Goal: Task Accomplishment & Management: Manage account settings

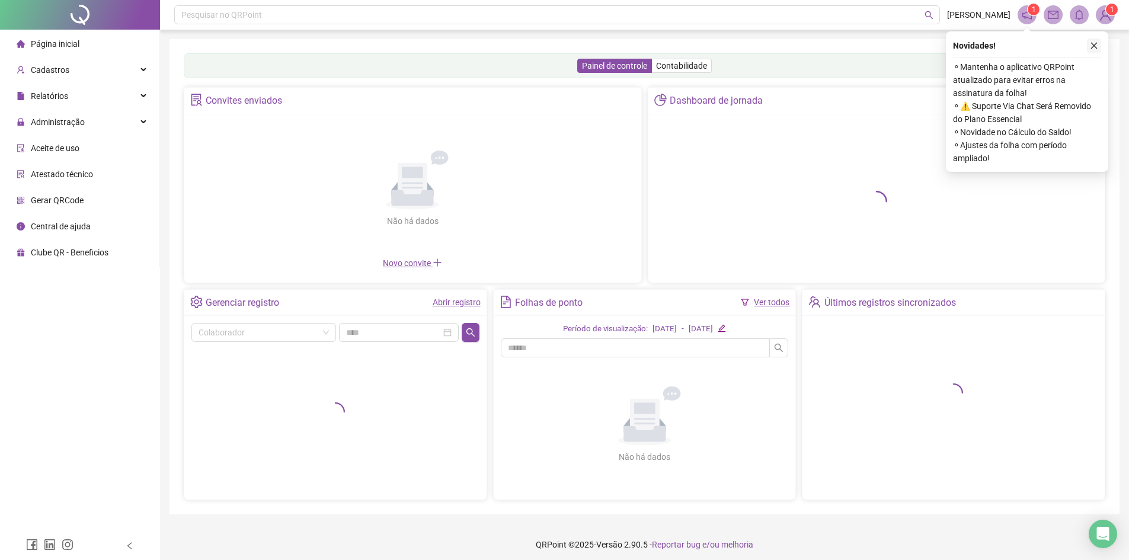
click at [1097, 40] on button "button" at bounding box center [1094, 46] width 14 height 14
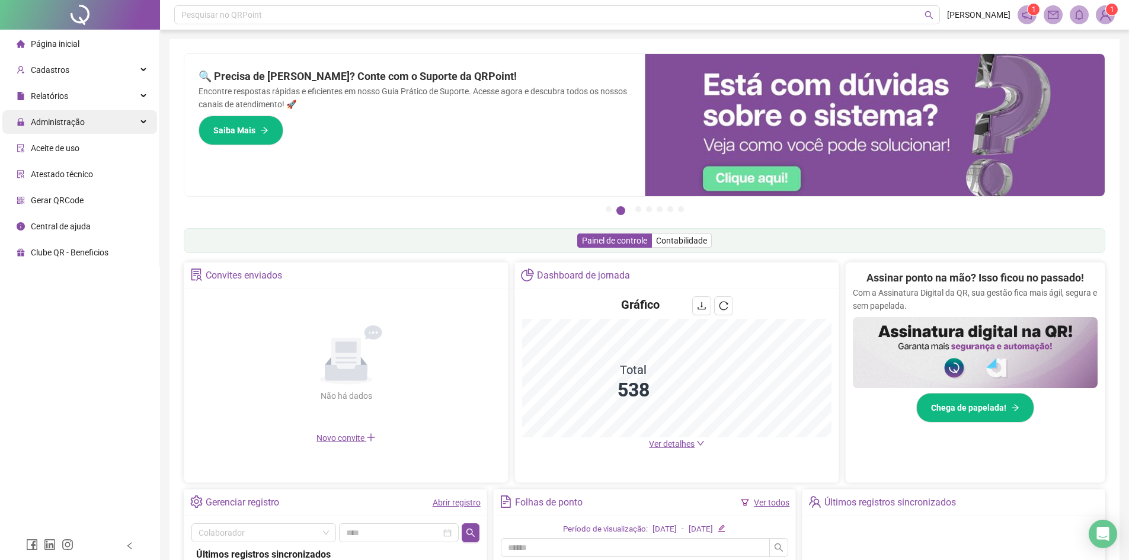
click at [58, 121] on span "Administração" at bounding box center [58, 121] width 54 height 9
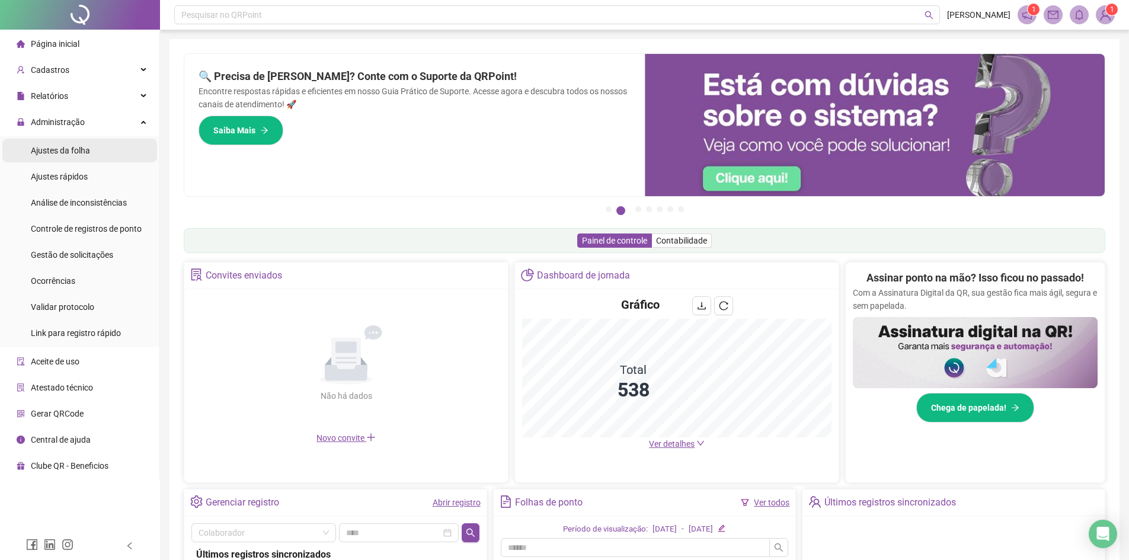
click at [81, 150] on span "Ajustes da folha" at bounding box center [60, 150] width 59 height 9
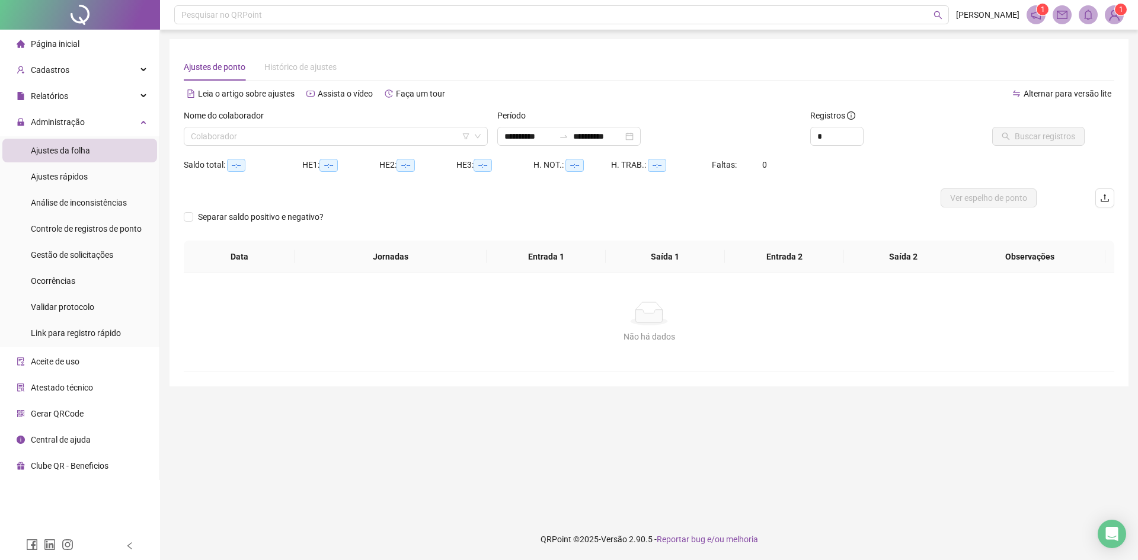
type input "**********"
click at [263, 135] on input "search" at bounding box center [330, 136] width 279 height 18
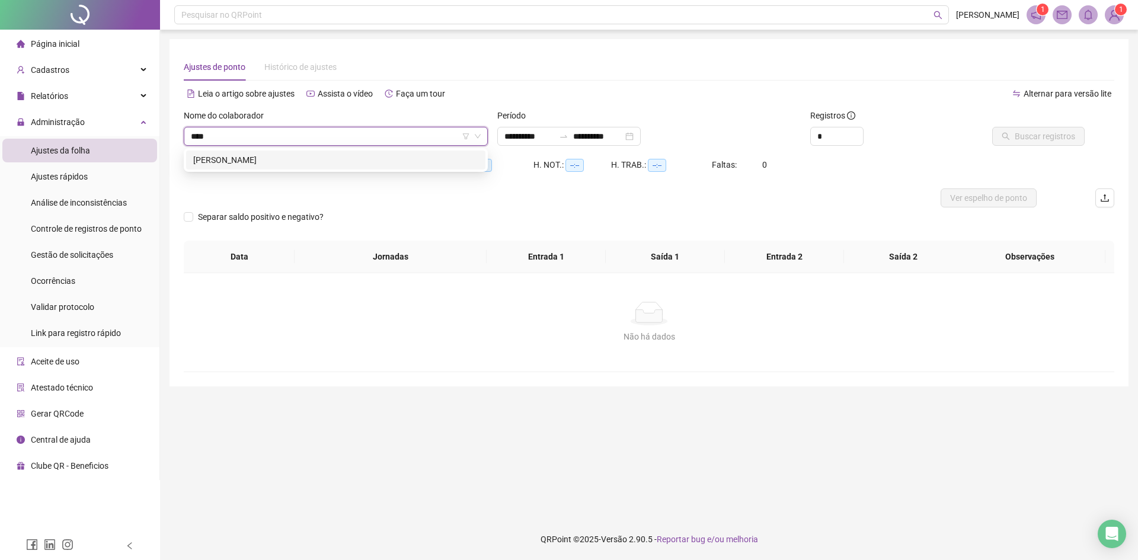
type input "*****"
click at [274, 160] on div "[PERSON_NAME]" at bounding box center [335, 160] width 285 height 13
click at [1062, 144] on button "Buscar registros" at bounding box center [1038, 136] width 92 height 19
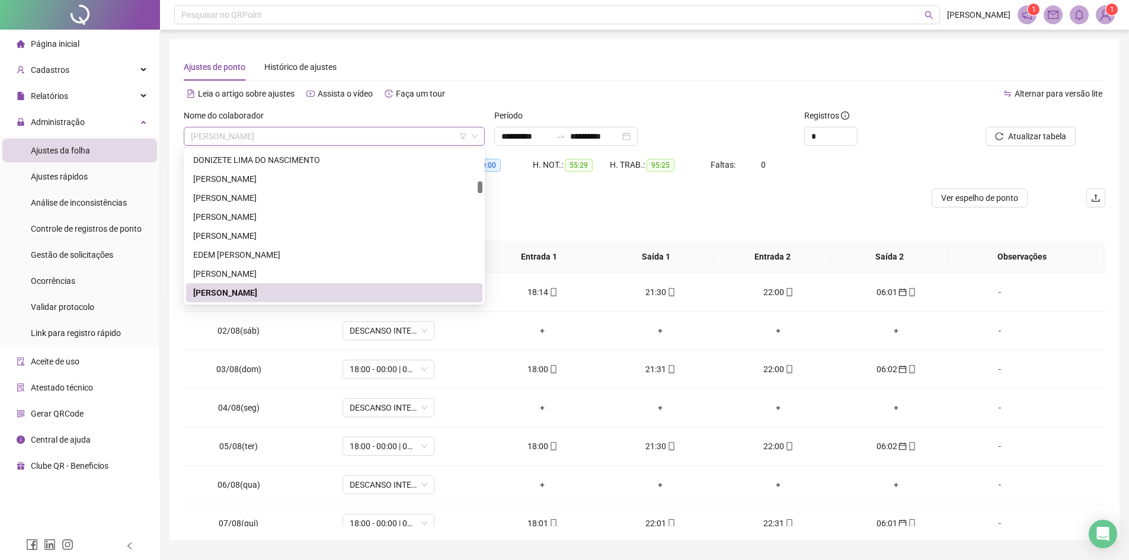
click at [331, 129] on span "[PERSON_NAME]" at bounding box center [334, 136] width 287 height 18
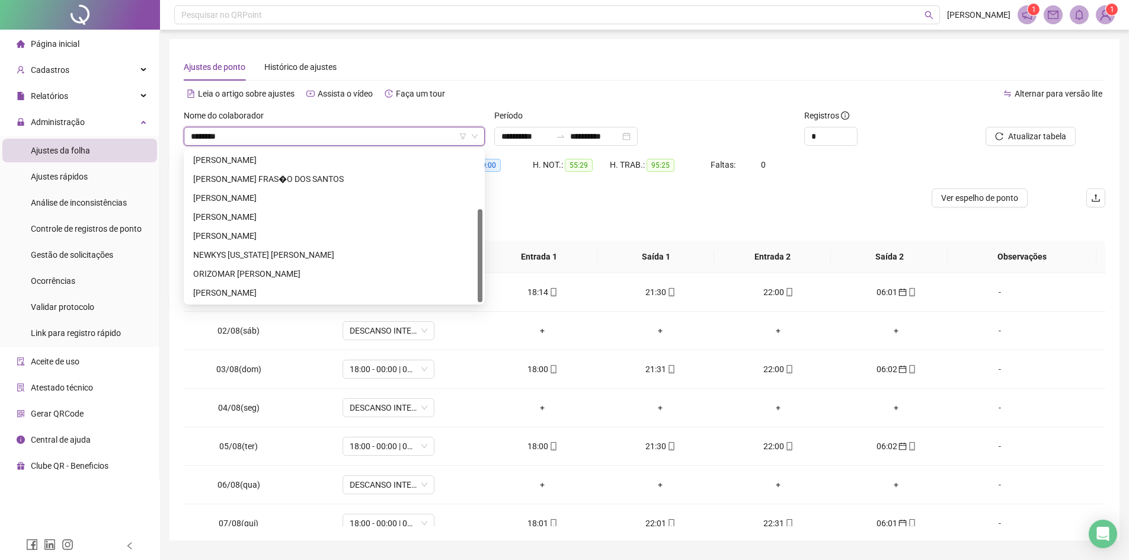
type input "*********"
click at [296, 182] on div "[PERSON_NAME] FRAS�O DOS SANTOS" at bounding box center [334, 179] width 282 height 13
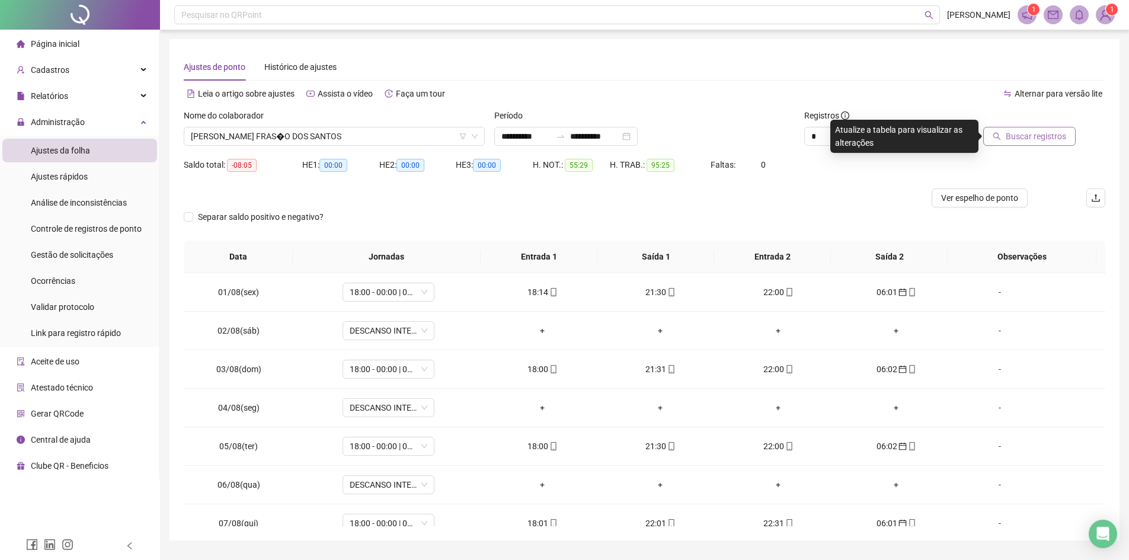
click at [1036, 141] on span "Buscar registros" at bounding box center [1036, 136] width 60 height 13
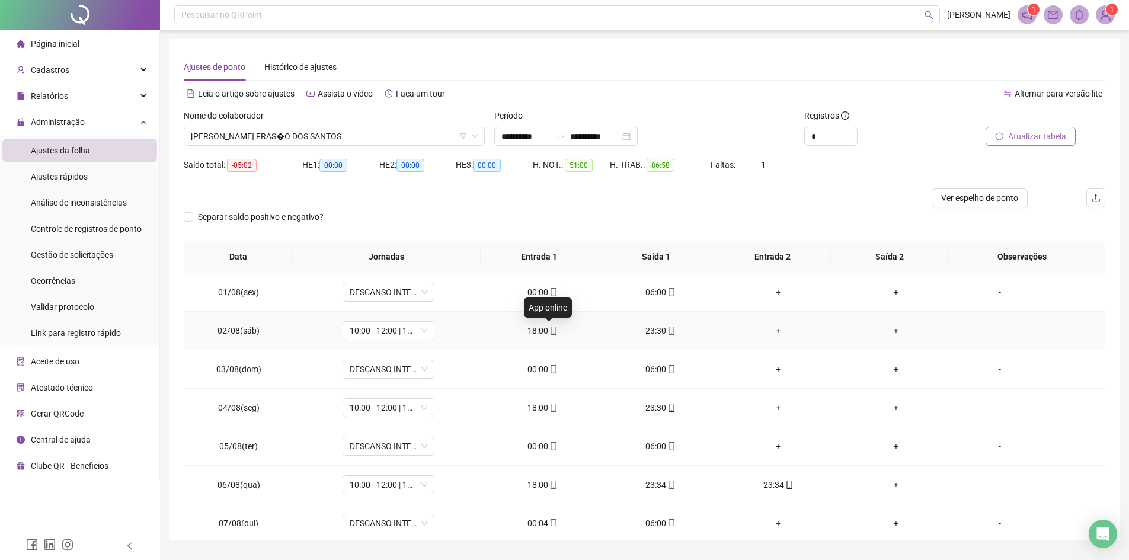
click at [548, 331] on span "mobile" at bounding box center [552, 331] width 9 height 8
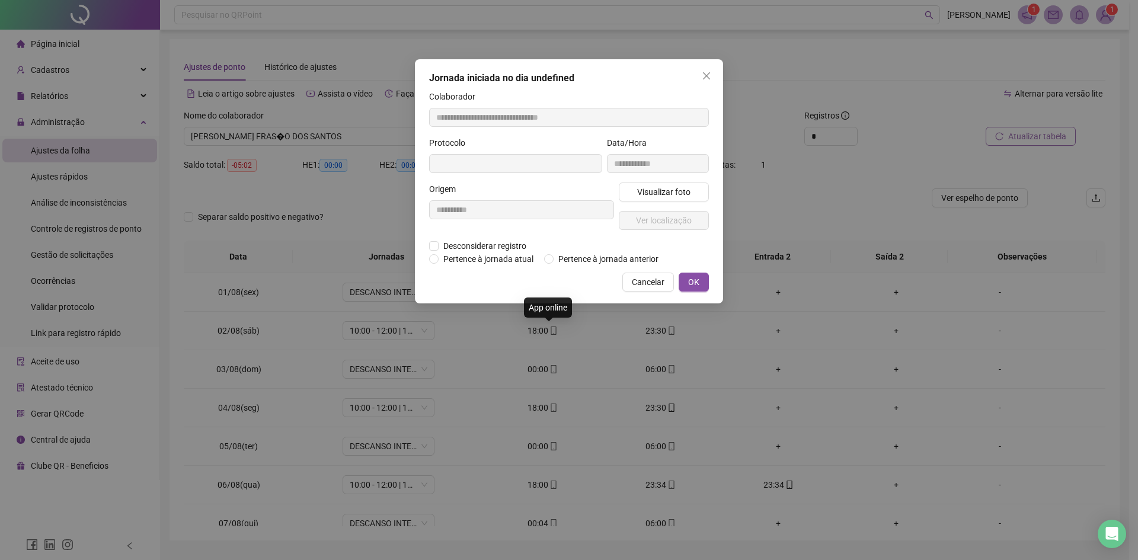
type input "**********"
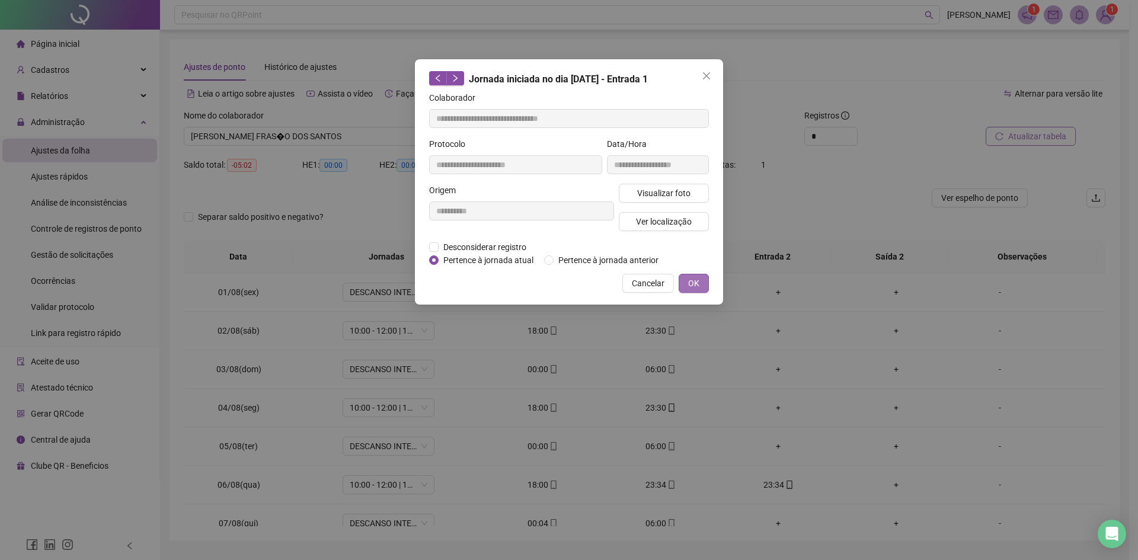
click at [685, 278] on button "OK" at bounding box center [694, 283] width 30 height 19
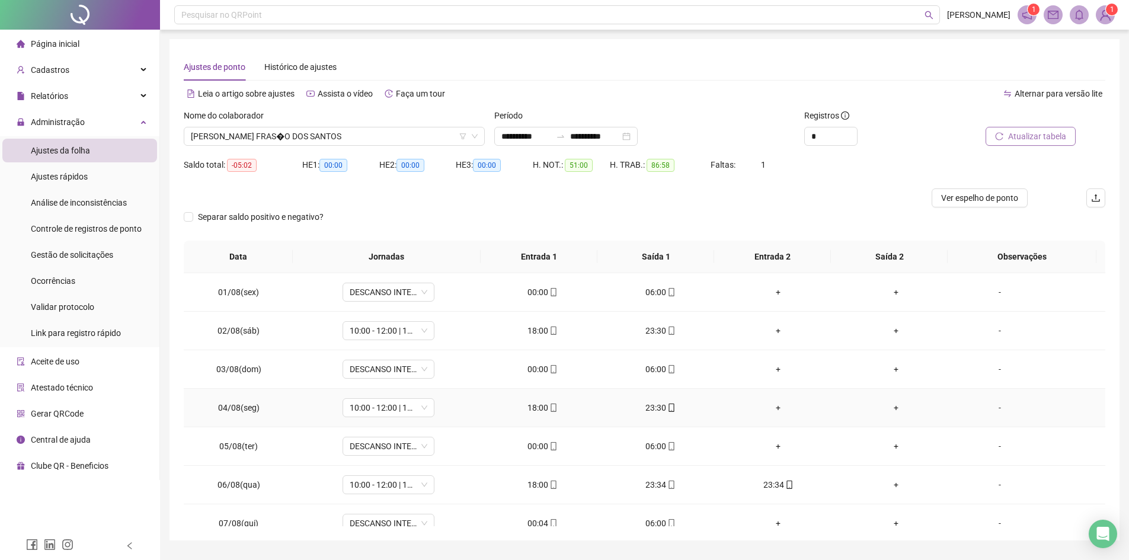
click at [538, 401] on td "18:00" at bounding box center [543, 408] width 118 height 39
click at [386, 133] on span "[PERSON_NAME] FRAS�O DOS SANTOS" at bounding box center [334, 136] width 287 height 18
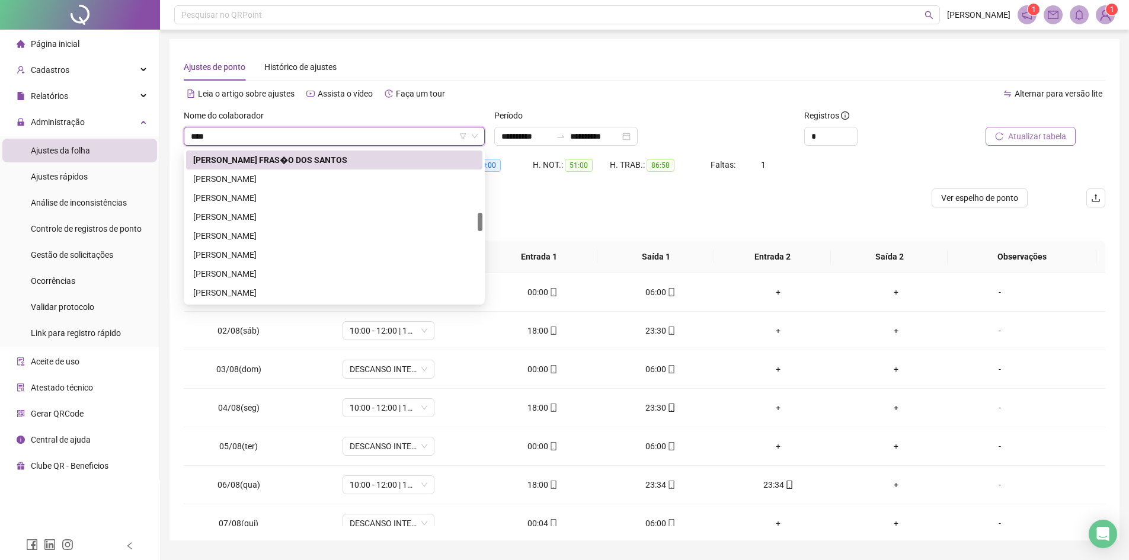
scroll to position [0, 0]
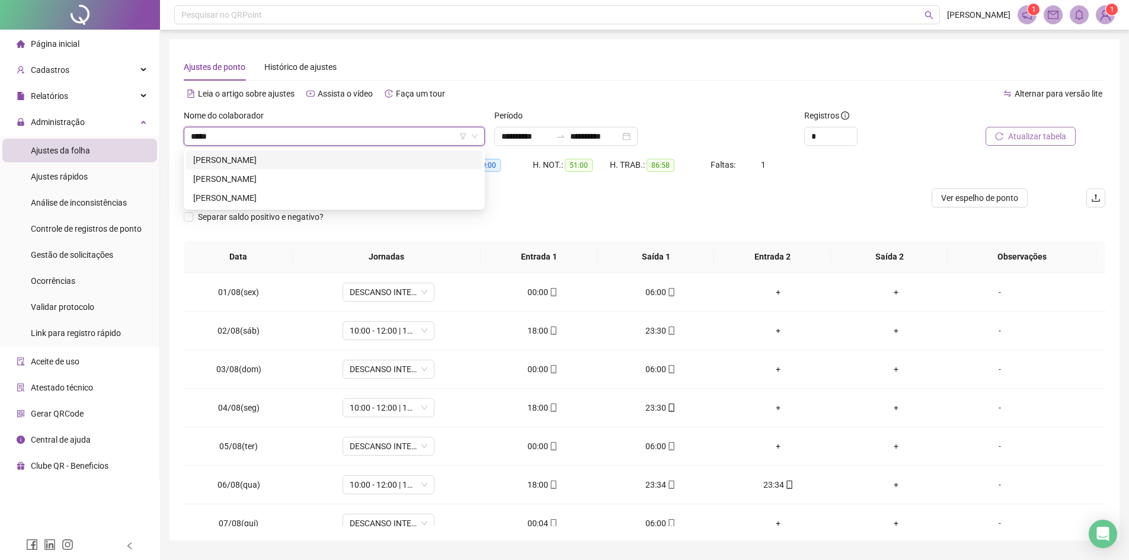
type input "******"
click at [246, 173] on div "[PERSON_NAME]" at bounding box center [334, 179] width 282 height 13
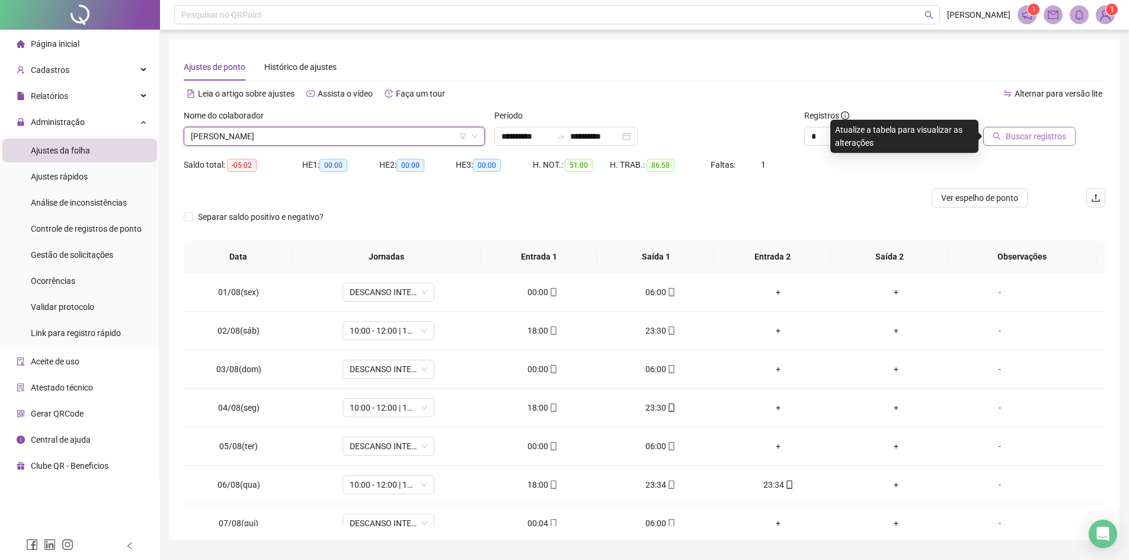
click at [1025, 138] on span "Buscar registros" at bounding box center [1036, 136] width 60 height 13
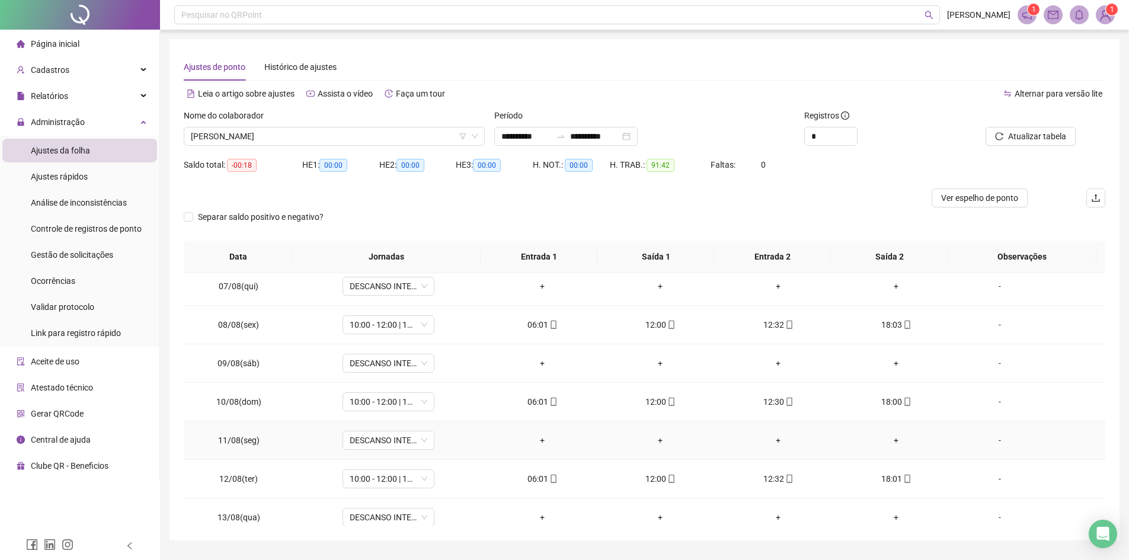
scroll to position [402, 0]
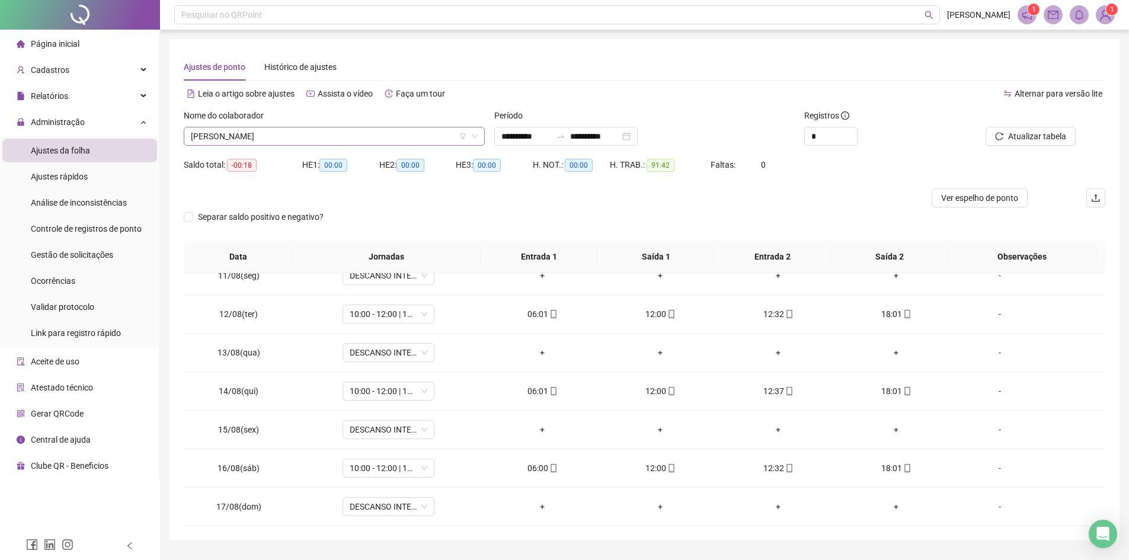
click at [312, 127] on span "[PERSON_NAME]" at bounding box center [334, 136] width 287 height 18
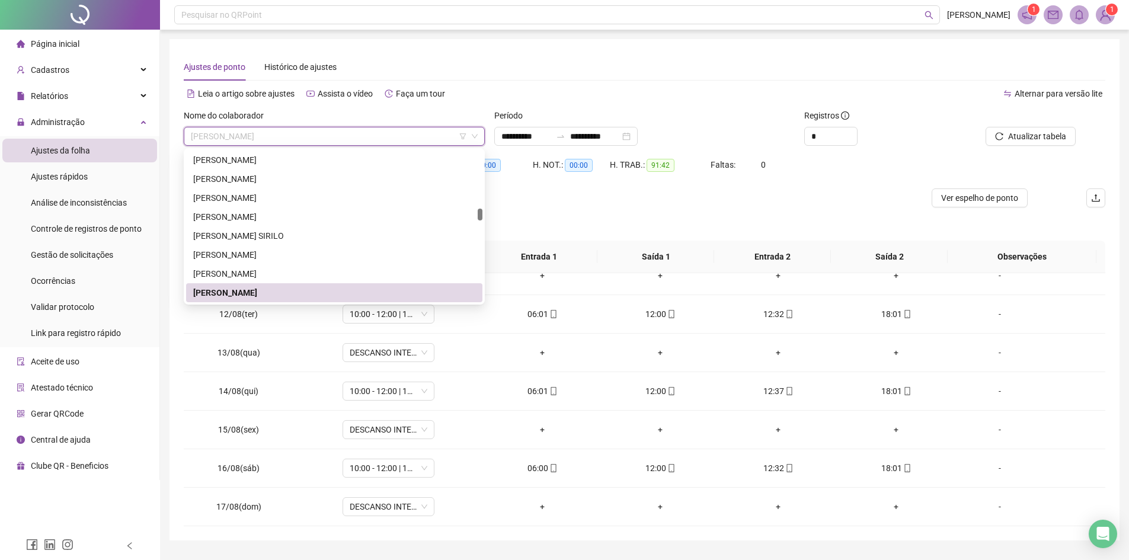
type input "*"
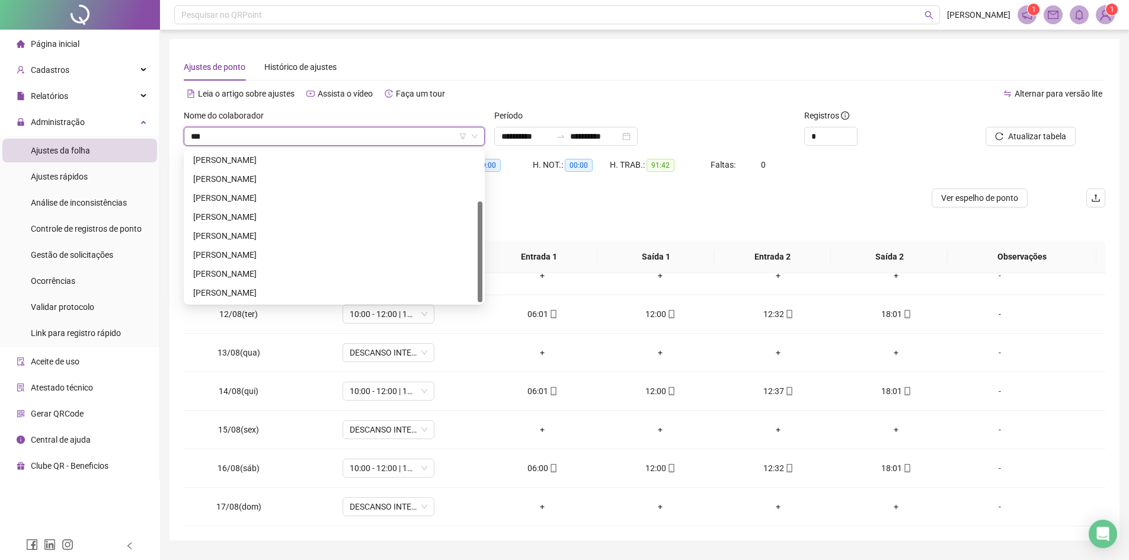
scroll to position [0, 0]
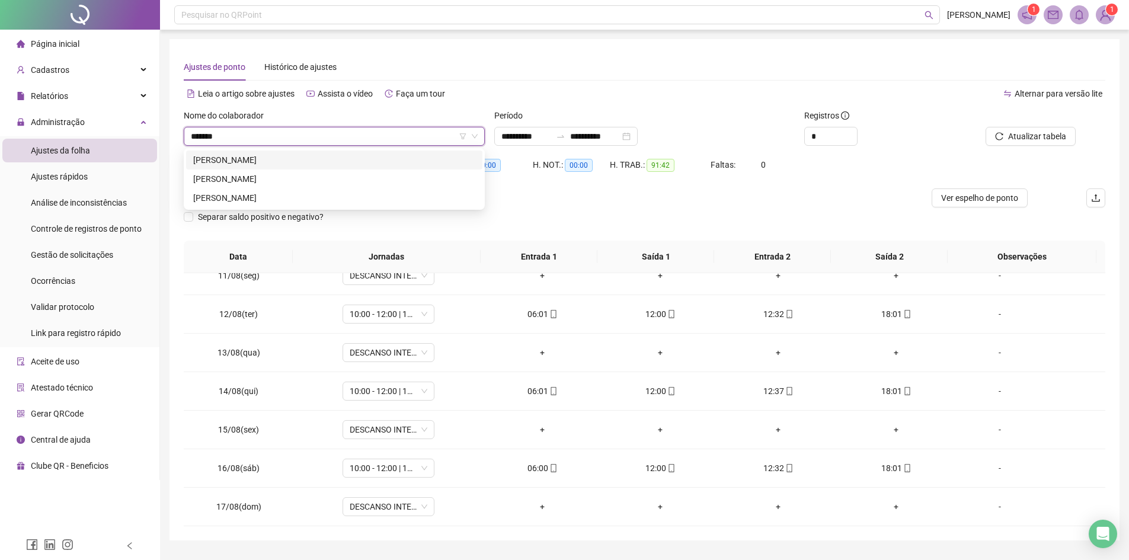
type input "********"
click at [292, 155] on div "[PERSON_NAME]" at bounding box center [334, 160] width 282 height 13
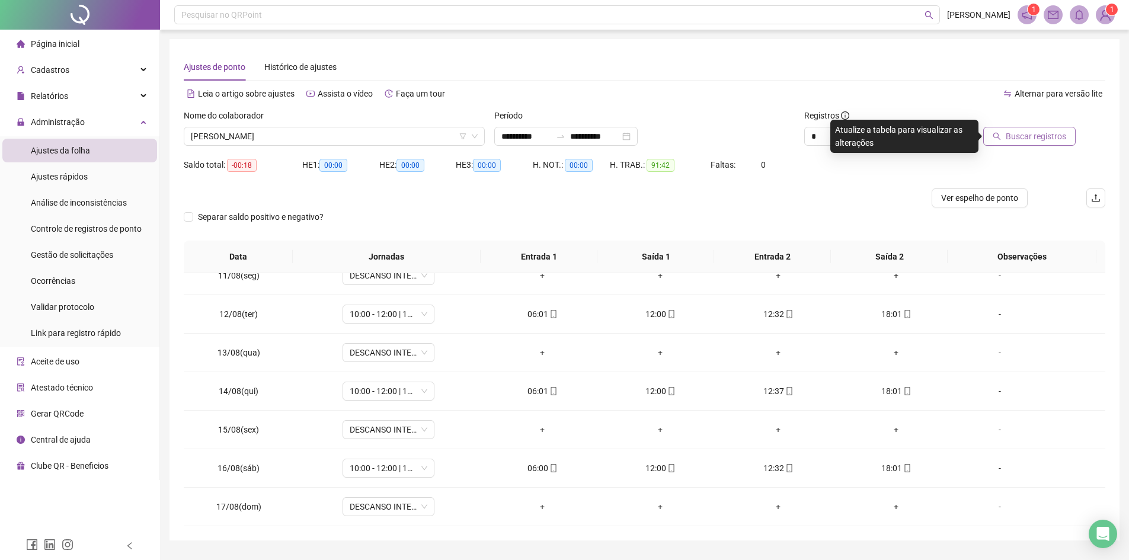
click at [1043, 134] on span "Buscar registros" at bounding box center [1036, 136] width 60 height 13
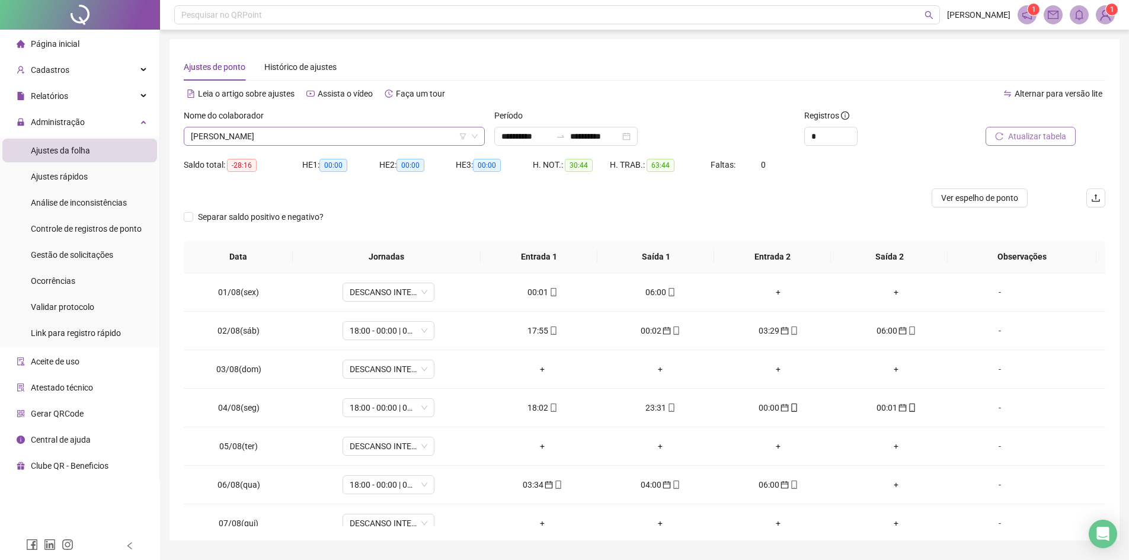
click at [368, 138] on span "[PERSON_NAME]" at bounding box center [334, 136] width 287 height 18
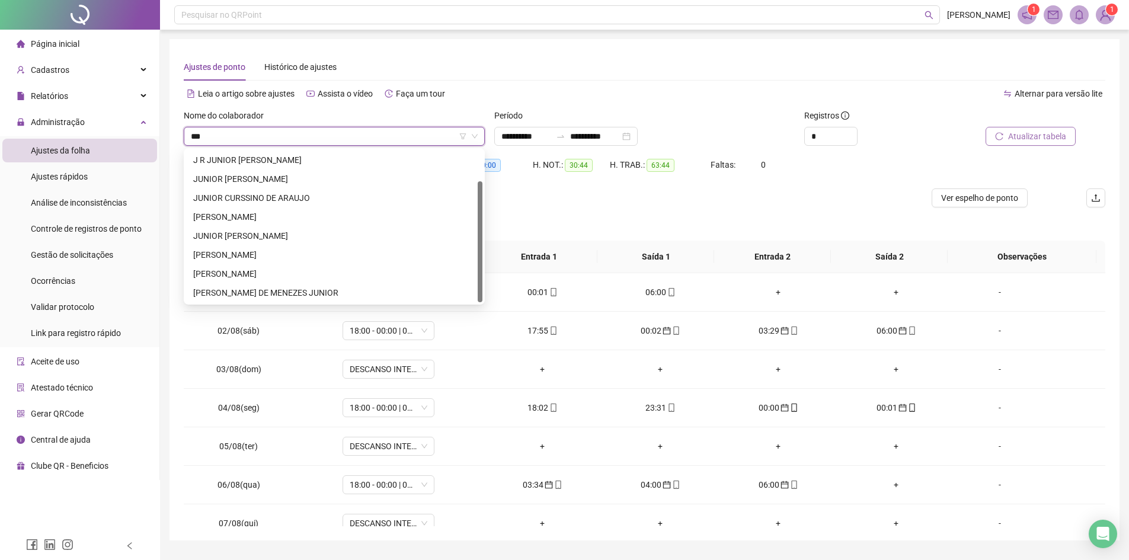
scroll to position [38, 0]
type input "*****"
click at [285, 239] on div "JUNIOR [PERSON_NAME]" at bounding box center [334, 235] width 282 height 13
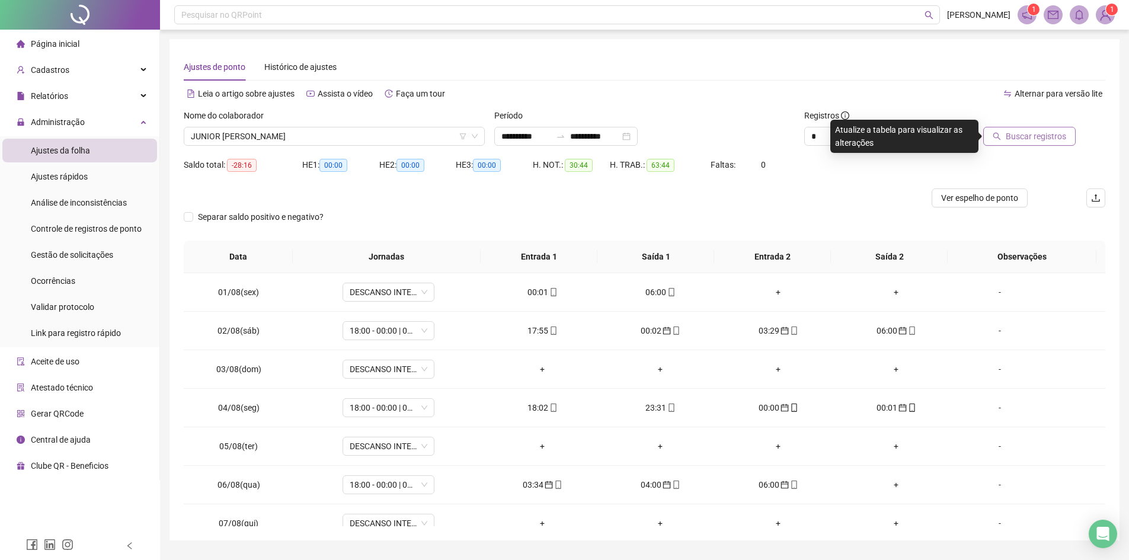
click at [1015, 139] on span "Buscar registros" at bounding box center [1036, 136] width 60 height 13
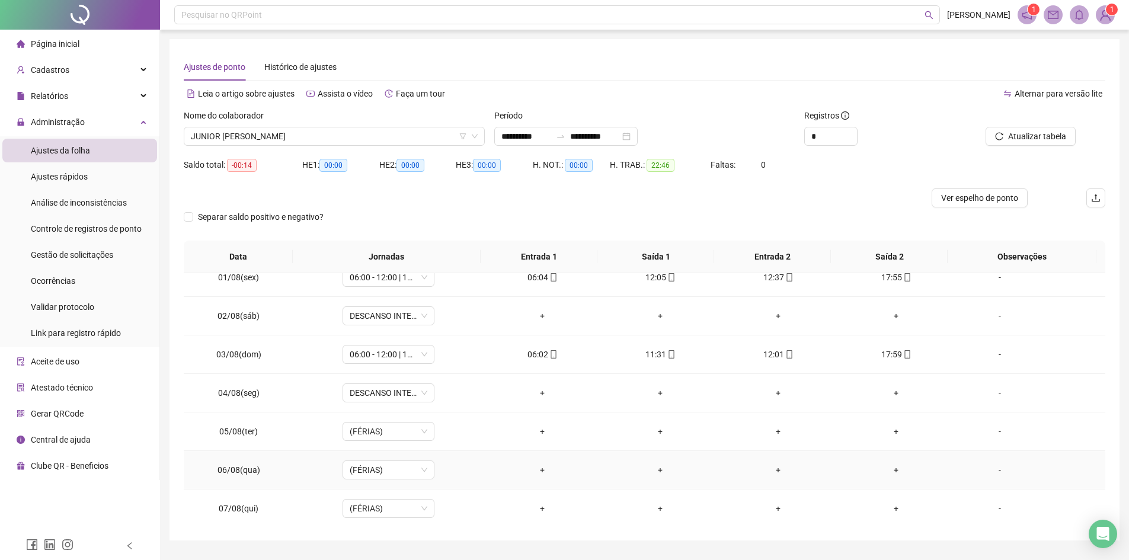
scroll to position [0, 0]
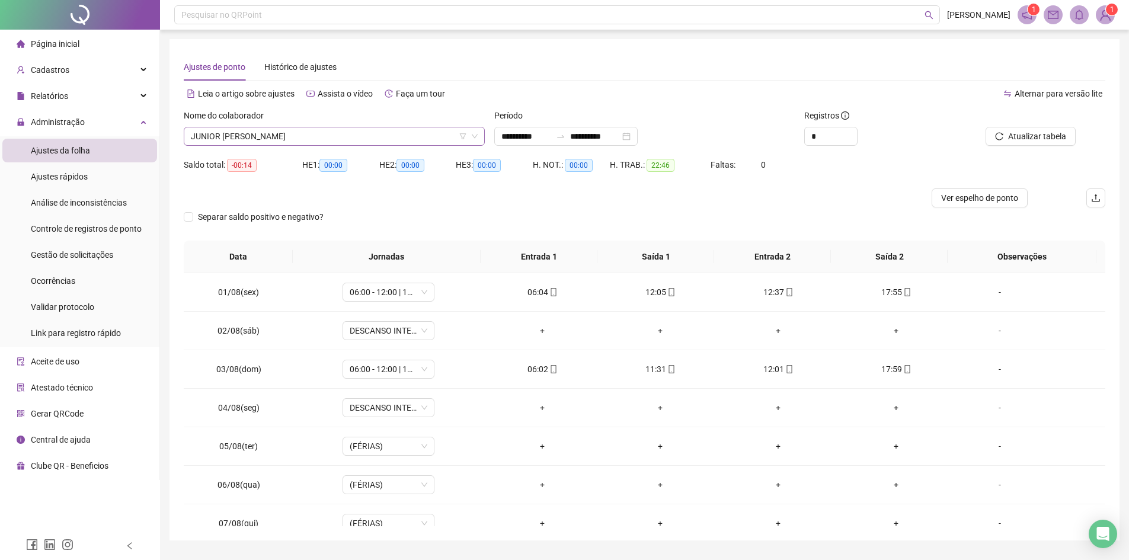
click at [310, 139] on span "JUNIOR [PERSON_NAME]" at bounding box center [334, 136] width 287 height 18
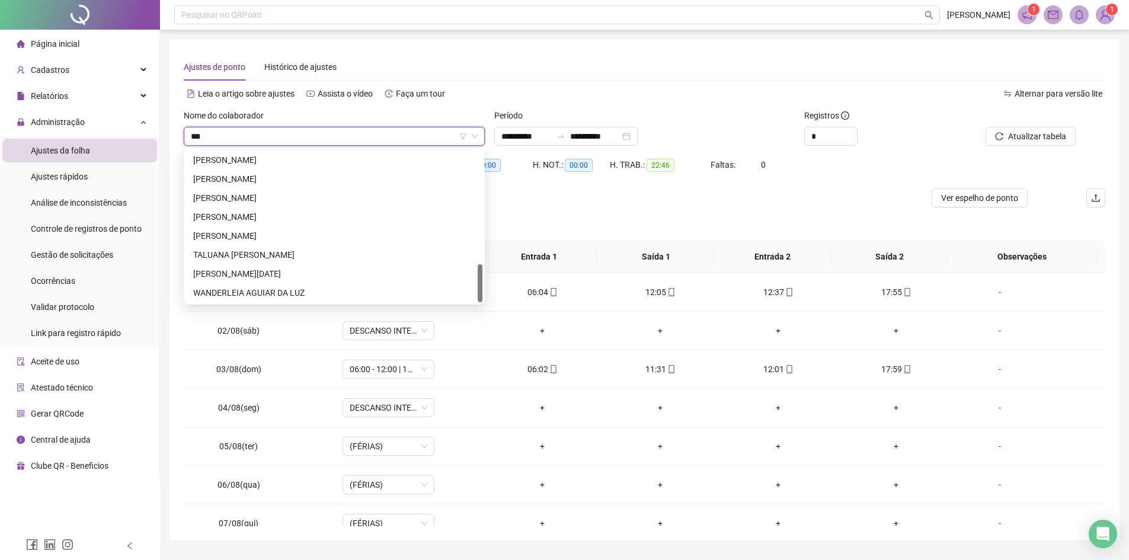
scroll to position [114, 0]
type input "****"
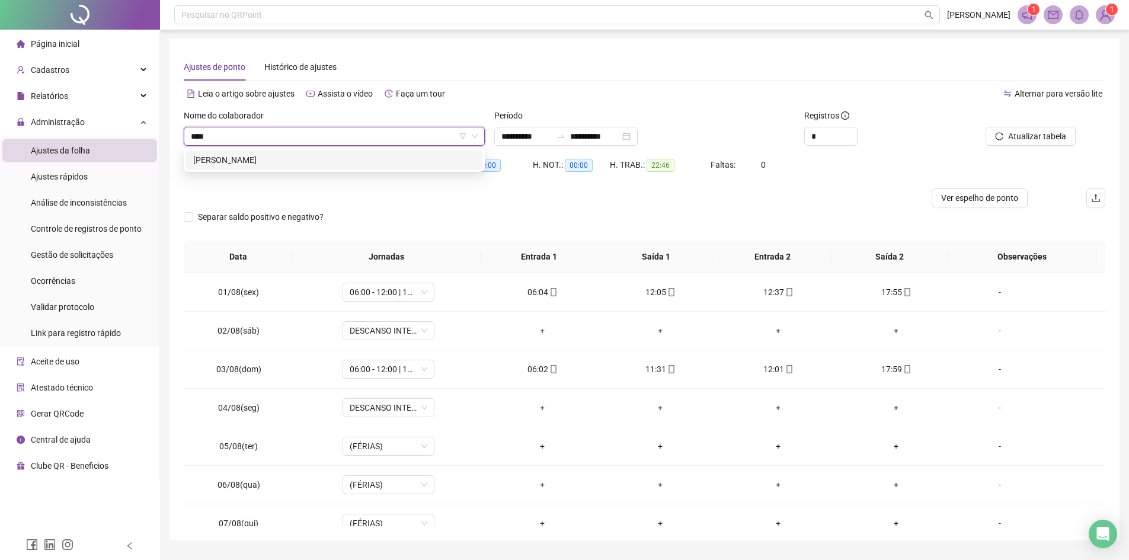
click at [309, 162] on div "LUCCAS BEZERRA DE ALMEIDA TERRA" at bounding box center [334, 160] width 282 height 13
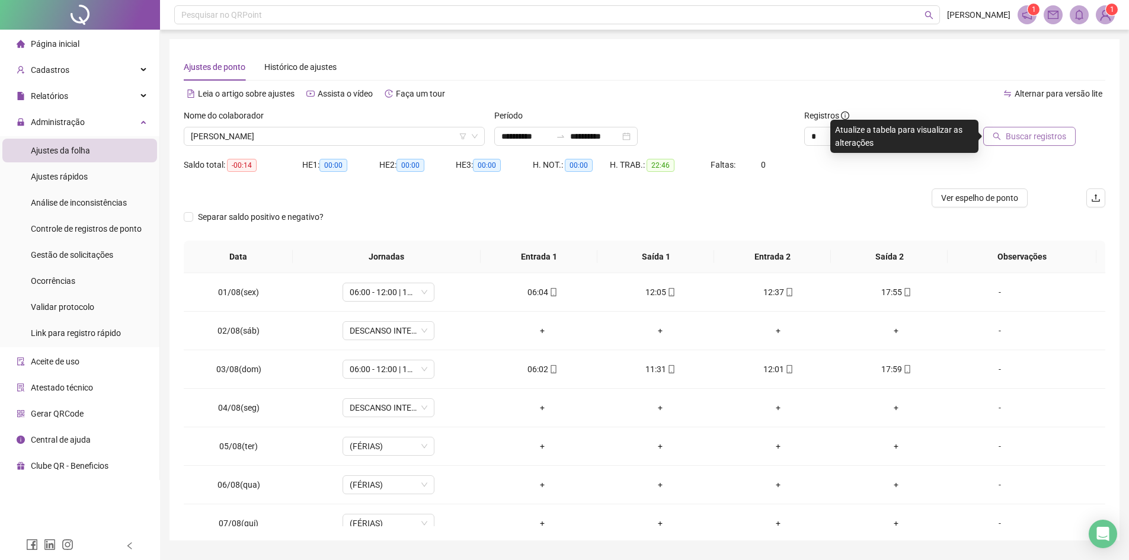
click at [1036, 135] on span "Buscar registros" at bounding box center [1036, 136] width 60 height 13
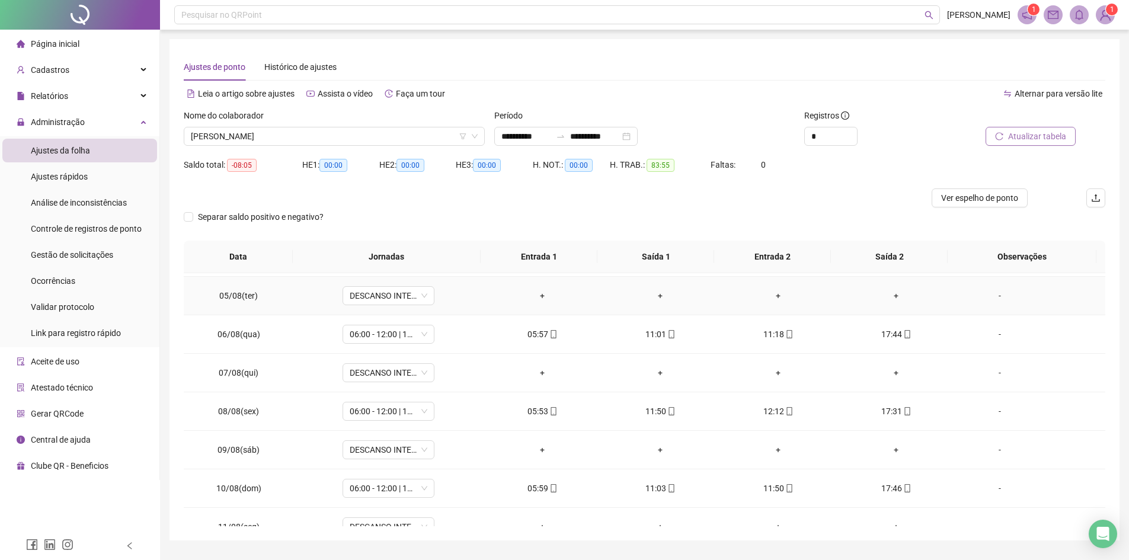
scroll to position [178, 0]
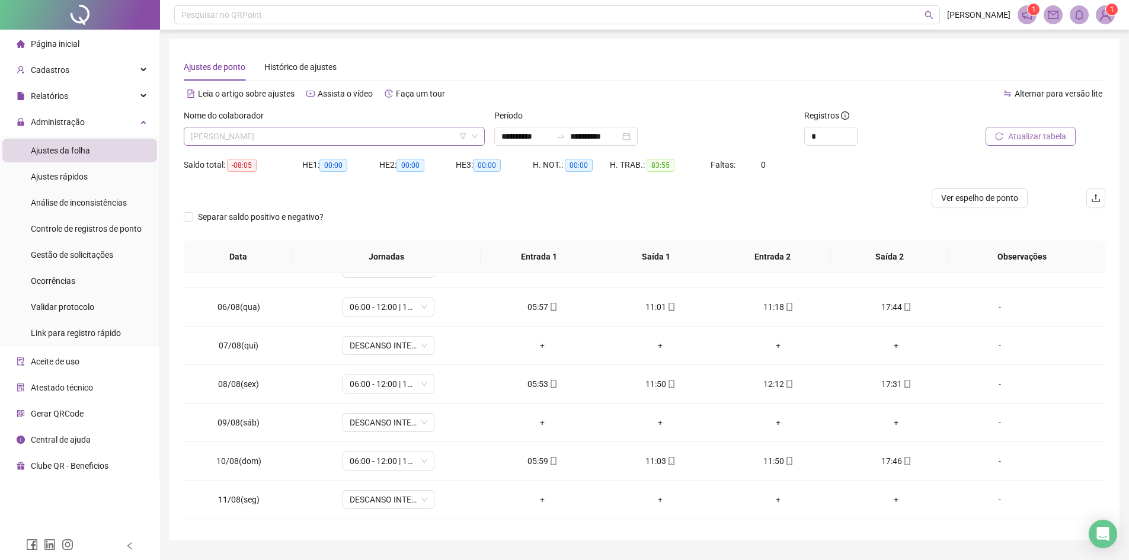
click at [358, 130] on span "LUCCAS BEZERRA DE ALMEIDA TERRA" at bounding box center [334, 136] width 287 height 18
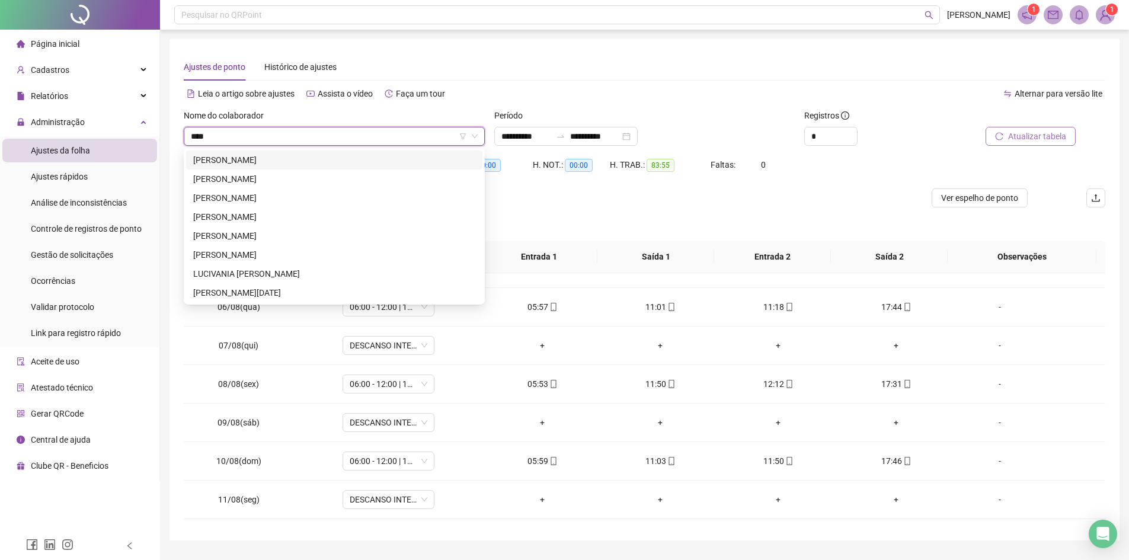
scroll to position [0, 0]
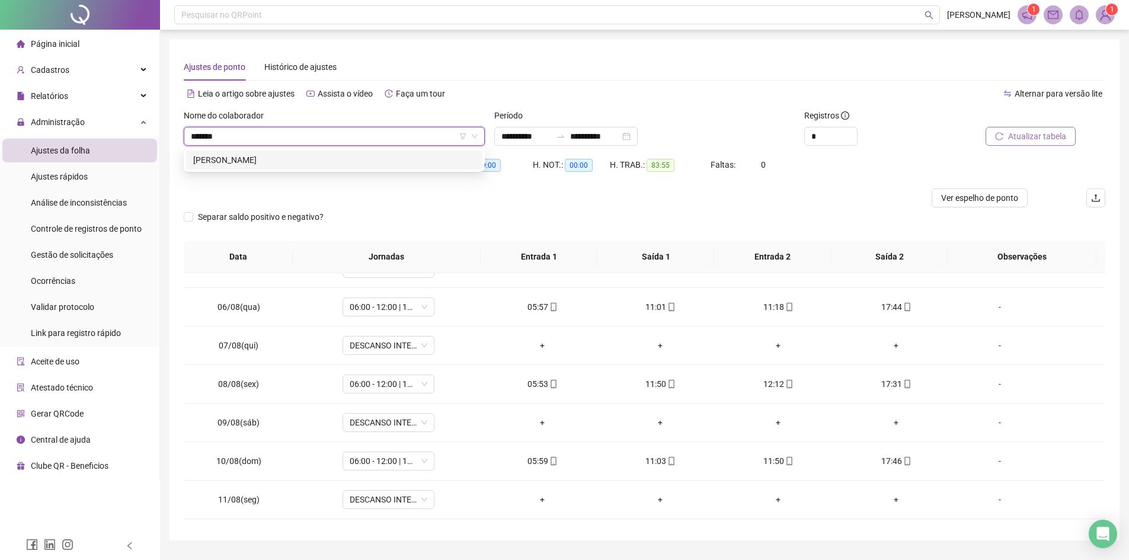
type input "*******"
click at [359, 154] on div "[PERSON_NAME]" at bounding box center [334, 160] width 282 height 13
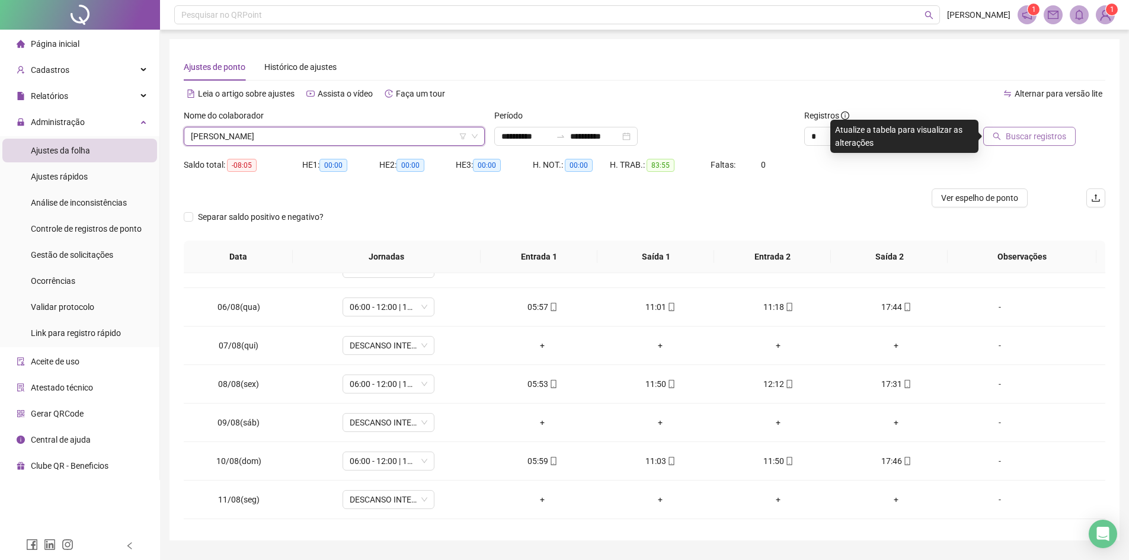
click at [1046, 135] on span "Buscar registros" at bounding box center [1036, 136] width 60 height 13
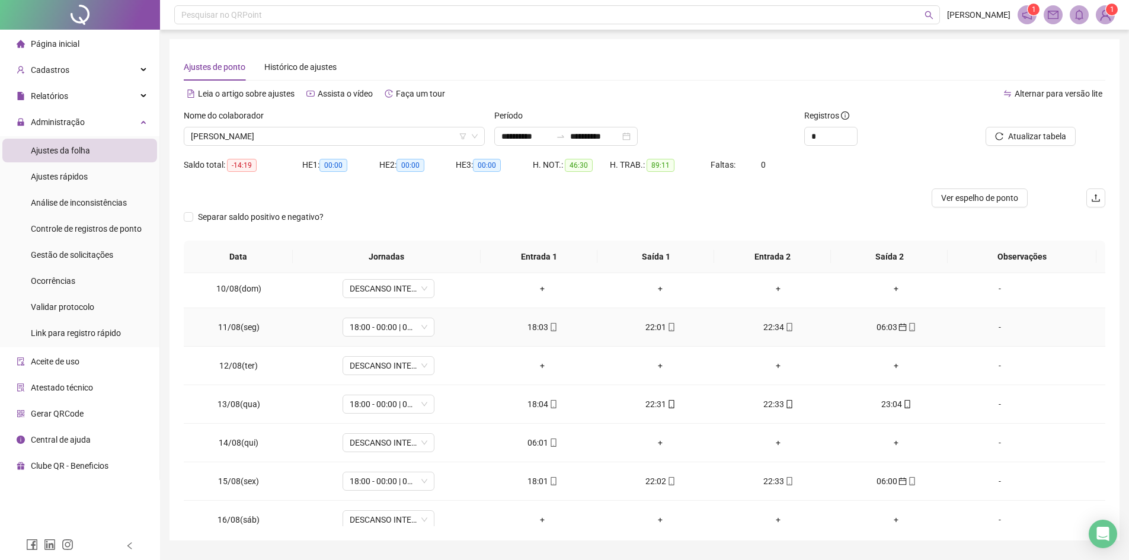
scroll to position [356, 0]
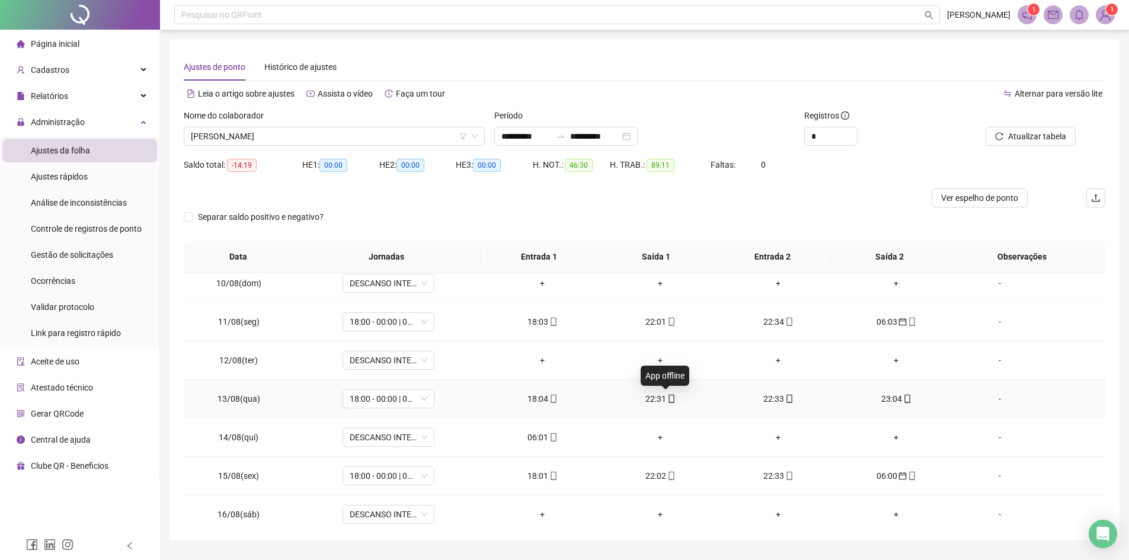
click at [669, 397] on icon "mobile" at bounding box center [671, 399] width 5 height 8
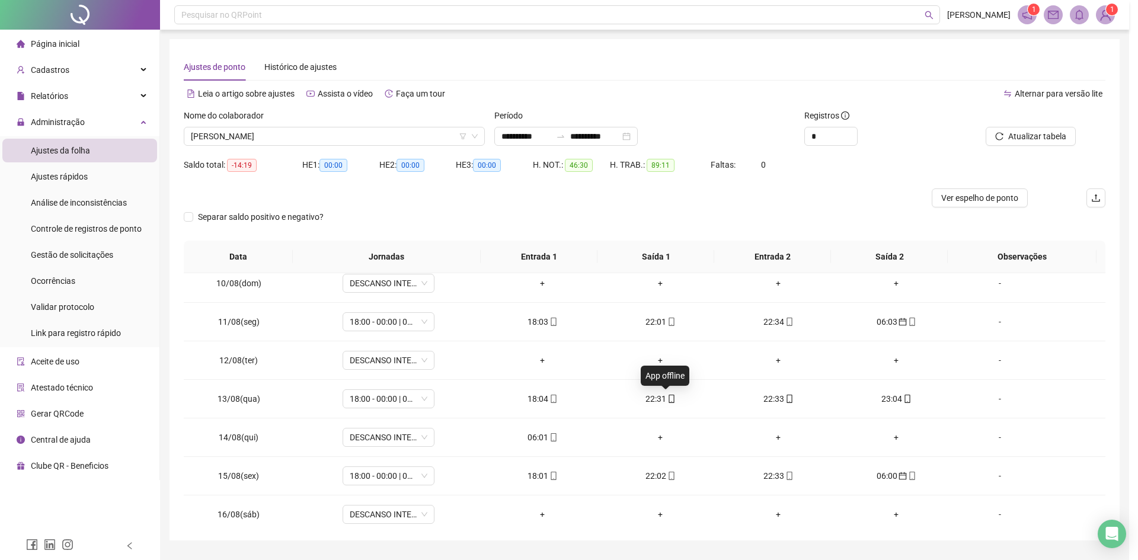
type input "**********"
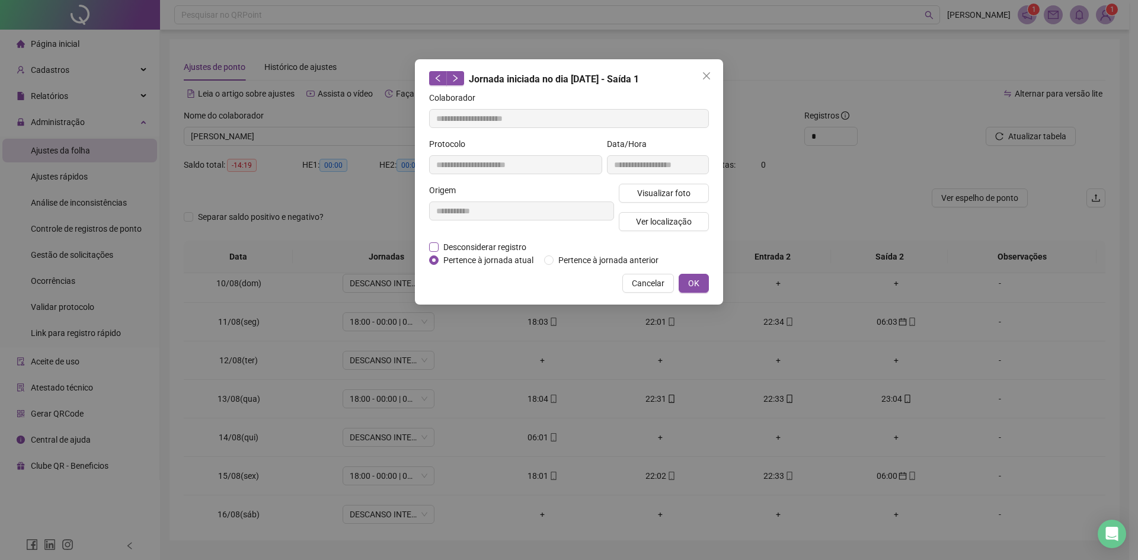
click at [504, 244] on span "Desconsiderar registro" at bounding box center [485, 247] width 92 height 13
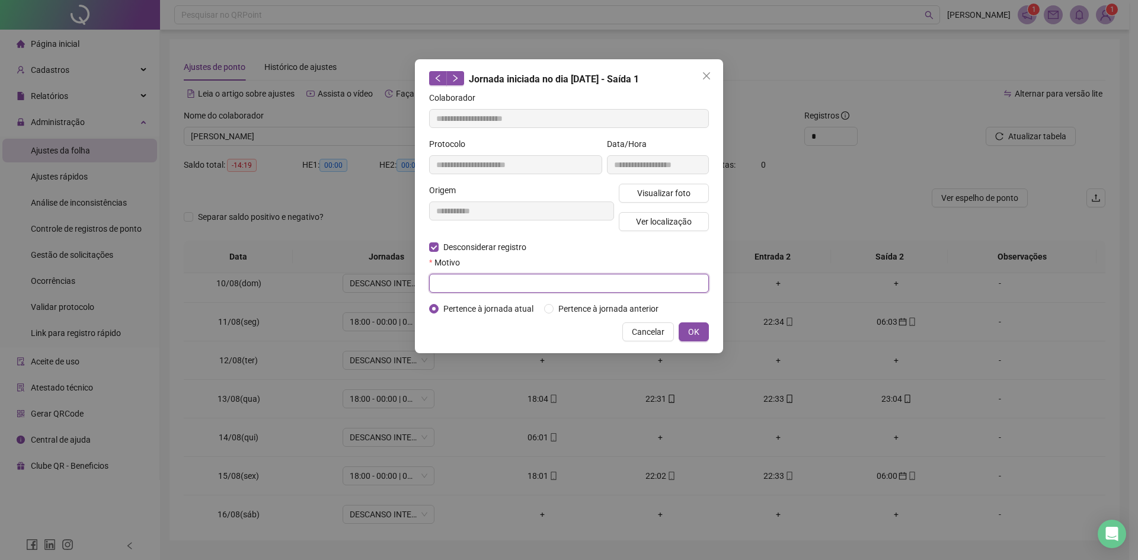
click at [557, 290] on input "text" at bounding box center [569, 283] width 280 height 19
type input "*"
click at [697, 328] on span "OK" at bounding box center [693, 331] width 11 height 13
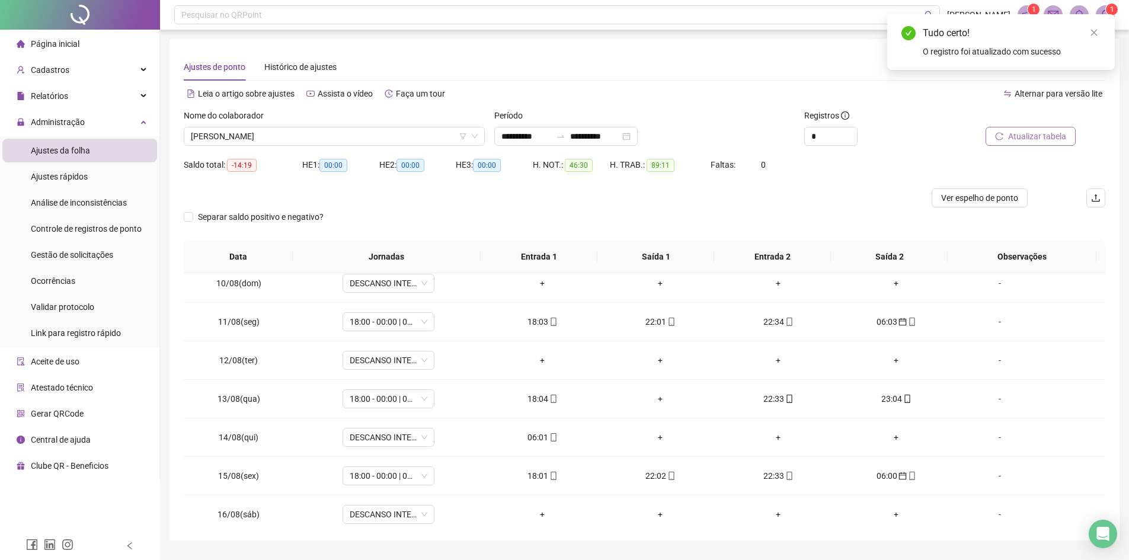
click at [1026, 133] on span "Atualizar tabela" at bounding box center [1037, 136] width 58 height 13
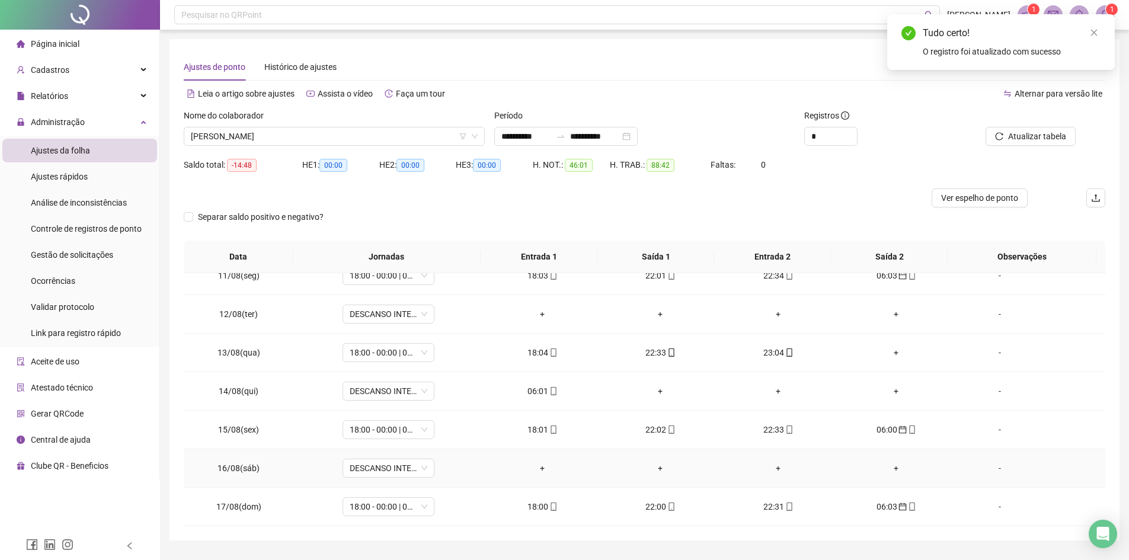
scroll to position [31, 0]
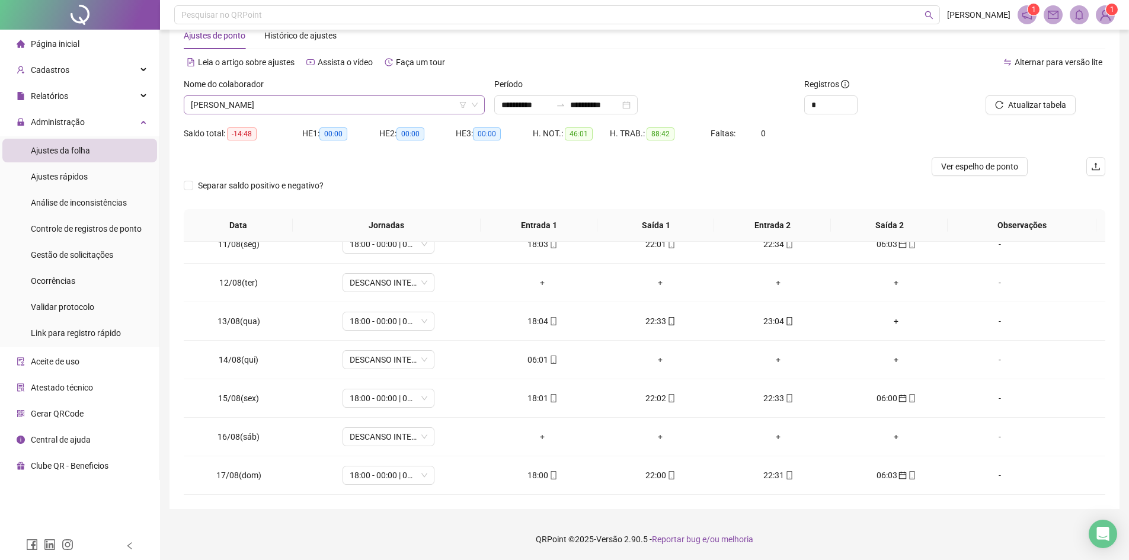
click at [319, 107] on span "[PERSON_NAME]" at bounding box center [334, 105] width 287 height 18
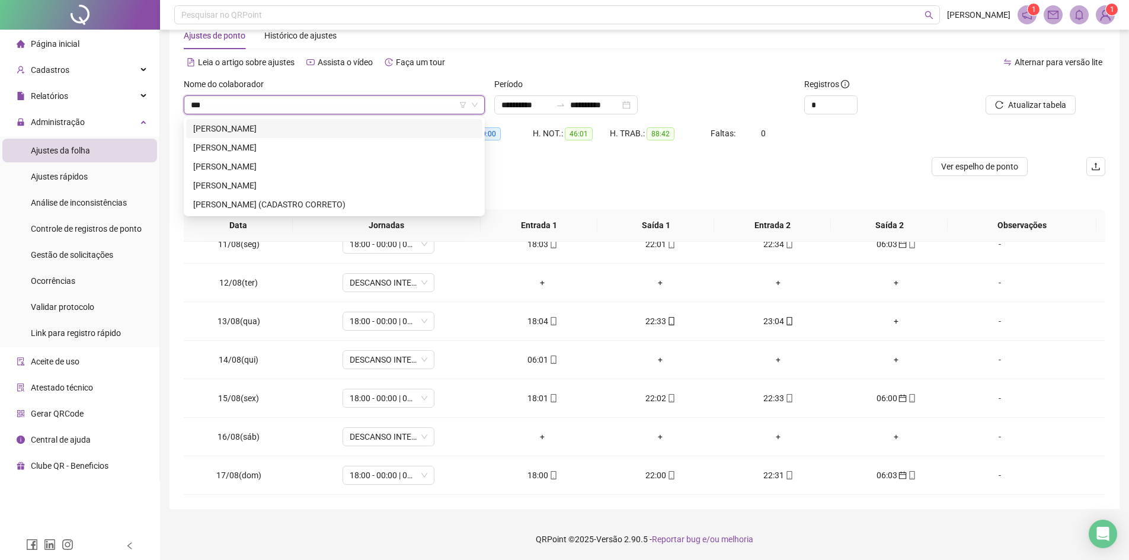
scroll to position [0, 0]
type input "******"
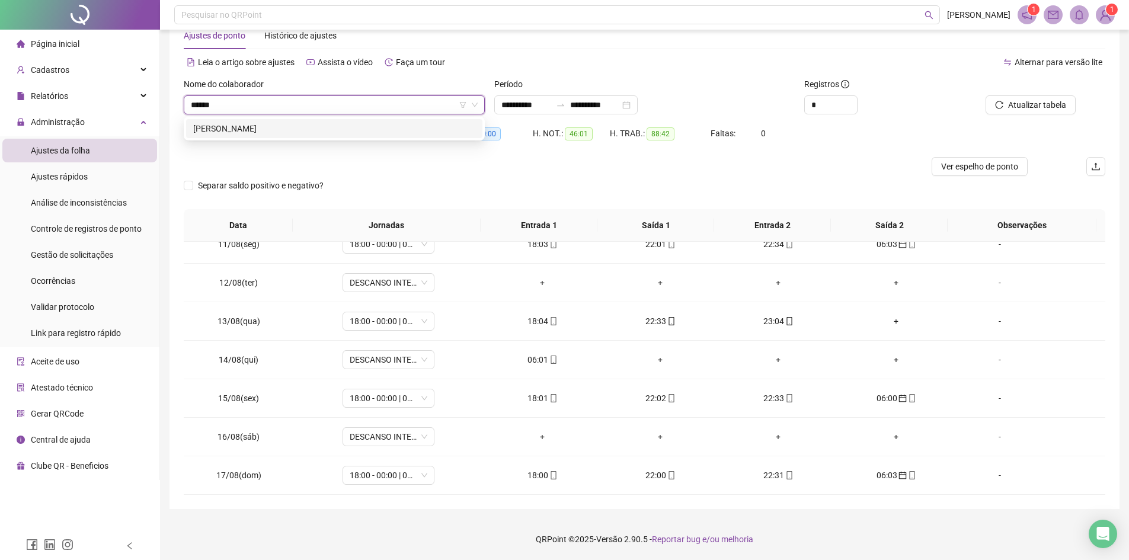
click at [305, 127] on div "[PERSON_NAME]" at bounding box center [334, 128] width 282 height 13
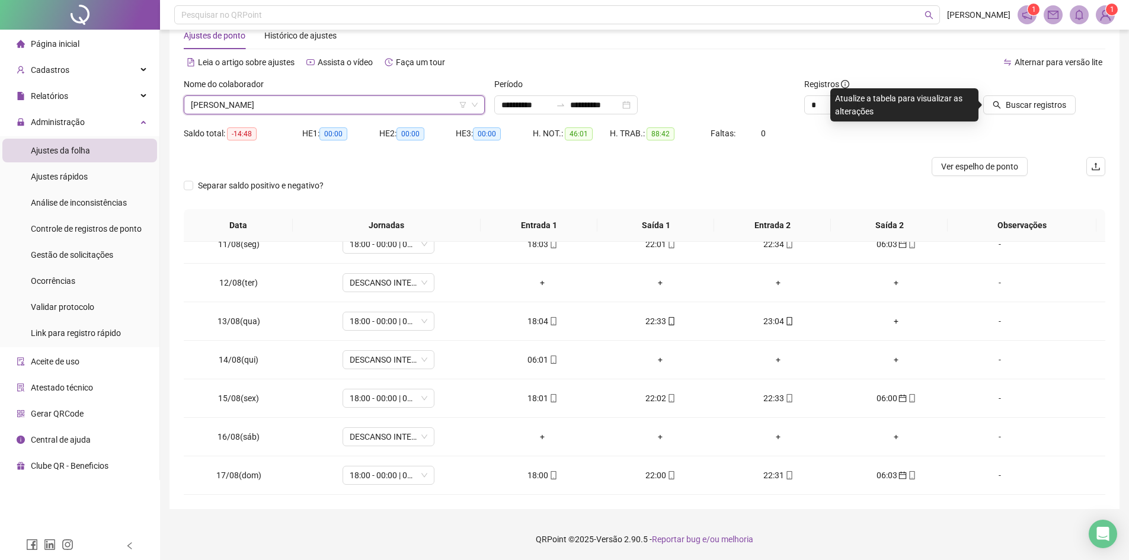
click at [309, 130] on div "HE 1: 00:00" at bounding box center [340, 134] width 77 height 14
click at [1042, 101] on span "Buscar registros" at bounding box center [1036, 104] width 60 height 13
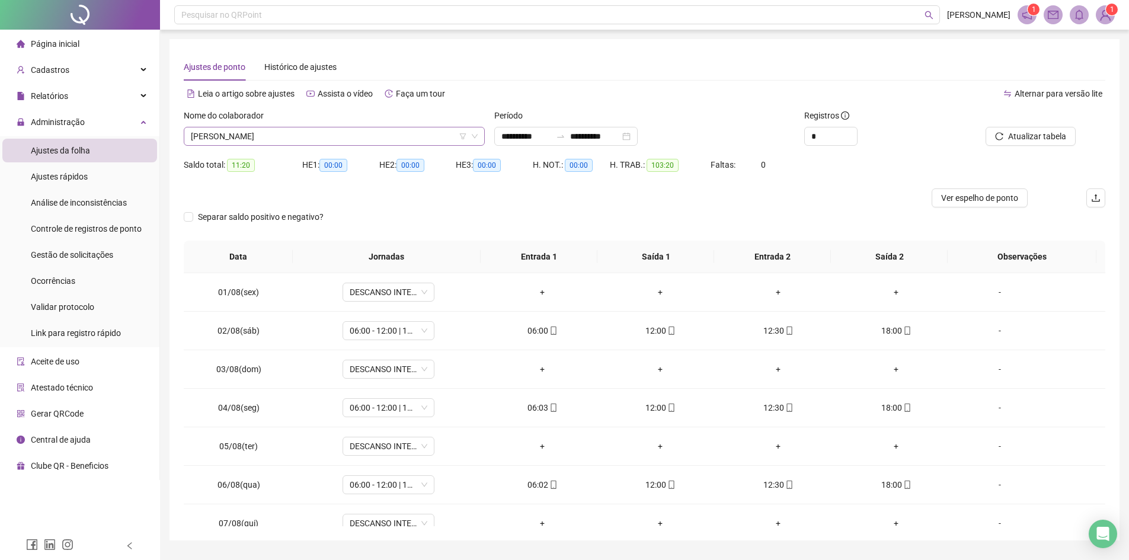
click at [315, 133] on span "[PERSON_NAME]" at bounding box center [334, 136] width 287 height 18
click at [301, 133] on span "[PERSON_NAME]" at bounding box center [334, 136] width 287 height 18
click at [309, 135] on span "[PERSON_NAME]" at bounding box center [334, 136] width 287 height 18
click at [334, 139] on input "*******" at bounding box center [329, 136] width 276 height 18
type input "*******"
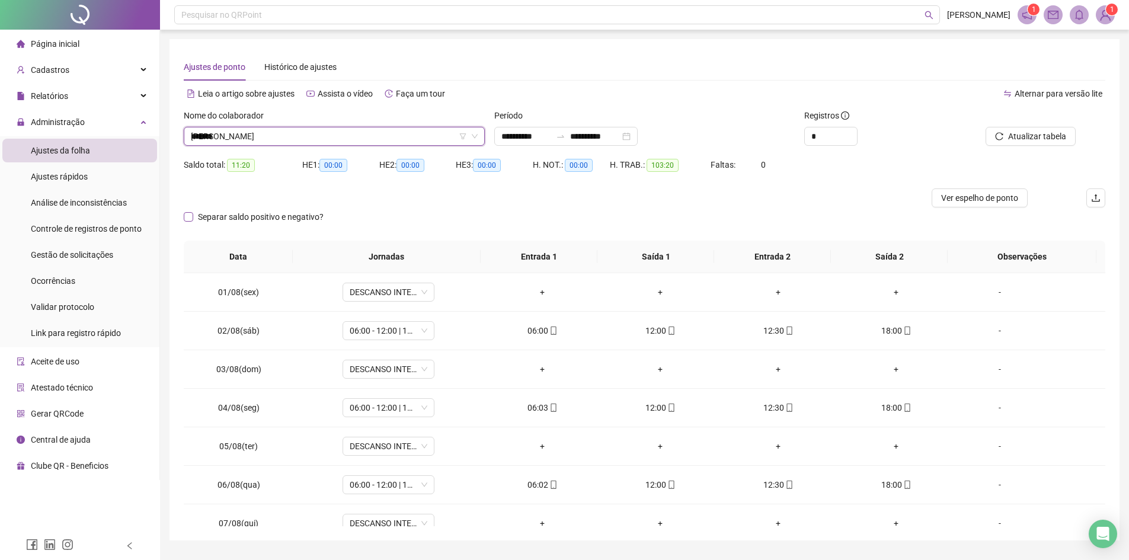
click at [926, 94] on div "Alternar para versão lite" at bounding box center [875, 93] width 461 height 19
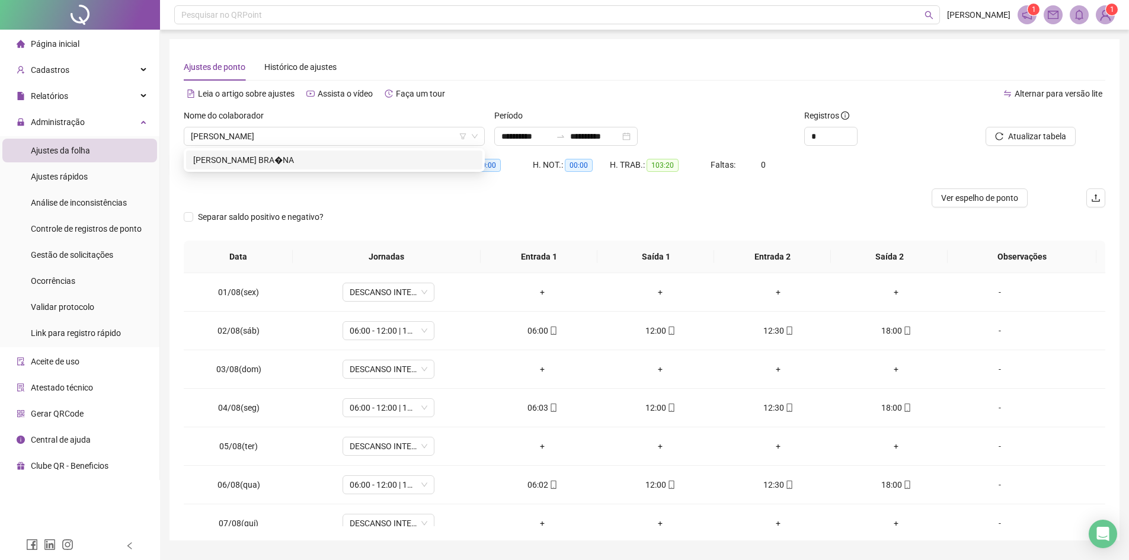
click at [1031, 130] on span "Atualizar tabela" at bounding box center [1037, 136] width 58 height 13
click at [1023, 146] on div "Atualizar tabela" at bounding box center [1032, 132] width 155 height 46
click at [1017, 140] on span "Atualizar tabela" at bounding box center [1037, 136] width 58 height 13
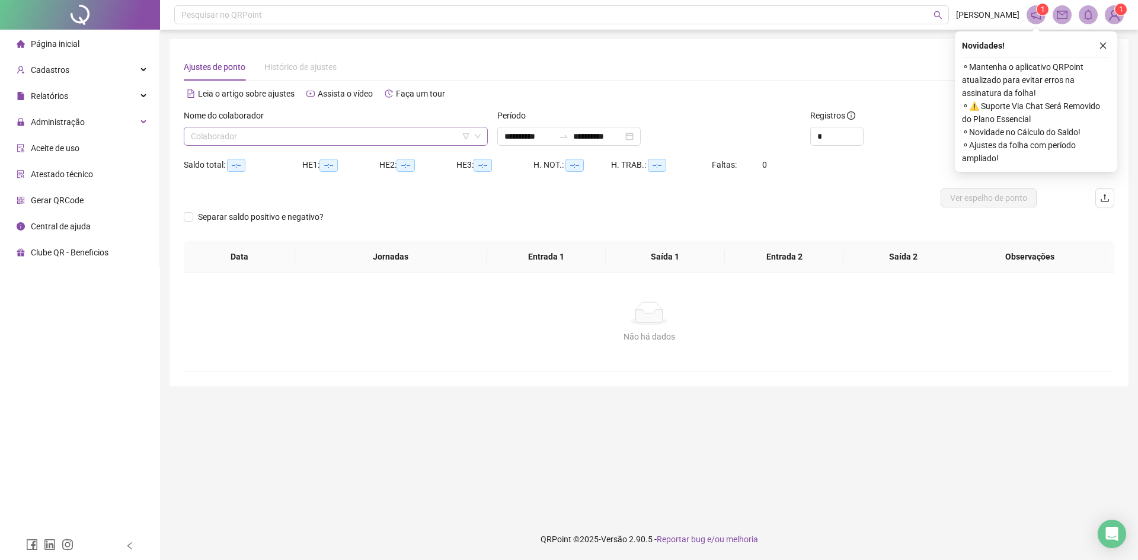
click at [292, 130] on input "search" at bounding box center [330, 136] width 279 height 18
type input "*******"
click at [298, 159] on div "[PERSON_NAME] BRA�NA" at bounding box center [335, 160] width 285 height 13
click at [1104, 41] on icon "close" at bounding box center [1103, 45] width 8 height 8
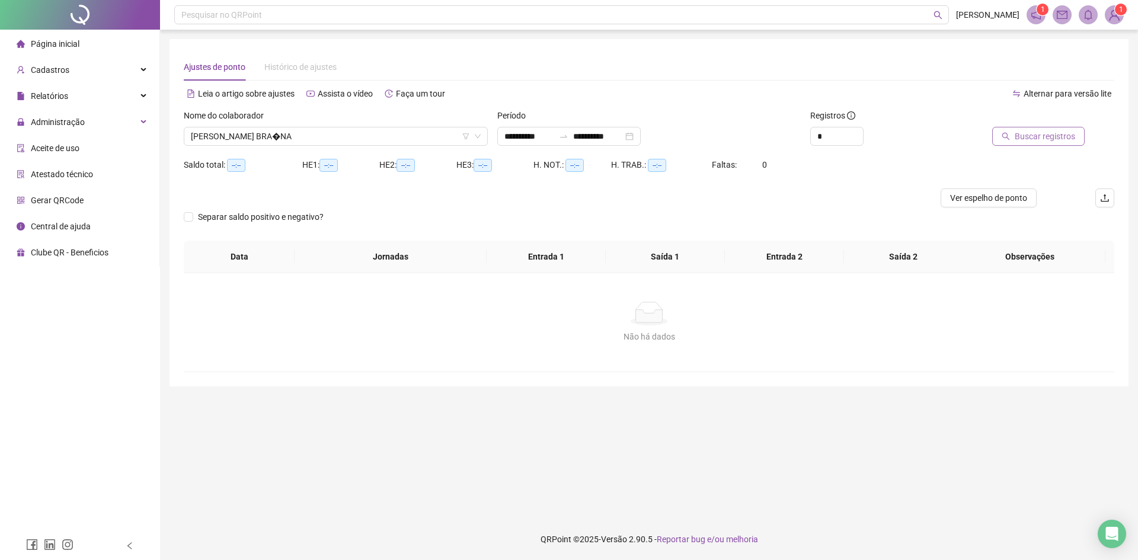
click at [1036, 139] on span "Buscar registros" at bounding box center [1045, 136] width 60 height 13
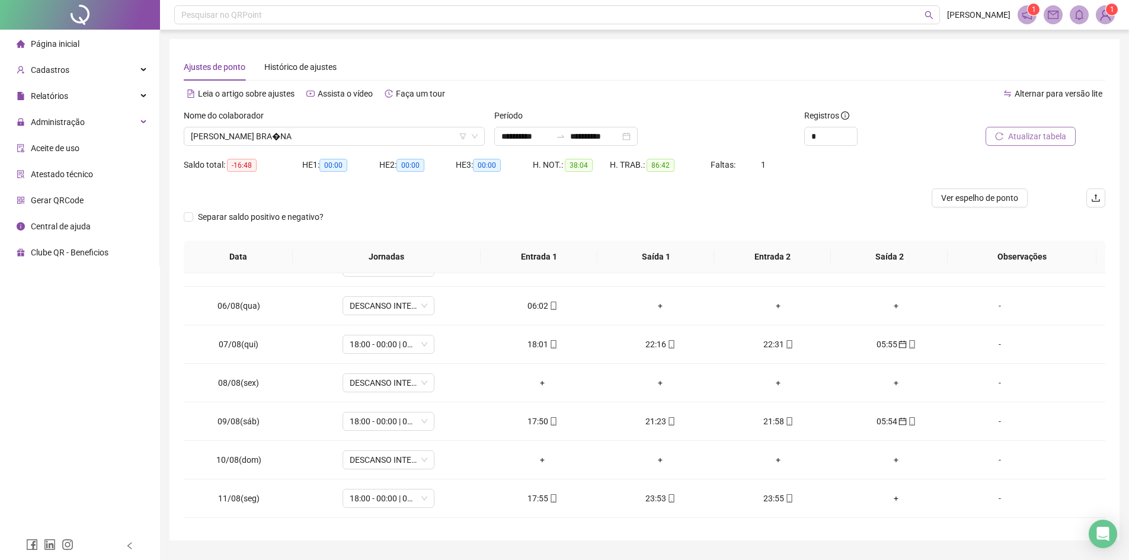
scroll to position [237, 0]
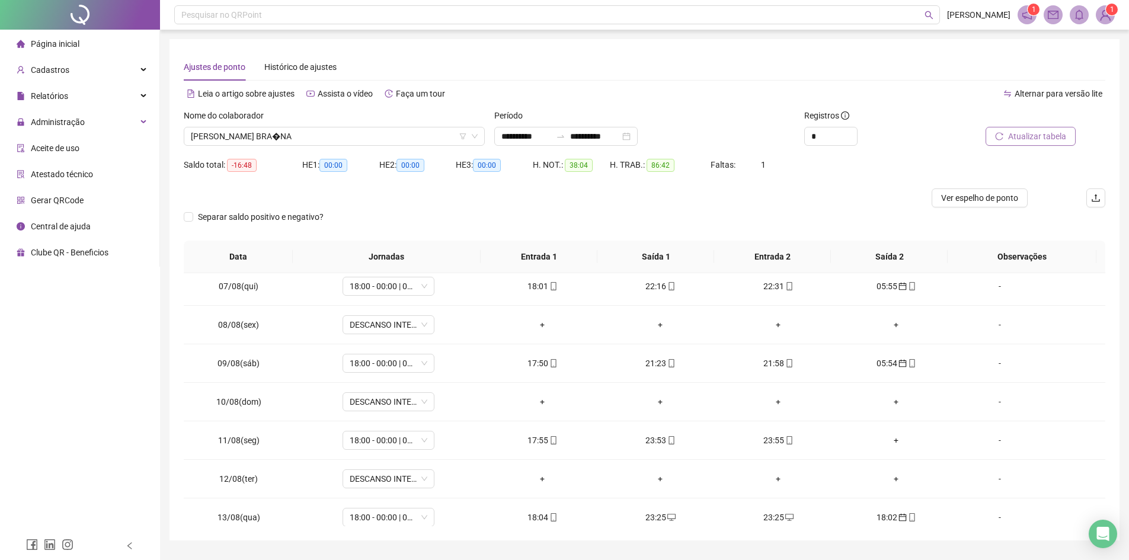
click at [327, 124] on div "Nome do colaborador" at bounding box center [334, 118] width 301 height 18
click at [326, 138] on span "[PERSON_NAME] BRA�NA" at bounding box center [334, 136] width 287 height 18
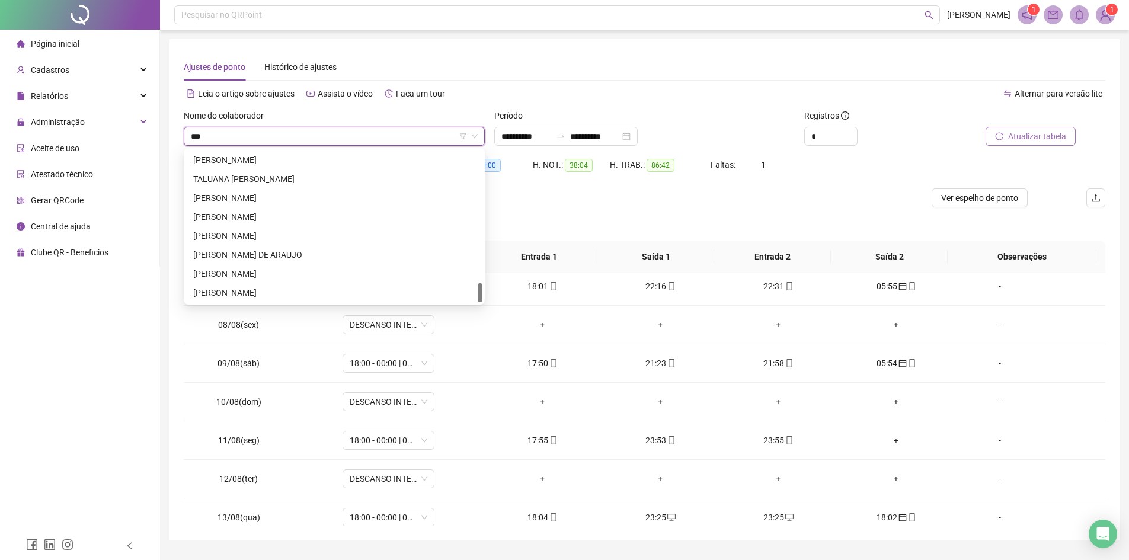
scroll to position [0, 0]
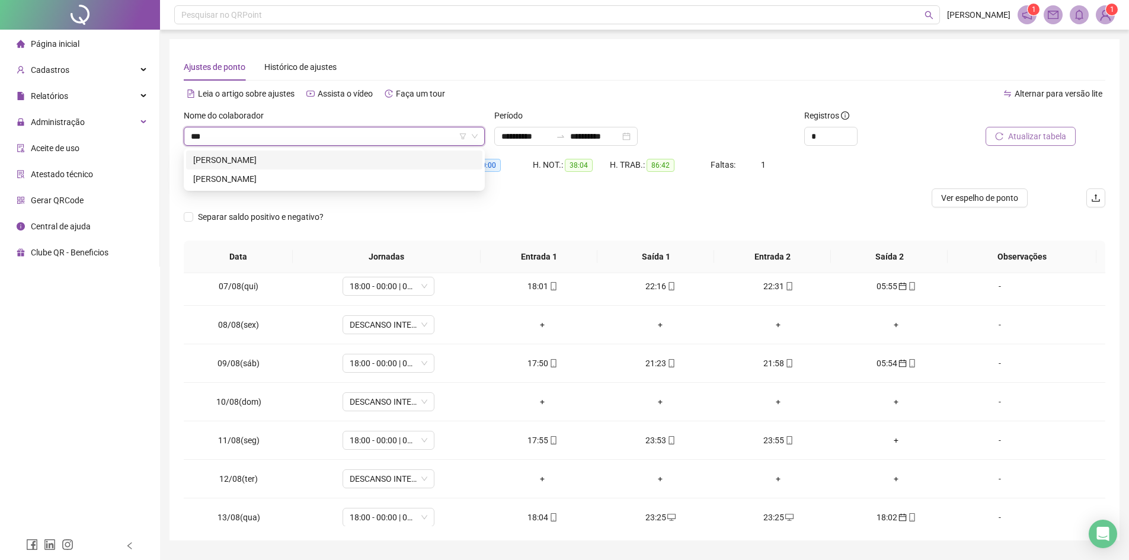
type input "****"
click at [318, 174] on div "[PERSON_NAME]" at bounding box center [334, 179] width 282 height 13
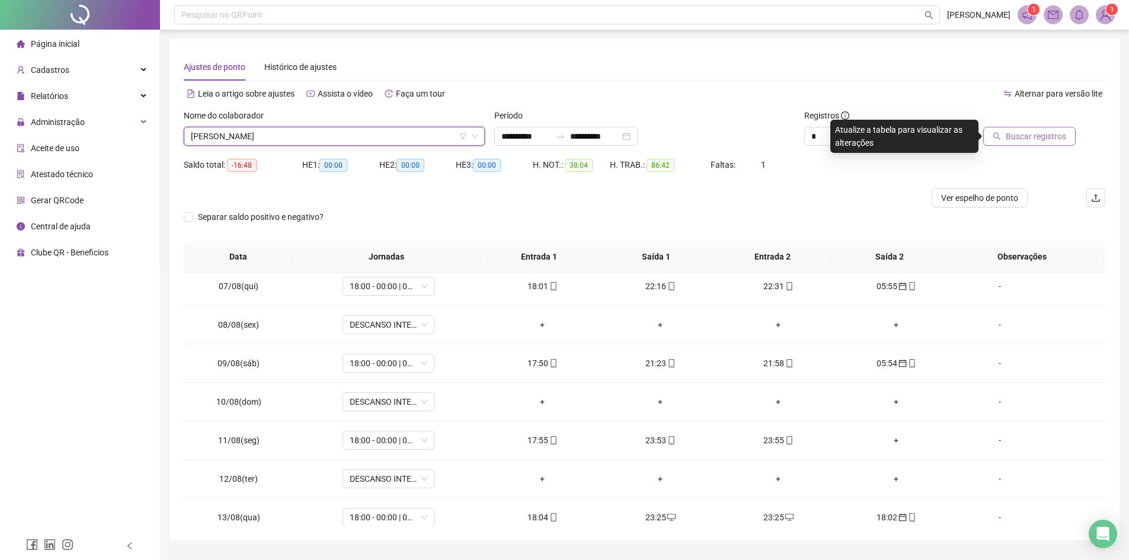
click at [1037, 138] on span "Buscar registros" at bounding box center [1036, 136] width 60 height 13
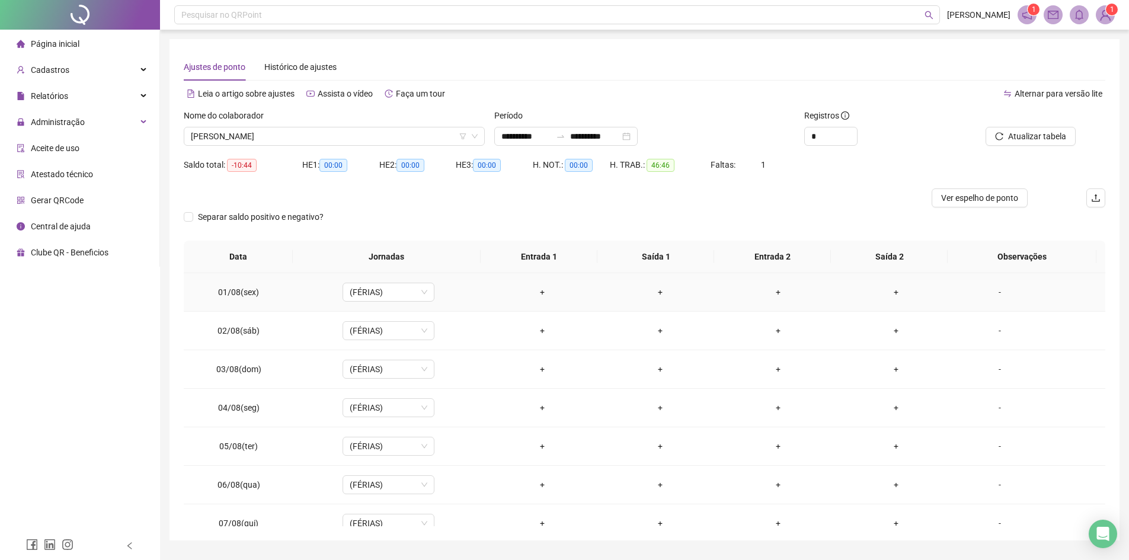
scroll to position [237, 0]
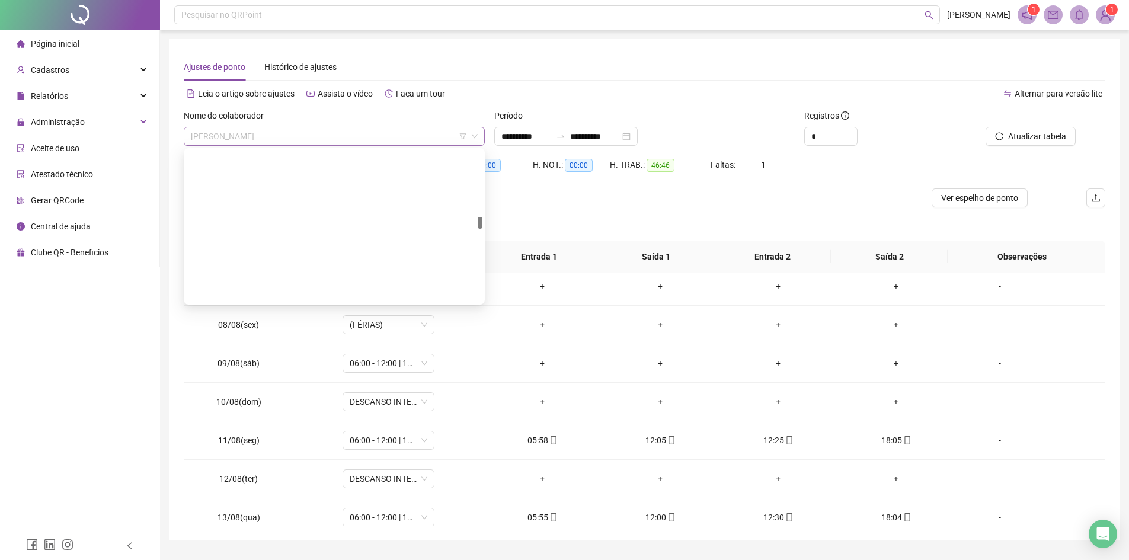
click at [310, 135] on span "[PERSON_NAME]" at bounding box center [334, 136] width 287 height 18
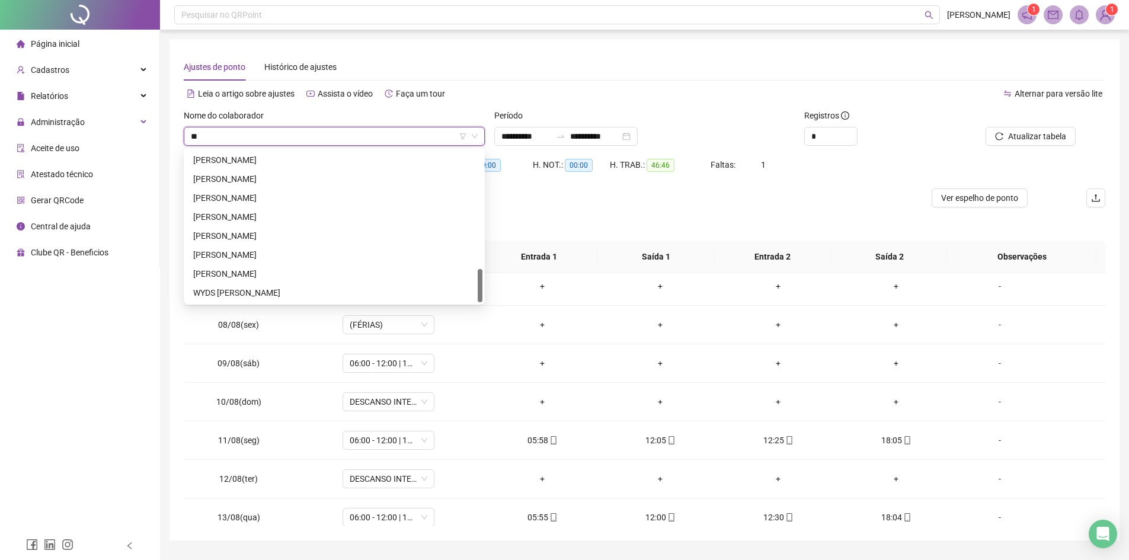
scroll to position [0, 0]
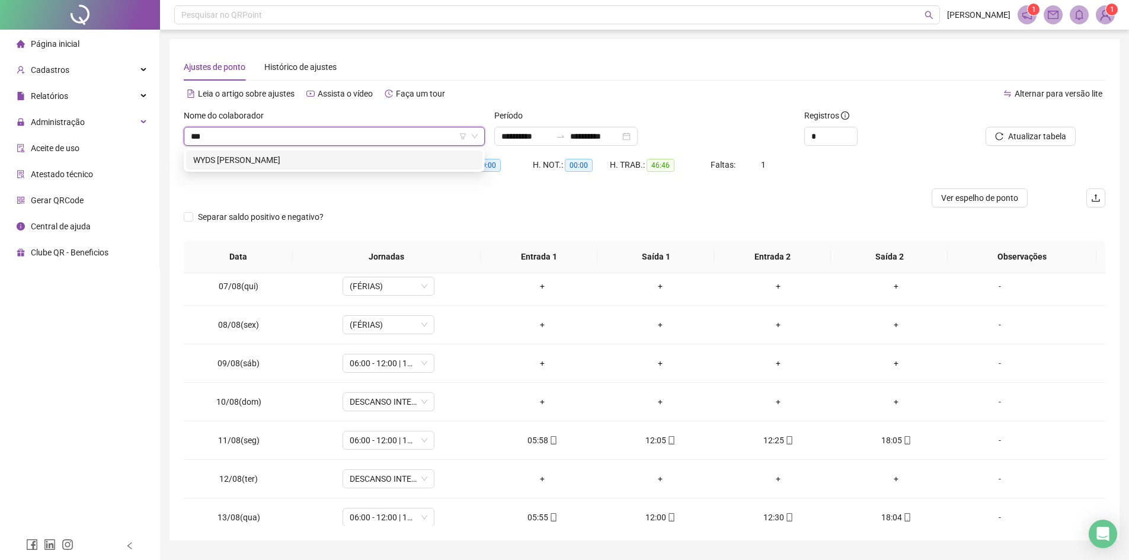
type input "****"
click at [289, 151] on div "WYDS [PERSON_NAME]" at bounding box center [334, 160] width 296 height 19
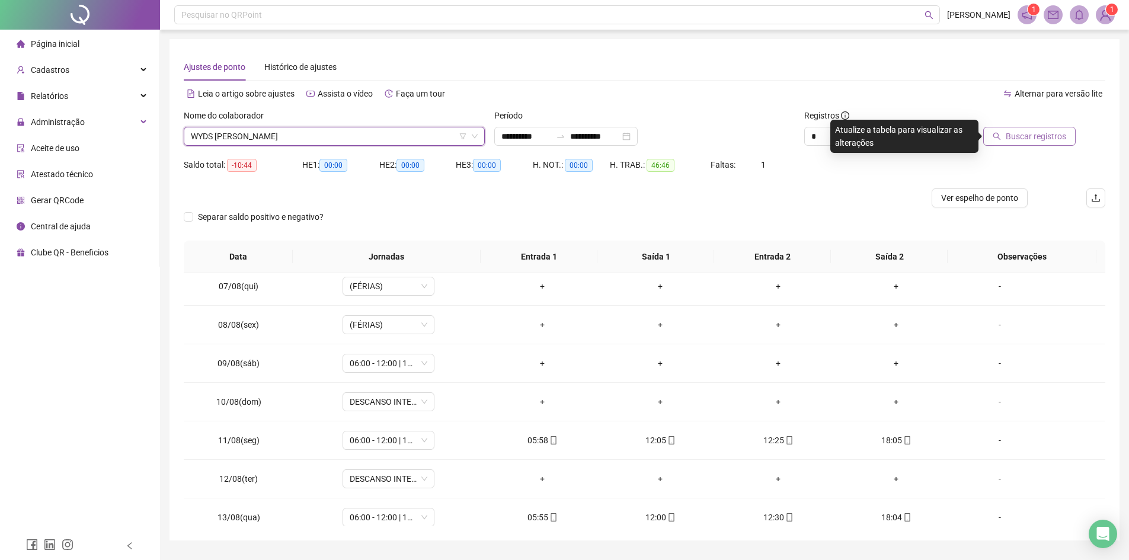
click at [1032, 139] on span "Buscar registros" at bounding box center [1036, 136] width 60 height 13
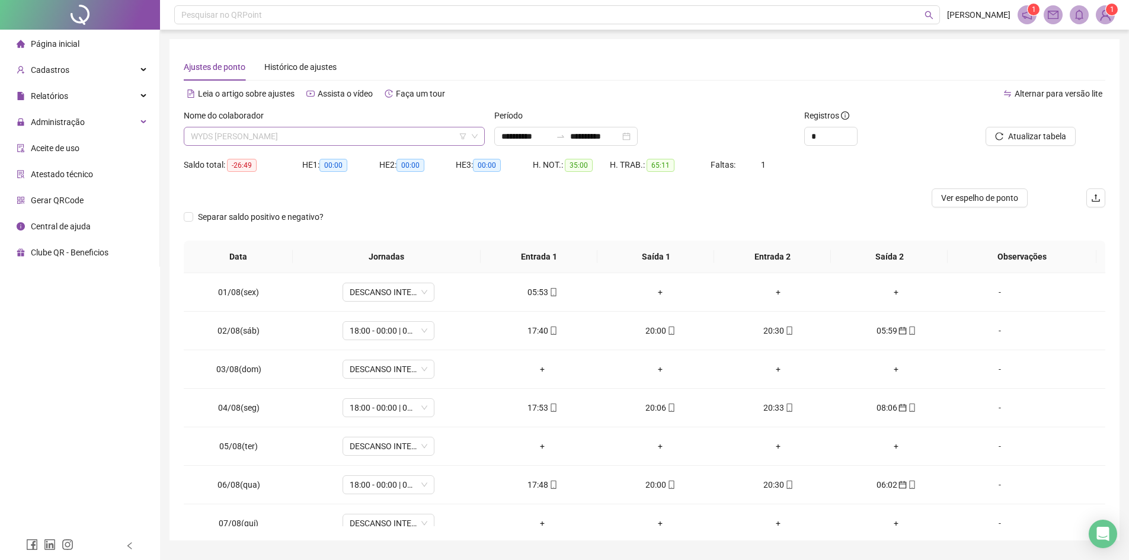
click at [299, 133] on span "WYDS [PERSON_NAME]" at bounding box center [334, 136] width 287 height 18
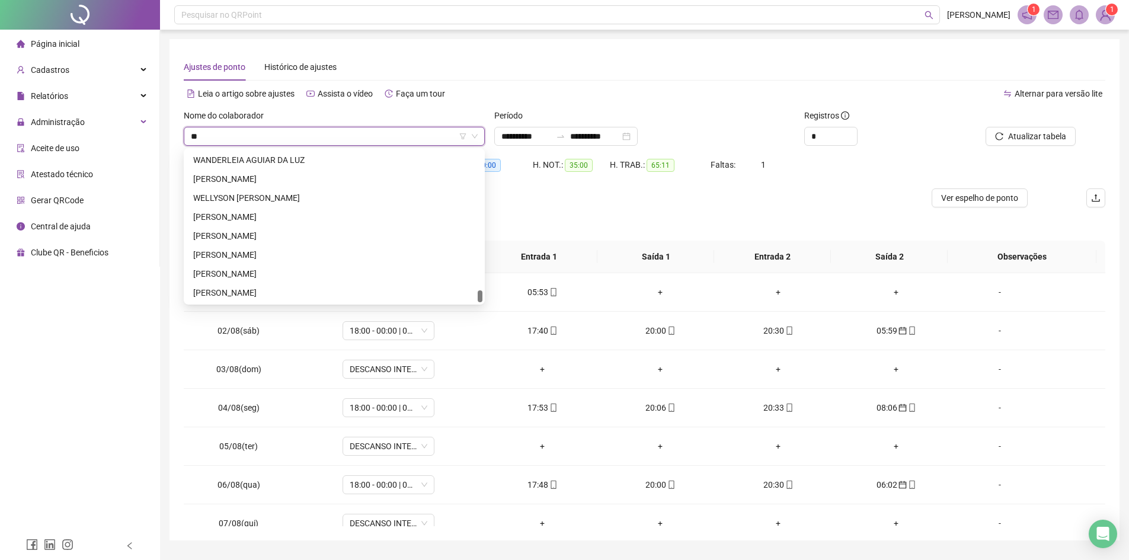
scroll to position [171, 0]
type input "***"
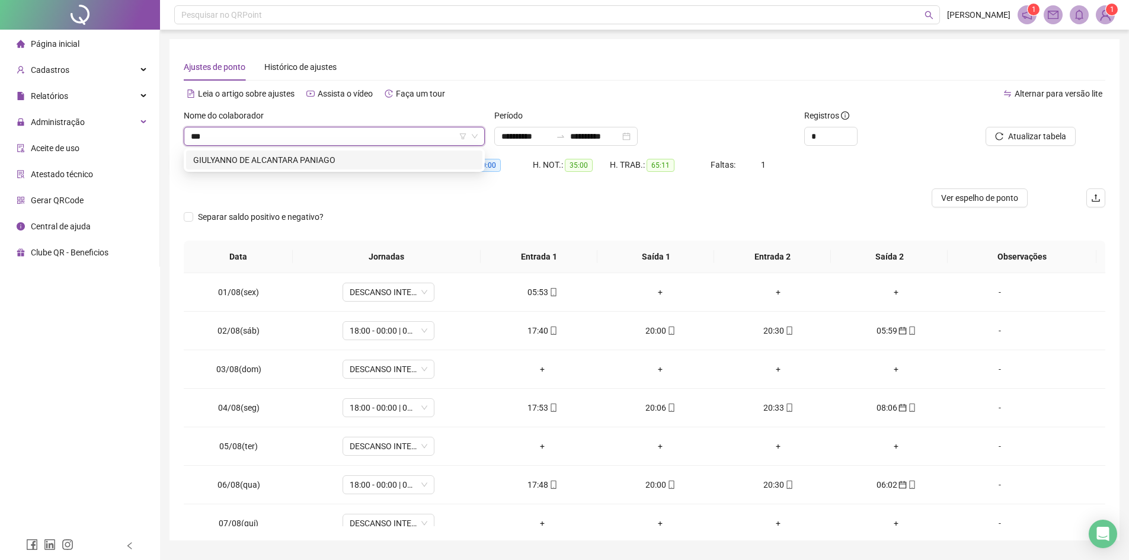
click at [303, 163] on div "GIULYANNO DE ALCANTARA PANIAGO" at bounding box center [334, 160] width 282 height 13
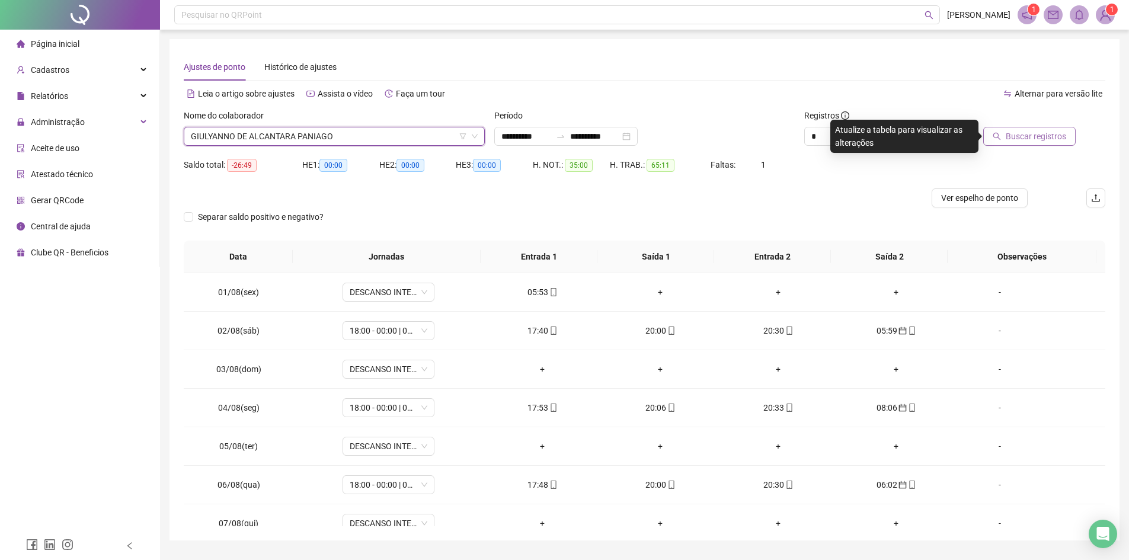
click at [1012, 136] on span "Buscar registros" at bounding box center [1036, 136] width 60 height 13
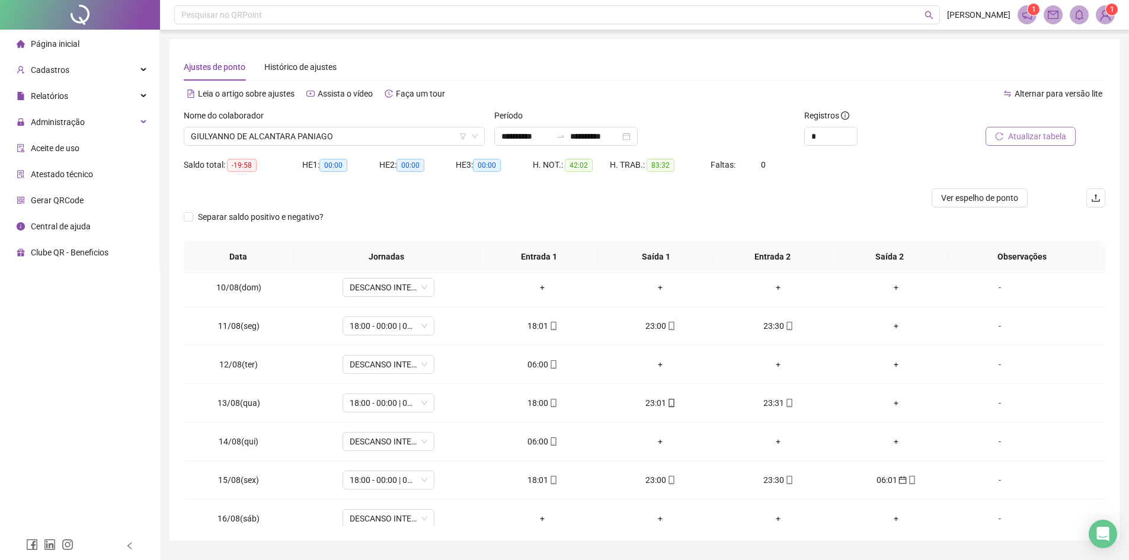
scroll to position [402, 0]
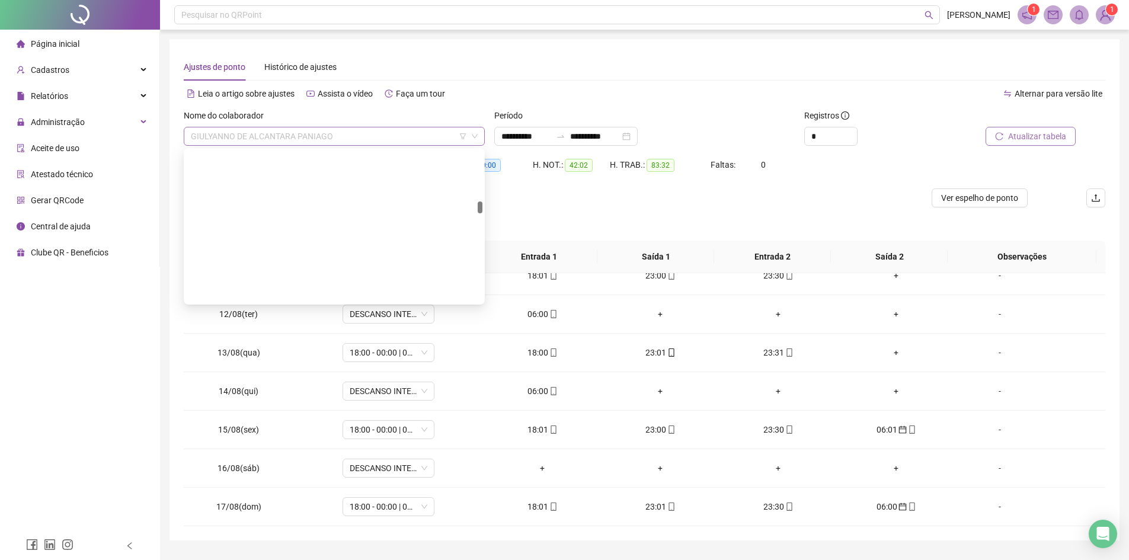
click at [377, 138] on span "GIULYANNO DE ALCANTARA PANIAGO" at bounding box center [334, 136] width 287 height 18
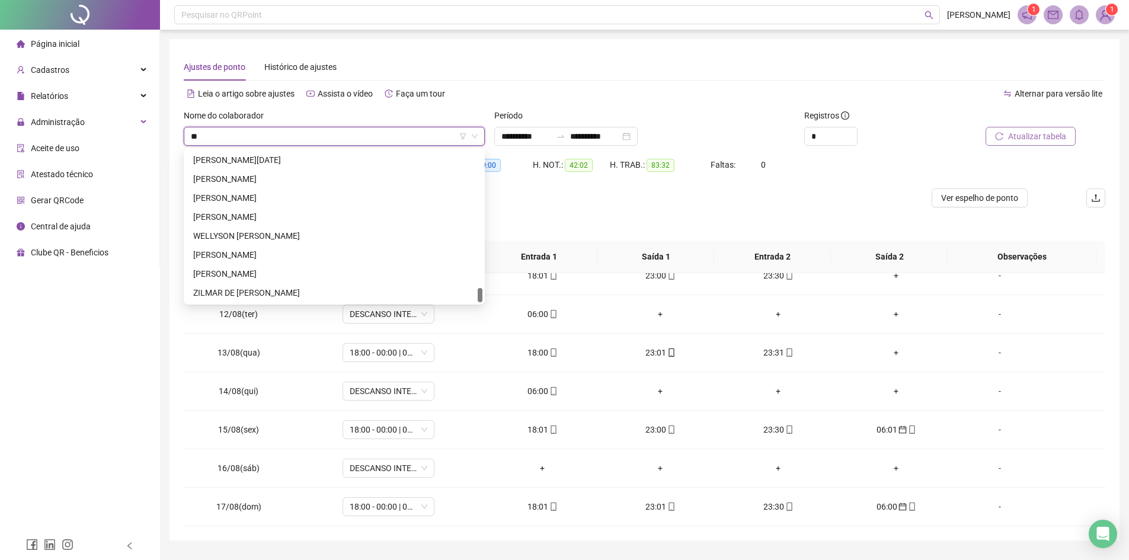
scroll to position [0, 0]
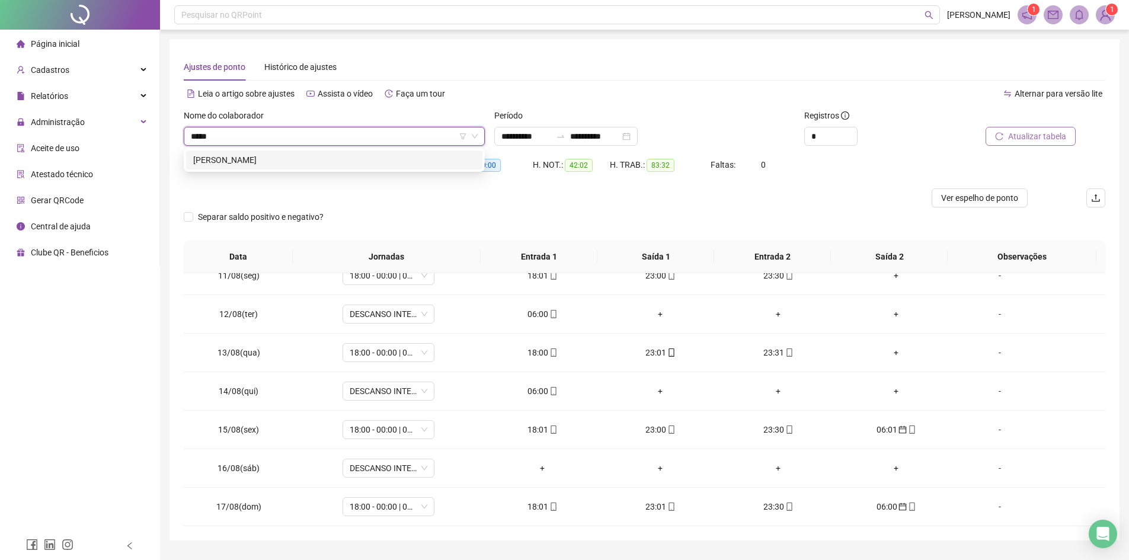
type input "******"
click at [367, 162] on div "[PERSON_NAME]" at bounding box center [334, 160] width 282 height 13
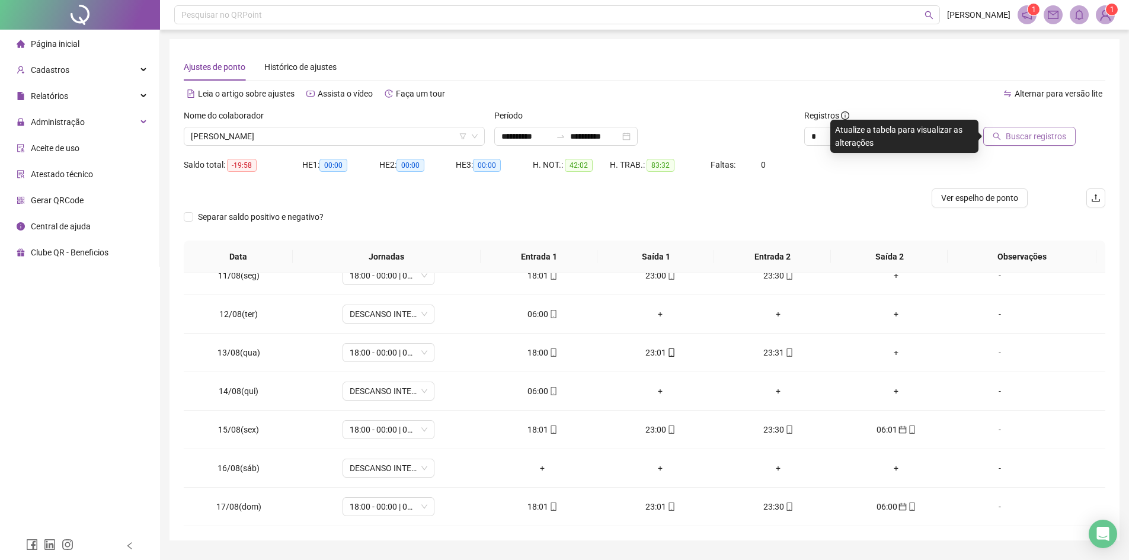
click at [1047, 131] on span "Buscar registros" at bounding box center [1036, 136] width 60 height 13
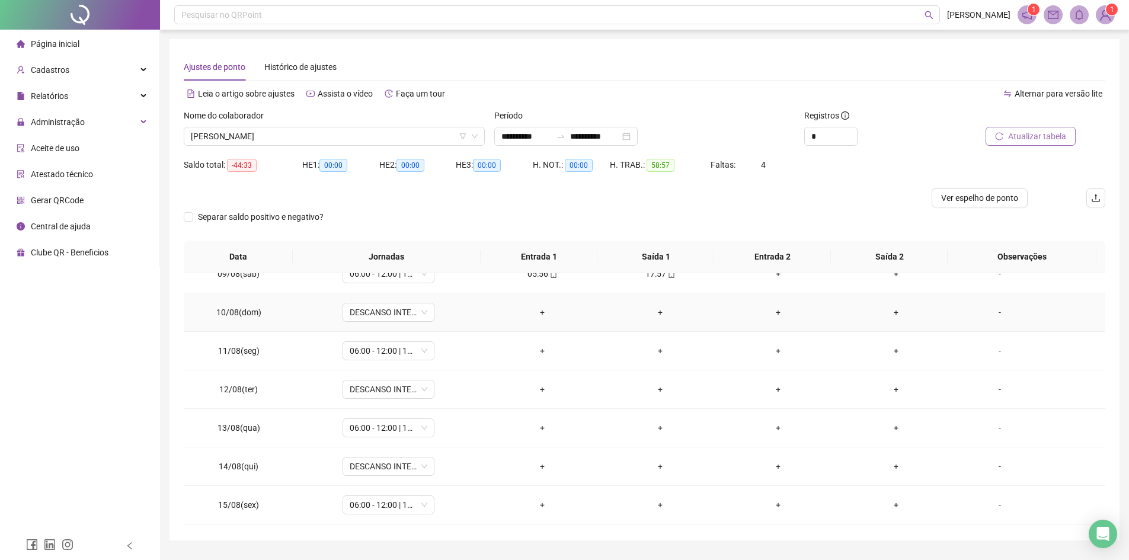
scroll to position [343, 0]
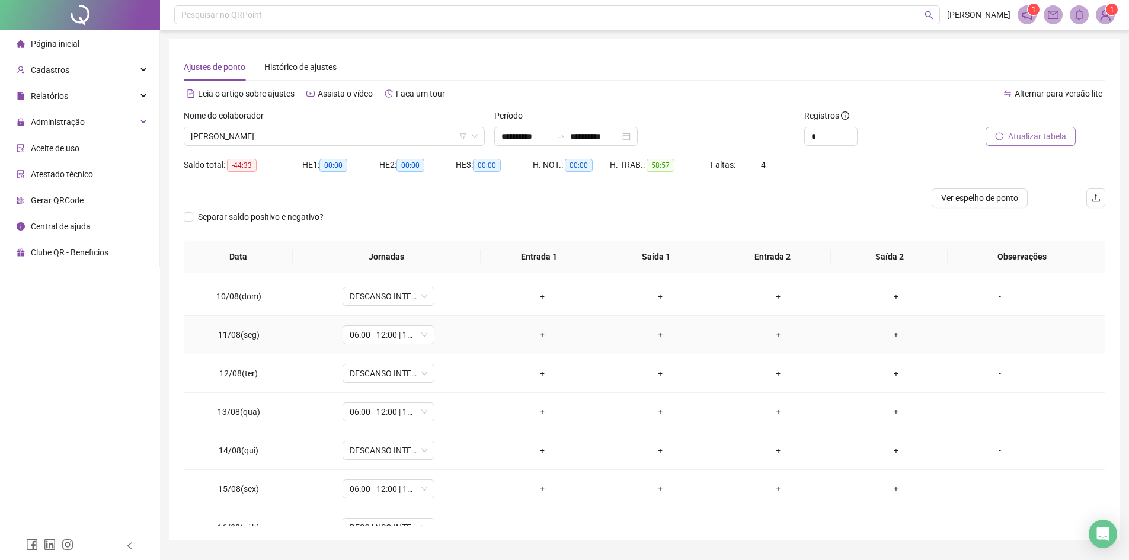
click at [986, 339] on div "-" at bounding box center [1000, 334] width 70 height 13
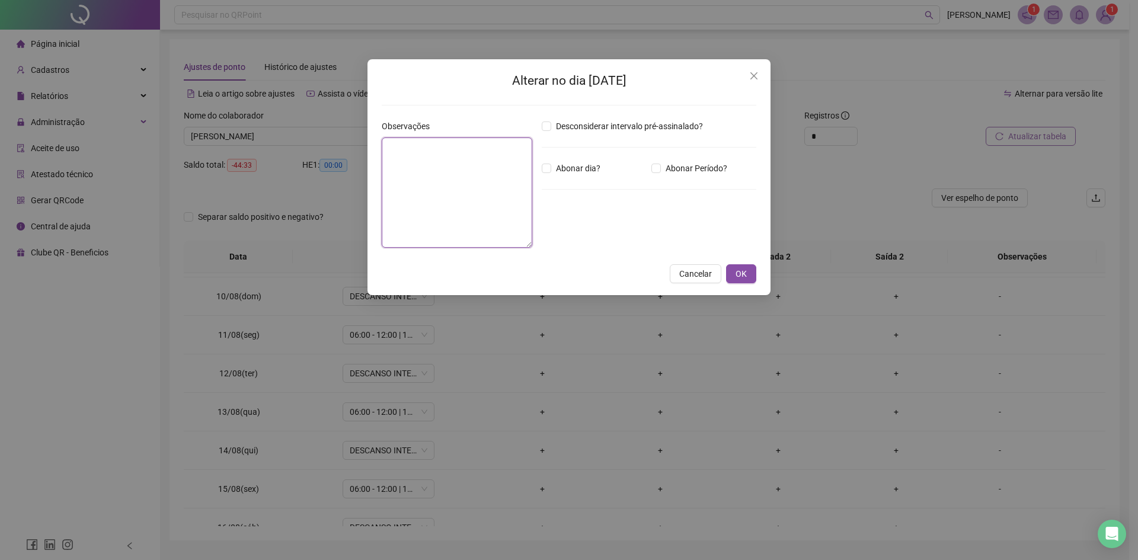
click at [452, 170] on textarea at bounding box center [457, 193] width 151 height 110
type textarea "**********"
click at [749, 279] on button "OK" at bounding box center [741, 273] width 30 height 19
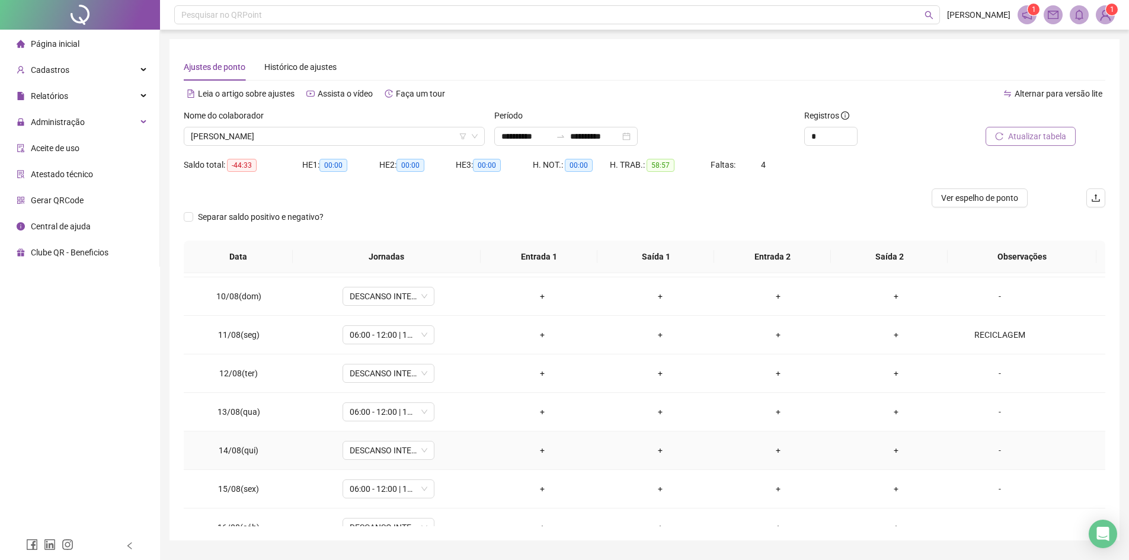
click at [992, 446] on div "-" at bounding box center [1000, 450] width 70 height 13
click at [992, 446] on body "**********" at bounding box center [564, 280] width 1129 height 560
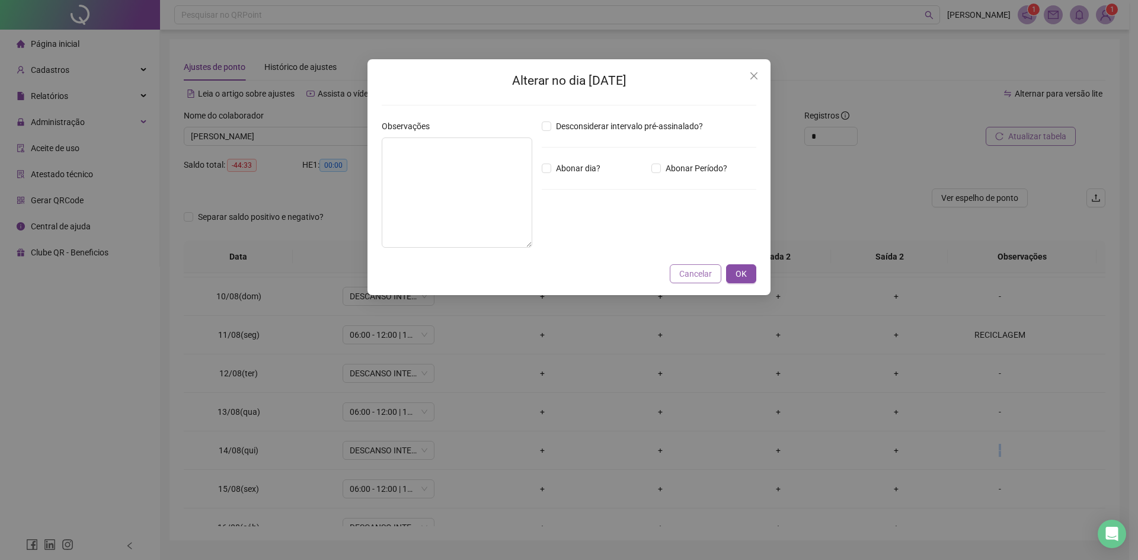
click at [691, 270] on span "Cancelar" at bounding box center [695, 273] width 33 height 13
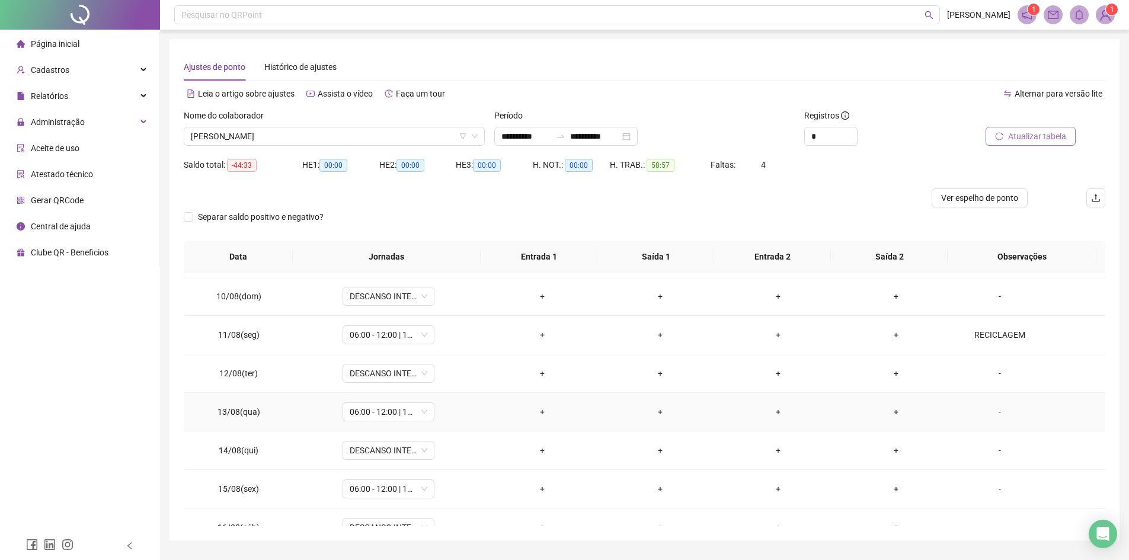
click at [998, 408] on div "-" at bounding box center [1000, 411] width 70 height 13
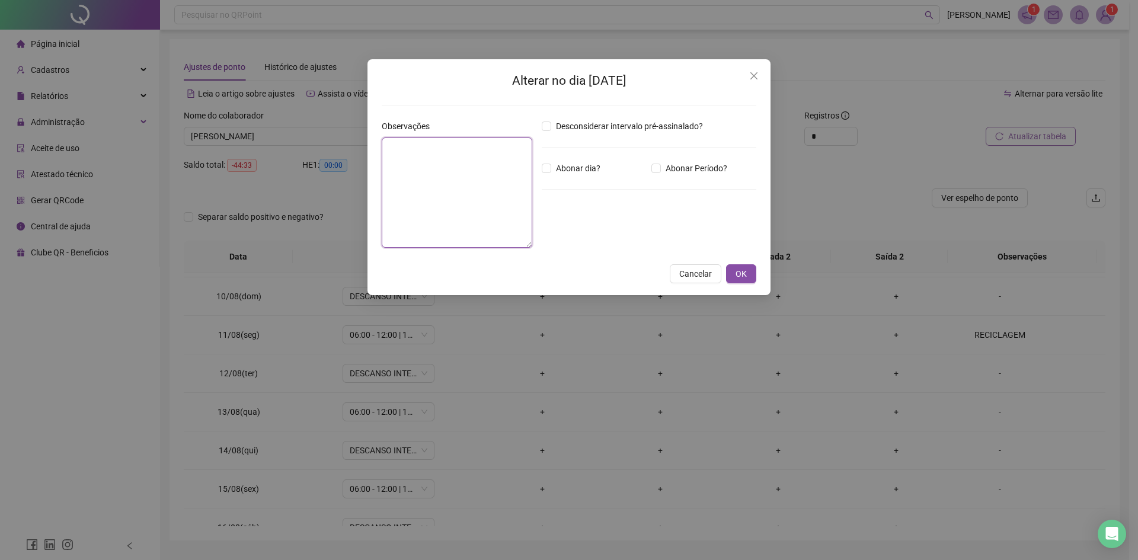
click at [490, 177] on textarea at bounding box center [457, 193] width 151 height 110
type textarea "**********"
click at [745, 276] on span "OK" at bounding box center [741, 273] width 11 height 13
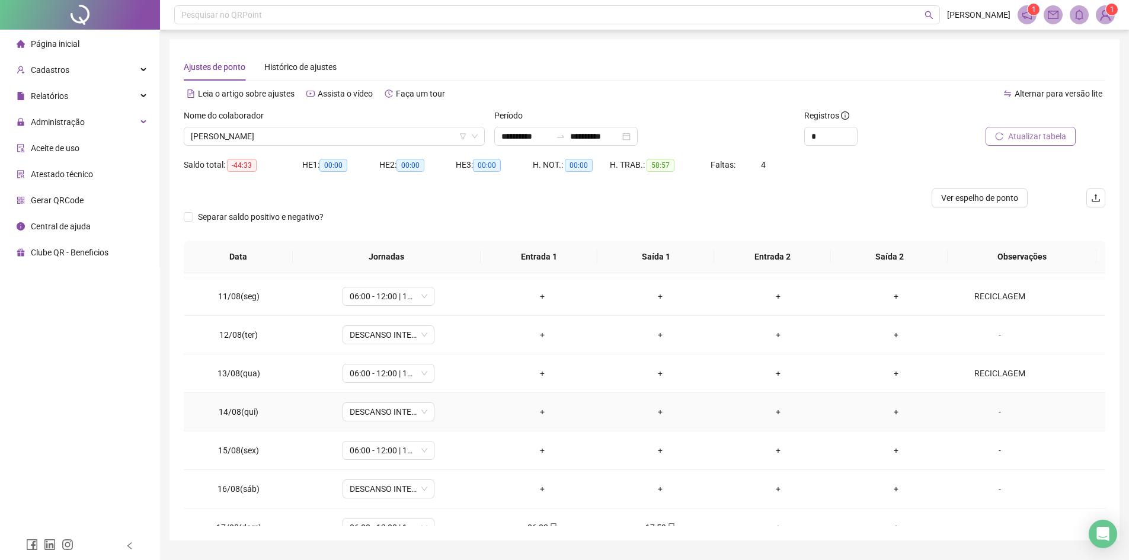
scroll to position [402, 0]
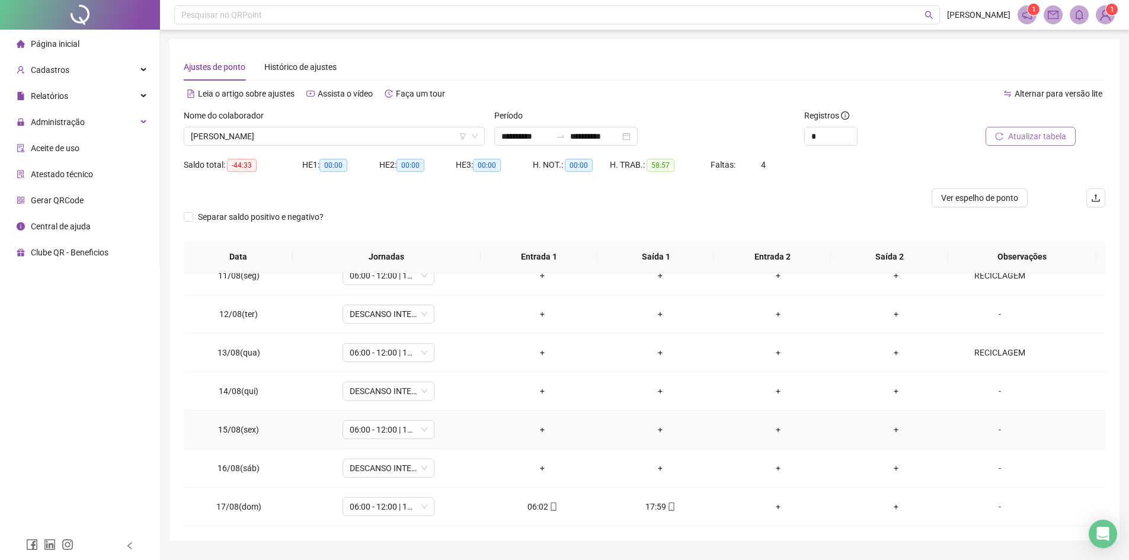
click at [992, 430] on div "-" at bounding box center [1000, 429] width 70 height 13
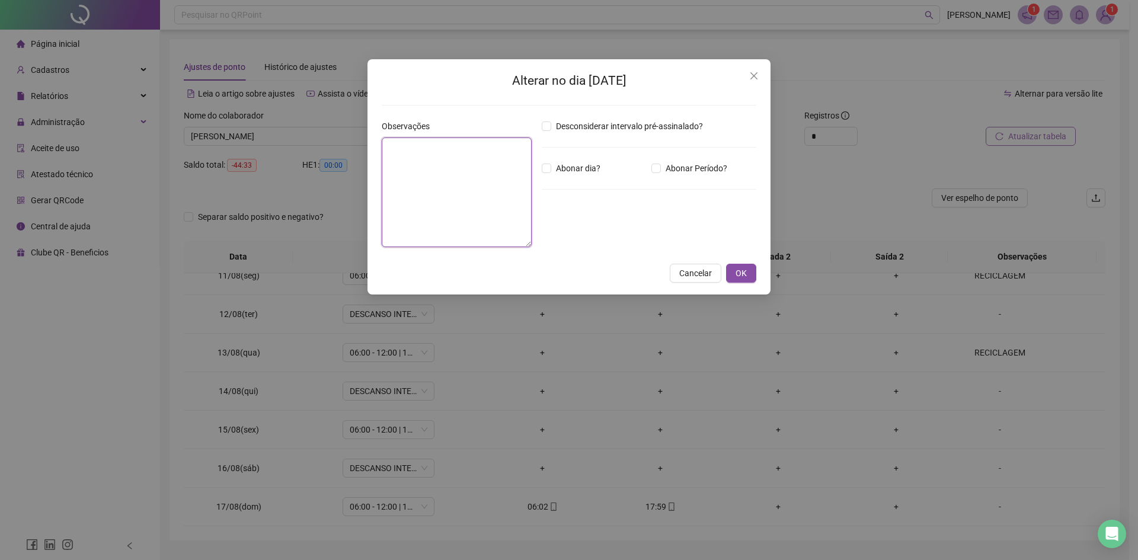
click at [498, 189] on textarea at bounding box center [457, 193] width 150 height 110
type textarea "**********"
click at [738, 269] on span "OK" at bounding box center [741, 273] width 11 height 13
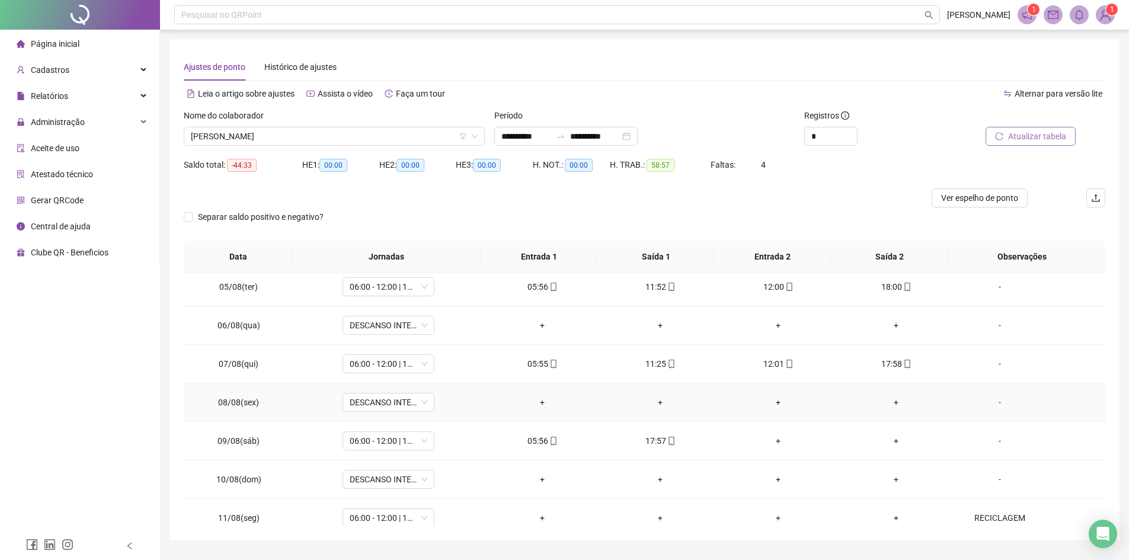
scroll to position [0, 0]
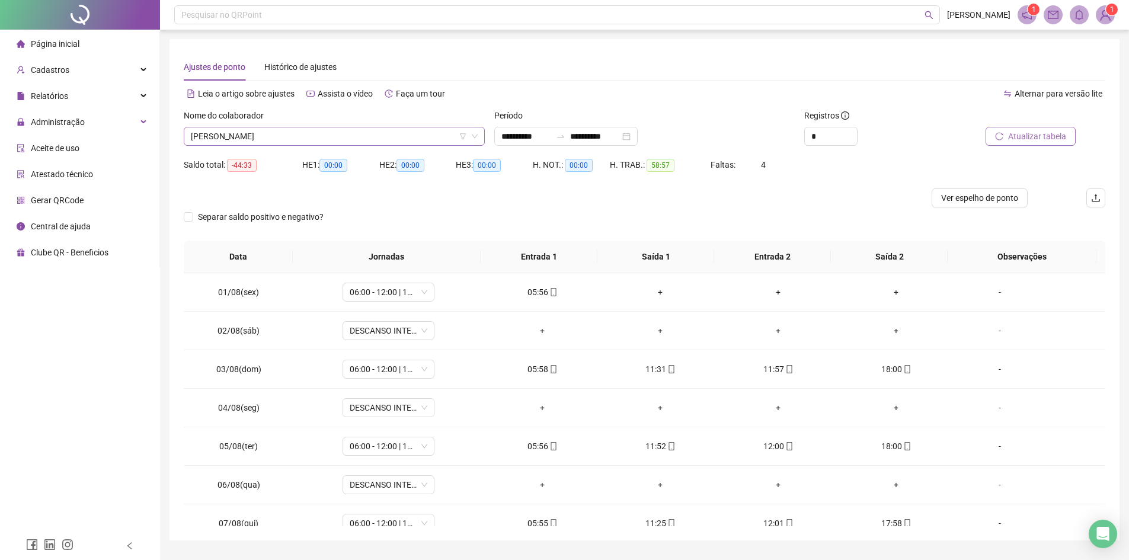
click at [326, 133] on span "[PERSON_NAME]" at bounding box center [334, 136] width 287 height 18
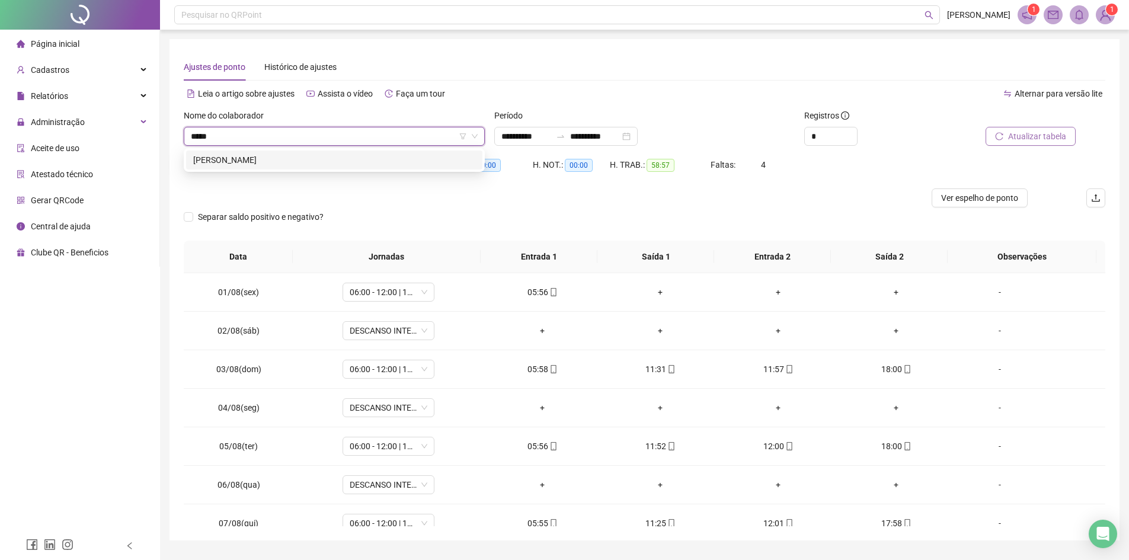
type input "******"
click at [320, 154] on div "[PERSON_NAME]" at bounding box center [334, 160] width 282 height 13
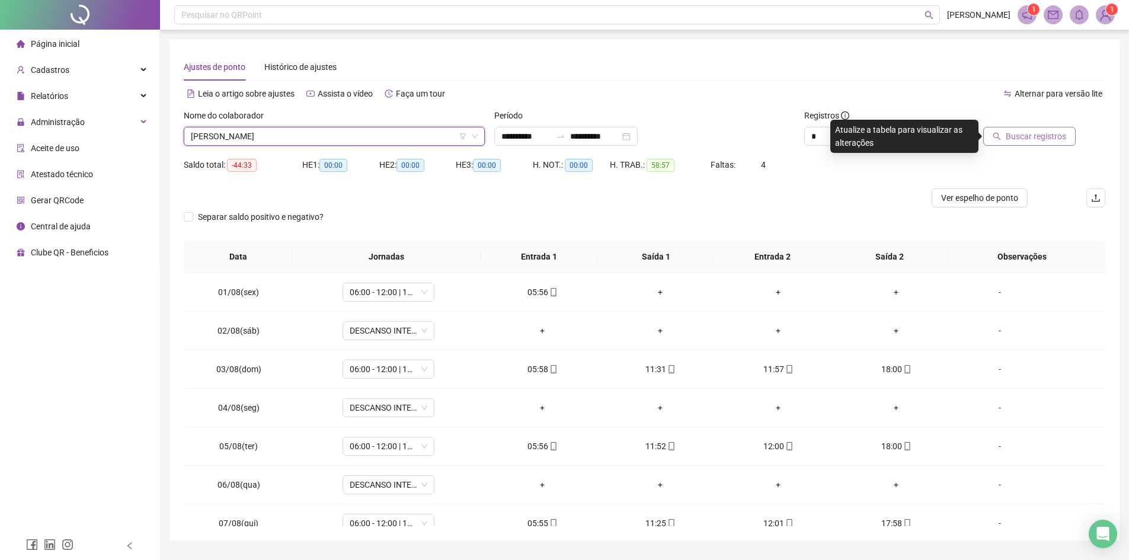
click at [1017, 127] on button "Buscar registros" at bounding box center [1029, 136] width 92 height 19
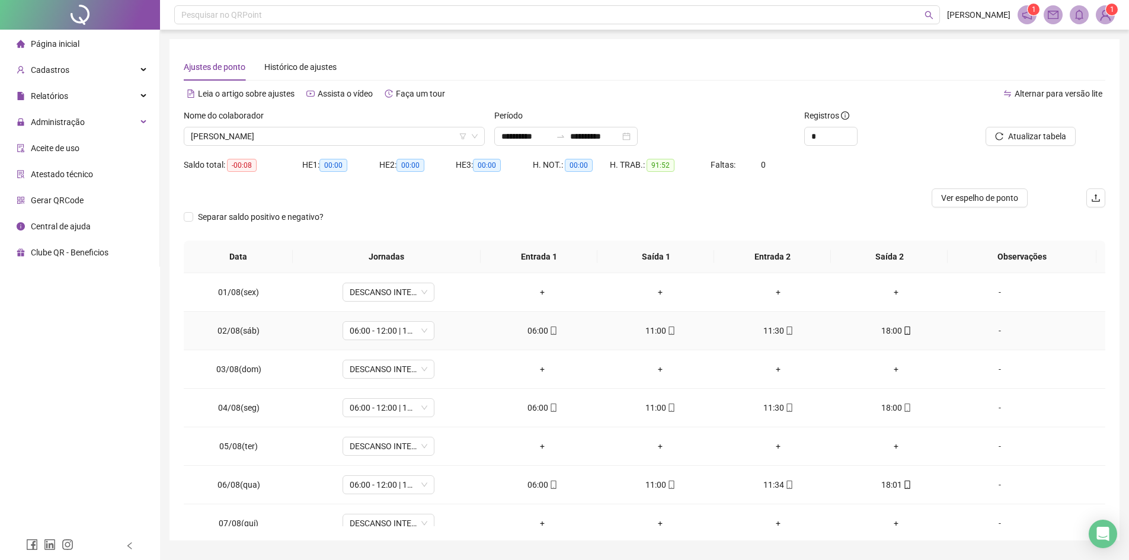
click at [558, 327] on div "06:00" at bounding box center [542, 330] width 99 height 13
type input "**********"
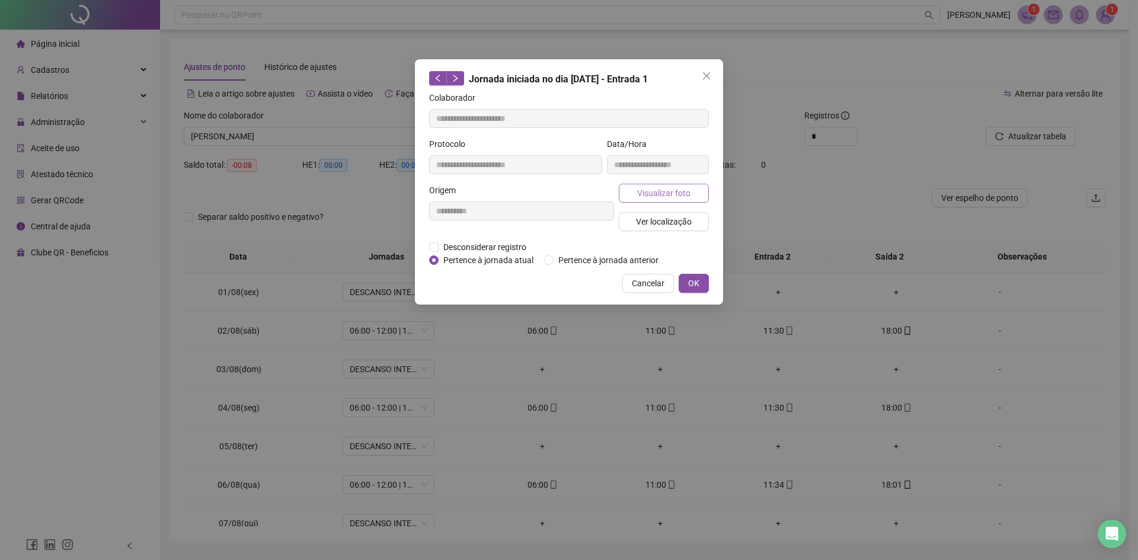
click at [682, 187] on span "Visualizar foto" at bounding box center [663, 193] width 53 height 13
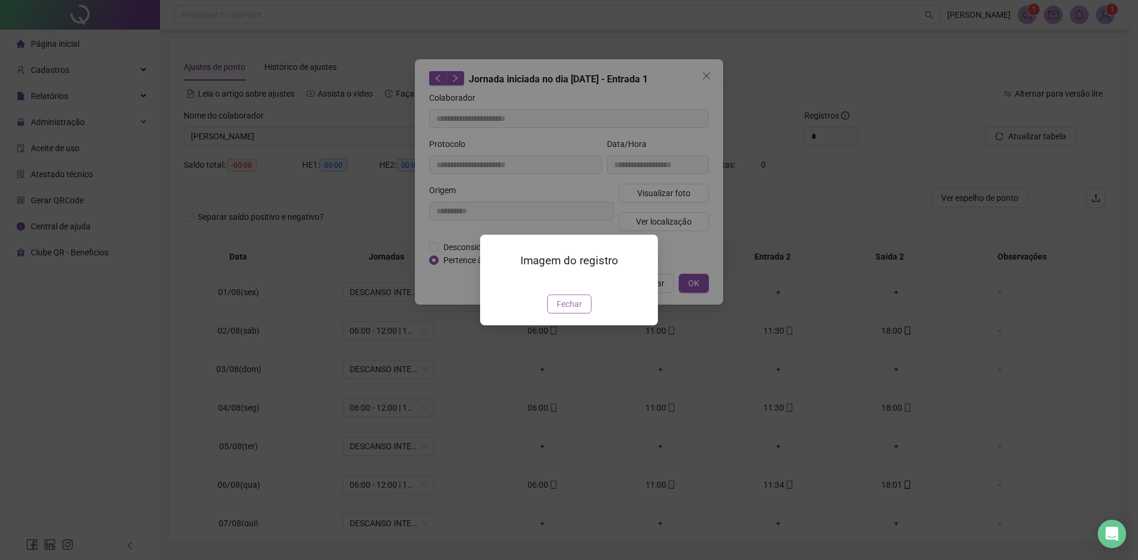
click at [580, 311] on span "Fechar" at bounding box center [569, 304] width 25 height 13
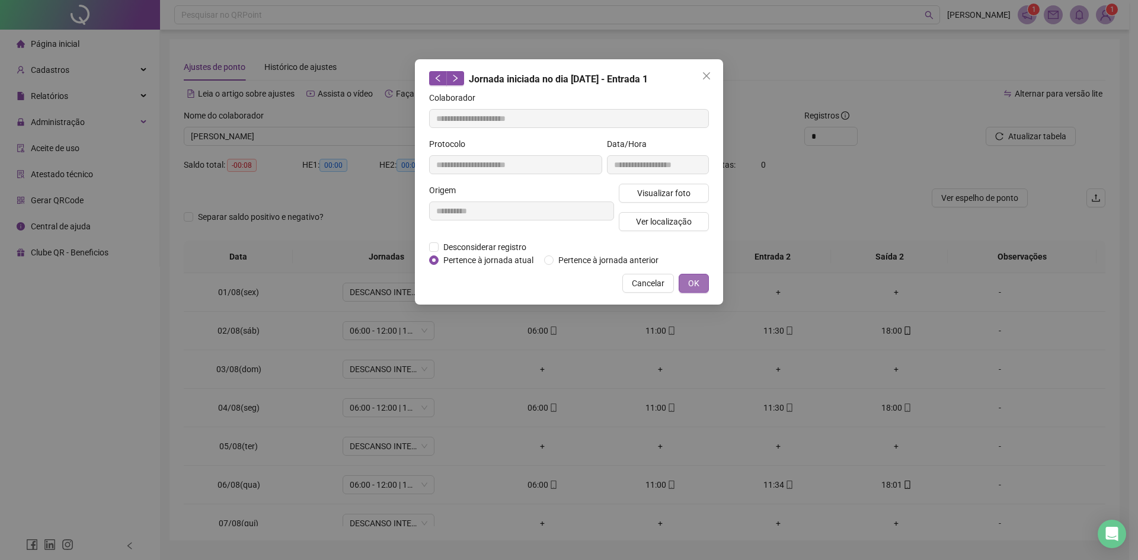
click at [699, 277] on span "OK" at bounding box center [693, 283] width 11 height 13
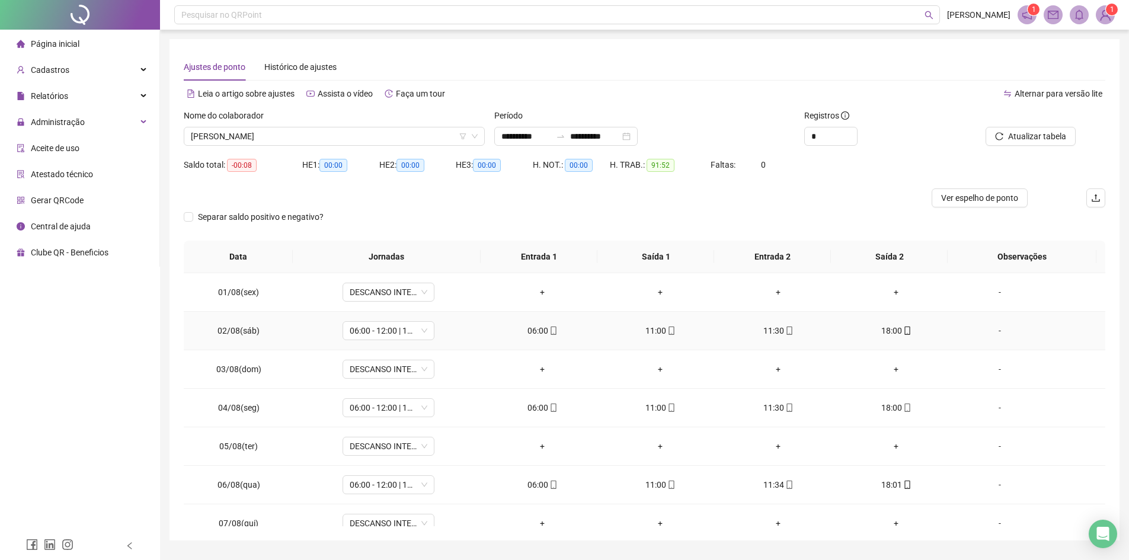
click at [656, 329] on div "11:00" at bounding box center [660, 330] width 99 height 13
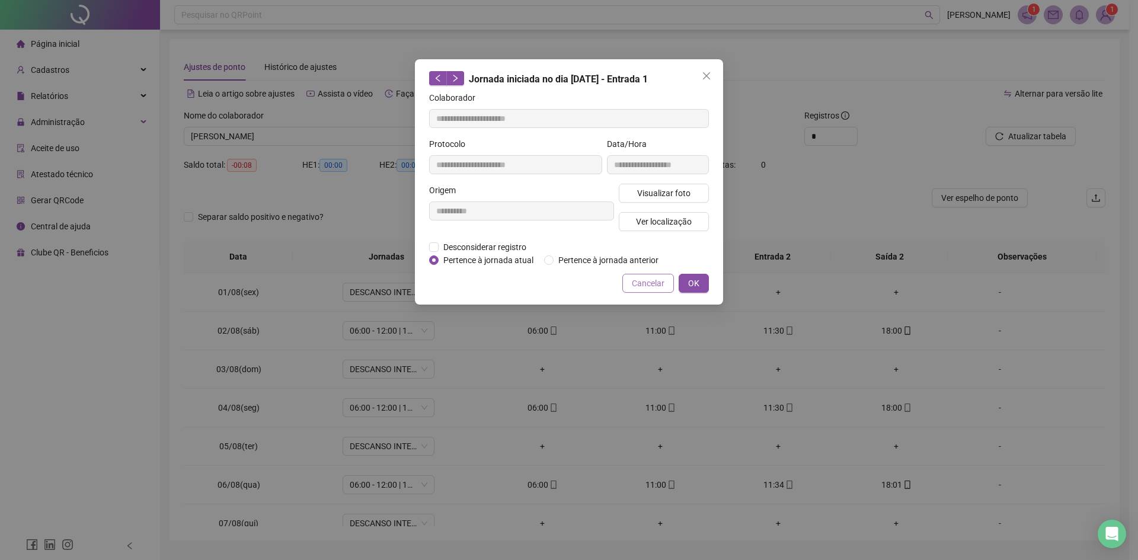
type input "**********"
click at [647, 190] on span "Visualizar foto" at bounding box center [663, 193] width 53 height 13
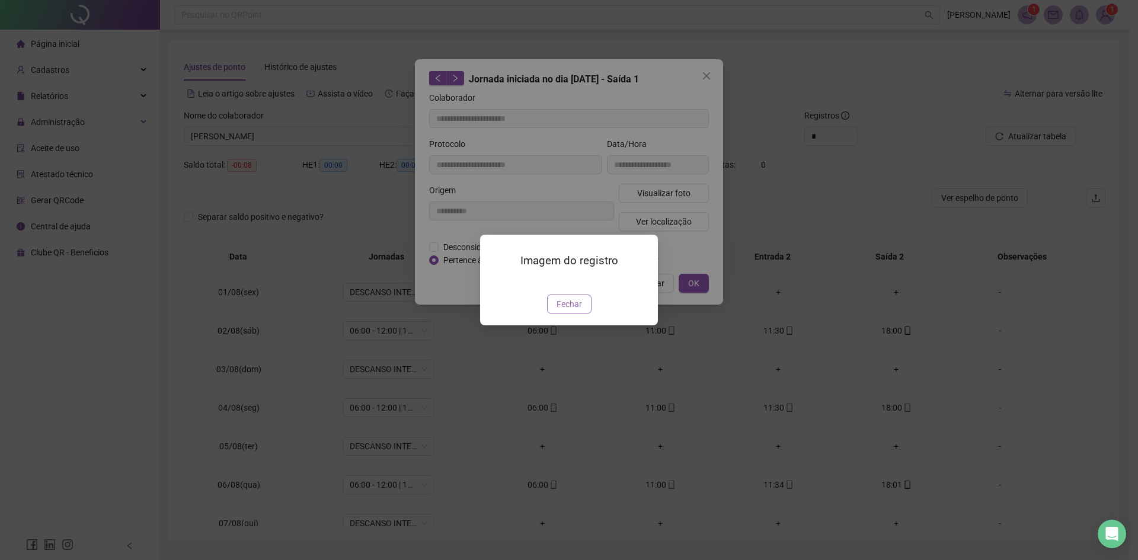
click at [567, 311] on span "Fechar" at bounding box center [569, 304] width 25 height 13
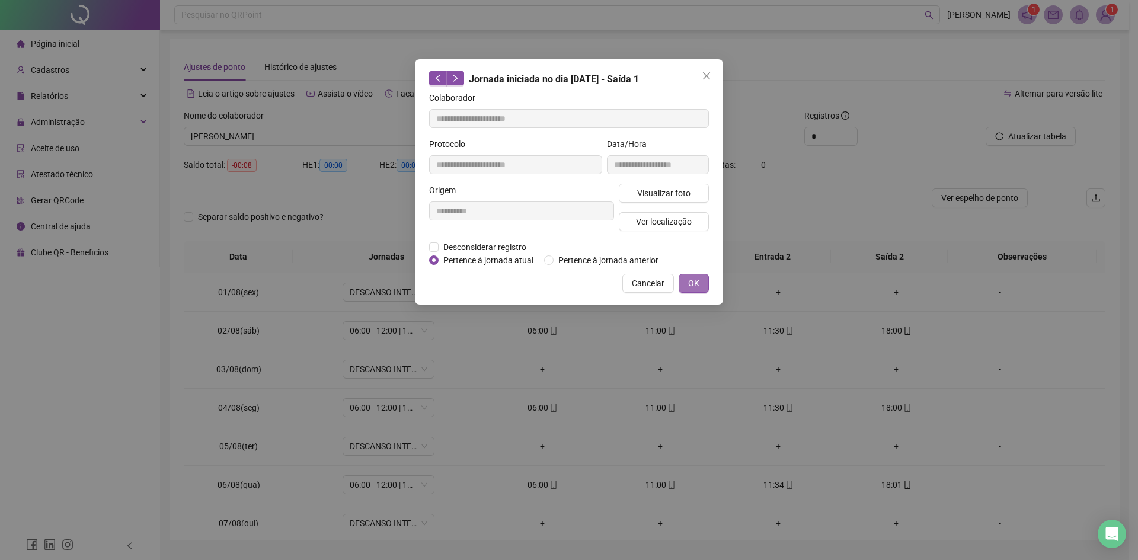
click at [698, 285] on span "OK" at bounding box center [693, 283] width 11 height 13
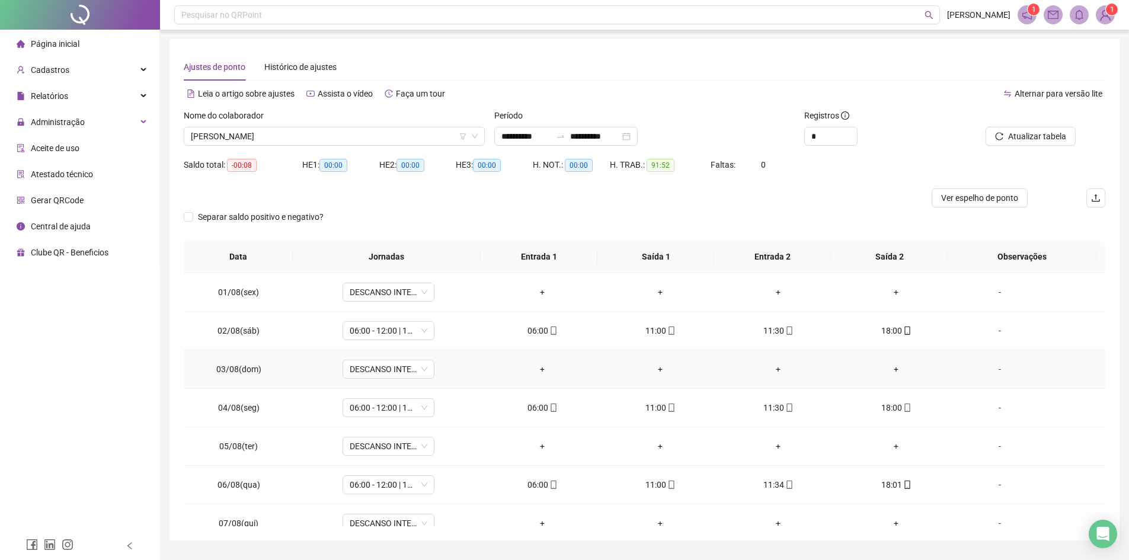
scroll to position [119, 0]
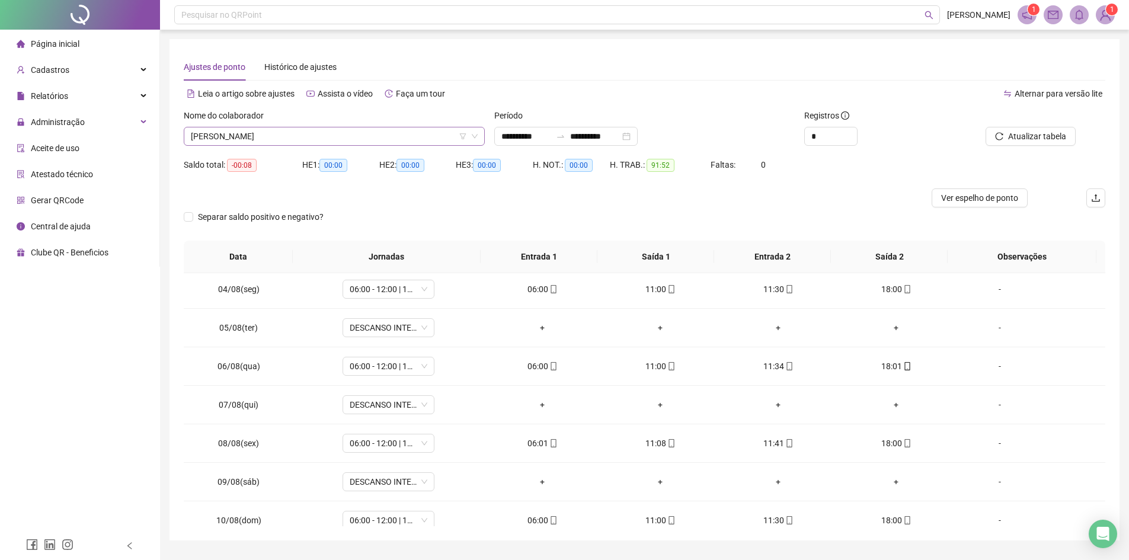
click at [309, 139] on span "[PERSON_NAME]" at bounding box center [334, 136] width 287 height 18
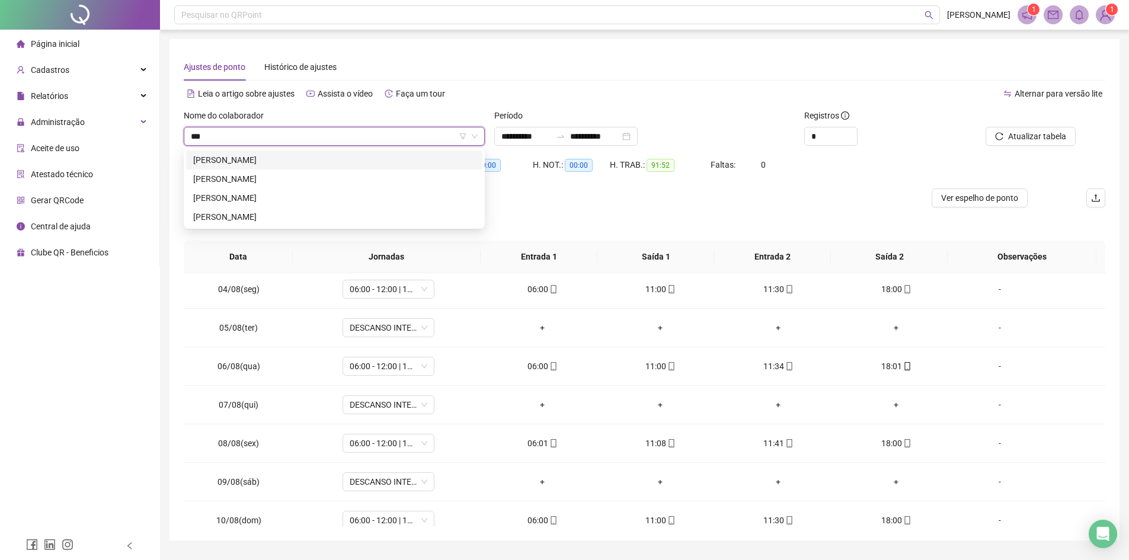
scroll to position [0, 0]
type input "*******"
click at [298, 160] on div "[PERSON_NAME]" at bounding box center [334, 160] width 282 height 13
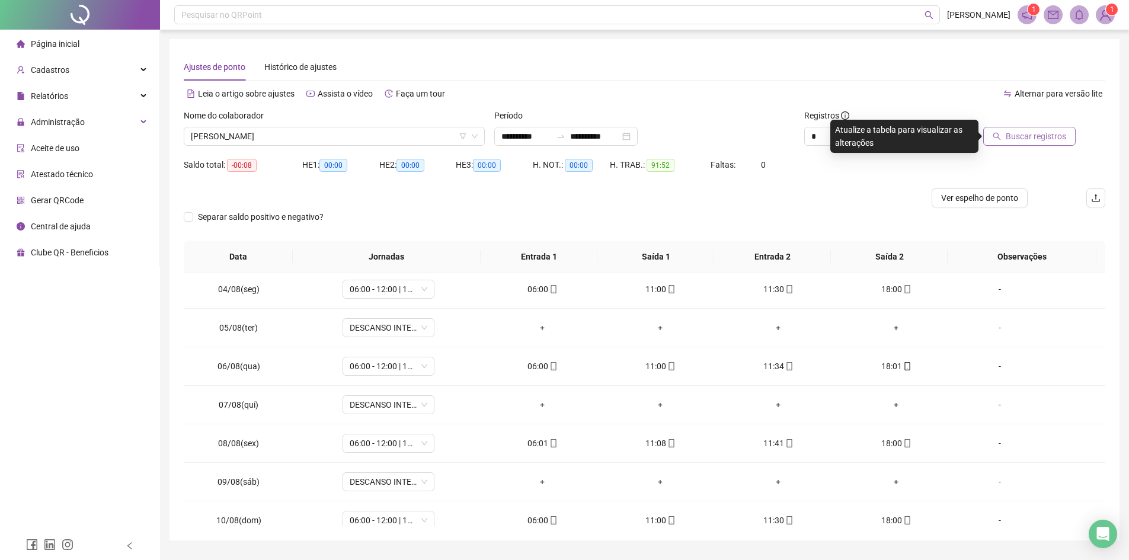
click at [1008, 137] on span "Buscar registros" at bounding box center [1036, 136] width 60 height 13
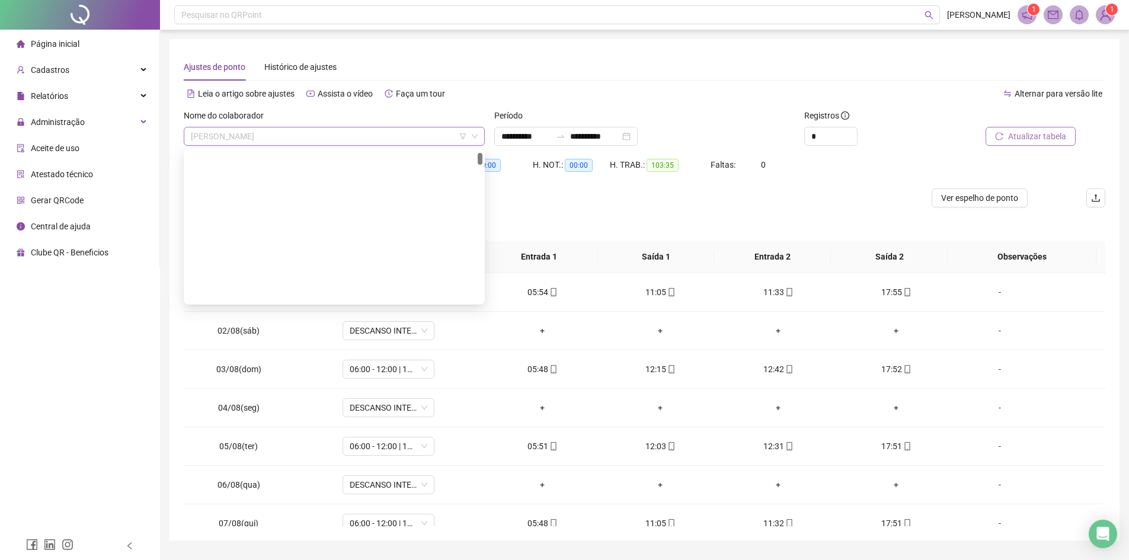
scroll to position [171, 0]
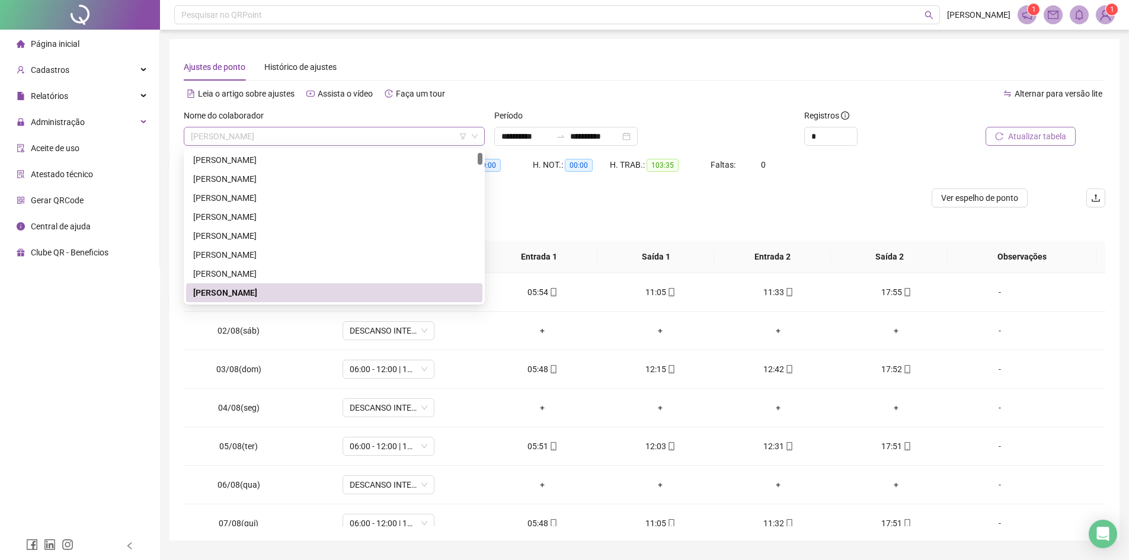
click at [302, 137] on span "[PERSON_NAME]" at bounding box center [334, 136] width 287 height 18
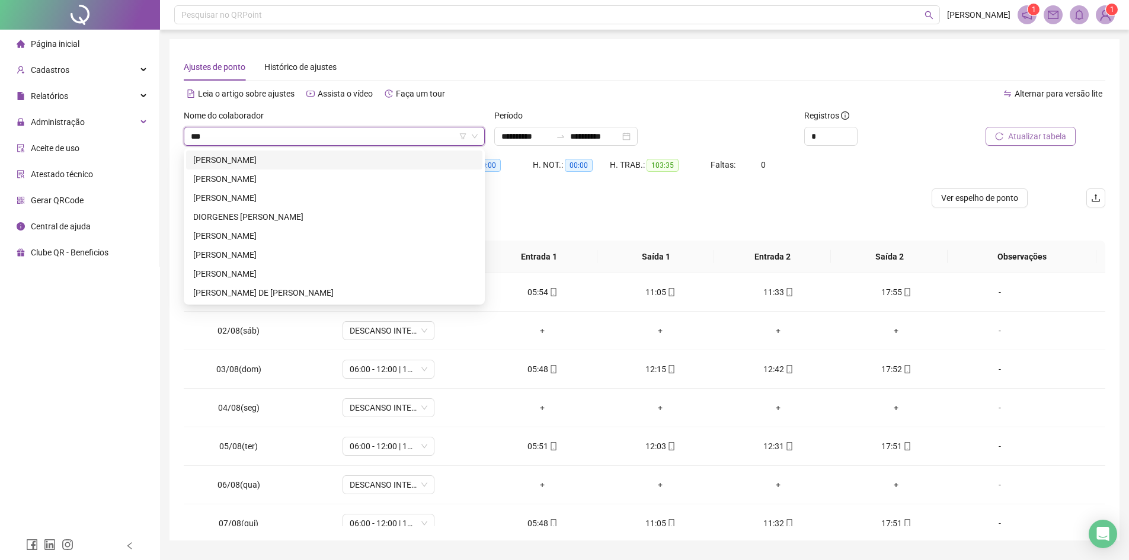
scroll to position [0, 0]
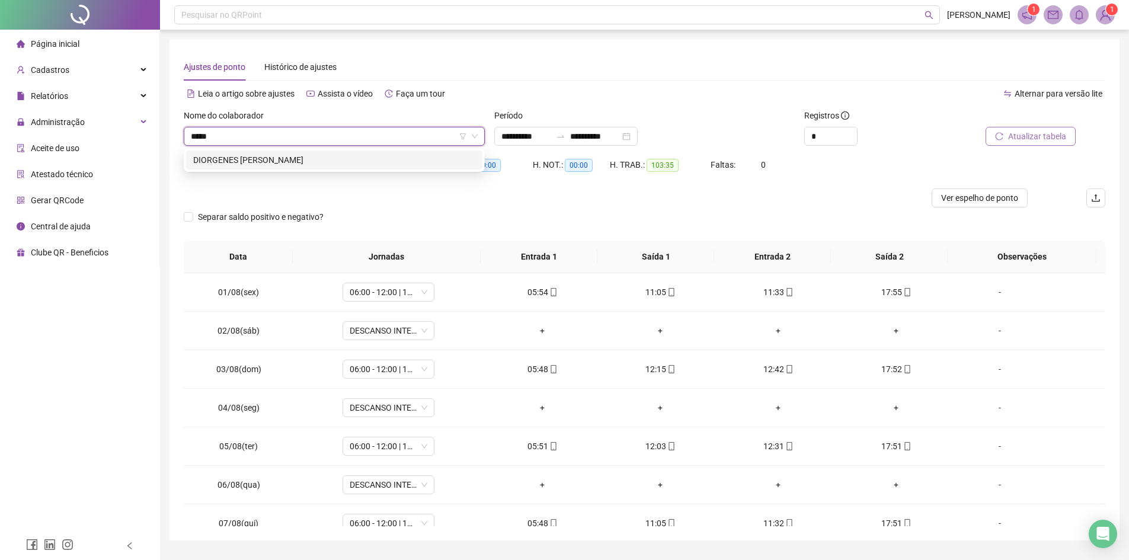
type input "******"
click at [296, 154] on div "DIORGENES [PERSON_NAME]" at bounding box center [334, 160] width 282 height 13
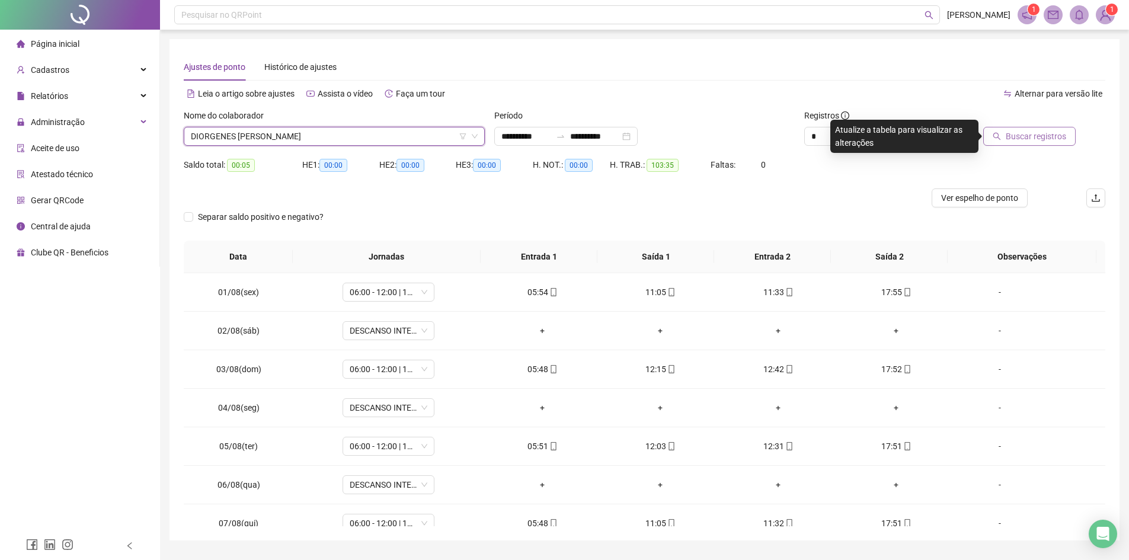
click at [1018, 125] on div at bounding box center [1018, 118] width 116 height 18
click at [1018, 130] on span "Buscar registros" at bounding box center [1036, 136] width 60 height 13
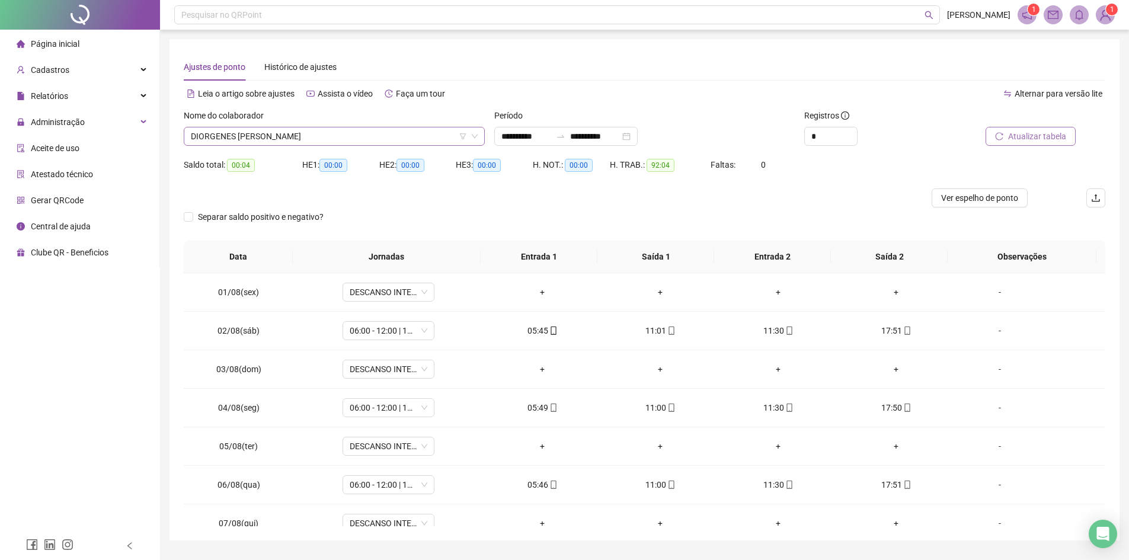
click at [339, 134] on span "DIORGENES [PERSON_NAME]" at bounding box center [334, 136] width 287 height 18
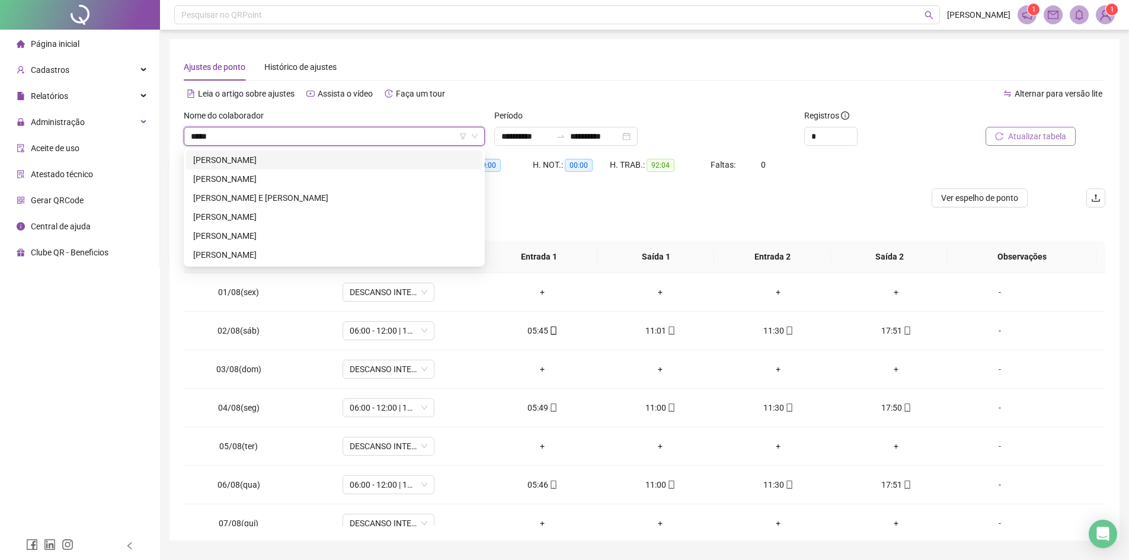
type input "******"
click at [305, 229] on div "[PERSON_NAME]" at bounding box center [334, 235] width 282 height 13
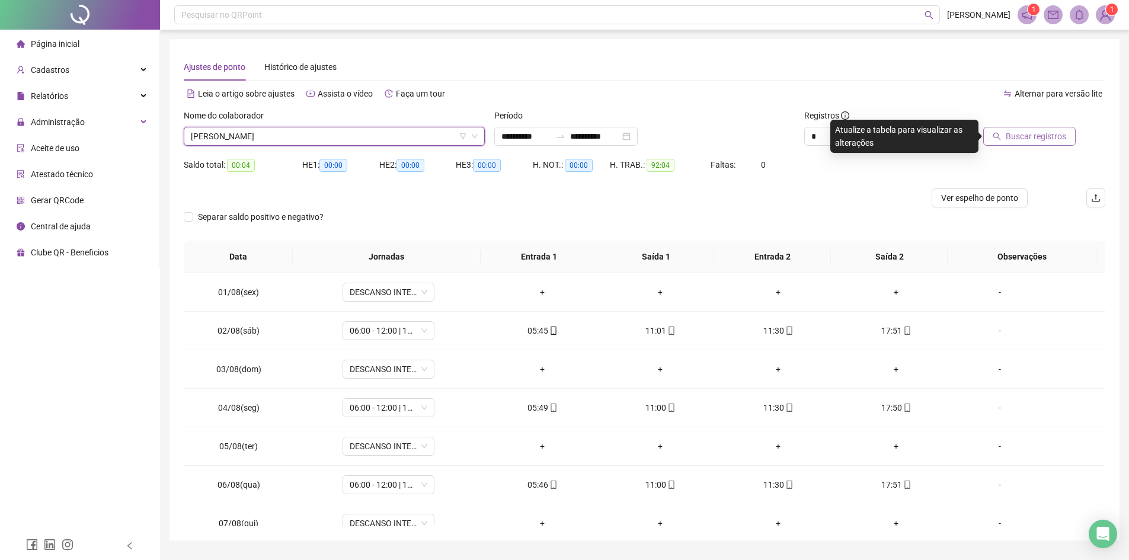
click at [1041, 136] on span "Buscar registros" at bounding box center [1036, 136] width 60 height 13
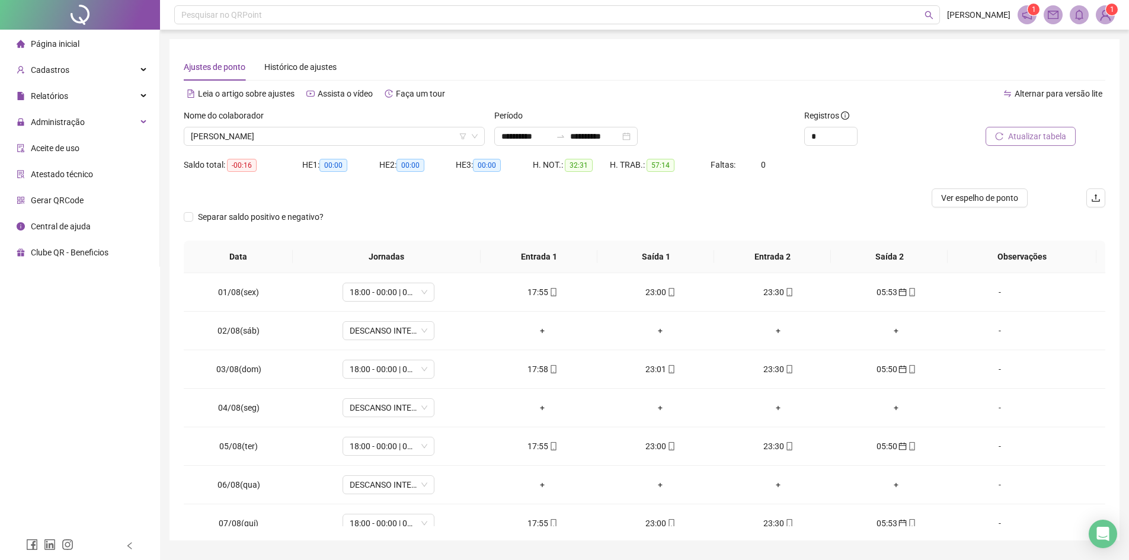
click at [1034, 135] on span "Atualizar tabela" at bounding box center [1037, 136] width 58 height 13
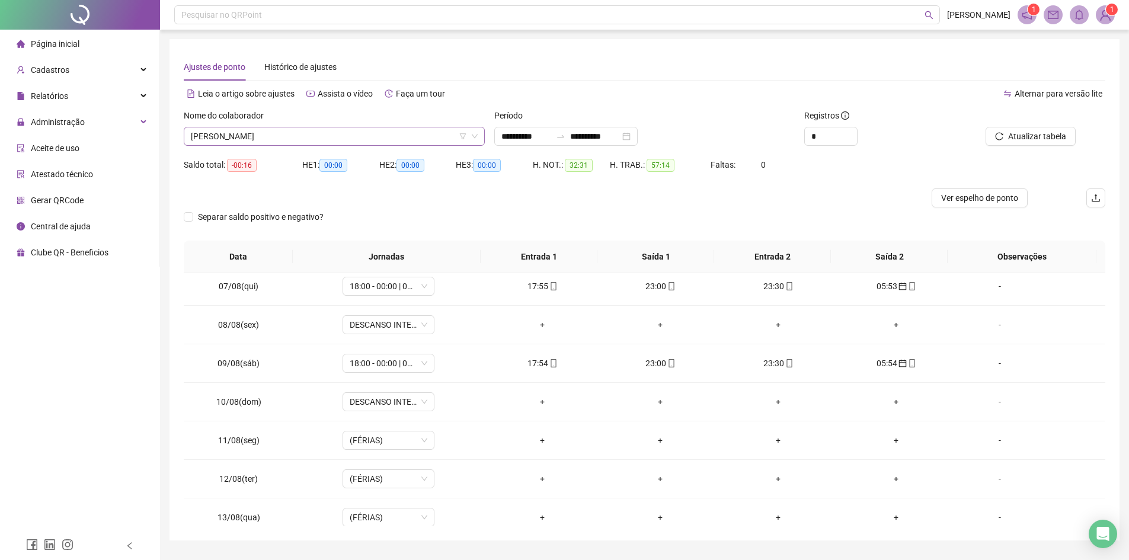
click at [347, 140] on span "[PERSON_NAME]" at bounding box center [334, 136] width 287 height 18
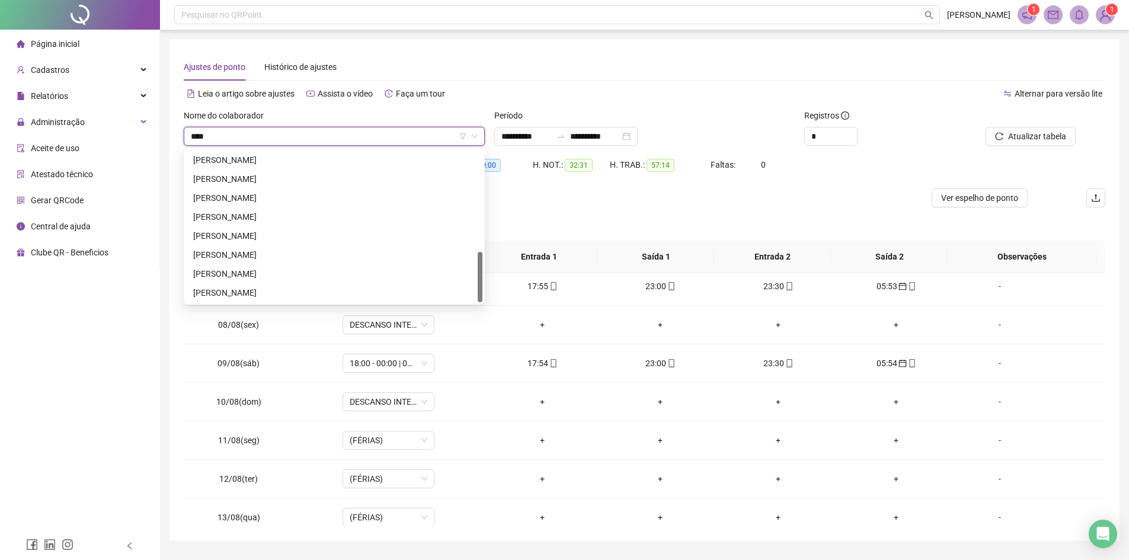
scroll to position [304, 0]
type input "****"
click at [68, 74] on div "Cadastros" at bounding box center [79, 70] width 155 height 24
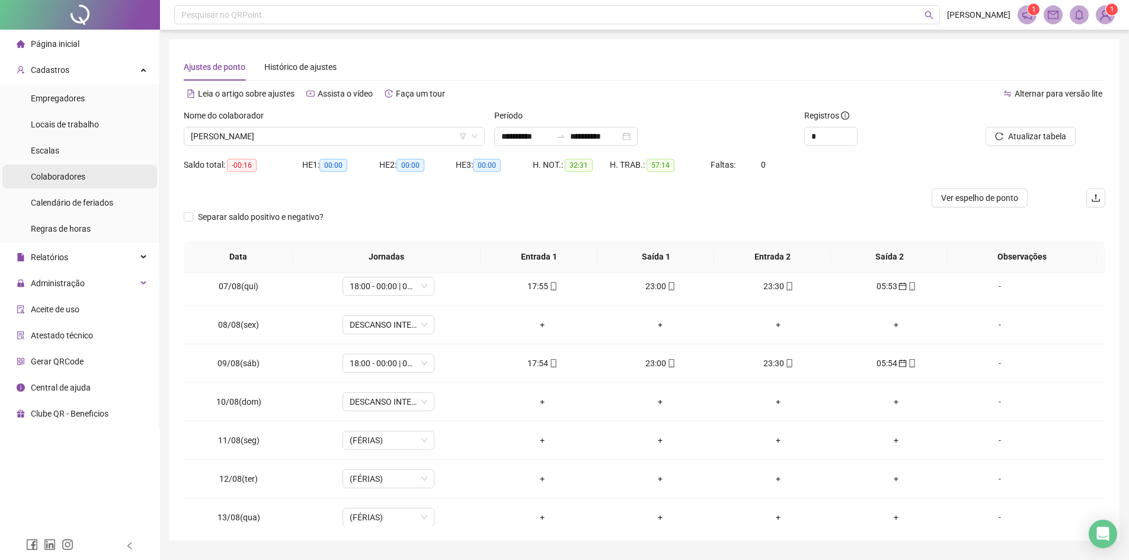
click at [71, 175] on span "Colaboradores" at bounding box center [58, 176] width 55 height 9
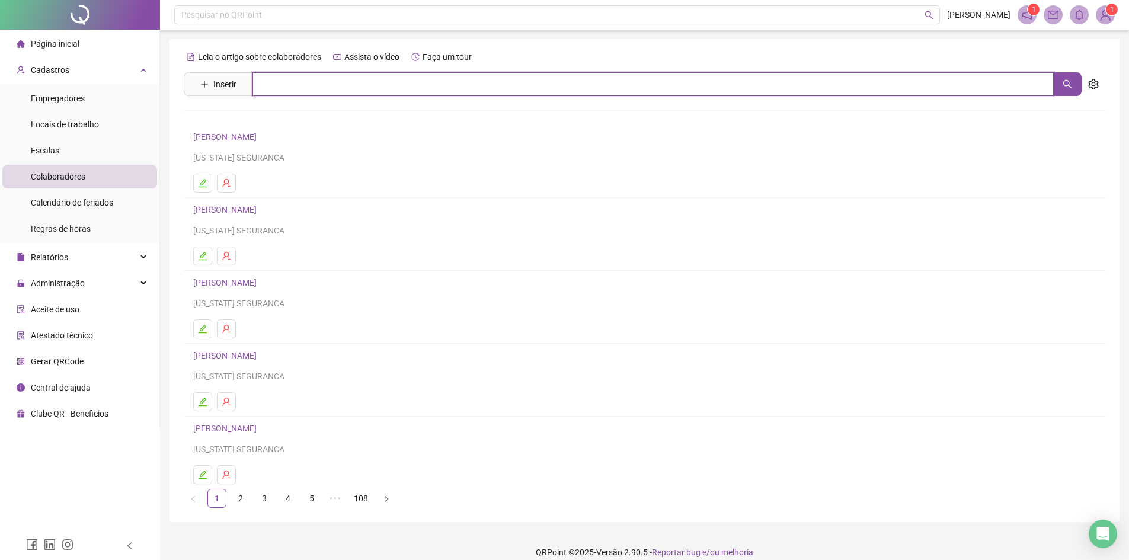
click at [304, 95] on input "text" at bounding box center [653, 84] width 801 height 24
click at [1061, 86] on button "button" at bounding box center [1067, 84] width 28 height 24
type input "**********"
click at [269, 117] on link "[PERSON_NAME]" at bounding box center [237, 118] width 63 height 9
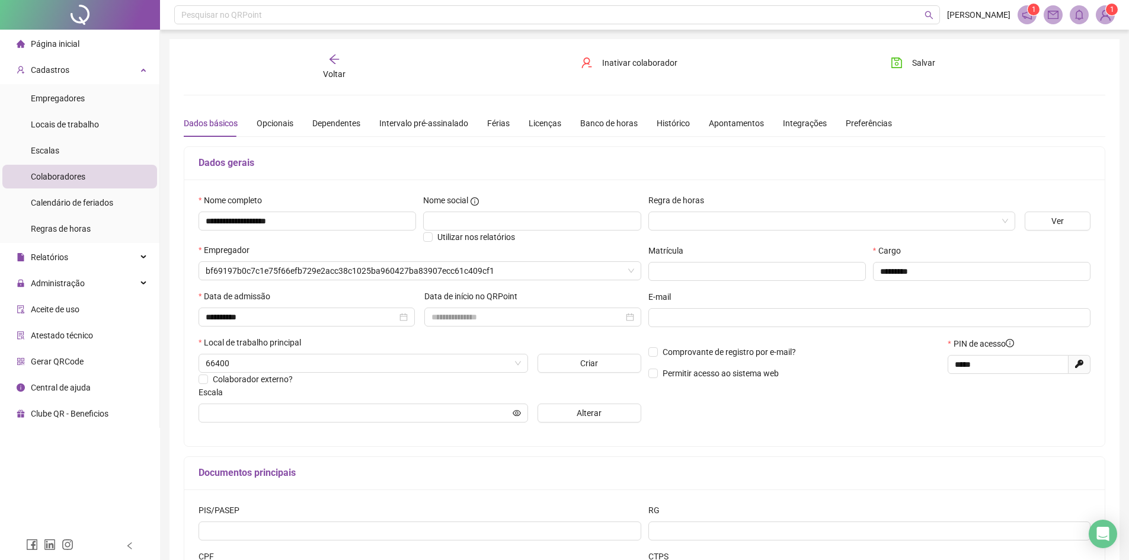
type input "**********"
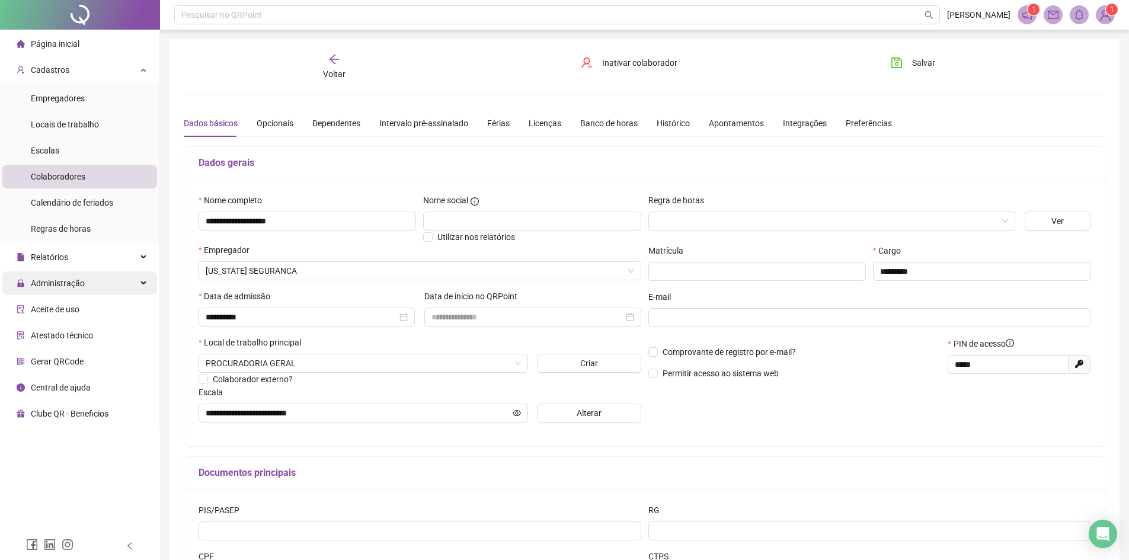
click at [73, 289] on span "Administração" at bounding box center [51, 284] width 68 height 24
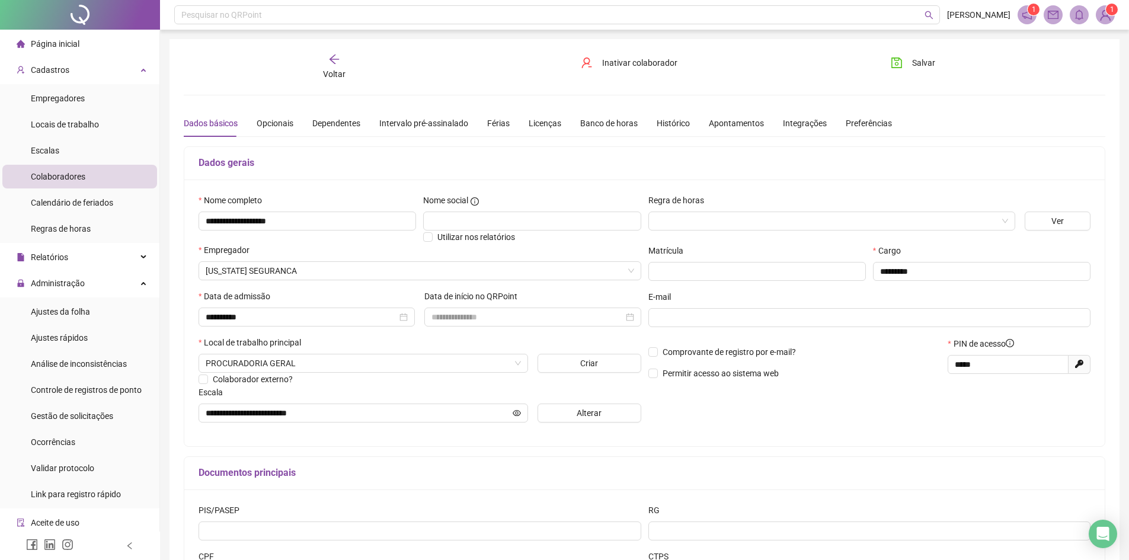
click at [97, 324] on ul "Ajustes da folha Ajustes rápidos Análise de inconsistências Controle de registr…" at bounding box center [79, 403] width 159 height 211
click at [91, 312] on li "Ajustes da folha" at bounding box center [79, 312] width 155 height 24
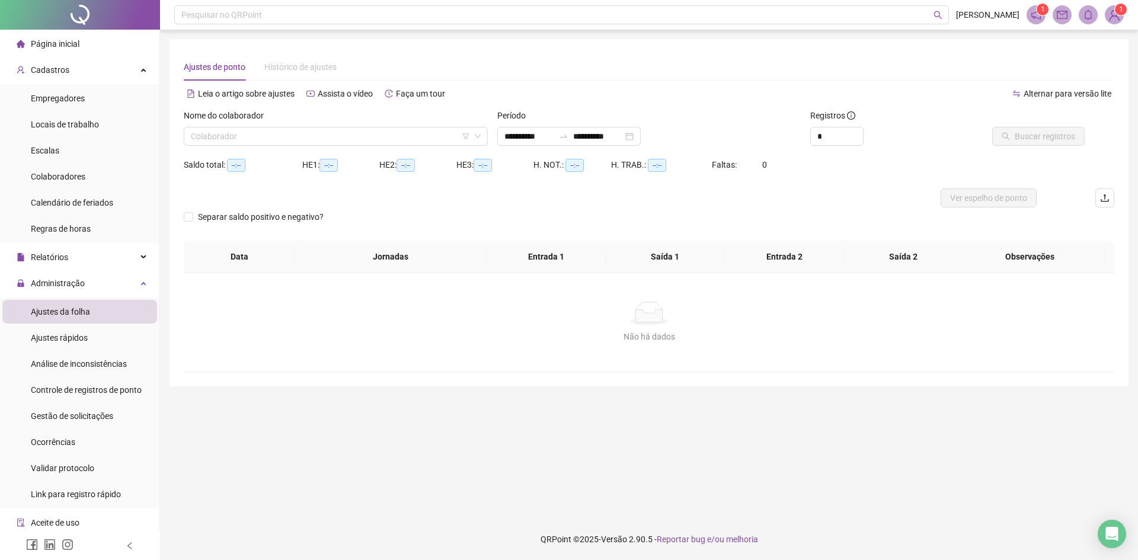
type input "**********"
click at [258, 138] on input "search" at bounding box center [330, 136] width 279 height 18
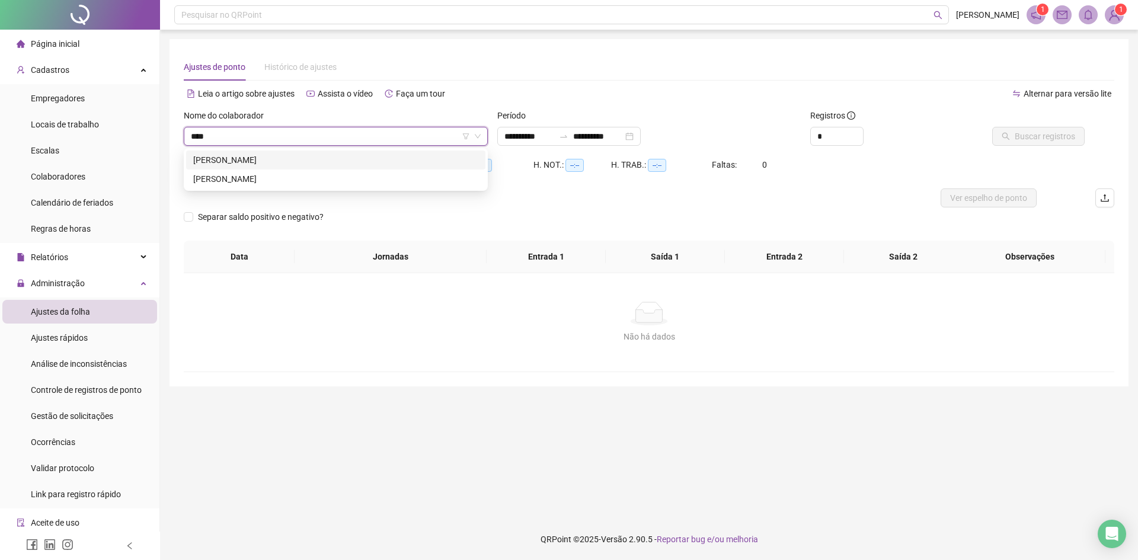
type input "*****"
click at [283, 179] on div "[PERSON_NAME]" at bounding box center [335, 179] width 285 height 13
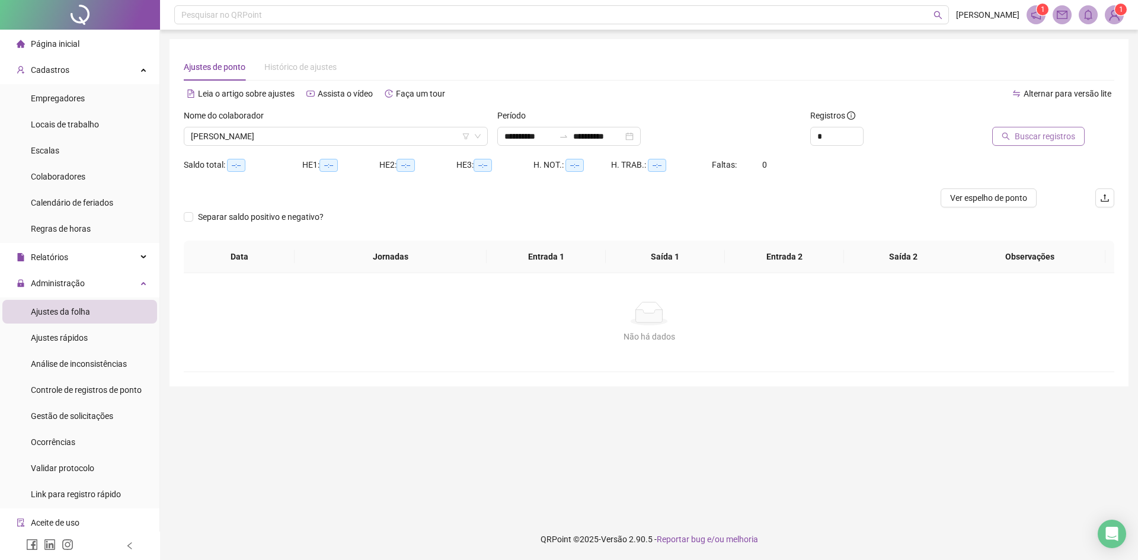
click at [1043, 140] on span "Buscar registros" at bounding box center [1045, 136] width 60 height 13
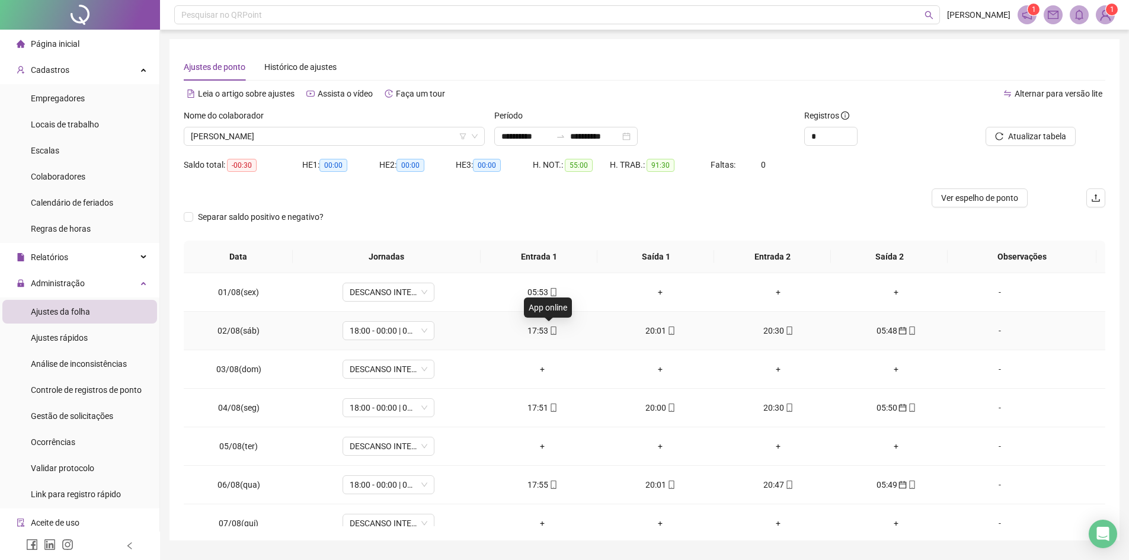
click at [548, 334] on span "mobile" at bounding box center [552, 331] width 9 height 8
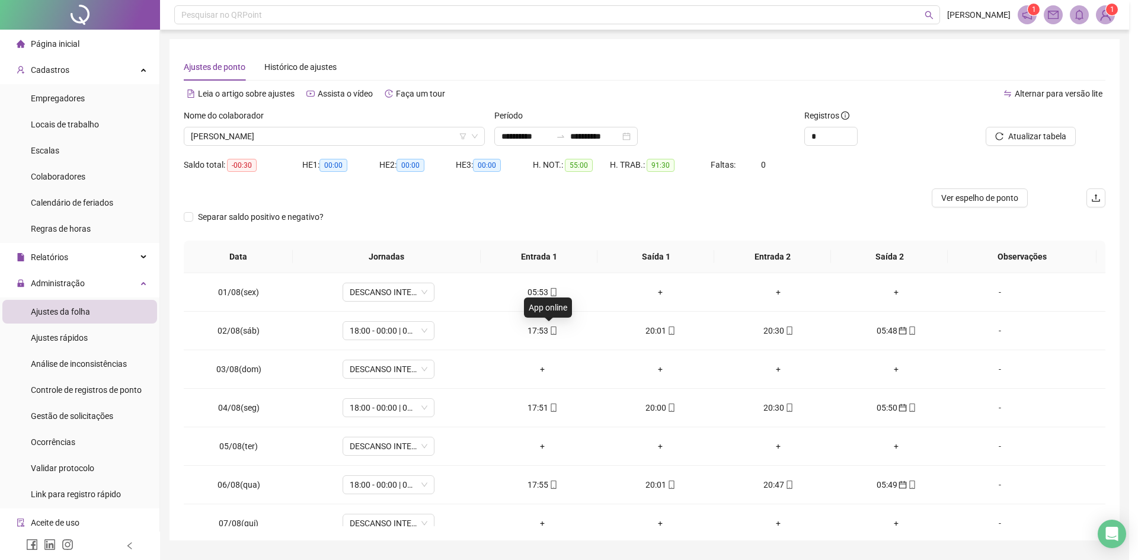
type input "**********"
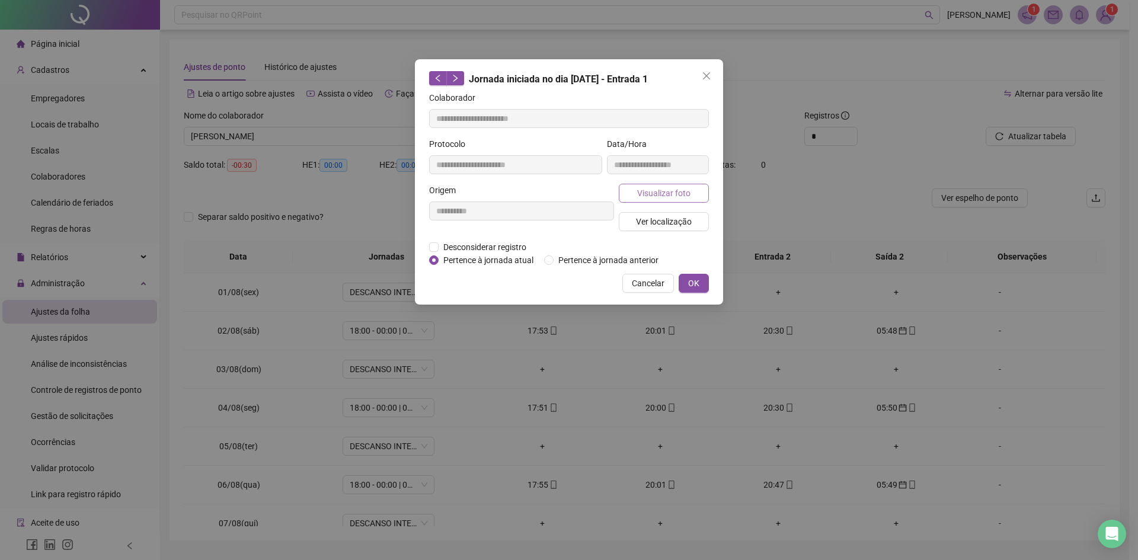
click at [647, 188] on span "Visualizar foto" at bounding box center [663, 193] width 53 height 13
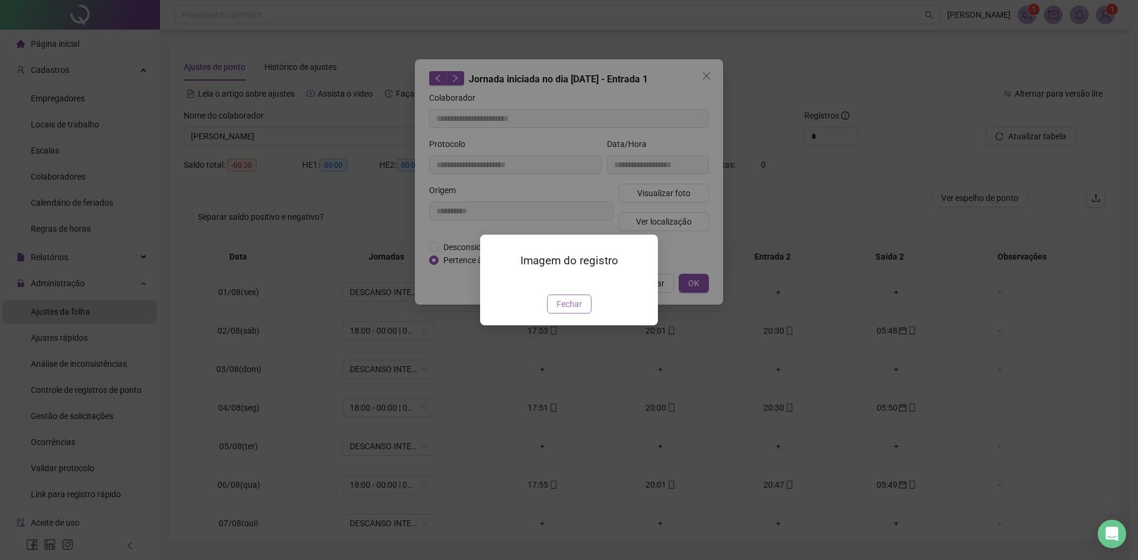
click at [573, 311] on span "Fechar" at bounding box center [569, 304] width 25 height 13
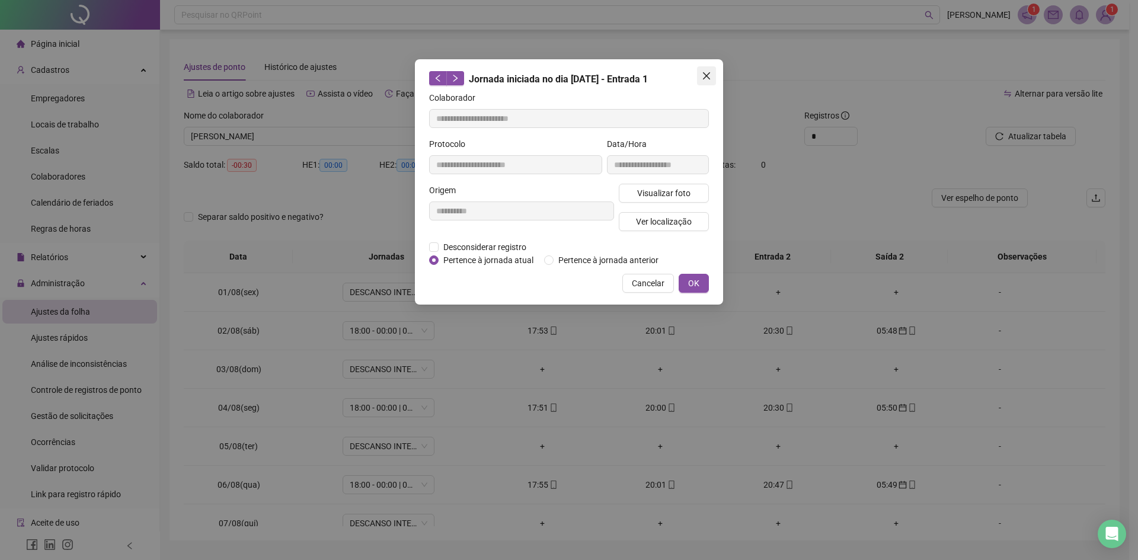
click at [714, 72] on span "Close" at bounding box center [706, 75] width 19 height 9
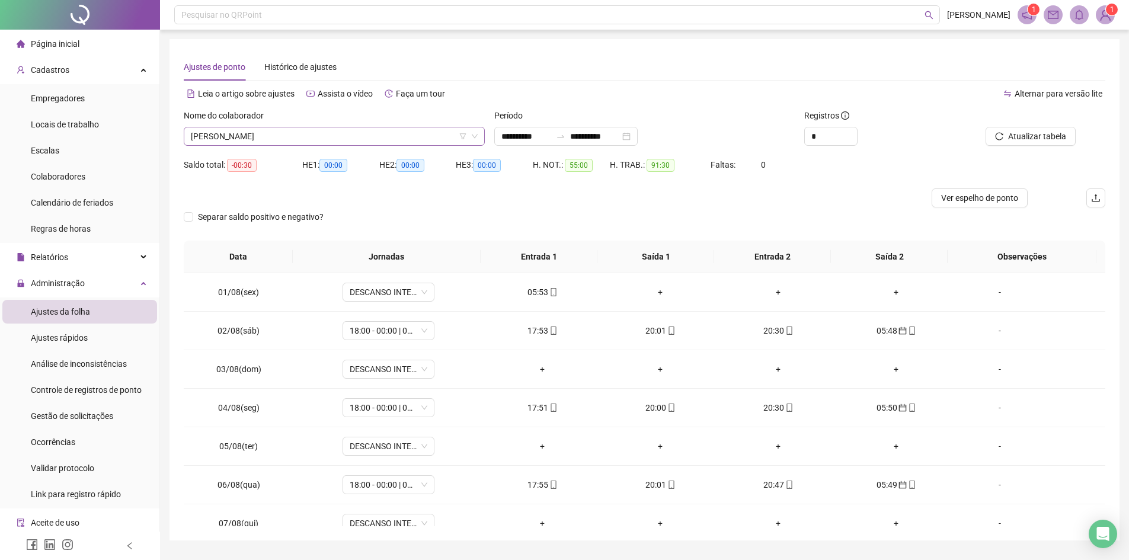
click at [383, 143] on span "[PERSON_NAME]" at bounding box center [334, 136] width 287 height 18
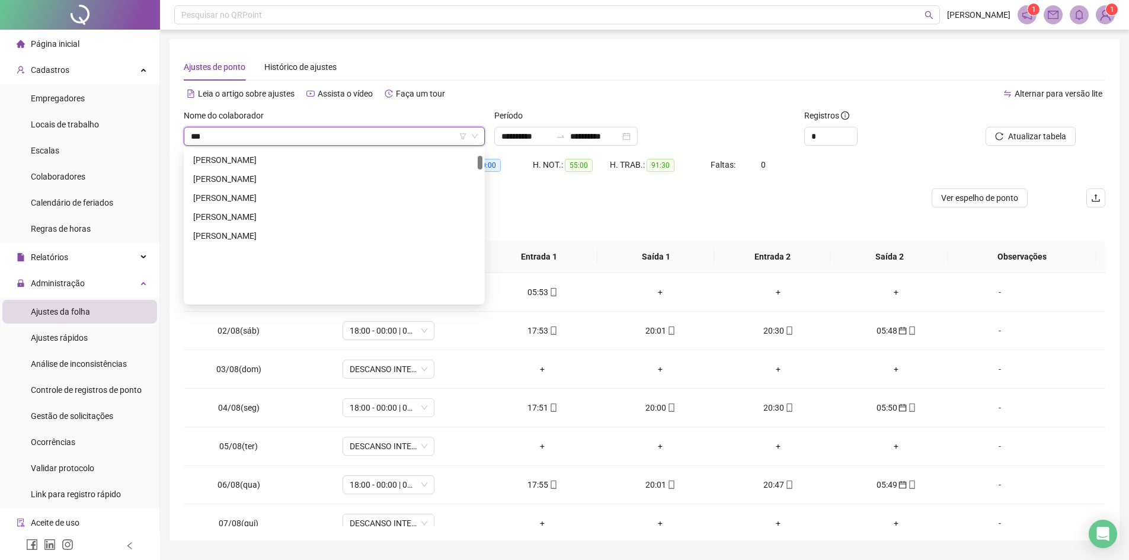
scroll to position [57, 0]
type input "*********"
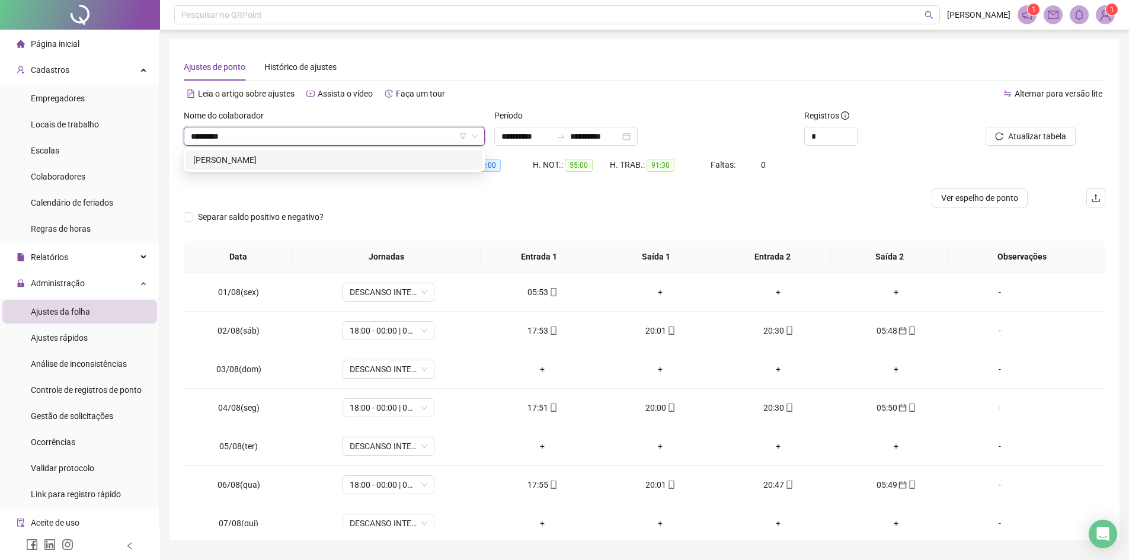
click at [352, 164] on div "[PERSON_NAME]" at bounding box center [334, 160] width 282 height 13
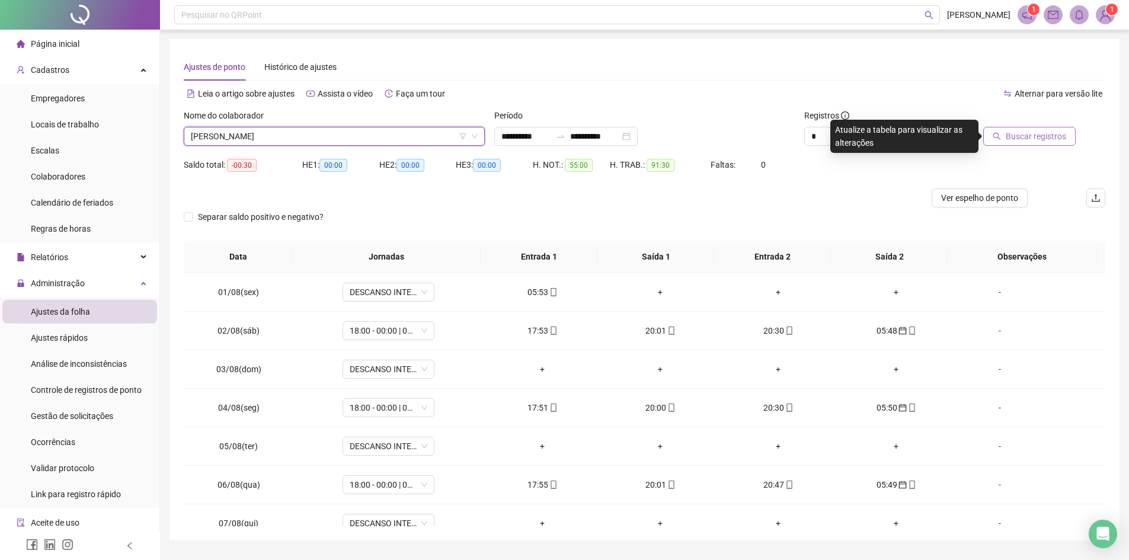
click at [1003, 130] on button "Buscar registros" at bounding box center [1029, 136] width 92 height 19
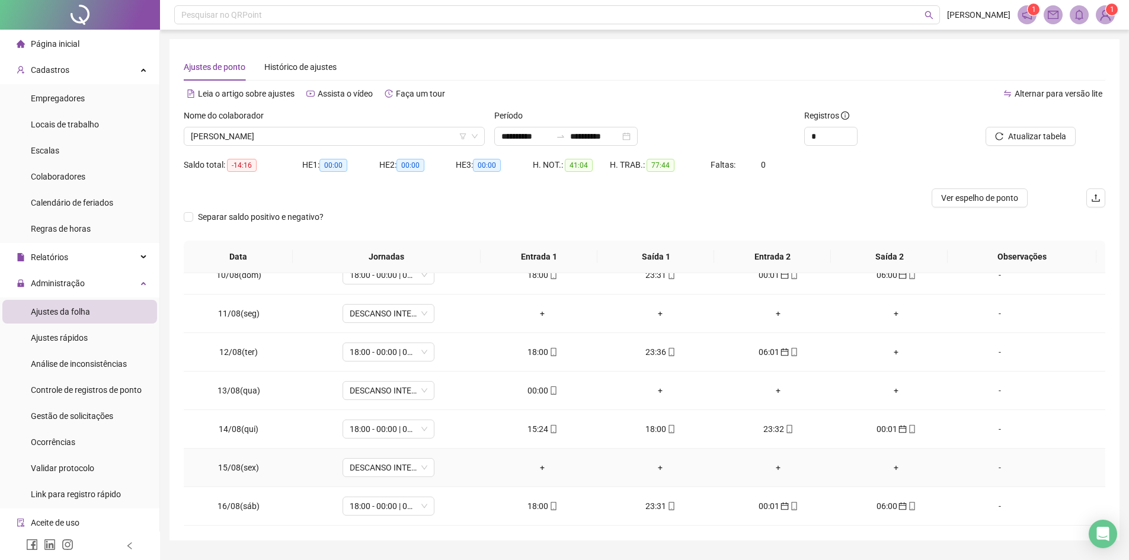
scroll to position [343, 0]
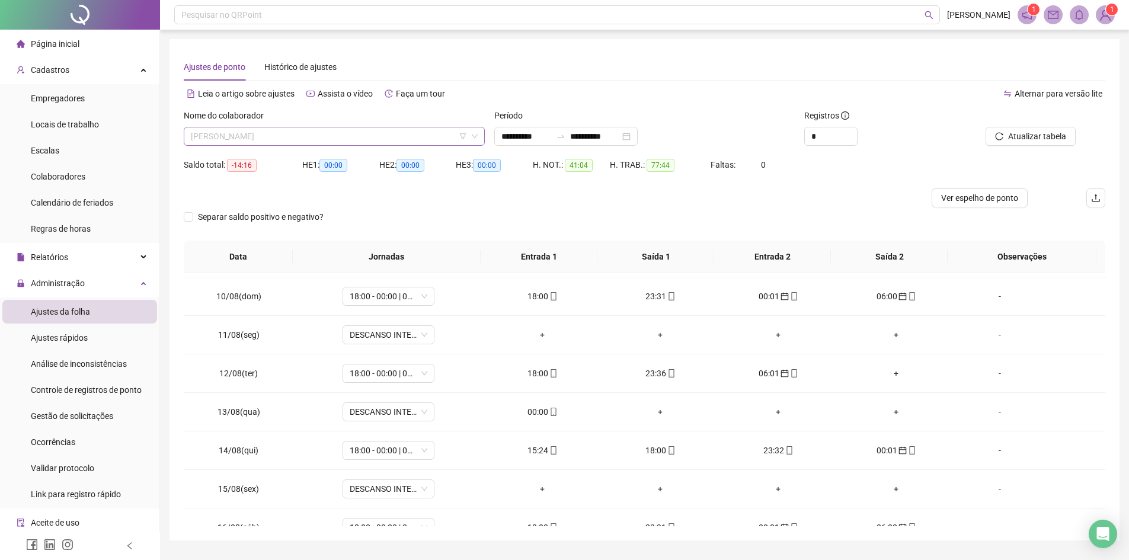
click at [366, 139] on span "[PERSON_NAME]" at bounding box center [334, 136] width 287 height 18
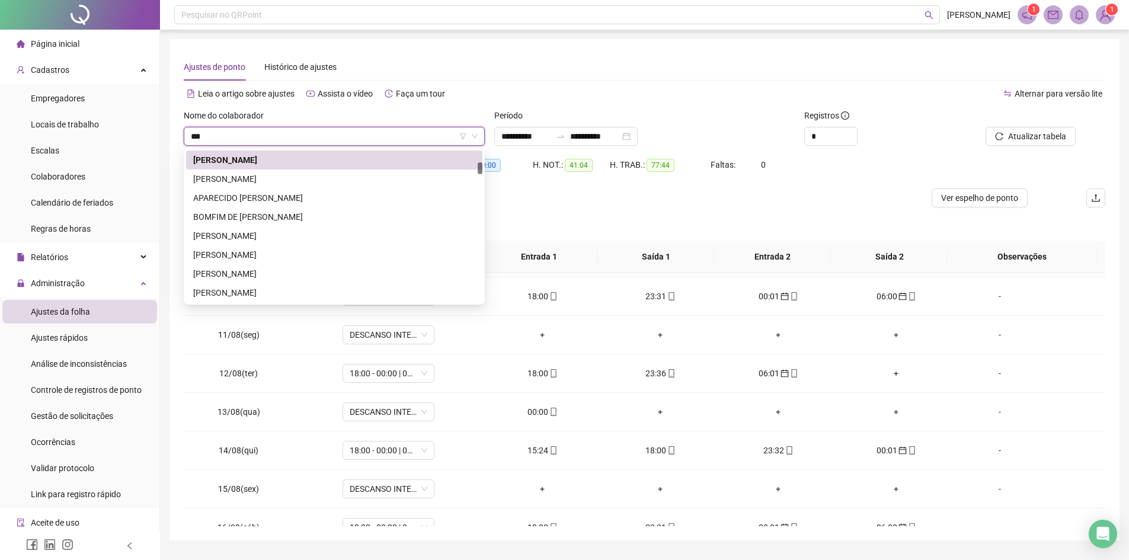
scroll to position [0, 0]
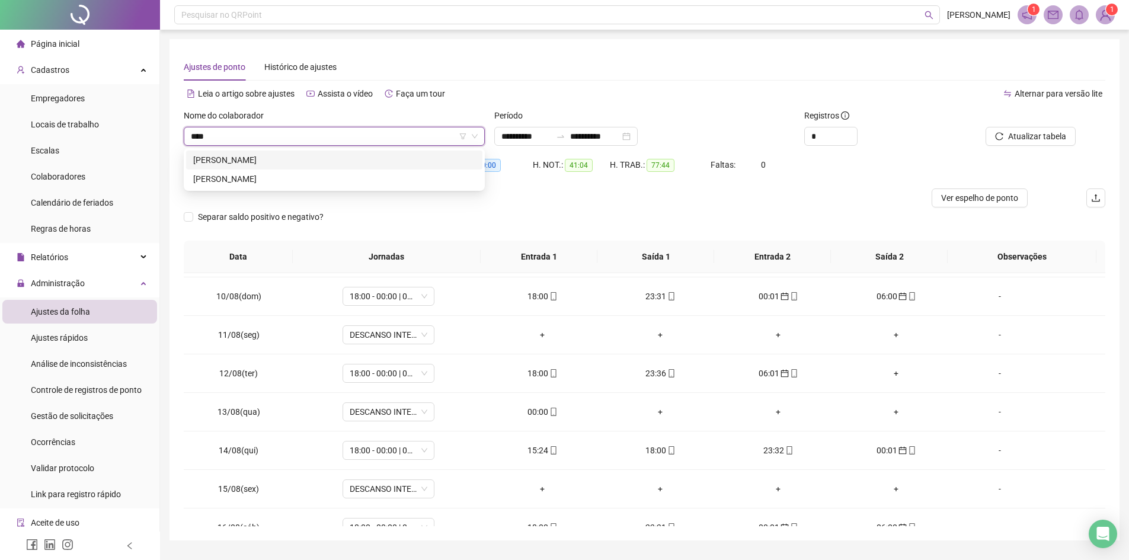
type input "*****"
click at [340, 156] on div "[PERSON_NAME]" at bounding box center [334, 160] width 282 height 13
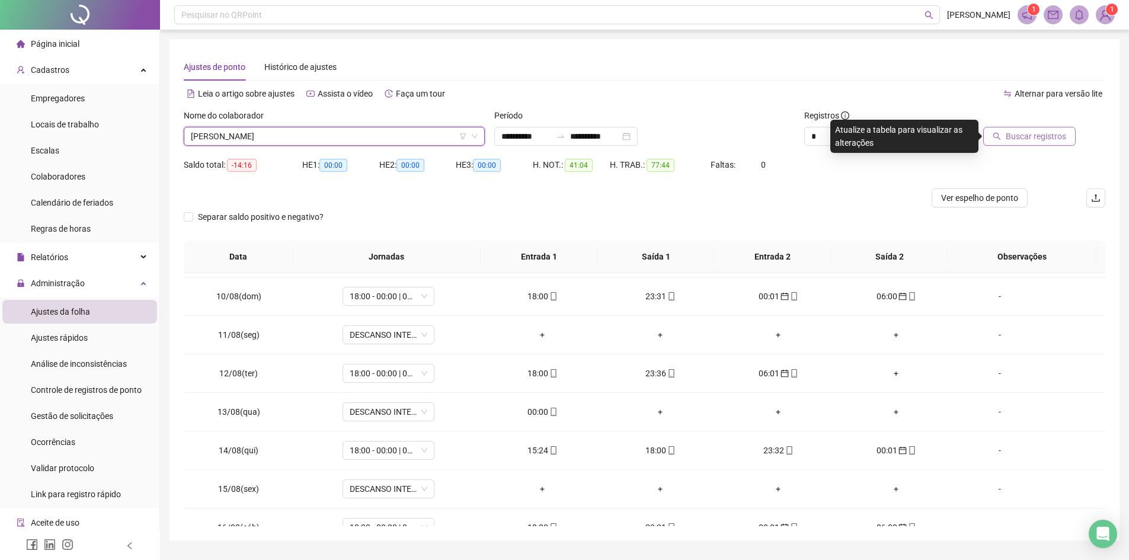
click at [1051, 132] on span "Buscar registros" at bounding box center [1036, 136] width 60 height 13
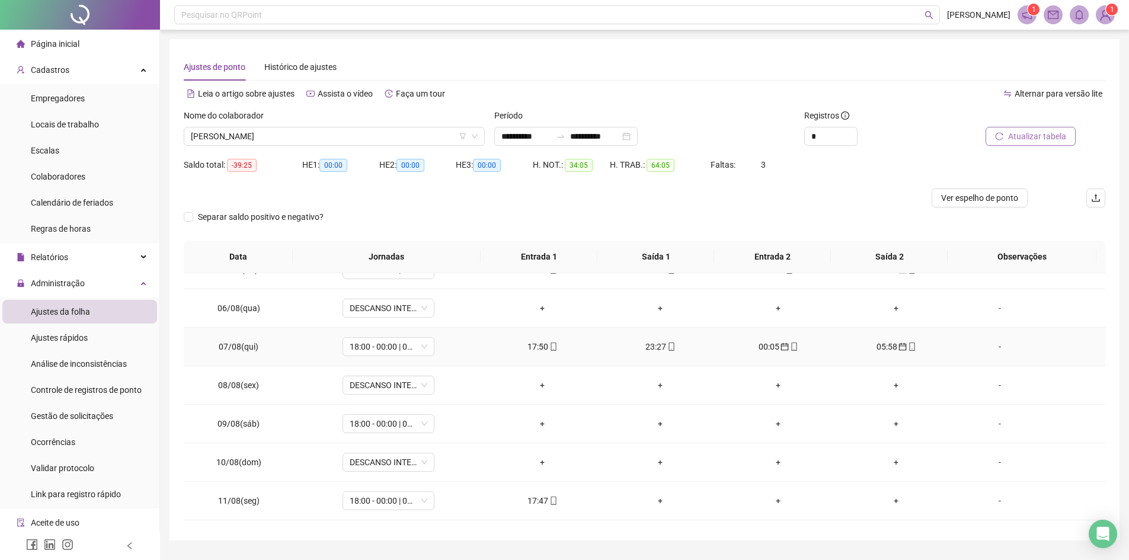
scroll to position [178, 0]
click at [329, 138] on span "[PERSON_NAME]" at bounding box center [334, 136] width 287 height 18
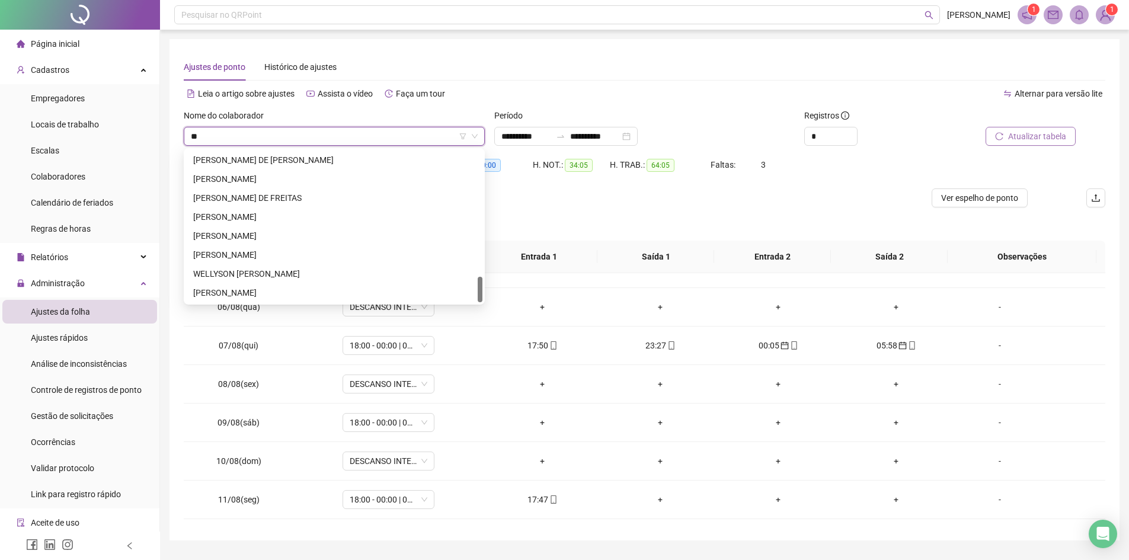
scroll to position [740, 0]
type input "***"
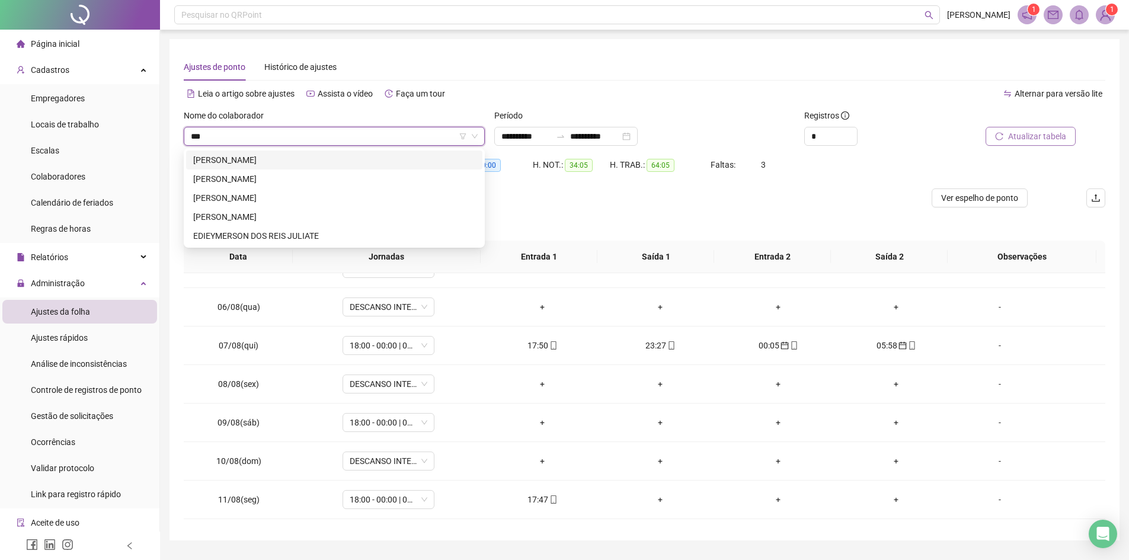
click at [289, 161] on div "[PERSON_NAME]" at bounding box center [334, 160] width 282 height 13
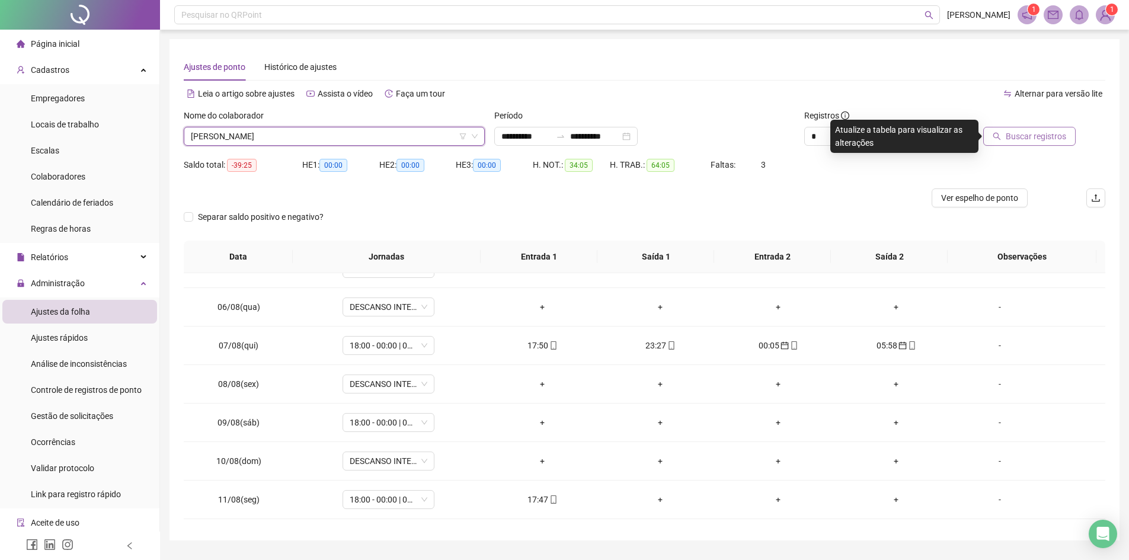
click at [1025, 121] on div at bounding box center [1018, 118] width 116 height 18
click at [1030, 137] on span "Buscar registros" at bounding box center [1036, 136] width 60 height 13
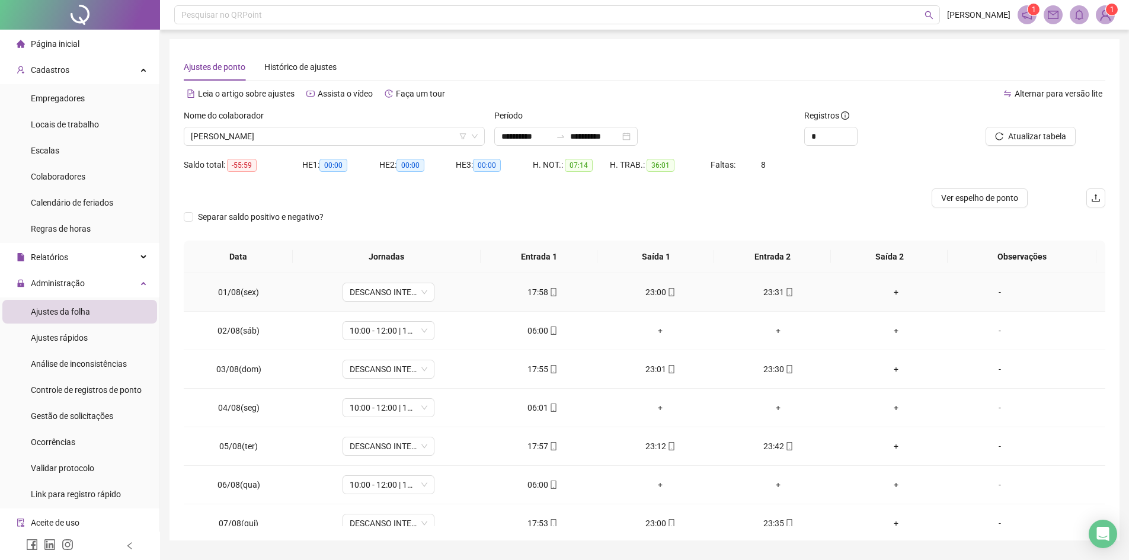
click at [539, 299] on td "17:58" at bounding box center [543, 292] width 118 height 39
click at [543, 290] on div "17:58" at bounding box center [542, 292] width 99 height 13
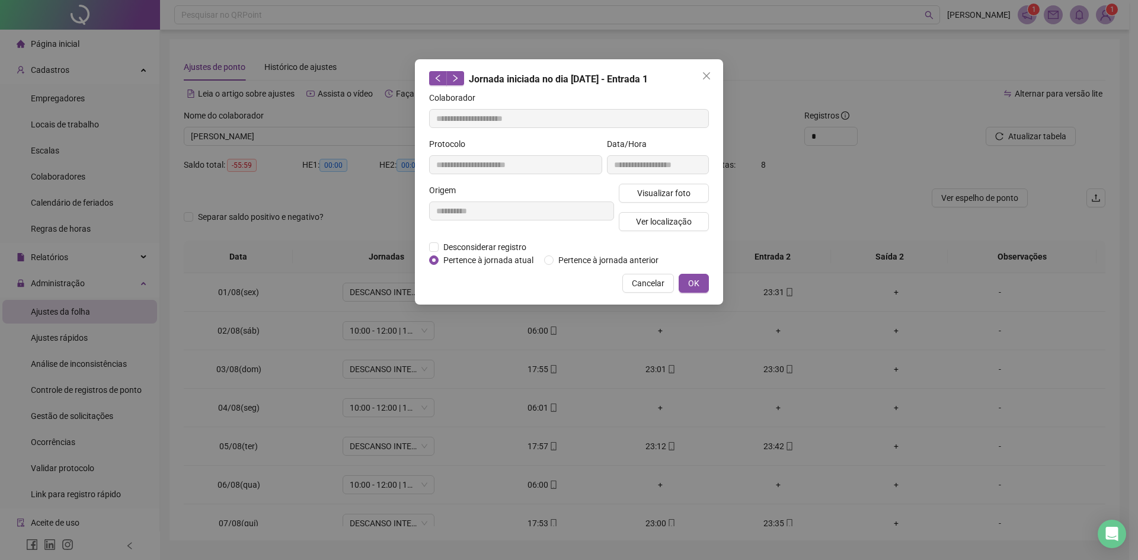
type input "**********"
click at [686, 280] on button "OK" at bounding box center [694, 283] width 30 height 19
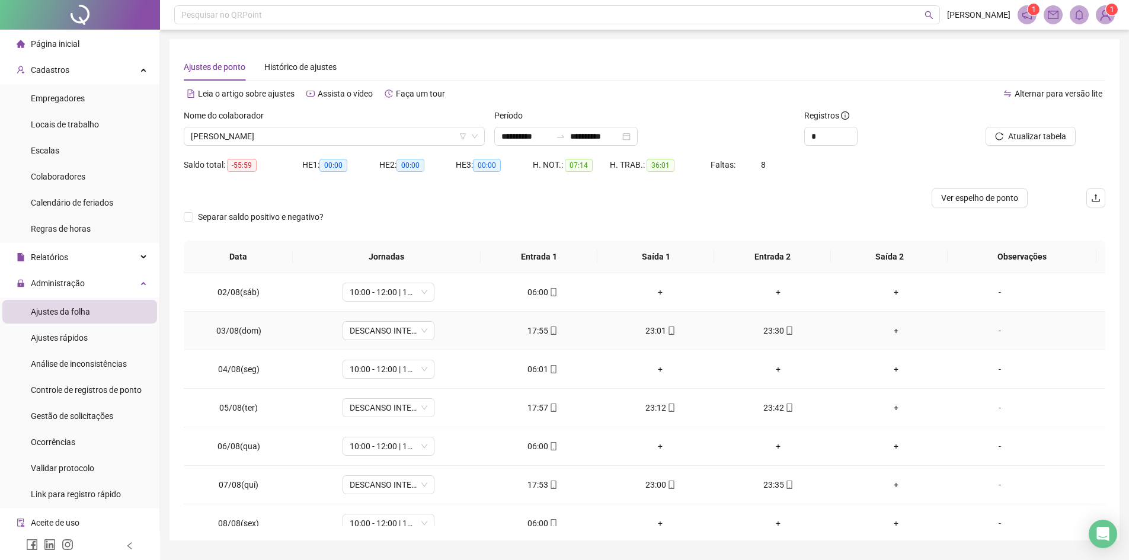
scroll to position [59, 0]
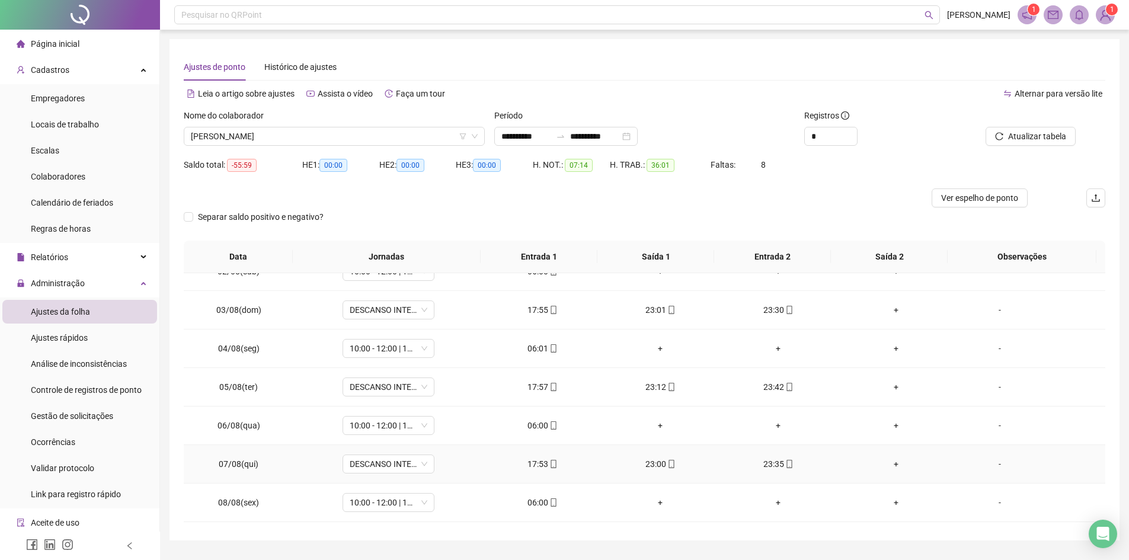
click at [557, 459] on div "17:53" at bounding box center [542, 464] width 99 height 13
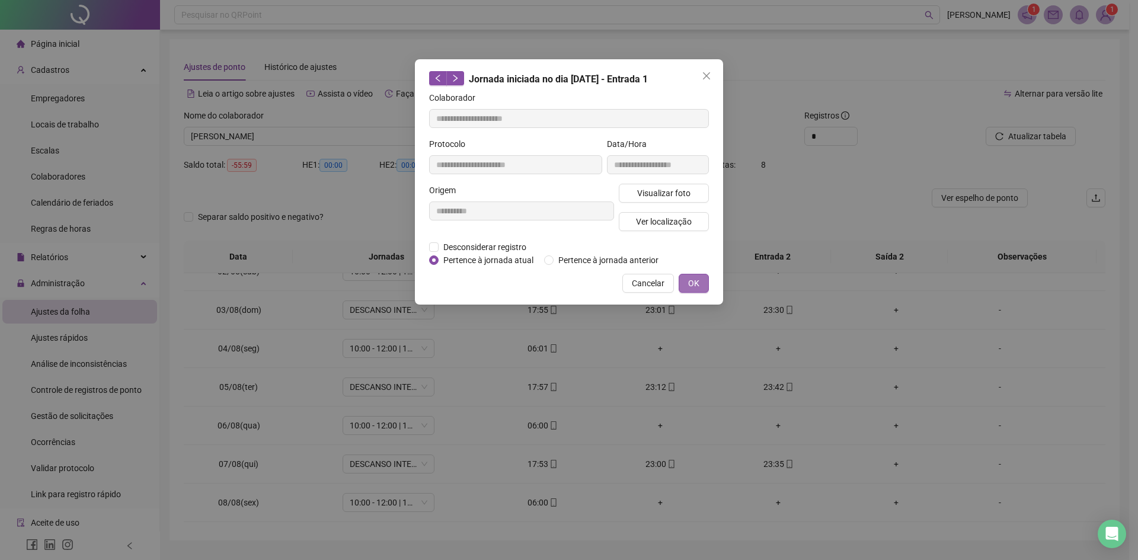
click at [688, 281] on span "OK" at bounding box center [693, 283] width 11 height 13
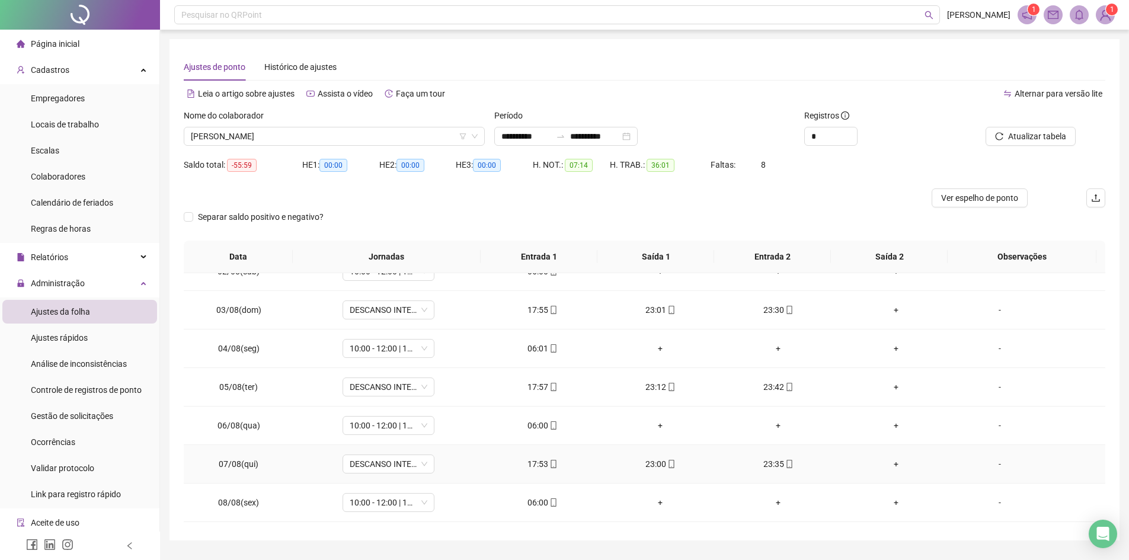
click at [551, 467] on icon "mobile" at bounding box center [553, 464] width 5 height 8
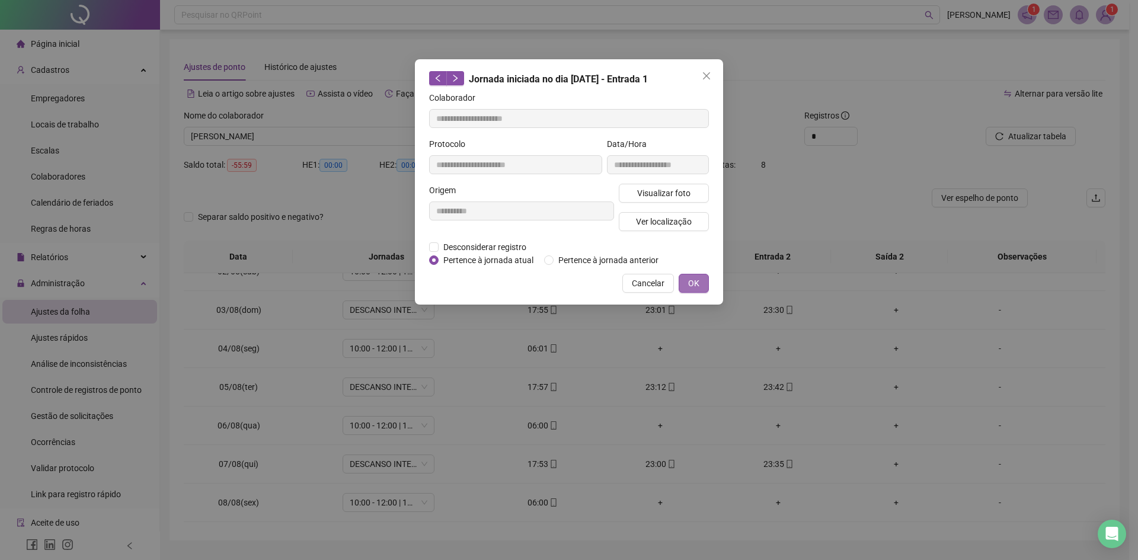
click at [702, 282] on button "OK" at bounding box center [694, 283] width 30 height 19
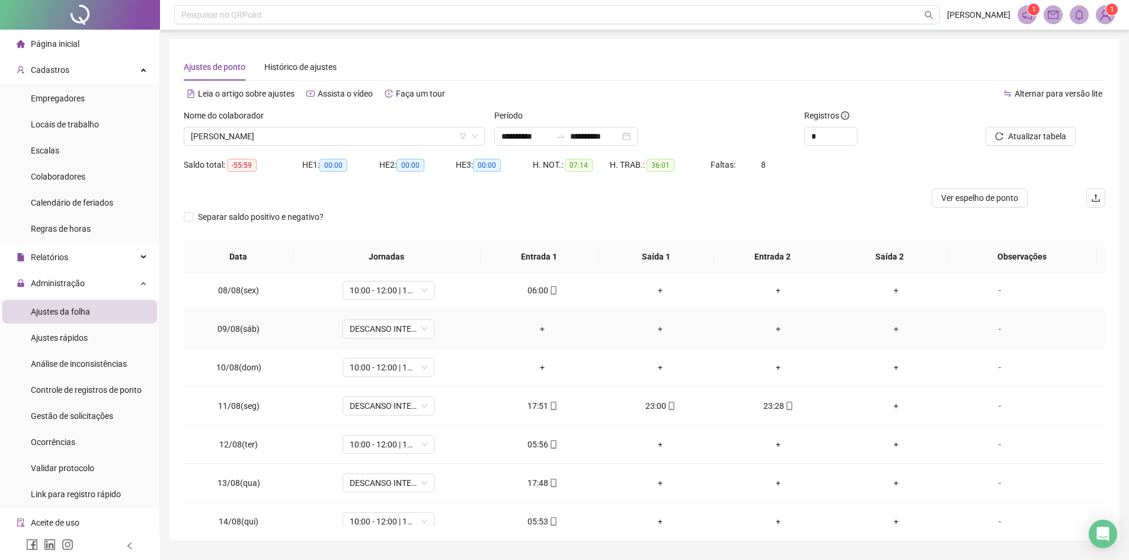
scroll to position [296, 0]
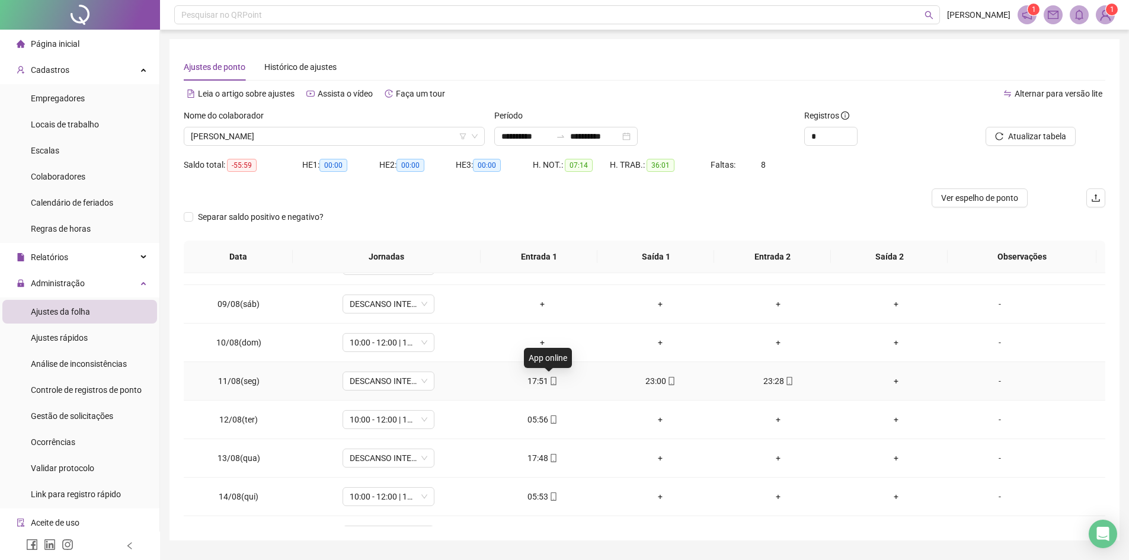
click at [550, 382] on icon "mobile" at bounding box center [554, 381] width 8 height 8
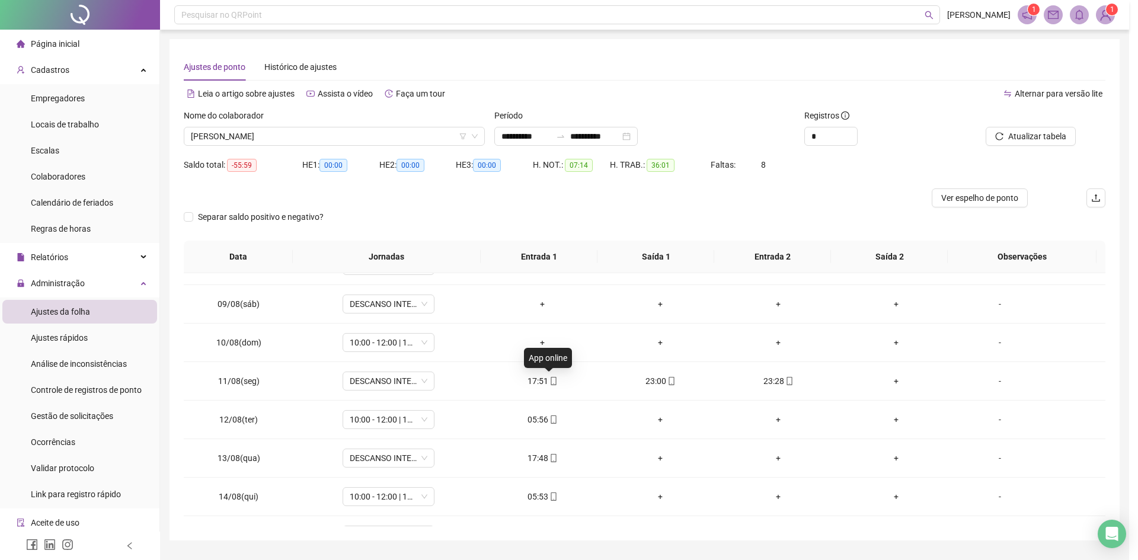
type input "**********"
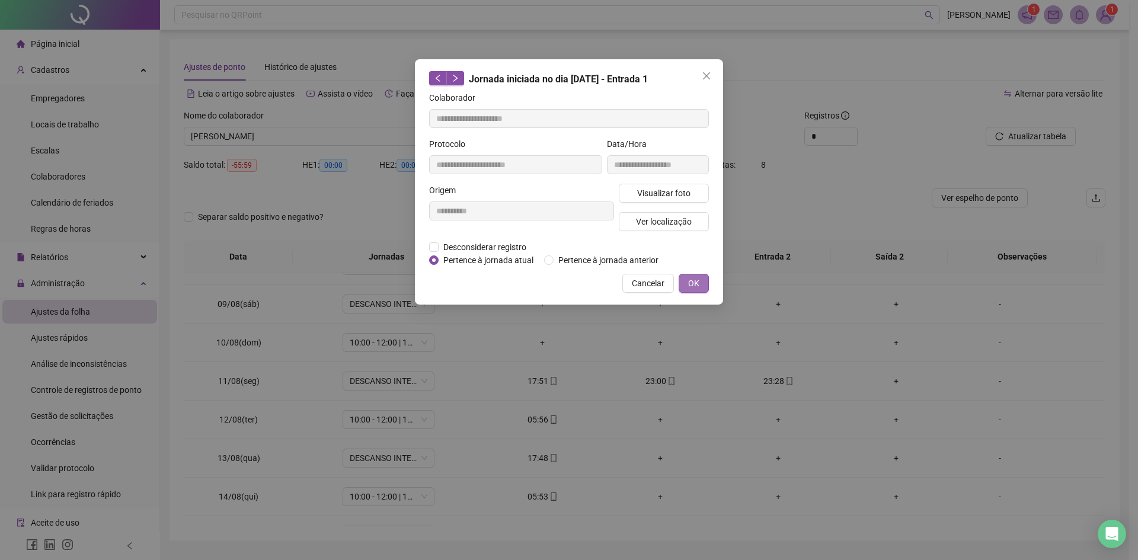
click at [689, 285] on span "OK" at bounding box center [693, 283] width 11 height 13
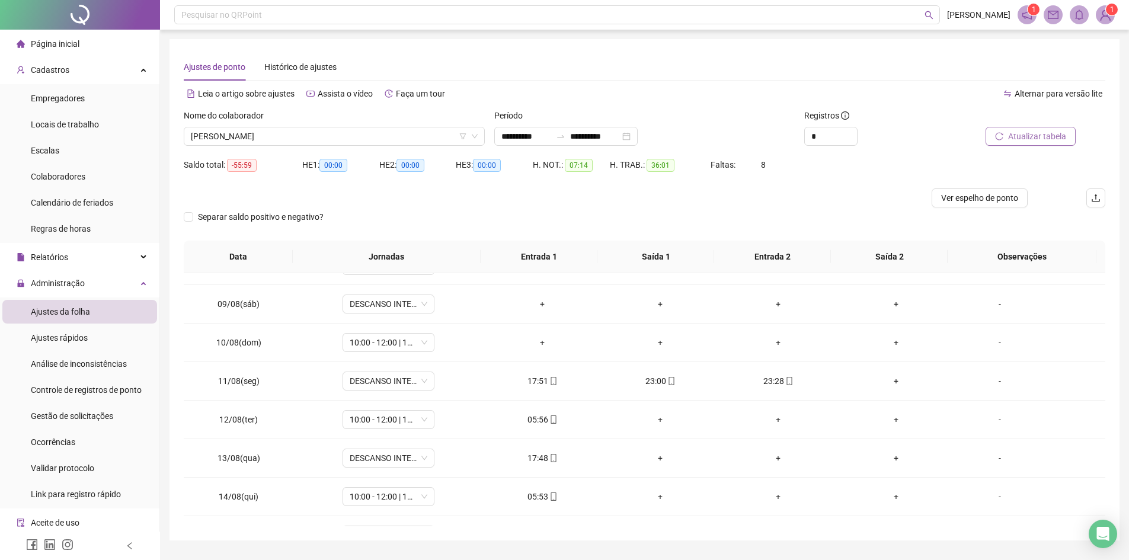
click at [1064, 130] on span "Atualizar tabela" at bounding box center [1037, 136] width 58 height 13
click at [306, 142] on span "[PERSON_NAME]" at bounding box center [334, 136] width 287 height 18
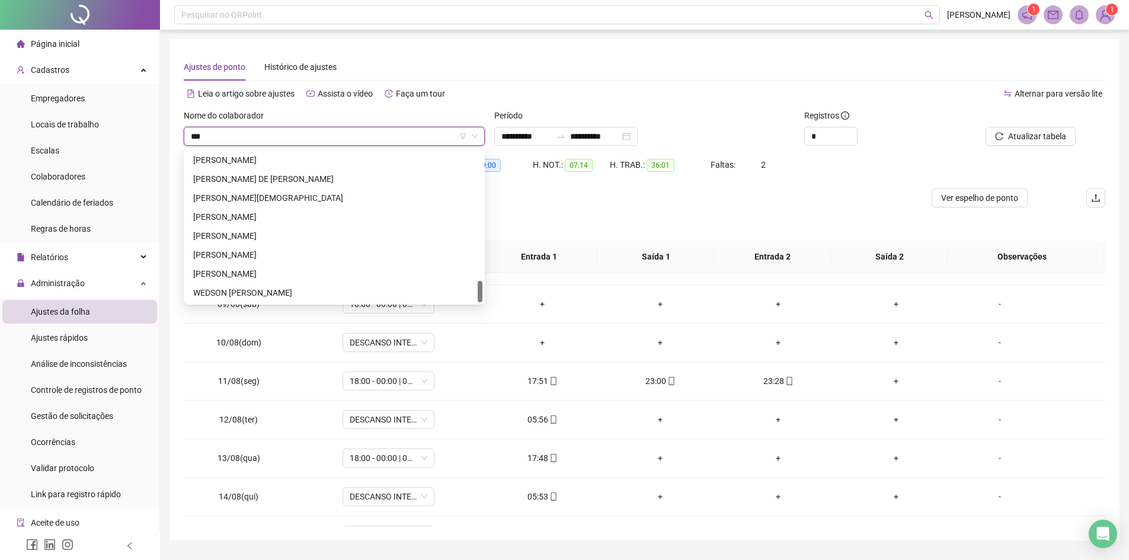
scroll to position [0, 0]
type input "****"
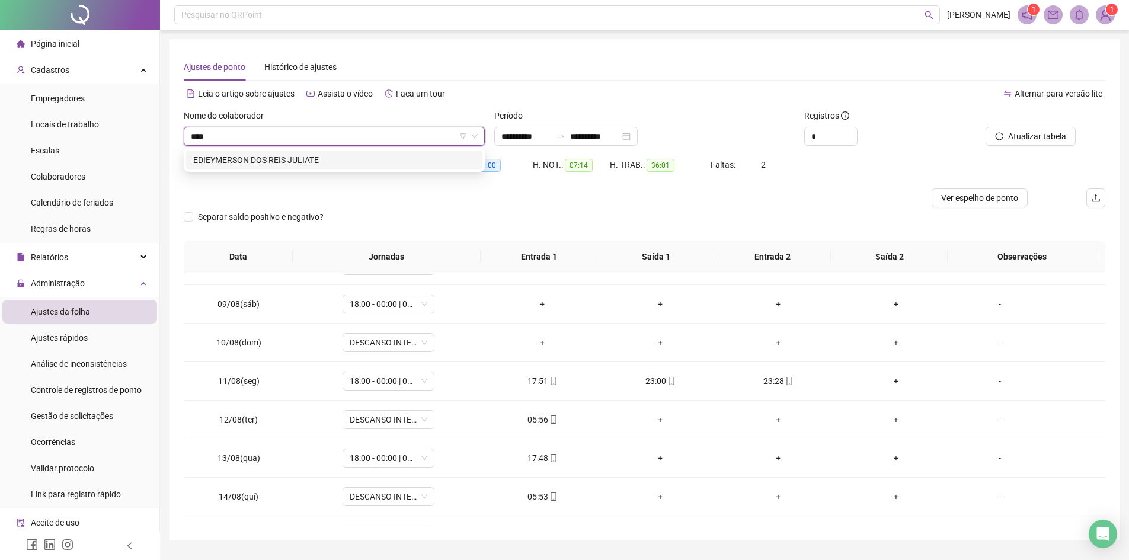
click at [358, 157] on div "EDIEYMERSON DOS REIS JULIATE" at bounding box center [334, 160] width 282 height 13
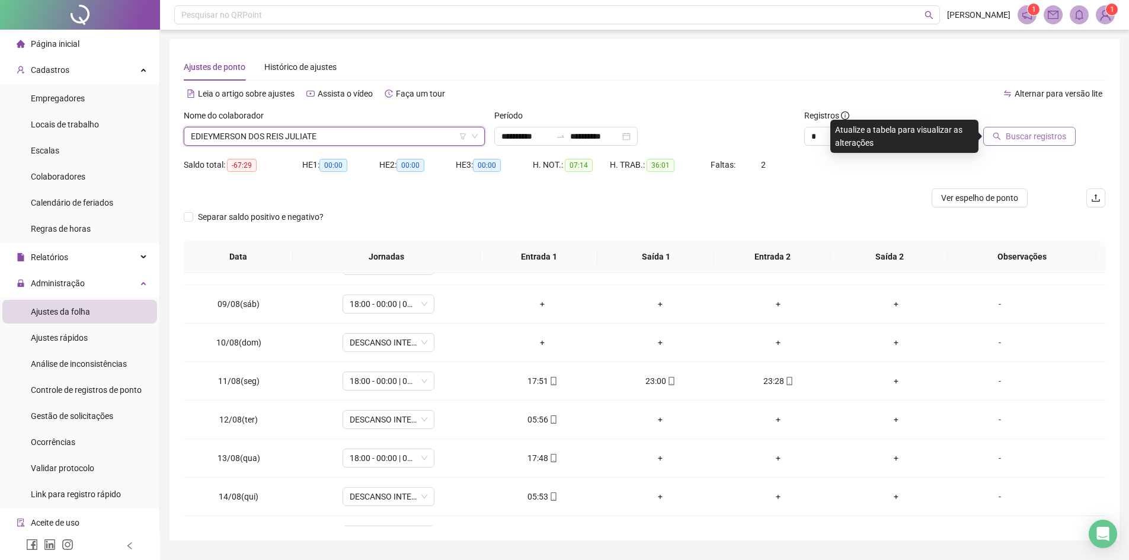
click at [1041, 140] on span "Buscar registros" at bounding box center [1036, 136] width 60 height 13
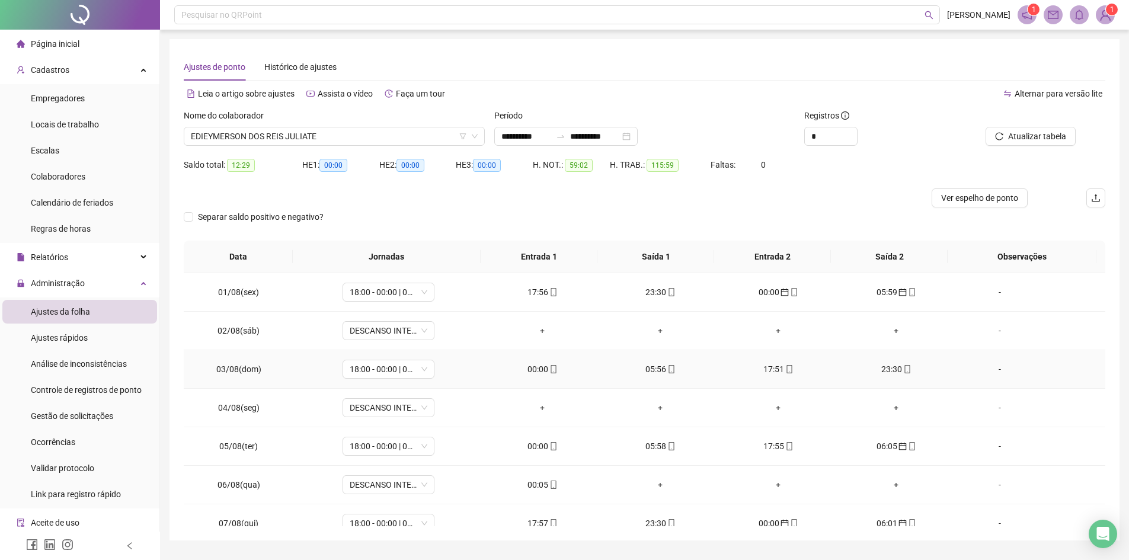
click at [766, 371] on div "17:51" at bounding box center [778, 369] width 99 height 13
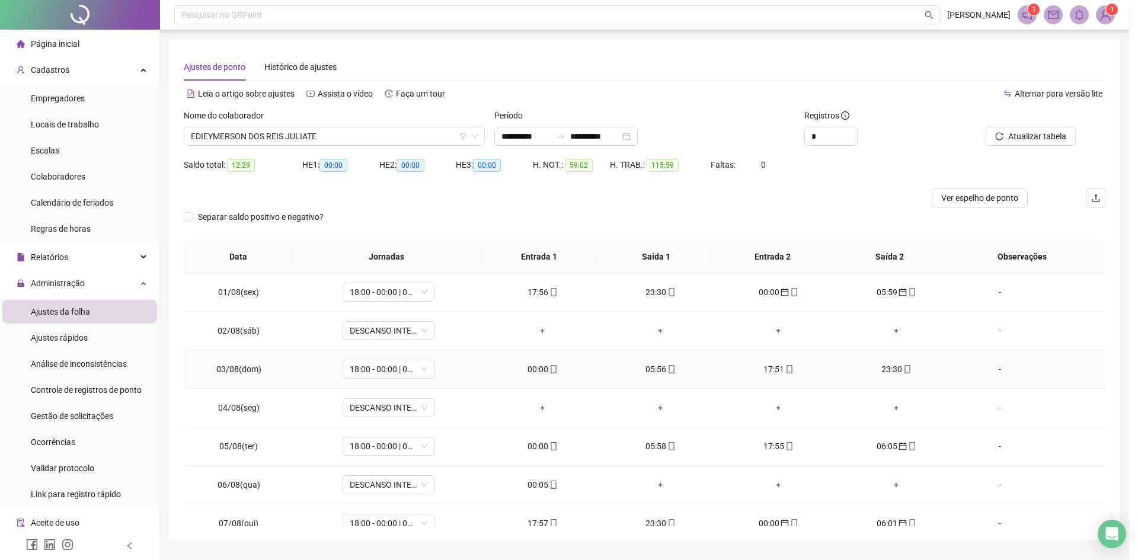
type input "**********"
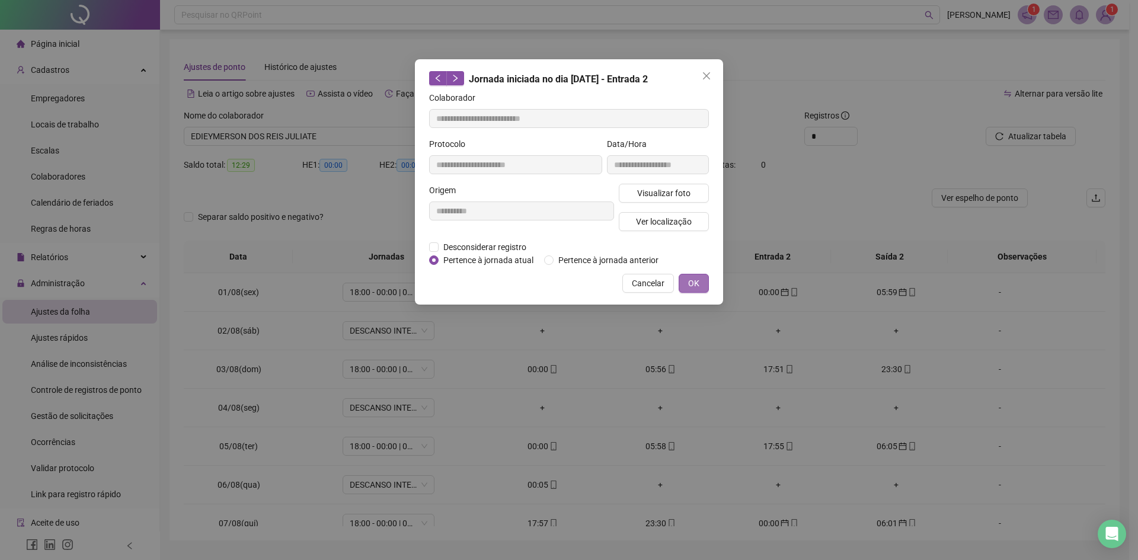
click at [692, 280] on span "OK" at bounding box center [693, 283] width 11 height 13
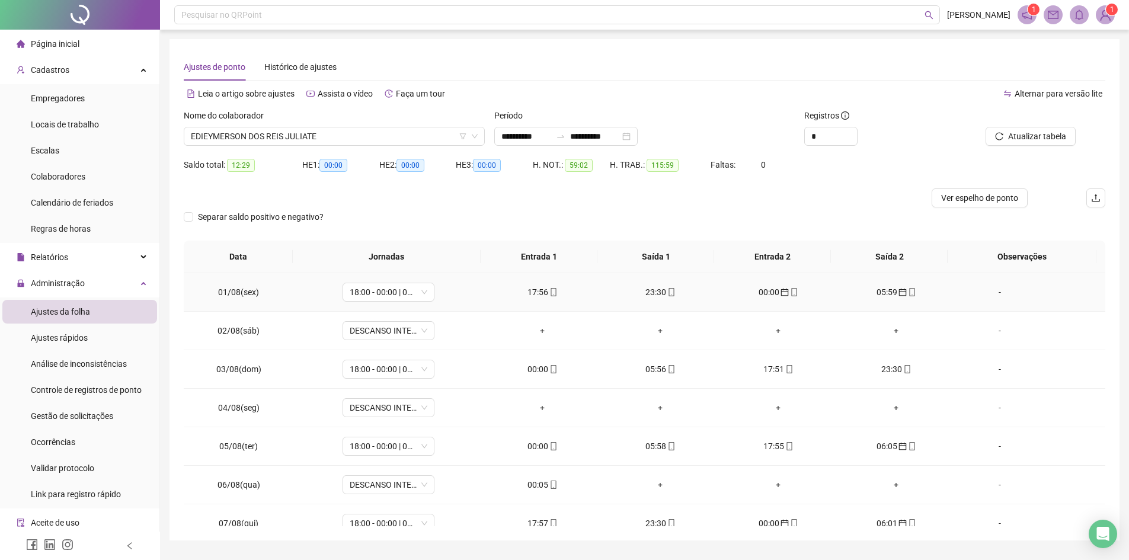
click at [551, 292] on icon "mobile" at bounding box center [554, 292] width 8 height 8
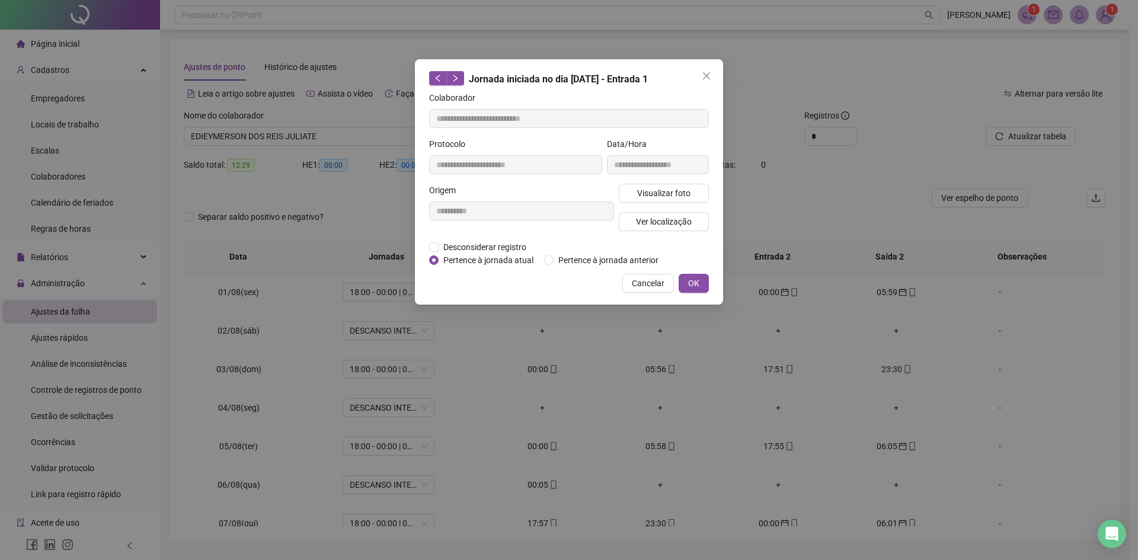
type input "**********"
click at [694, 282] on span "OK" at bounding box center [693, 283] width 11 height 13
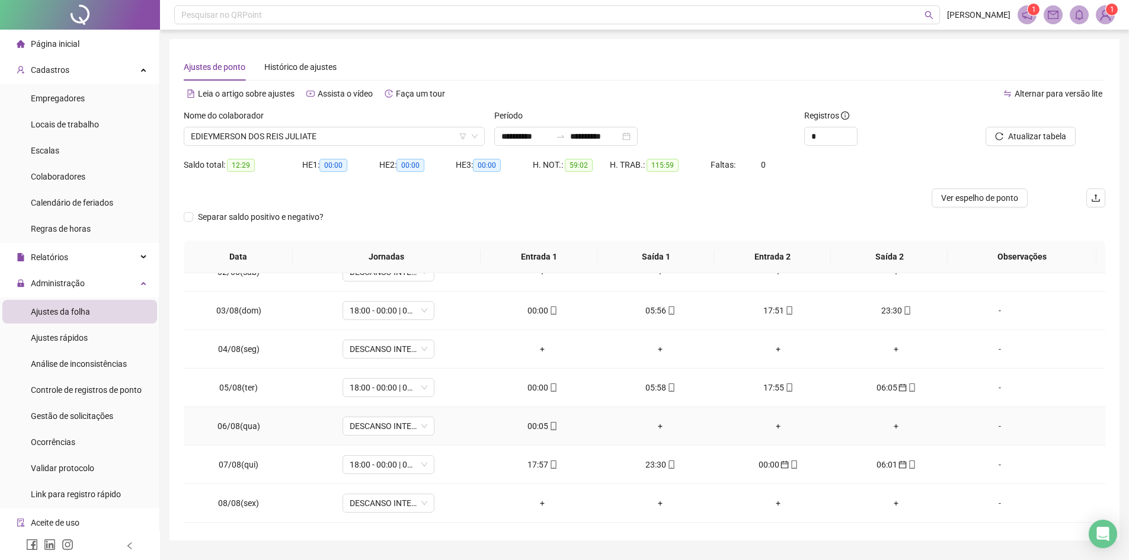
scroll to position [59, 0]
click at [537, 470] on div "17:57" at bounding box center [542, 464] width 99 height 13
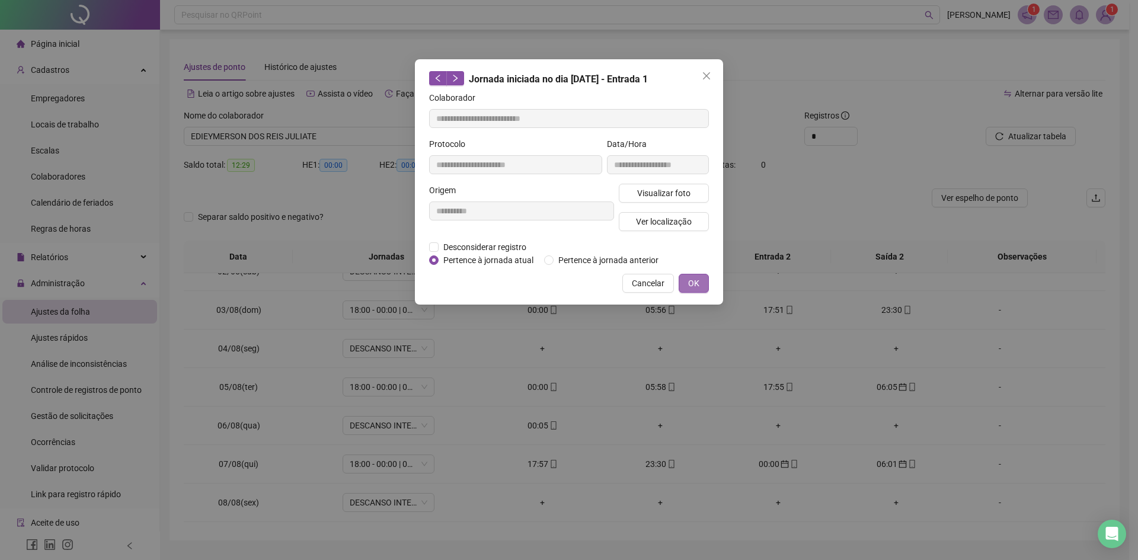
type input "**********"
click at [697, 279] on span "OK" at bounding box center [693, 283] width 11 height 13
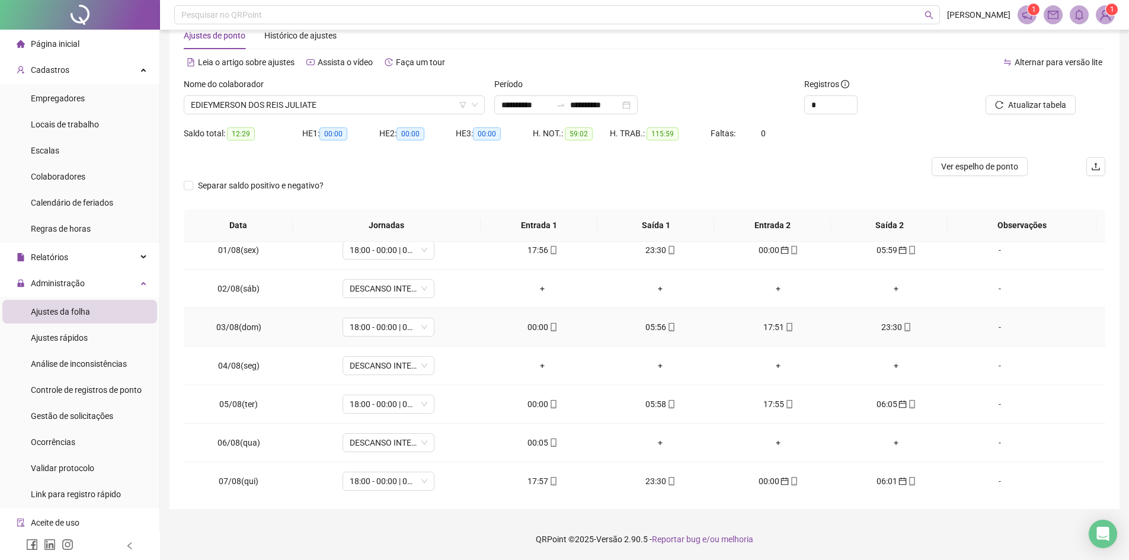
scroll to position [0, 0]
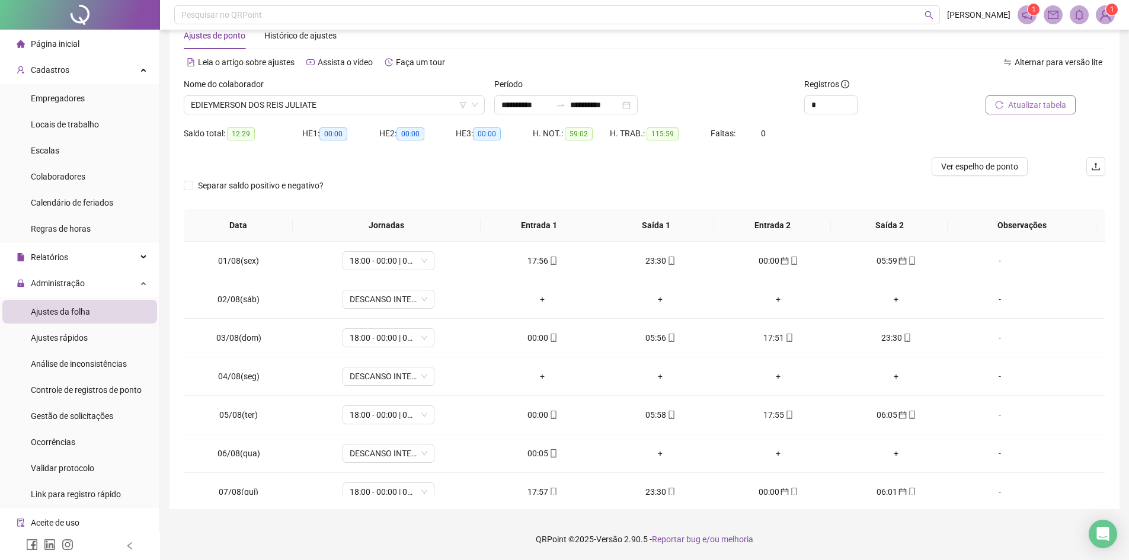
click at [1034, 108] on span "Atualizar tabela" at bounding box center [1037, 104] width 58 height 13
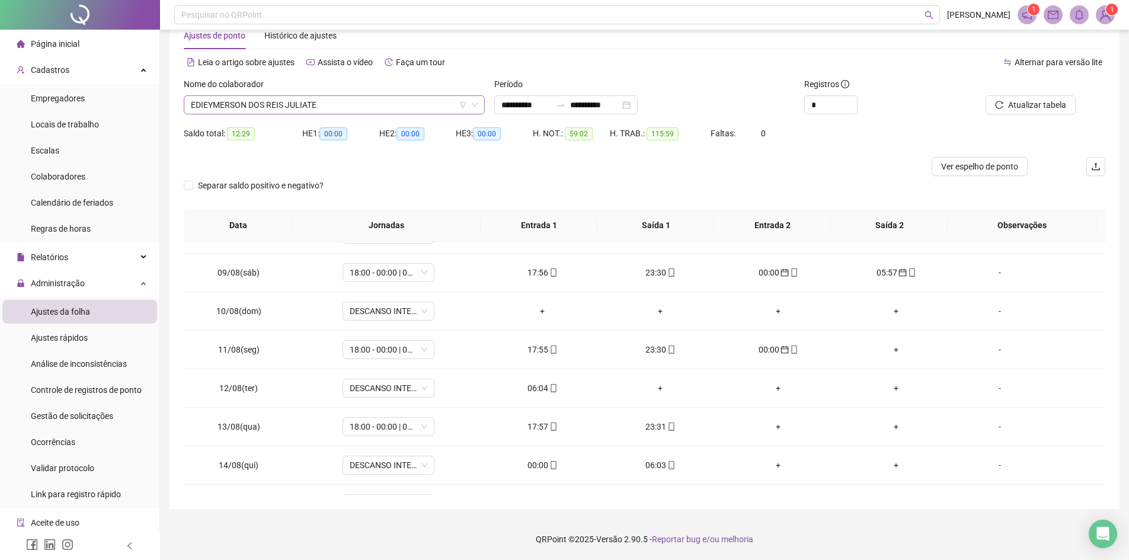
click at [378, 103] on span "EDIEYMERSON DOS REIS JULIATE" at bounding box center [334, 105] width 287 height 18
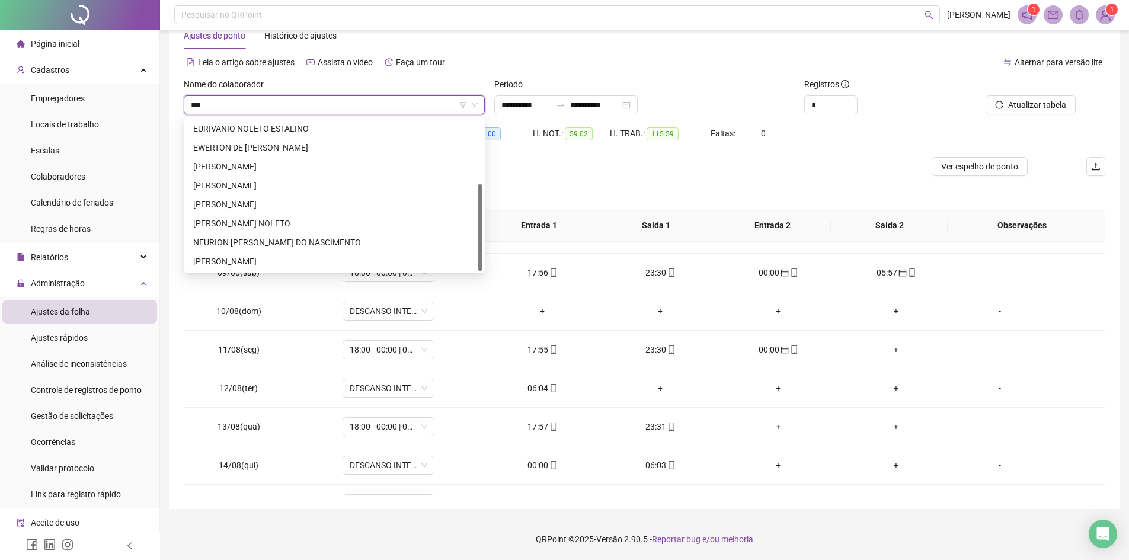
scroll to position [0, 0]
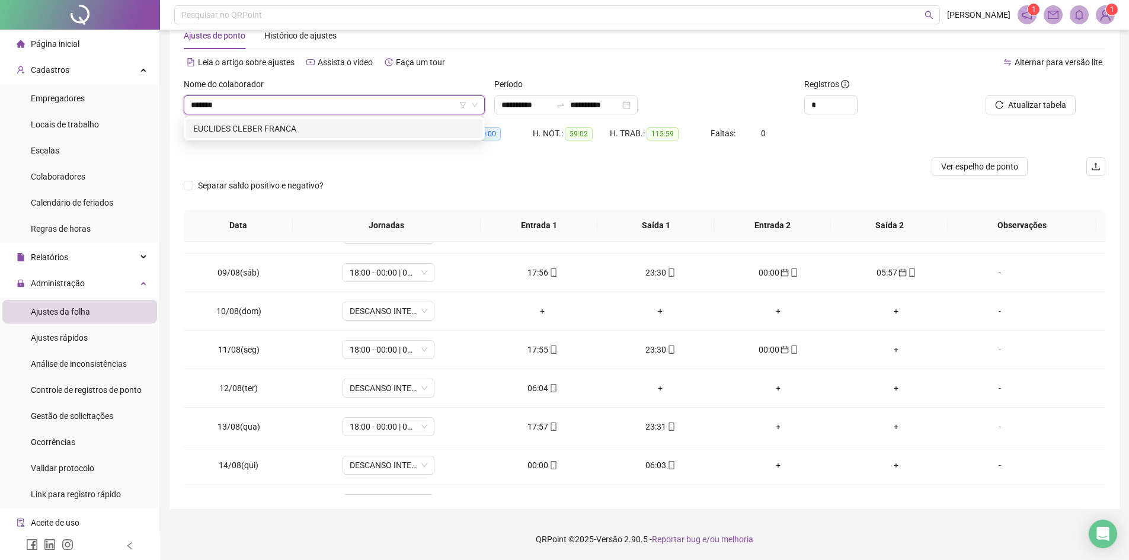
type input "********"
click at [321, 127] on div "EUCLIDES CLEBER FRANCA" at bounding box center [334, 128] width 282 height 13
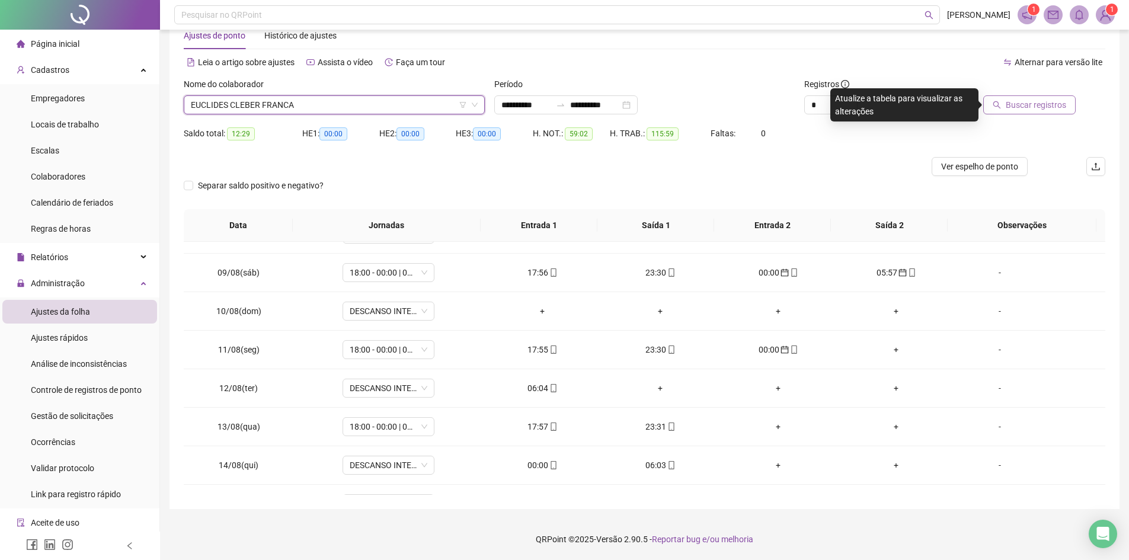
click at [1018, 113] on button "Buscar registros" at bounding box center [1029, 104] width 92 height 19
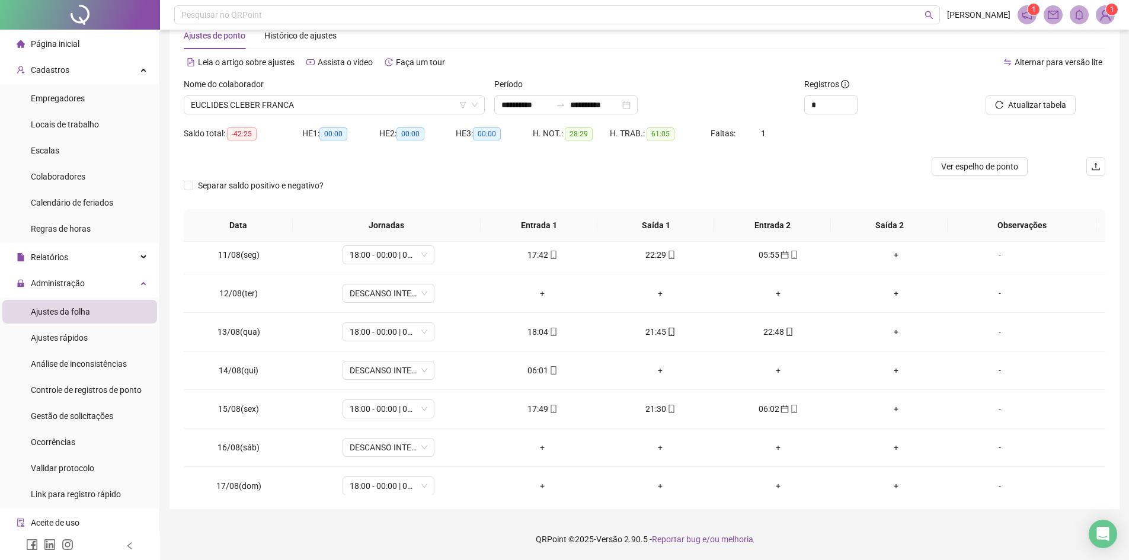
scroll to position [402, 0]
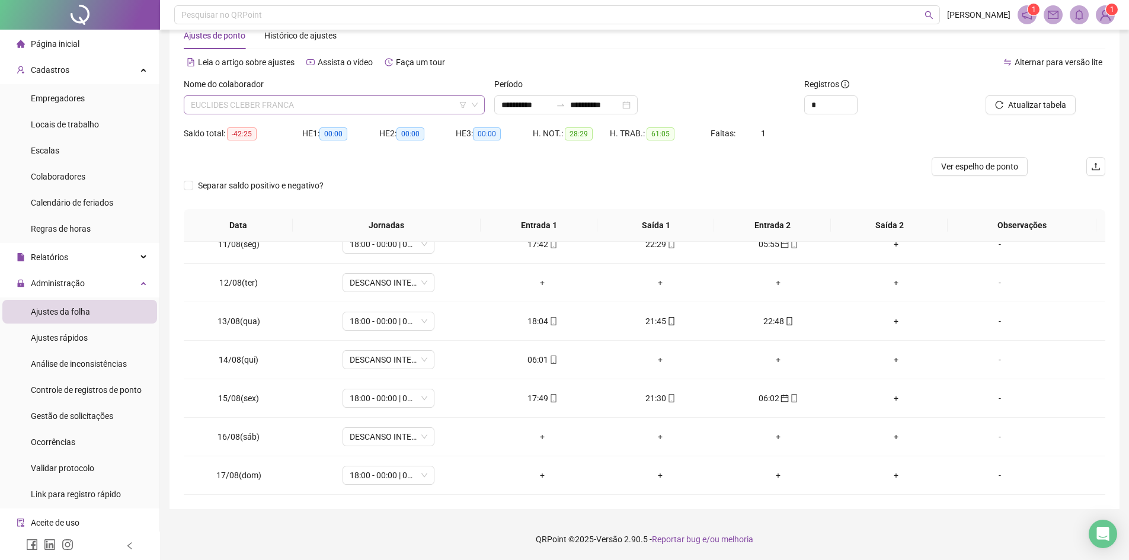
click at [362, 110] on span "EUCLIDES CLEBER FRANCA" at bounding box center [334, 105] width 287 height 18
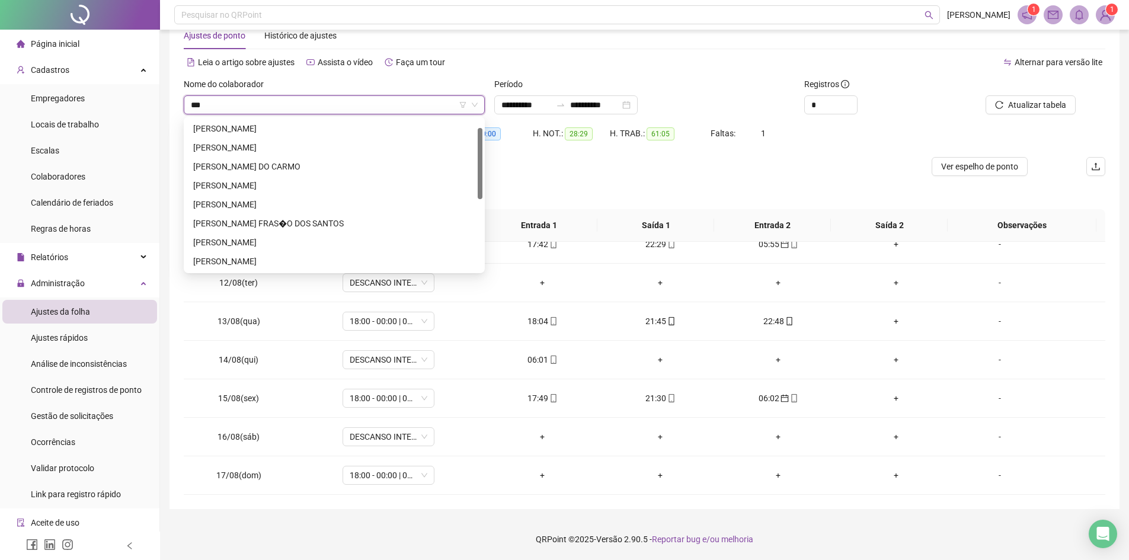
scroll to position [19, 0]
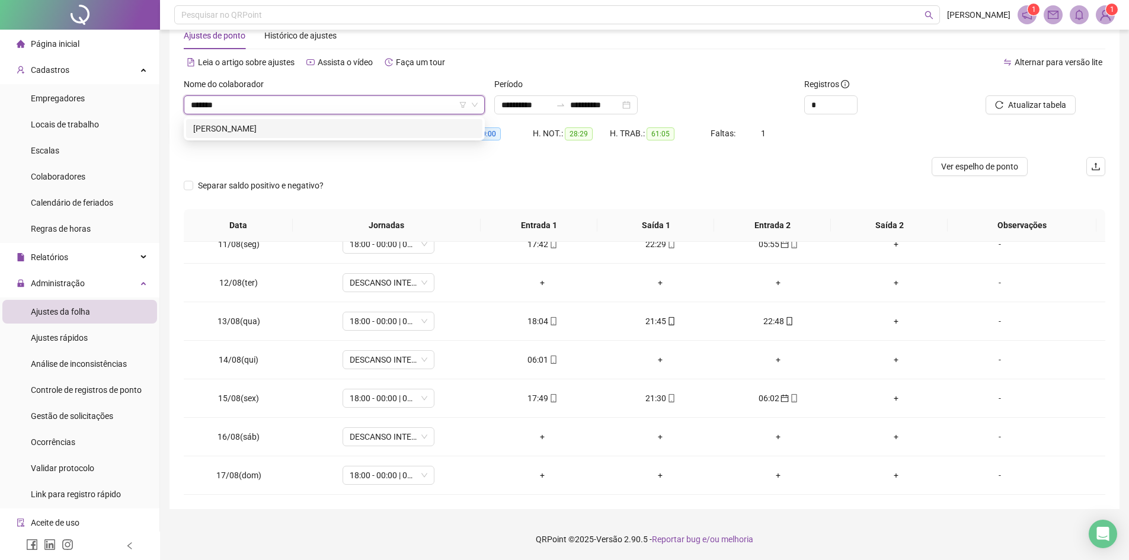
type input "********"
click at [355, 132] on div "[PERSON_NAME]" at bounding box center [334, 128] width 282 height 13
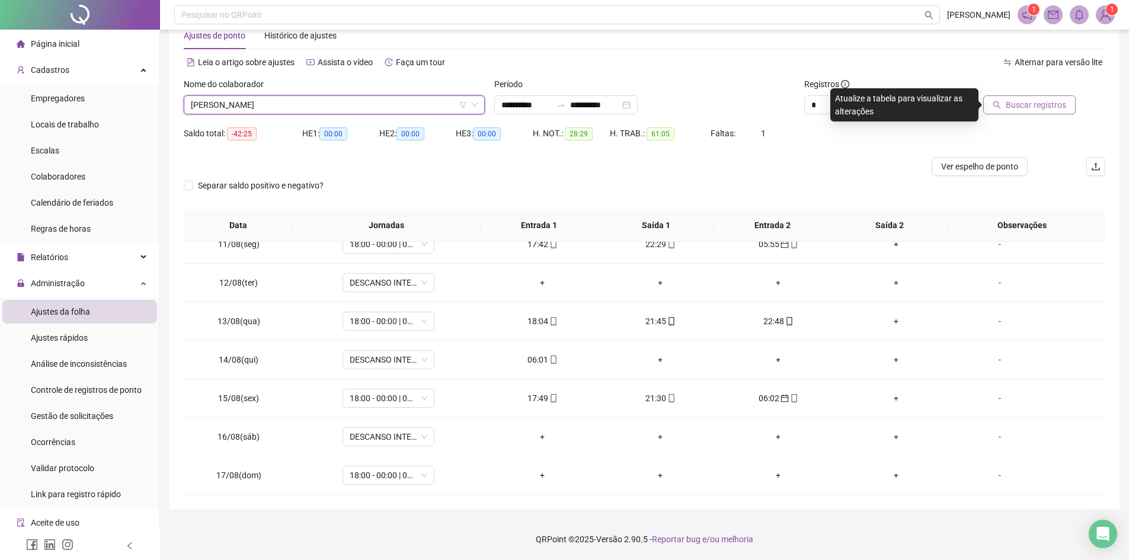
click at [1028, 107] on span "Buscar registros" at bounding box center [1036, 104] width 60 height 13
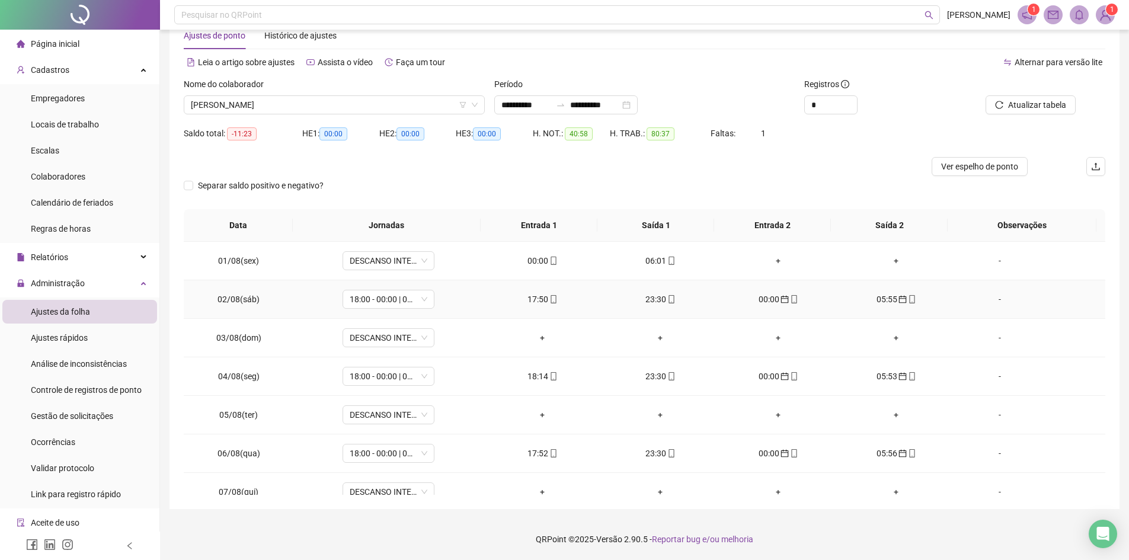
click at [536, 305] on div "17:50" at bounding box center [542, 299] width 99 height 13
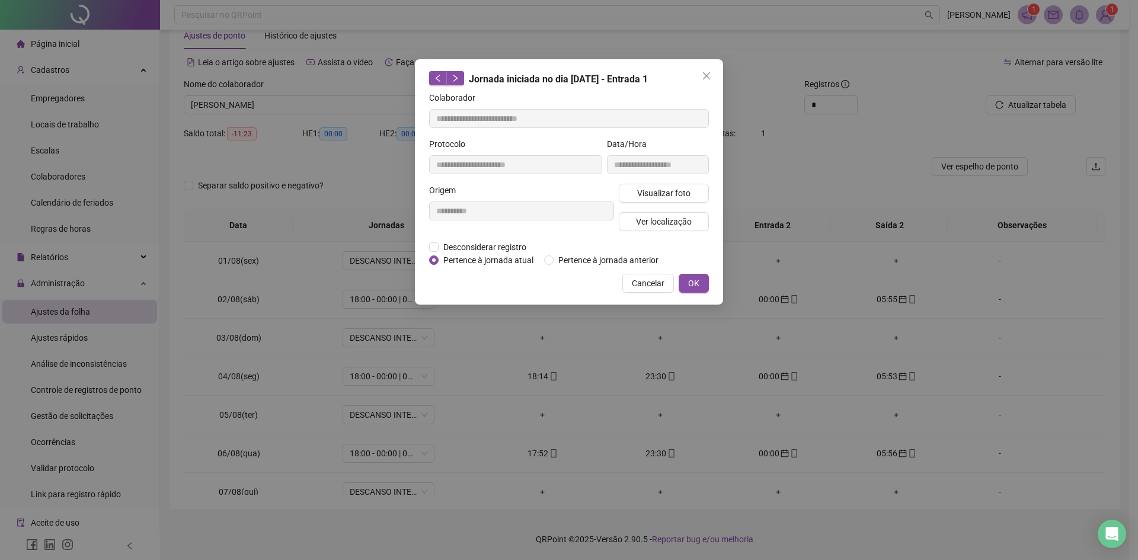
type input "**********"
click at [688, 281] on span "OK" at bounding box center [693, 283] width 11 height 13
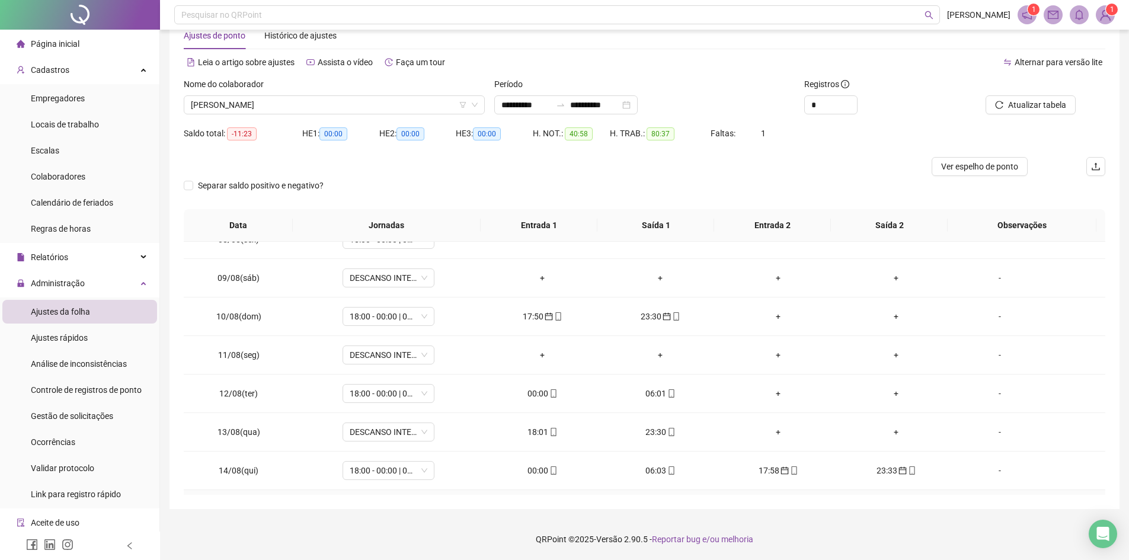
scroll to position [283, 0]
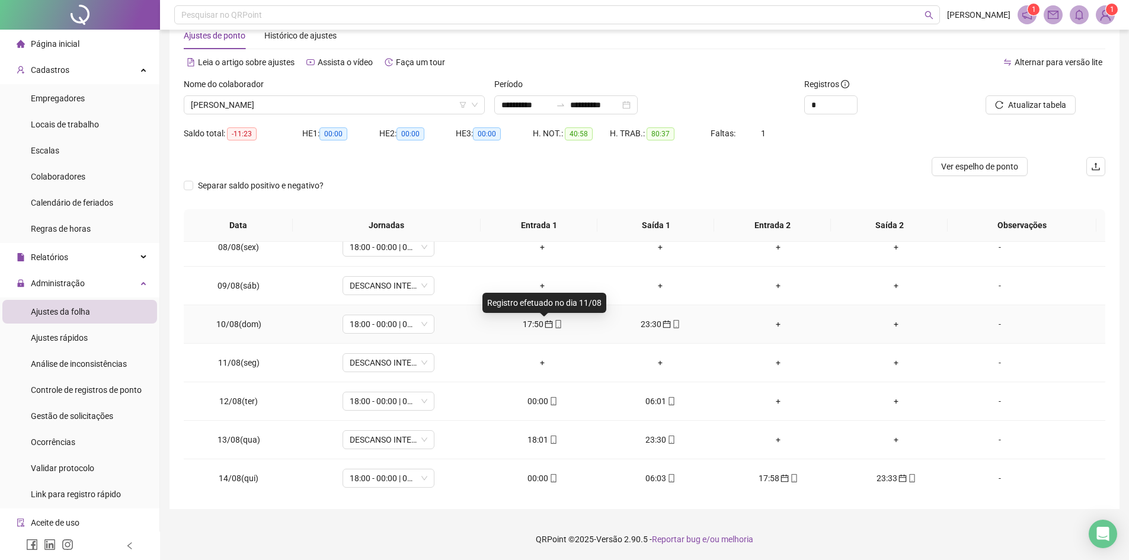
click at [545, 321] on icon "calendar" at bounding box center [549, 324] width 8 height 8
type input "**********"
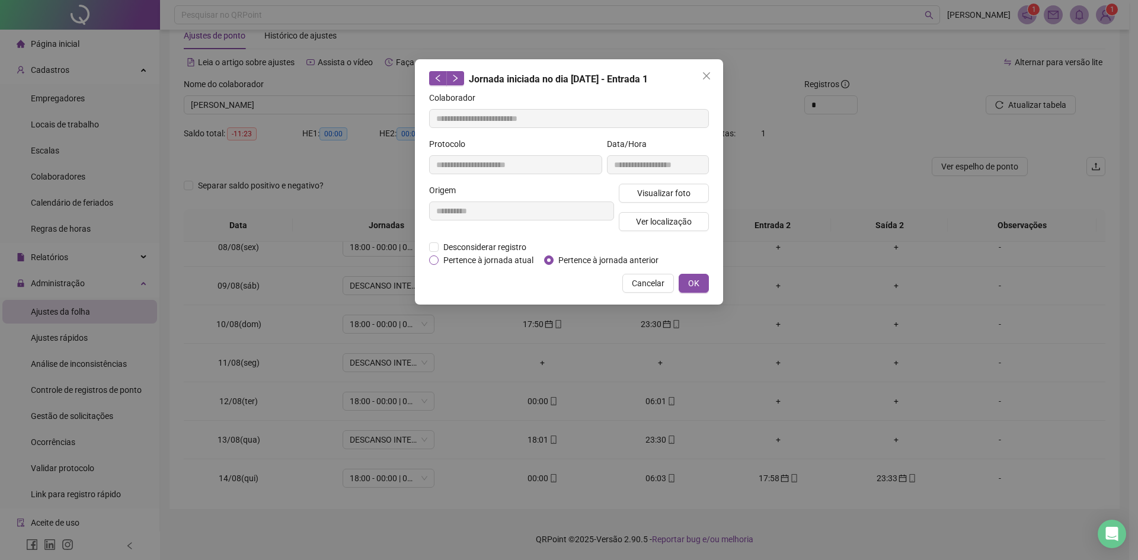
click at [454, 258] on span "Pertence à jornada atual" at bounding box center [489, 260] width 100 height 13
click at [691, 286] on span "OK" at bounding box center [693, 283] width 11 height 13
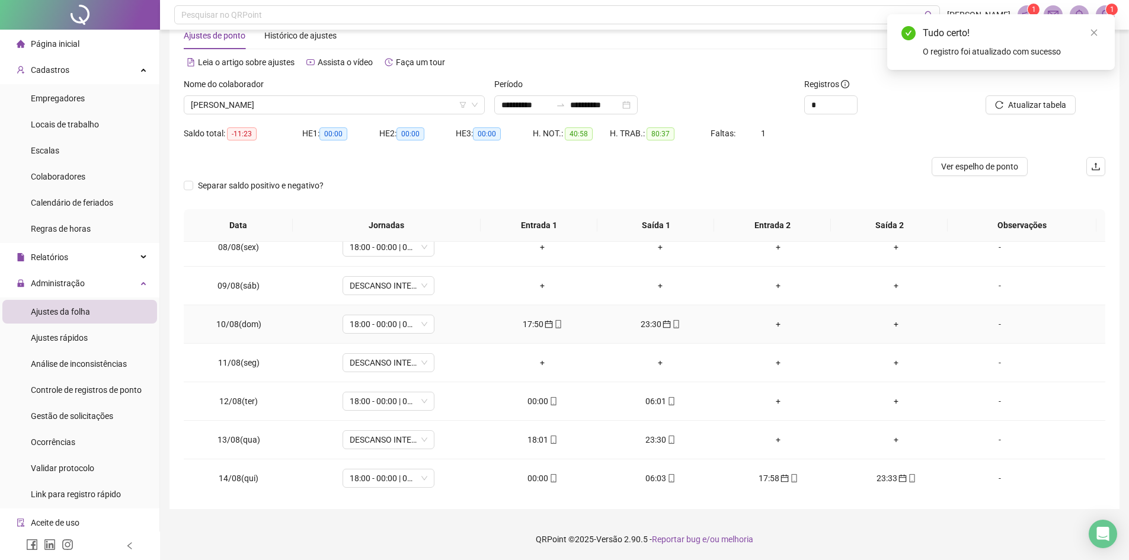
click at [646, 324] on div "23:30" at bounding box center [660, 324] width 99 height 13
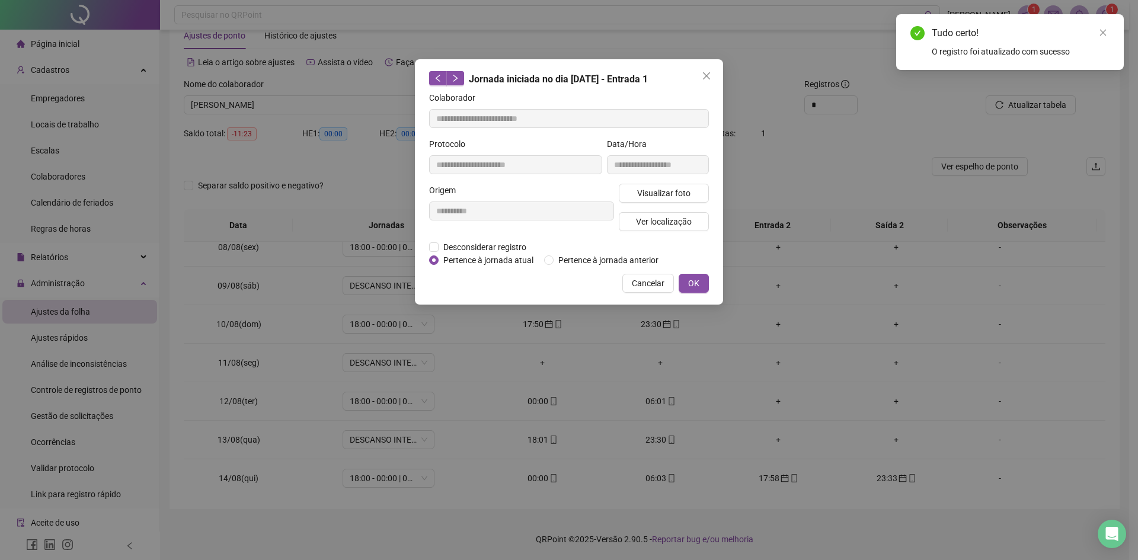
type input "**********"
click at [484, 256] on span "Pertence à jornada atual" at bounding box center [489, 260] width 100 height 13
drag, startPoint x: 685, startPoint y: 283, endPoint x: 695, endPoint y: 283, distance: 10.7
click at [686, 283] on button "OK" at bounding box center [694, 283] width 30 height 19
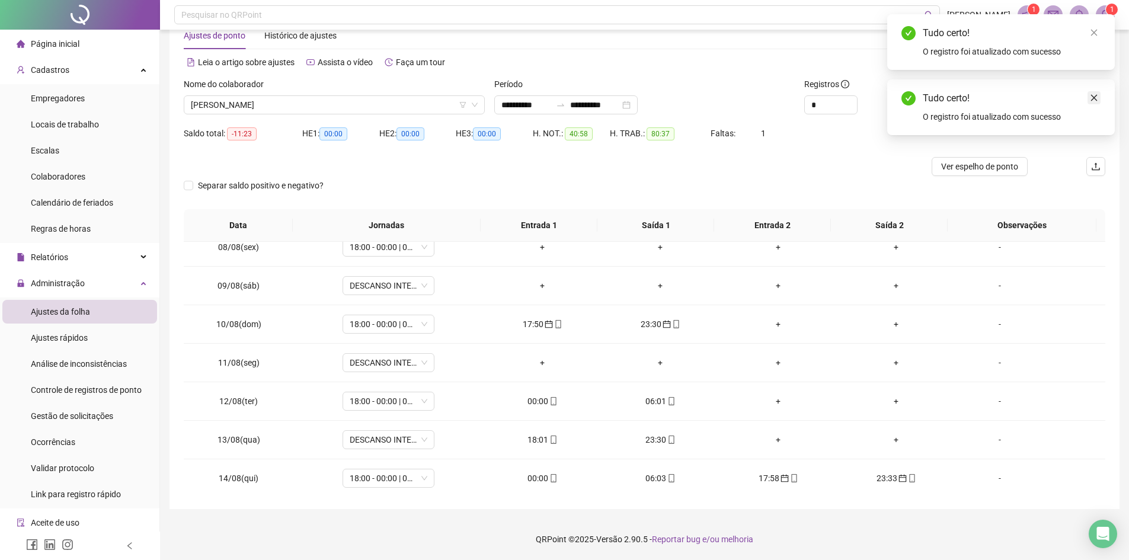
click at [1096, 92] on link "Close" at bounding box center [1094, 97] width 13 height 13
click at [1029, 104] on span "Atualizar tabela" at bounding box center [1037, 104] width 58 height 13
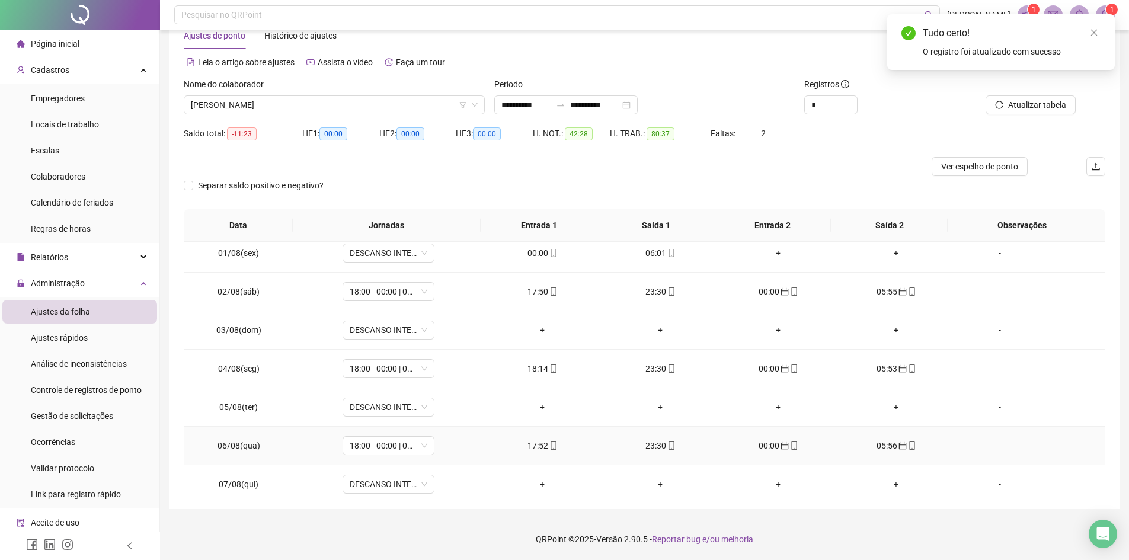
scroll to position [0, 0]
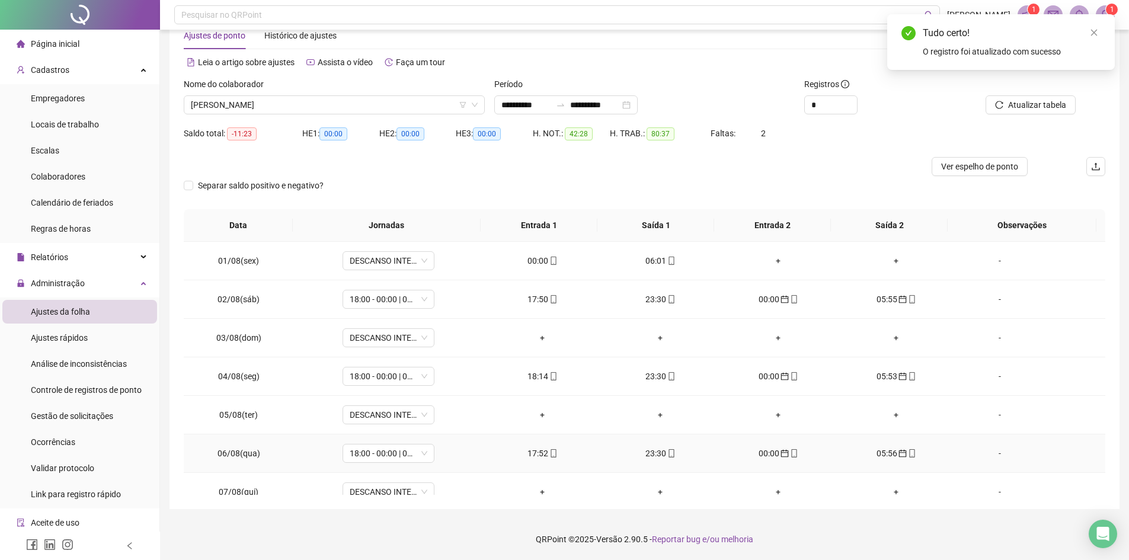
click at [540, 455] on div "17:52" at bounding box center [542, 453] width 99 height 13
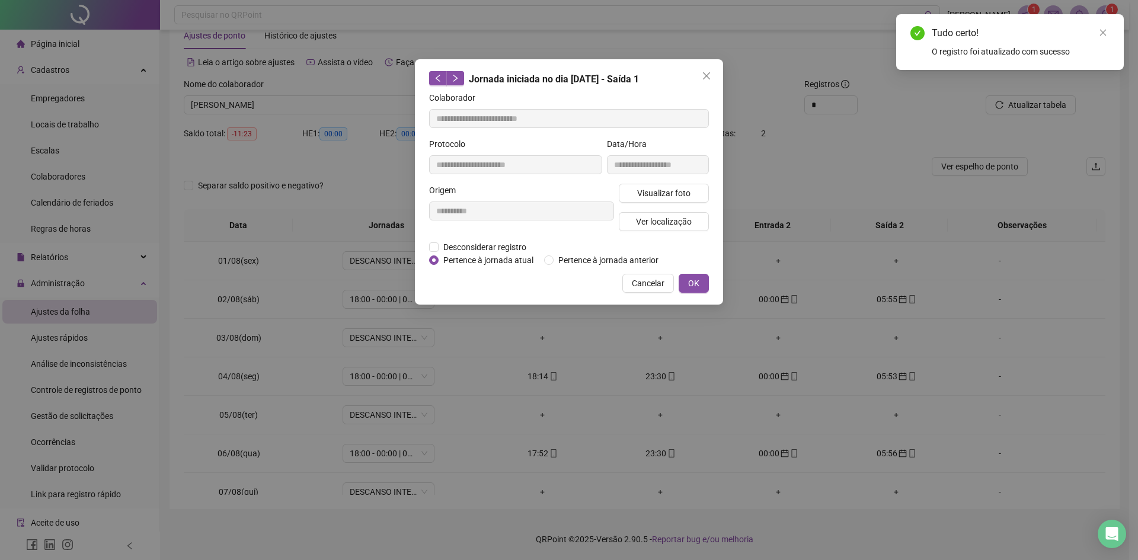
type input "**********"
click at [687, 277] on button "OK" at bounding box center [694, 283] width 30 height 19
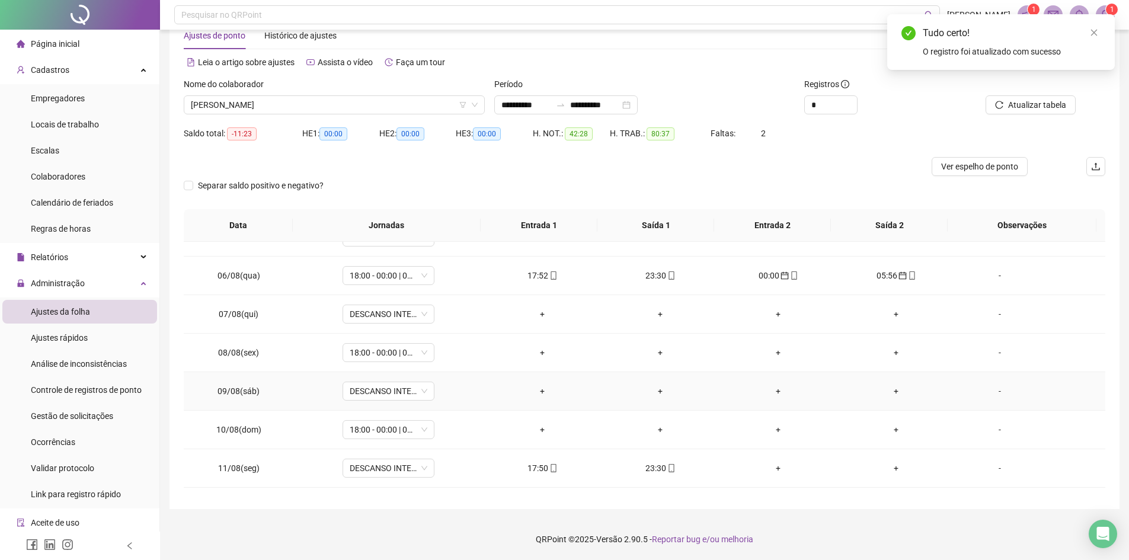
scroll to position [296, 0]
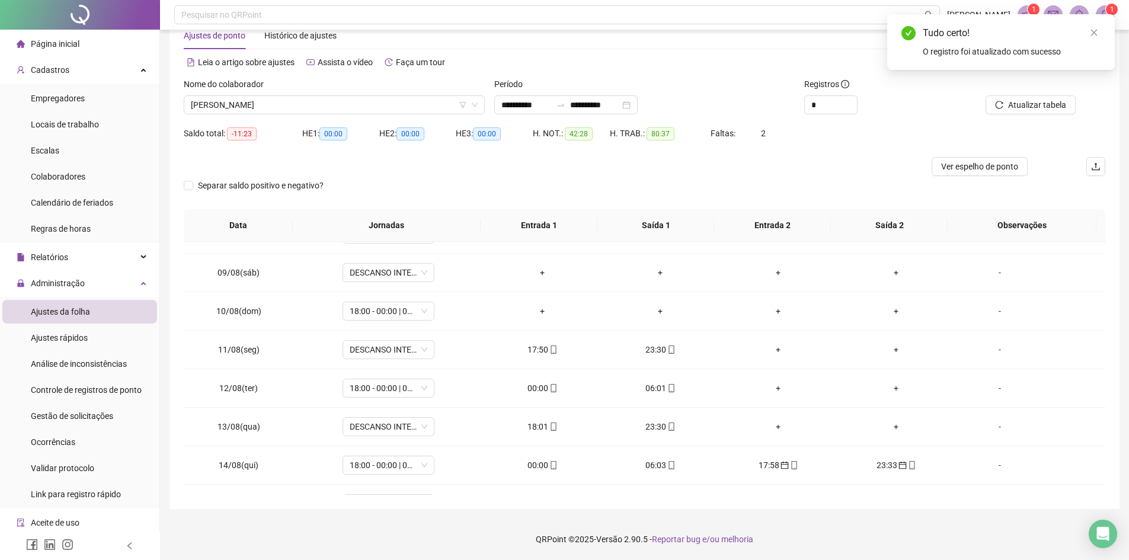
click at [871, 189] on div "Separar saldo positivo e negativo?" at bounding box center [645, 192] width 922 height 33
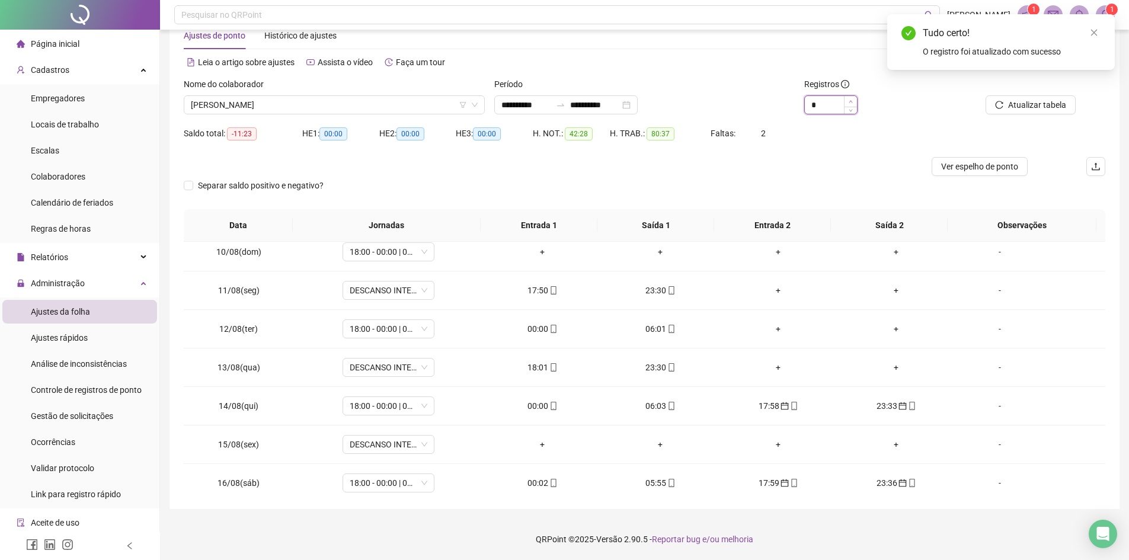
type input "*"
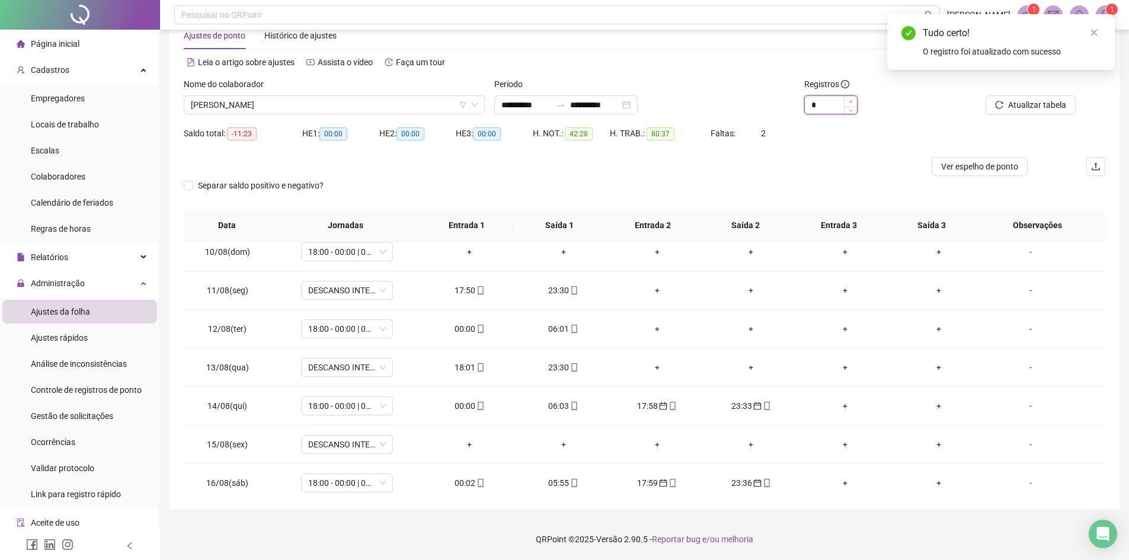
click at [851, 100] on icon "up" at bounding box center [851, 102] width 4 height 4
click at [659, 408] on icon "calendar" at bounding box center [663, 406] width 8 height 8
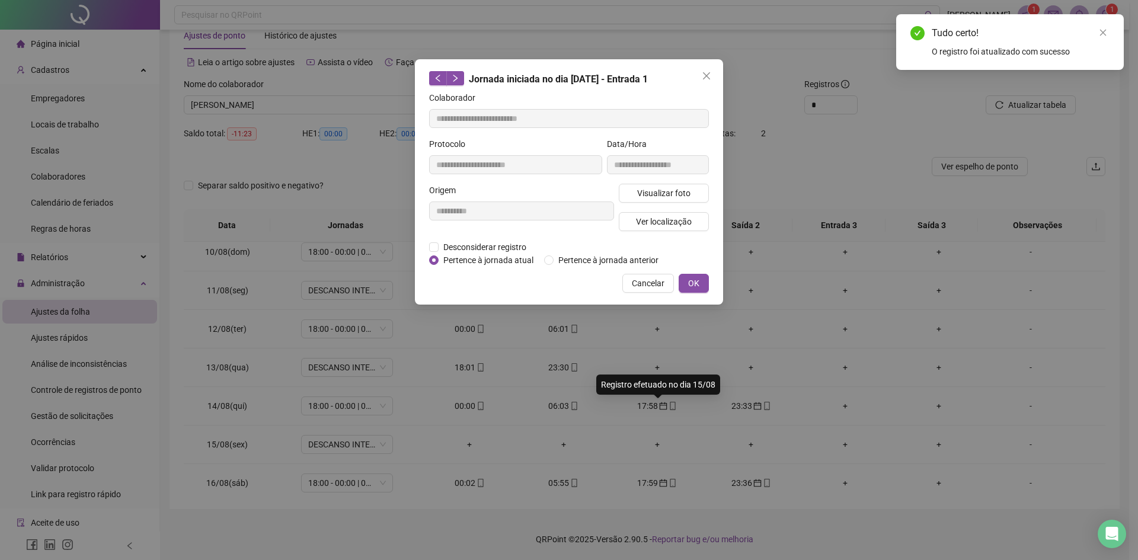
type input "**********"
click at [472, 256] on span "Pertence à jornada atual" at bounding box center [489, 260] width 100 height 13
click at [697, 284] on span "OK" at bounding box center [693, 283] width 11 height 13
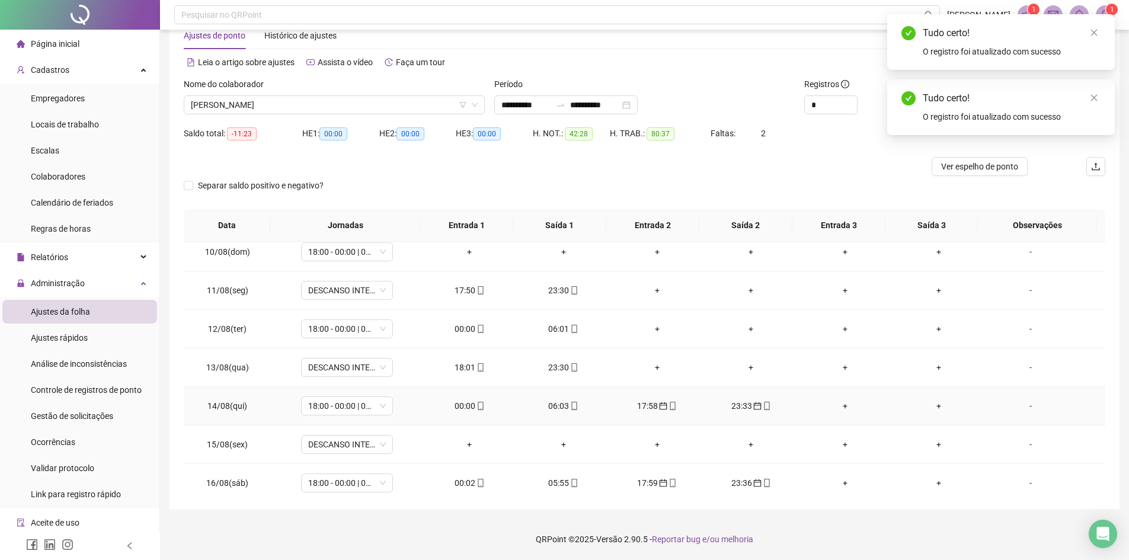
click at [738, 409] on div "23:33" at bounding box center [751, 406] width 75 height 13
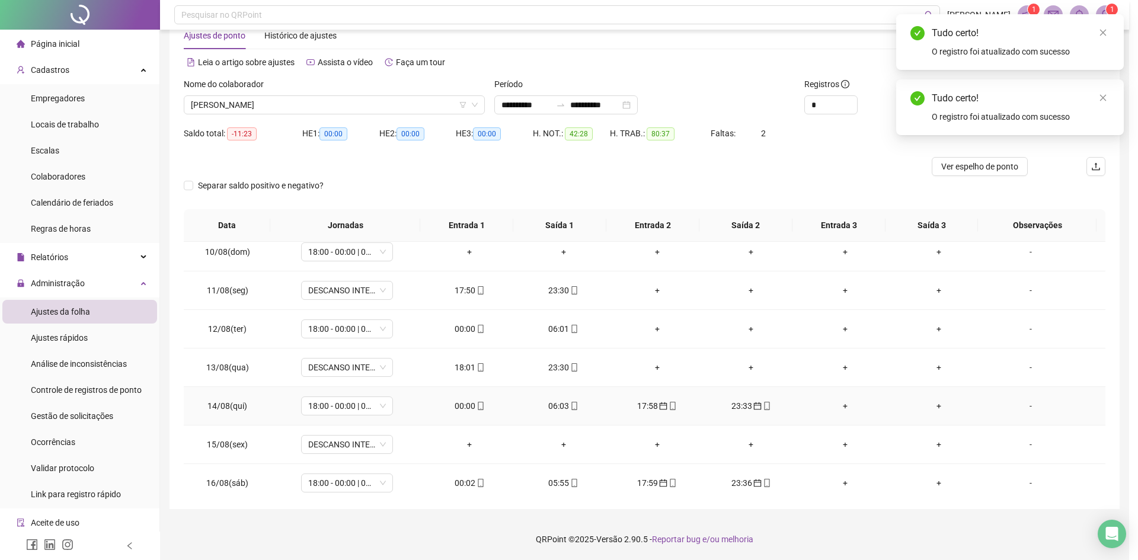
type input "**********"
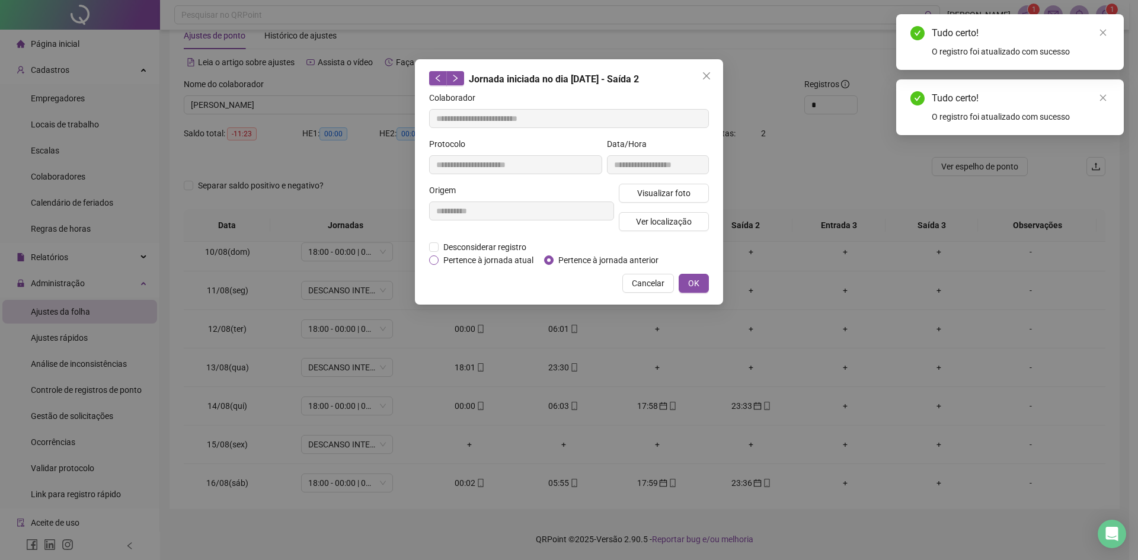
click at [458, 258] on span "Pertence à jornada atual" at bounding box center [489, 260] width 100 height 13
drag, startPoint x: 699, startPoint y: 283, endPoint x: 961, endPoint y: 147, distance: 295.1
click at [700, 283] on button "OK" at bounding box center [694, 283] width 30 height 19
click at [698, 286] on span "OK" at bounding box center [693, 283] width 11 height 13
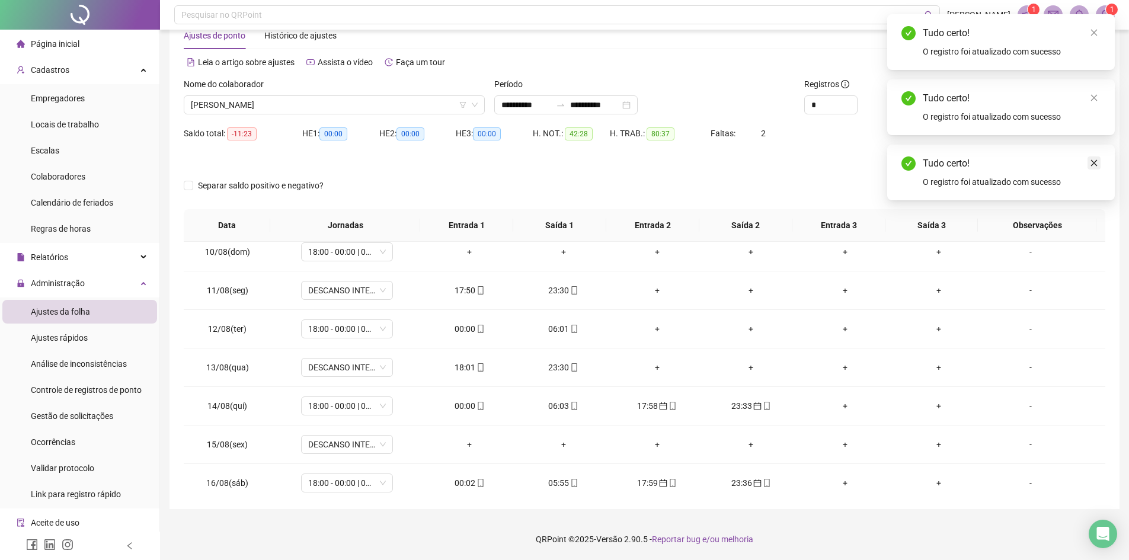
click at [1092, 165] on icon "close" at bounding box center [1094, 163] width 8 height 8
click at [1091, 103] on link "Close" at bounding box center [1094, 97] width 13 height 13
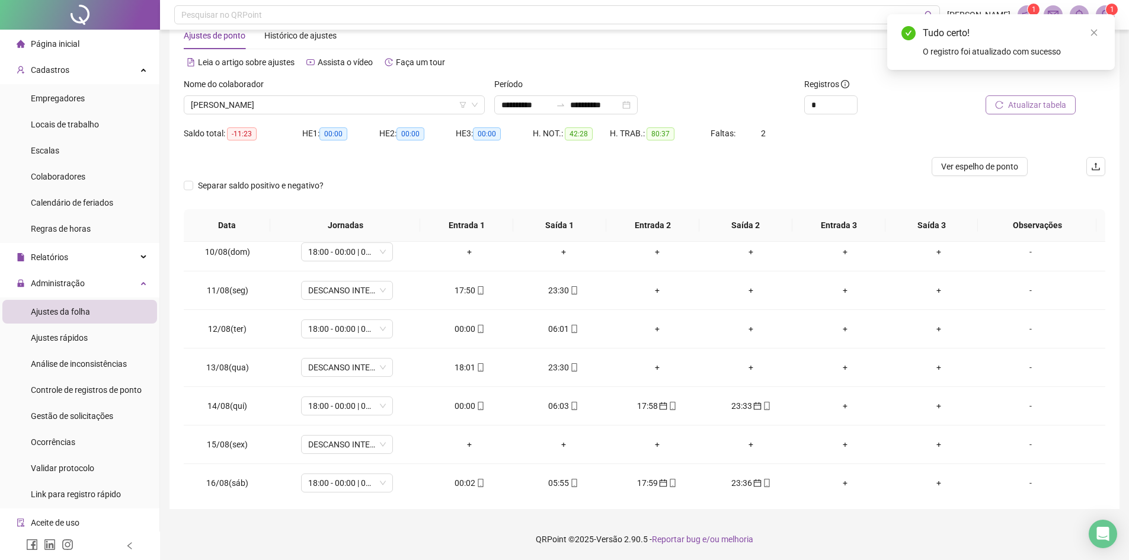
click at [1021, 101] on span "Atualizar tabela" at bounding box center [1037, 104] width 58 height 13
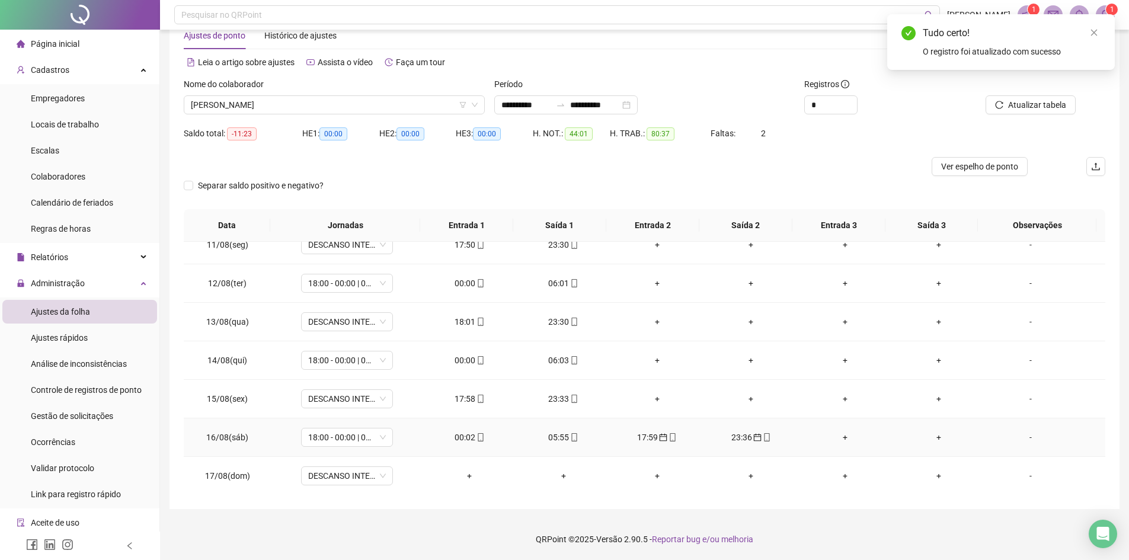
scroll to position [402, 0]
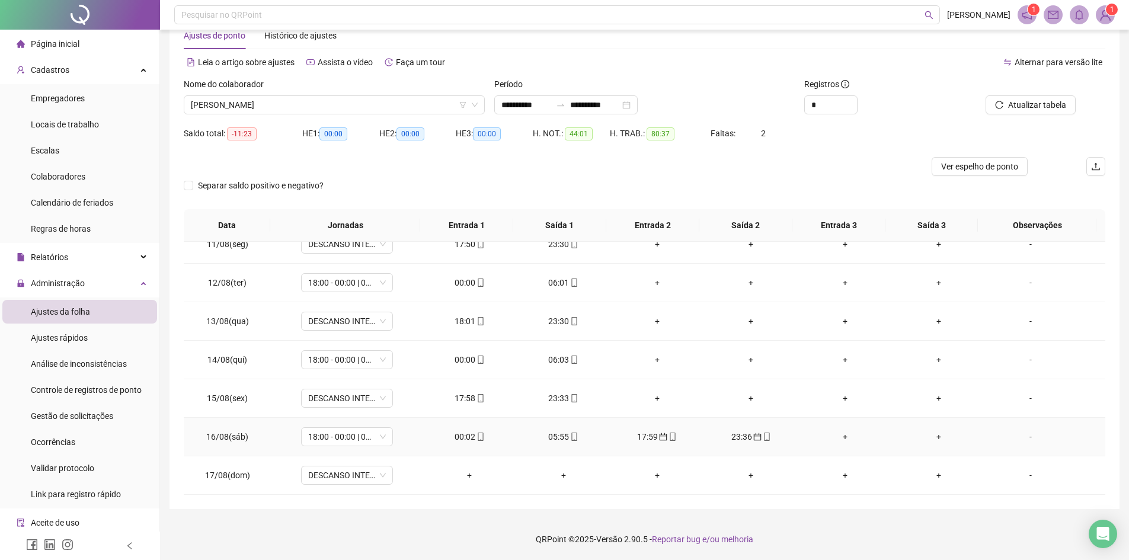
click at [661, 430] on div "17:59" at bounding box center [657, 436] width 75 height 13
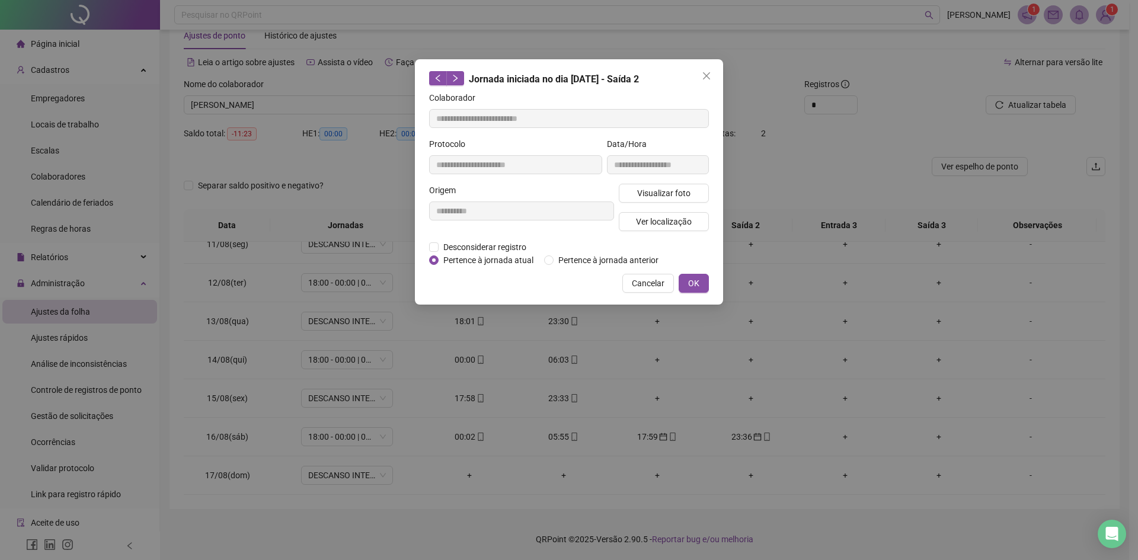
type input "**********"
click at [488, 258] on span "Pertence à jornada atual" at bounding box center [489, 260] width 100 height 13
click at [691, 279] on span "OK" at bounding box center [693, 283] width 11 height 13
click at [695, 287] on span "OK" at bounding box center [693, 283] width 11 height 13
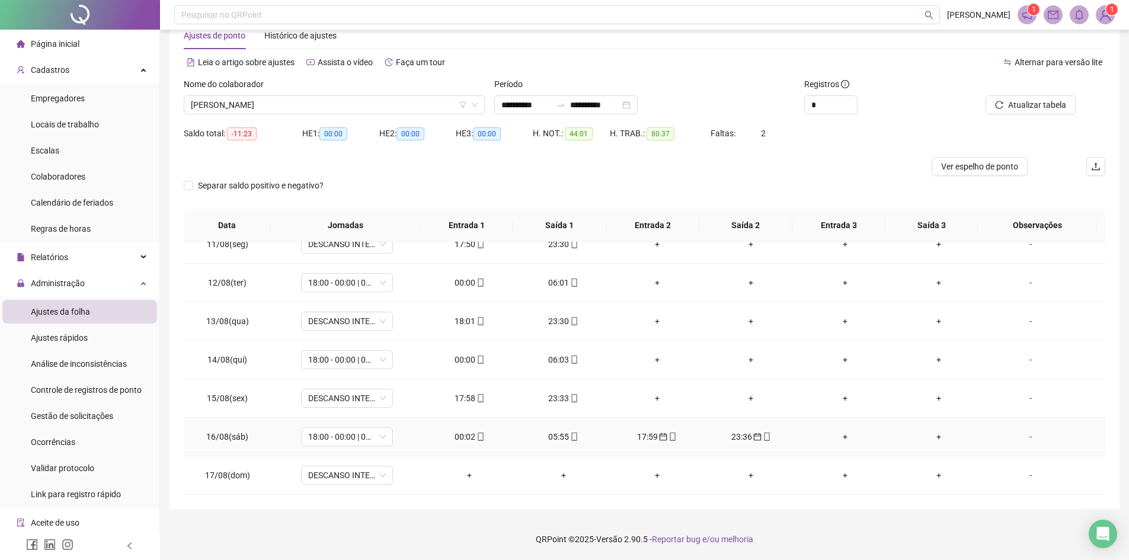
click at [752, 443] on div "23:36" at bounding box center [751, 436] width 75 height 13
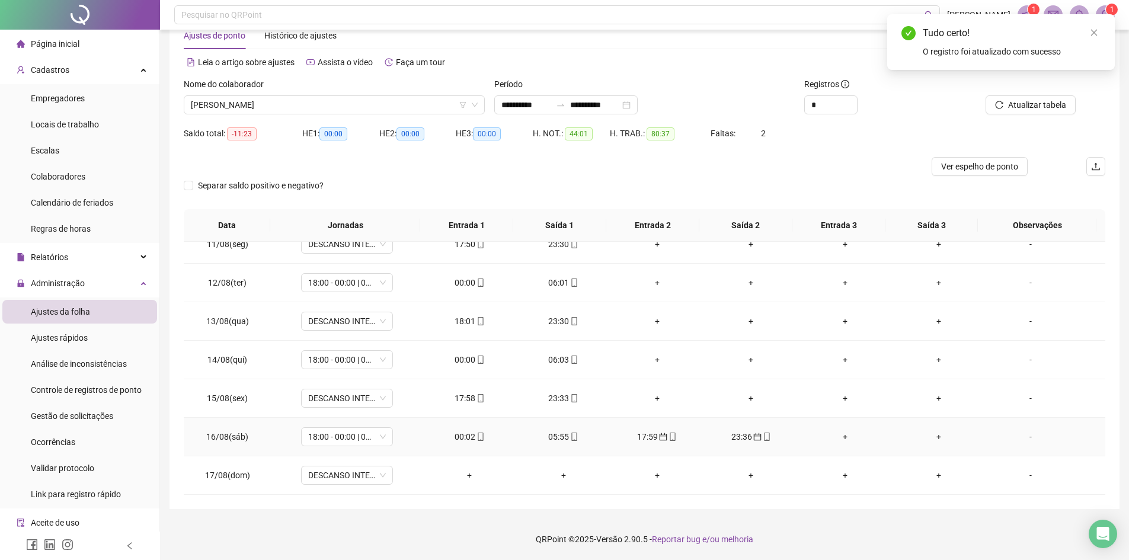
click at [753, 436] on icon "calendar" at bounding box center [757, 437] width 8 height 8
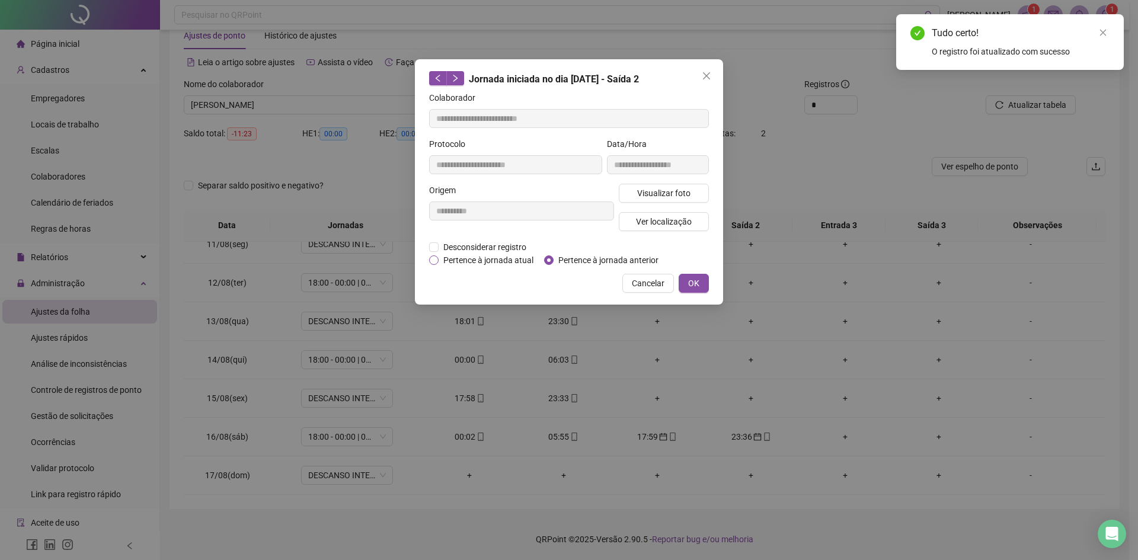
click at [475, 258] on span "Pertence à jornada atual" at bounding box center [489, 260] width 100 height 13
click at [686, 285] on button "OK" at bounding box center [694, 283] width 30 height 19
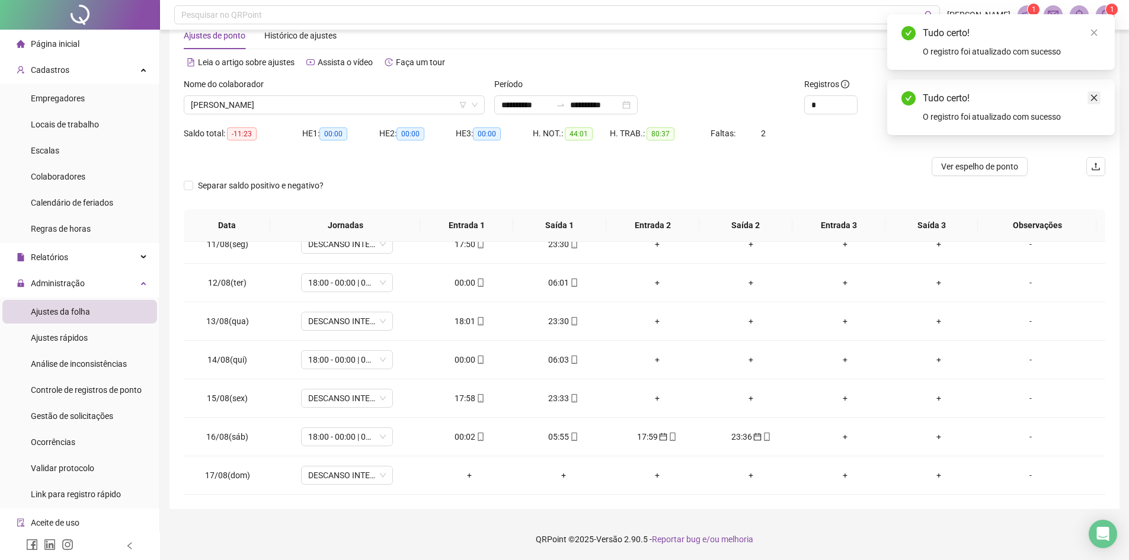
click at [1090, 100] on icon "close" at bounding box center [1094, 98] width 8 height 8
click at [1035, 101] on span "Atualizar tabela" at bounding box center [1037, 104] width 58 height 13
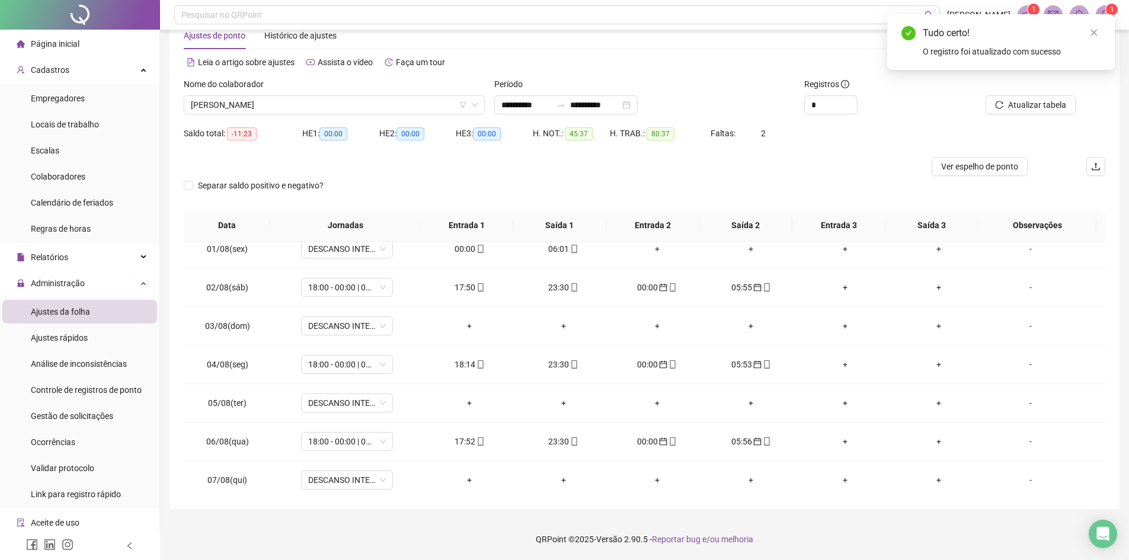
scroll to position [0, 0]
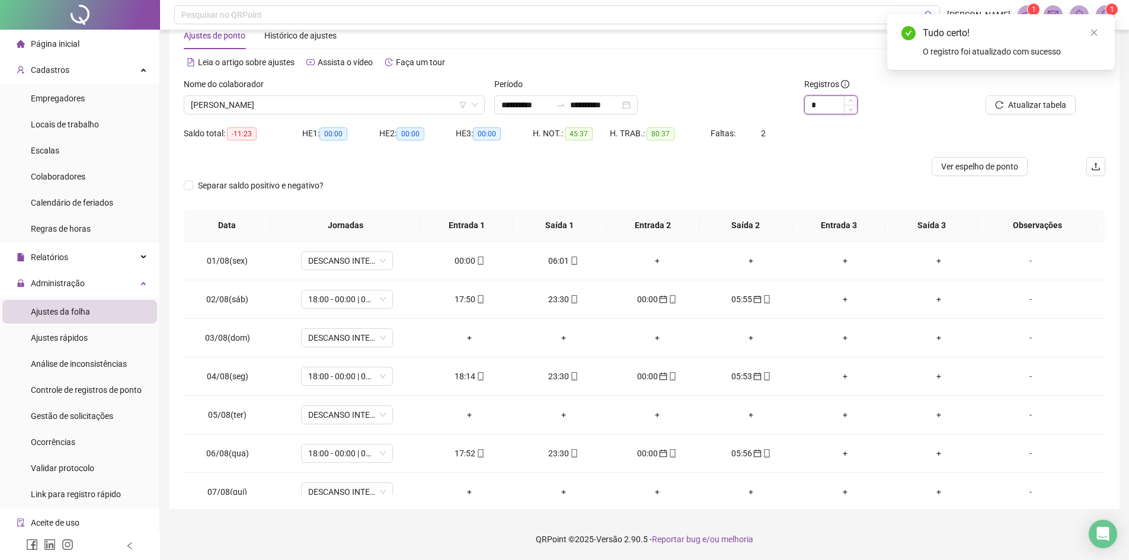
type input "*"
click at [847, 112] on span "Decrease Value" at bounding box center [850, 109] width 13 height 9
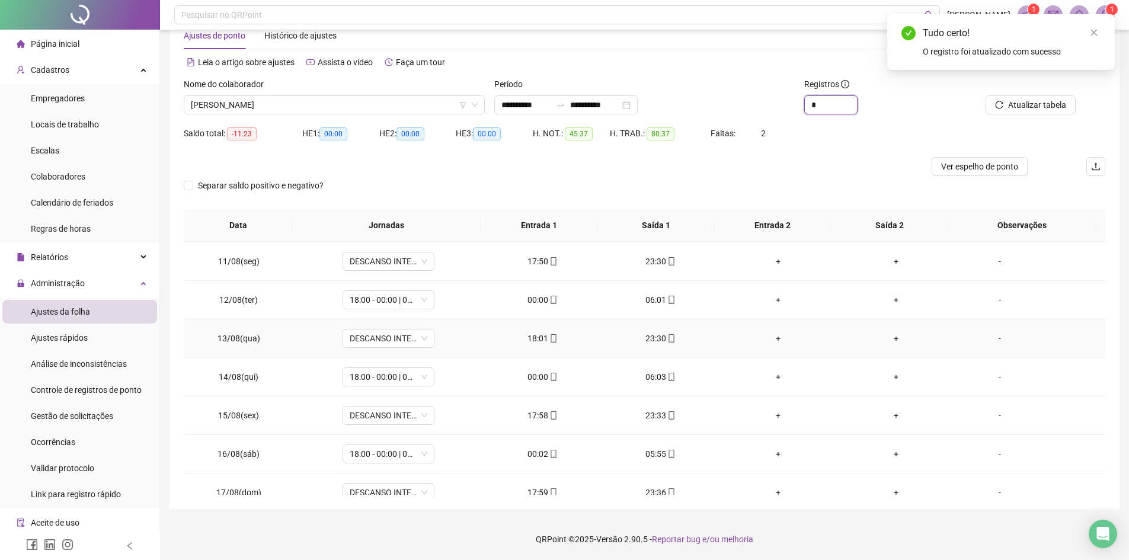
scroll to position [402, 0]
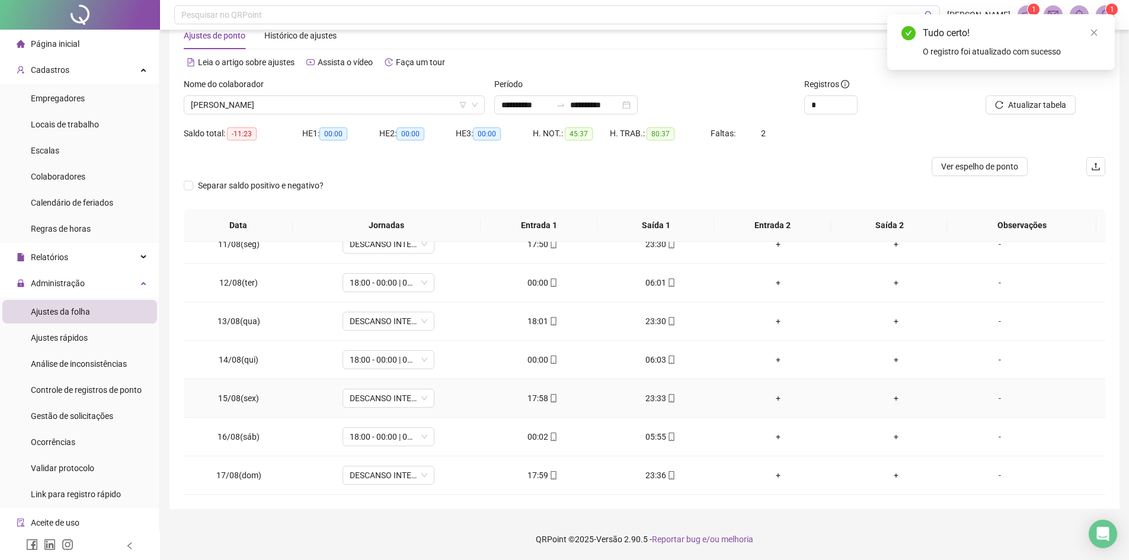
click at [534, 394] on div "17:58" at bounding box center [542, 398] width 99 height 13
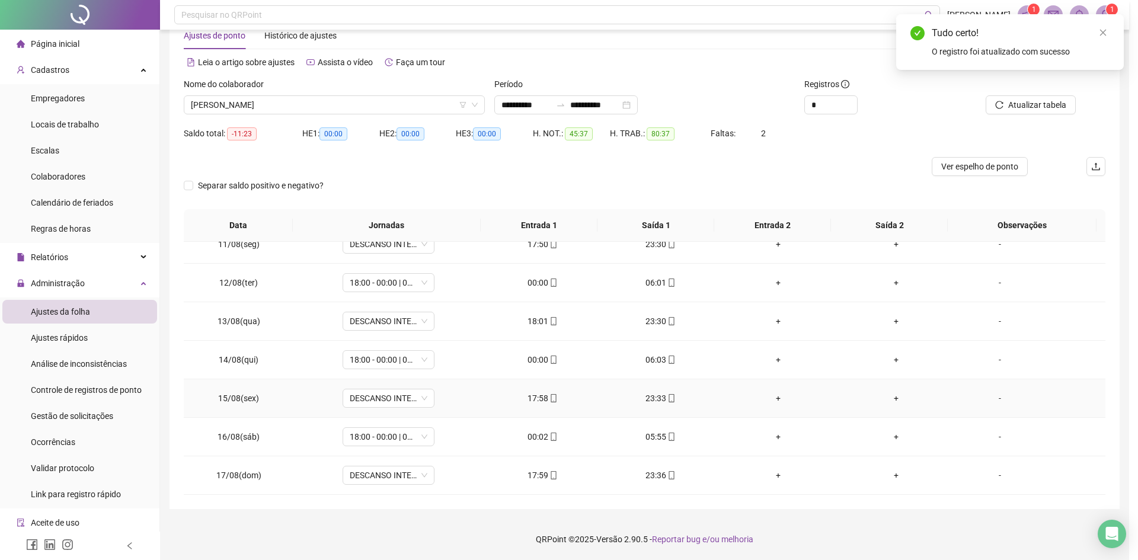
type input "**********"
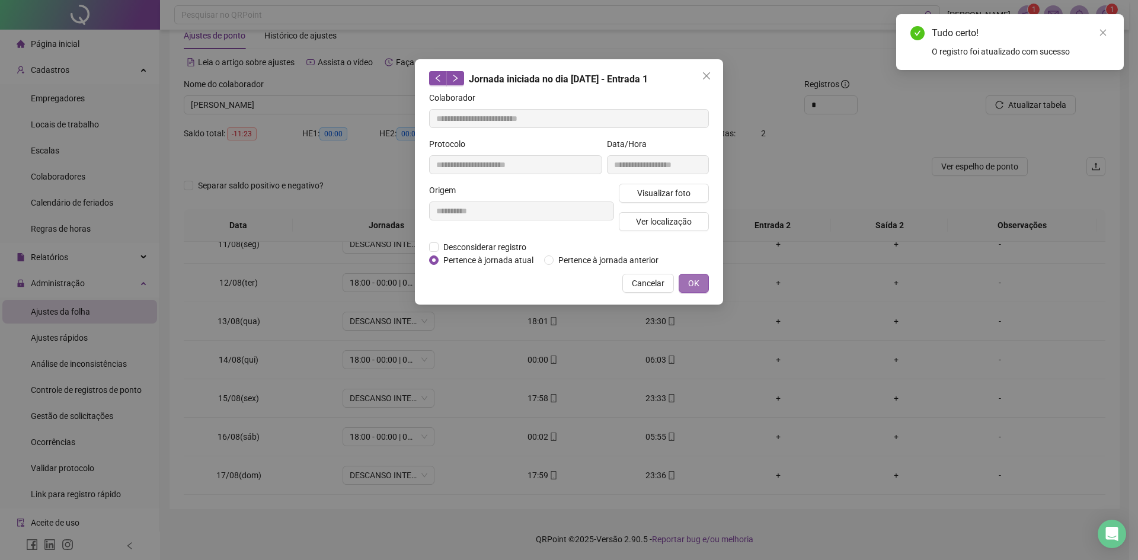
click at [701, 283] on button "OK" at bounding box center [694, 283] width 30 height 19
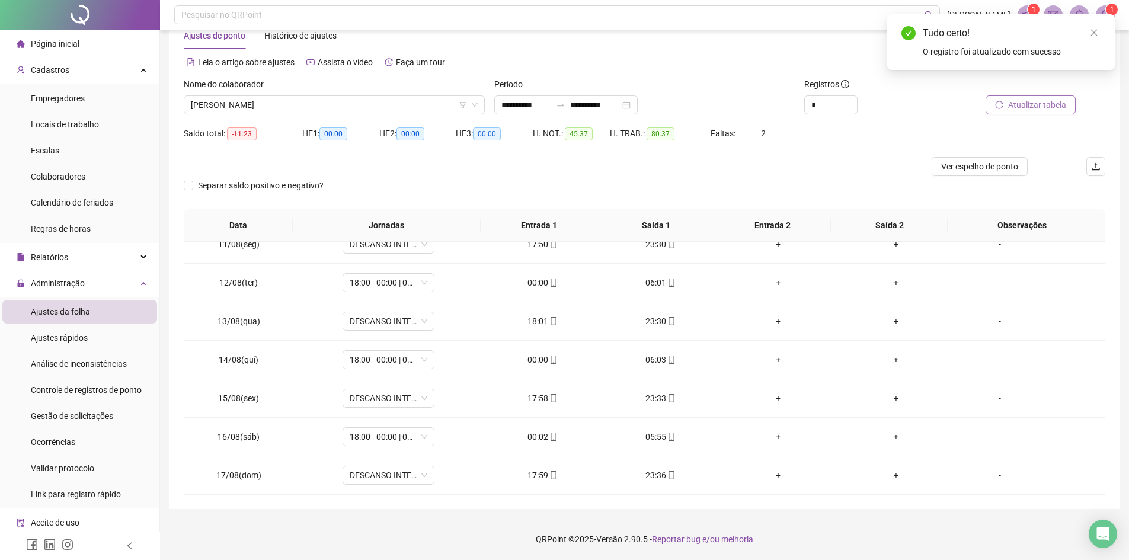
click at [1047, 102] on span "Atualizar tabela" at bounding box center [1037, 104] width 58 height 13
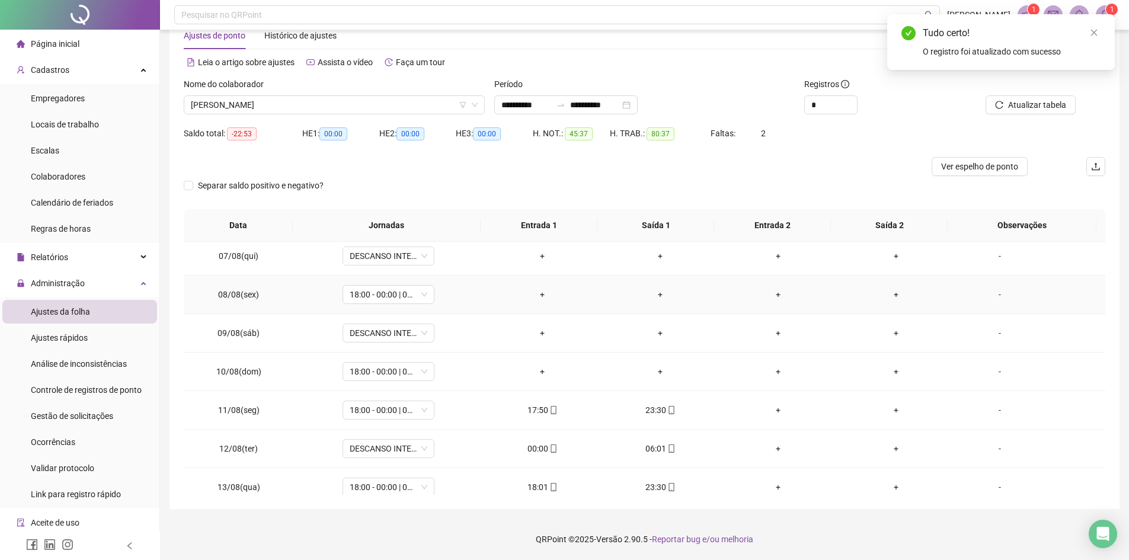
scroll to position [237, 0]
click at [427, 368] on div "18:00 - 00:00 | 00:30 - 06:00" at bounding box center [389, 370] width 92 height 19
type input "*"
click at [400, 448] on div "Folga" at bounding box center [396, 451] width 78 height 13
click at [448, 335] on button "Sim" at bounding box center [442, 340] width 23 height 14
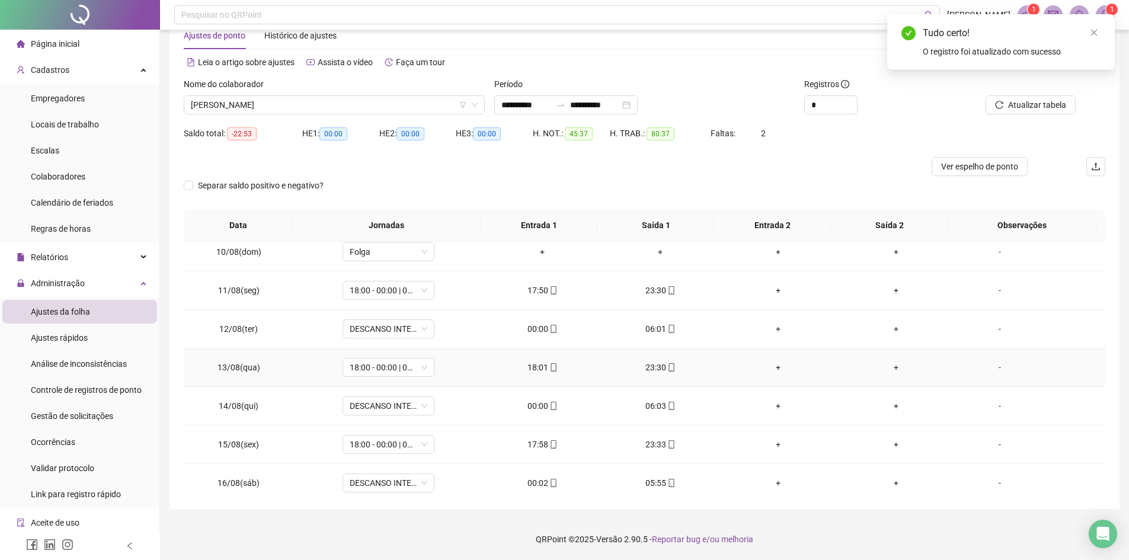
scroll to position [178, 0]
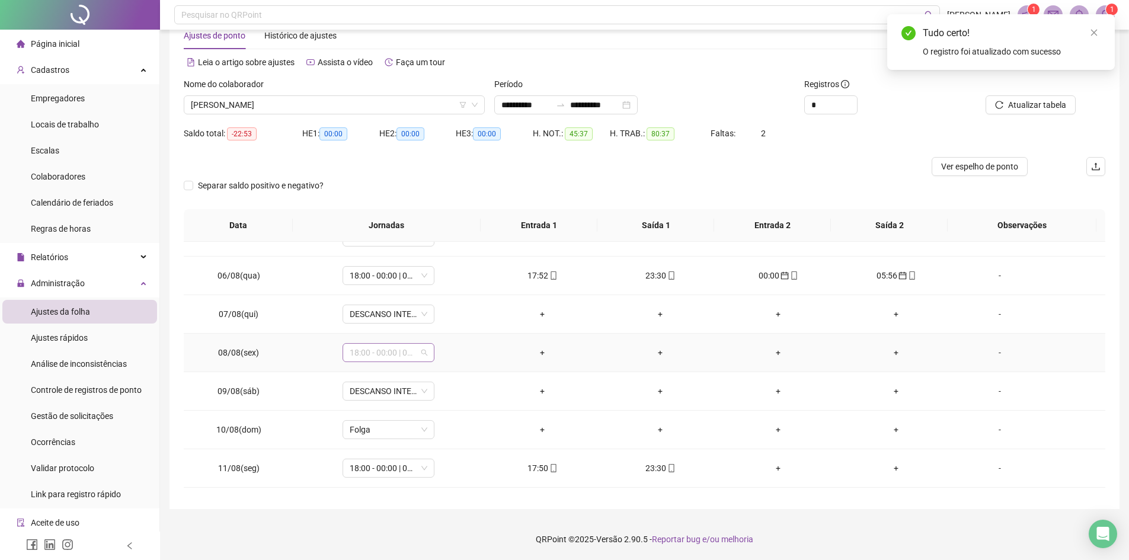
click at [423, 351] on span "18:00 - 00:00 | 00:30 - 06:00" at bounding box center [389, 353] width 78 height 18
type input "*"
click at [374, 440] on div "Folga" at bounding box center [396, 433] width 78 height 13
click at [438, 321] on span "Sim" at bounding box center [443, 321] width 14 height 13
click at [1093, 31] on icon "close" at bounding box center [1094, 33] width 7 height 7
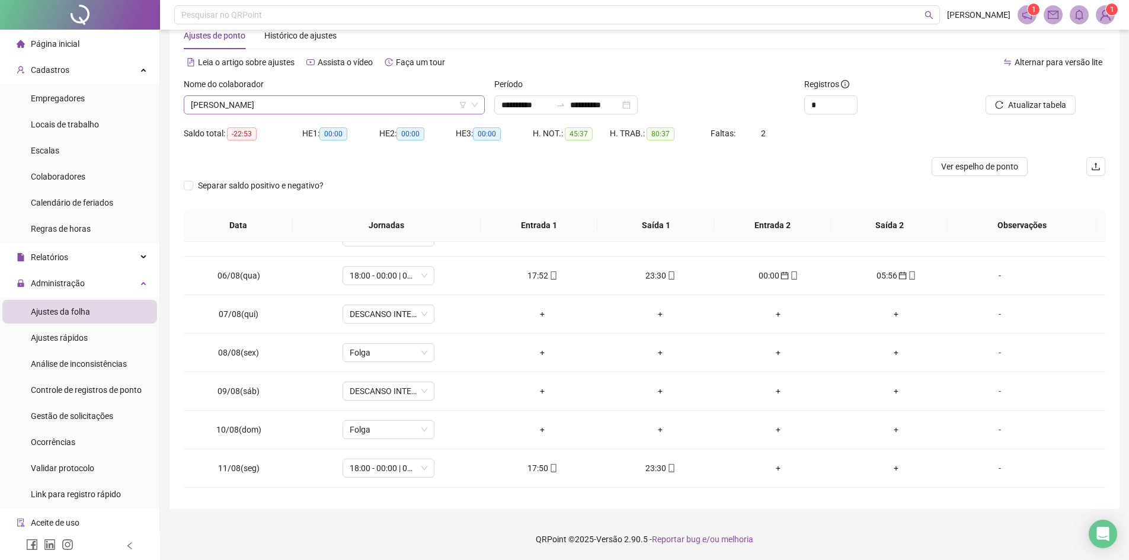
click at [336, 101] on span "[PERSON_NAME]" at bounding box center [334, 105] width 287 height 18
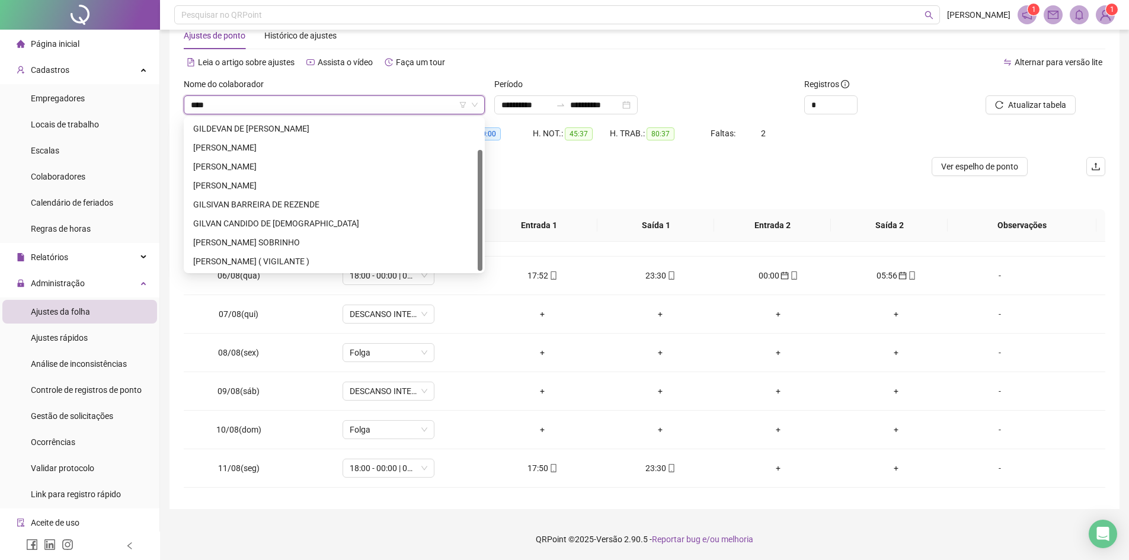
scroll to position [0, 0]
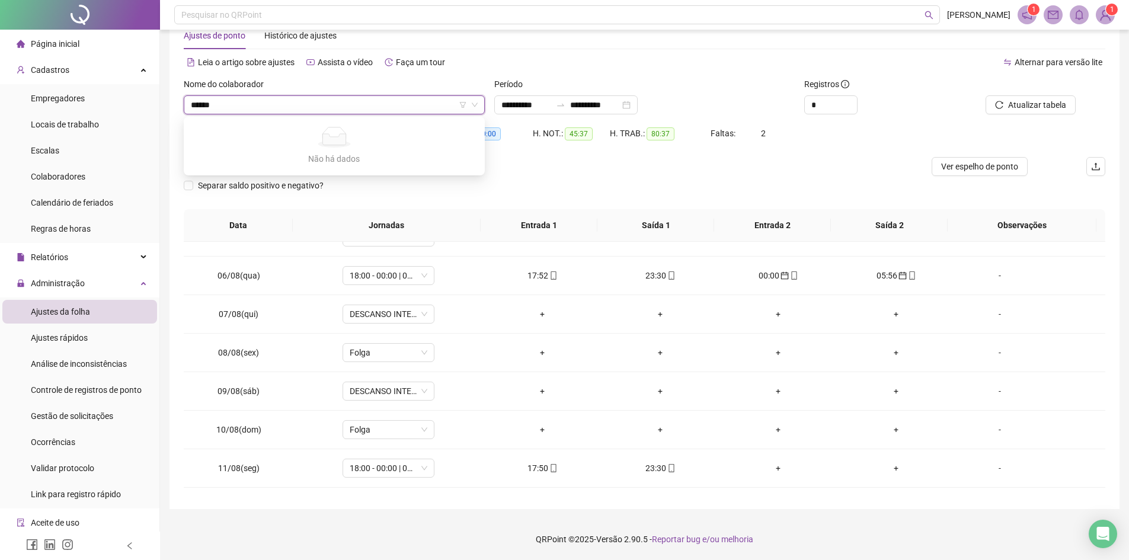
type input "*****"
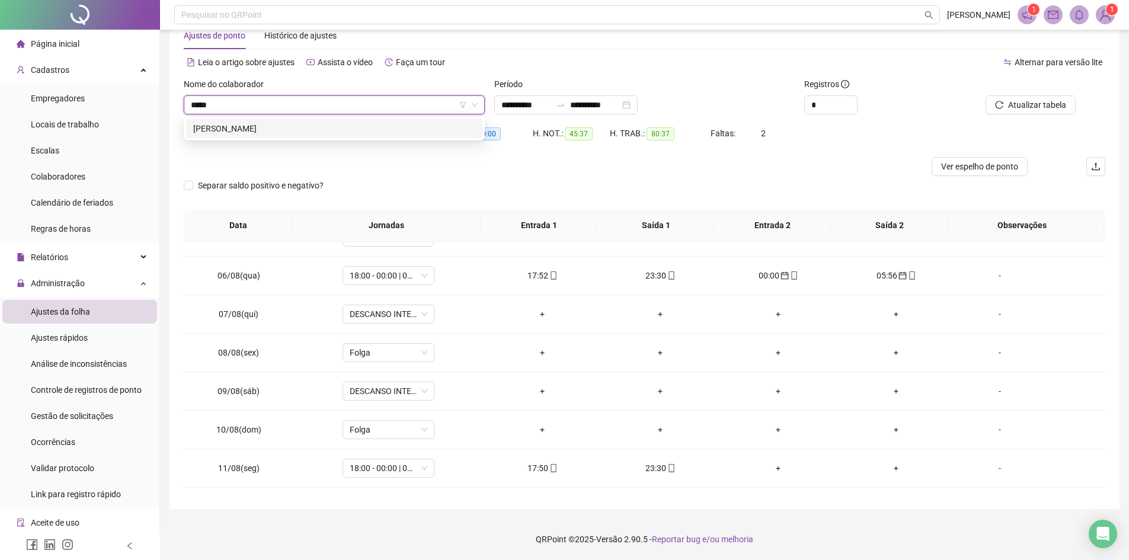
click at [340, 132] on div "[PERSON_NAME]" at bounding box center [334, 128] width 282 height 13
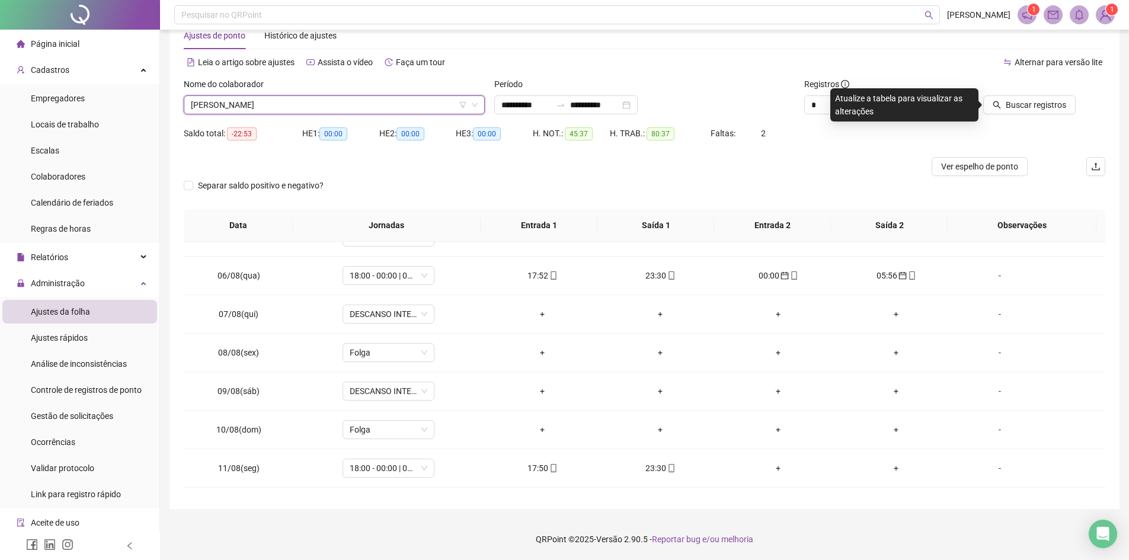
click at [1043, 94] on div at bounding box center [1018, 87] width 116 height 18
click at [1043, 104] on span "Buscar registros" at bounding box center [1036, 104] width 60 height 13
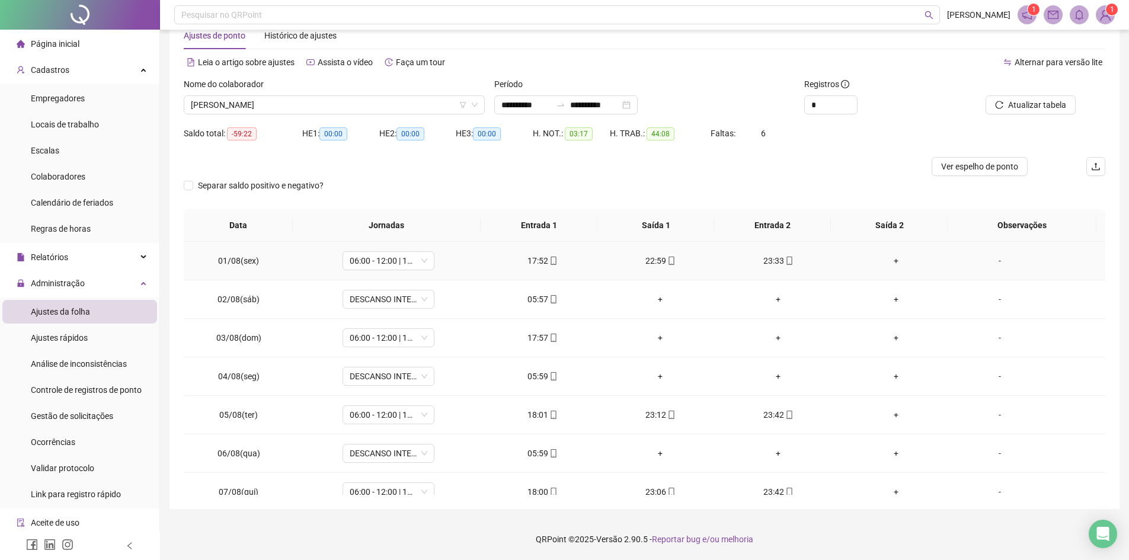
click at [541, 260] on div "17:52" at bounding box center [542, 260] width 99 height 13
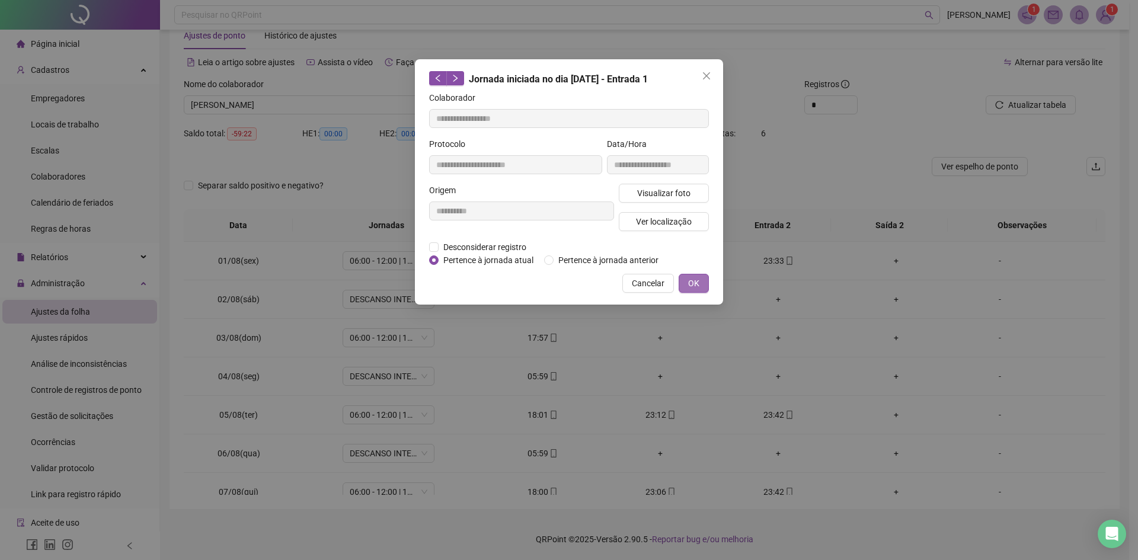
type input "**********"
click at [694, 278] on span "OK" at bounding box center [693, 283] width 11 height 13
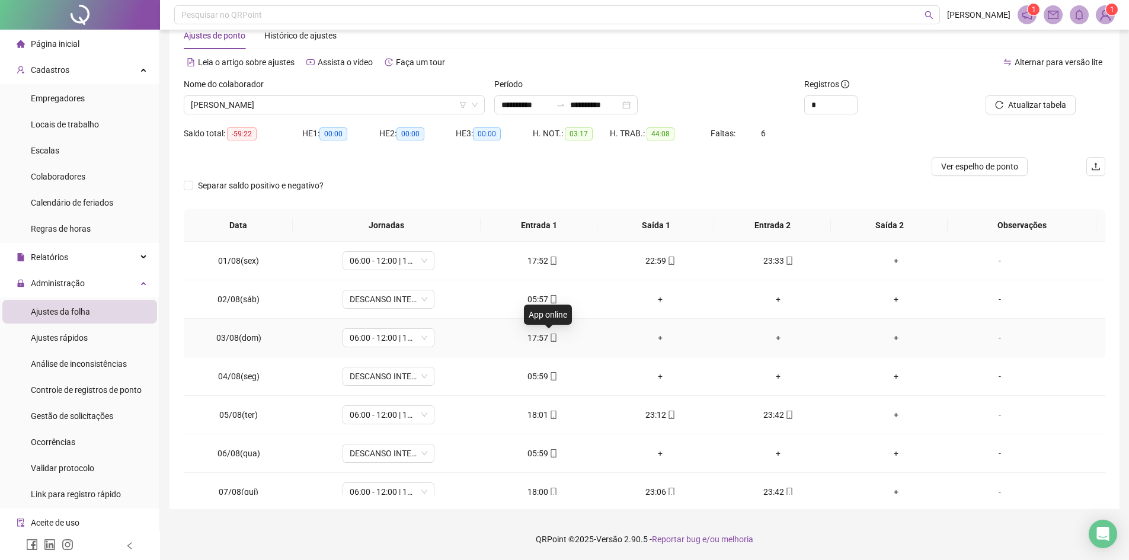
click at [551, 334] on icon "mobile" at bounding box center [553, 338] width 5 height 8
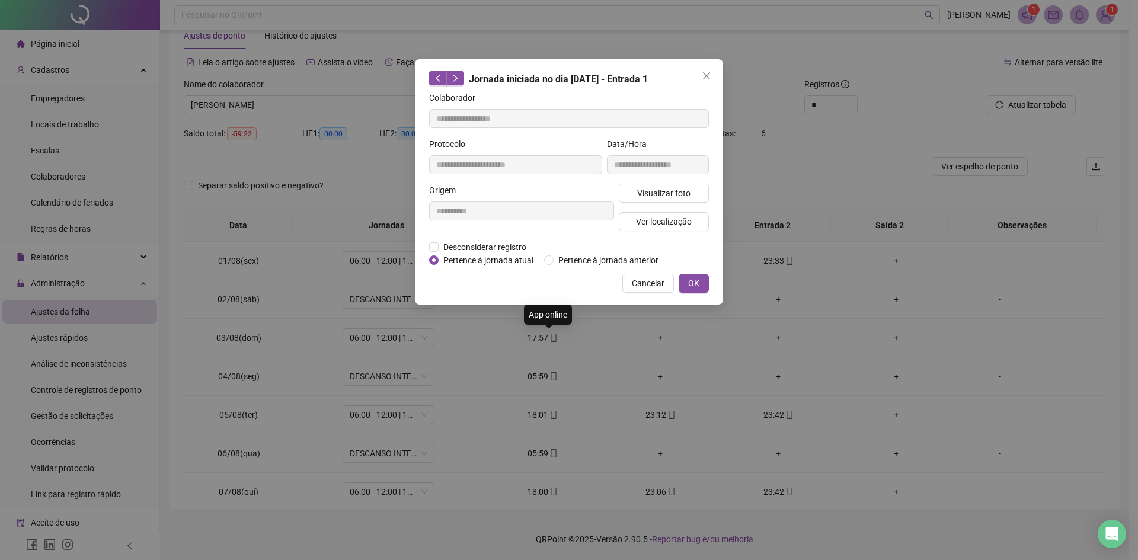
type input "**********"
click at [690, 286] on span "OK" at bounding box center [693, 283] width 11 height 13
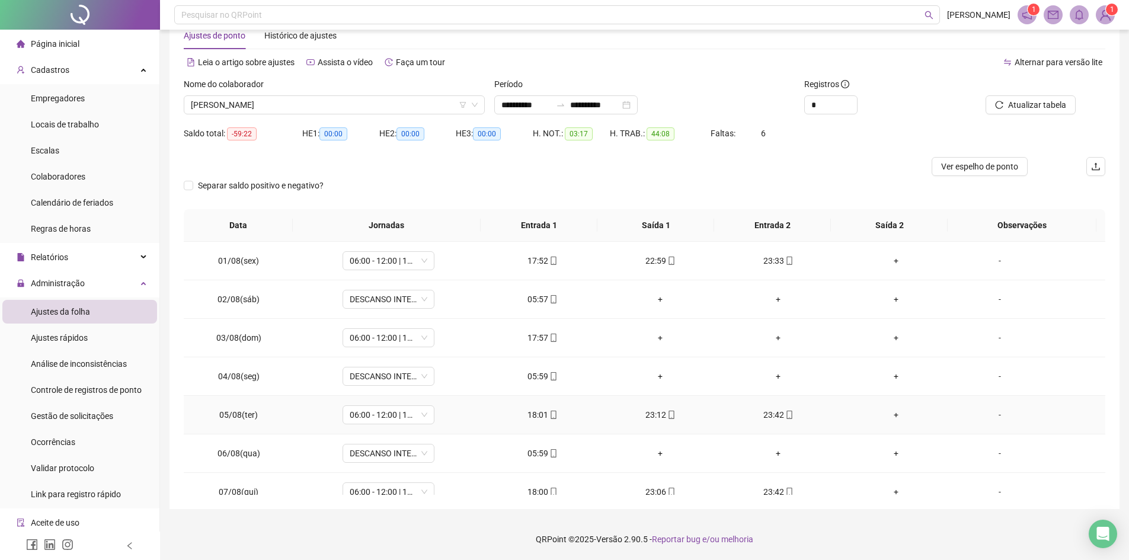
click at [537, 413] on div "18:01" at bounding box center [542, 414] width 99 height 13
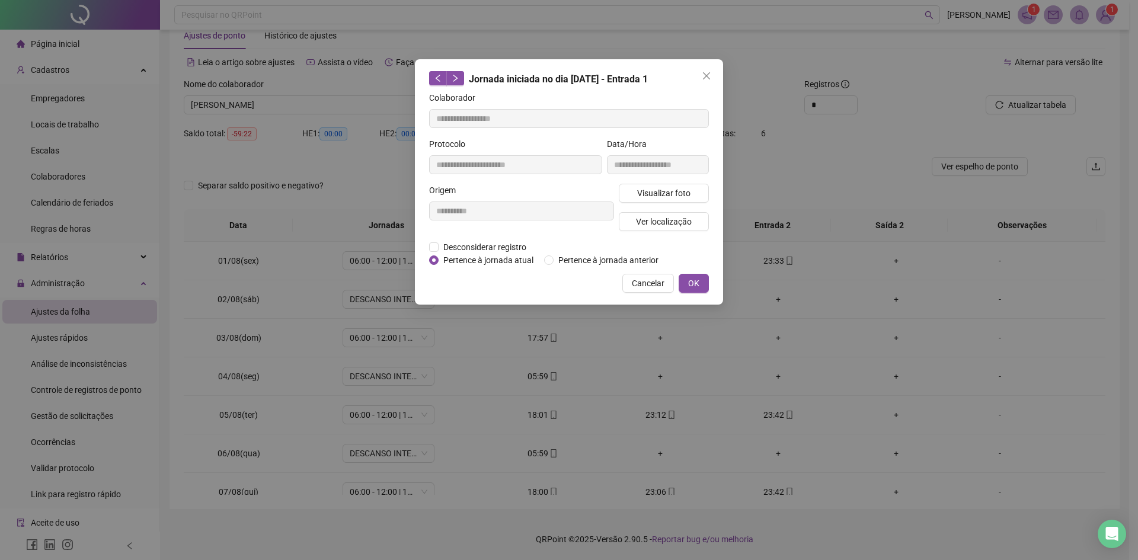
type input "**********"
click at [689, 280] on span "OK" at bounding box center [693, 283] width 11 height 13
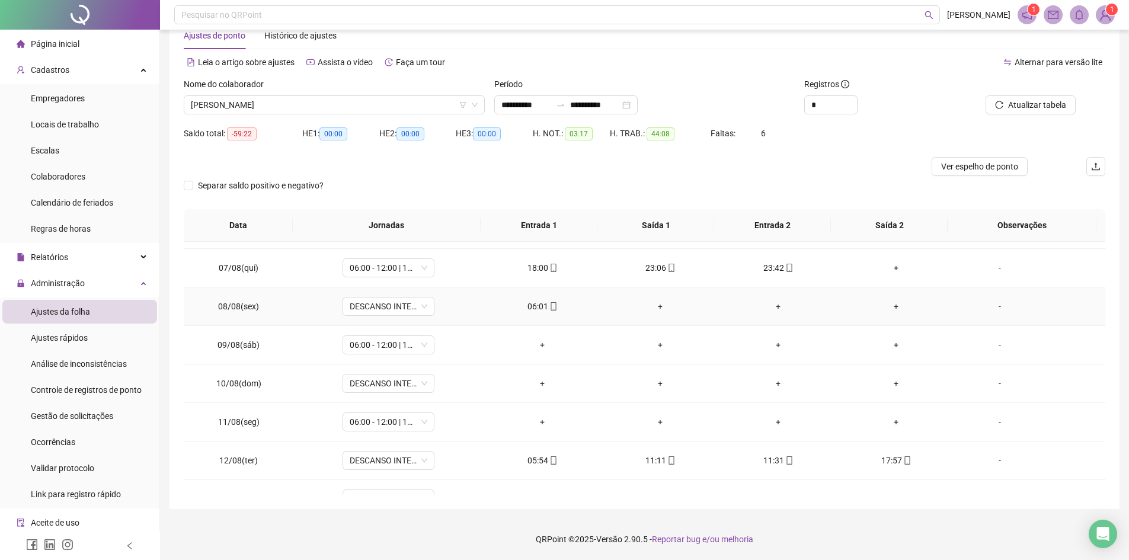
scroll to position [237, 0]
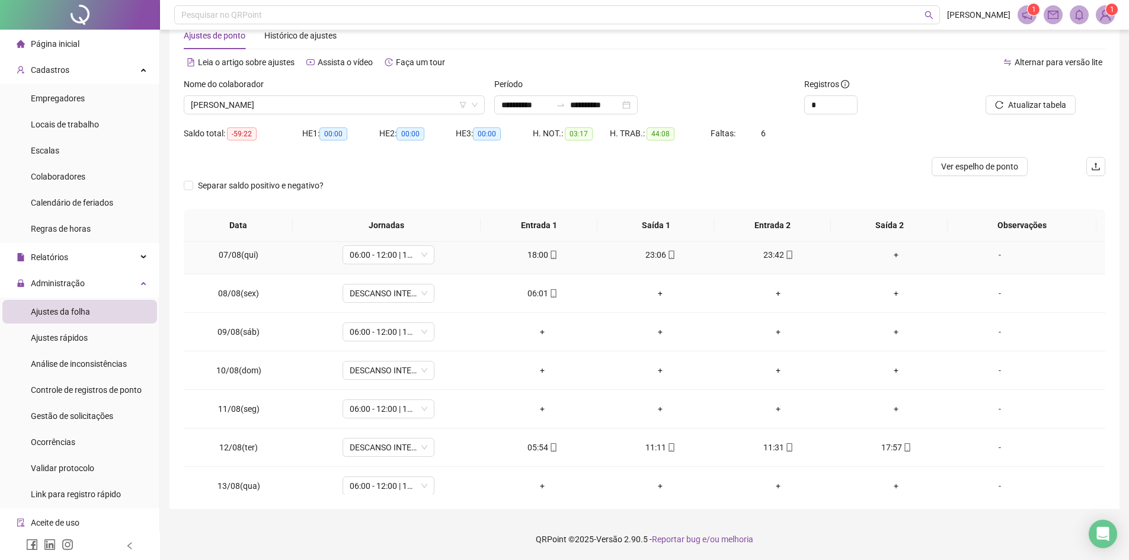
click at [532, 258] on div "18:00" at bounding box center [542, 254] width 99 height 13
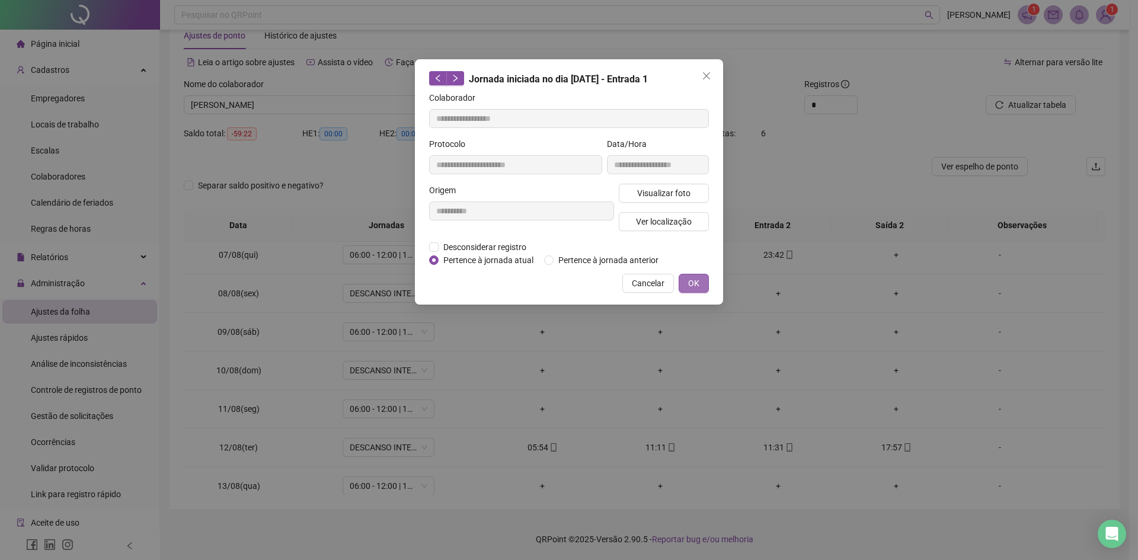
click at [689, 280] on span "OK" at bounding box center [693, 283] width 11 height 13
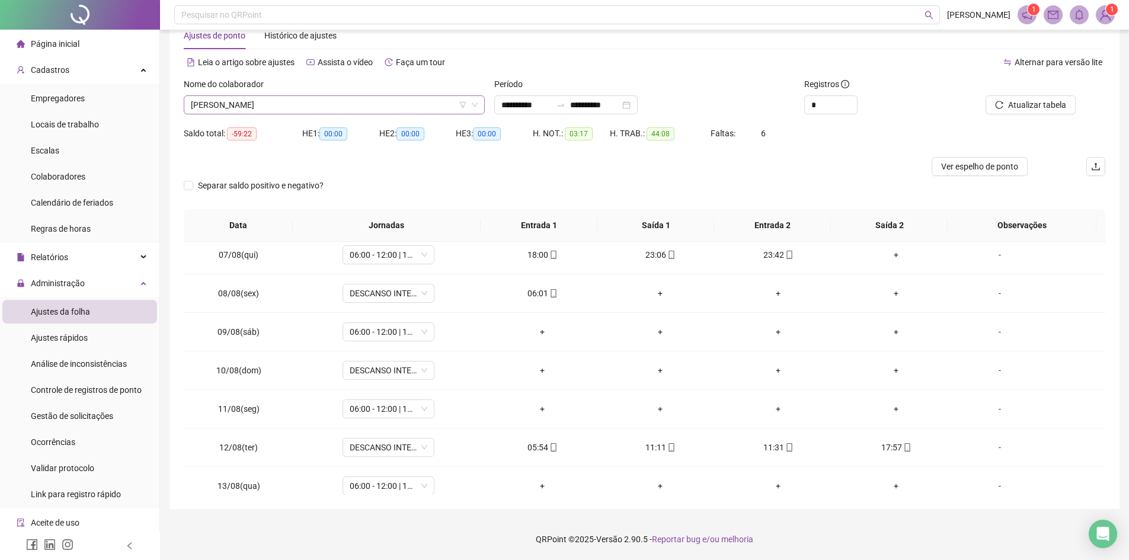
click at [408, 99] on span "[PERSON_NAME]" at bounding box center [334, 105] width 287 height 18
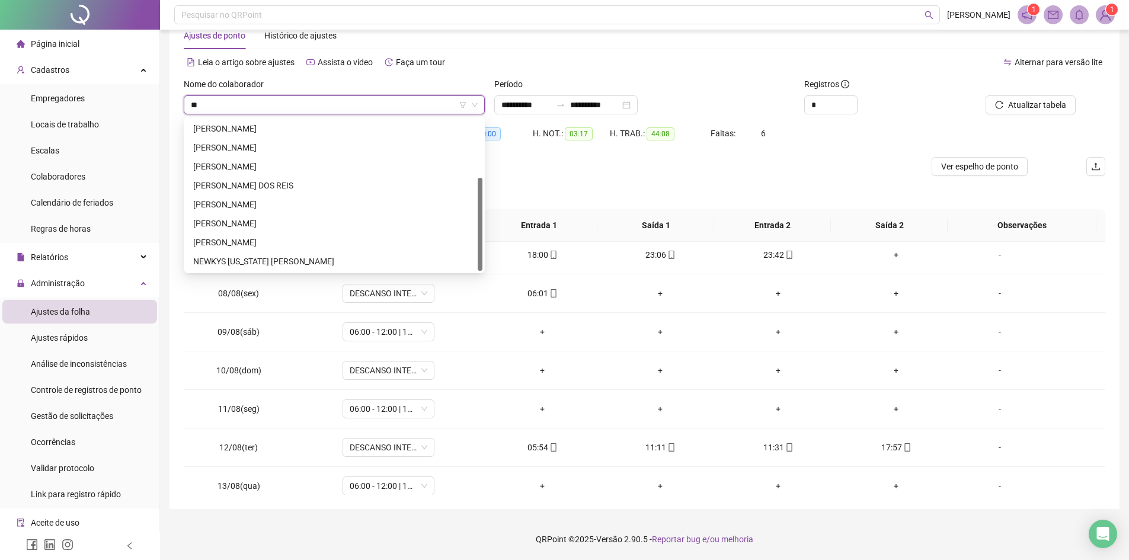
scroll to position [0, 0]
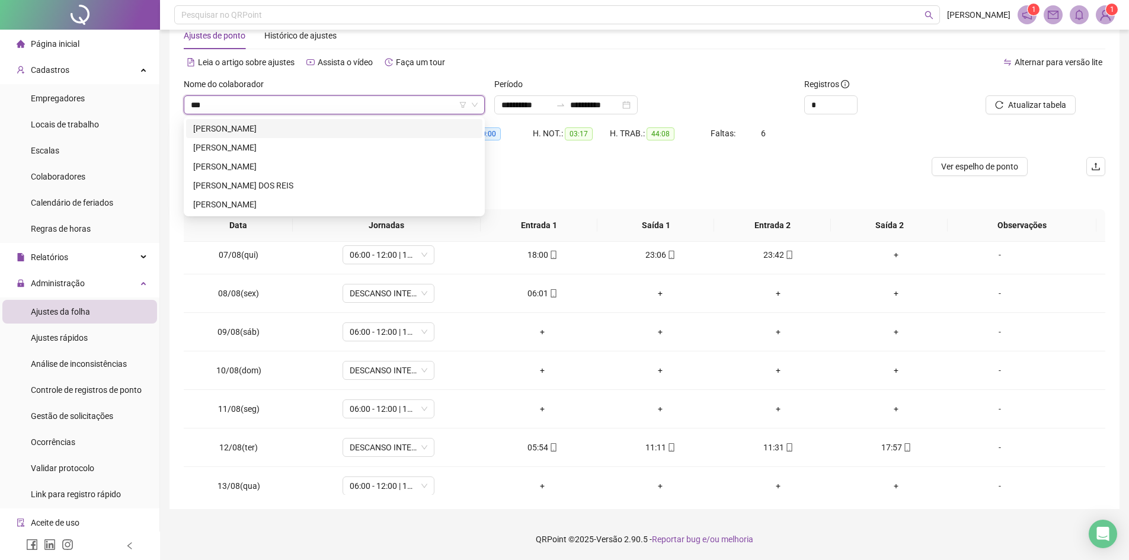
type input "****"
click at [378, 128] on div "[PERSON_NAME]" at bounding box center [334, 128] width 282 height 13
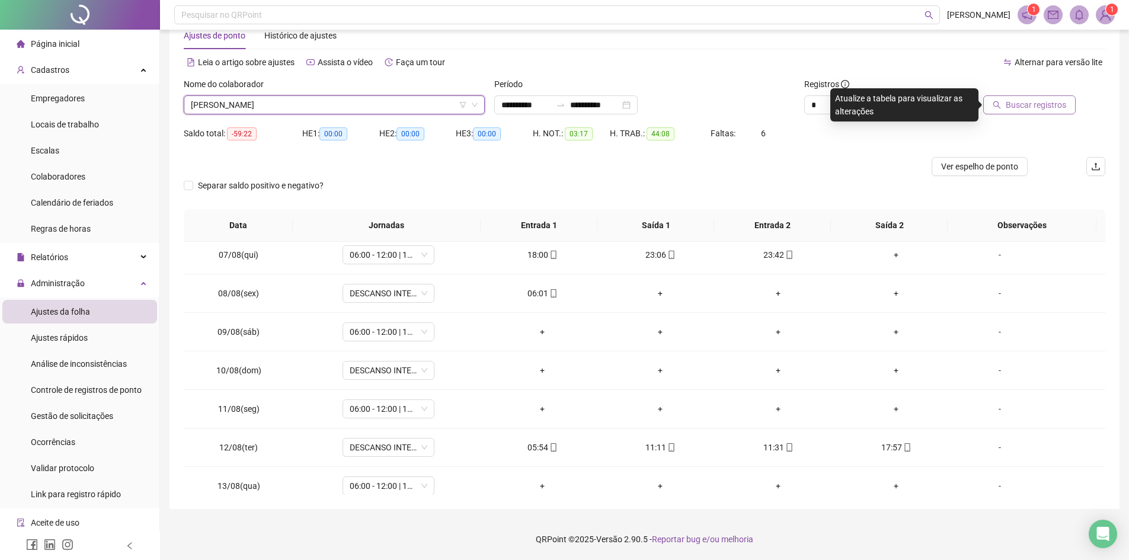
click at [1037, 103] on span "Buscar registros" at bounding box center [1036, 104] width 60 height 13
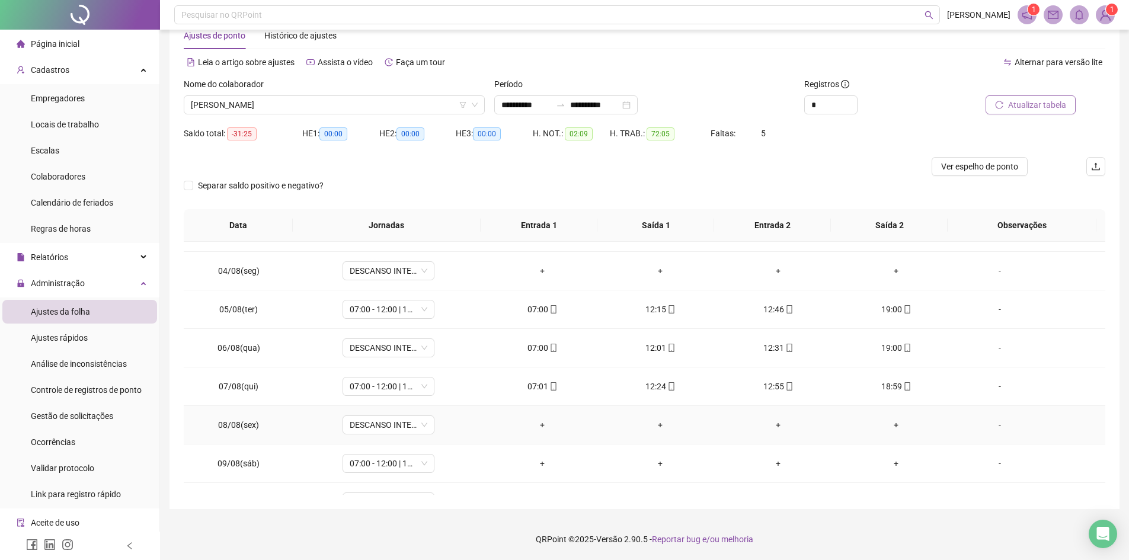
scroll to position [178, 0]
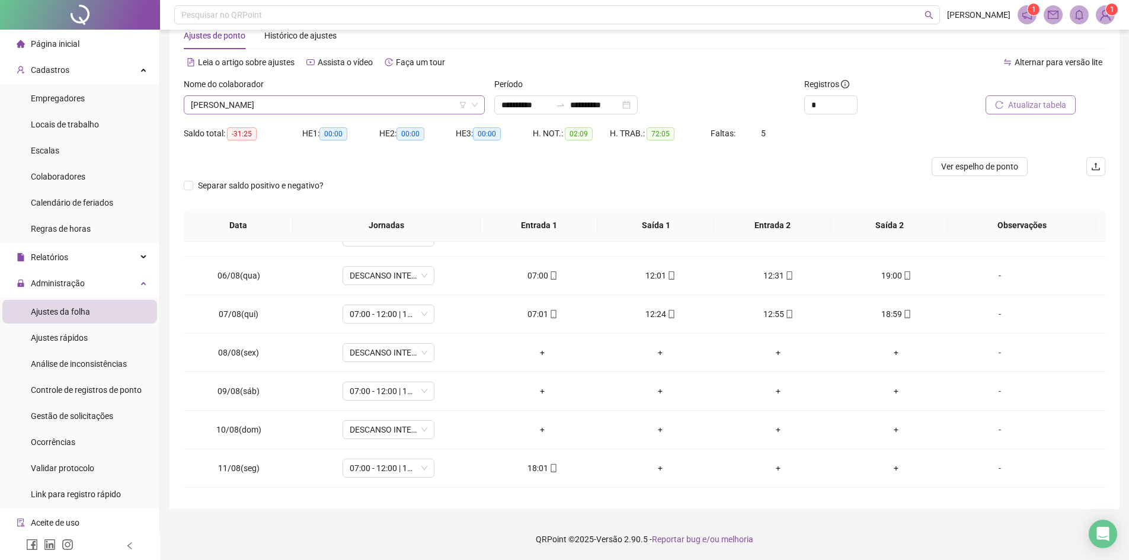
click at [346, 101] on span "[PERSON_NAME]" at bounding box center [334, 105] width 287 height 18
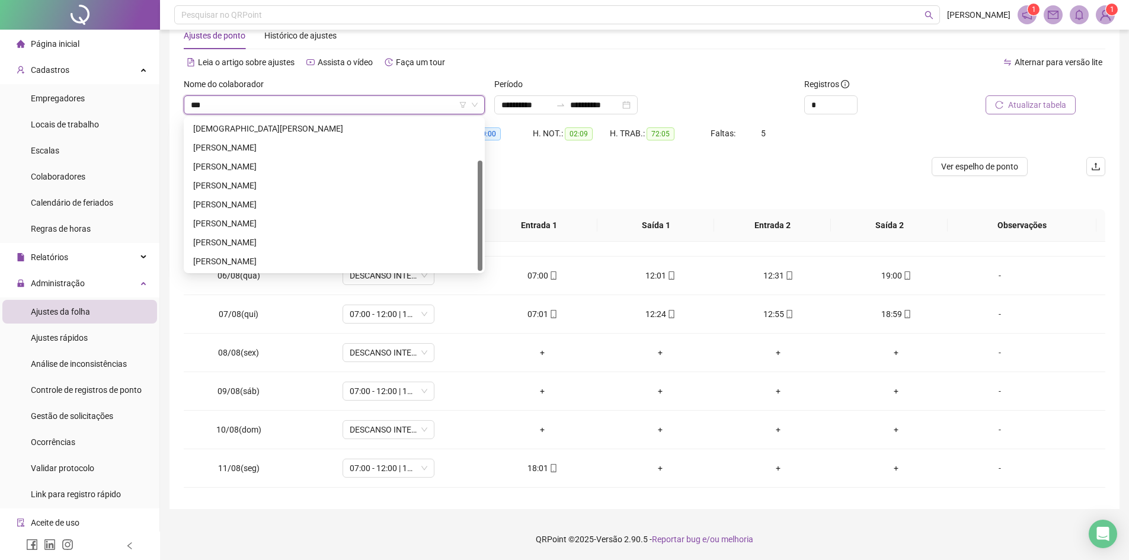
scroll to position [0, 0]
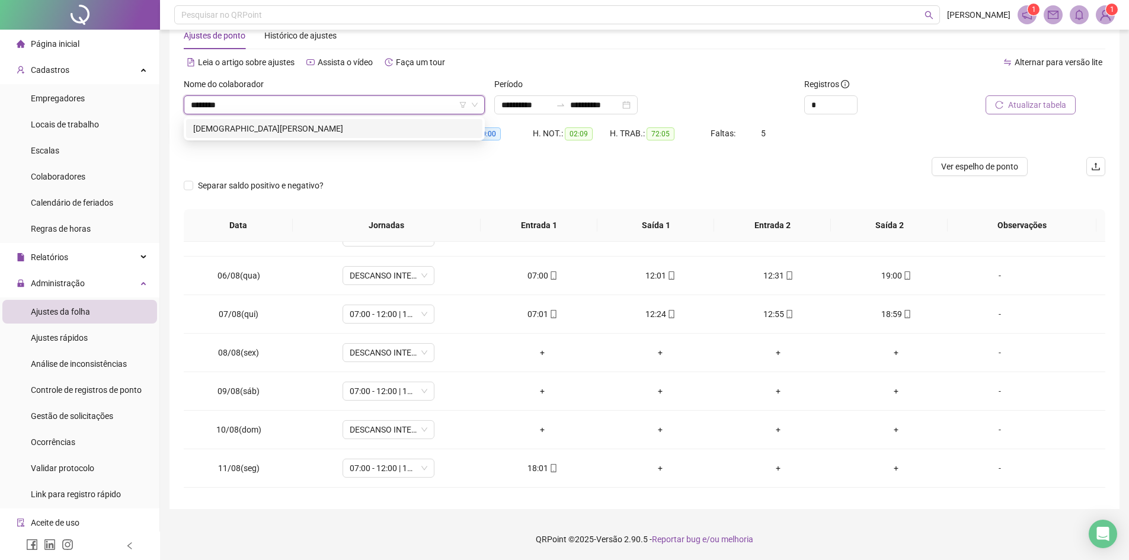
type input "*********"
click at [333, 129] on div "[DEMOGRAPHIC_DATA][PERSON_NAME]" at bounding box center [334, 128] width 282 height 13
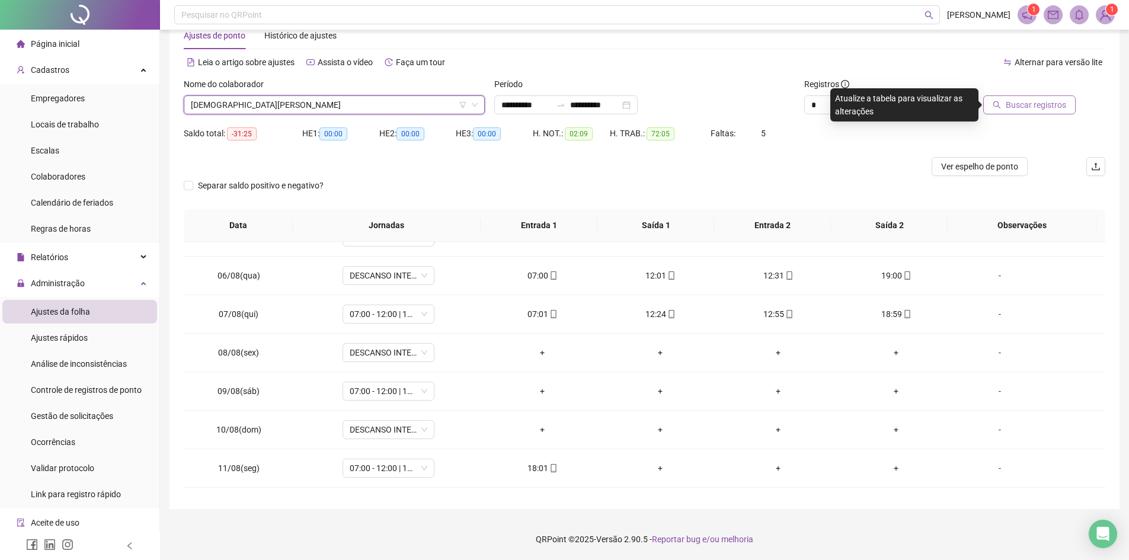
click at [1028, 106] on span "Buscar registros" at bounding box center [1036, 104] width 60 height 13
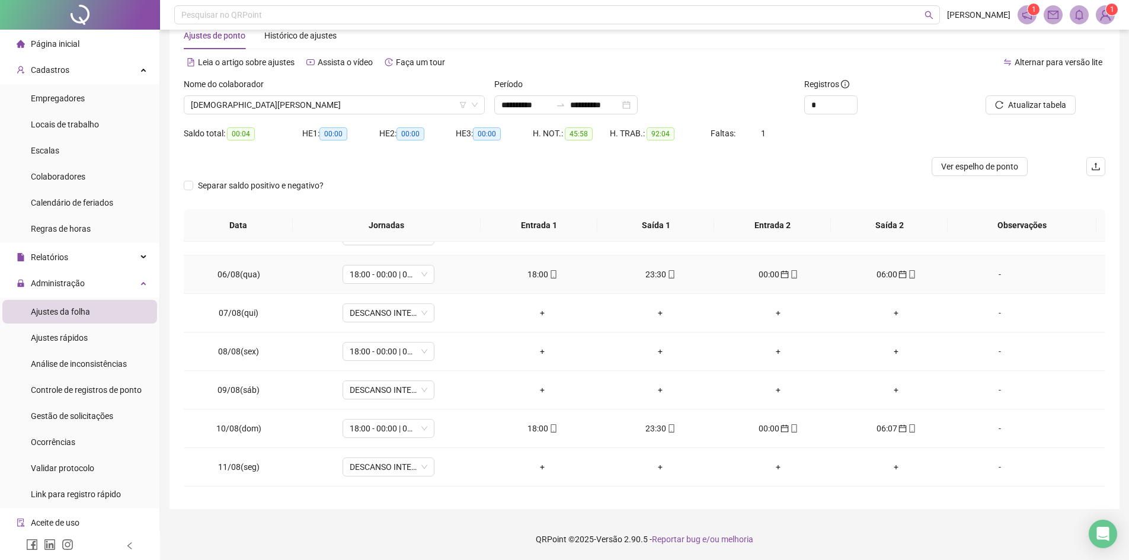
scroll to position [237, 0]
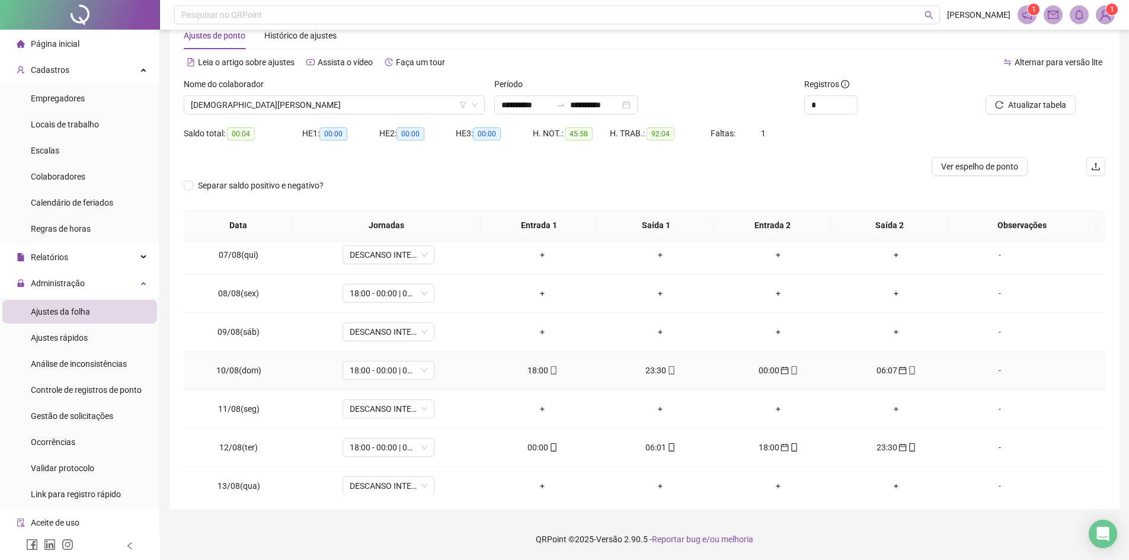
click at [553, 369] on icon "mobile" at bounding box center [554, 370] width 8 height 8
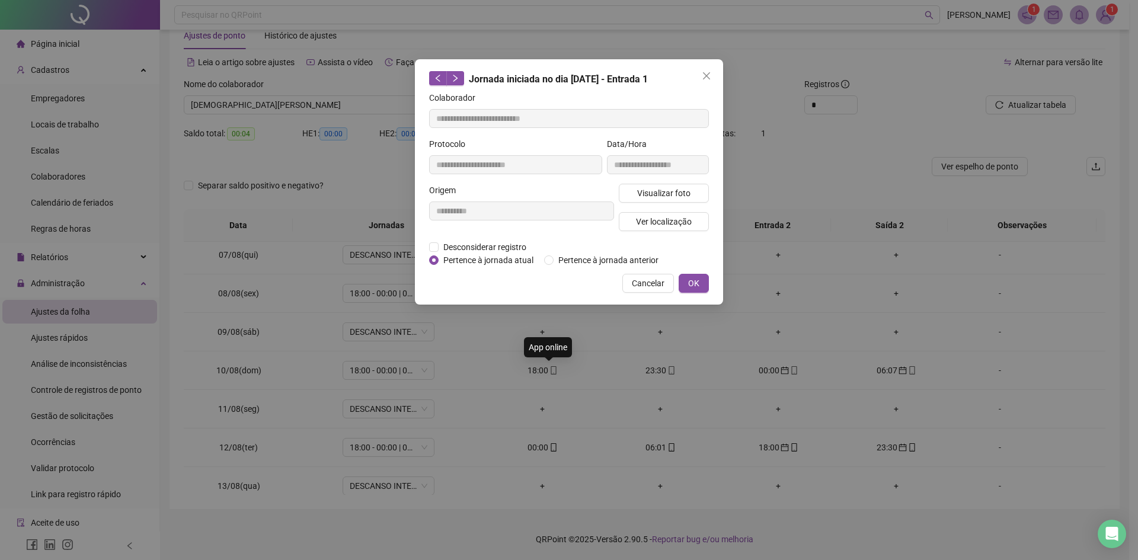
type input "**********"
click at [704, 288] on button "OK" at bounding box center [694, 283] width 30 height 19
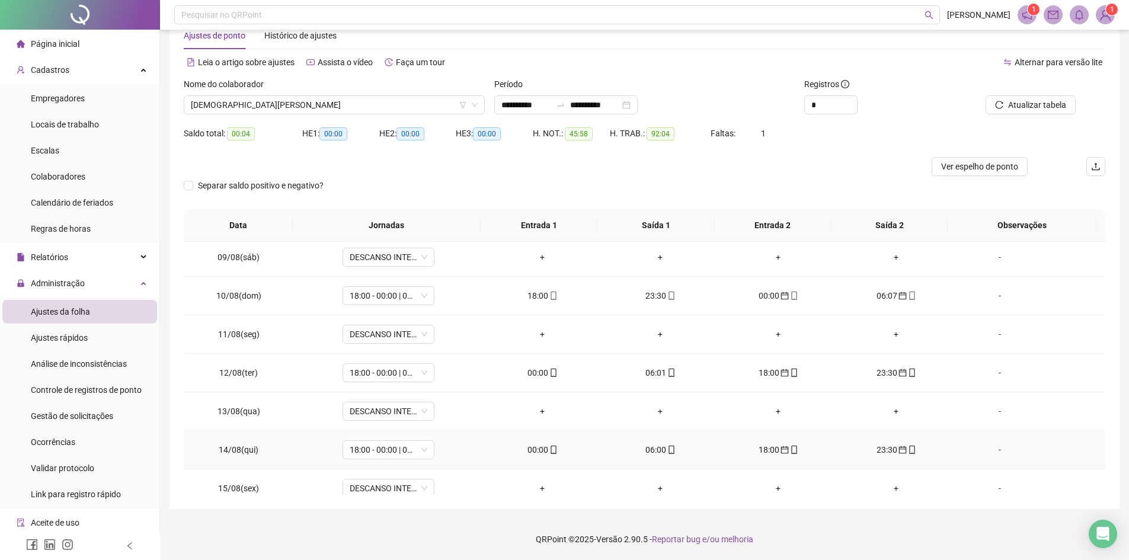
scroll to position [402, 0]
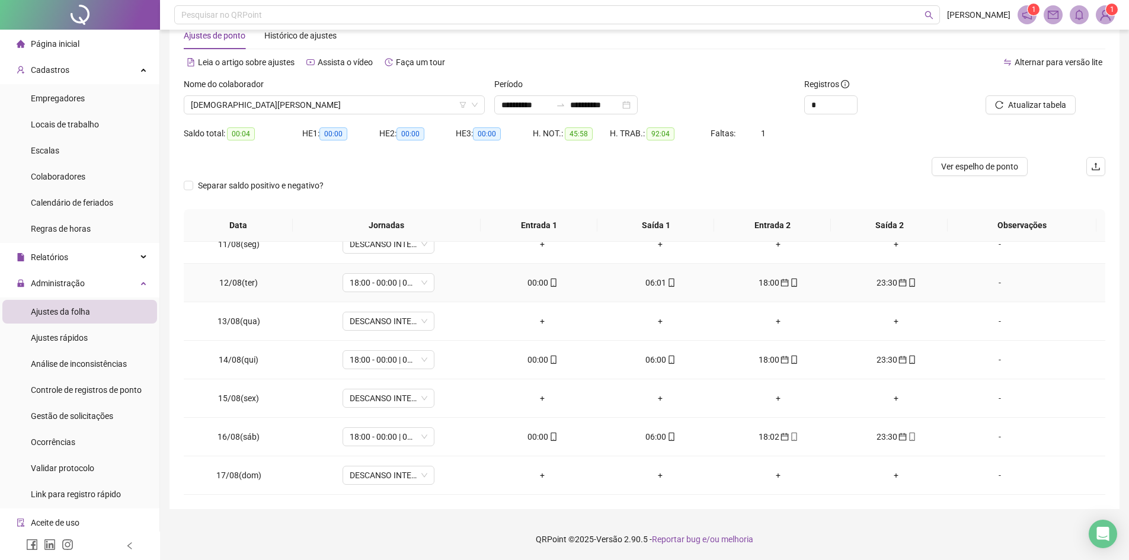
click at [758, 287] on div "18:00" at bounding box center [778, 282] width 99 height 13
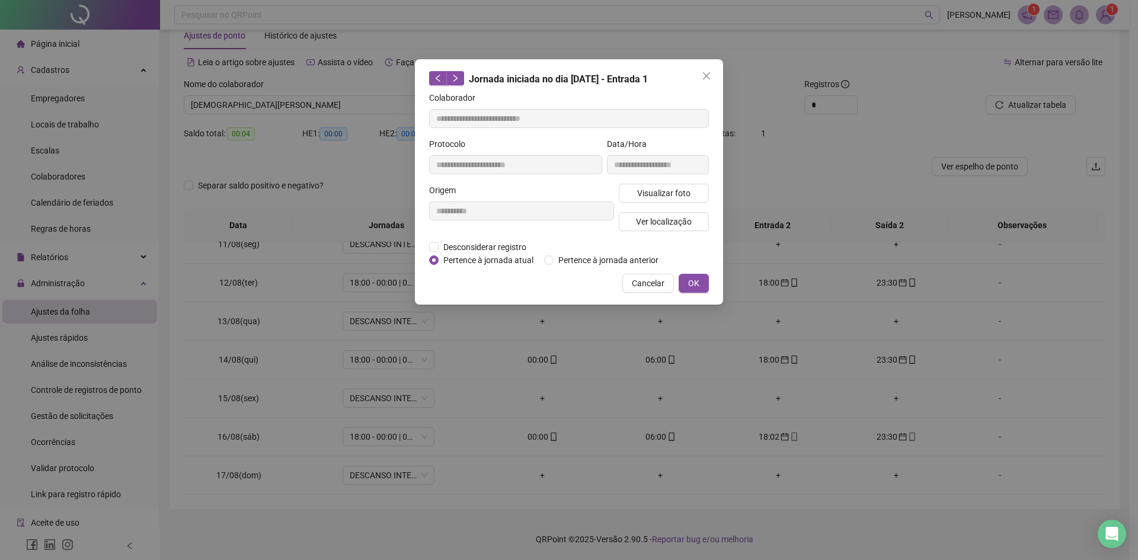
type input "**********"
click at [694, 281] on span "OK" at bounding box center [693, 283] width 11 height 13
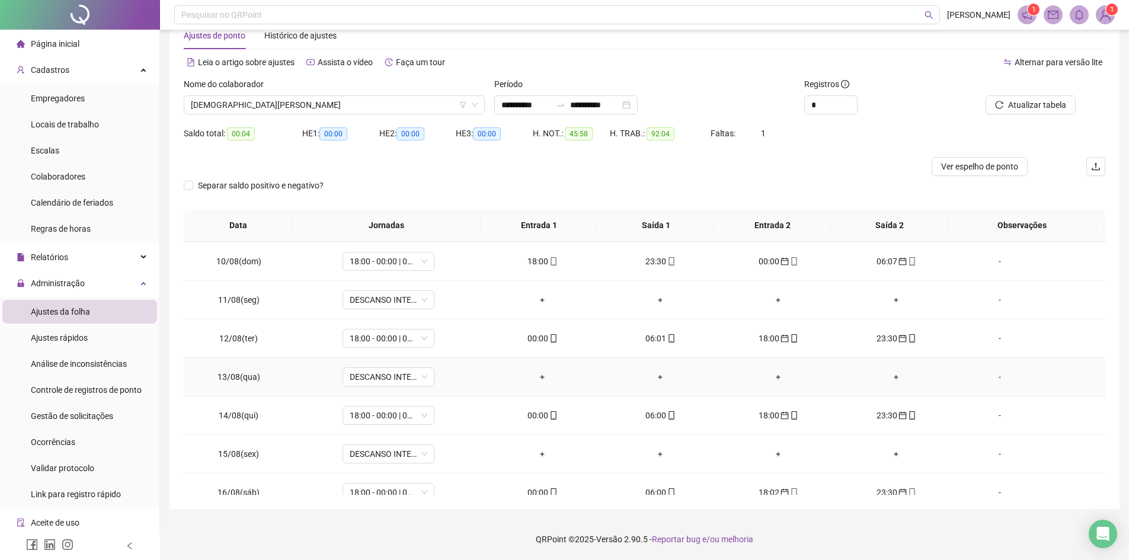
scroll to position [283, 0]
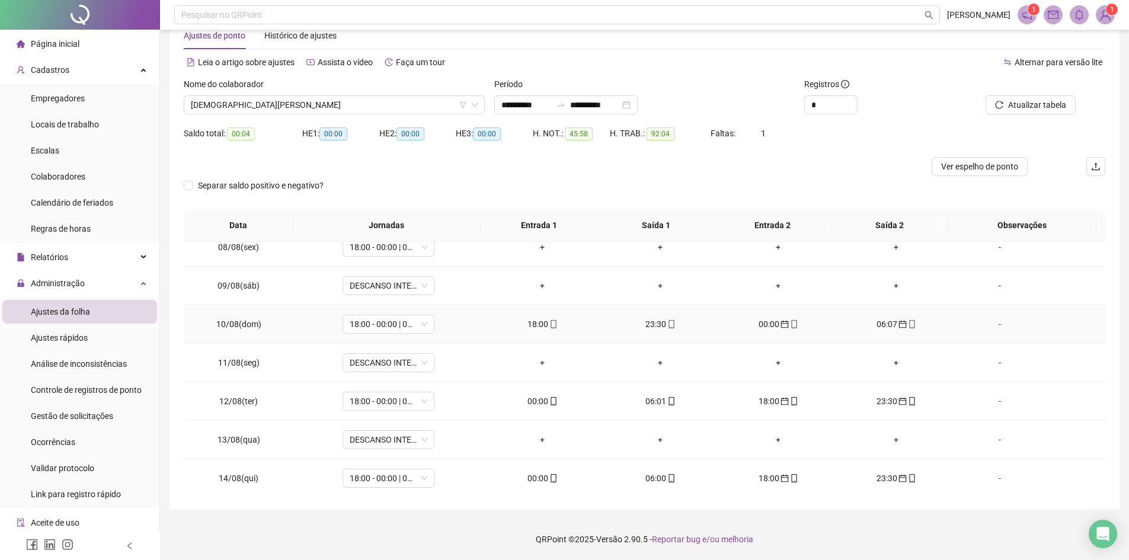
click at [525, 333] on td "18:00" at bounding box center [543, 324] width 118 height 39
click at [550, 324] on icon "mobile" at bounding box center [554, 324] width 8 height 8
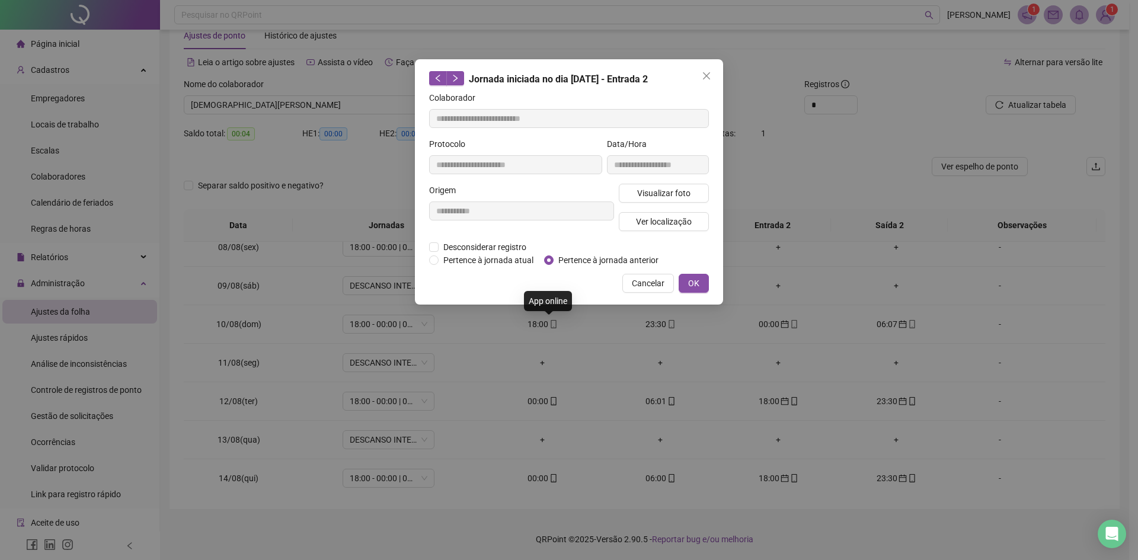
type input "**********"
click at [705, 274] on button "OK" at bounding box center [694, 283] width 30 height 19
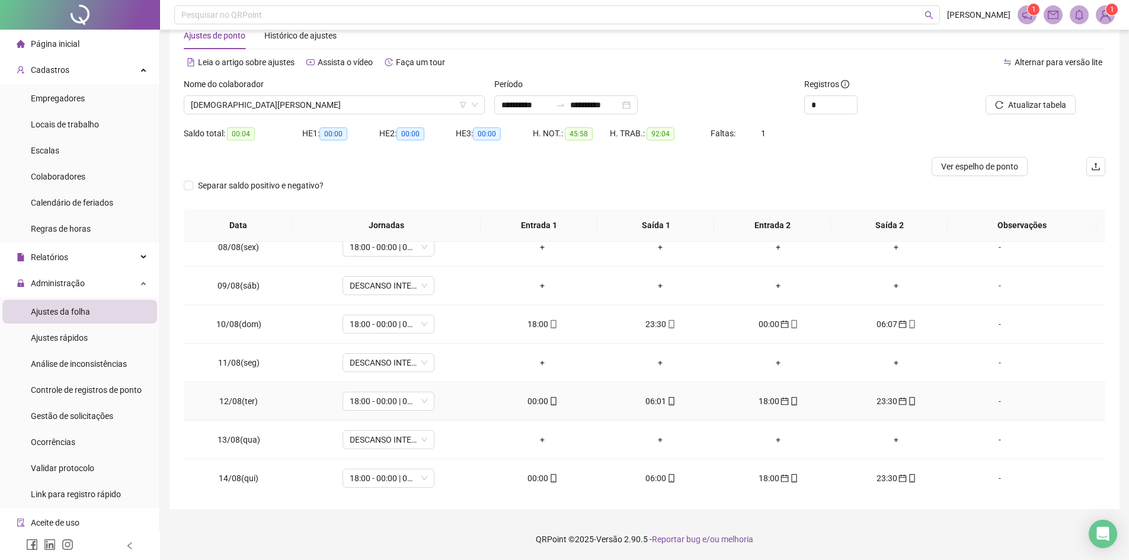
click at [781, 397] on icon "calendar" at bounding box center [785, 401] width 8 height 8
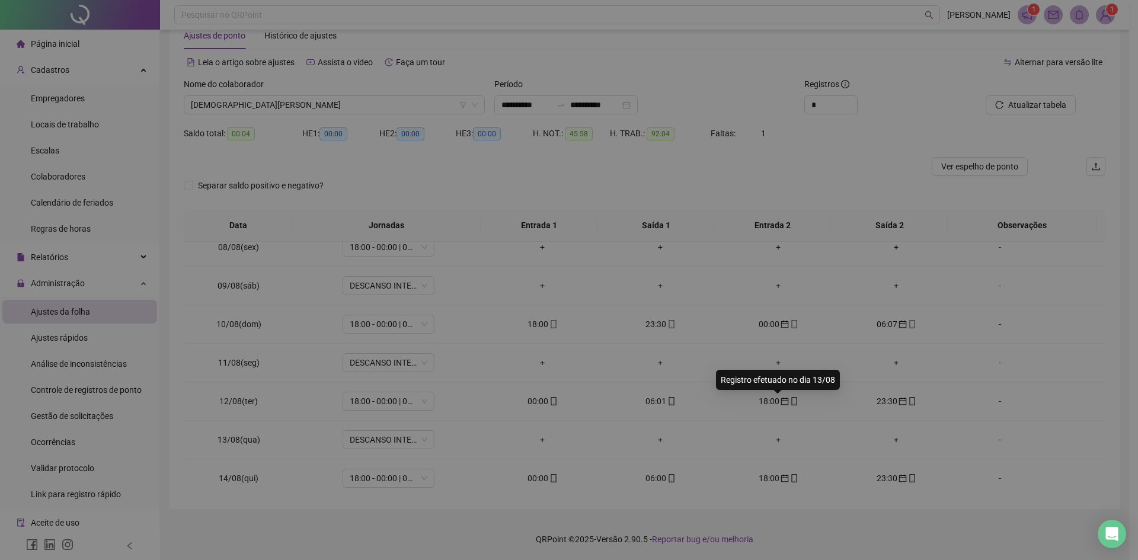
type input "**********"
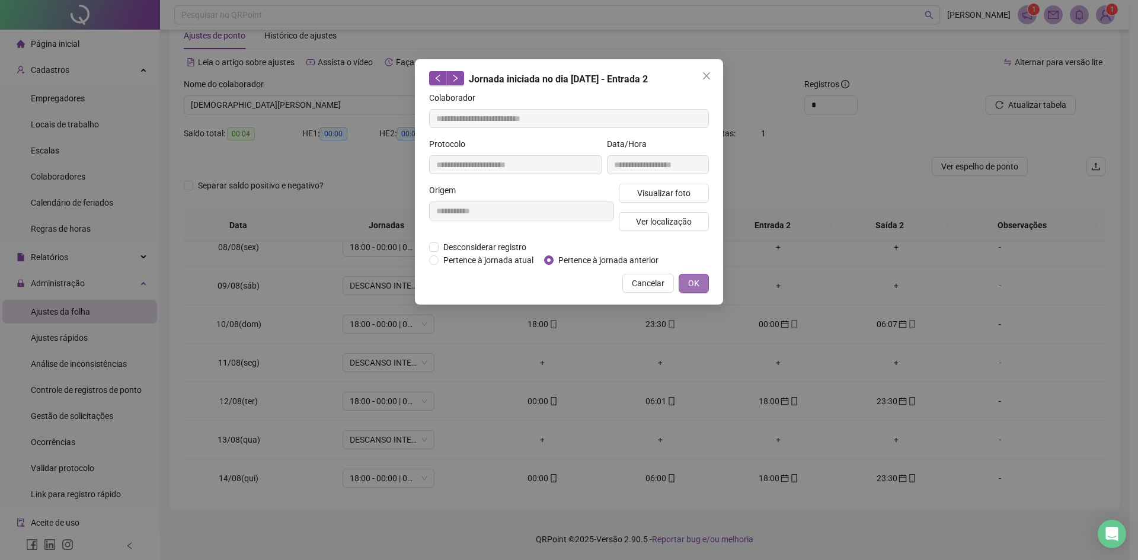
click at [690, 277] on span "OK" at bounding box center [693, 283] width 11 height 13
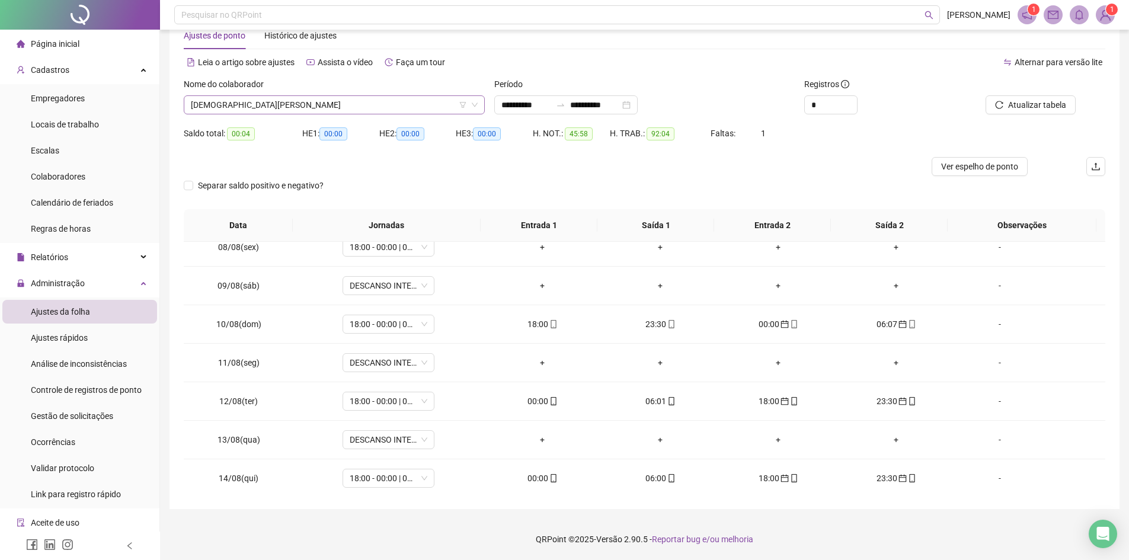
click at [347, 106] on span "[DEMOGRAPHIC_DATA][PERSON_NAME]" at bounding box center [334, 105] width 287 height 18
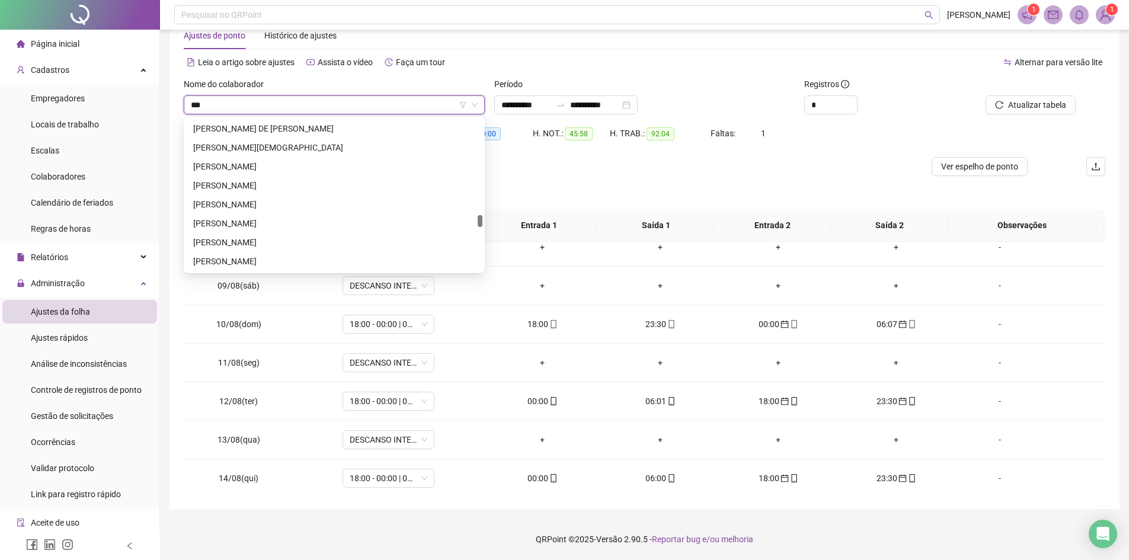
scroll to position [0, 0]
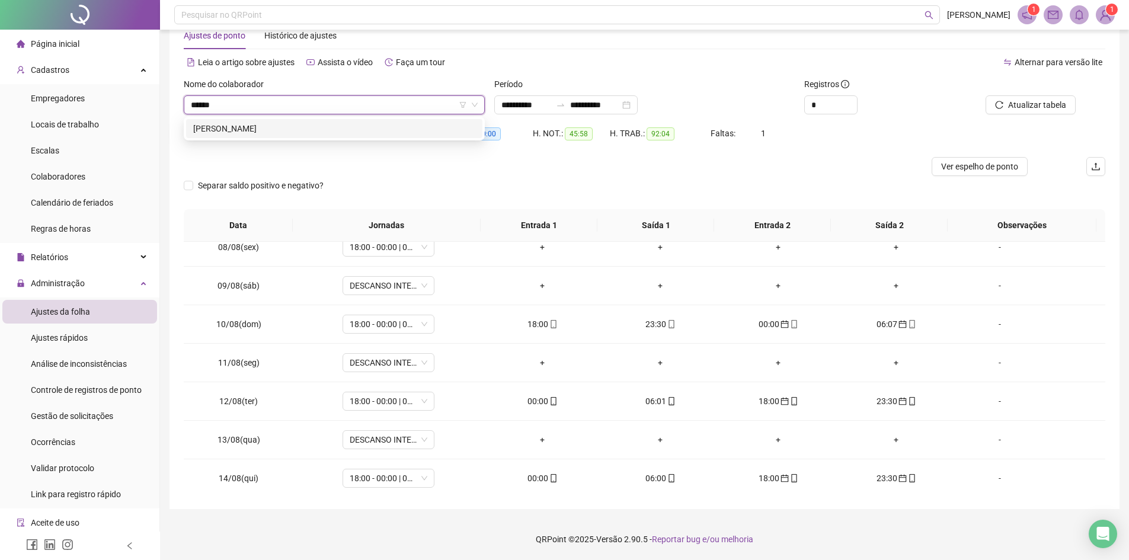
type input "*******"
click at [327, 122] on div "[PERSON_NAME]" at bounding box center [334, 128] width 282 height 13
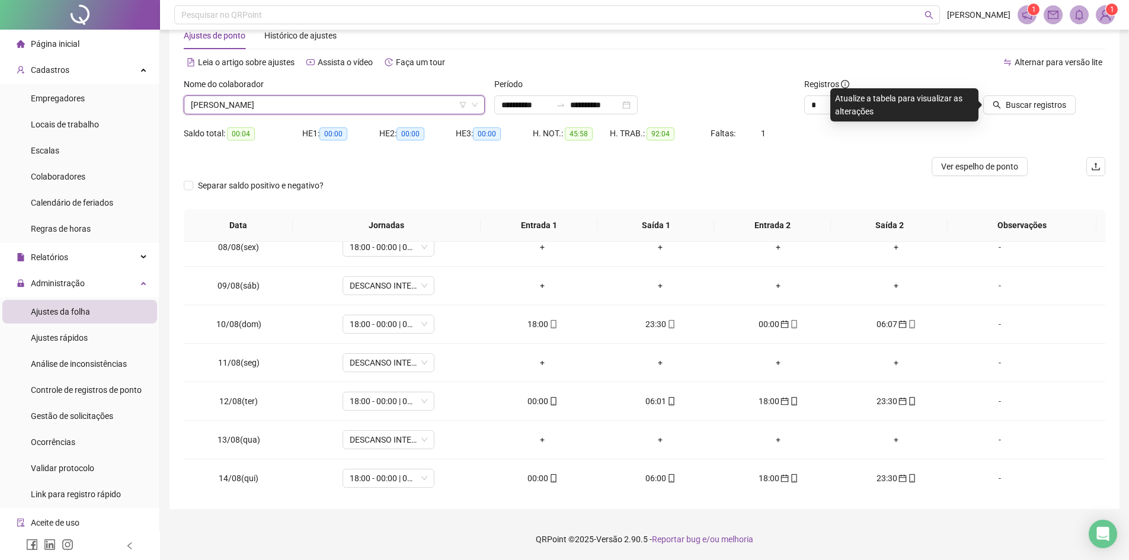
click at [1024, 95] on div at bounding box center [1018, 87] width 116 height 18
click at [1027, 106] on span "Buscar registros" at bounding box center [1036, 104] width 60 height 13
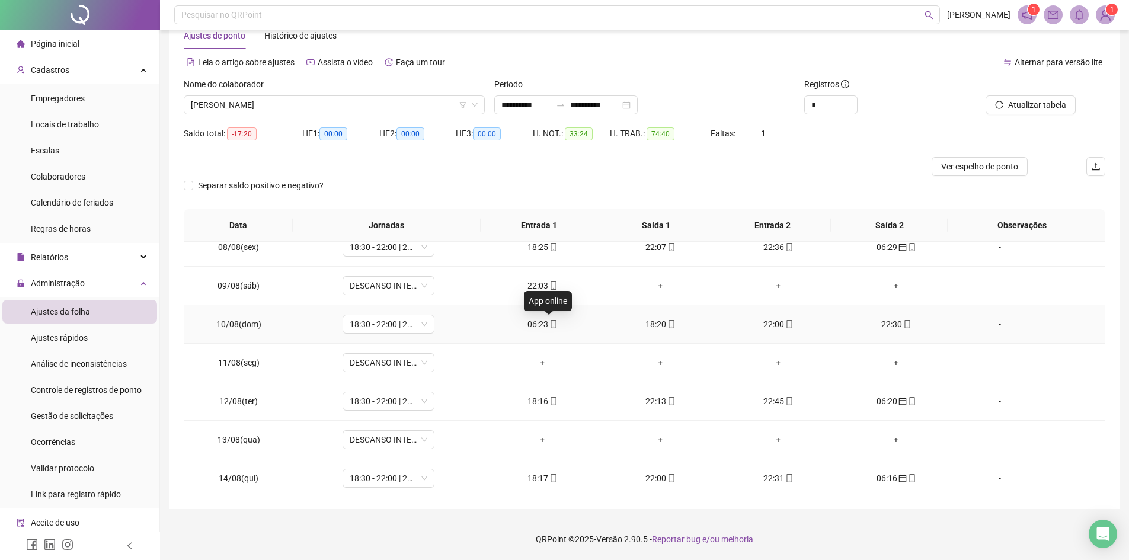
click at [551, 324] on icon "mobile" at bounding box center [553, 324] width 5 height 8
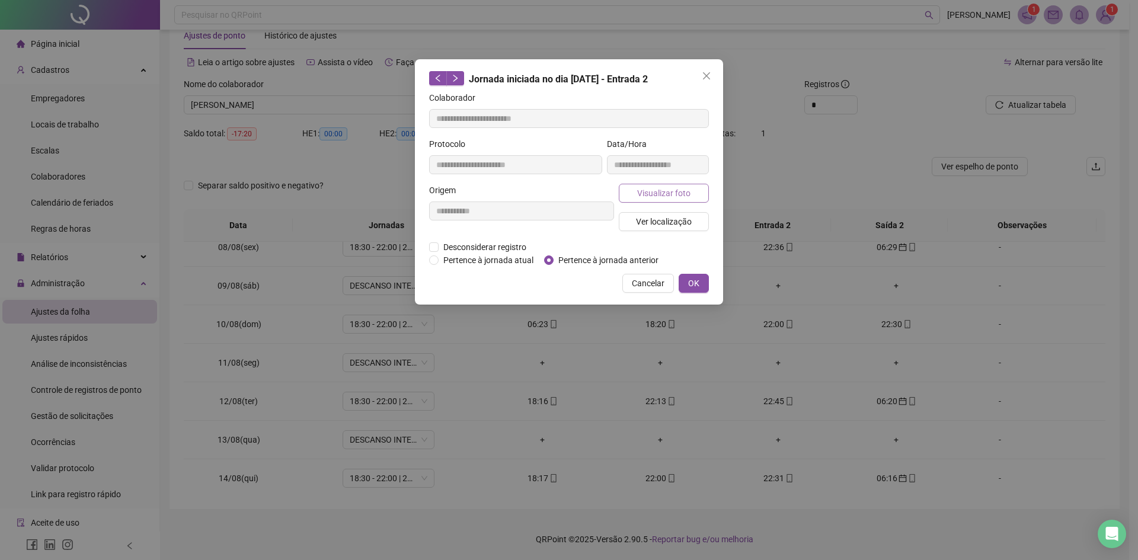
click at [669, 196] on span "Visualizar foto" at bounding box center [663, 193] width 53 height 13
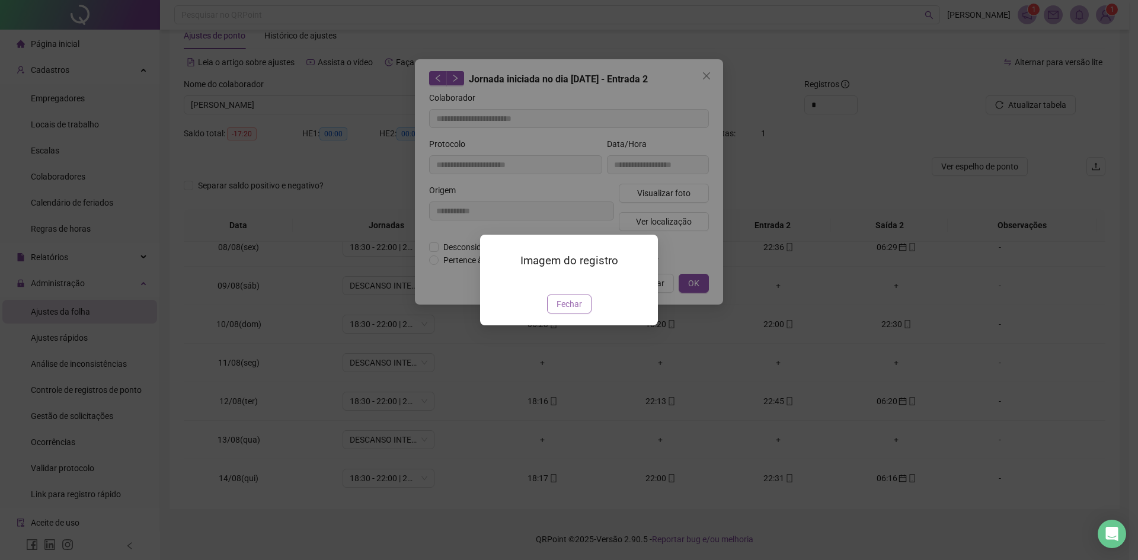
click at [570, 305] on span "Fechar" at bounding box center [569, 304] width 25 height 13
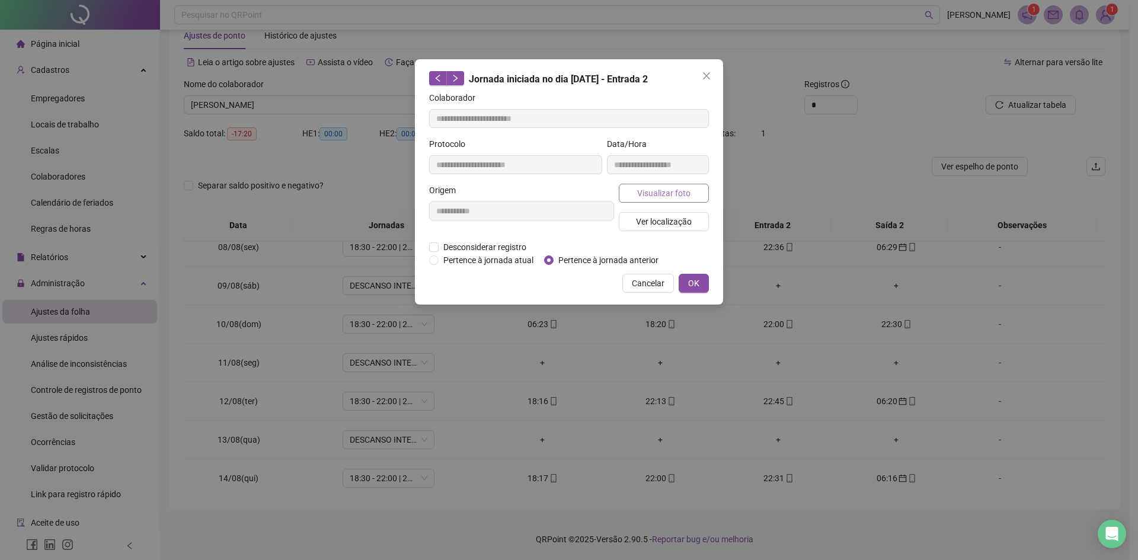
type input "**********"
click at [676, 193] on span "Visualizar foto" at bounding box center [663, 193] width 53 height 13
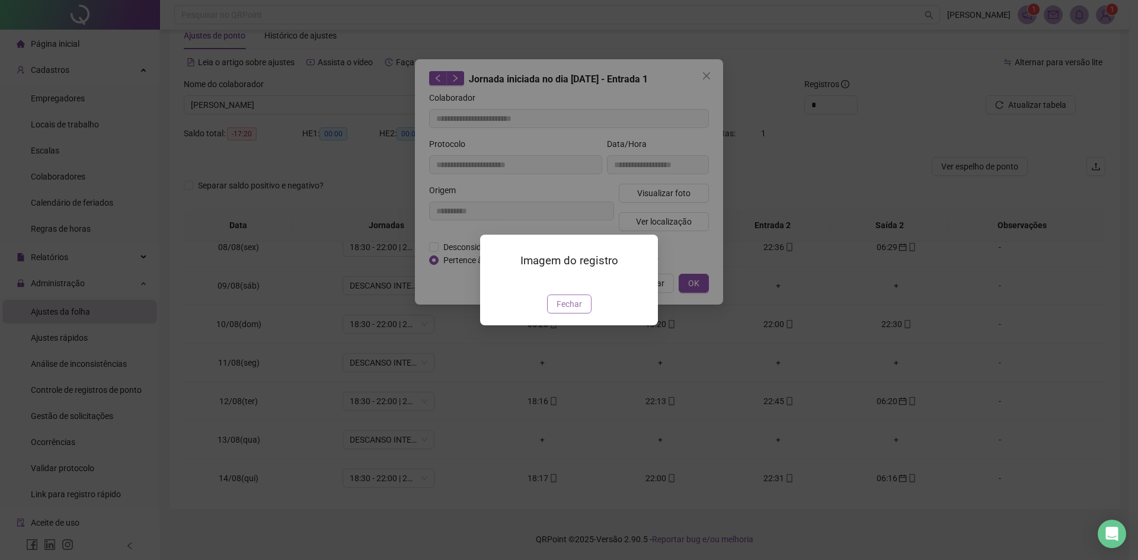
click at [571, 311] on span "Fechar" at bounding box center [569, 304] width 25 height 13
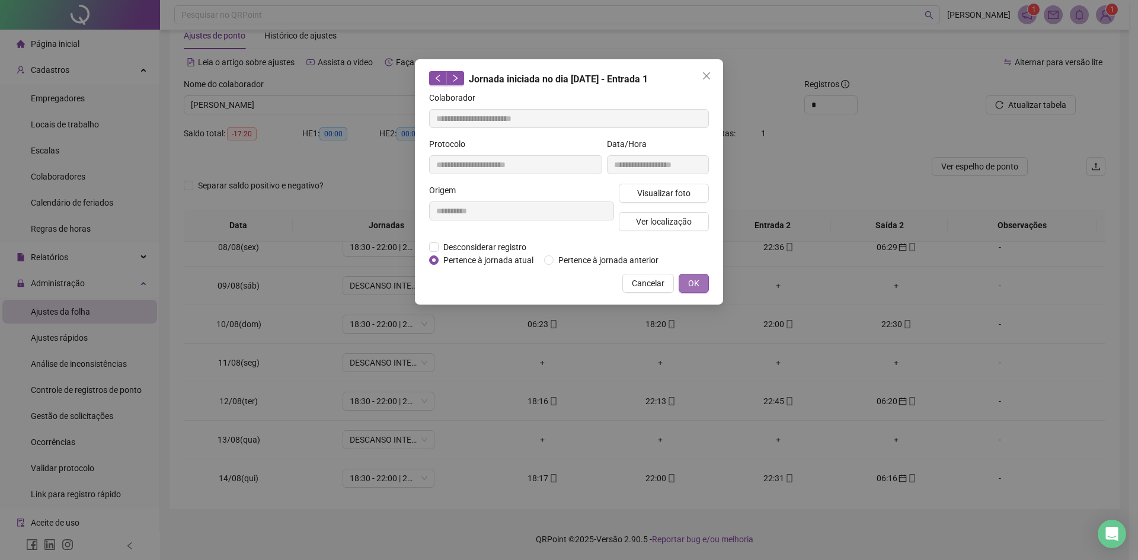
click at [706, 283] on button "OK" at bounding box center [694, 283] width 30 height 19
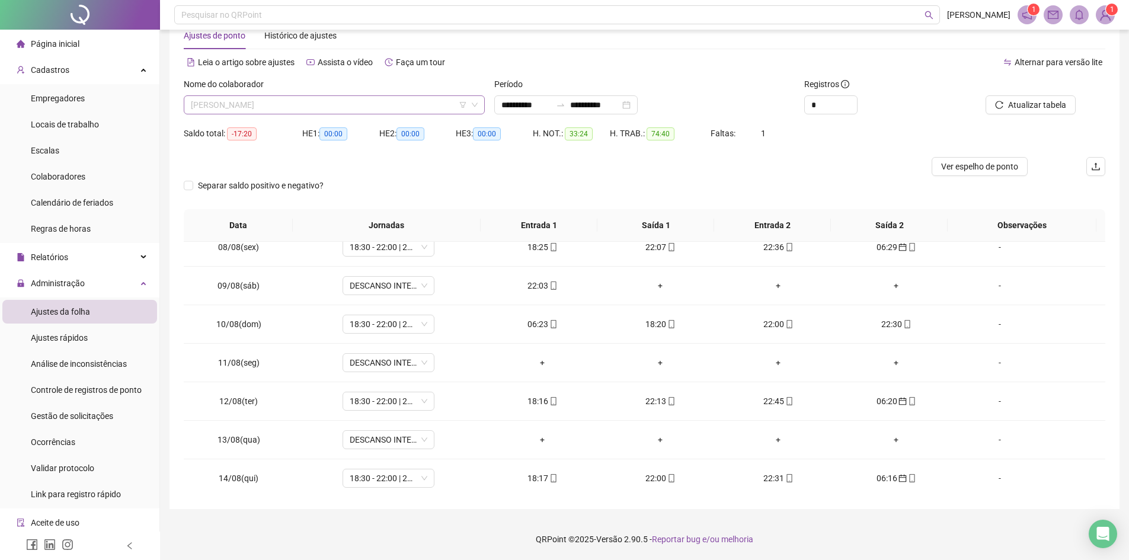
click at [356, 108] on span "[PERSON_NAME]" at bounding box center [334, 105] width 287 height 18
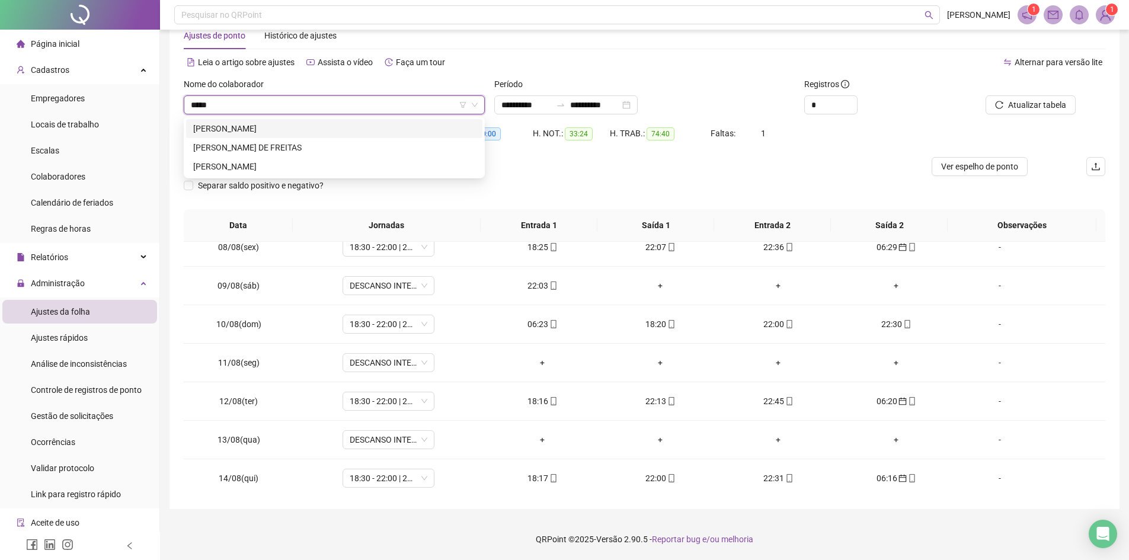
type input "*****"
click at [288, 148] on div "[PERSON_NAME] DE FREITAS" at bounding box center [334, 147] width 282 height 13
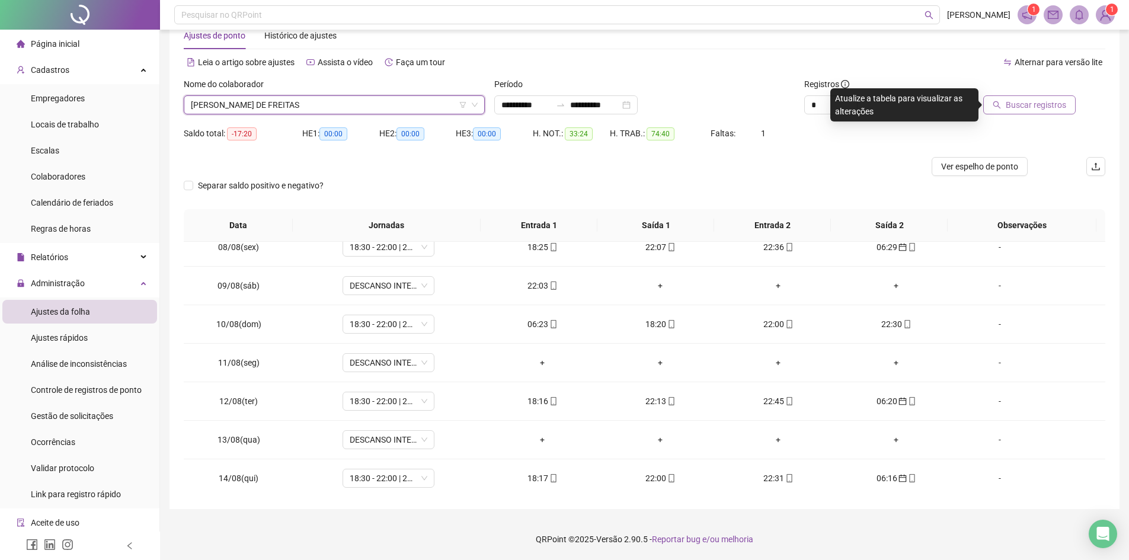
click at [1049, 108] on span "Buscar registros" at bounding box center [1036, 104] width 60 height 13
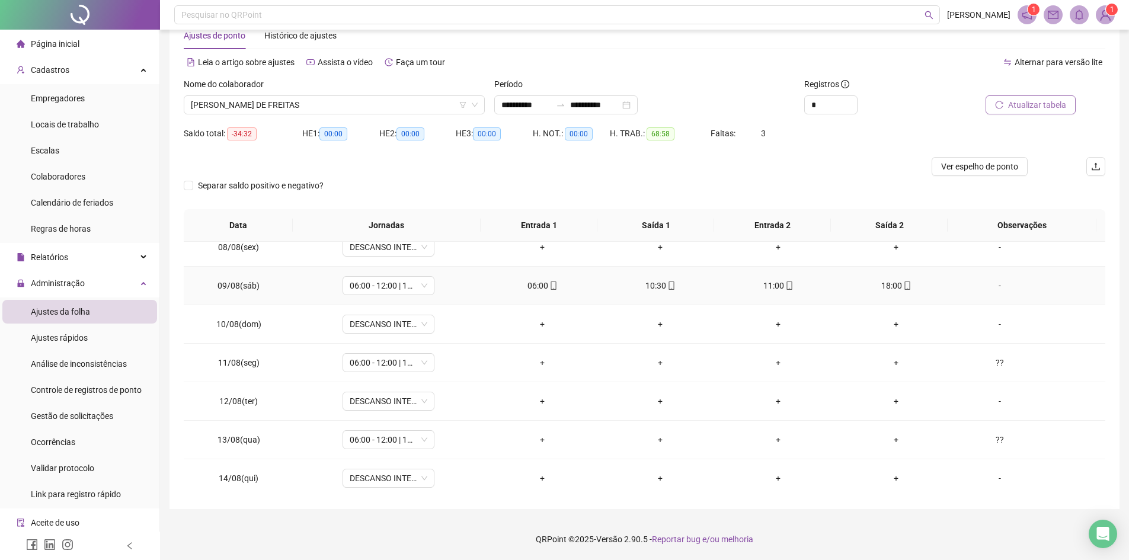
click at [553, 283] on icon "mobile" at bounding box center [554, 286] width 8 height 8
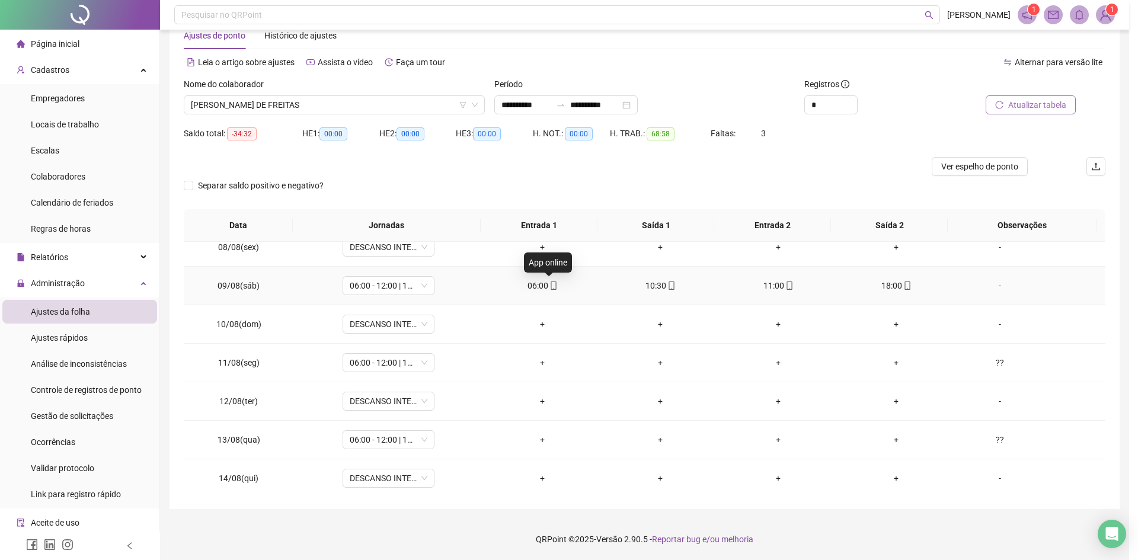
type input "**********"
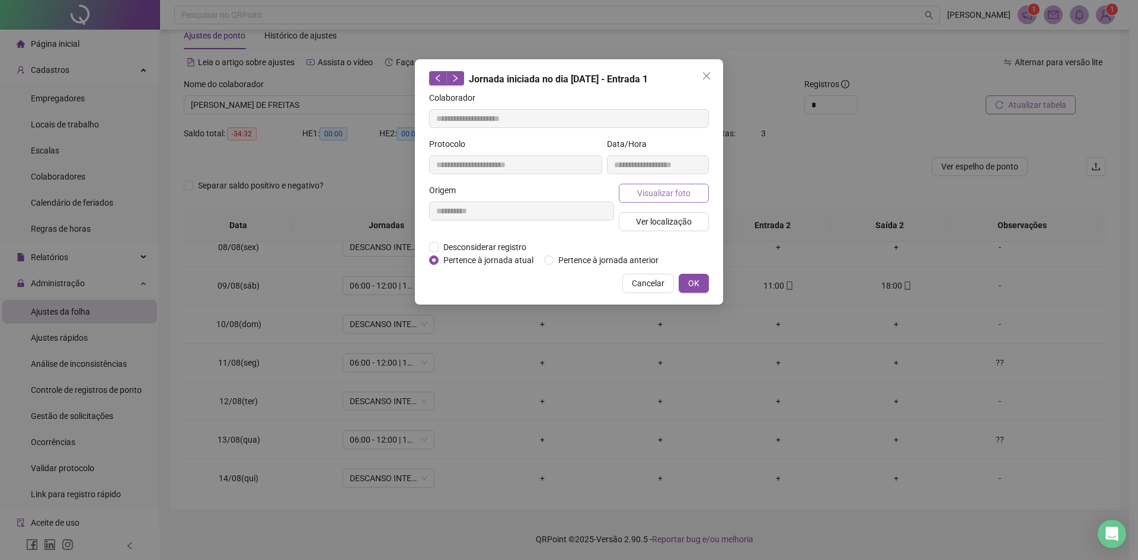
click at [663, 192] on span "Visualizar foto" at bounding box center [663, 193] width 53 height 13
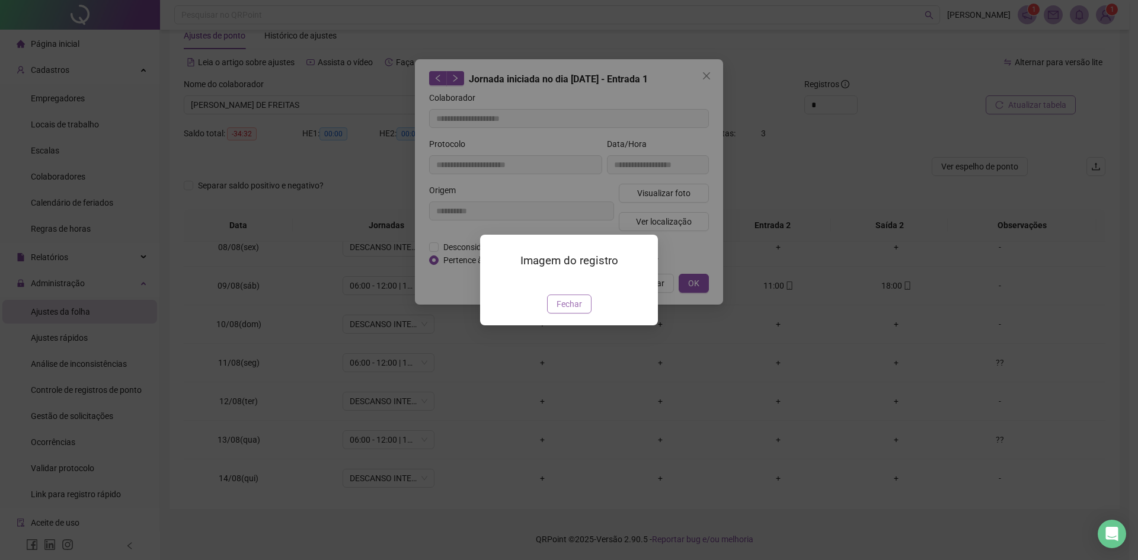
click at [565, 311] on span "Fechar" at bounding box center [569, 304] width 25 height 13
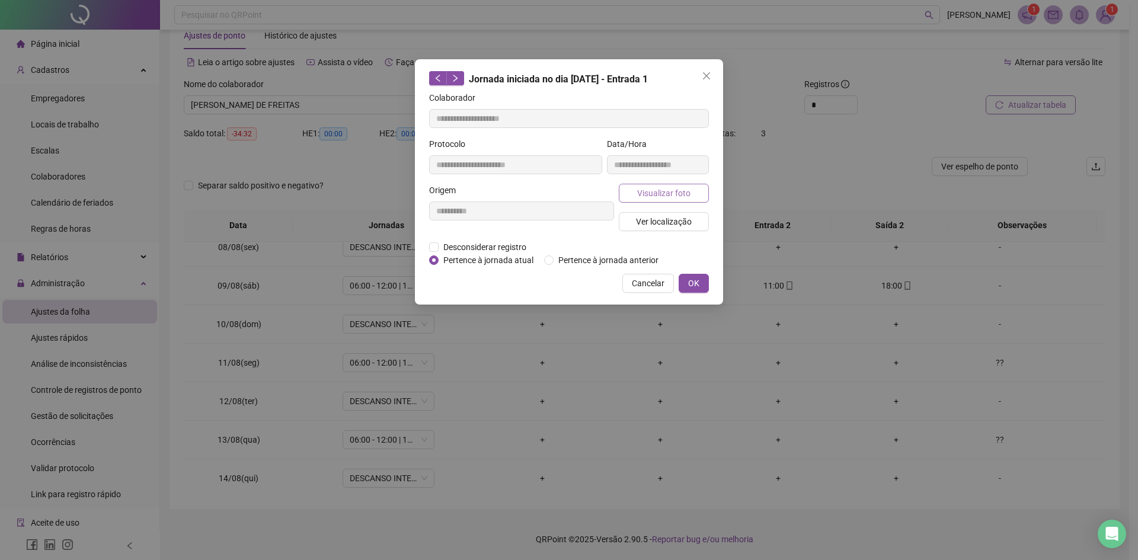
click at [685, 191] on span "Visualizar foto" at bounding box center [663, 193] width 53 height 13
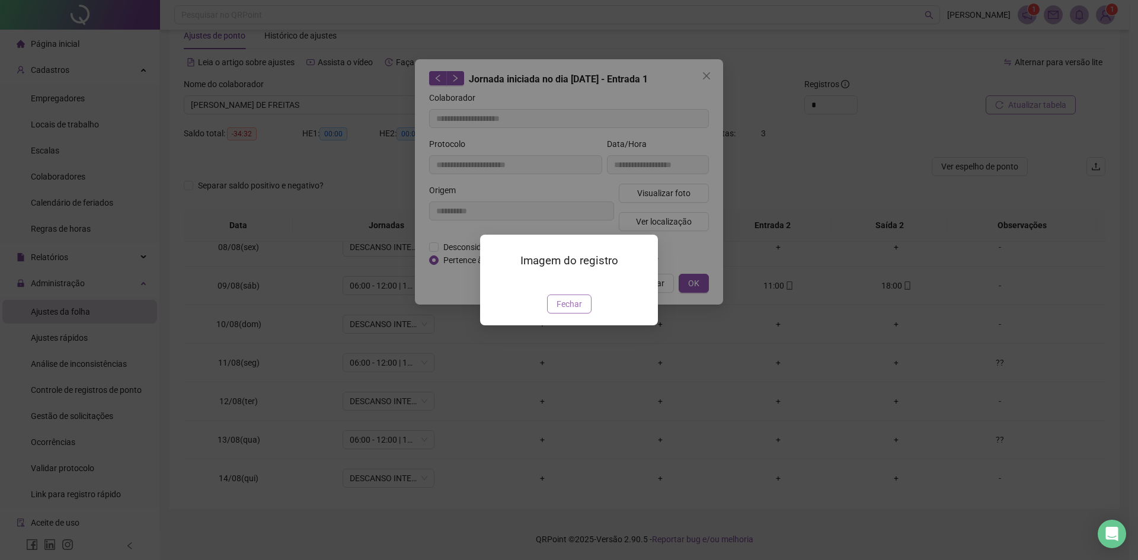
click at [567, 311] on span "Fechar" at bounding box center [569, 304] width 25 height 13
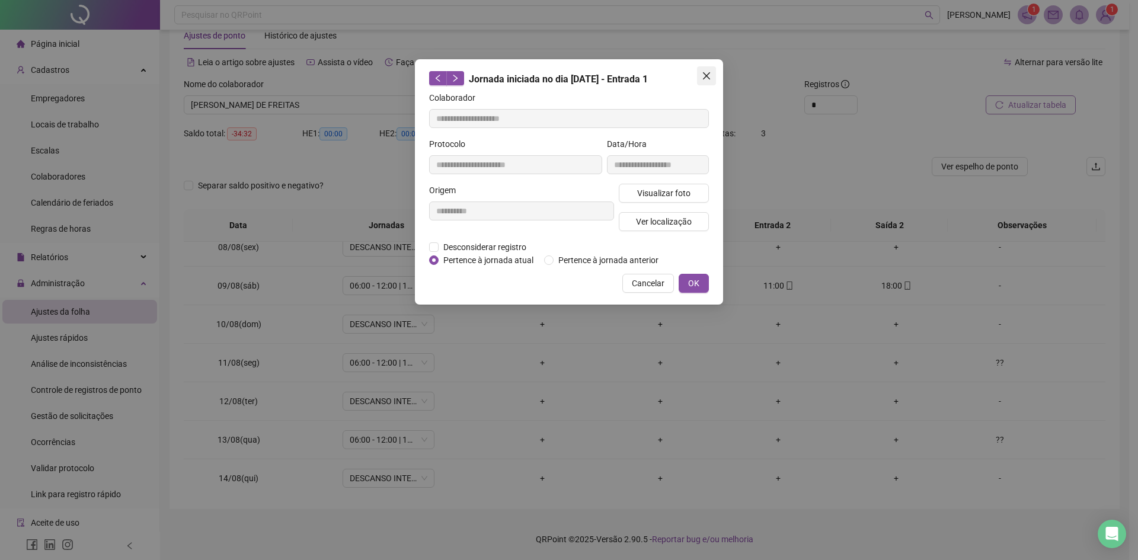
click at [713, 71] on span "Close" at bounding box center [706, 75] width 19 height 9
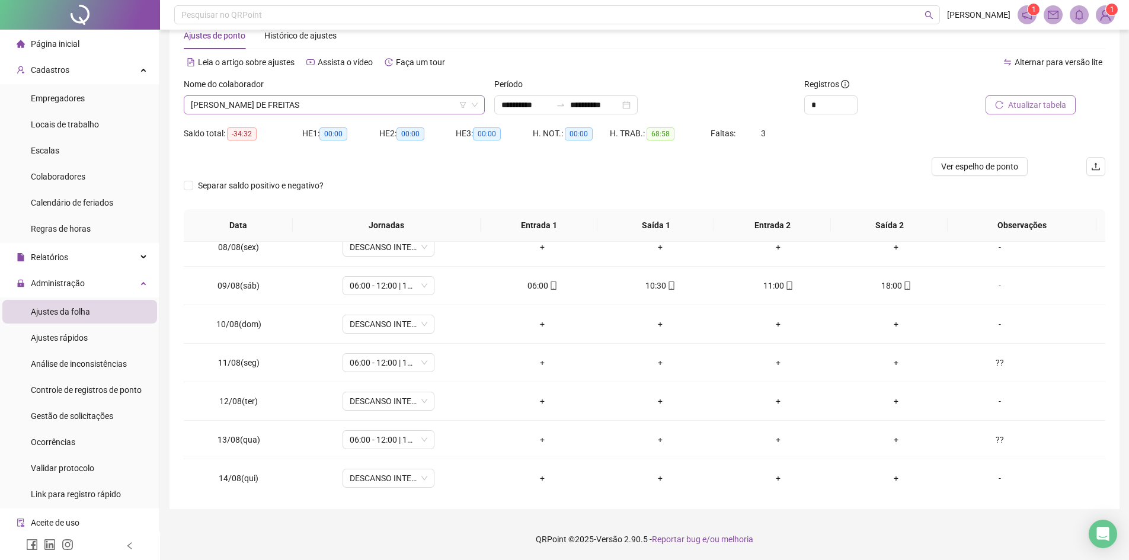
click at [316, 110] on span "[PERSON_NAME] DE FREITAS" at bounding box center [334, 105] width 287 height 18
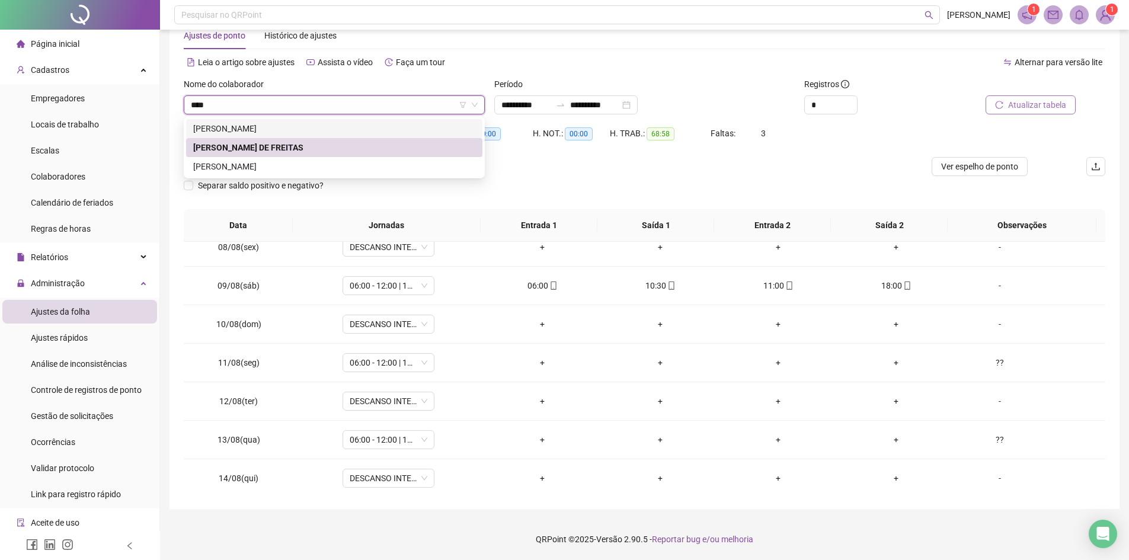
type input "*****"
click at [318, 161] on div "[PERSON_NAME]" at bounding box center [334, 166] width 282 height 13
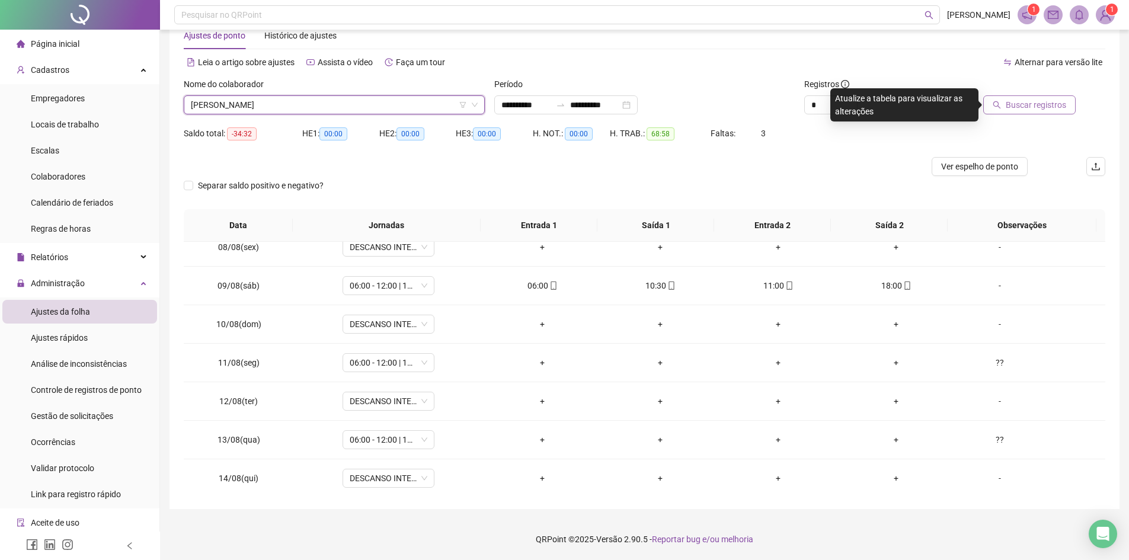
click at [1039, 103] on span "Buscar registros" at bounding box center [1036, 104] width 60 height 13
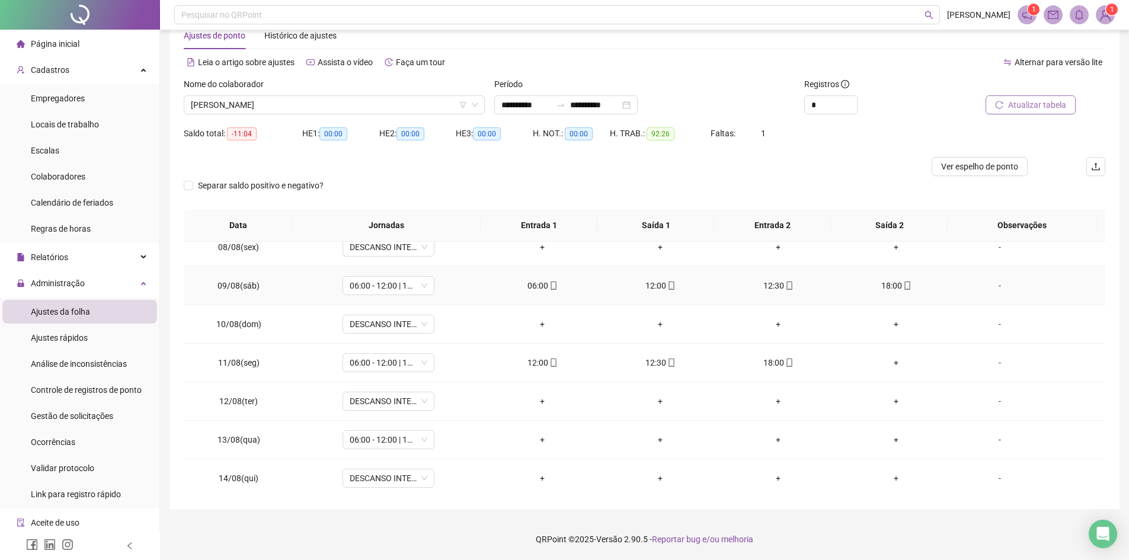
click at [554, 283] on div "06:00" at bounding box center [542, 285] width 99 height 13
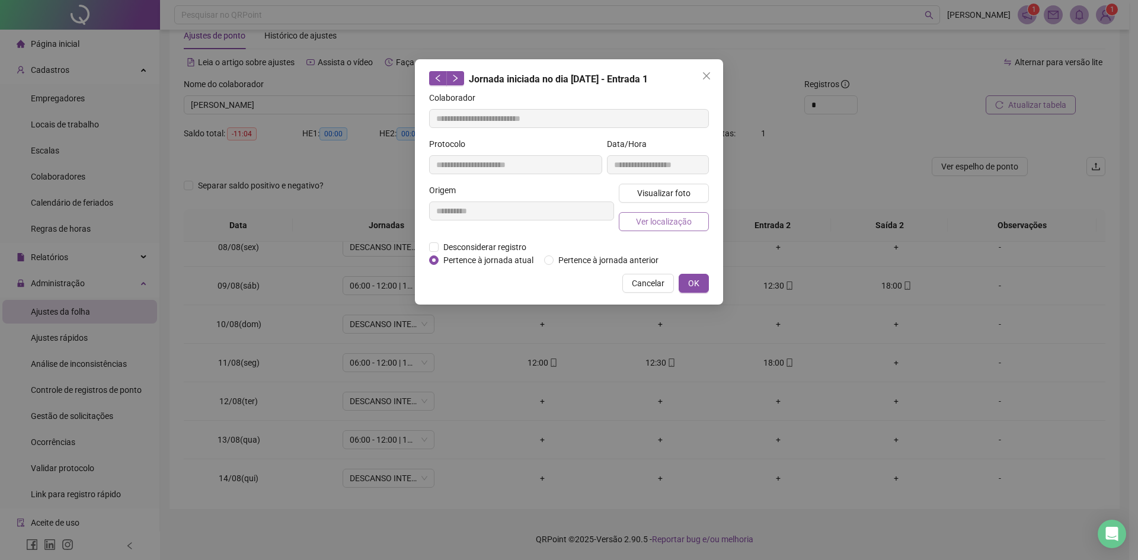
type input "**********"
click at [652, 189] on span "Visualizar foto" at bounding box center [663, 193] width 53 height 13
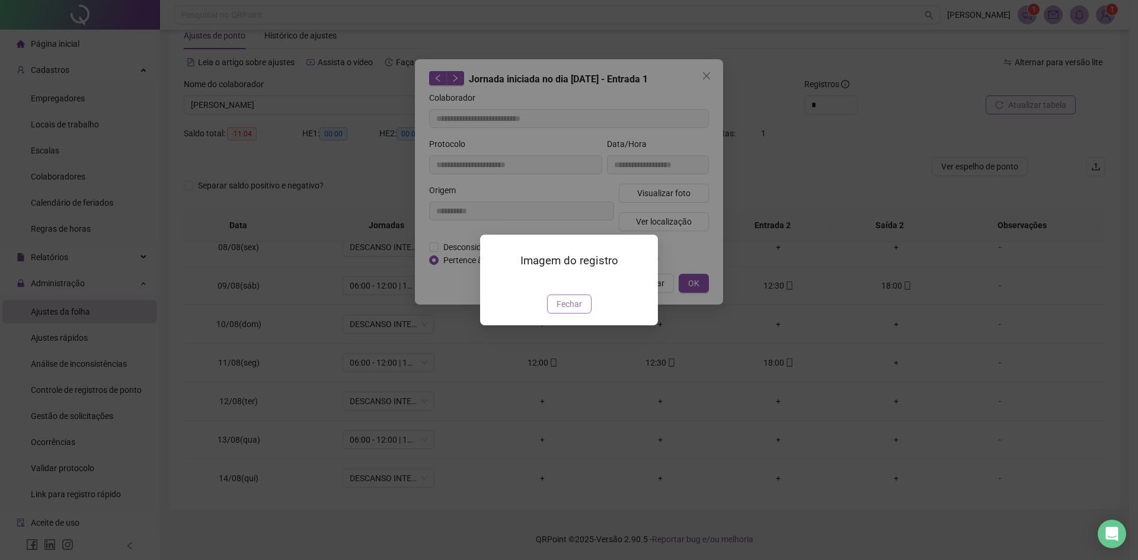
click at [574, 311] on span "Fechar" at bounding box center [569, 304] width 25 height 13
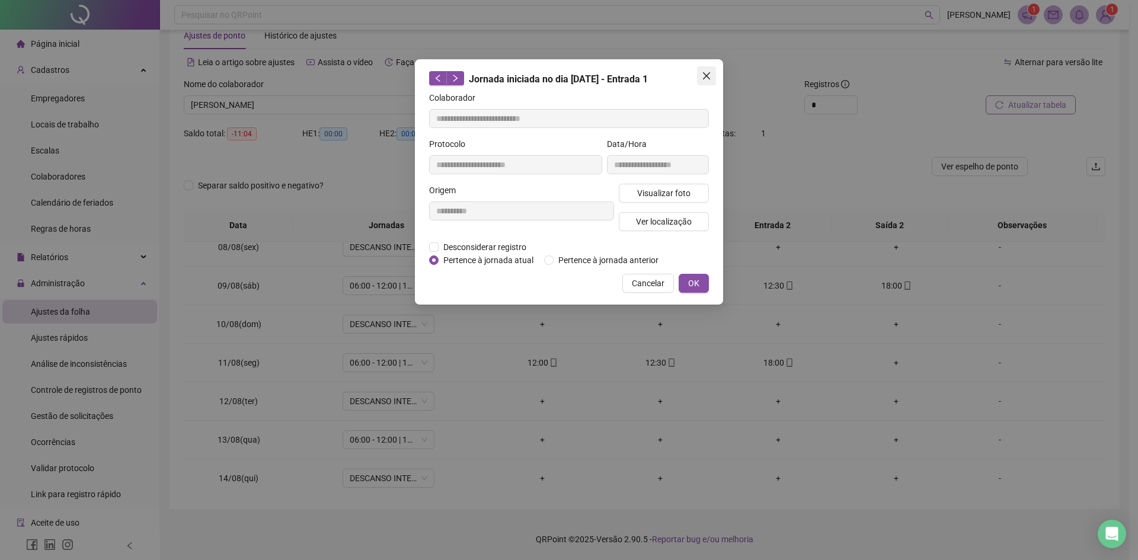
click at [702, 76] on icon "close" at bounding box center [706, 75] width 9 height 9
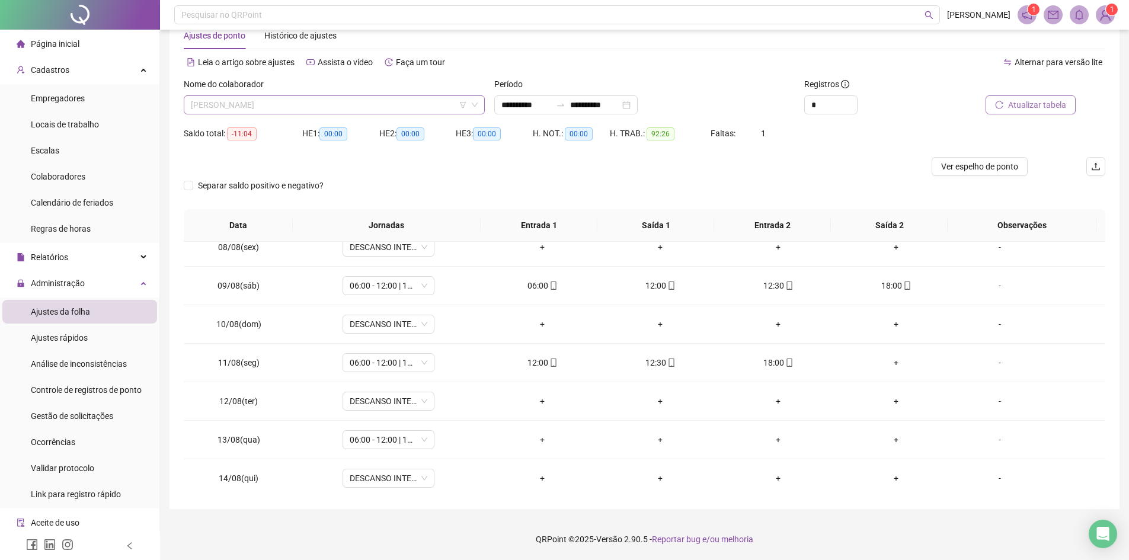
click at [344, 111] on span "[PERSON_NAME]" at bounding box center [334, 105] width 287 height 18
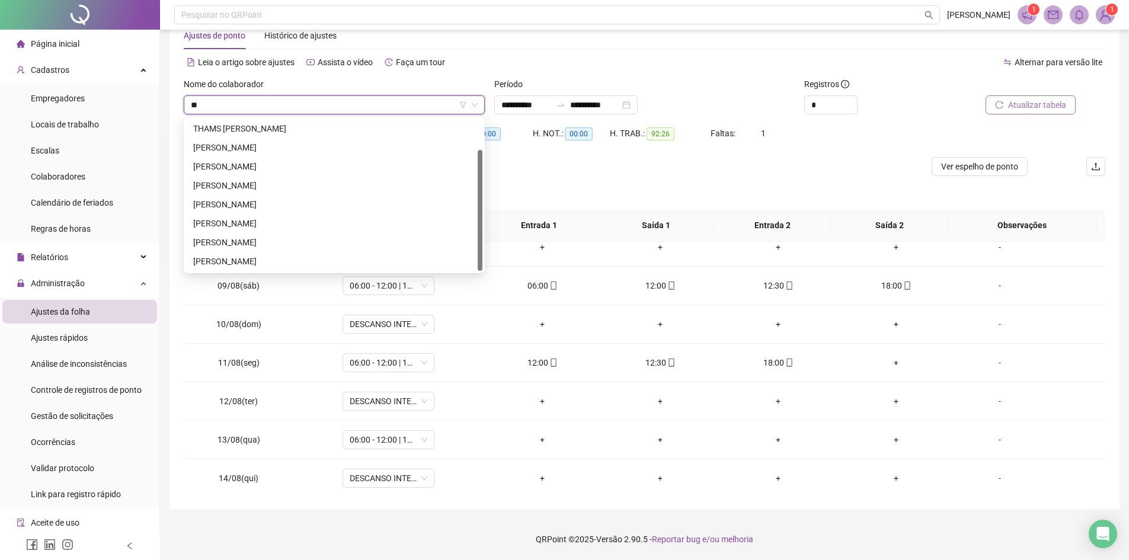
scroll to position [38, 0]
type input "***"
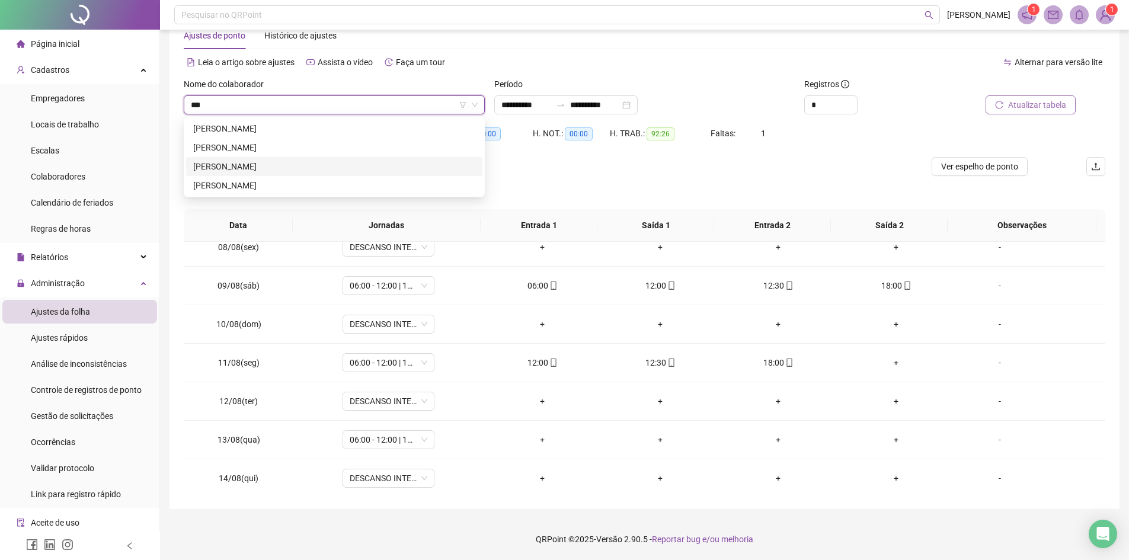
click at [330, 162] on div "[PERSON_NAME]" at bounding box center [334, 166] width 282 height 13
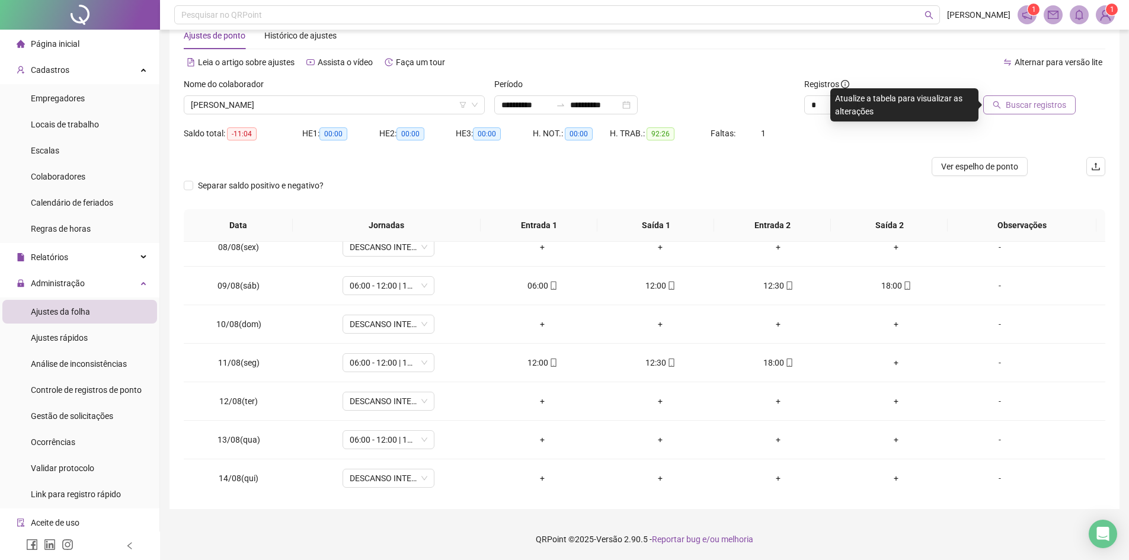
click at [1027, 105] on span "Buscar registros" at bounding box center [1036, 104] width 60 height 13
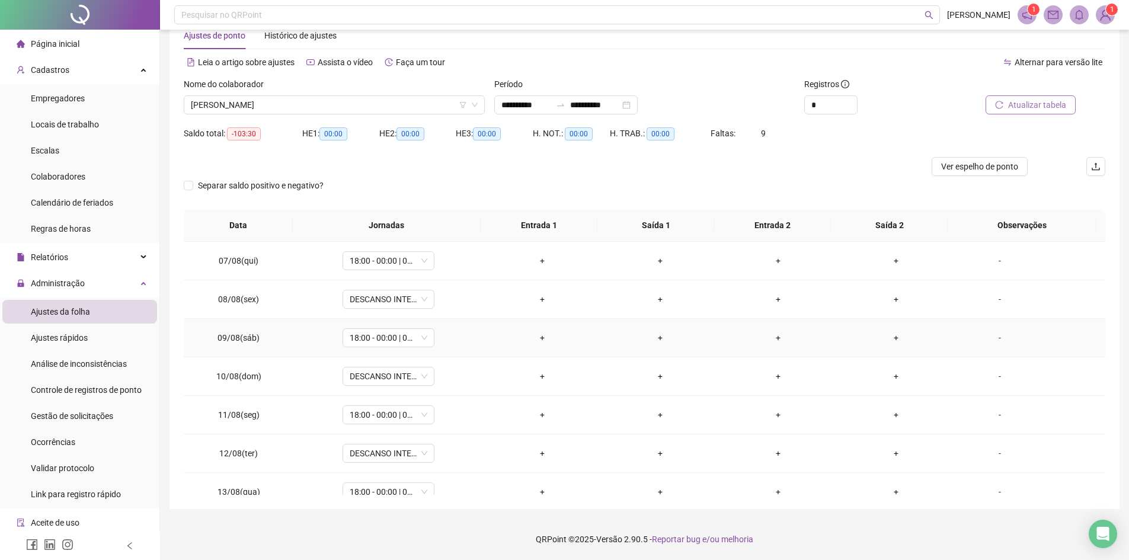
scroll to position [402, 0]
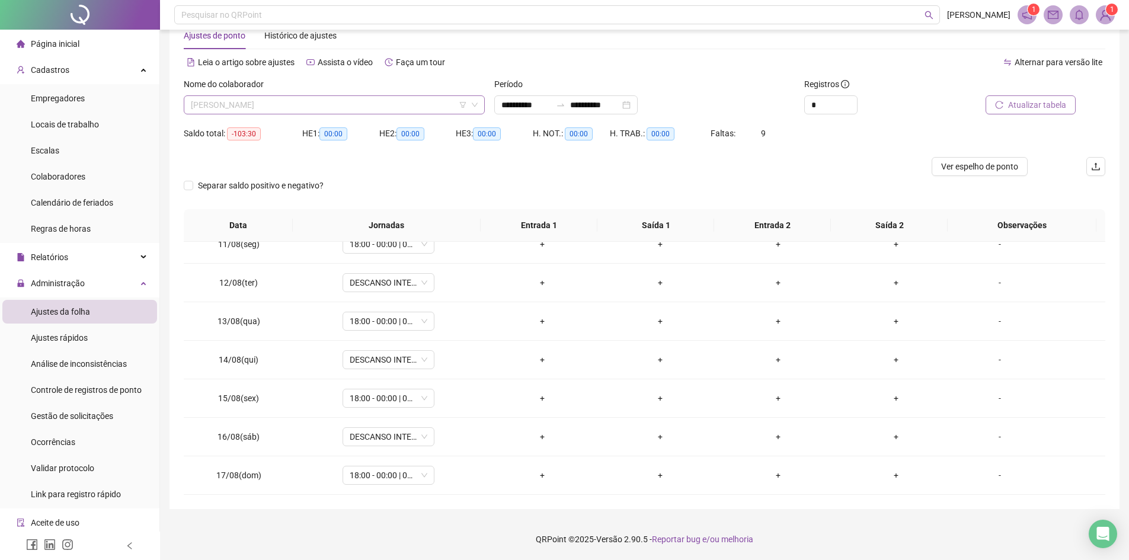
click at [366, 106] on span "[PERSON_NAME]" at bounding box center [334, 105] width 287 height 18
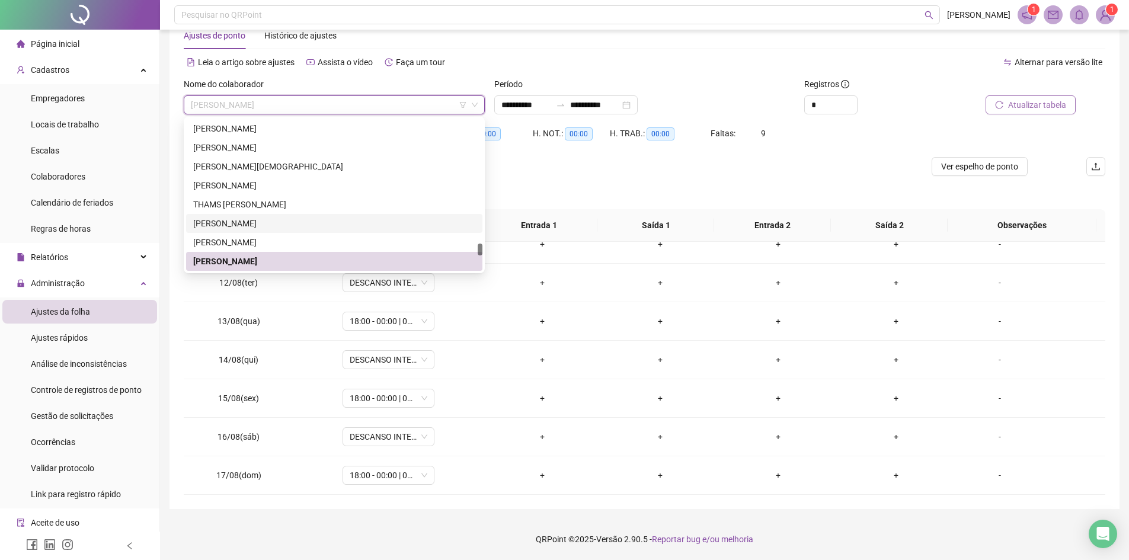
scroll to position [9054, 0]
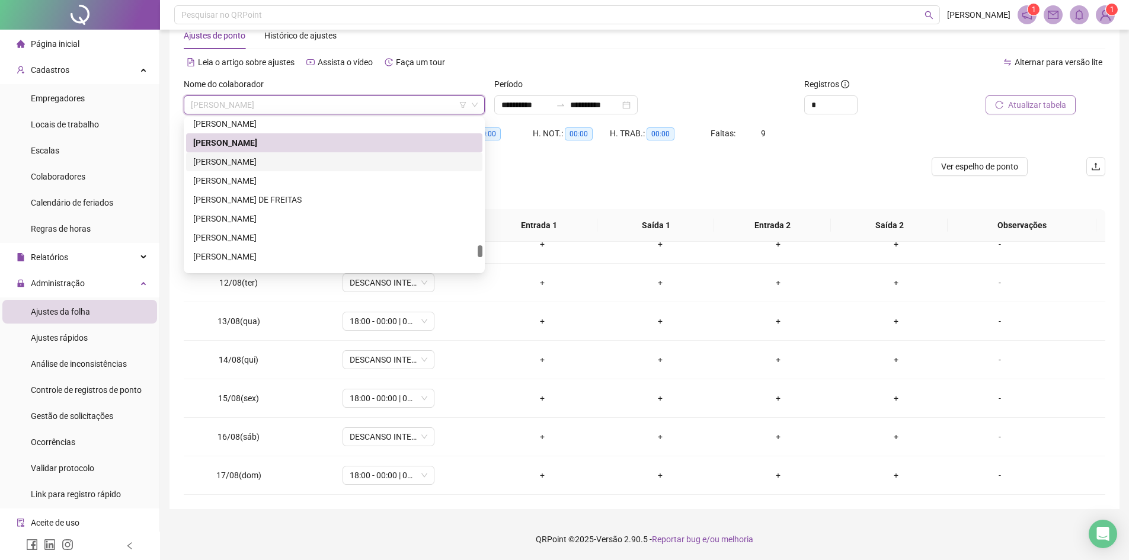
click at [301, 159] on div "[PERSON_NAME]" at bounding box center [334, 161] width 282 height 13
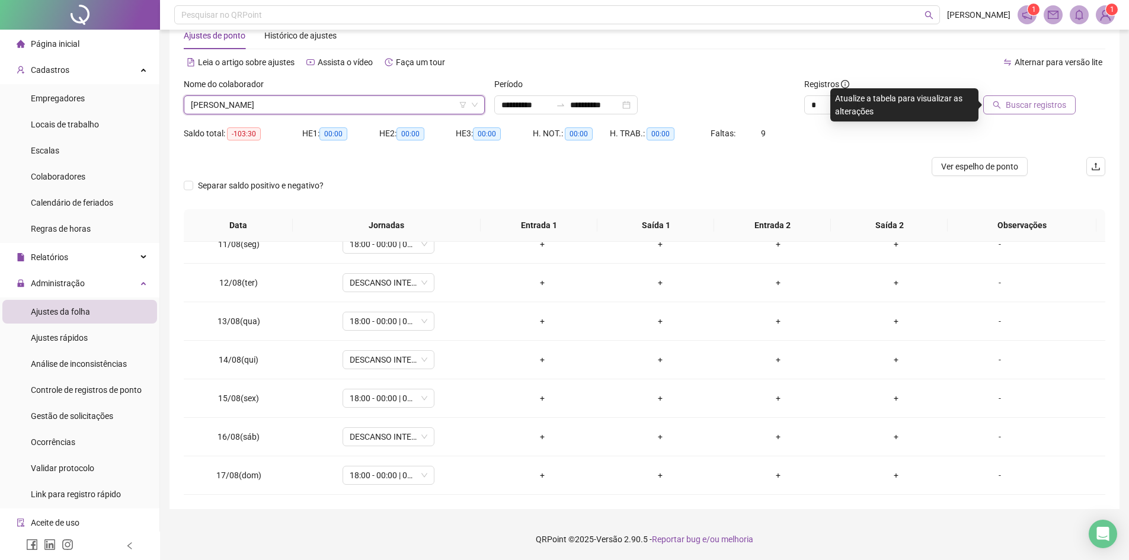
click at [1010, 100] on span "Buscar registros" at bounding box center [1036, 104] width 60 height 13
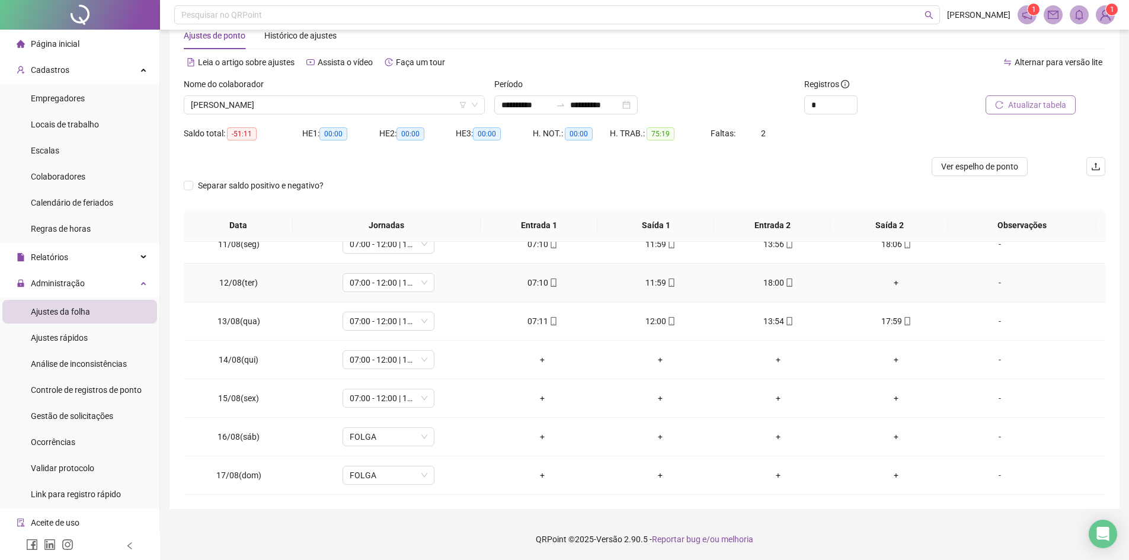
click at [550, 282] on icon "mobile" at bounding box center [554, 283] width 8 height 8
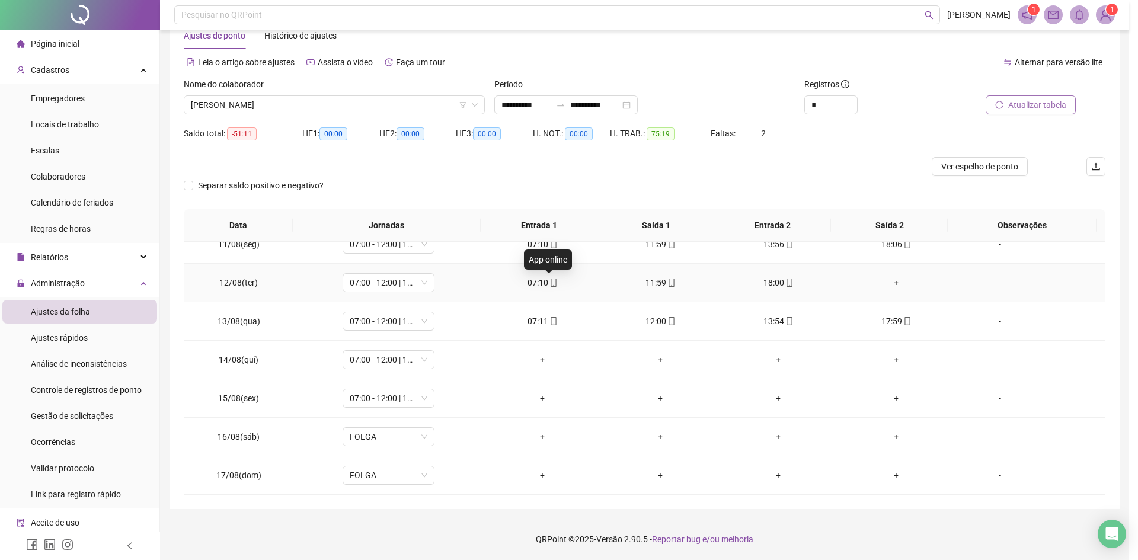
type input "**********"
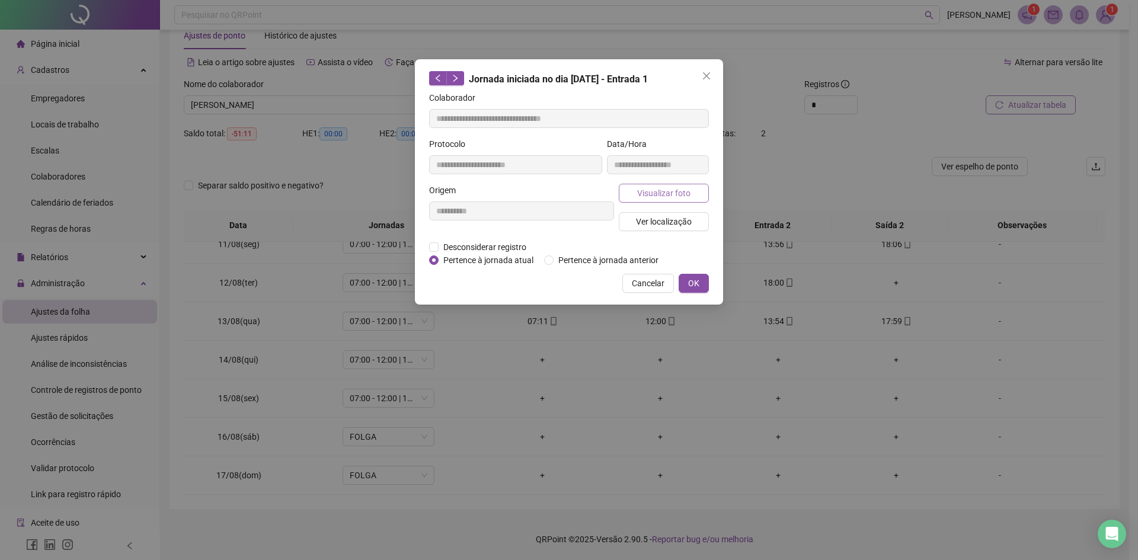
click at [643, 189] on span "Visualizar foto" at bounding box center [663, 193] width 53 height 13
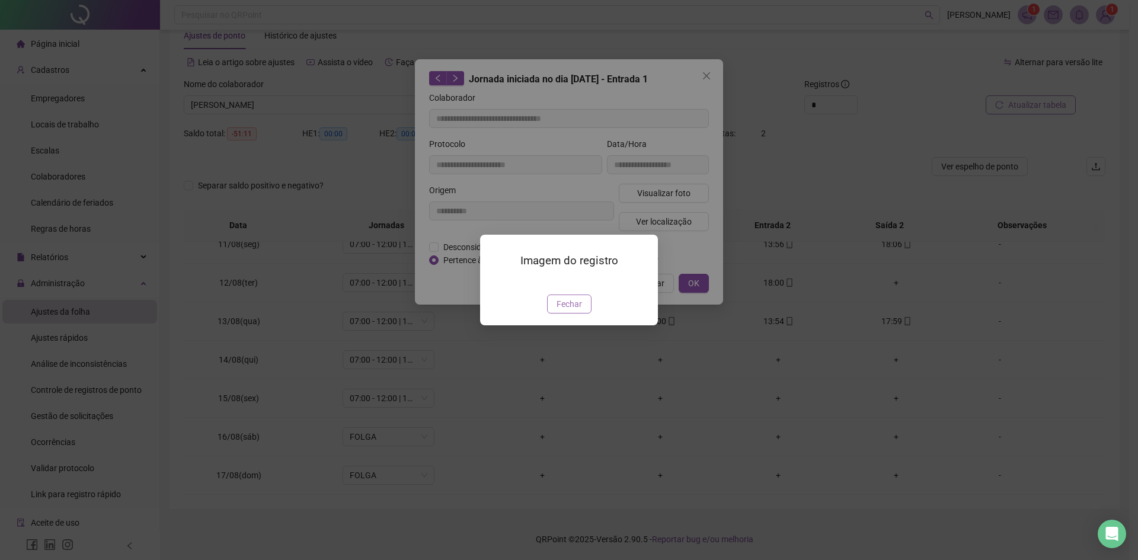
click at [557, 311] on span "Fechar" at bounding box center [569, 304] width 25 height 13
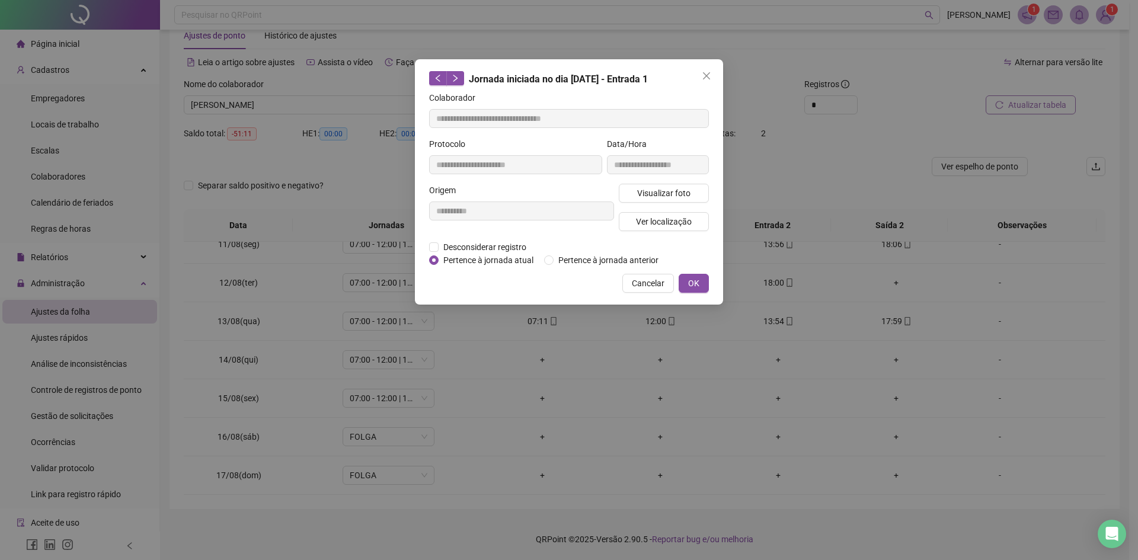
click at [696, 272] on div "**********" at bounding box center [569, 181] width 308 height 245
click at [694, 281] on span "OK" at bounding box center [693, 283] width 11 height 13
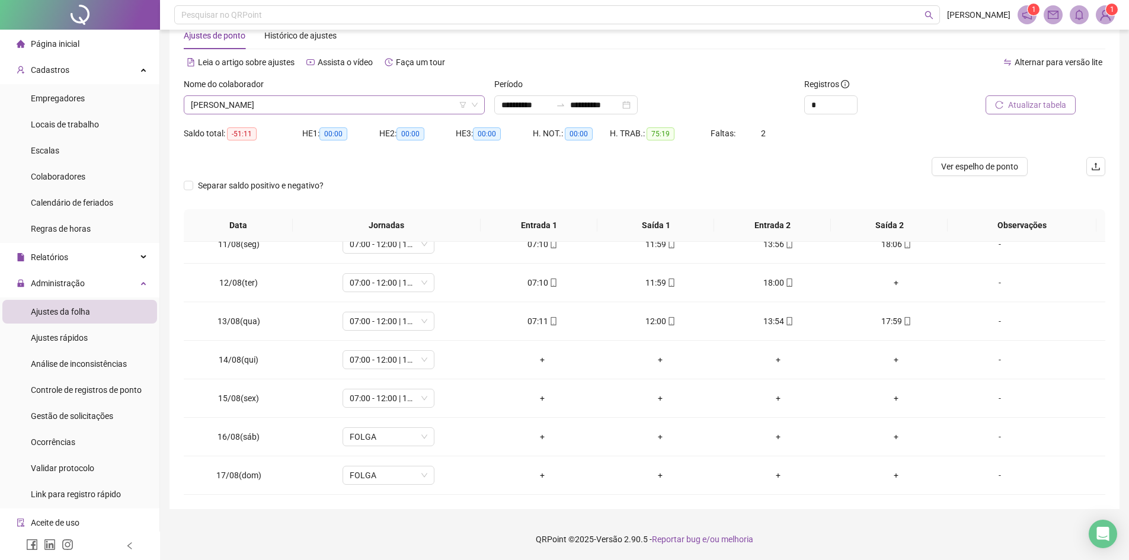
click at [381, 110] on span "[PERSON_NAME]" at bounding box center [334, 105] width 287 height 18
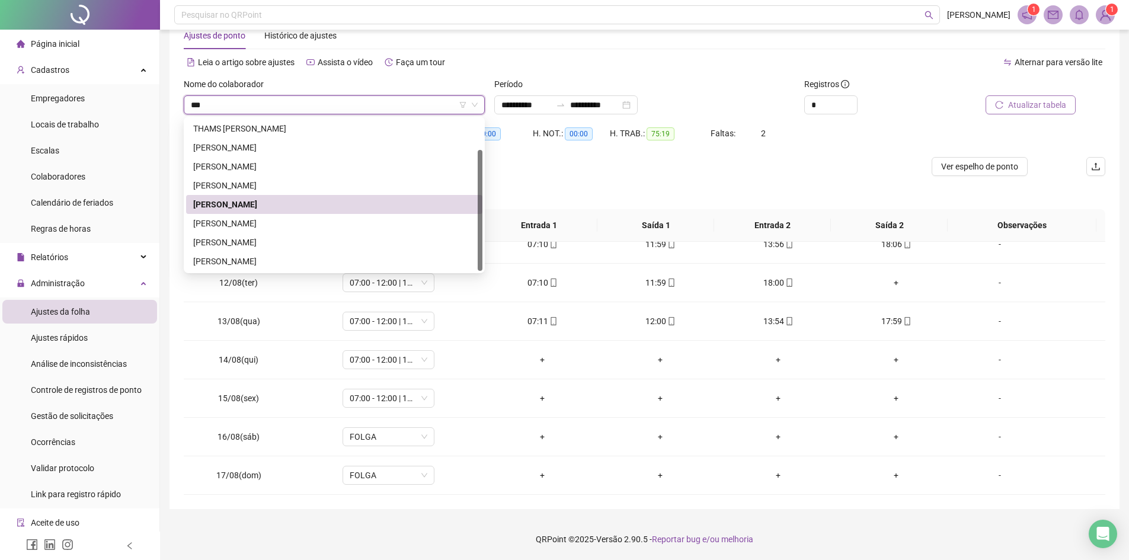
scroll to position [0, 0]
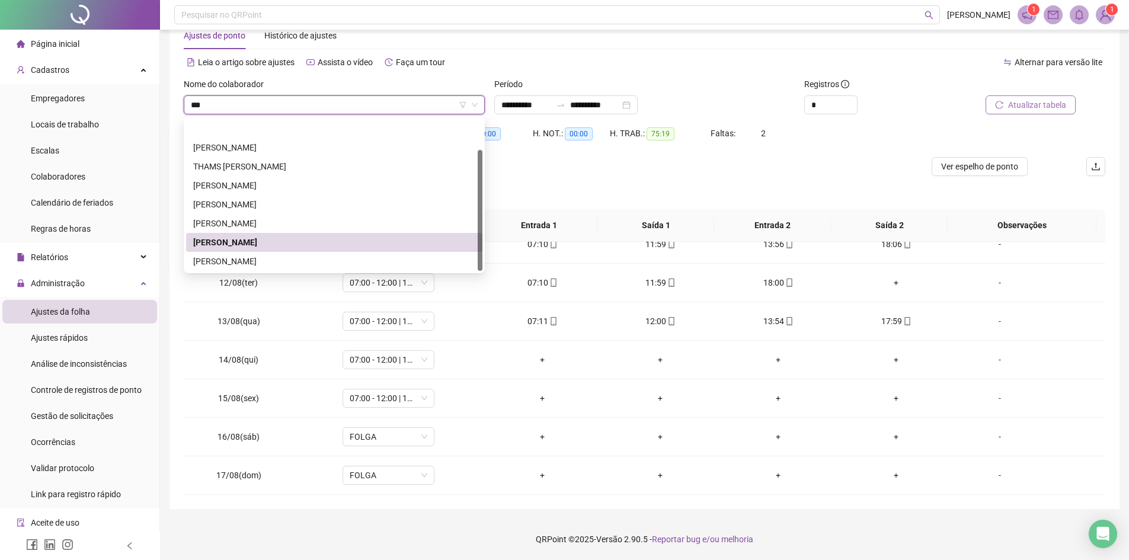
type input "****"
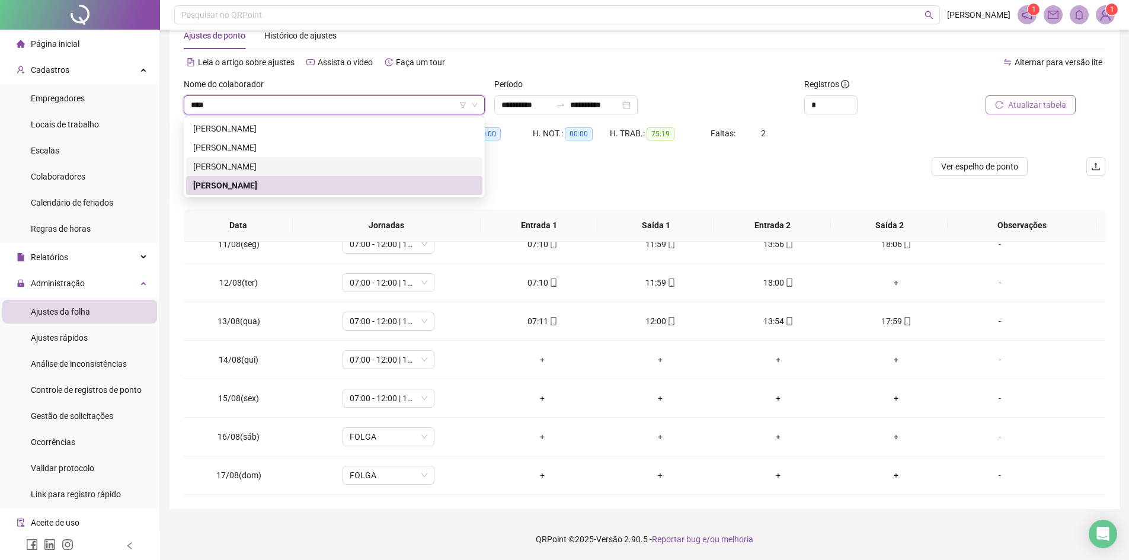
click at [304, 159] on div "[PERSON_NAME]" at bounding box center [334, 166] width 296 height 19
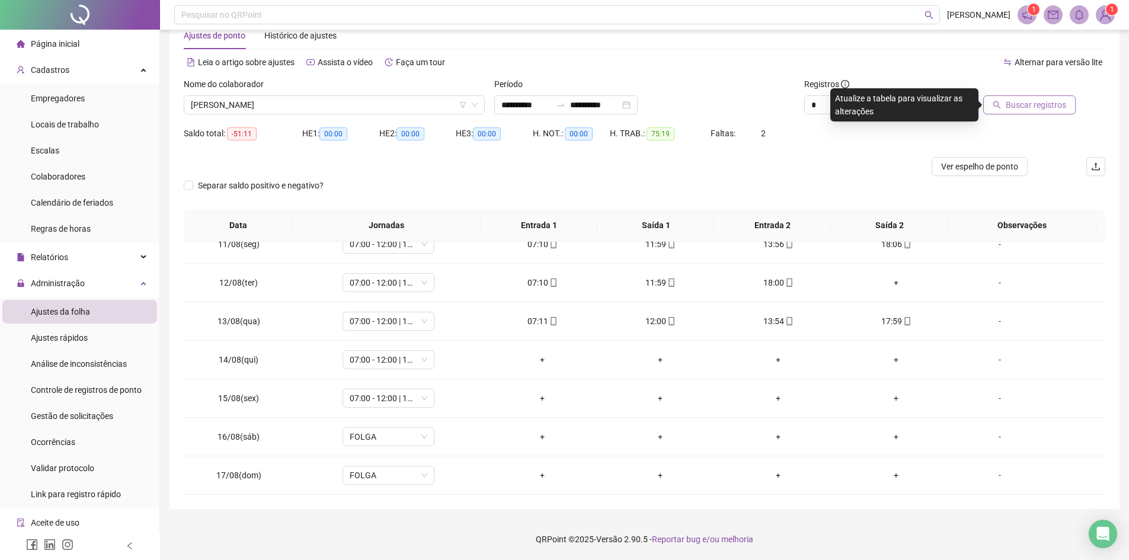
click at [1026, 100] on span "Buscar registros" at bounding box center [1036, 104] width 60 height 13
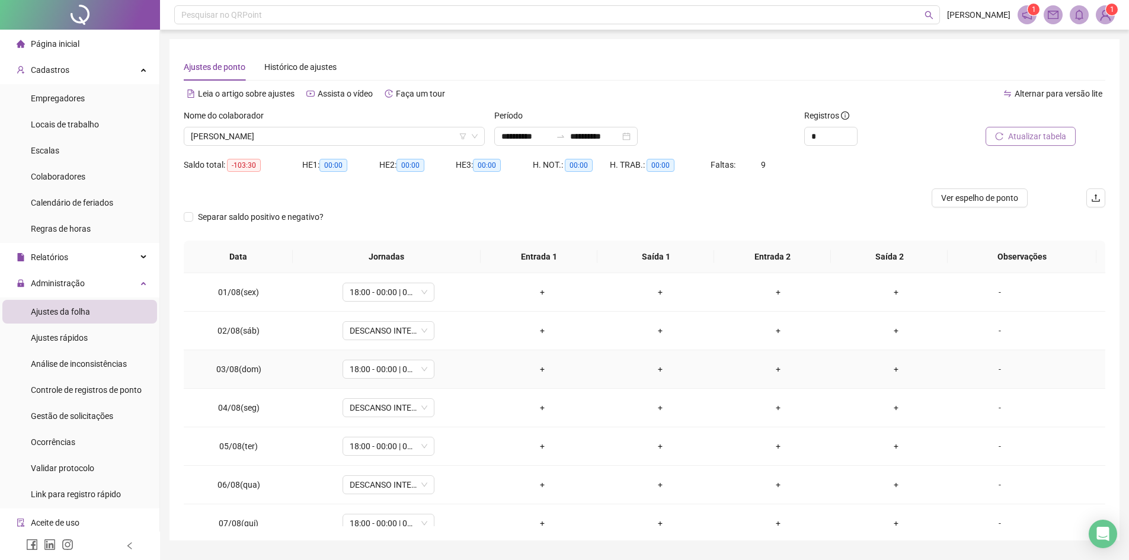
scroll to position [237, 0]
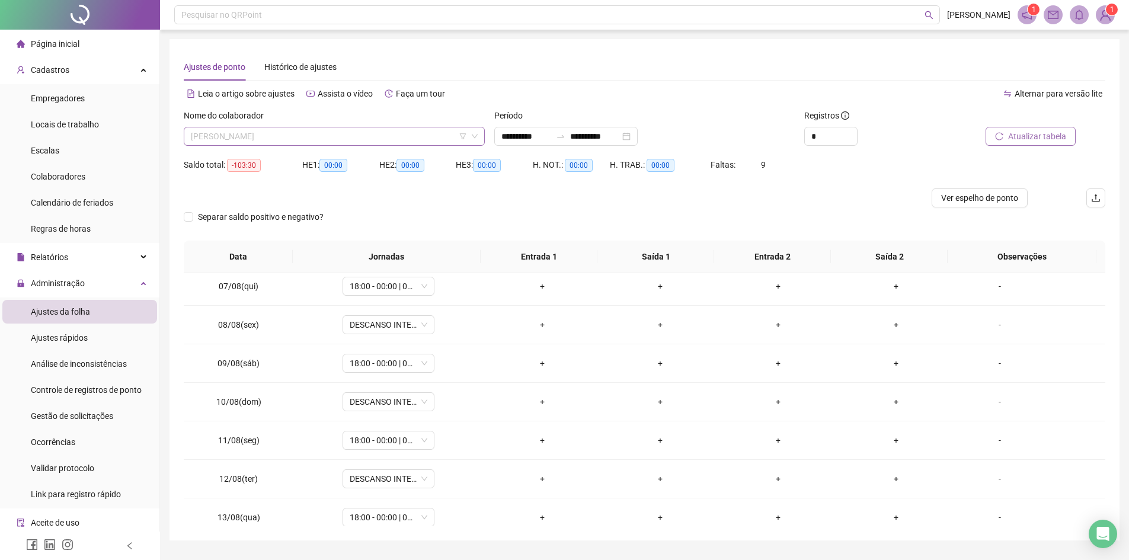
click at [321, 138] on span "[PERSON_NAME]" at bounding box center [334, 136] width 287 height 18
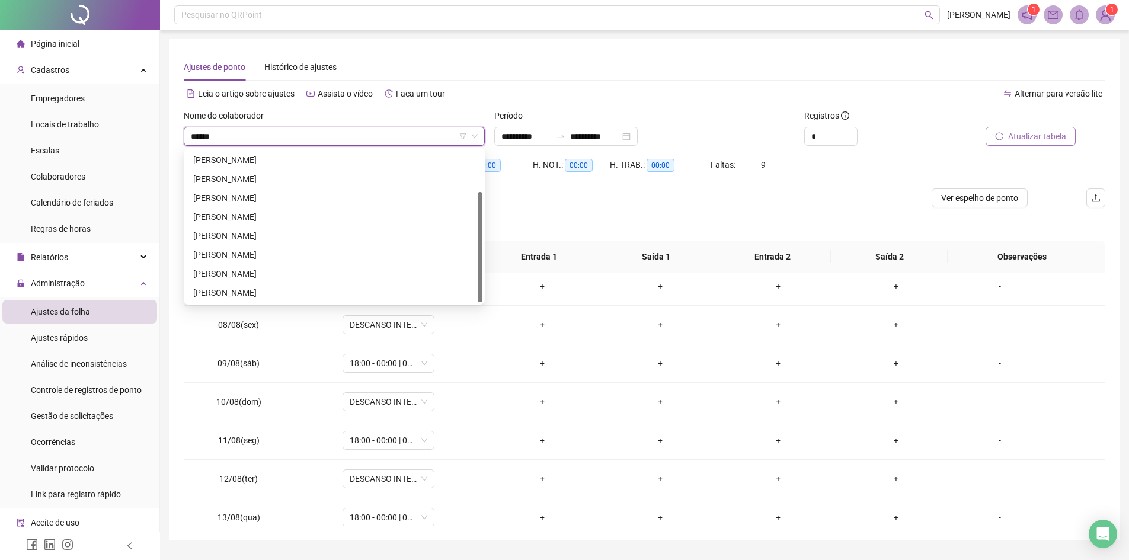
scroll to position [38, 0]
type input "********"
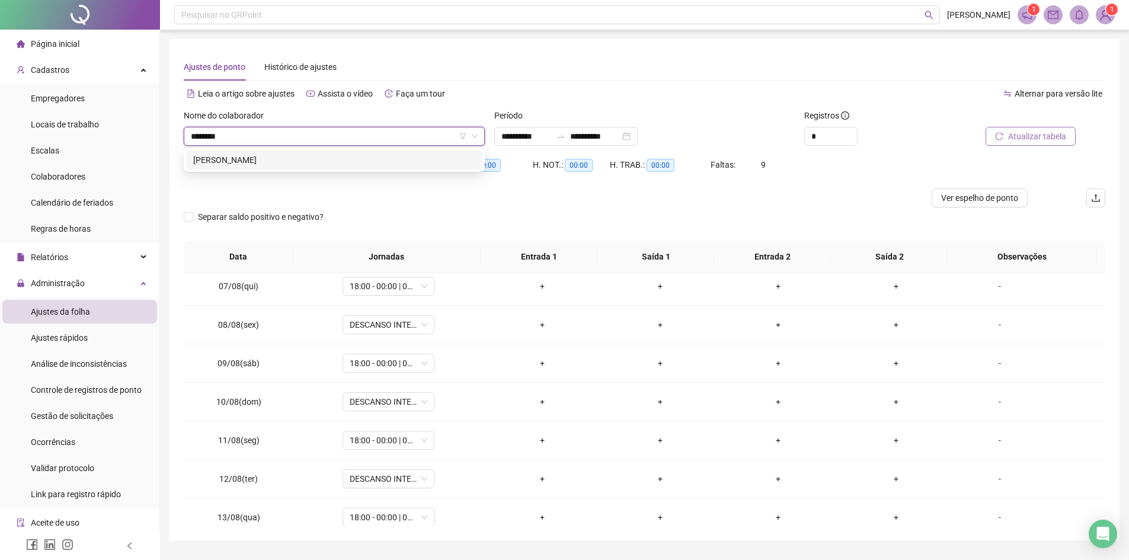
click at [311, 159] on div "[PERSON_NAME]" at bounding box center [334, 160] width 282 height 13
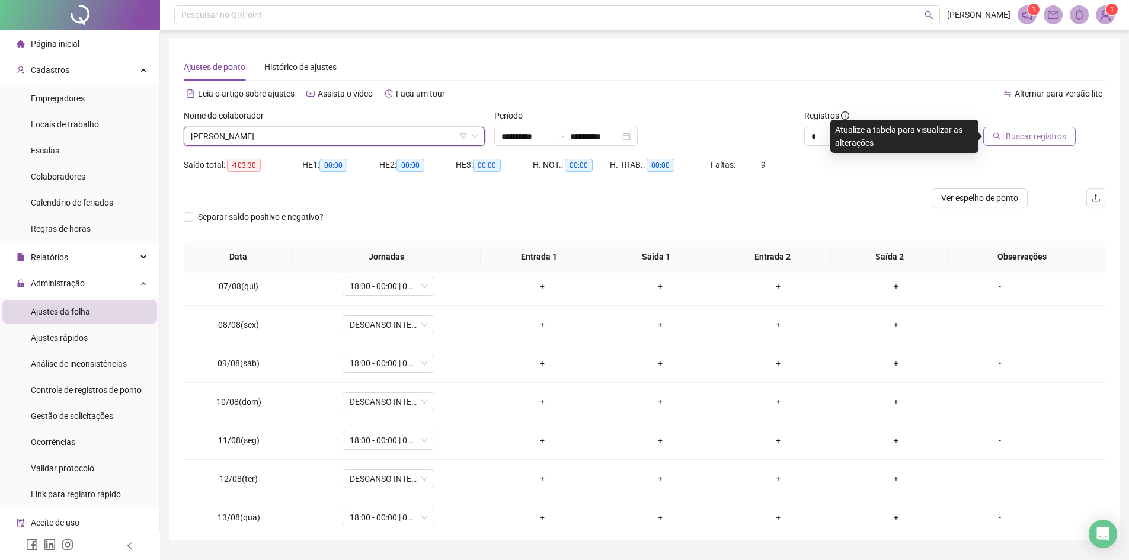
click at [1033, 124] on div at bounding box center [1018, 118] width 116 height 18
click at [1039, 134] on span "Buscar registros" at bounding box center [1036, 136] width 60 height 13
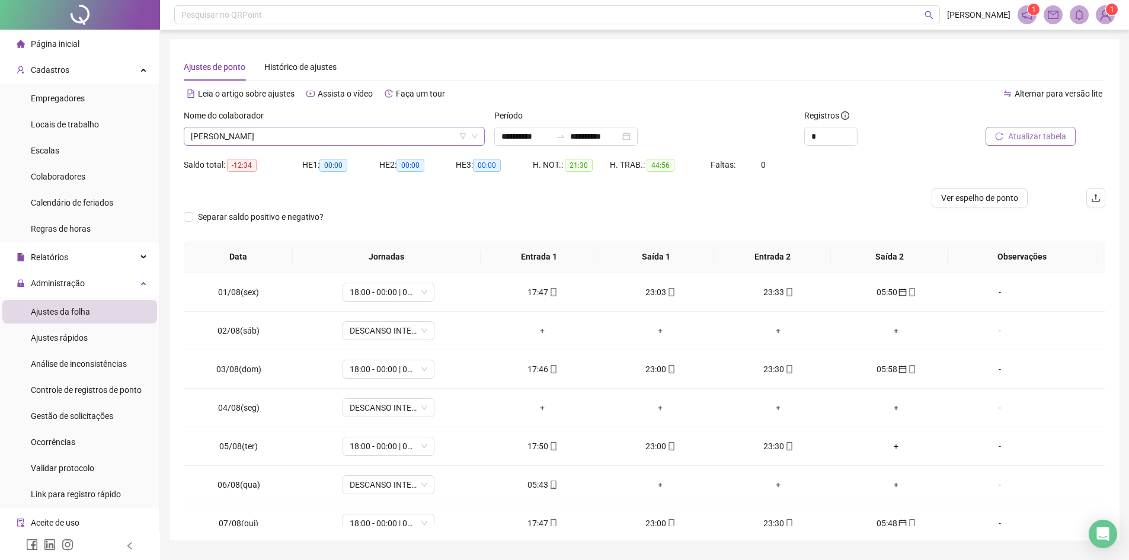
click at [301, 137] on span "[PERSON_NAME]" at bounding box center [334, 136] width 287 height 18
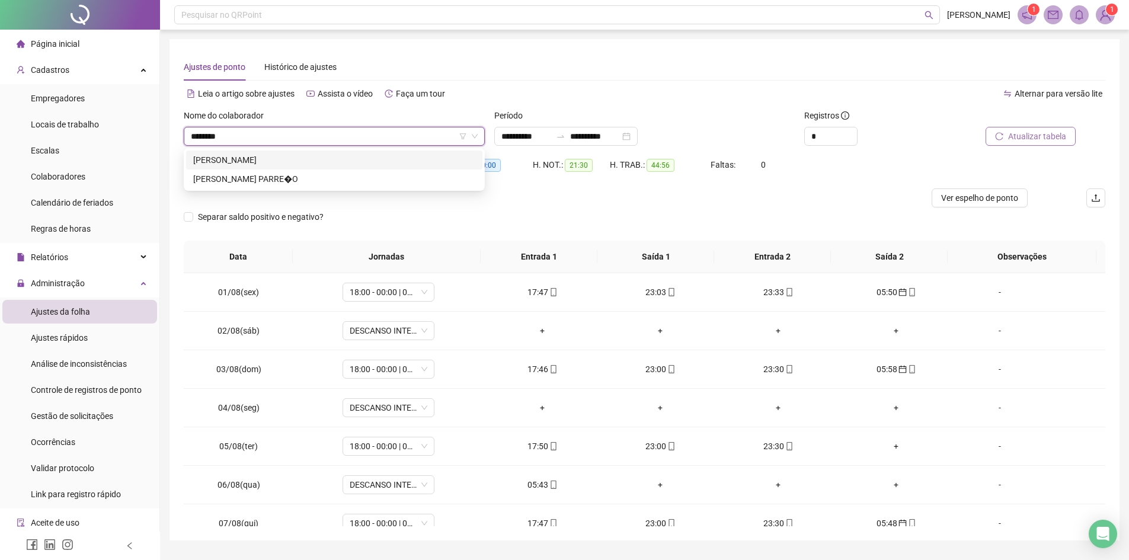
type input "*********"
click at [317, 157] on div "[PERSON_NAME]" at bounding box center [334, 160] width 282 height 13
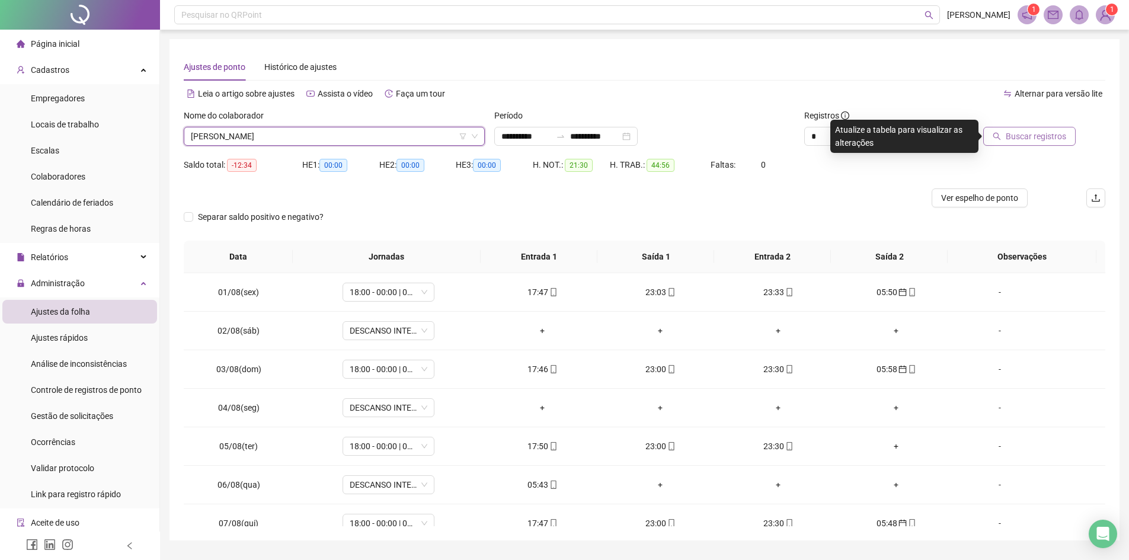
click at [1014, 127] on button "Buscar registros" at bounding box center [1029, 136] width 92 height 19
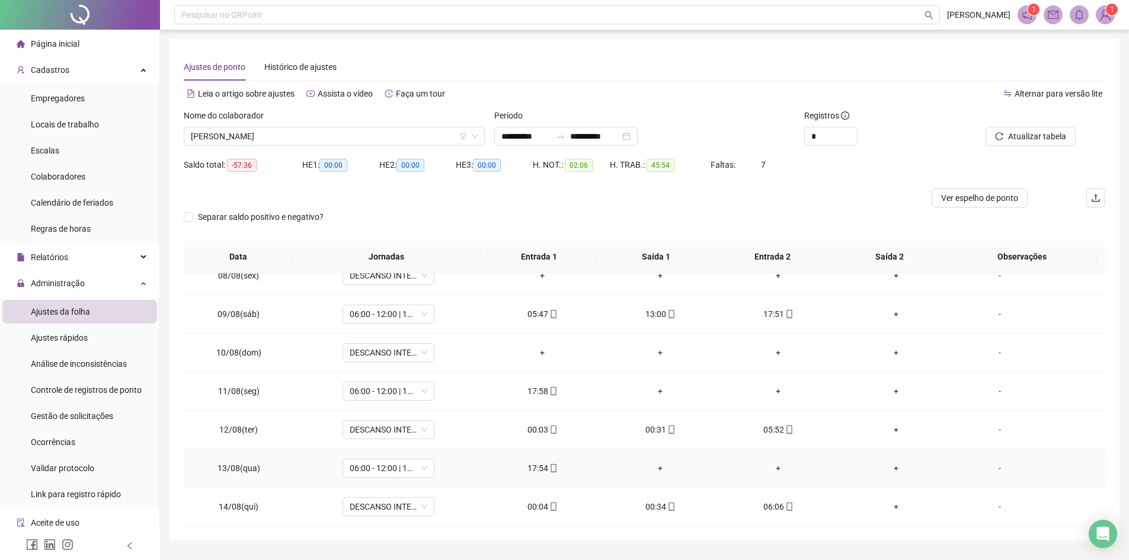
scroll to position [283, 0]
click at [538, 392] on div "17:58" at bounding box center [542, 394] width 99 height 13
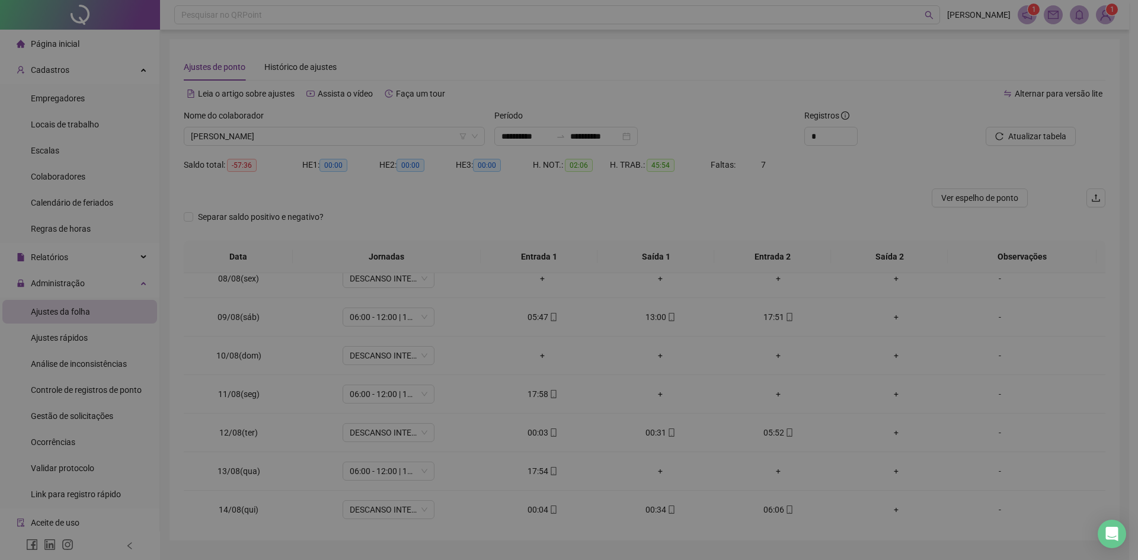
type input "**********"
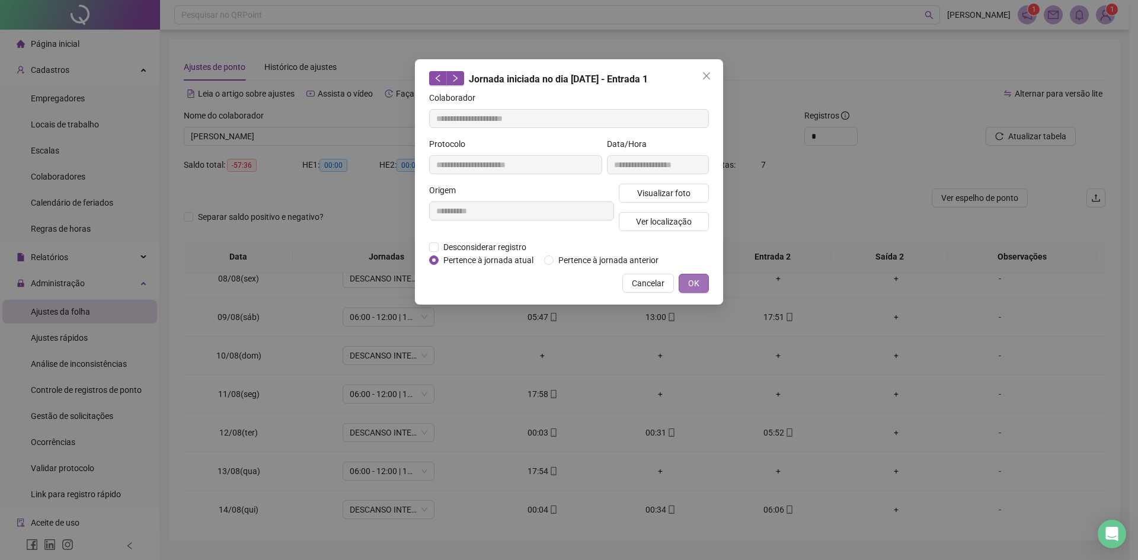
click at [698, 277] on span "OK" at bounding box center [693, 283] width 11 height 13
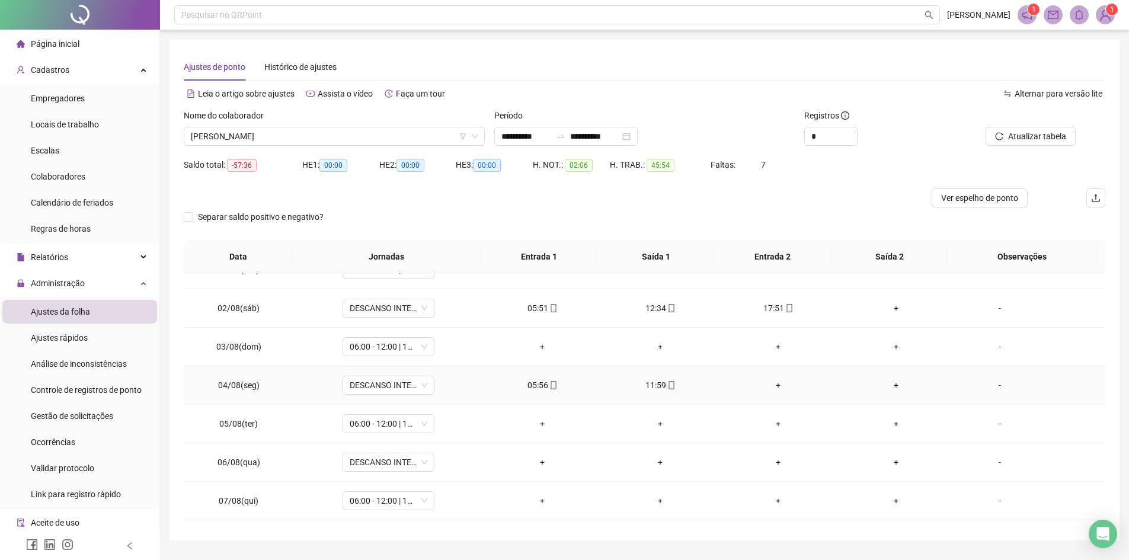
scroll to position [0, 0]
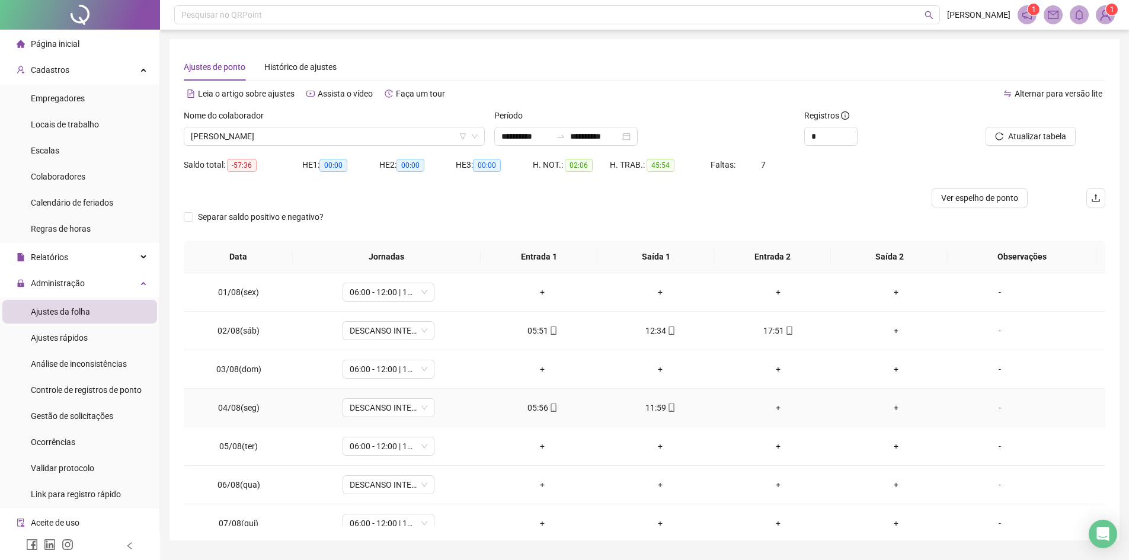
click at [541, 409] on div "05:56" at bounding box center [542, 407] width 99 height 13
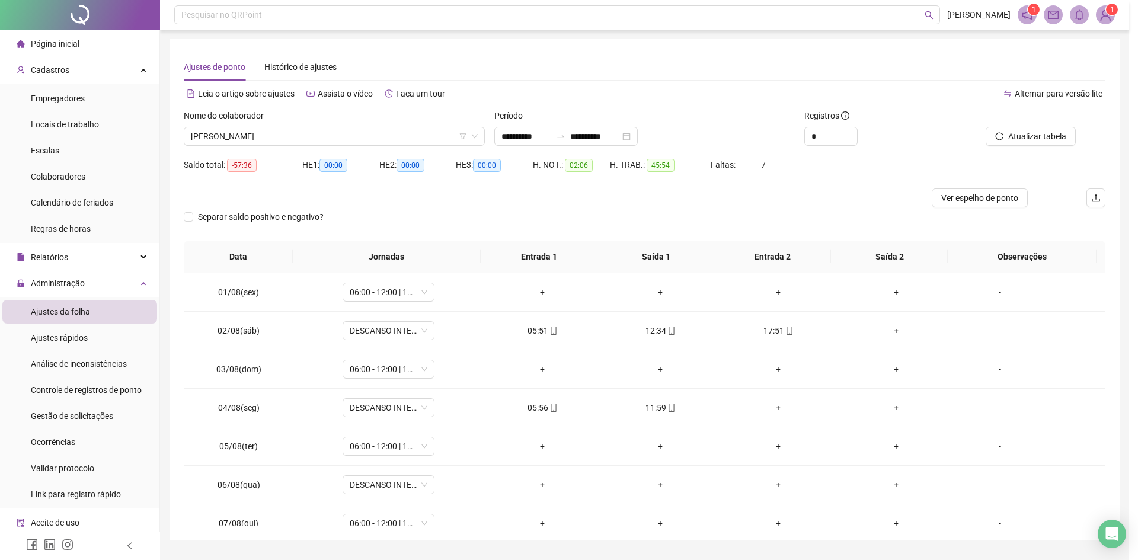
type input "**********"
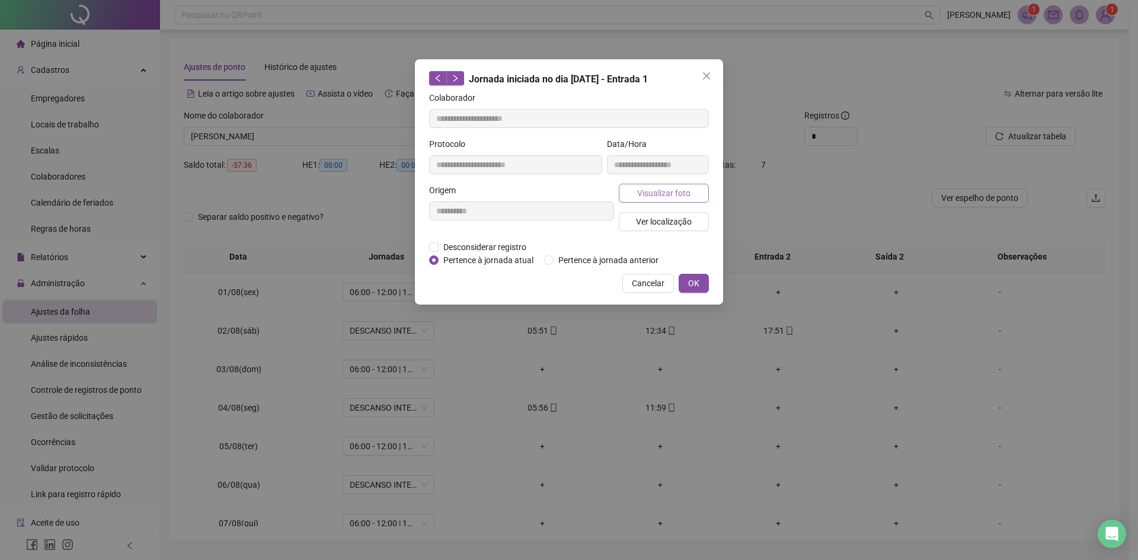
click at [656, 196] on span "Visualizar foto" at bounding box center [663, 193] width 53 height 13
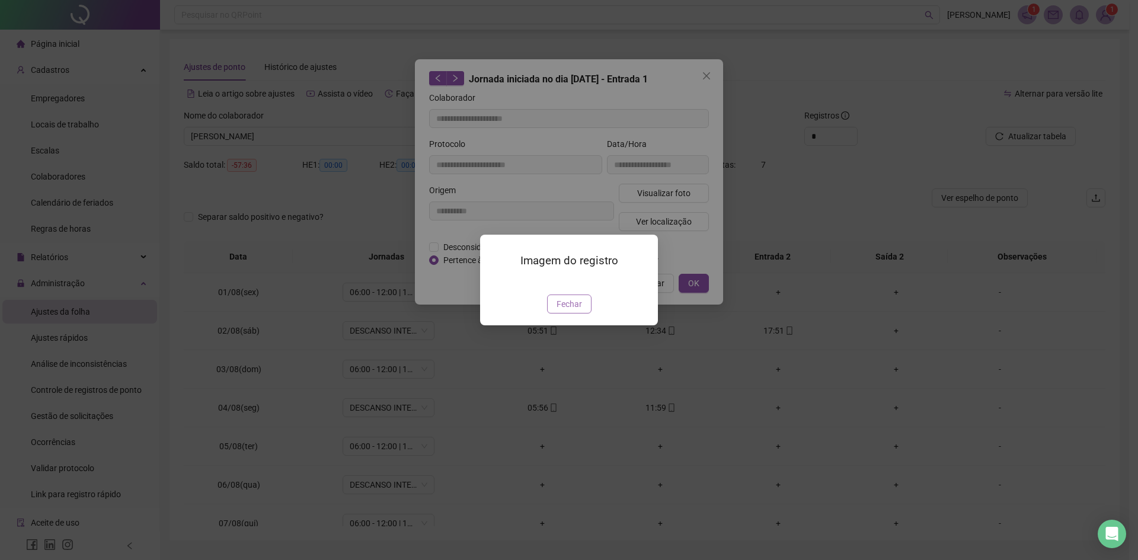
click at [558, 311] on span "Fechar" at bounding box center [569, 304] width 25 height 13
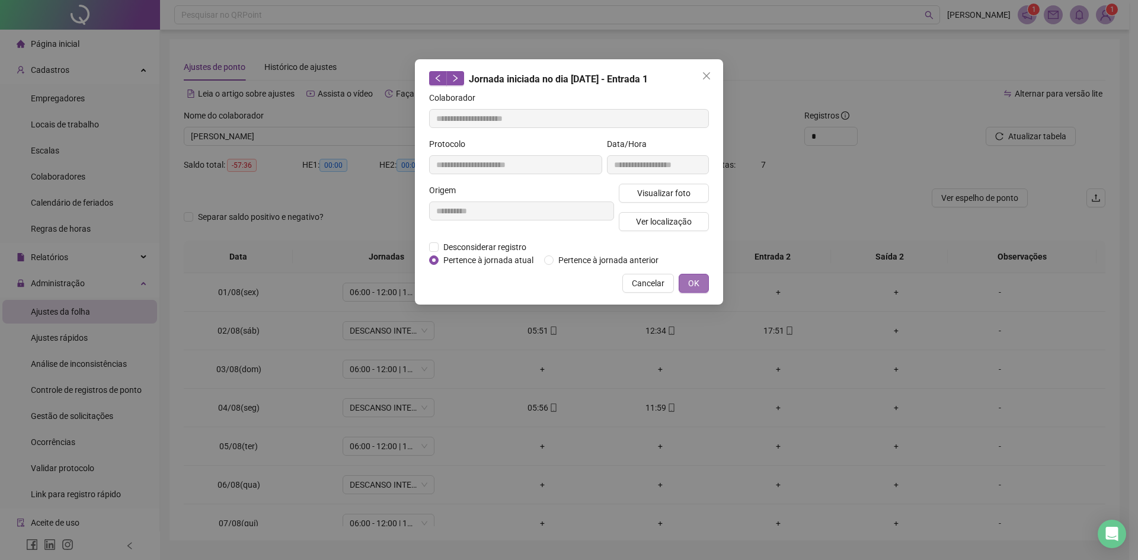
click at [697, 285] on span "OK" at bounding box center [693, 283] width 11 height 13
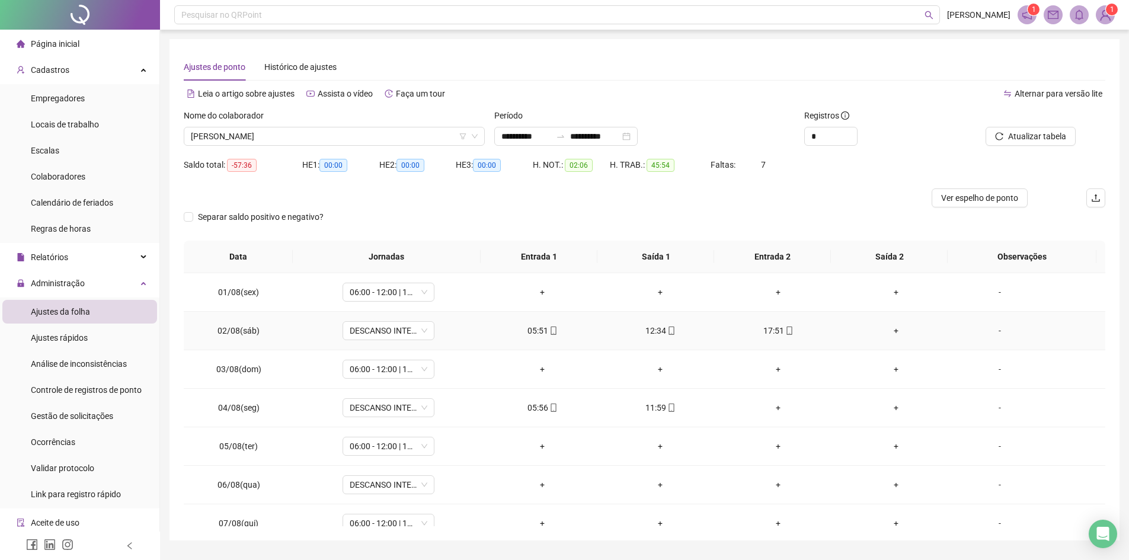
click at [668, 331] on icon "mobile" at bounding box center [672, 331] width 8 height 8
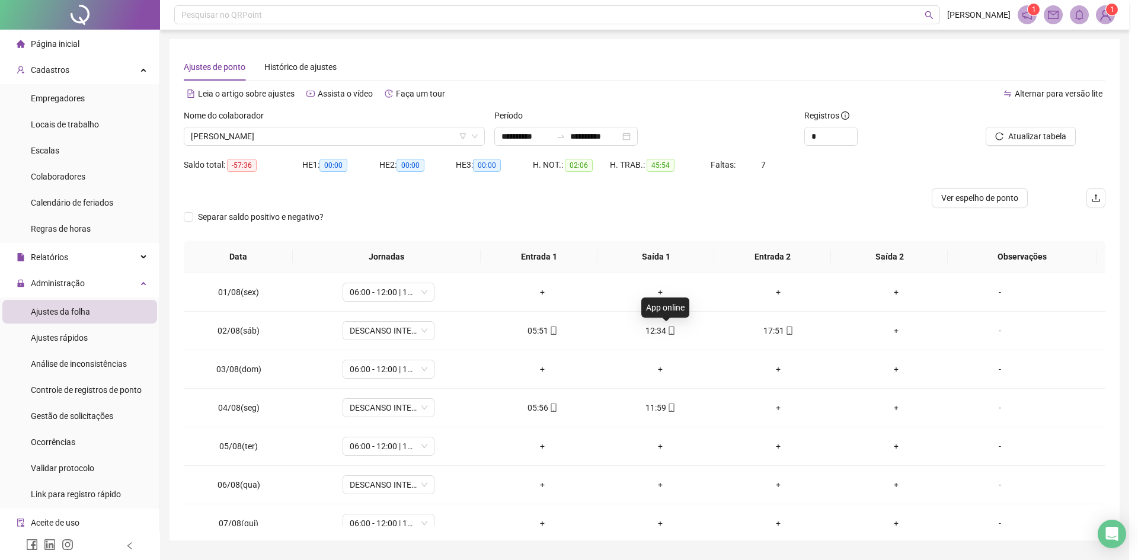
type input "**********"
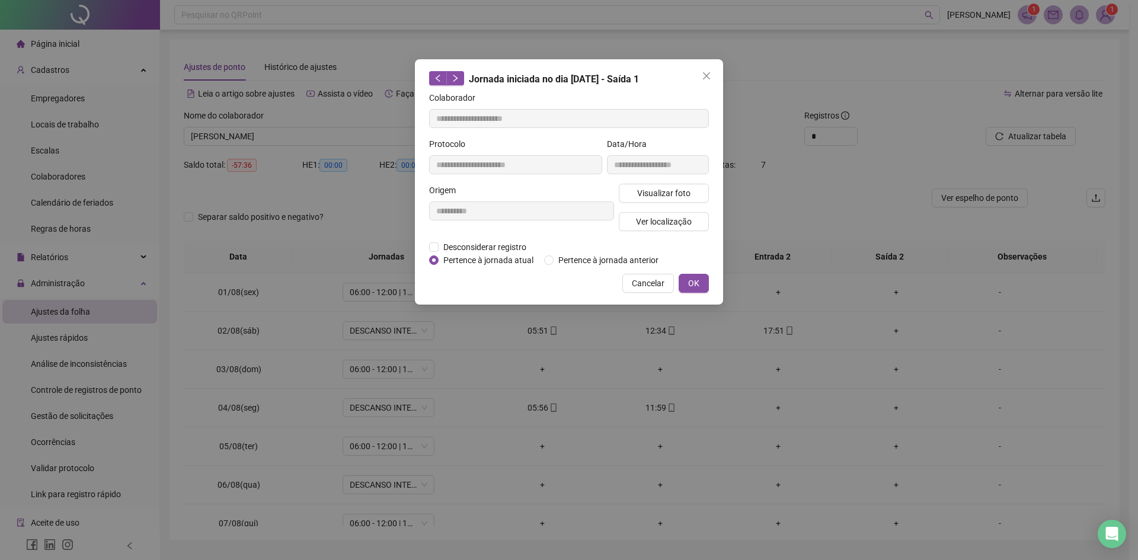
click at [644, 177] on div "**********" at bounding box center [658, 161] width 107 height 46
click at [644, 185] on button "Visualizar foto" at bounding box center [664, 193] width 90 height 19
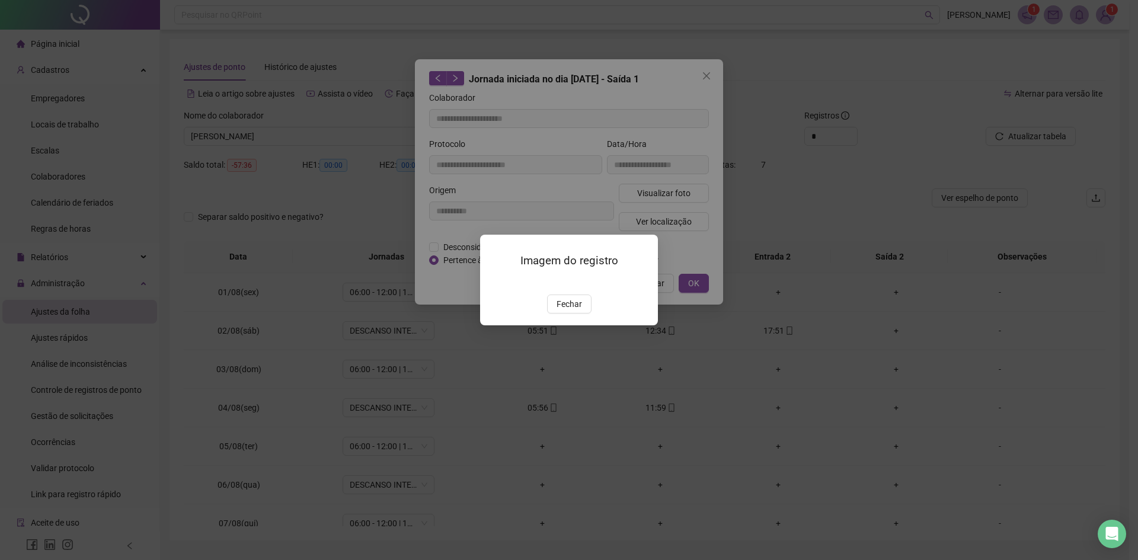
click at [494, 282] on img at bounding box center [494, 282] width 0 height 0
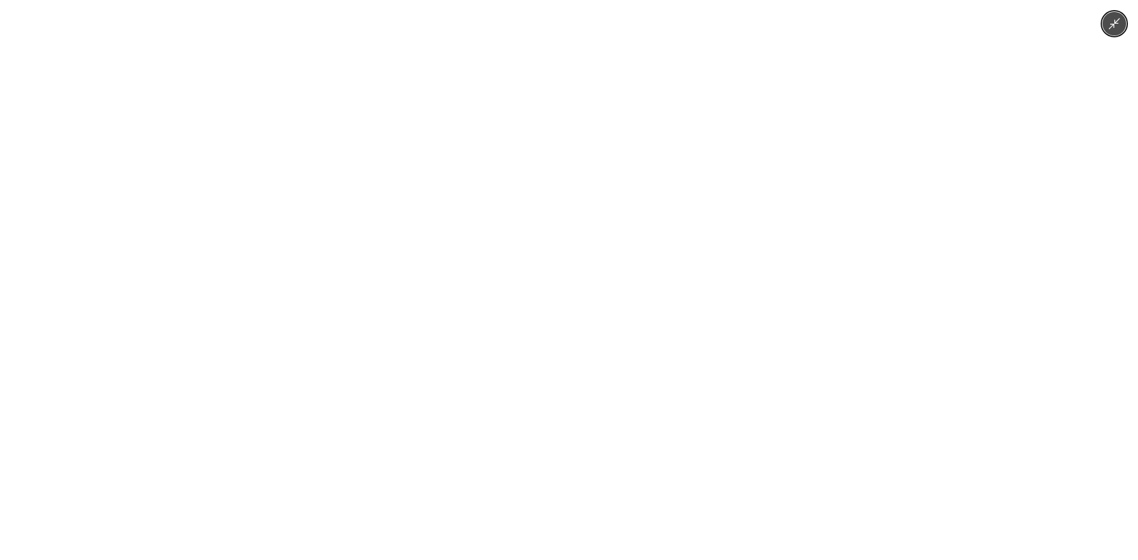
click at [1115, 17] on button "Minimize image" at bounding box center [1115, 24] width 24 height 24
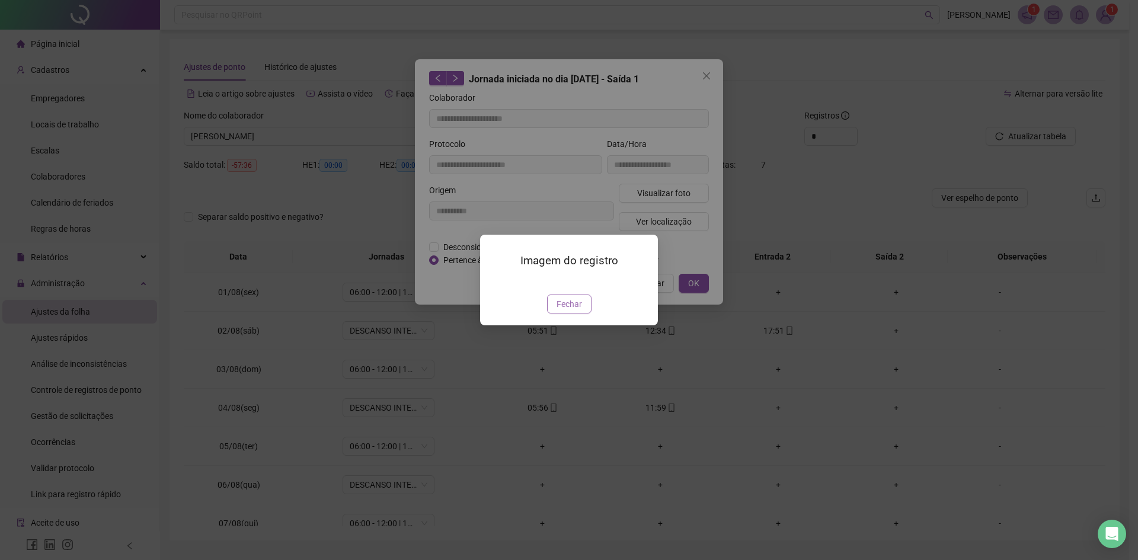
click at [557, 311] on span "Fechar" at bounding box center [569, 304] width 25 height 13
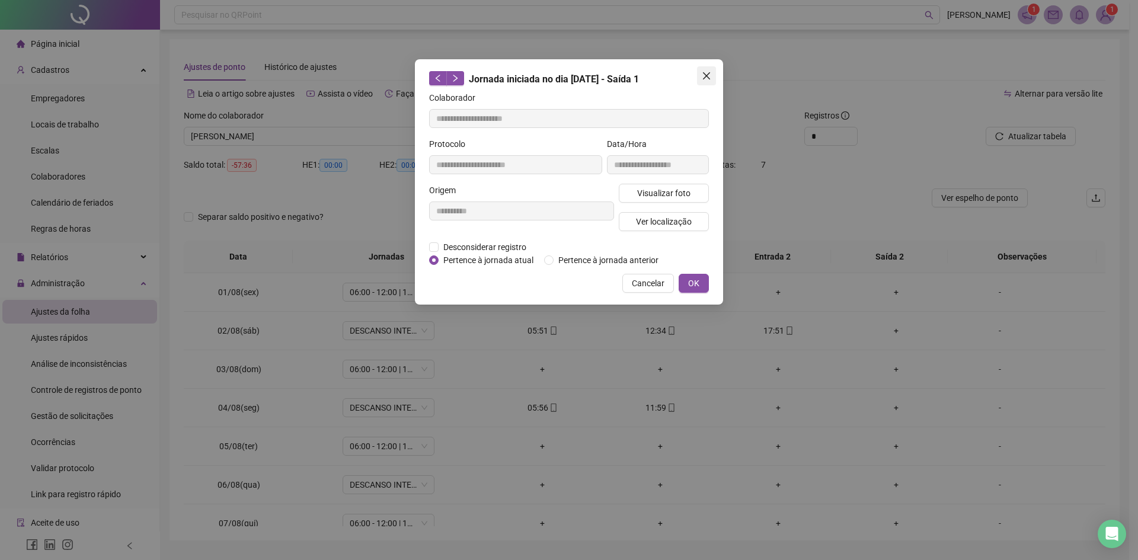
click at [707, 70] on button "Close" at bounding box center [706, 75] width 19 height 19
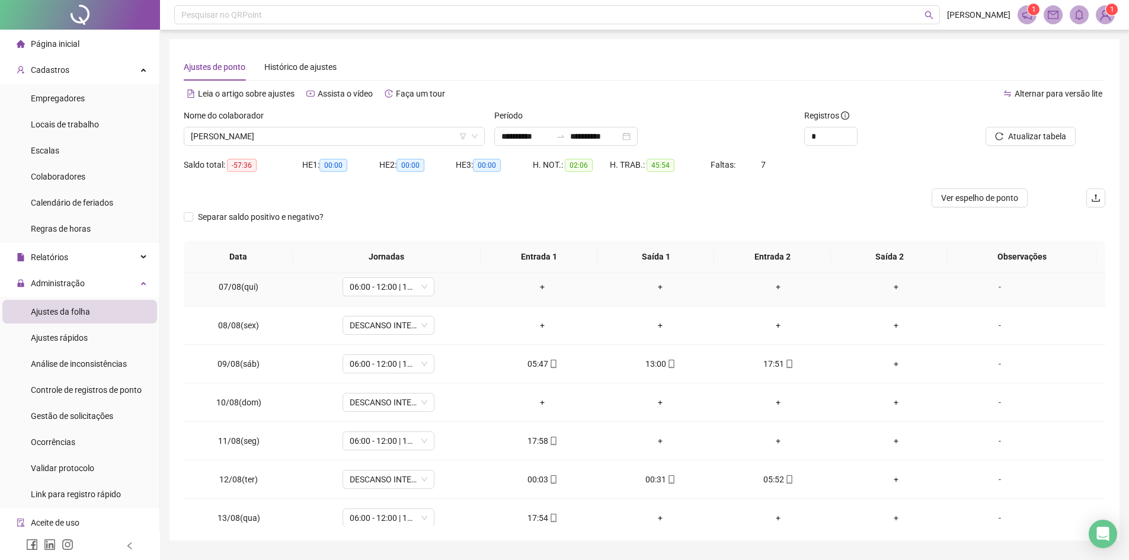
scroll to position [237, 0]
click at [311, 139] on span "[PERSON_NAME]" at bounding box center [334, 136] width 287 height 18
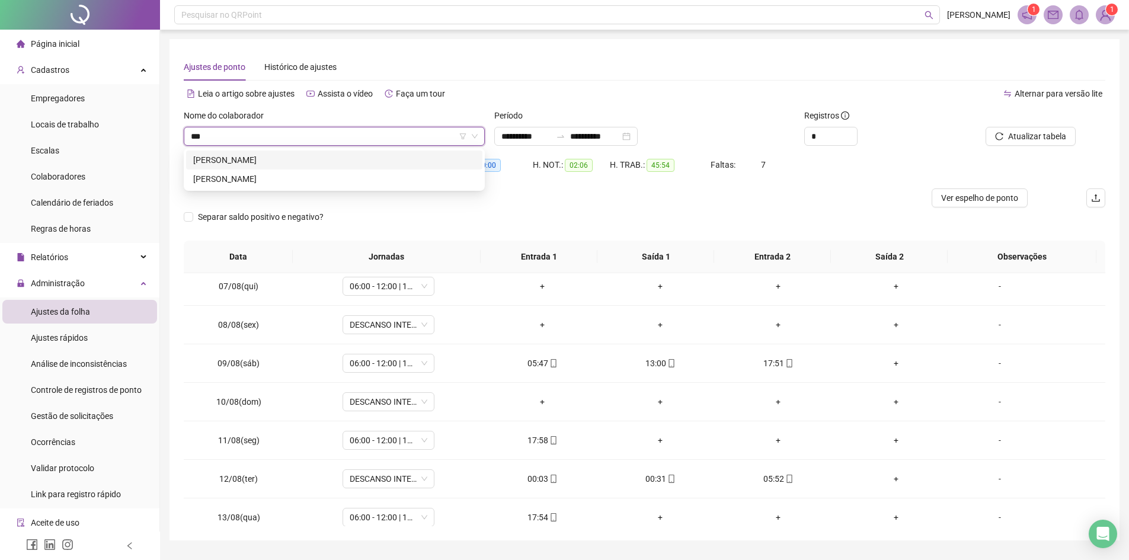
scroll to position [0, 0]
type input "*********"
click at [316, 155] on div "[PERSON_NAME]" at bounding box center [334, 160] width 282 height 13
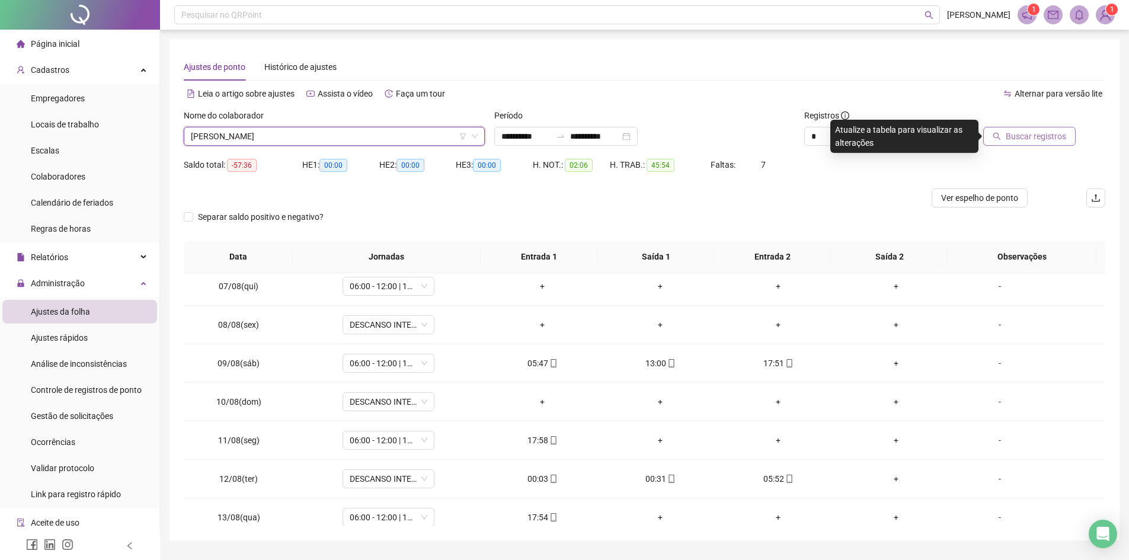
click at [1009, 133] on button "Buscar registros" at bounding box center [1029, 136] width 92 height 19
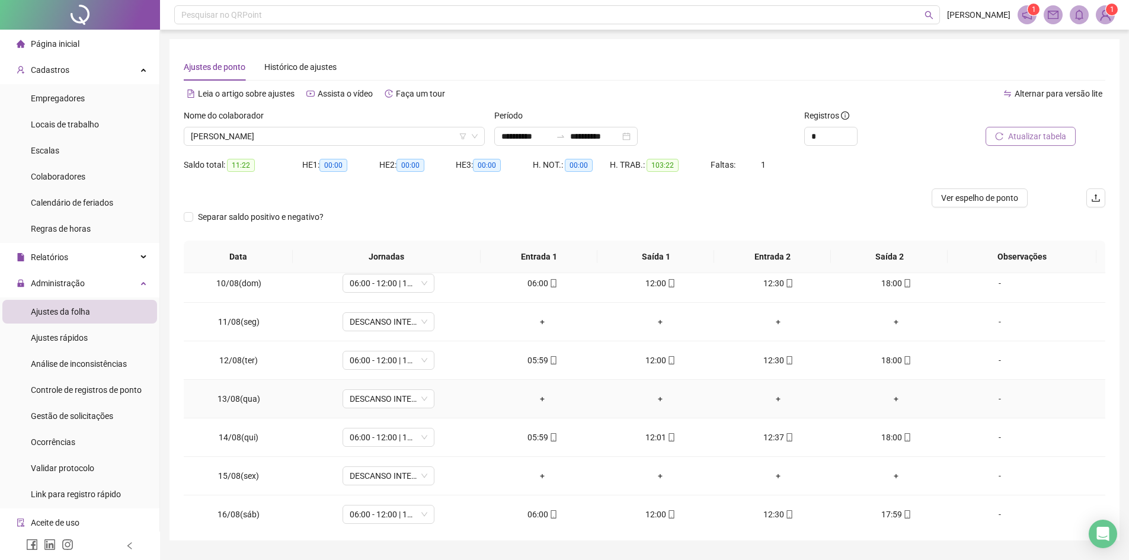
scroll to position [402, 0]
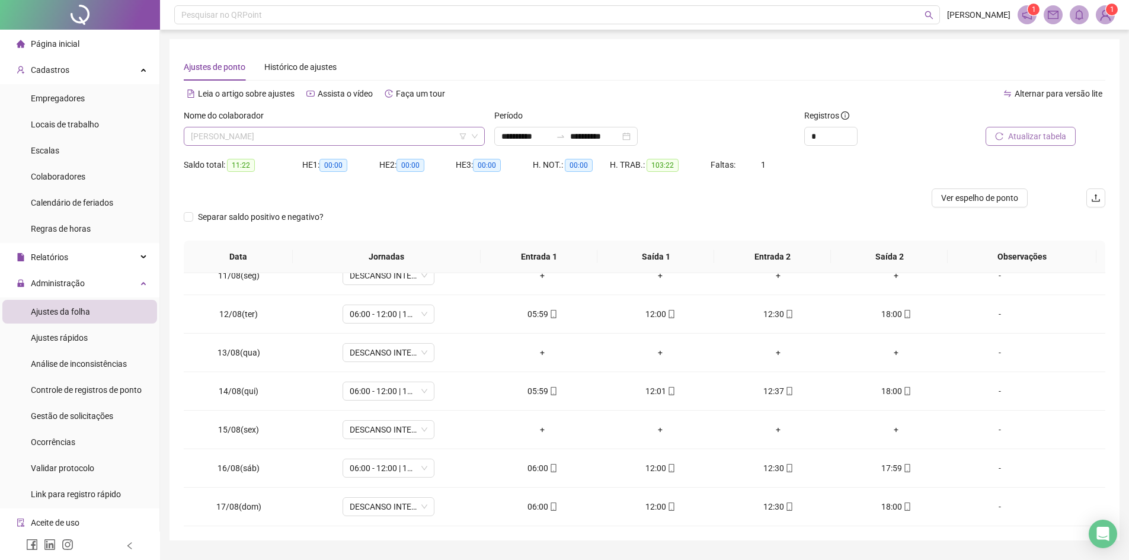
click at [305, 130] on span "[PERSON_NAME]" at bounding box center [334, 136] width 287 height 18
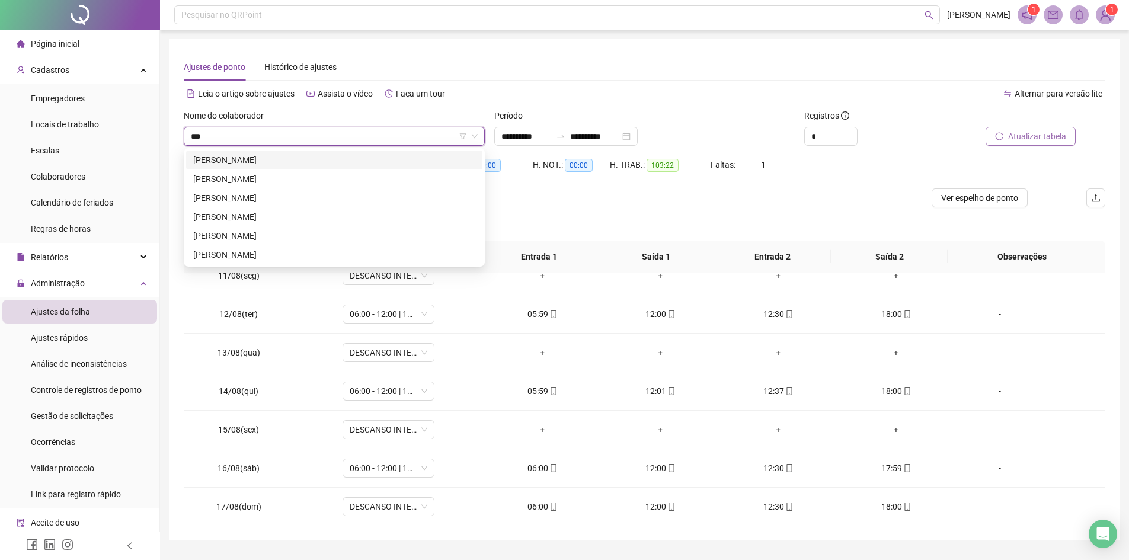
scroll to position [0, 0]
type input "*********"
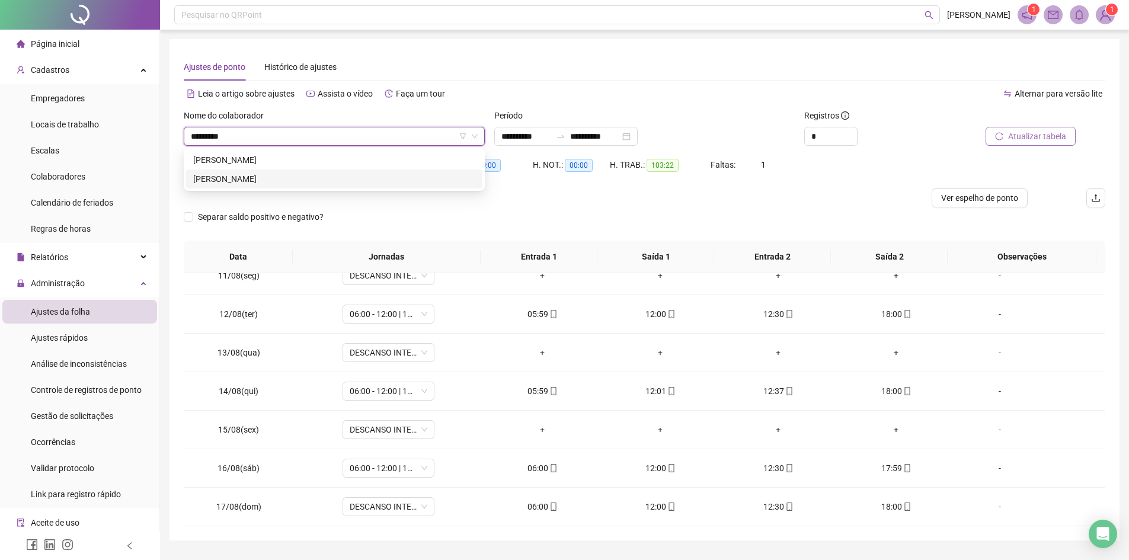
click at [278, 170] on div "[PERSON_NAME]" at bounding box center [334, 179] width 296 height 19
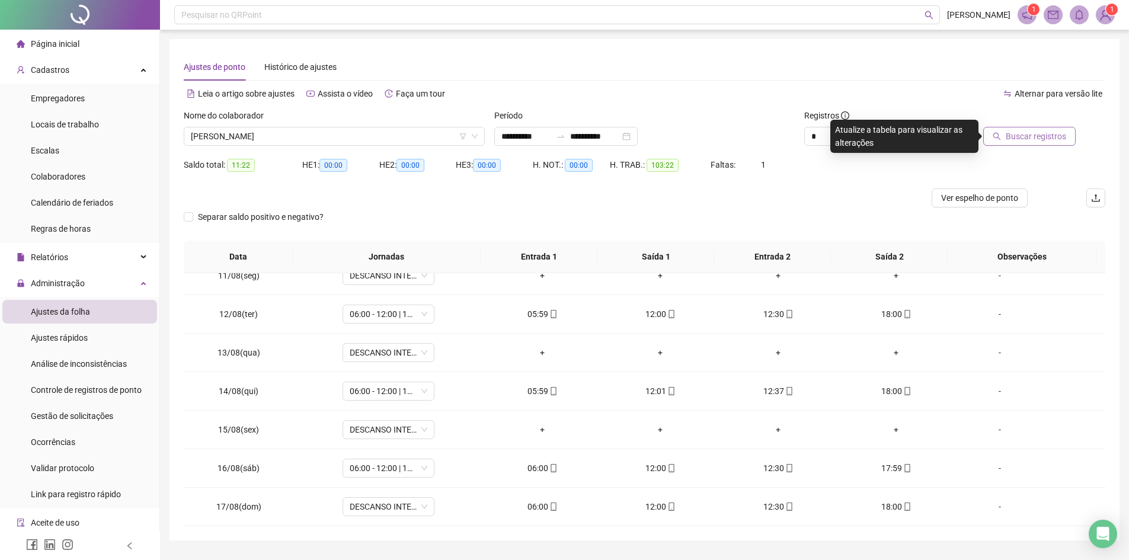
click at [1034, 141] on span "Buscar registros" at bounding box center [1036, 136] width 60 height 13
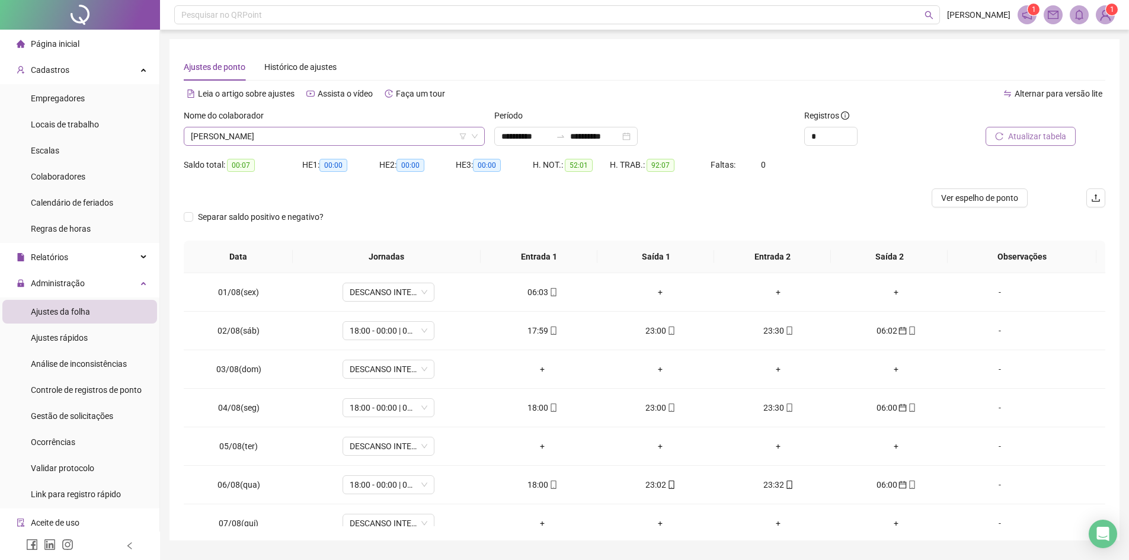
click at [369, 141] on span "[PERSON_NAME]" at bounding box center [334, 136] width 287 height 18
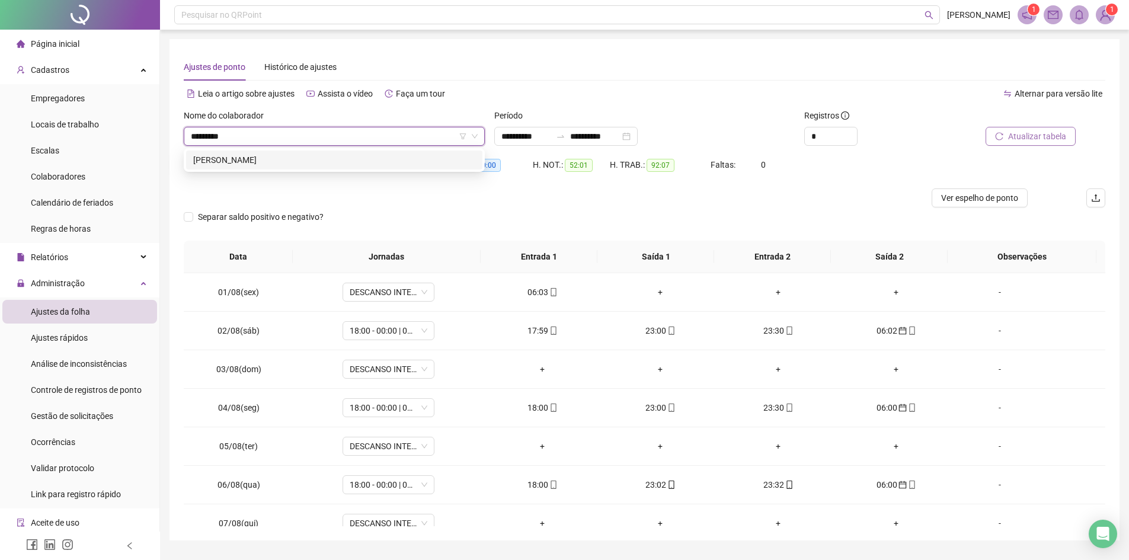
type input "**********"
click at [320, 151] on div "[PERSON_NAME]" at bounding box center [334, 160] width 296 height 19
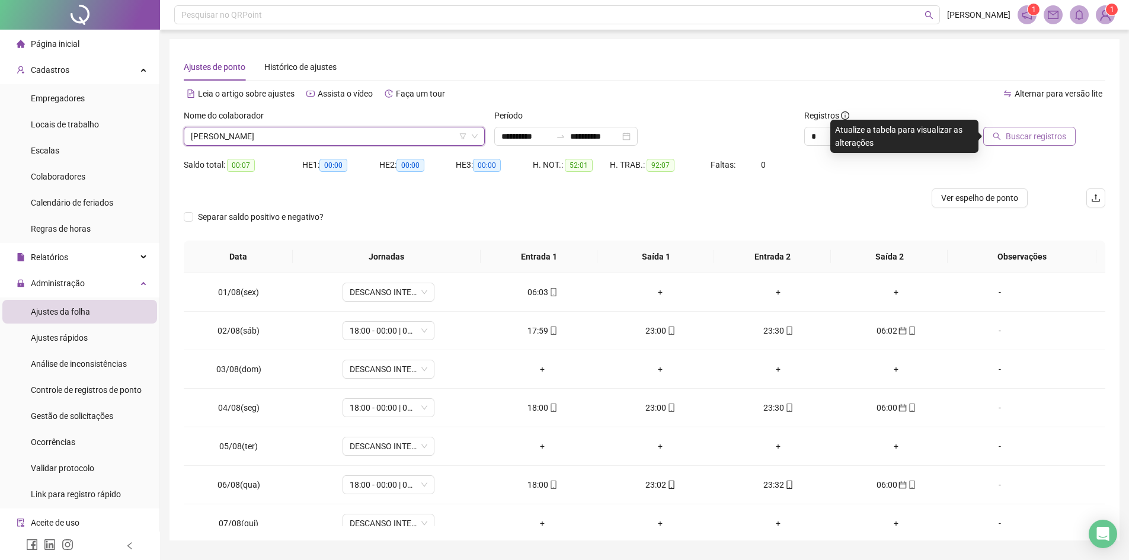
click at [1059, 140] on span "Buscar registros" at bounding box center [1036, 136] width 60 height 13
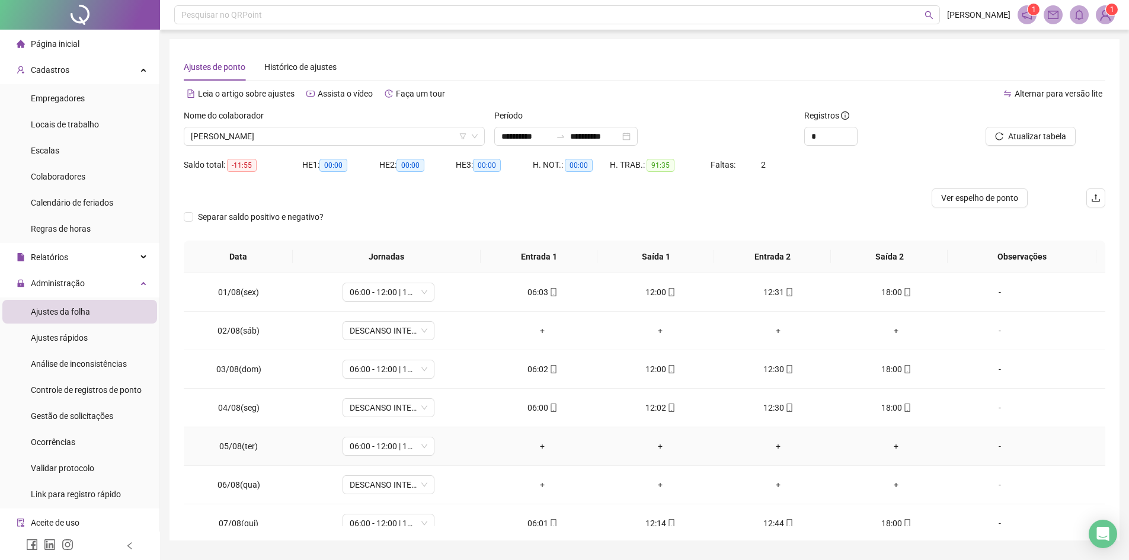
scroll to position [296, 0]
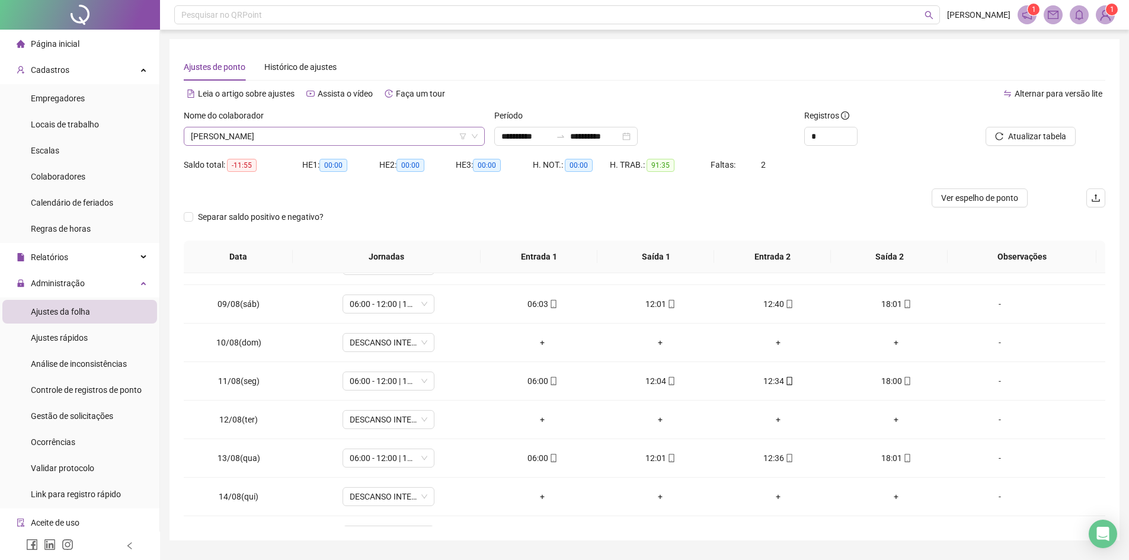
click at [327, 128] on span "[PERSON_NAME]" at bounding box center [334, 136] width 287 height 18
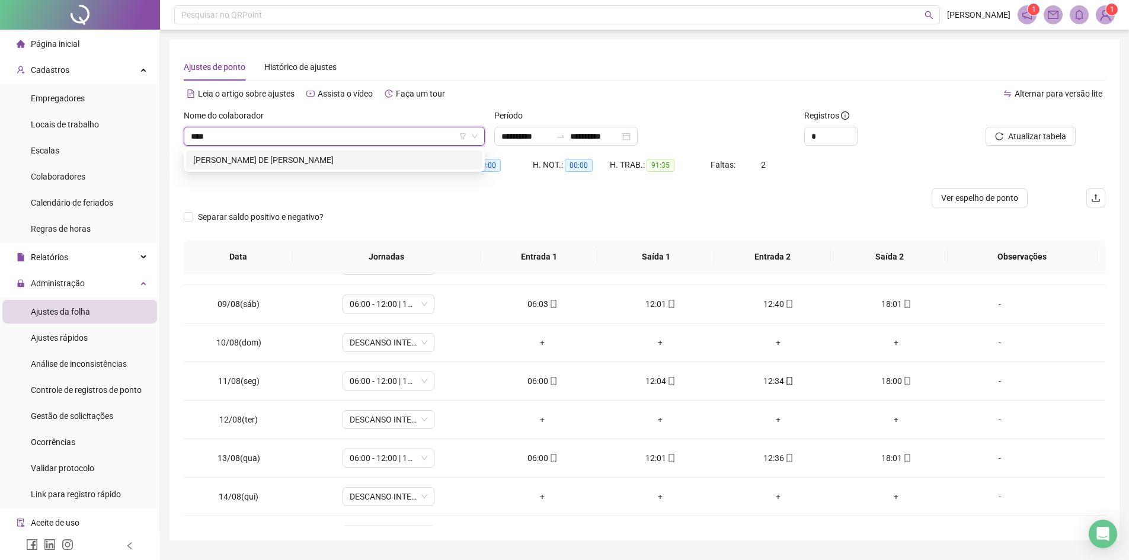
scroll to position [0, 0]
type input "********"
click at [294, 165] on div "[PERSON_NAME] DE [PERSON_NAME]" at bounding box center [334, 160] width 282 height 13
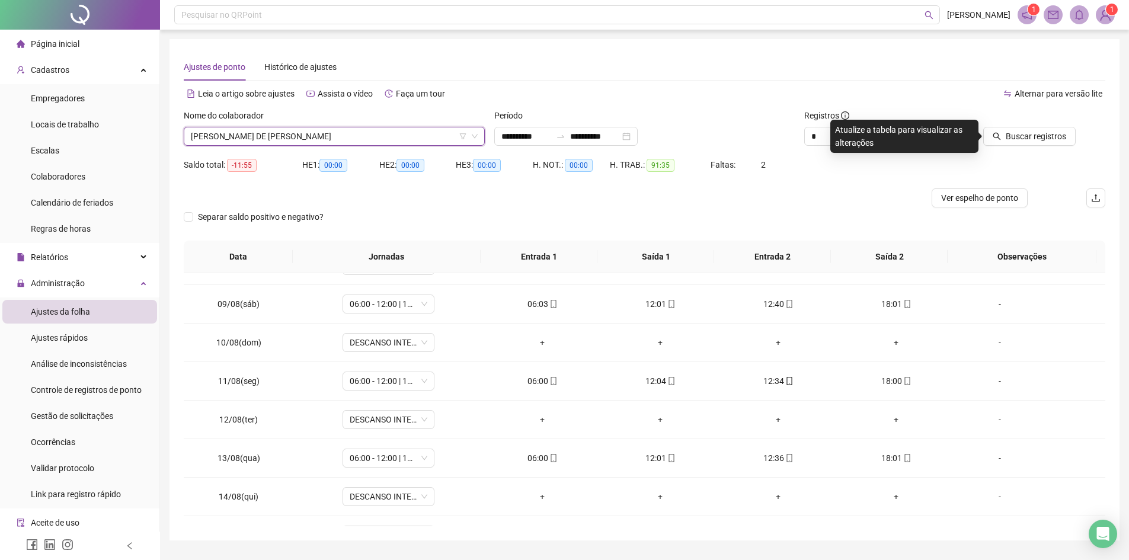
click at [365, 138] on span "[PERSON_NAME] DE [PERSON_NAME]" at bounding box center [334, 136] width 287 height 18
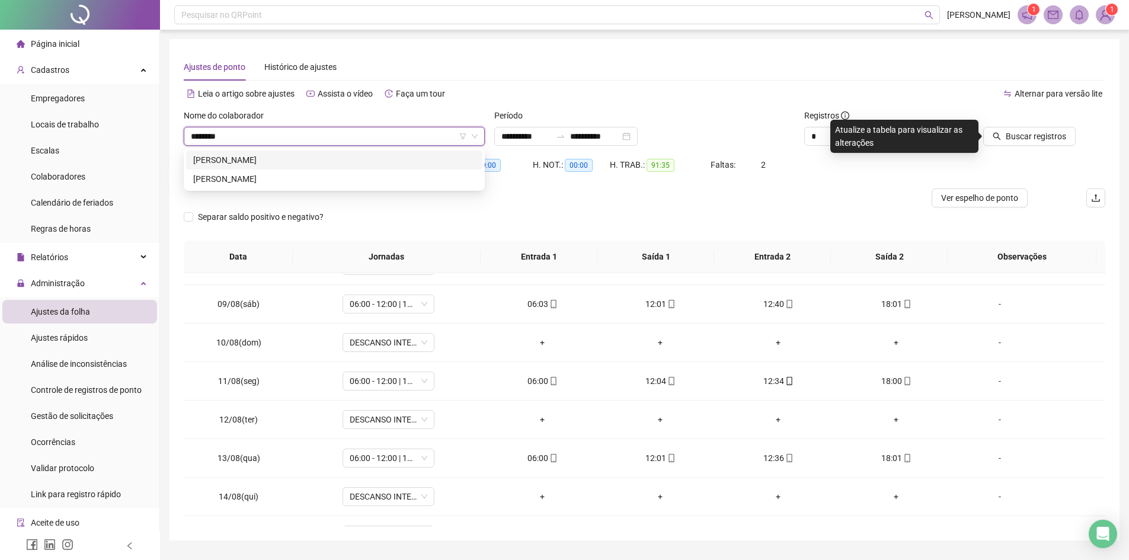
type input "*********"
click at [334, 155] on div "[PERSON_NAME]" at bounding box center [334, 160] width 282 height 13
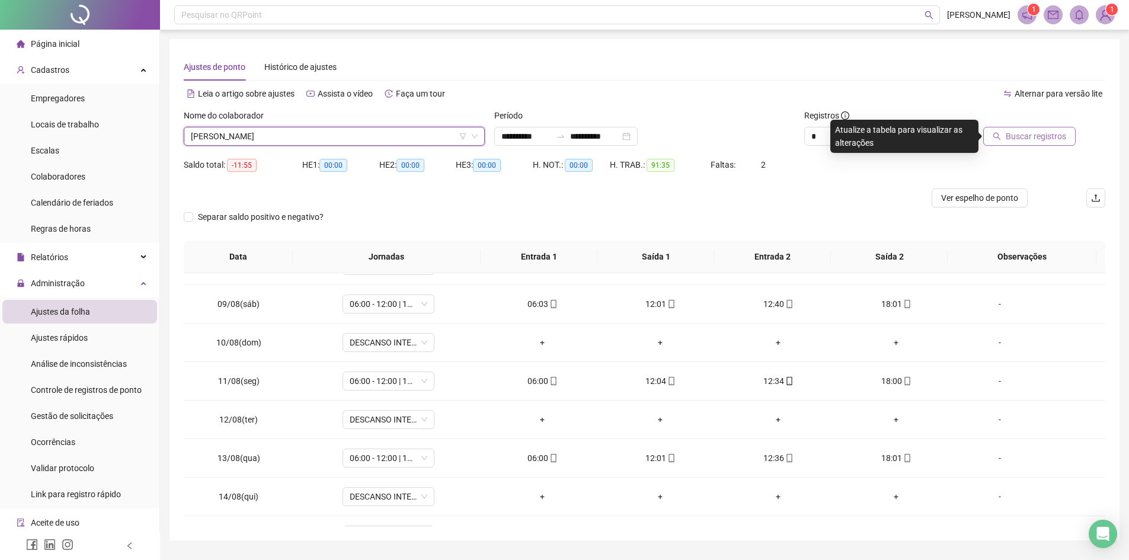
click at [989, 139] on button "Buscar registros" at bounding box center [1029, 136] width 92 height 19
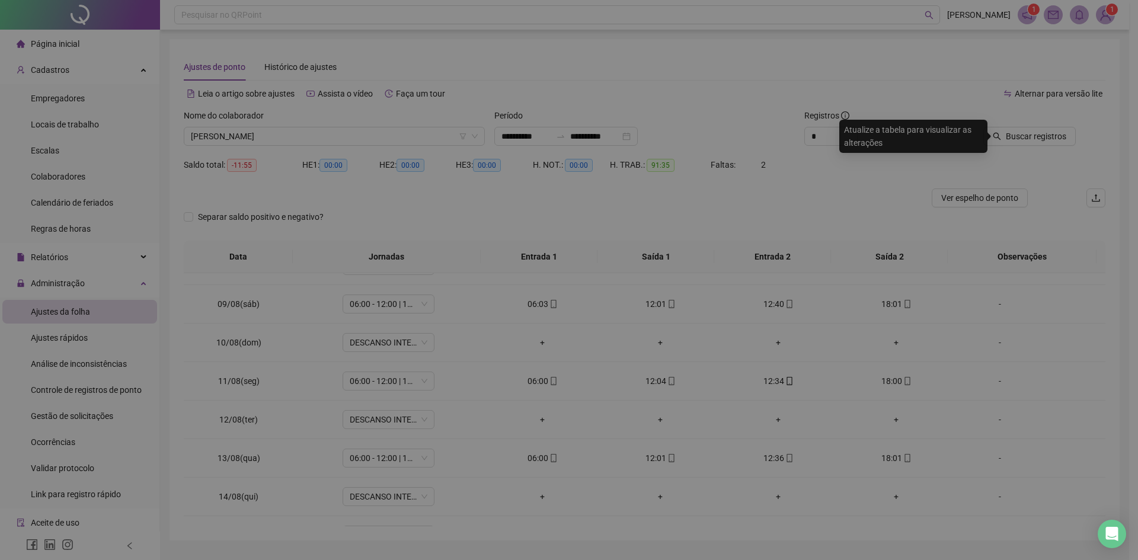
click at [998, 137] on div "Buscando registros Os registros de ponto estão sendo buscados... OK" at bounding box center [569, 280] width 1138 height 560
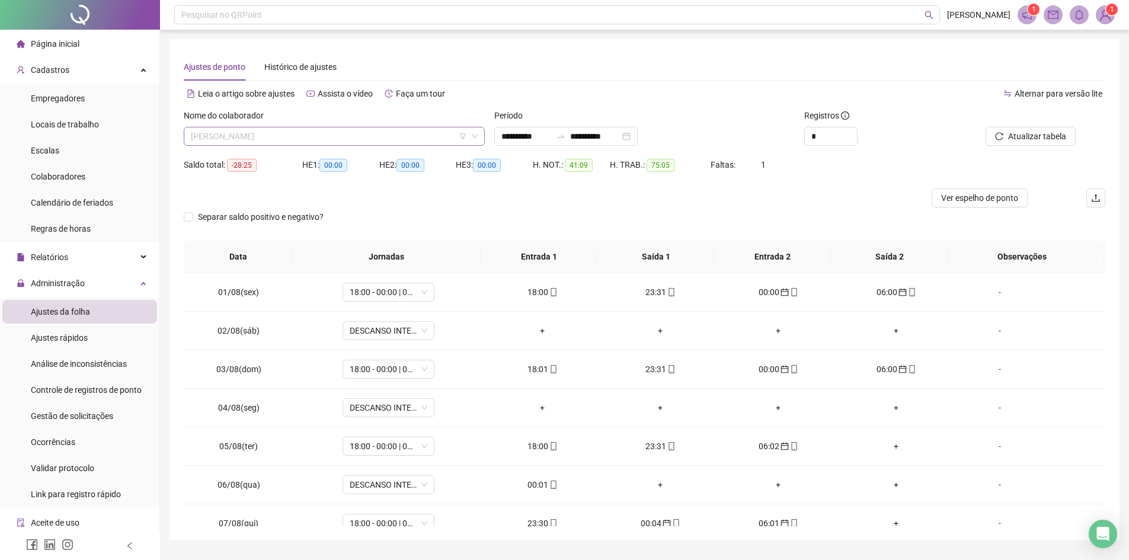
click at [381, 140] on span "[PERSON_NAME]" at bounding box center [334, 136] width 287 height 18
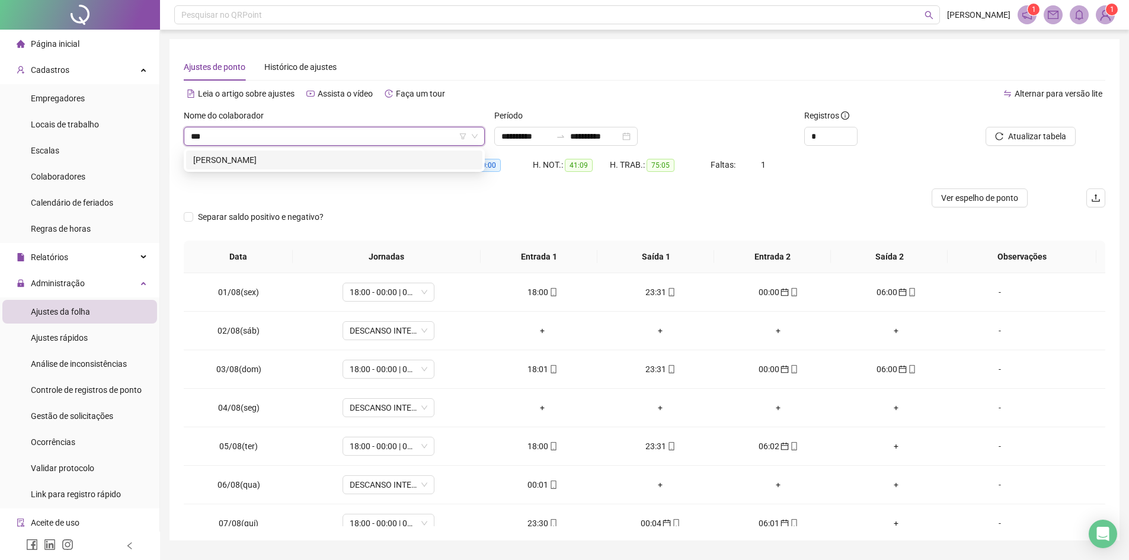
type input "****"
click at [261, 159] on div "[PERSON_NAME]" at bounding box center [334, 160] width 282 height 13
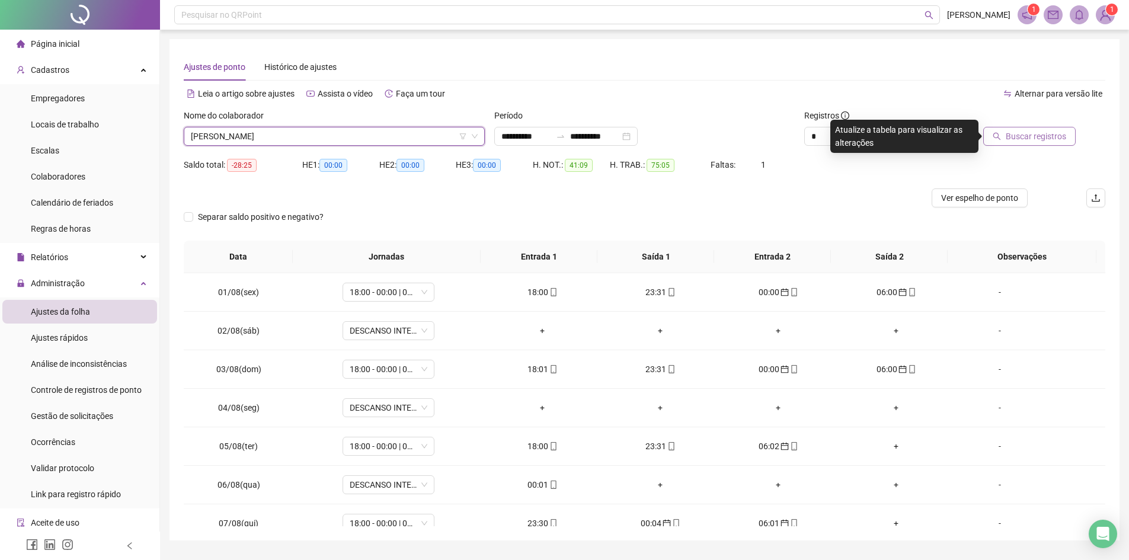
click at [1033, 133] on span "Buscar registros" at bounding box center [1036, 136] width 60 height 13
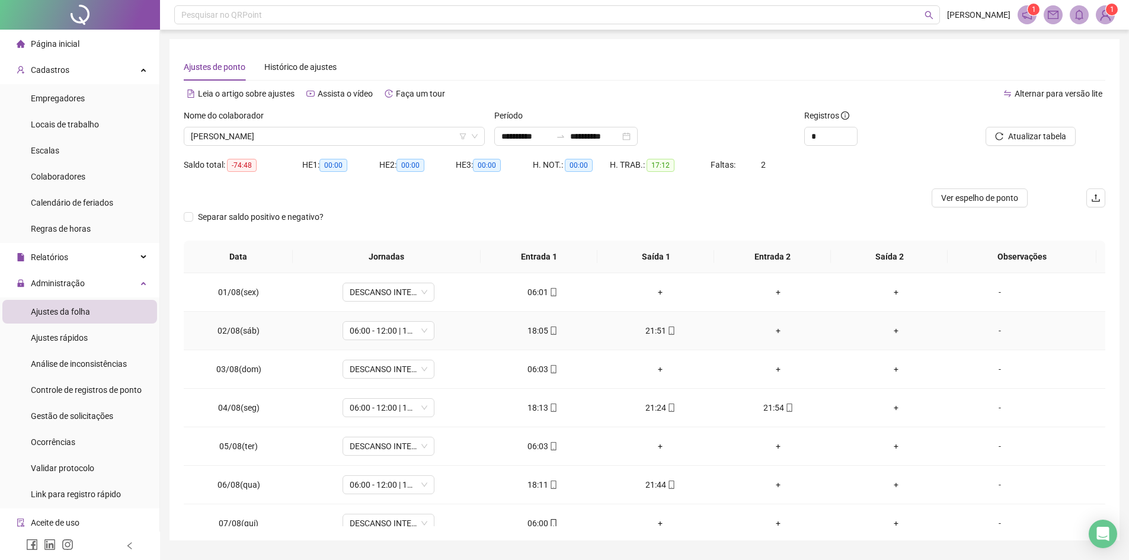
scroll to position [119, 0]
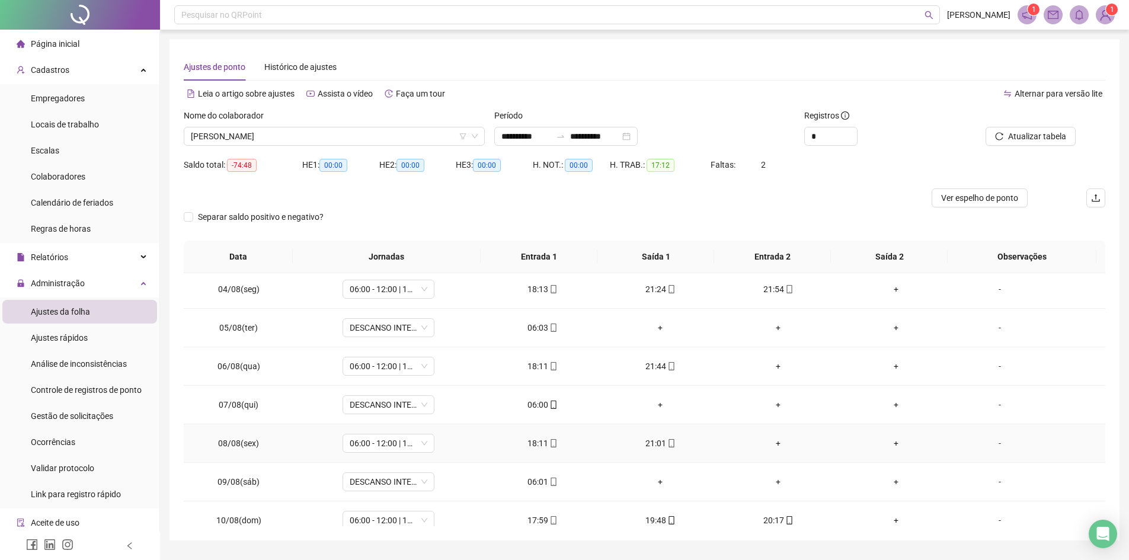
click at [534, 445] on div "18:11" at bounding box center [542, 443] width 99 height 13
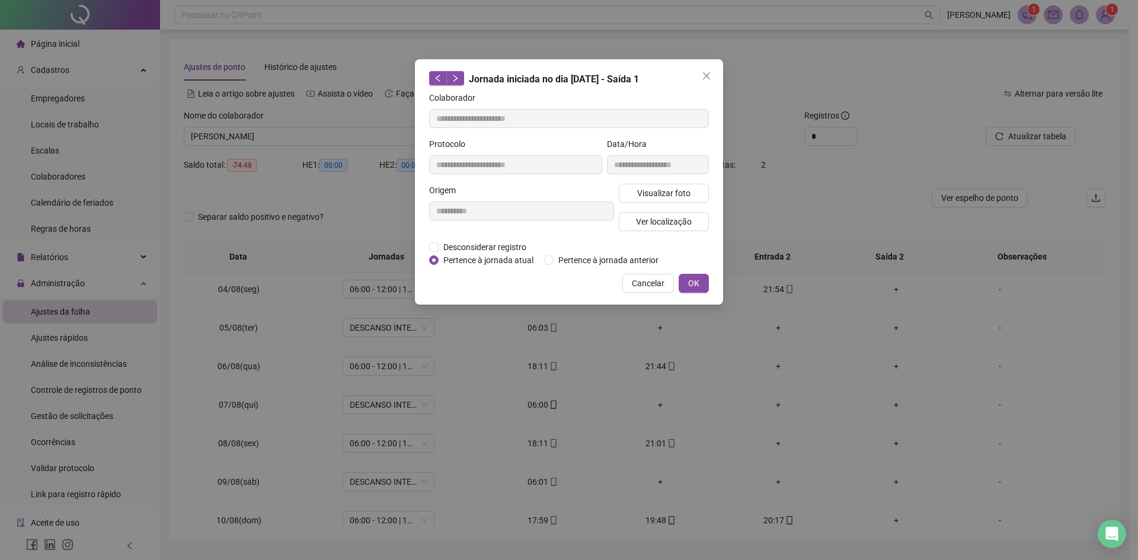
type input "**********"
click at [686, 283] on button "OK" at bounding box center [694, 283] width 30 height 19
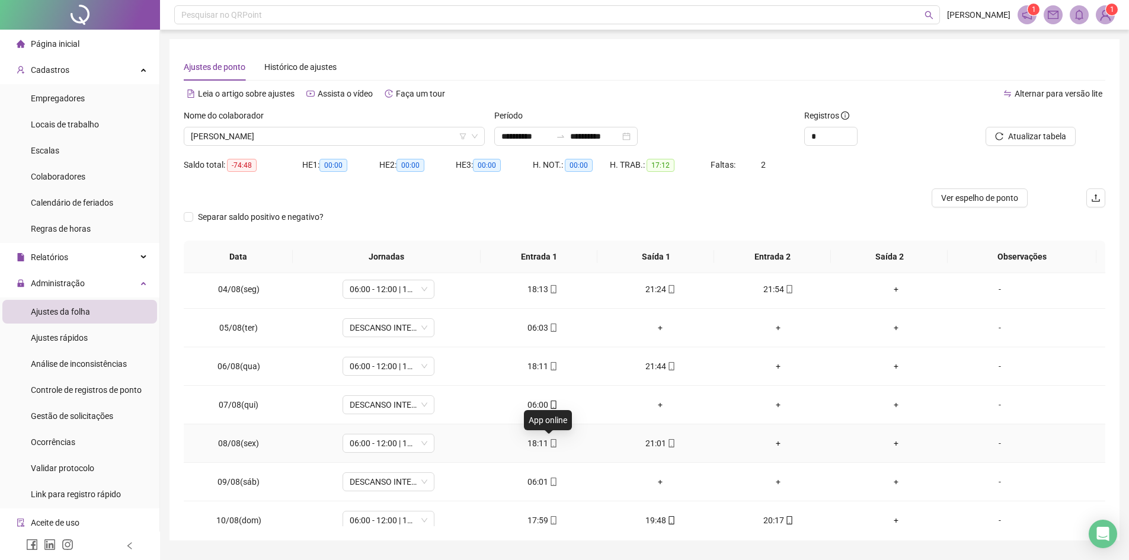
click at [543, 443] on div "18:11" at bounding box center [542, 443] width 99 height 13
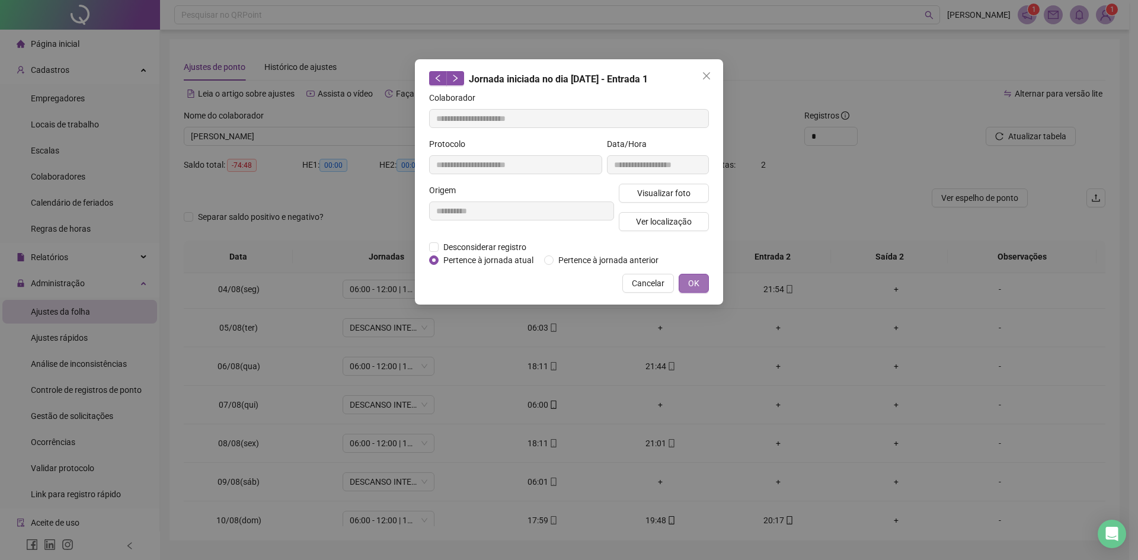
click at [691, 279] on span "OK" at bounding box center [693, 283] width 11 height 13
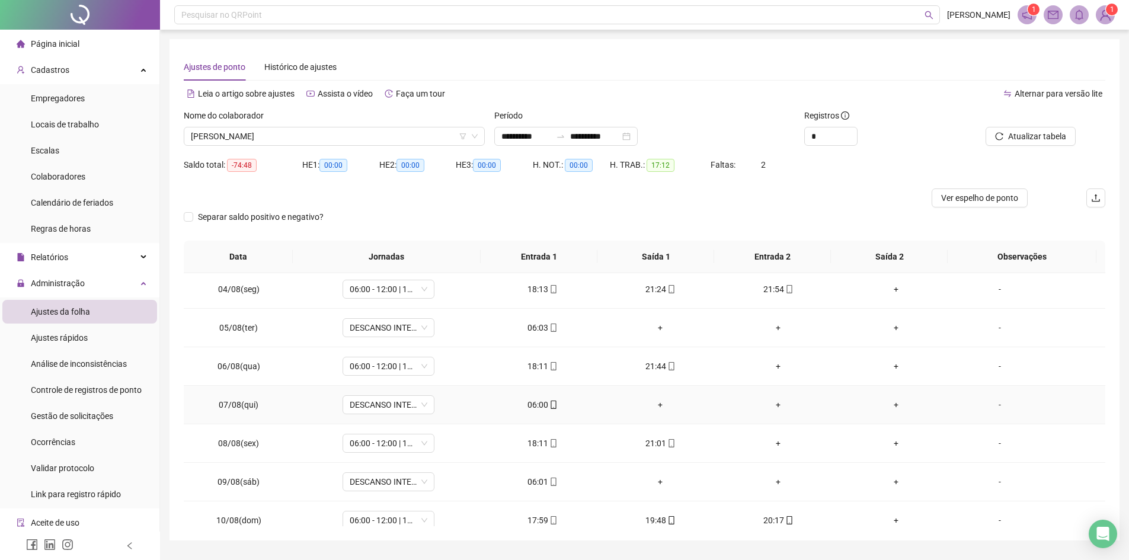
scroll to position [237, 0]
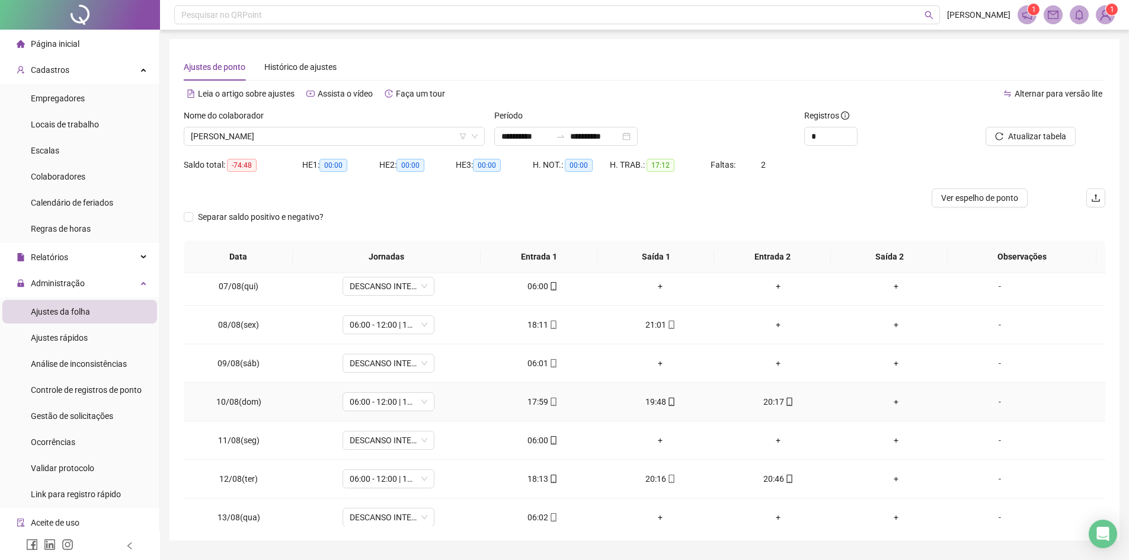
click at [545, 407] on div "17:59" at bounding box center [542, 401] width 99 height 13
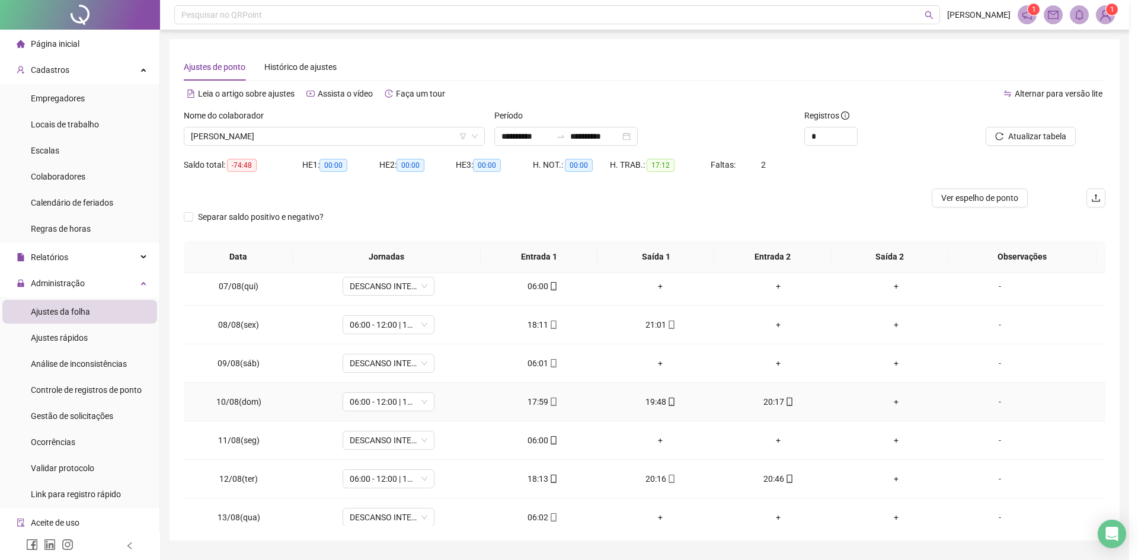
type input "**********"
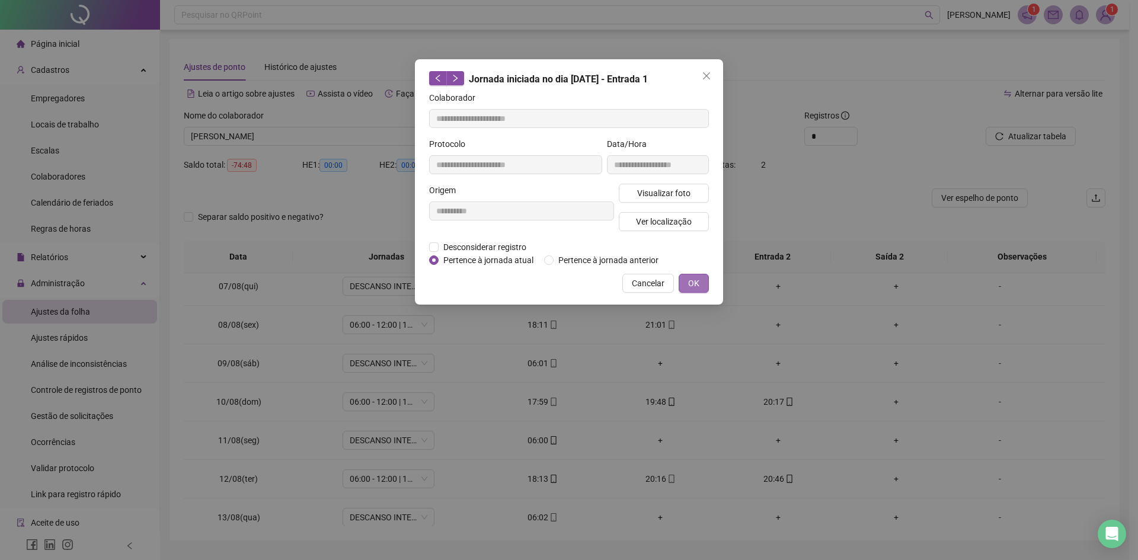
click at [689, 277] on span "OK" at bounding box center [693, 283] width 11 height 13
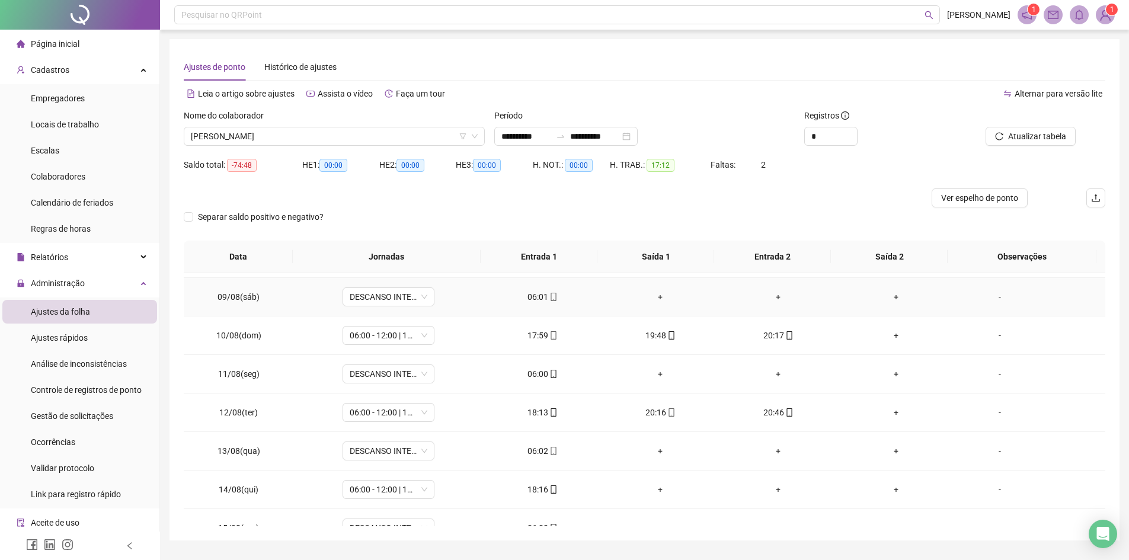
scroll to position [356, 0]
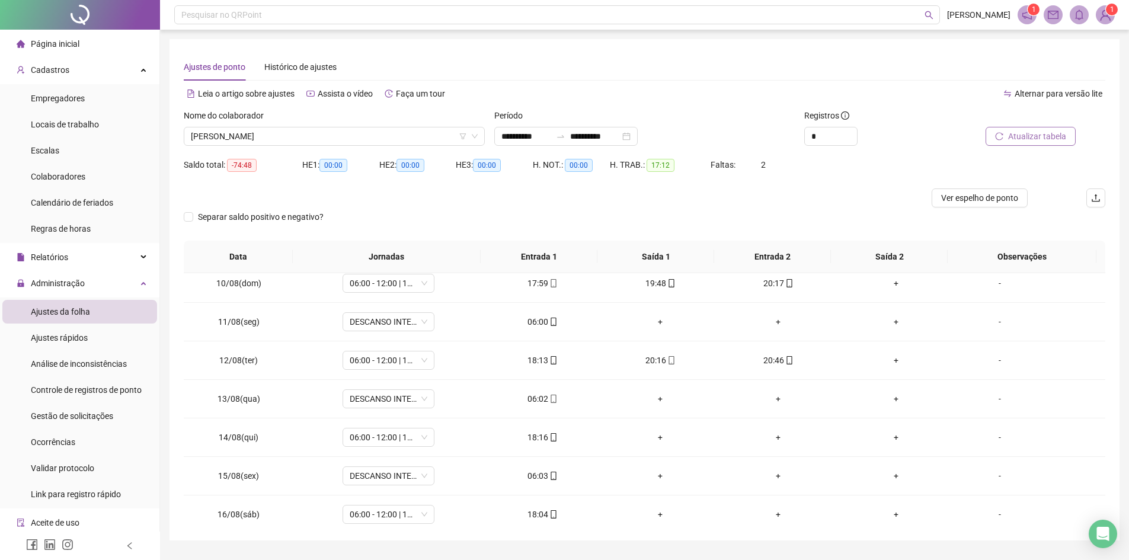
click at [1048, 130] on span "Atualizar tabela" at bounding box center [1037, 136] width 58 height 13
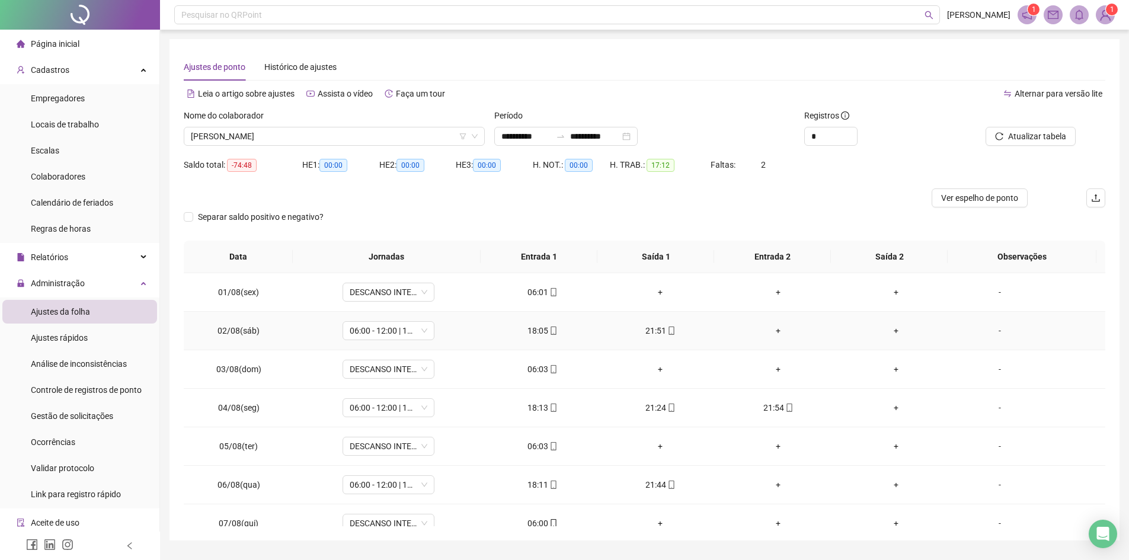
click at [521, 327] on div "18:05" at bounding box center [542, 330] width 99 height 13
type input "**********"
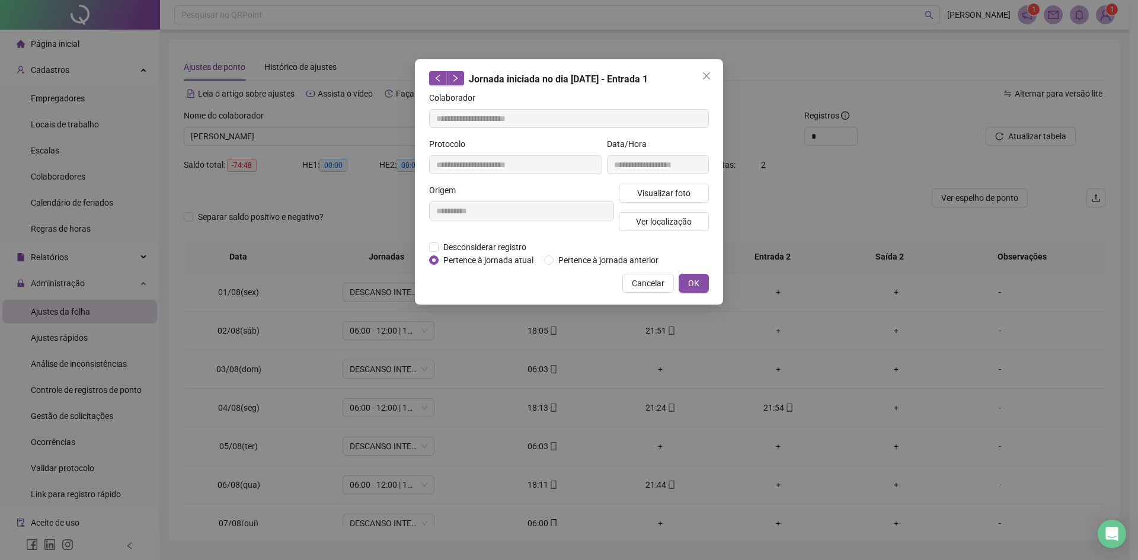
click at [710, 279] on div "**********" at bounding box center [569, 181] width 308 height 245
click at [702, 283] on button "OK" at bounding box center [694, 283] width 30 height 19
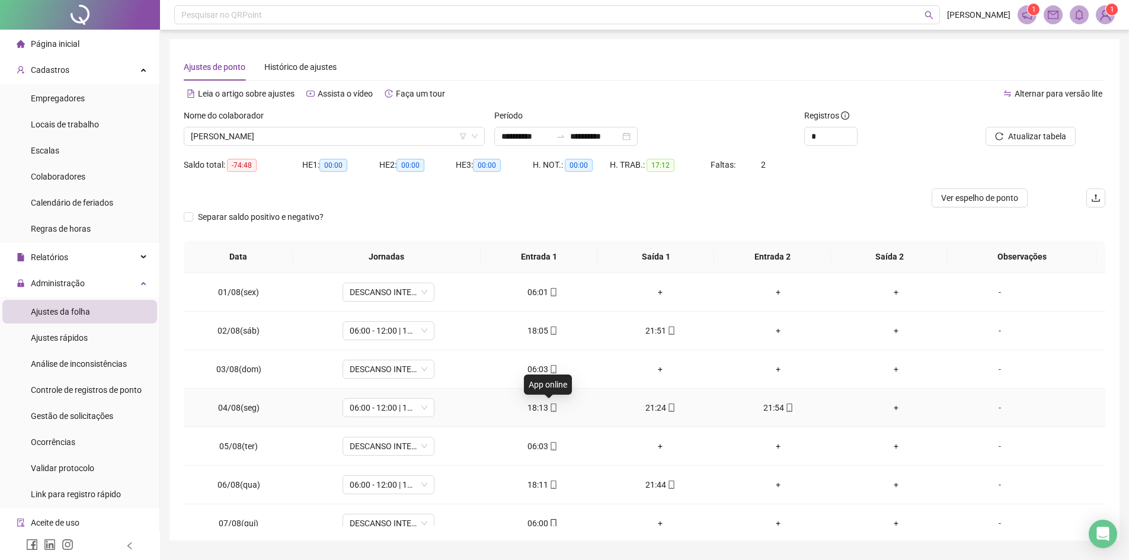
click at [548, 408] on span "mobile" at bounding box center [552, 408] width 9 height 8
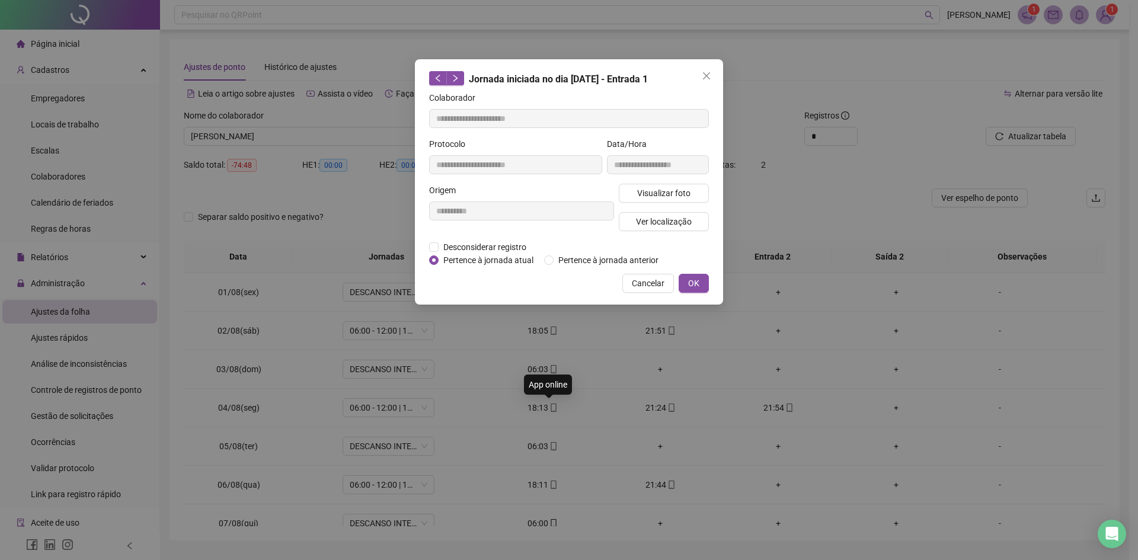
type input "**********"
click at [698, 283] on span "OK" at bounding box center [693, 283] width 11 height 13
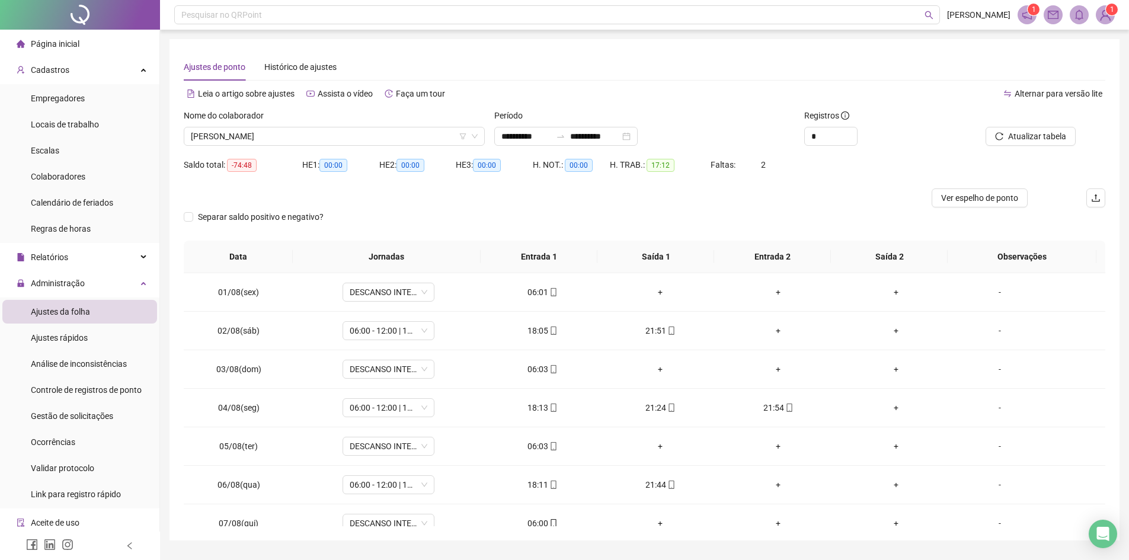
click at [333, 146] on div "Nome do colaborador [PERSON_NAME]" at bounding box center [334, 132] width 311 height 46
click at [322, 135] on span "[PERSON_NAME]" at bounding box center [334, 136] width 287 height 18
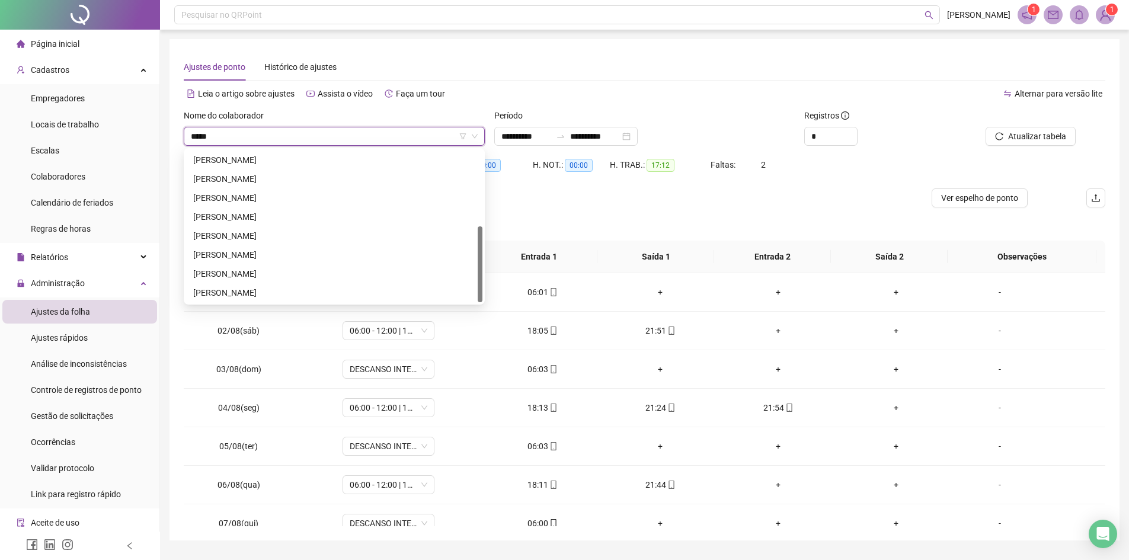
scroll to position [152, 0]
type input "*******"
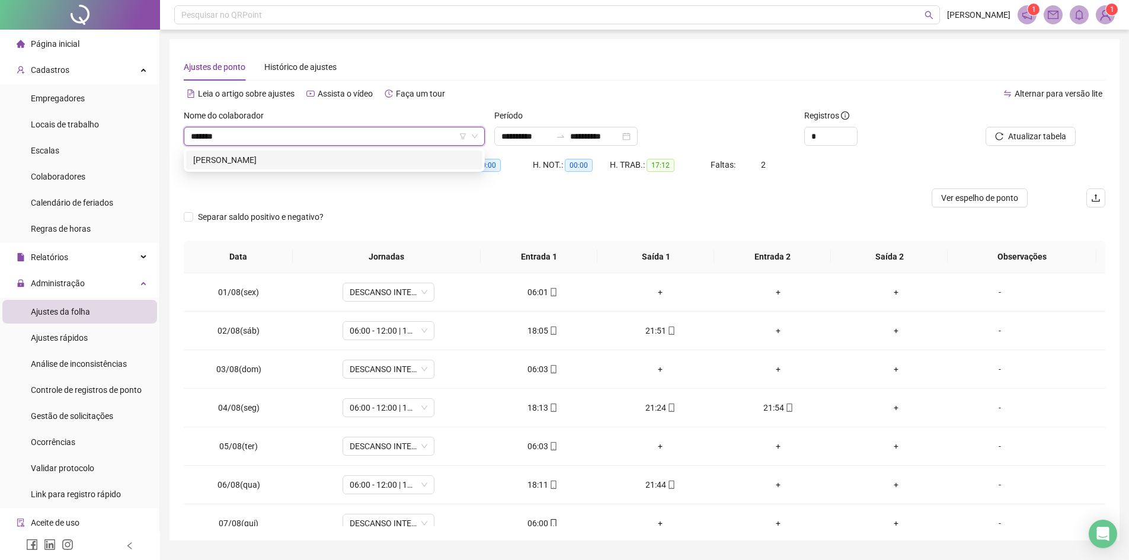
click at [263, 151] on div "[PERSON_NAME]" at bounding box center [334, 160] width 296 height 19
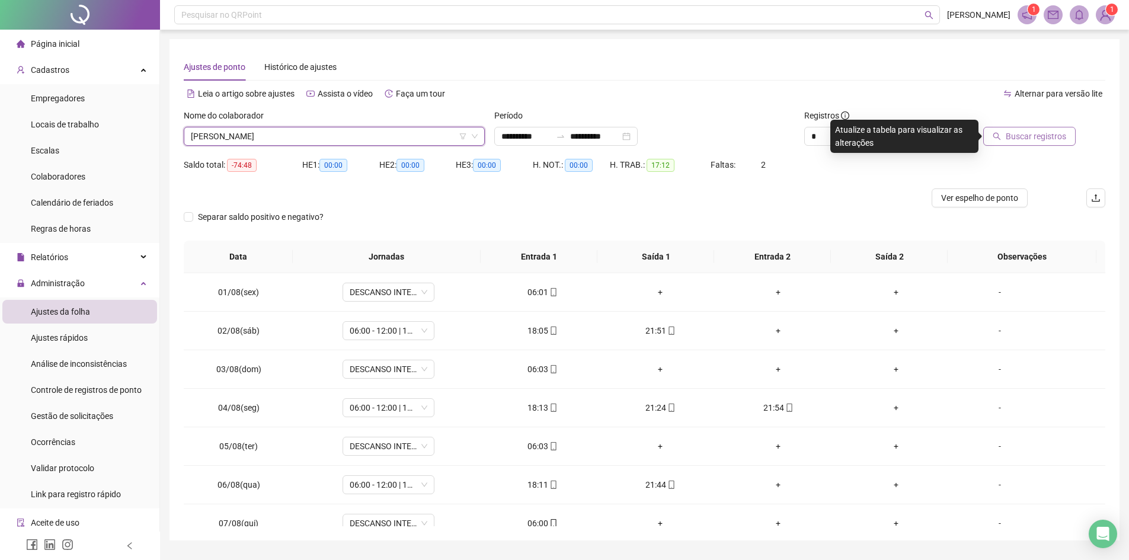
click at [1027, 129] on button "Buscar registros" at bounding box center [1029, 136] width 92 height 19
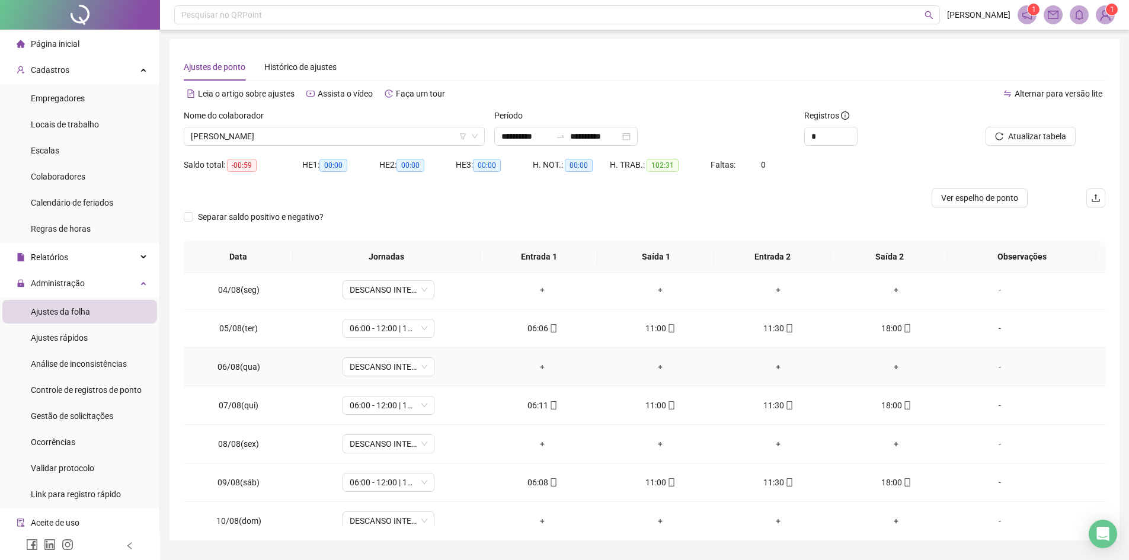
scroll to position [119, 0]
click at [360, 139] on span "[PERSON_NAME]" at bounding box center [334, 136] width 287 height 18
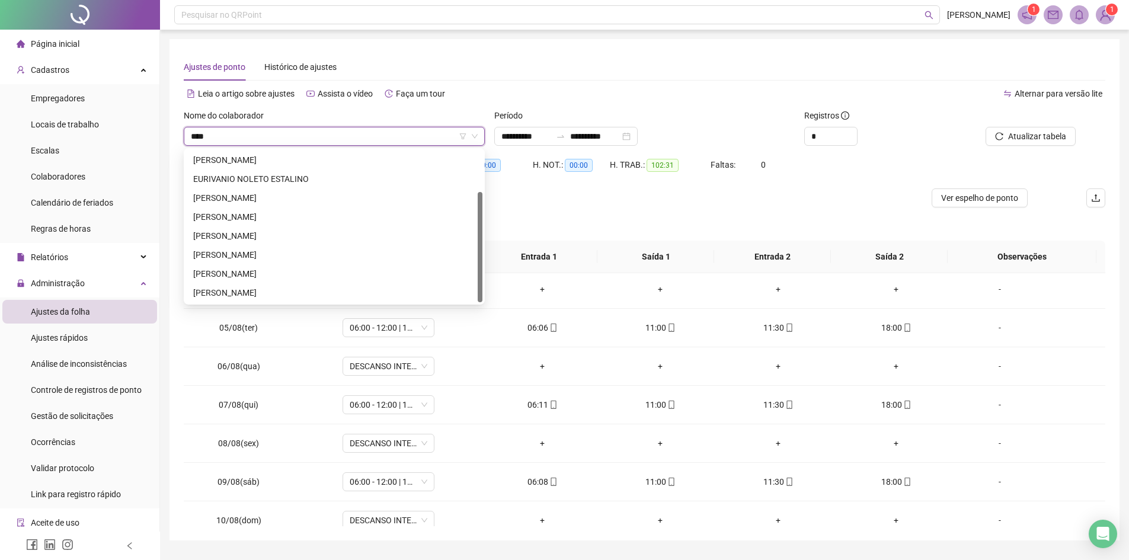
scroll to position [0, 0]
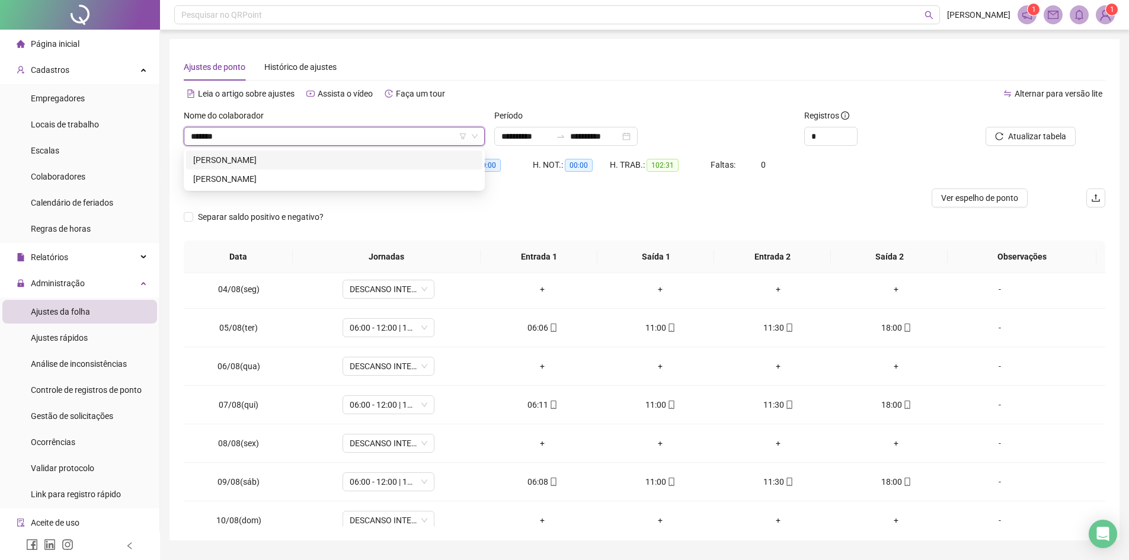
type input "********"
click at [333, 183] on div "[PERSON_NAME]" at bounding box center [334, 179] width 282 height 13
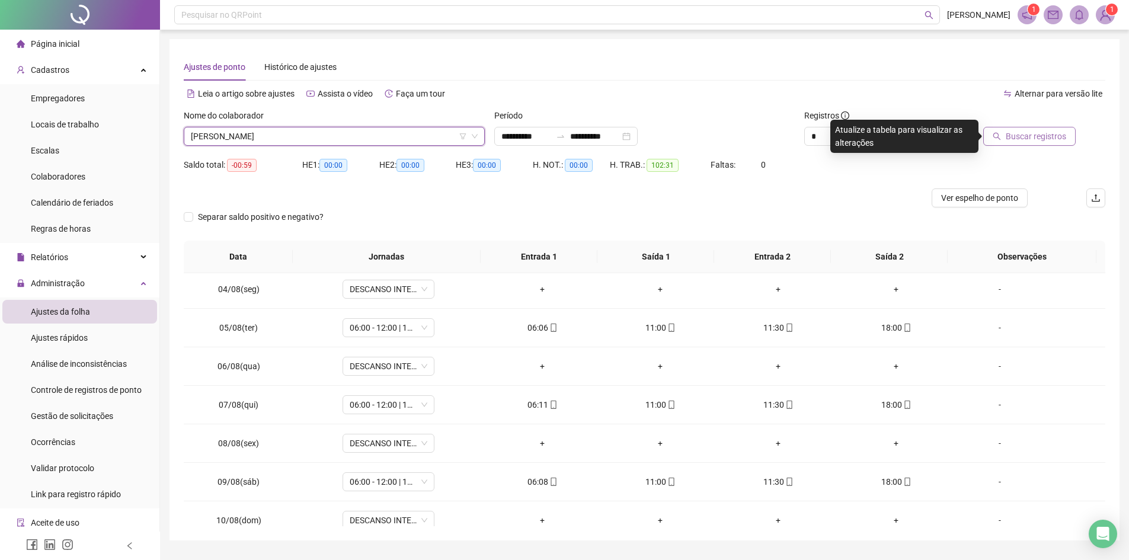
click at [1042, 138] on span "Buscar registros" at bounding box center [1036, 136] width 60 height 13
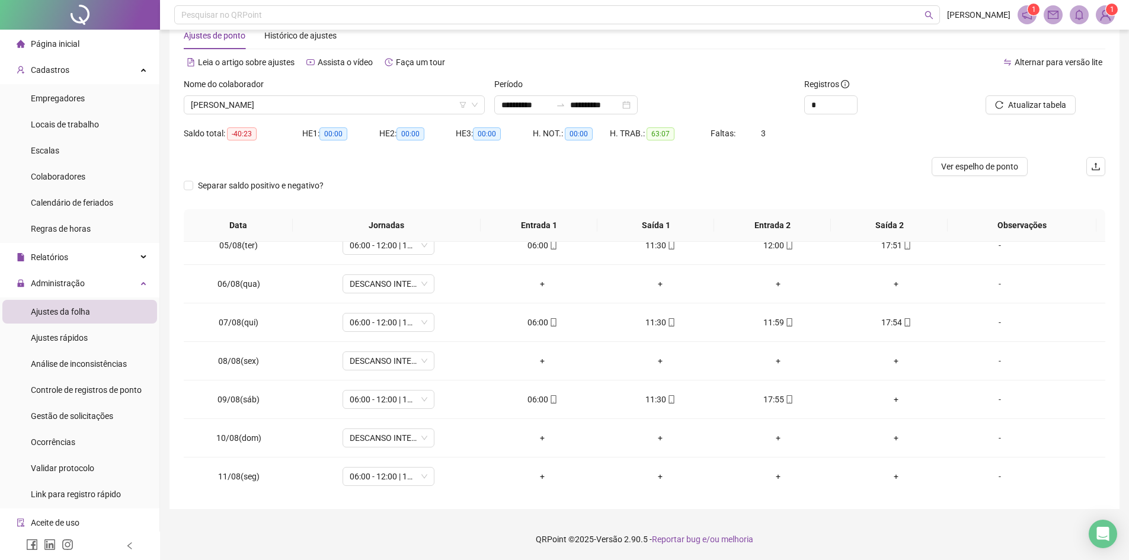
scroll to position [165, 0]
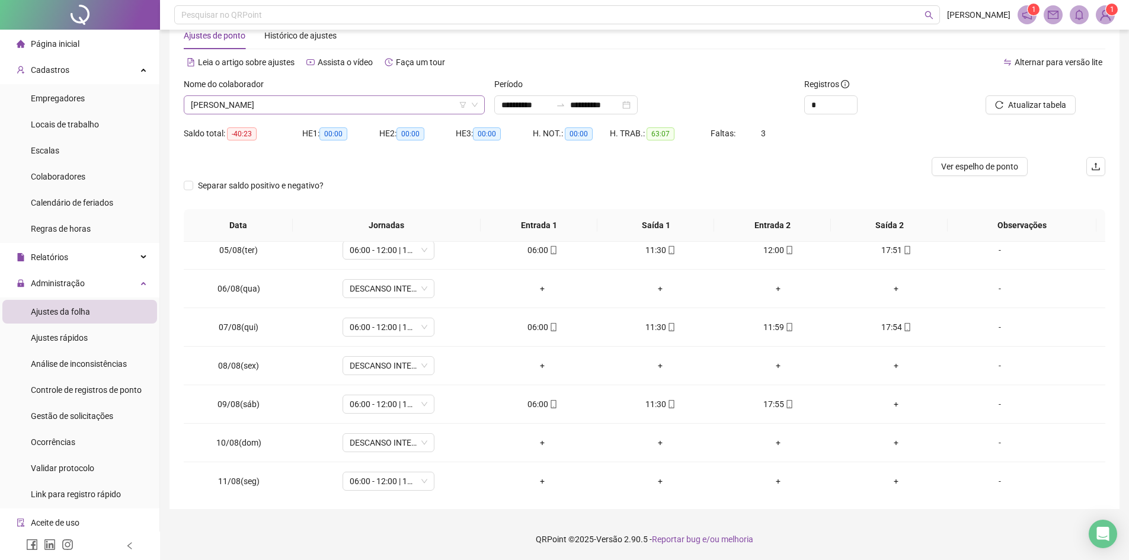
click at [309, 104] on span "[PERSON_NAME]" at bounding box center [334, 105] width 287 height 18
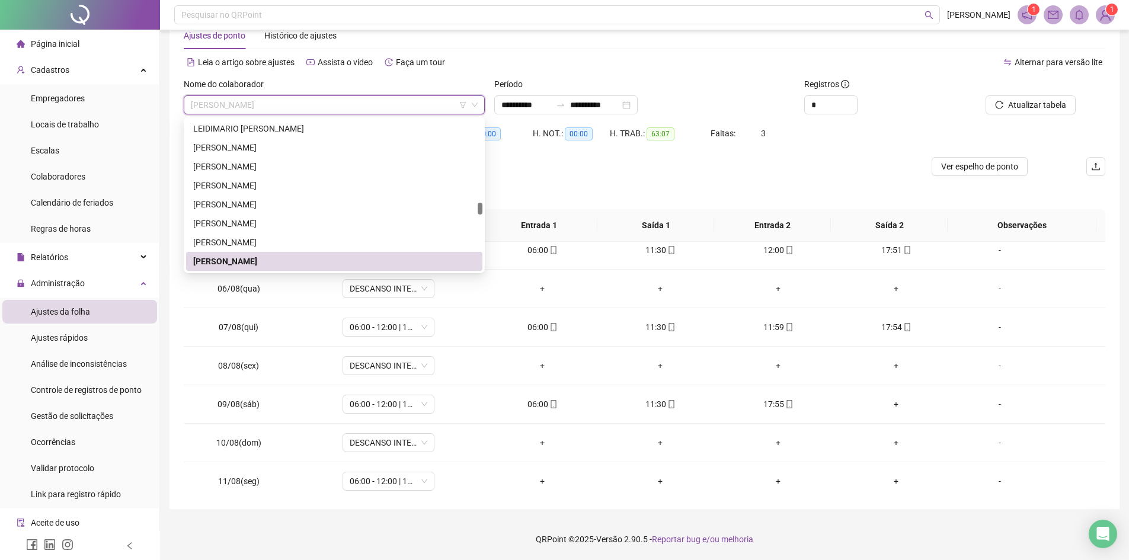
type input "*"
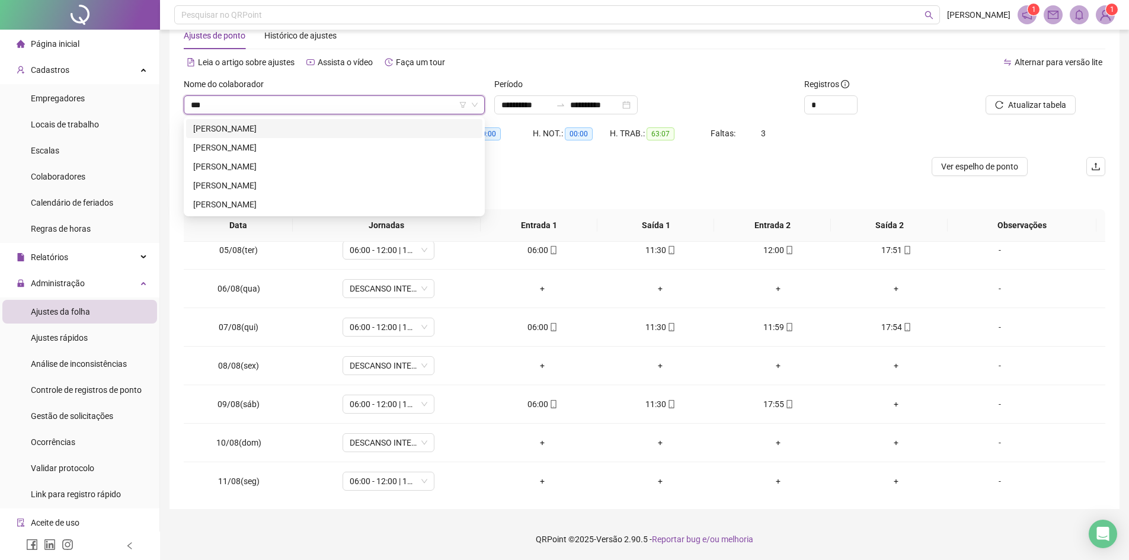
scroll to position [0, 0]
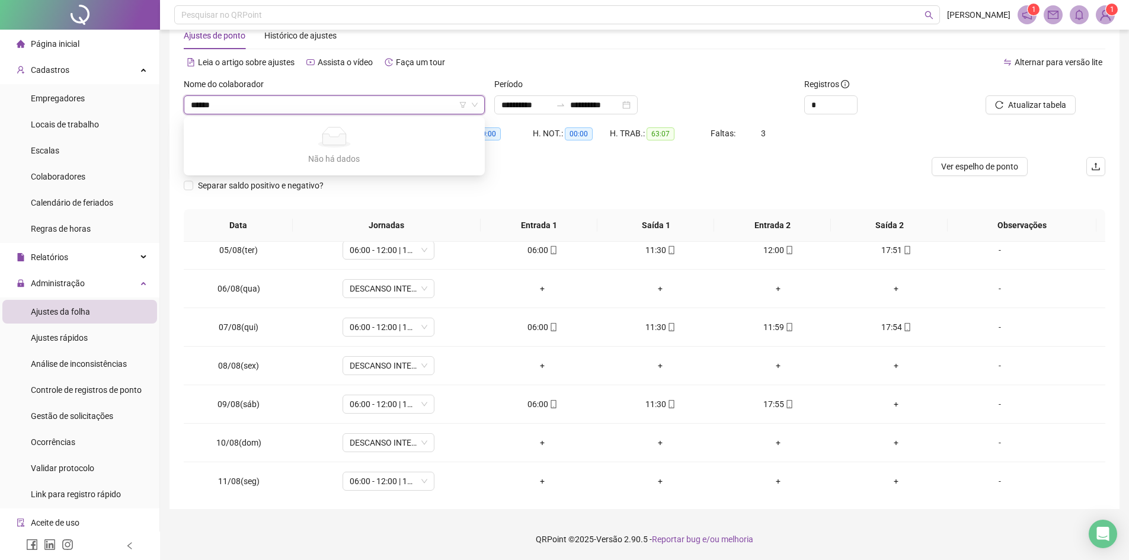
type input "*****"
click at [282, 139] on div "[PERSON_NAME]" at bounding box center [334, 147] width 296 height 19
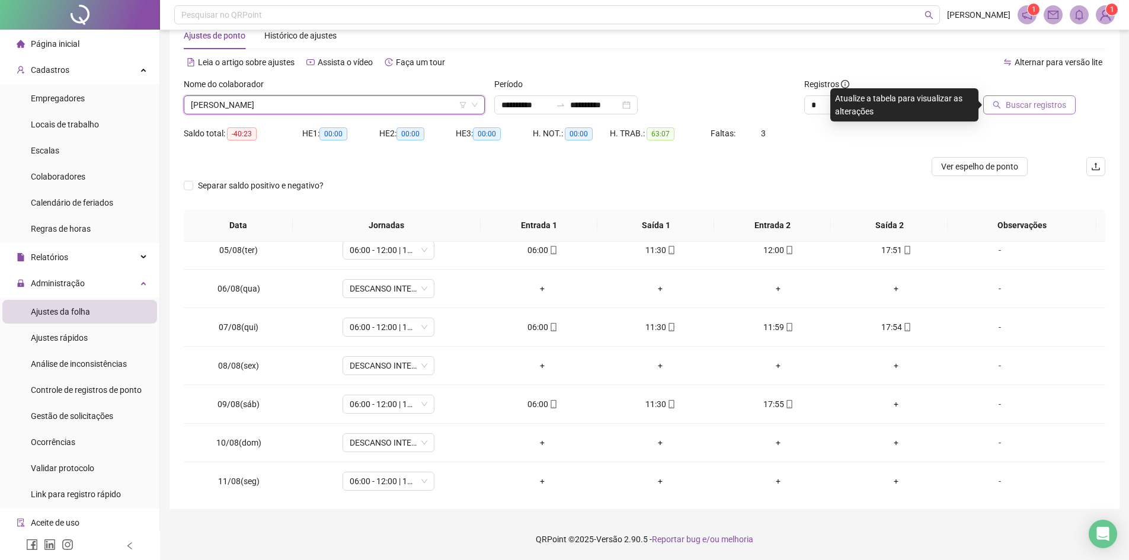
click at [1029, 104] on span "Buscar registros" at bounding box center [1036, 104] width 60 height 13
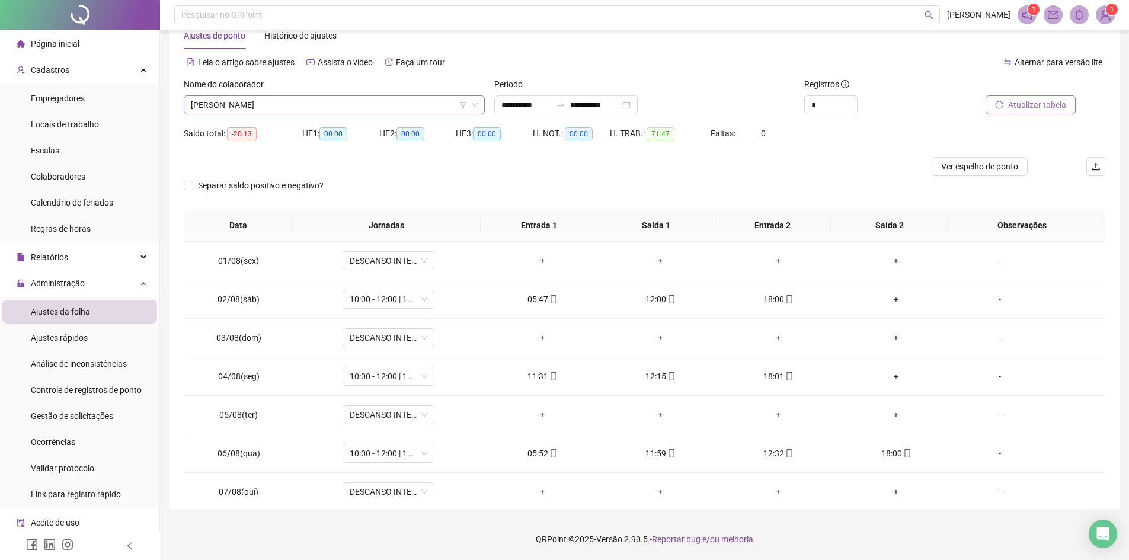
click at [325, 114] on div "[PERSON_NAME]" at bounding box center [334, 104] width 301 height 19
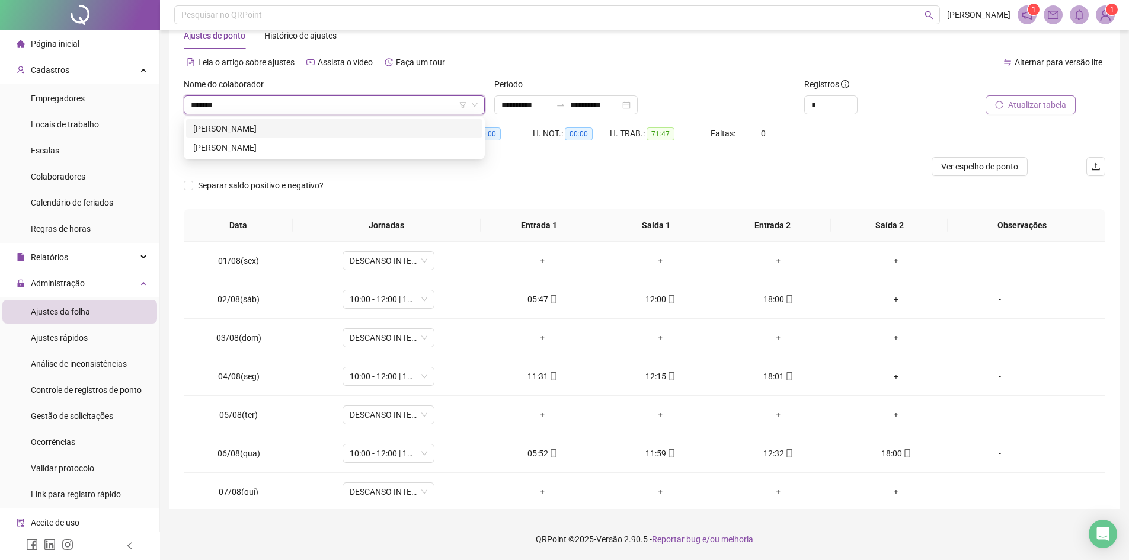
type input "********"
click at [321, 132] on div "[PERSON_NAME]" at bounding box center [334, 128] width 282 height 13
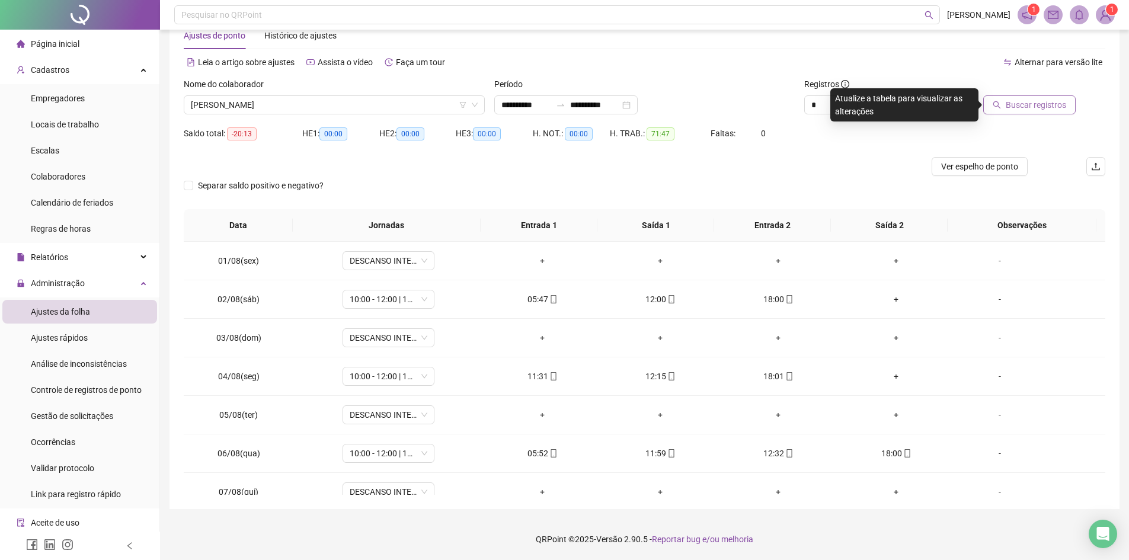
click at [1044, 110] on span "Buscar registros" at bounding box center [1036, 104] width 60 height 13
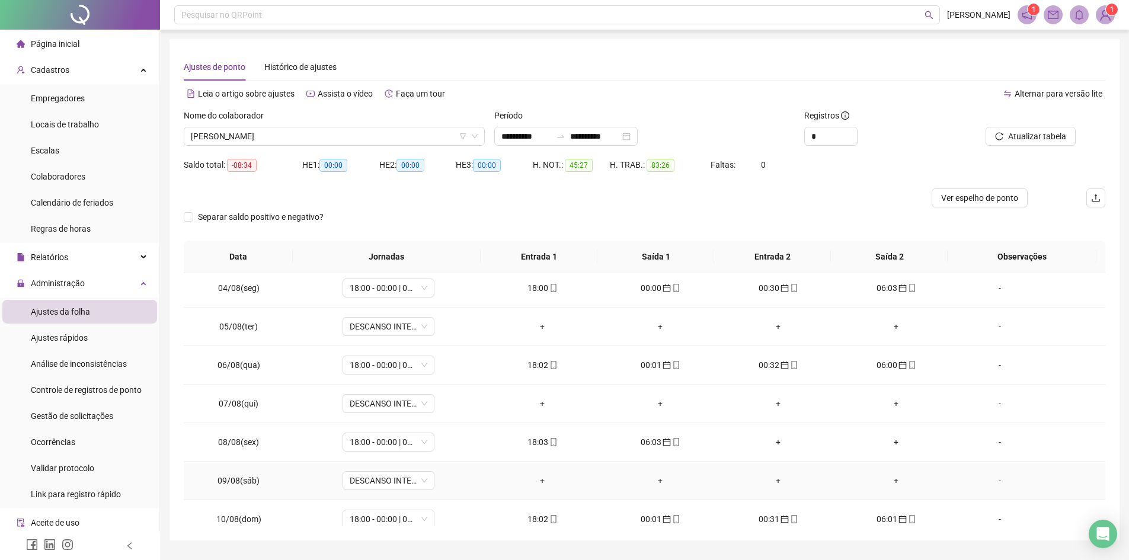
scroll to position [178, 0]
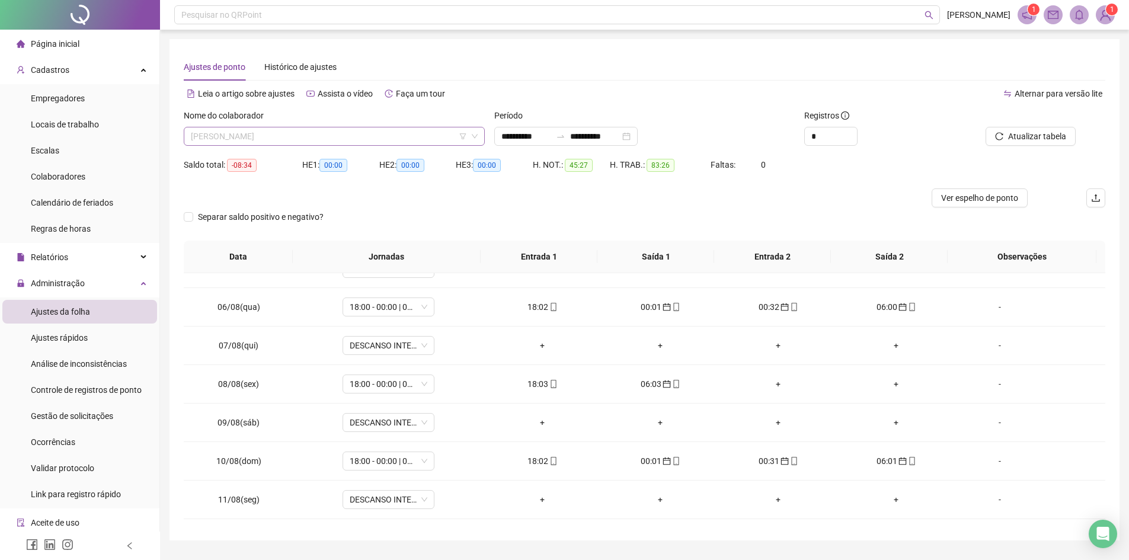
click at [416, 139] on span "[PERSON_NAME]" at bounding box center [334, 136] width 287 height 18
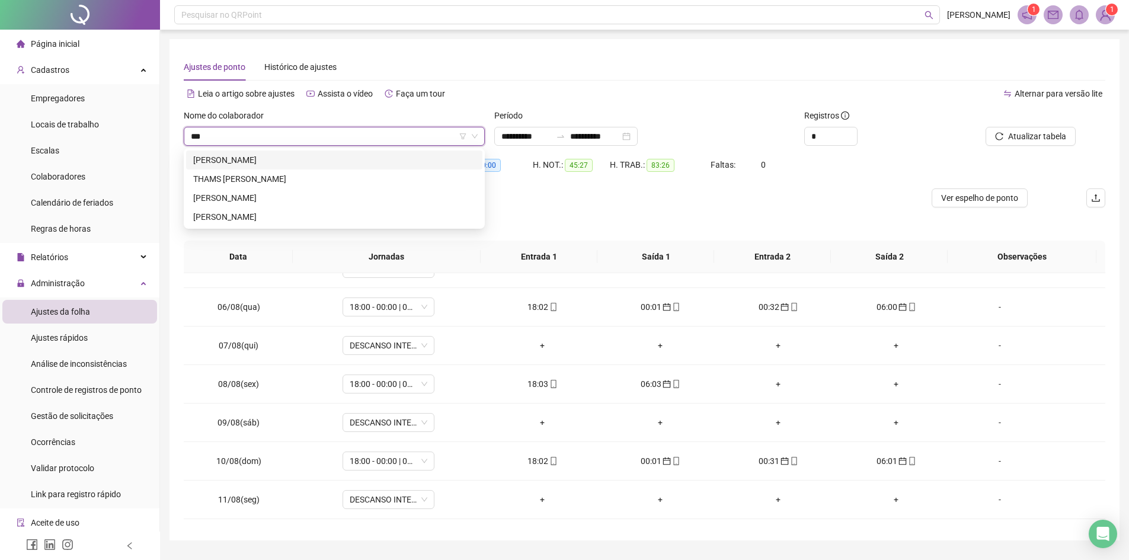
scroll to position [0, 0]
type input "*****"
click at [379, 152] on div "[PERSON_NAME]" at bounding box center [334, 160] width 296 height 19
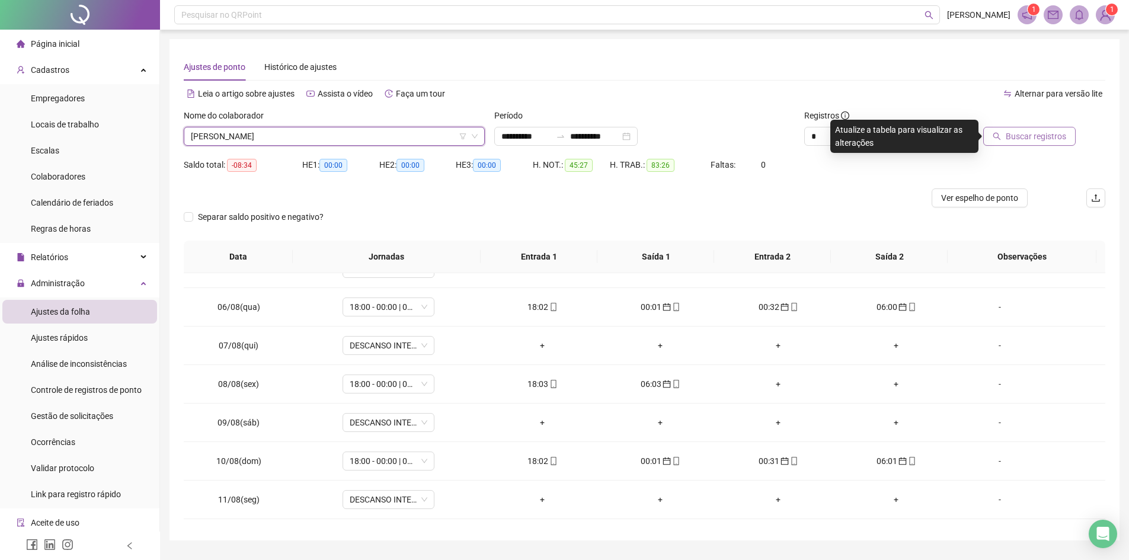
click at [1008, 140] on span "Buscar registros" at bounding box center [1036, 136] width 60 height 13
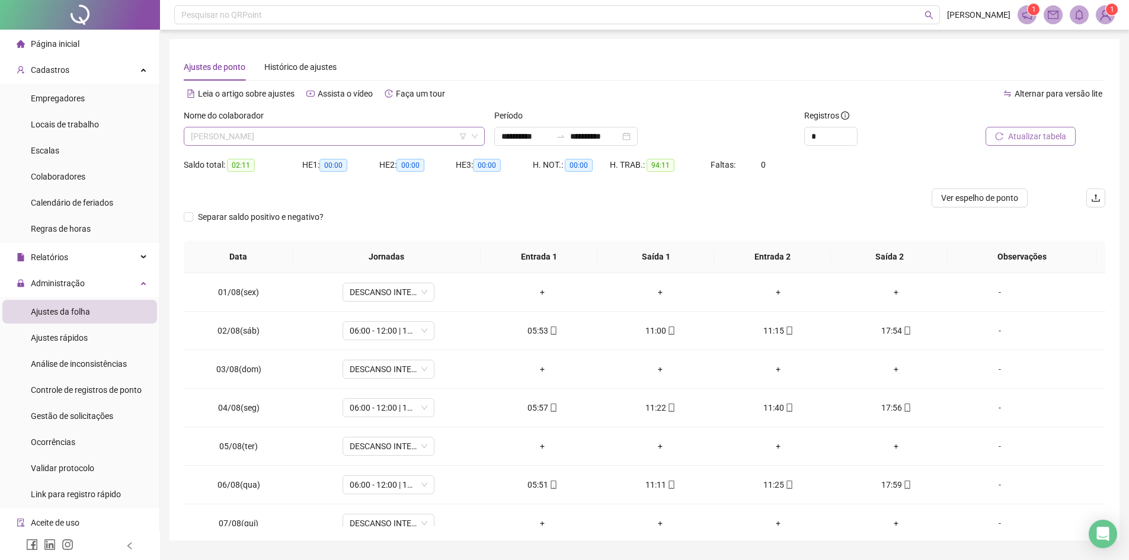
click at [362, 138] on span "[PERSON_NAME]" at bounding box center [334, 136] width 287 height 18
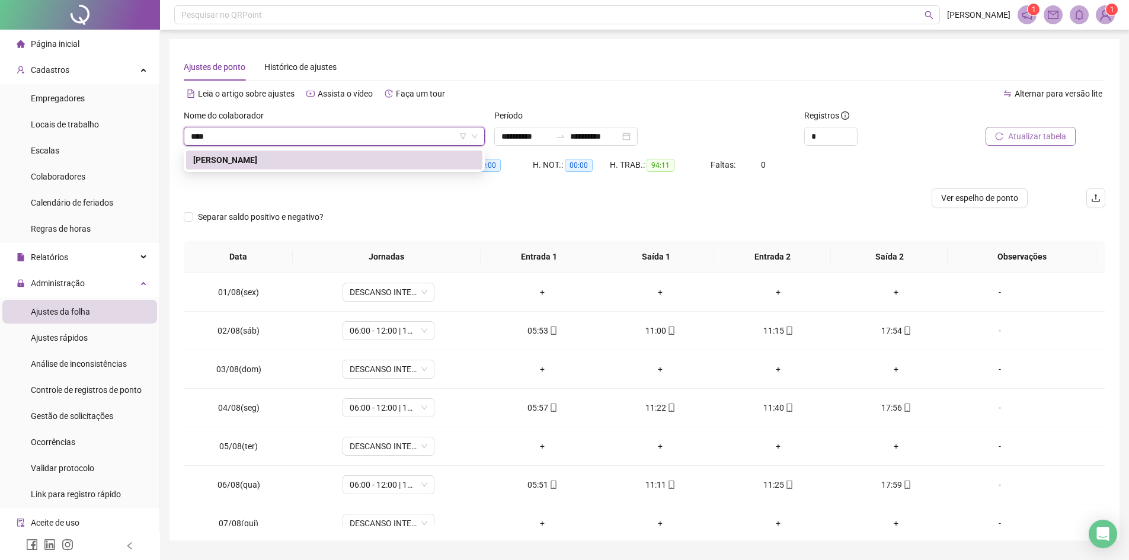
type input "*****"
click at [346, 161] on div "[PERSON_NAME]" at bounding box center [334, 160] width 282 height 13
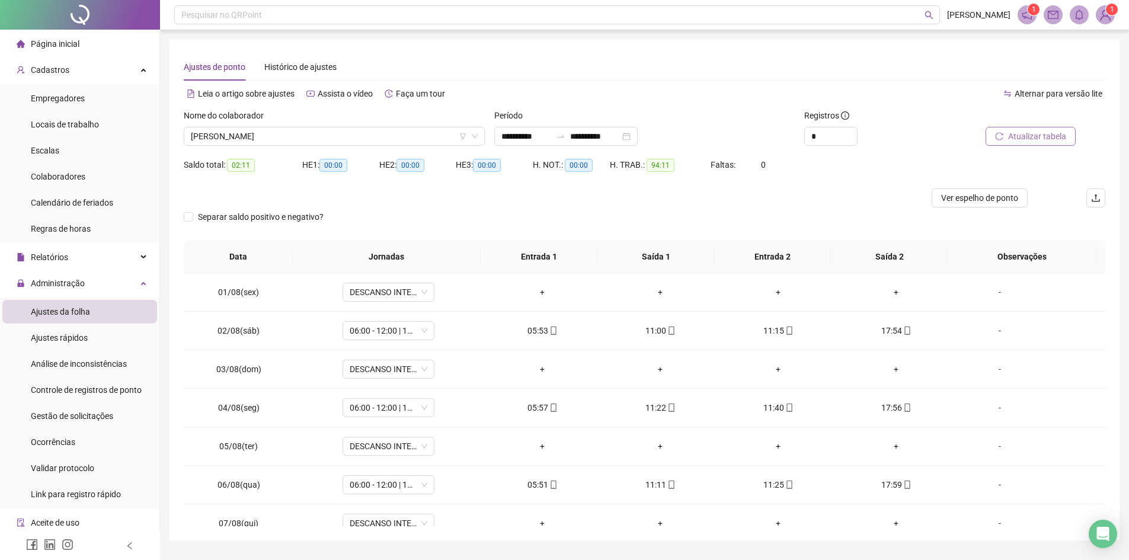
click at [1013, 132] on span "Atualizar tabela" at bounding box center [1037, 136] width 58 height 13
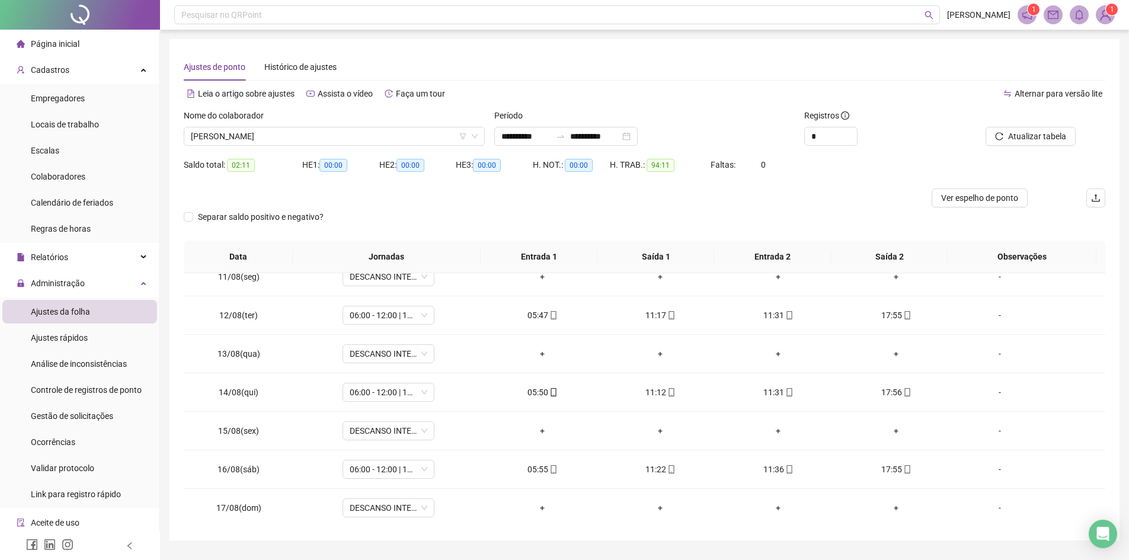
scroll to position [402, 0]
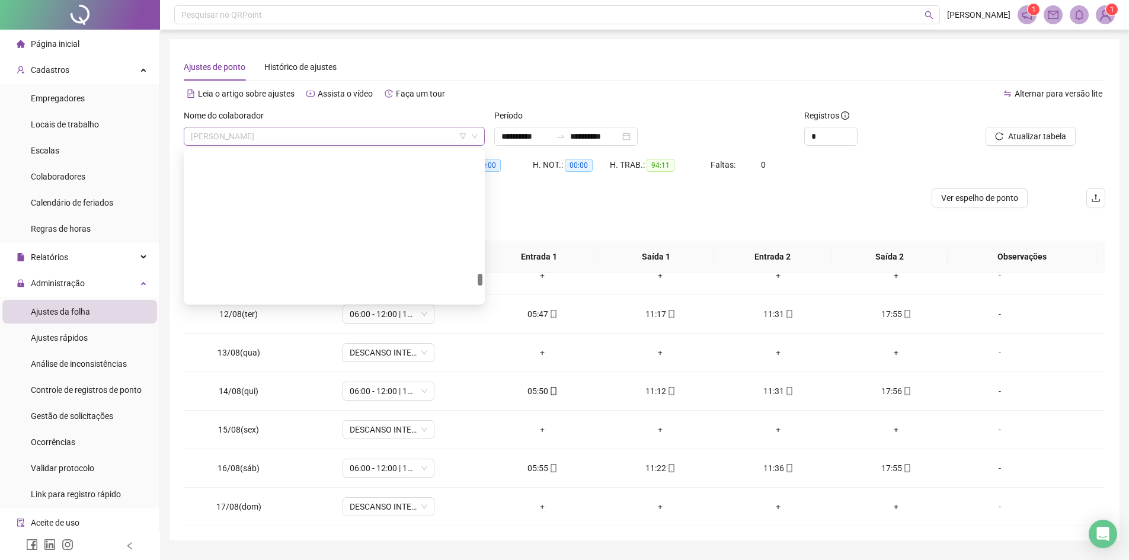
click at [372, 131] on span "[PERSON_NAME]" at bounding box center [334, 136] width 287 height 18
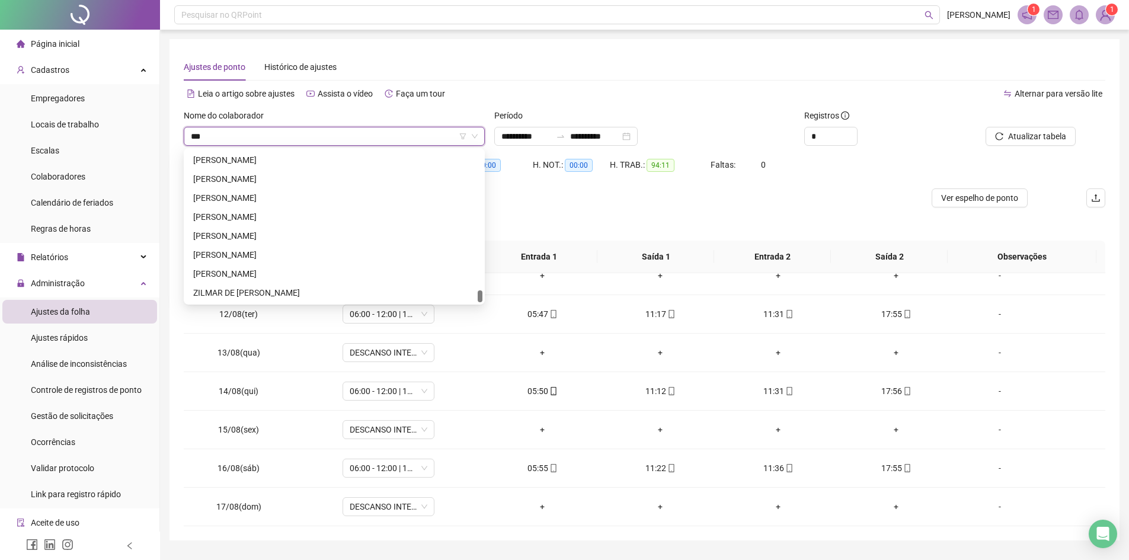
scroll to position [0, 0]
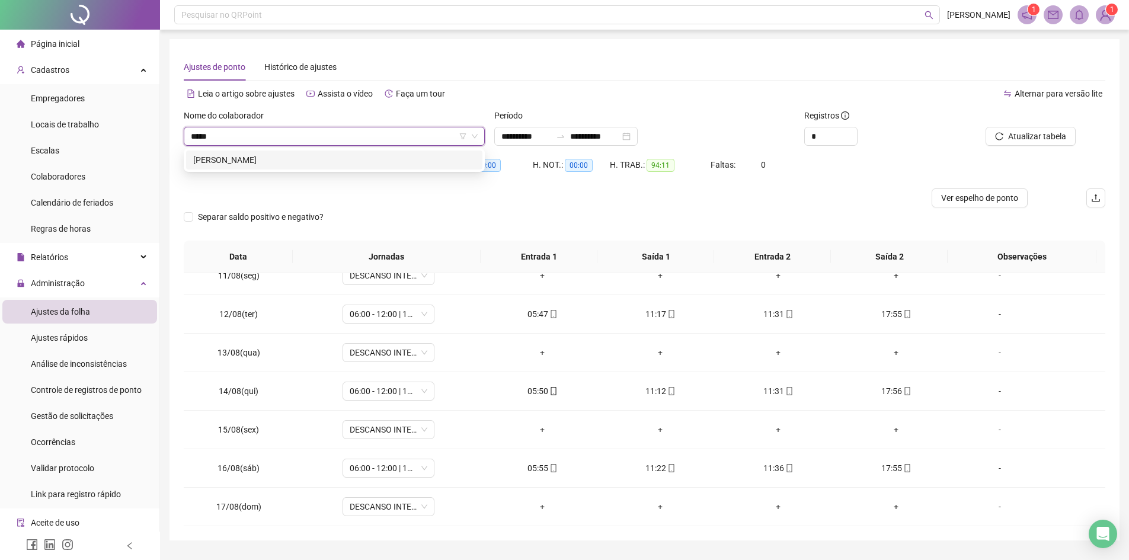
type input "******"
click at [301, 161] on div "[PERSON_NAME]" at bounding box center [334, 160] width 282 height 13
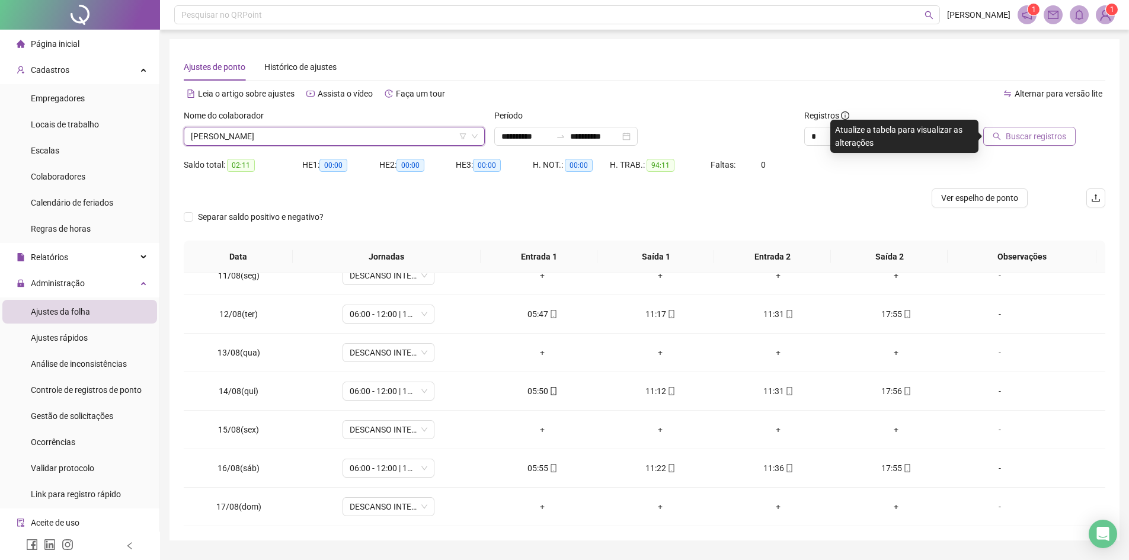
click at [1037, 136] on span "Buscar registros" at bounding box center [1036, 136] width 60 height 13
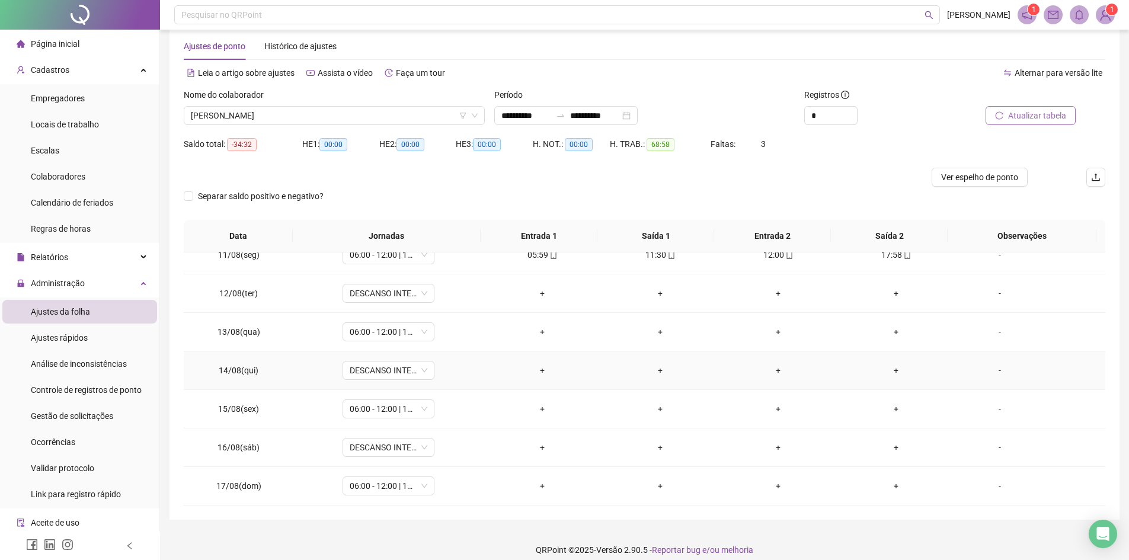
scroll to position [31, 0]
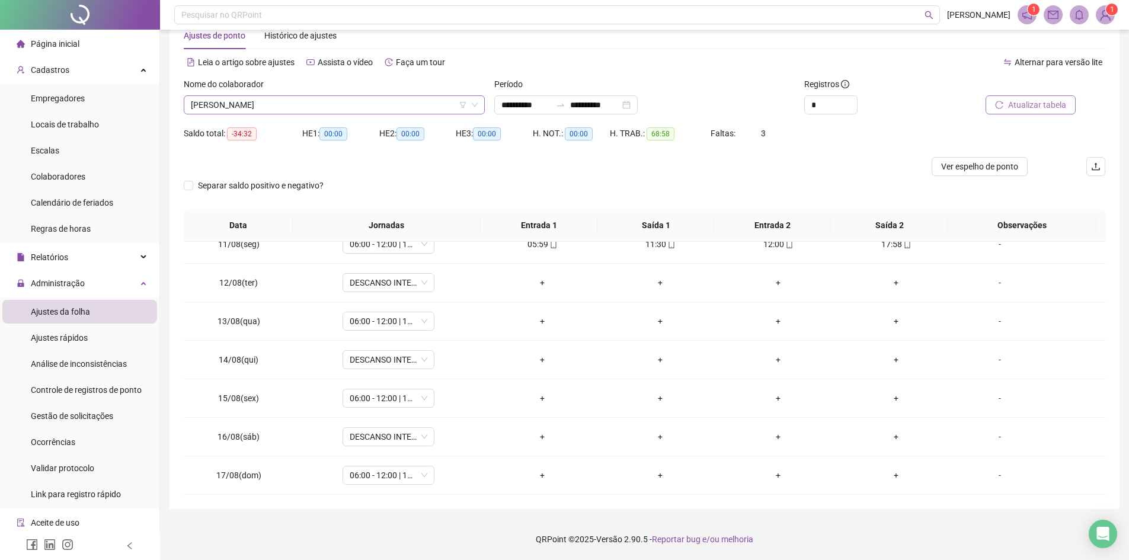
click at [336, 100] on span "[PERSON_NAME]" at bounding box center [334, 105] width 287 height 18
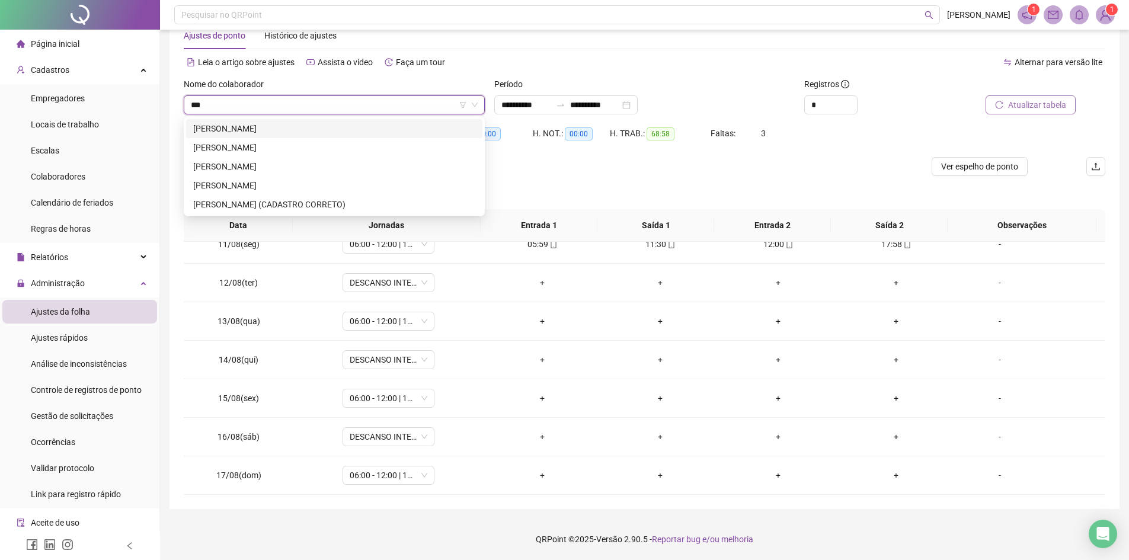
scroll to position [0, 0]
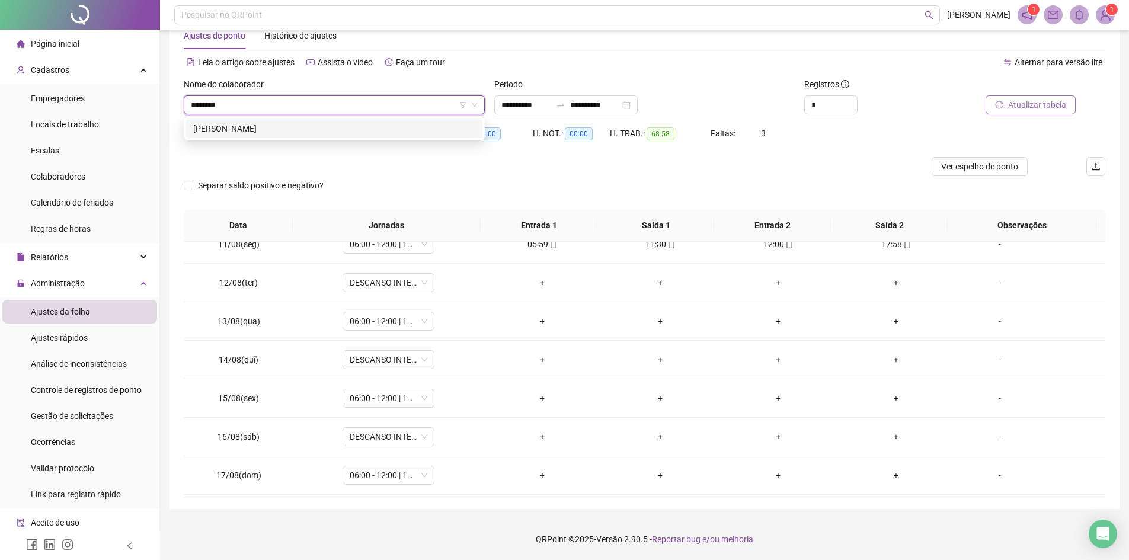
type input "*********"
click at [279, 130] on div "[PERSON_NAME]" at bounding box center [334, 128] width 282 height 13
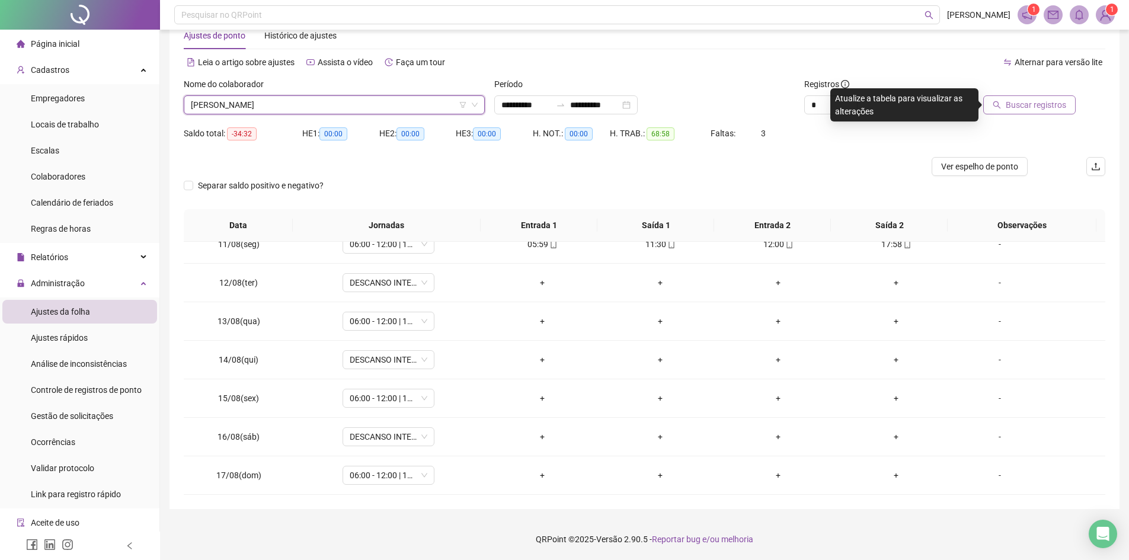
click at [1010, 102] on span "Buscar registros" at bounding box center [1036, 104] width 60 height 13
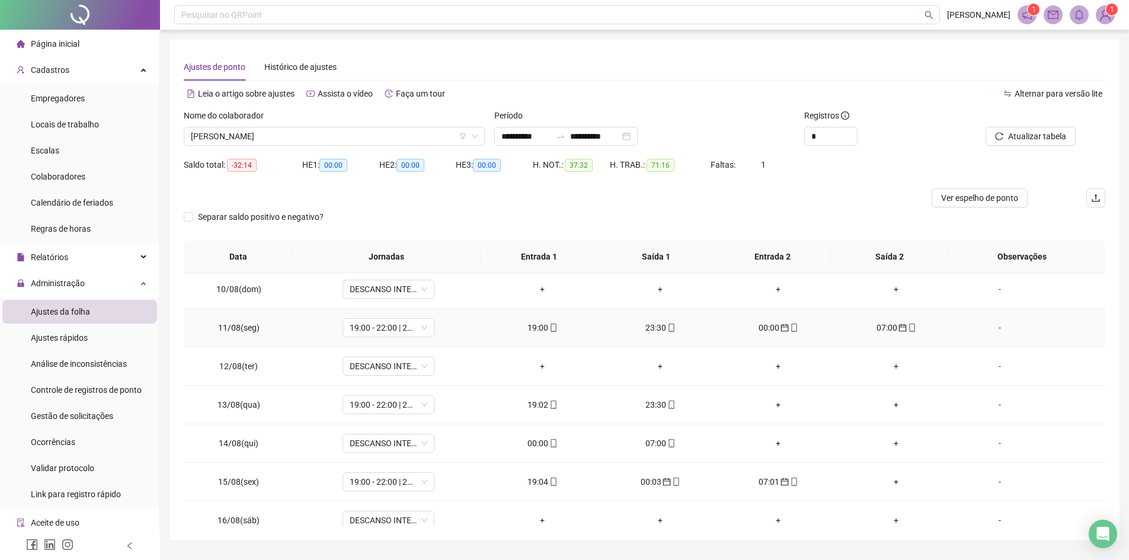
scroll to position [402, 0]
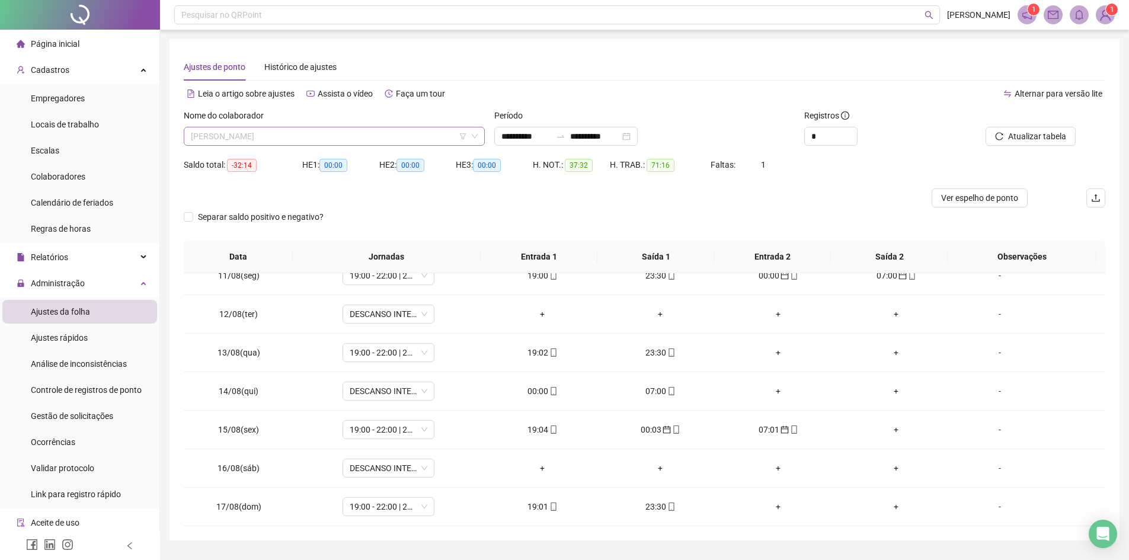
click at [285, 138] on span "[PERSON_NAME]" at bounding box center [334, 136] width 287 height 18
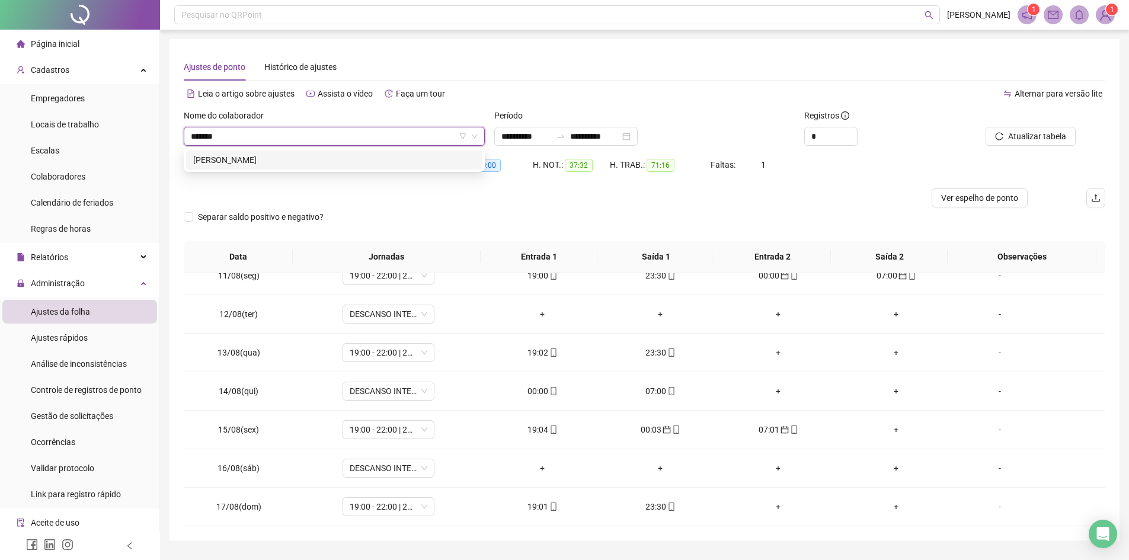
type input "********"
click at [287, 156] on div "[PERSON_NAME]" at bounding box center [334, 160] width 282 height 13
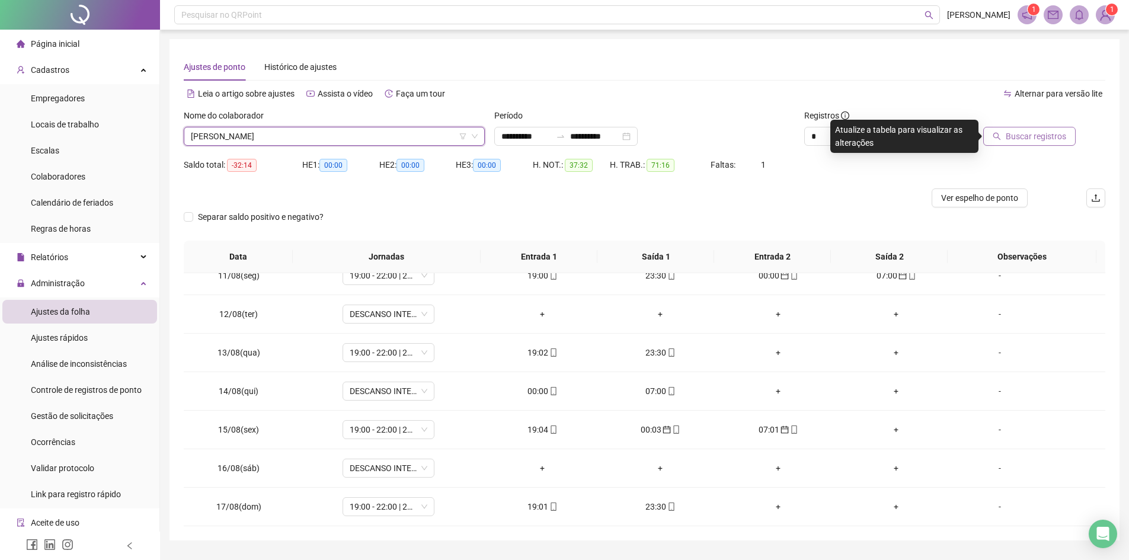
click at [1011, 140] on span "Buscar registros" at bounding box center [1036, 136] width 60 height 13
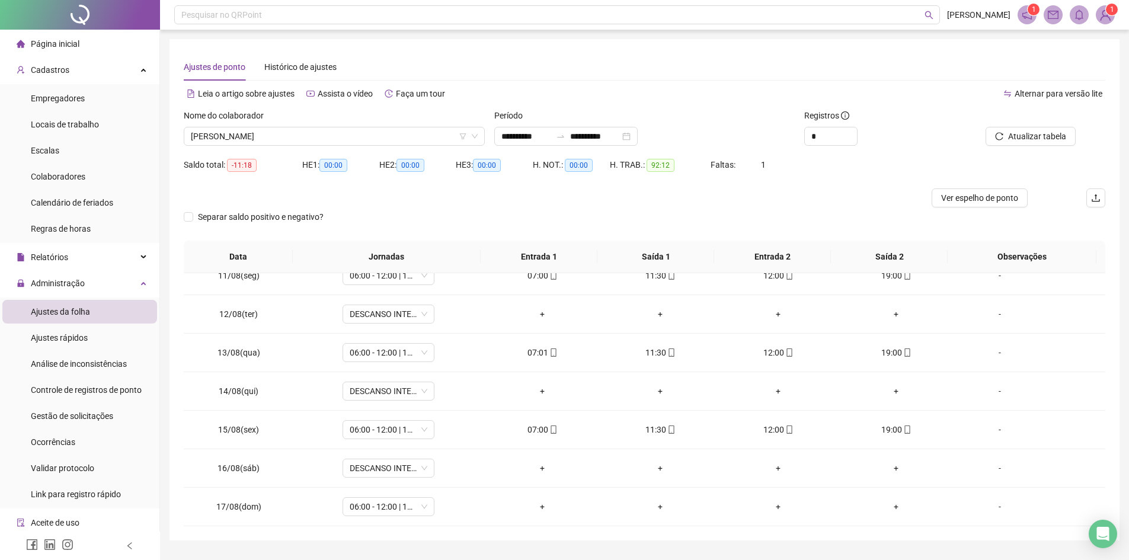
click at [760, 193] on div at bounding box center [529, 198] width 691 height 19
click at [293, 133] on span "[PERSON_NAME]" at bounding box center [334, 136] width 287 height 18
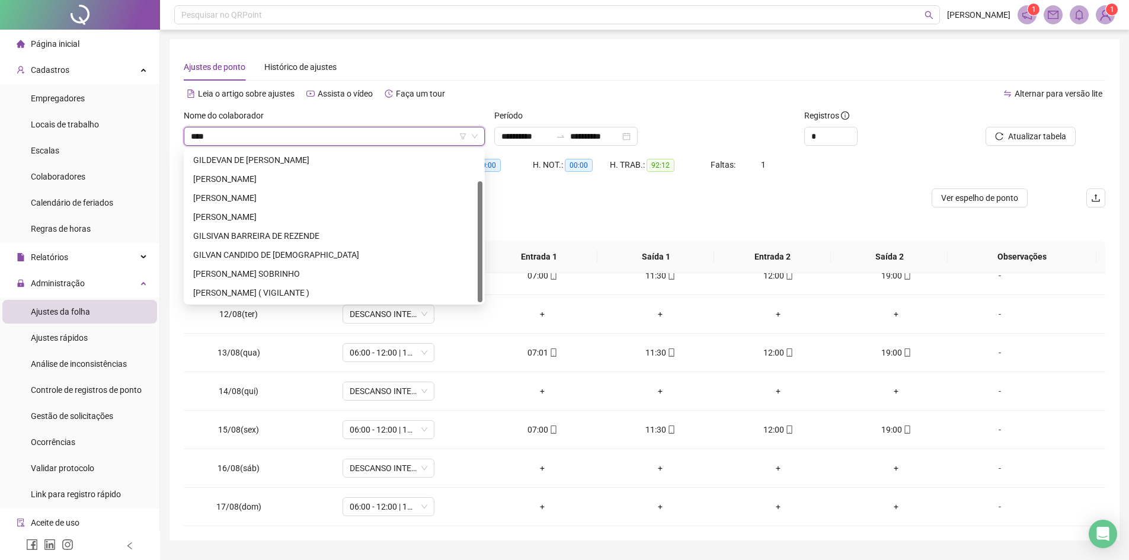
scroll to position [0, 0]
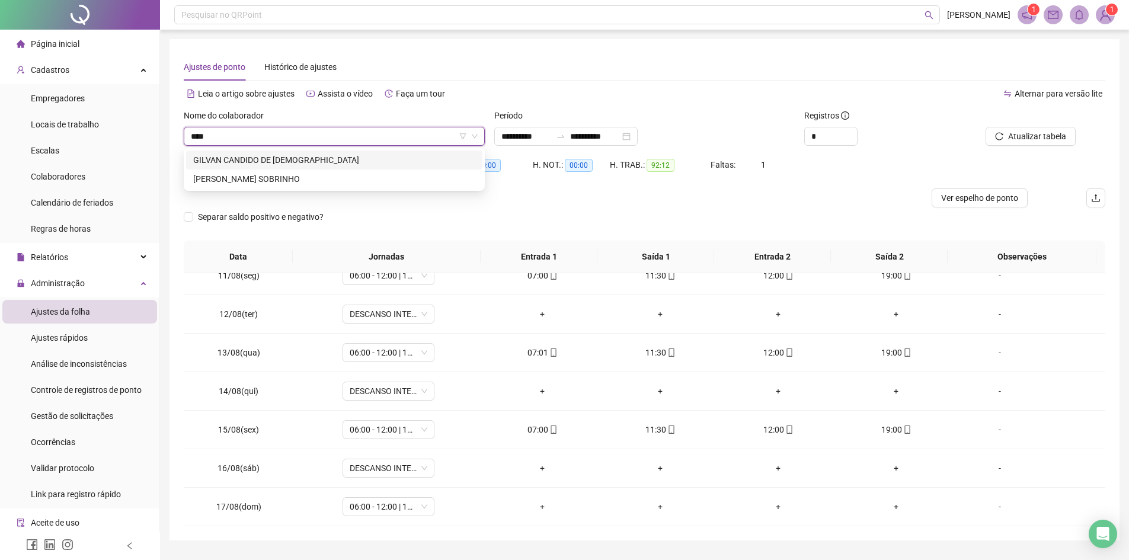
type input "*****"
click at [256, 180] on div "[PERSON_NAME] SOBRINHO" at bounding box center [334, 179] width 282 height 13
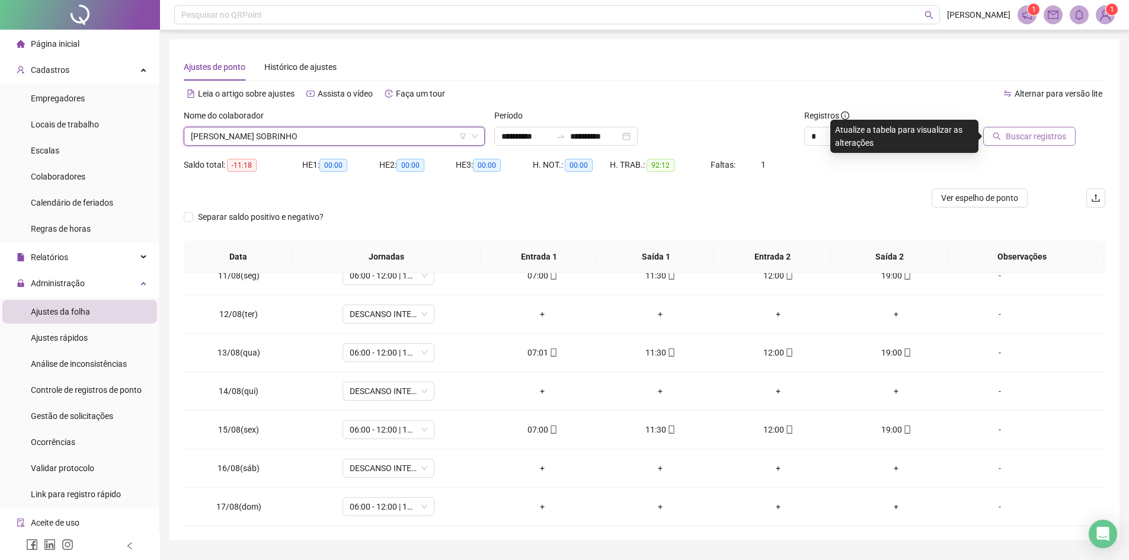
click at [1046, 139] on span "Buscar registros" at bounding box center [1036, 136] width 60 height 13
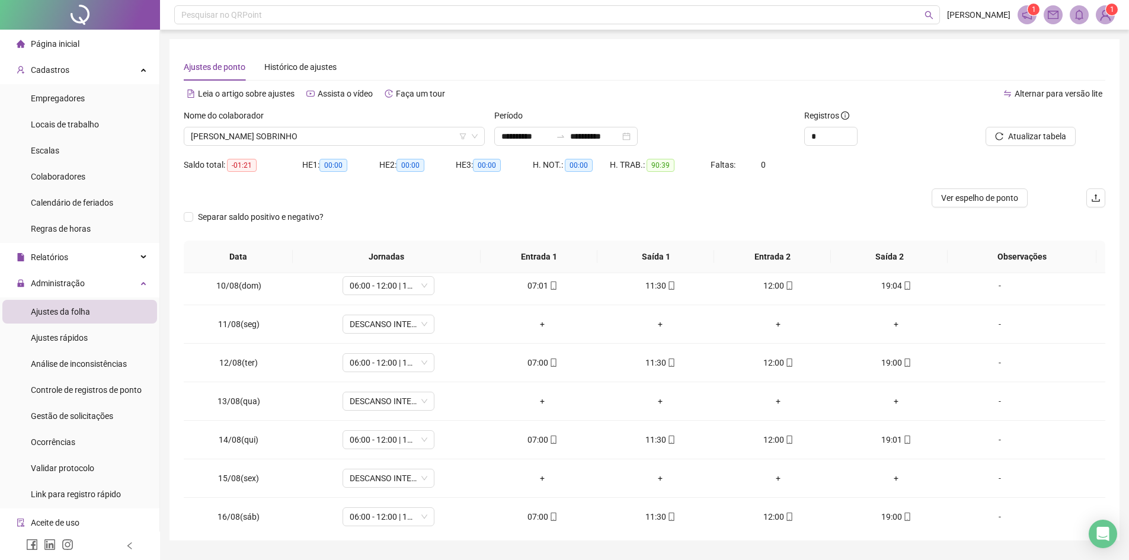
scroll to position [402, 0]
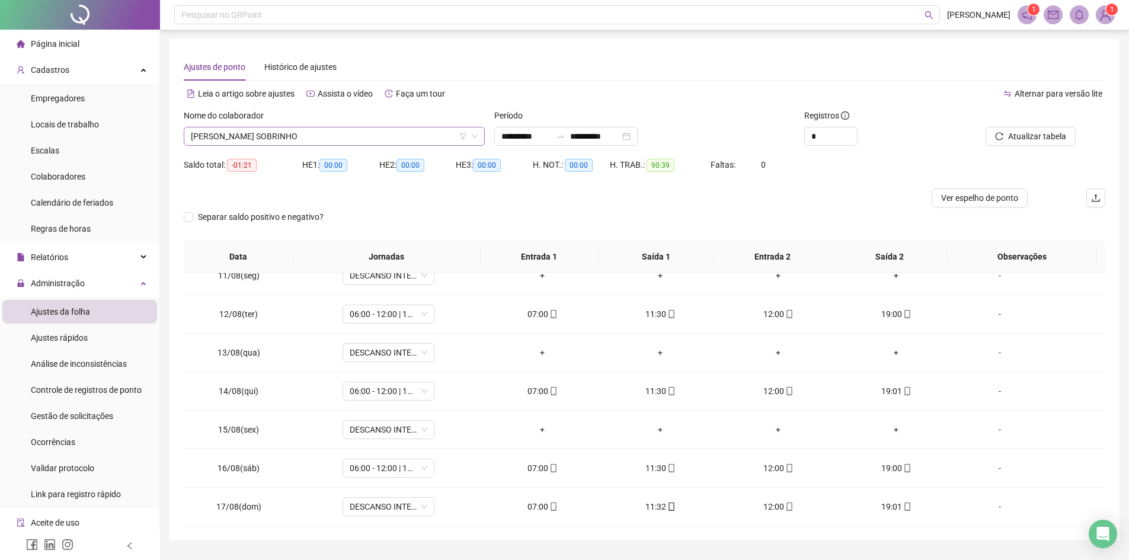
click at [381, 137] on span "[PERSON_NAME] SOBRINHO" at bounding box center [334, 136] width 287 height 18
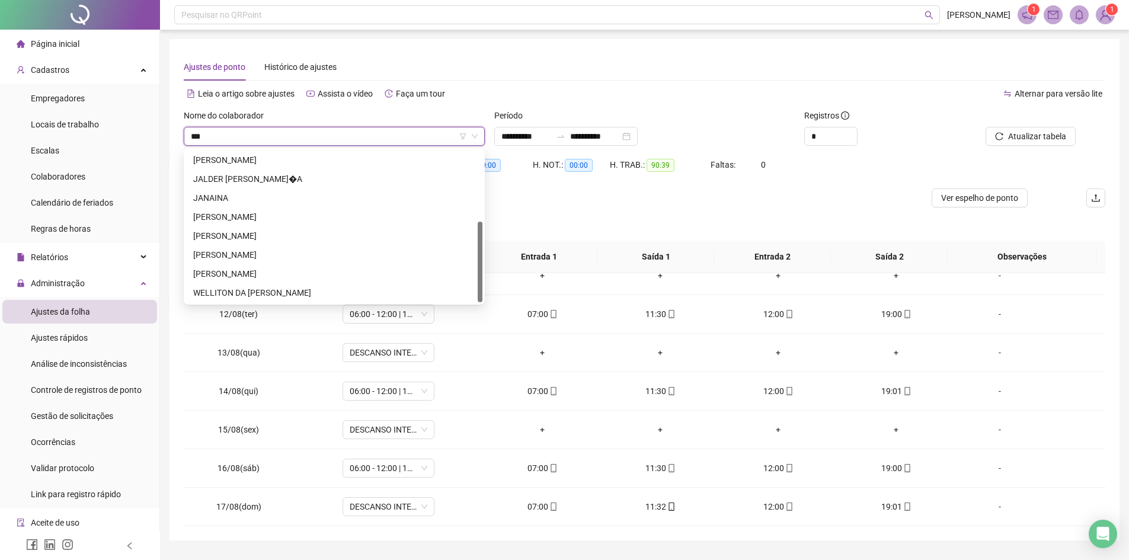
scroll to position [0, 0]
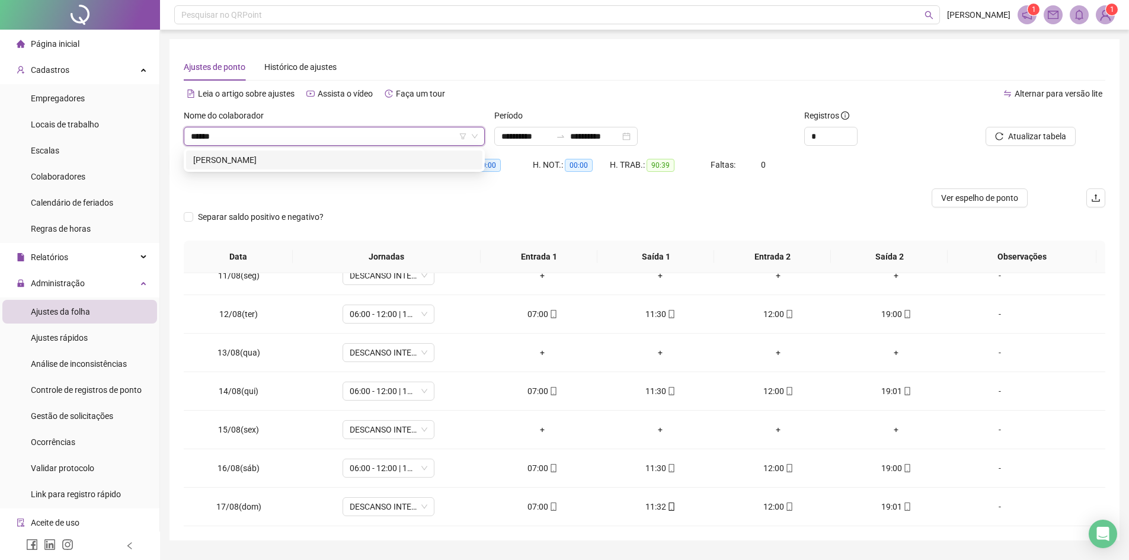
type input "*******"
click at [361, 156] on div "[PERSON_NAME]" at bounding box center [334, 160] width 282 height 13
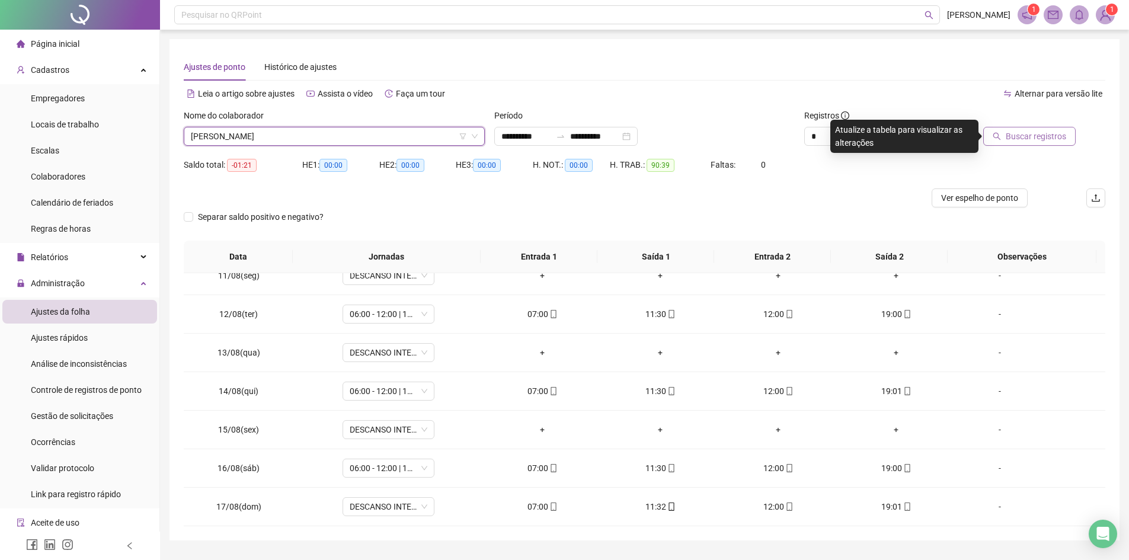
click at [1036, 128] on button "Buscar registros" at bounding box center [1029, 136] width 92 height 19
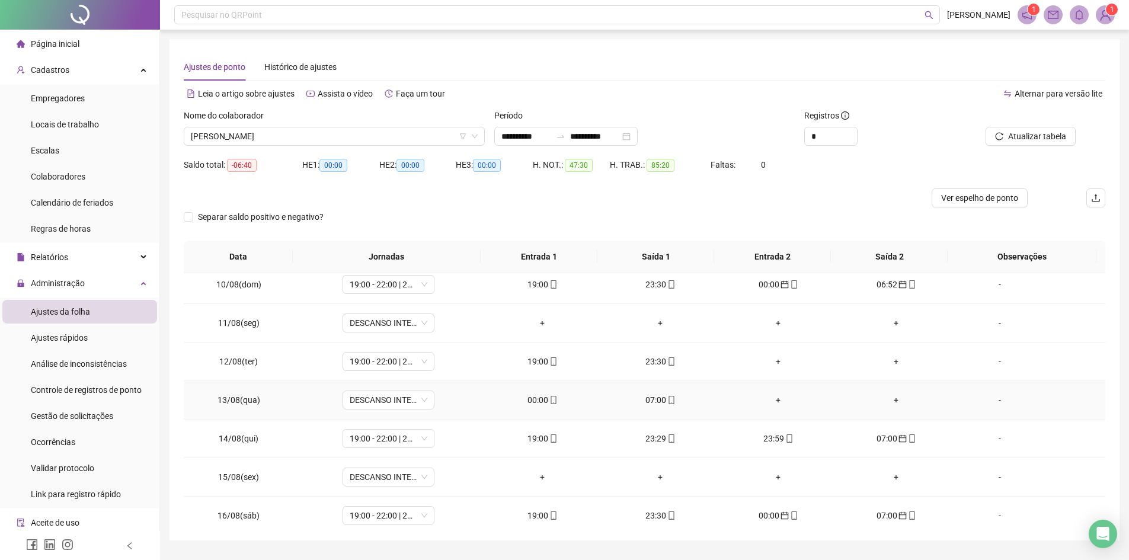
scroll to position [402, 0]
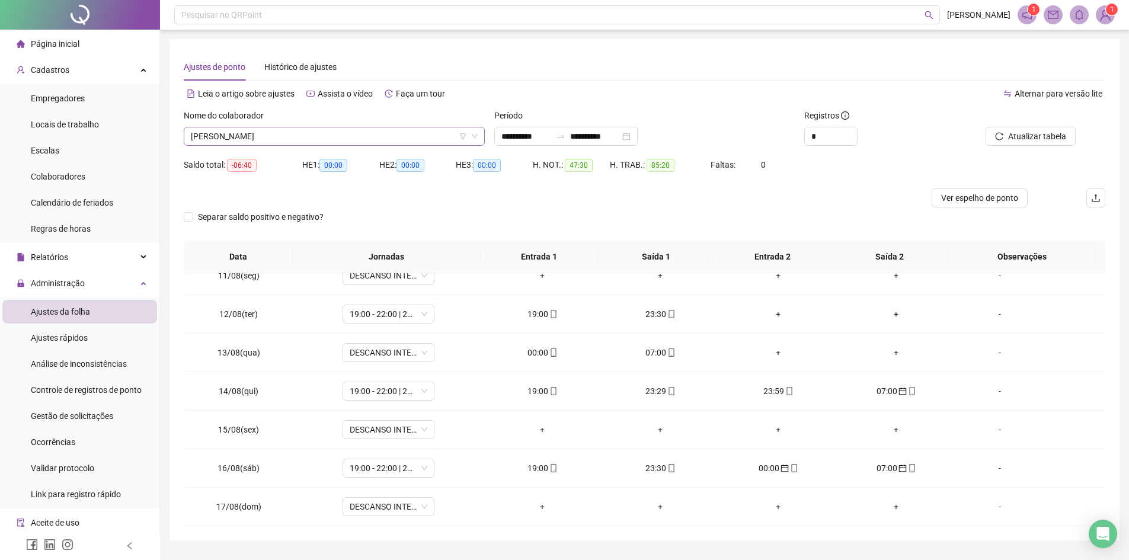
click at [295, 142] on span "[PERSON_NAME]" at bounding box center [334, 136] width 287 height 18
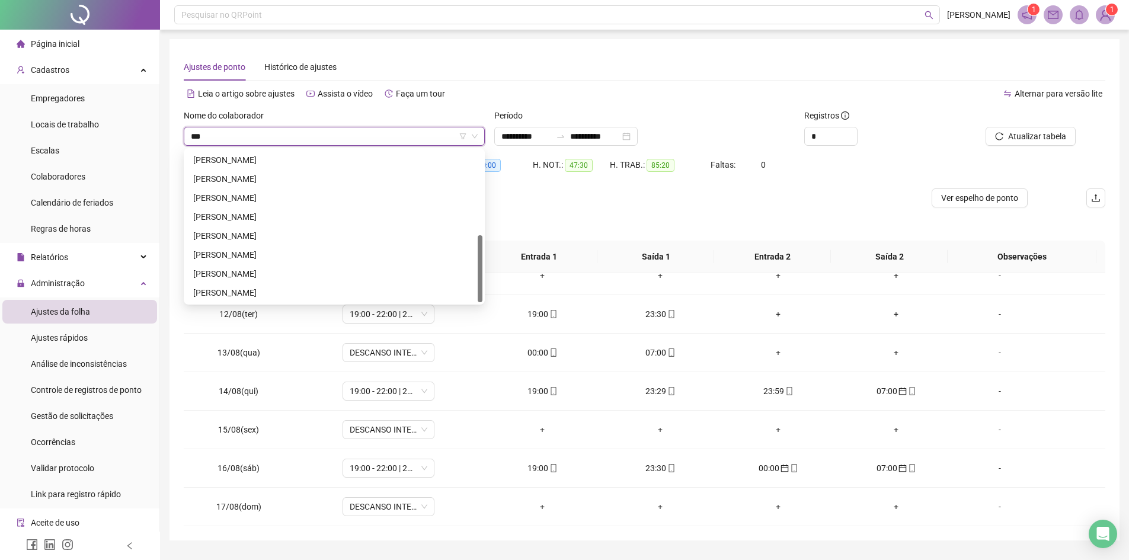
scroll to position [190, 0]
type input "****"
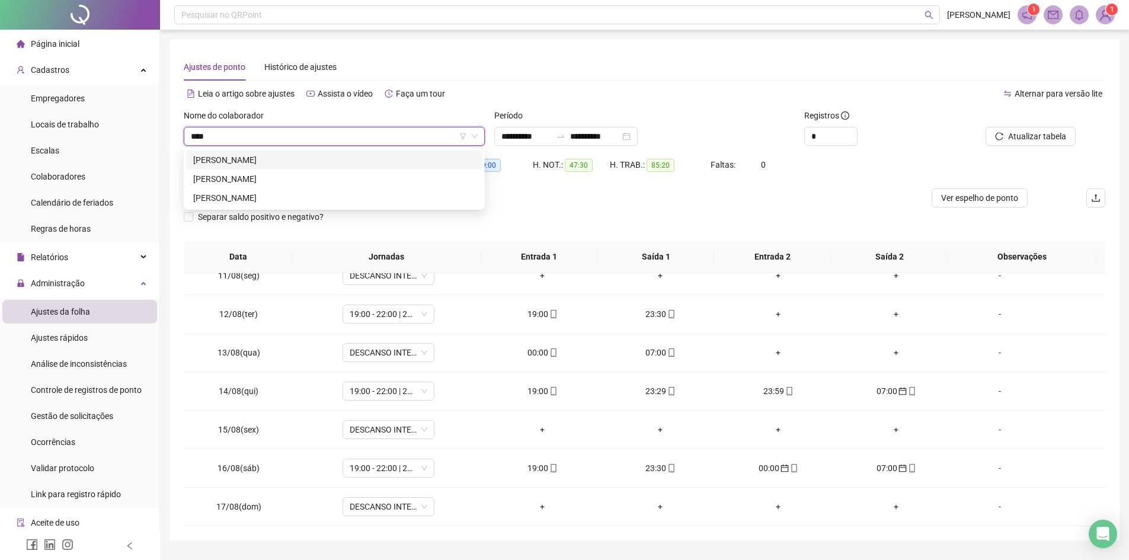
scroll to position [0, 0]
click at [295, 155] on div "[PERSON_NAME]" at bounding box center [334, 160] width 282 height 13
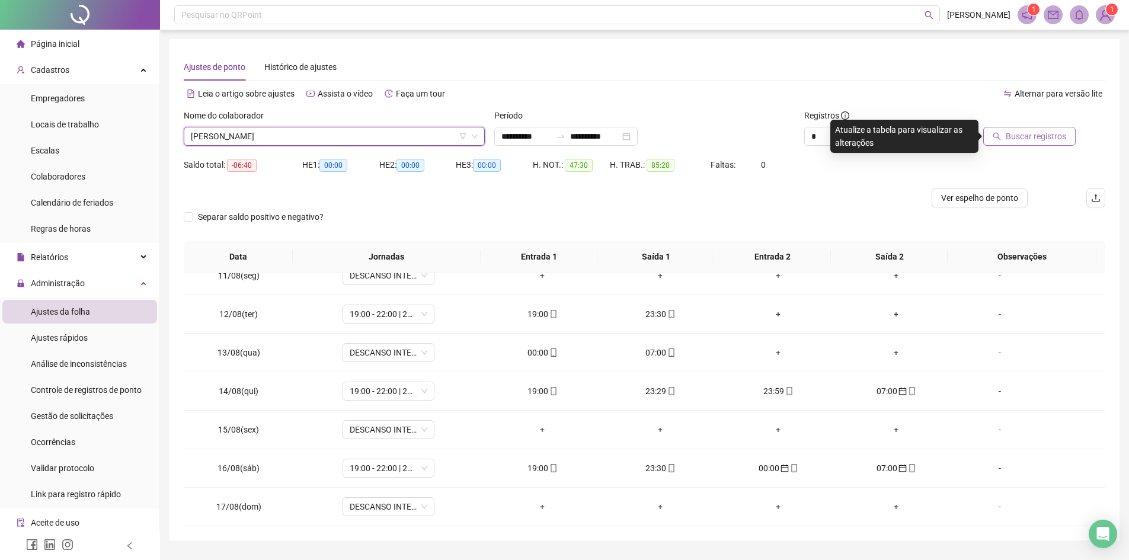
click at [1036, 132] on span "Buscar registros" at bounding box center [1036, 136] width 60 height 13
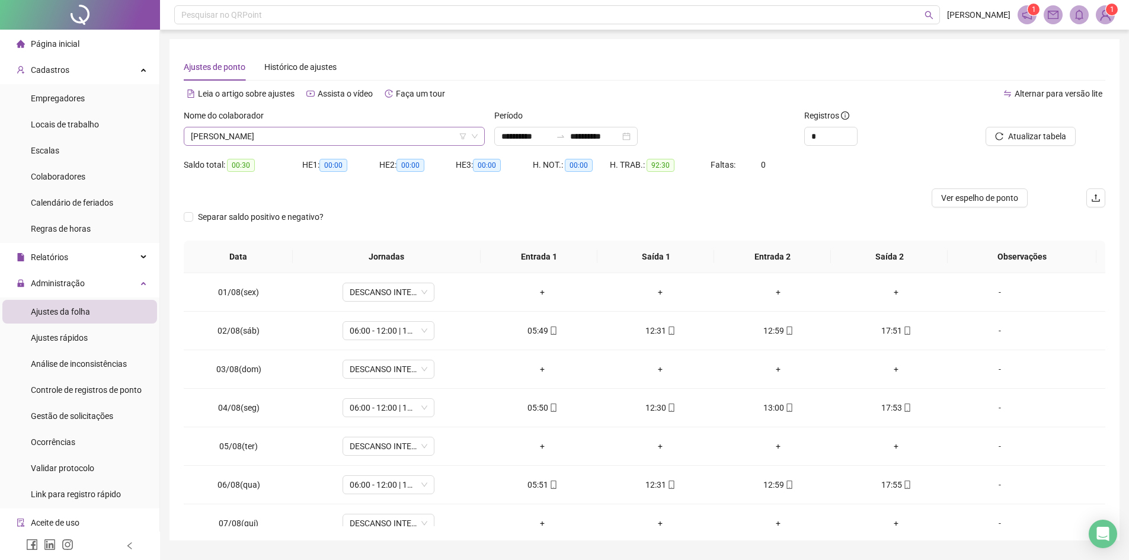
click at [328, 137] on span "[PERSON_NAME]" at bounding box center [334, 136] width 287 height 18
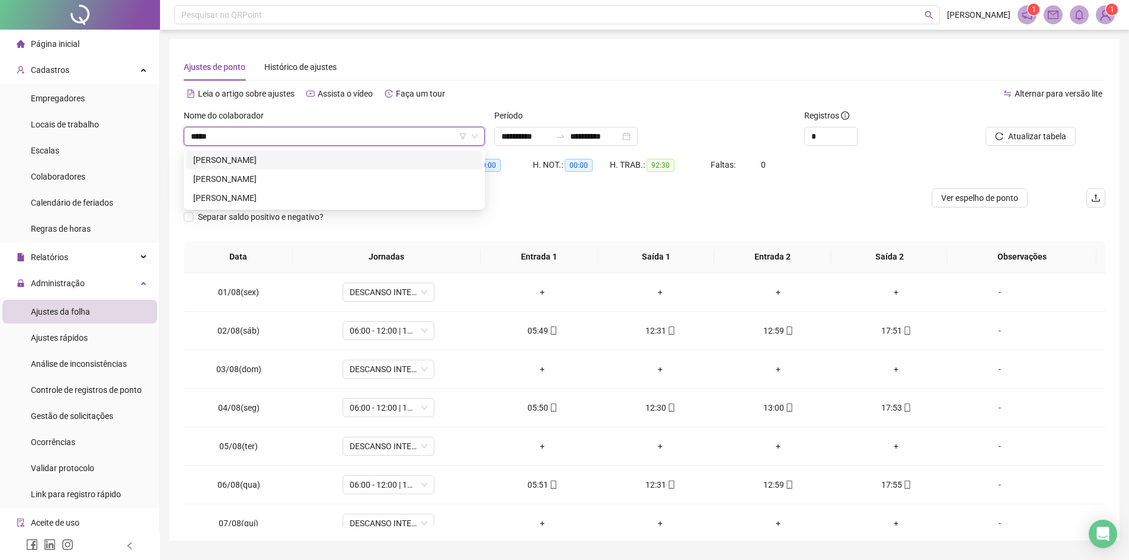
type input "******"
click at [260, 193] on div "[PERSON_NAME]" at bounding box center [334, 197] width 282 height 13
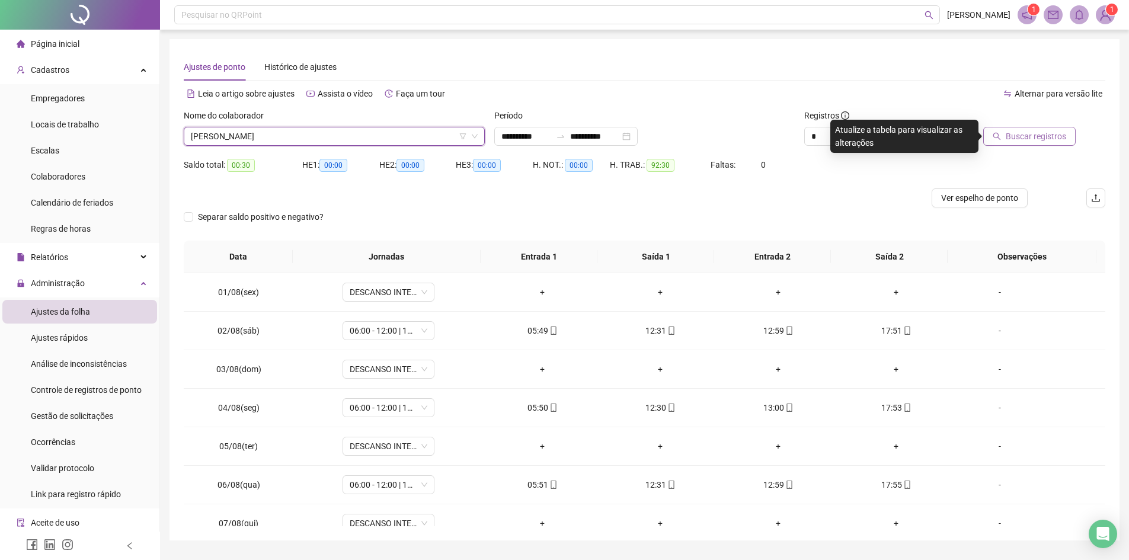
click at [1012, 130] on span "Buscar registros" at bounding box center [1036, 136] width 60 height 13
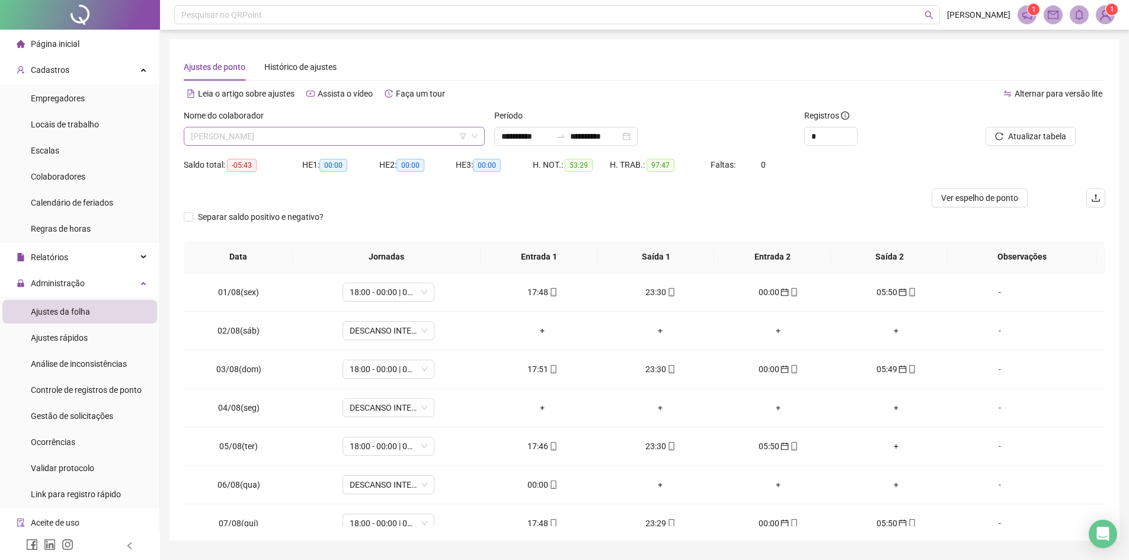
click at [327, 135] on span "[PERSON_NAME]" at bounding box center [334, 136] width 287 height 18
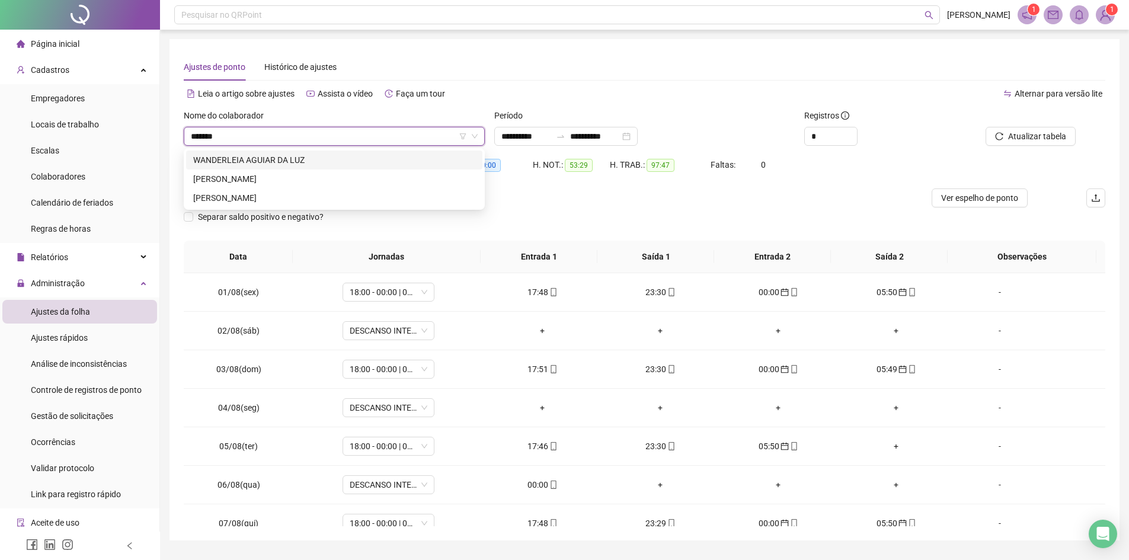
type input "********"
click at [305, 190] on div "[PERSON_NAME]" at bounding box center [334, 198] width 296 height 19
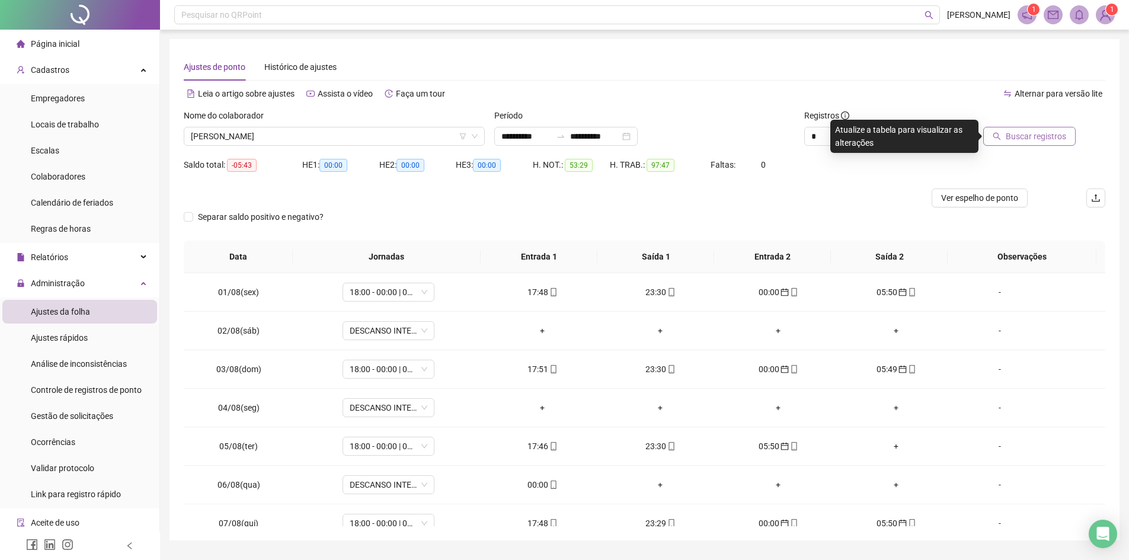
click at [1008, 142] on button "Buscar registros" at bounding box center [1029, 136] width 92 height 19
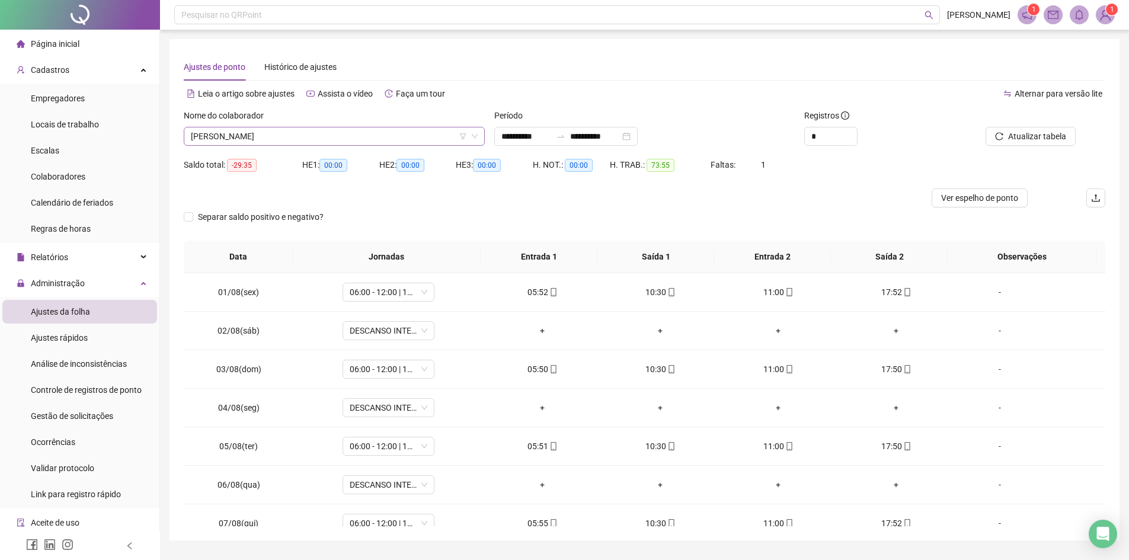
click at [333, 142] on span "[PERSON_NAME]" at bounding box center [334, 136] width 287 height 18
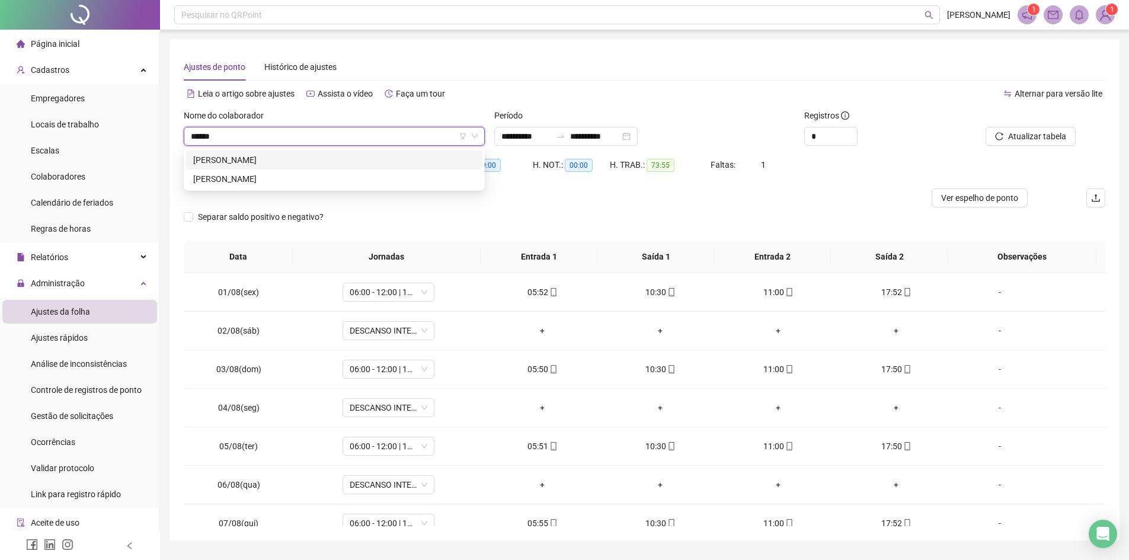
type input "*******"
click at [247, 161] on div "[PERSON_NAME]" at bounding box center [334, 160] width 282 height 13
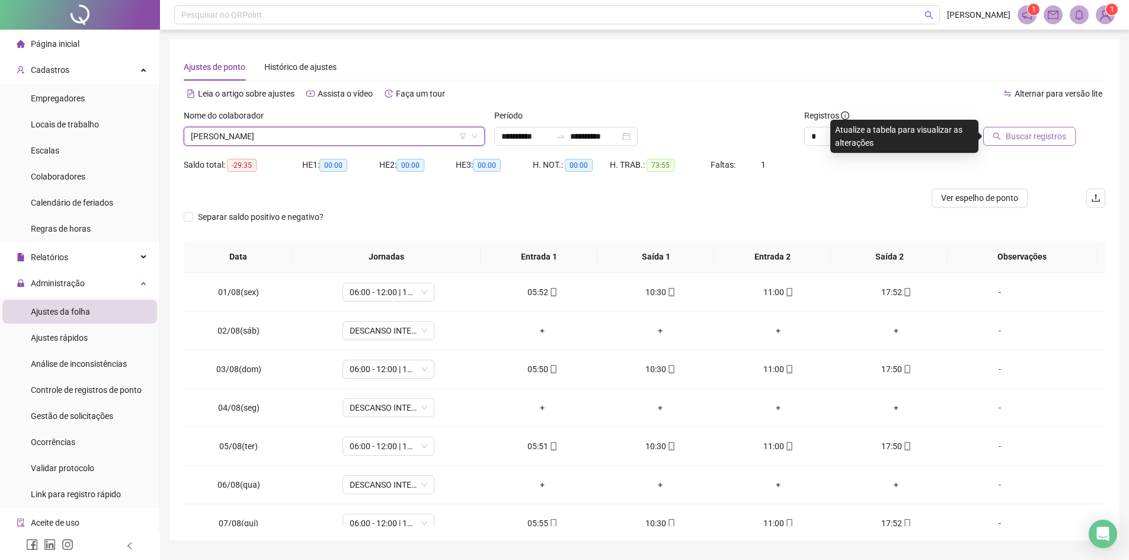
click at [1013, 138] on span "Buscar registros" at bounding box center [1036, 136] width 60 height 13
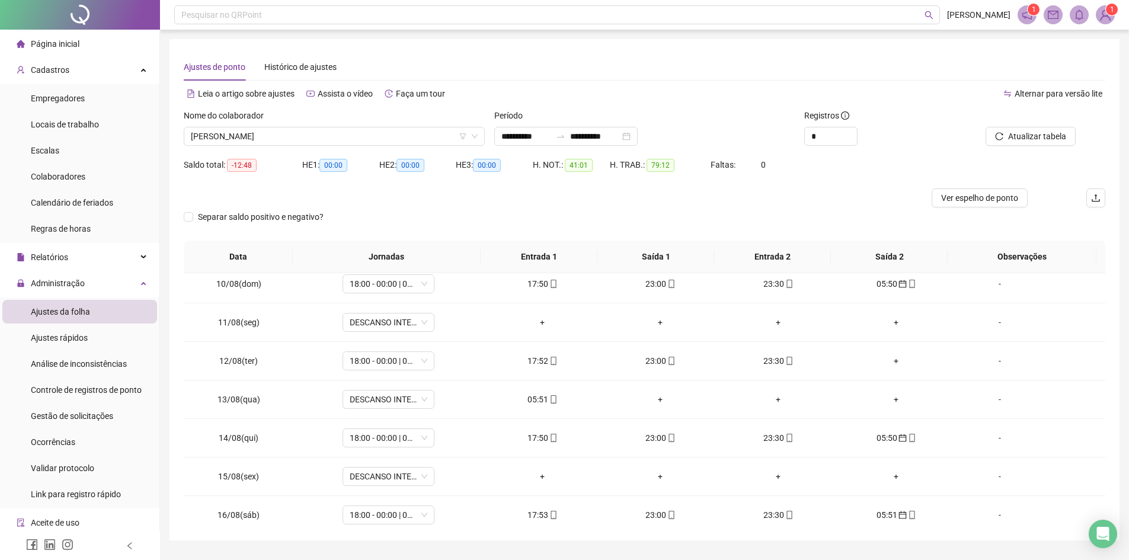
scroll to position [356, 0]
click at [318, 137] on span "[PERSON_NAME]" at bounding box center [334, 136] width 287 height 18
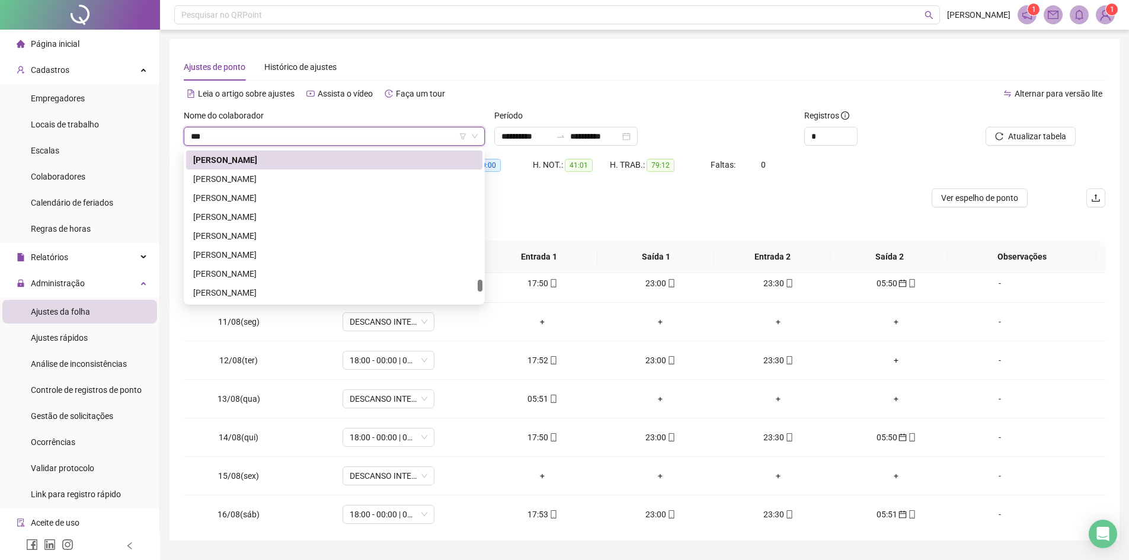
scroll to position [0, 0]
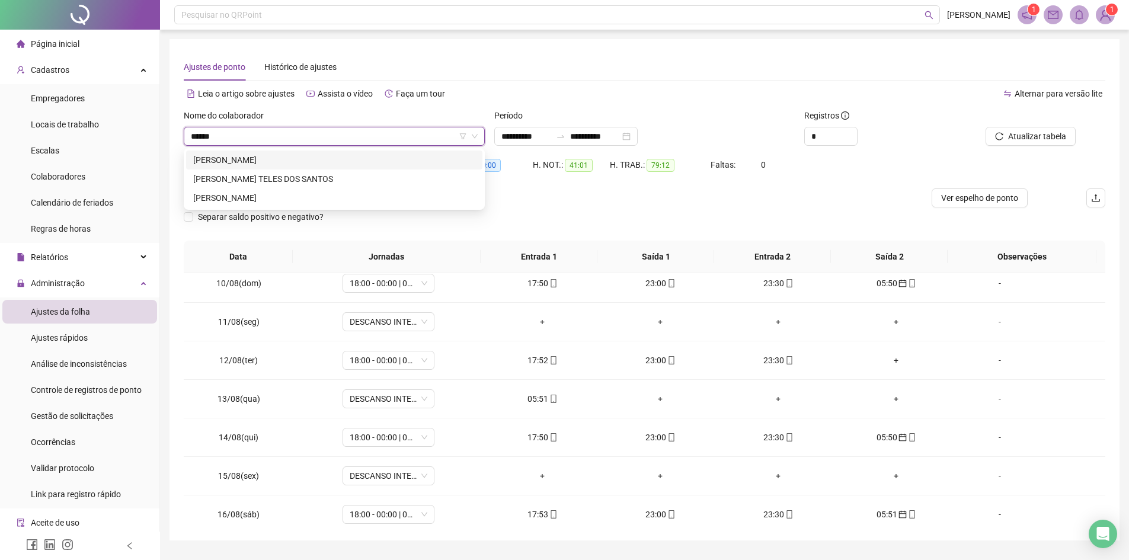
type input "******"
click at [306, 162] on div "[PERSON_NAME]" at bounding box center [334, 160] width 282 height 13
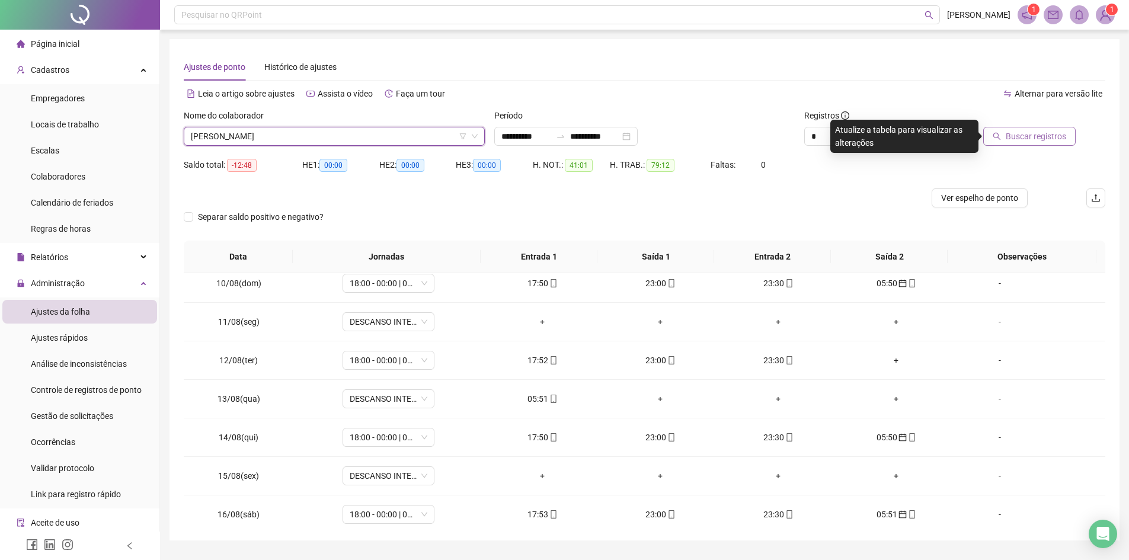
click at [1016, 142] on span "Buscar registros" at bounding box center [1036, 136] width 60 height 13
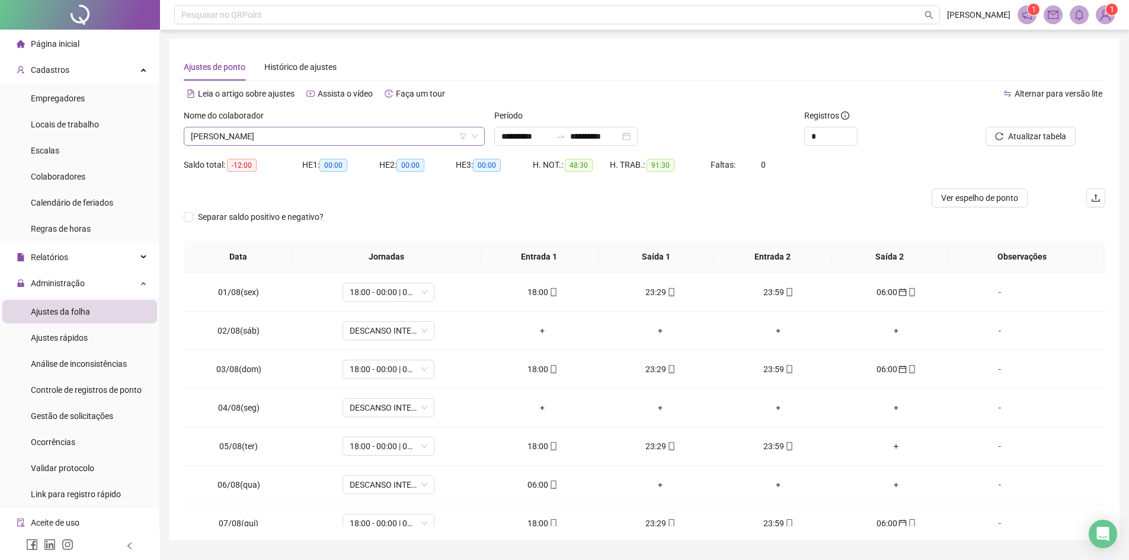
click at [315, 135] on span "[PERSON_NAME]" at bounding box center [334, 136] width 287 height 18
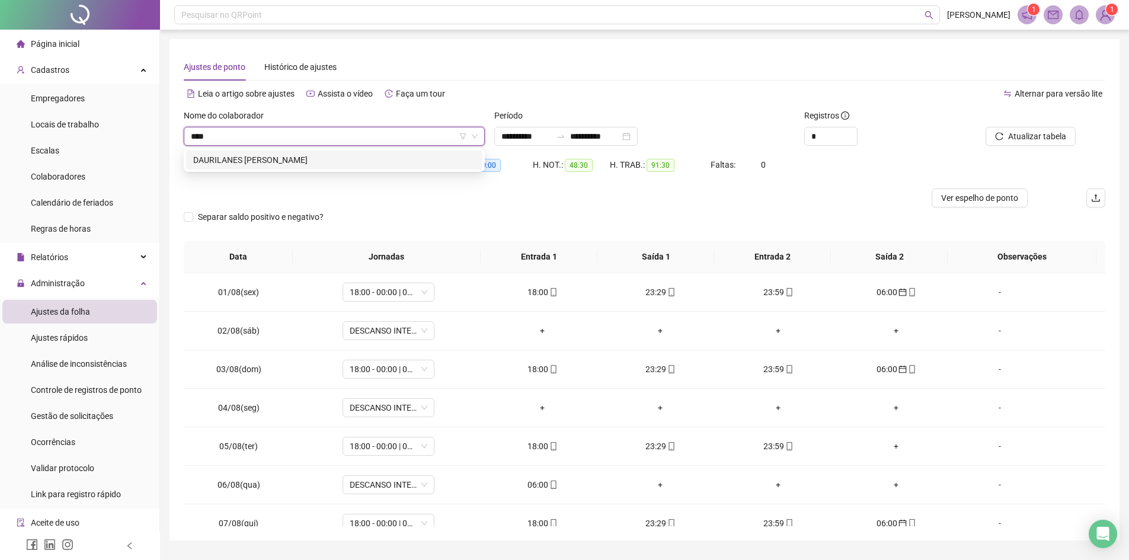
type input "*****"
click at [343, 155] on div "DAURILANES [PERSON_NAME]" at bounding box center [334, 160] width 282 height 13
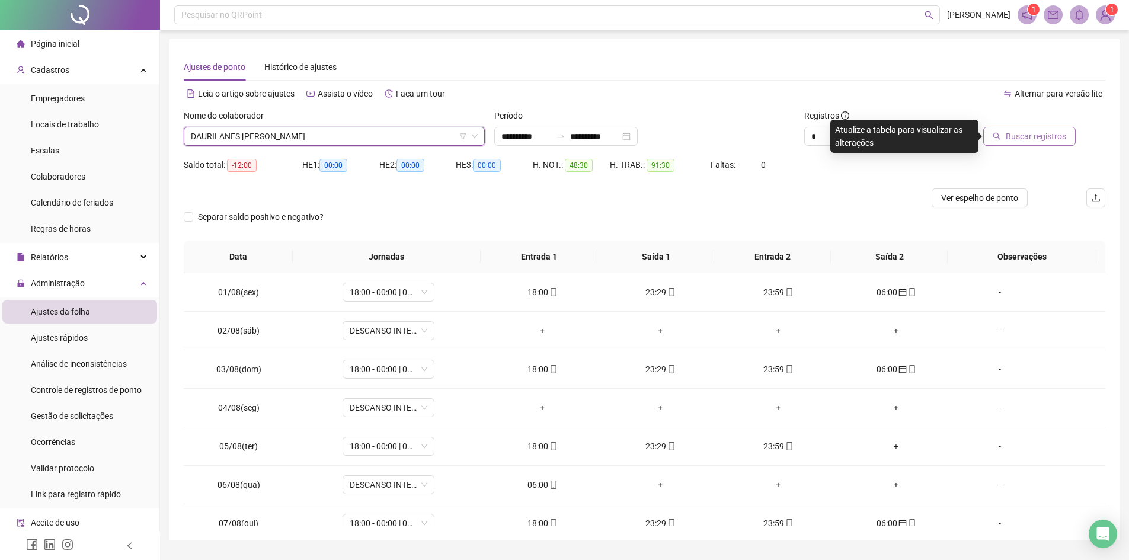
click at [1059, 131] on span "Buscar registros" at bounding box center [1036, 136] width 60 height 13
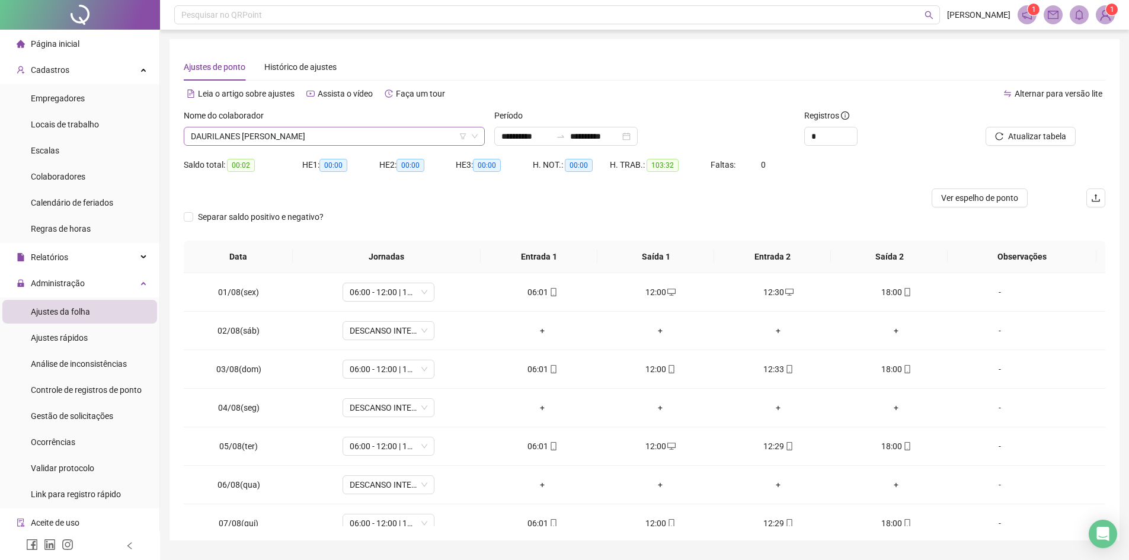
click at [365, 136] on span "DAURILANES [PERSON_NAME]" at bounding box center [334, 136] width 287 height 18
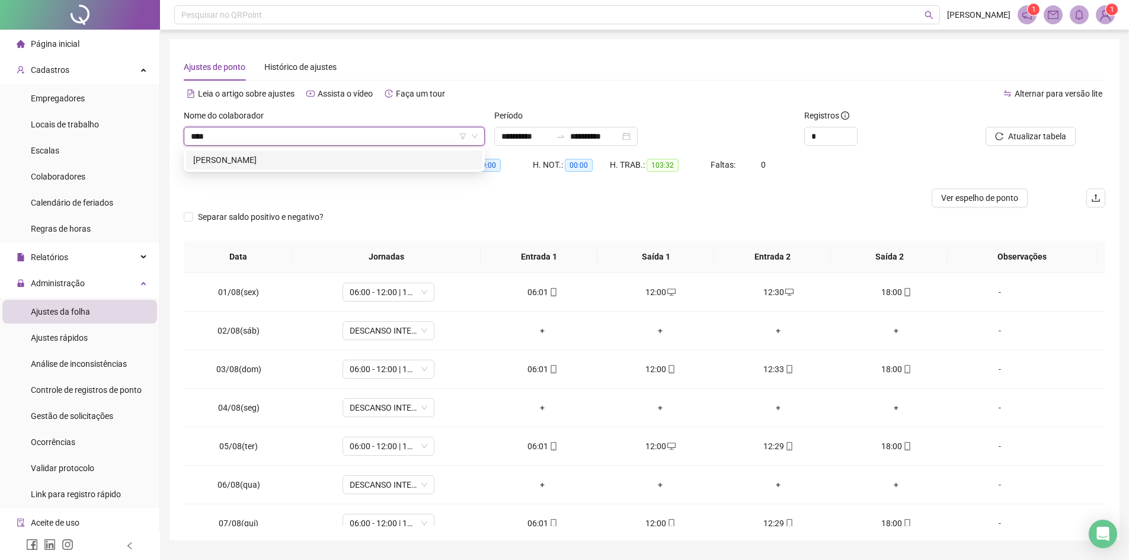
type input "*****"
click at [322, 156] on div "[PERSON_NAME]" at bounding box center [334, 160] width 282 height 13
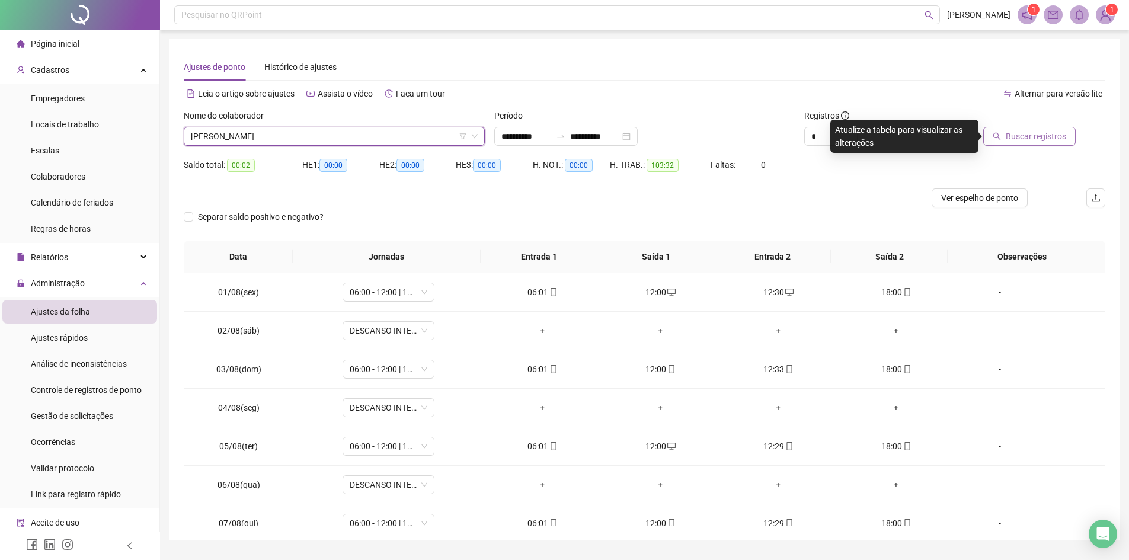
click at [1036, 136] on span "Buscar registros" at bounding box center [1036, 136] width 60 height 13
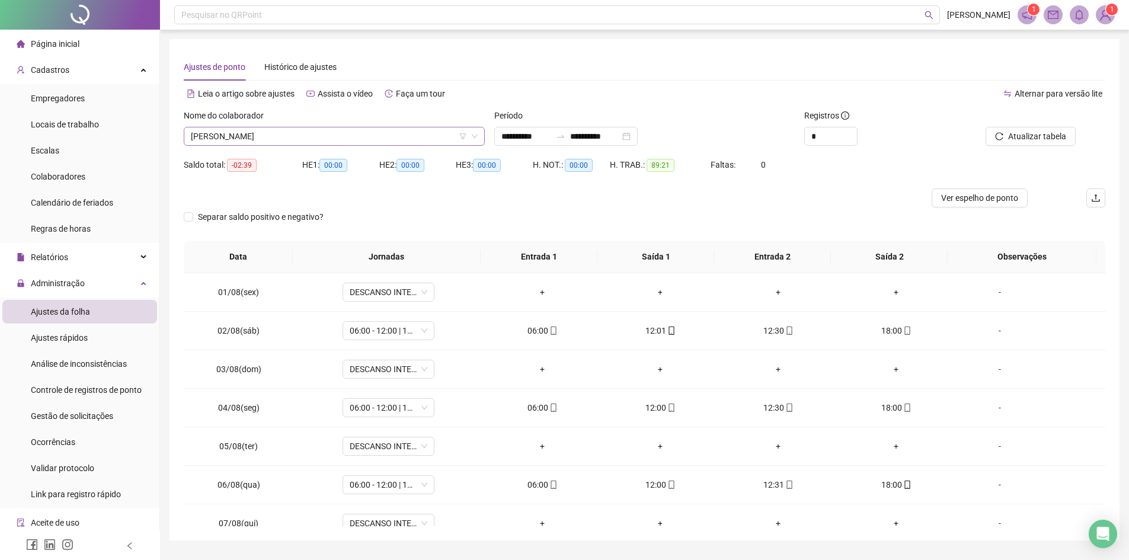
click at [315, 130] on span "[PERSON_NAME]" at bounding box center [334, 136] width 287 height 18
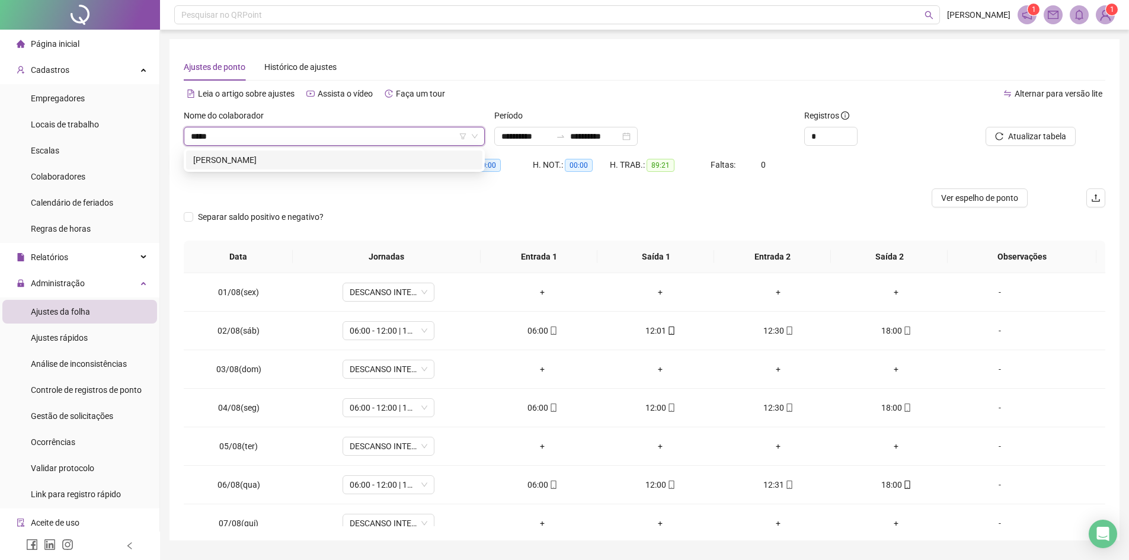
type input "******"
click at [305, 153] on div "[PERSON_NAME]" at bounding box center [334, 160] width 296 height 19
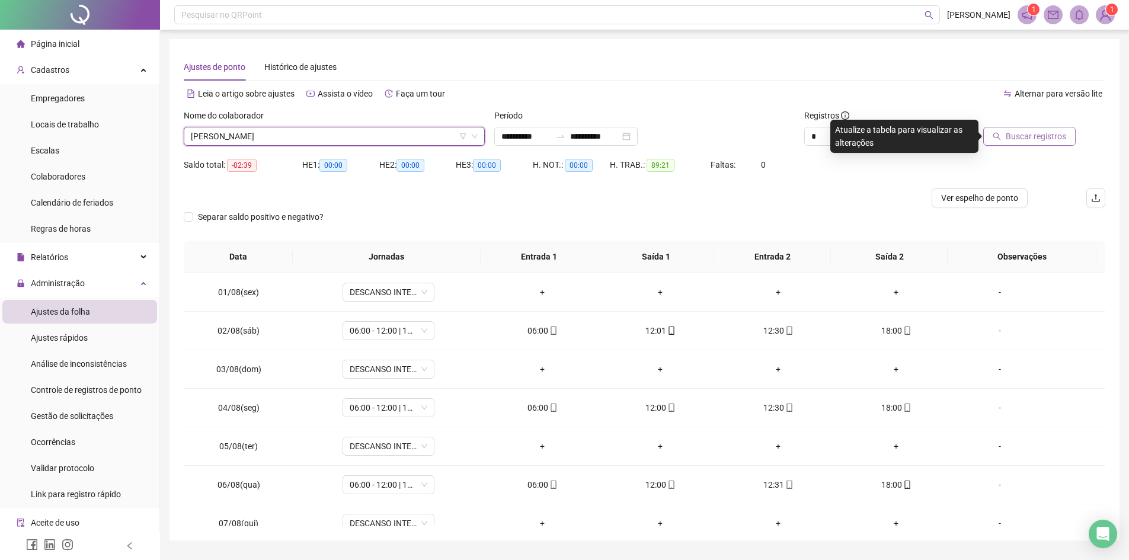
click at [1030, 135] on span "Buscar registros" at bounding box center [1036, 136] width 60 height 13
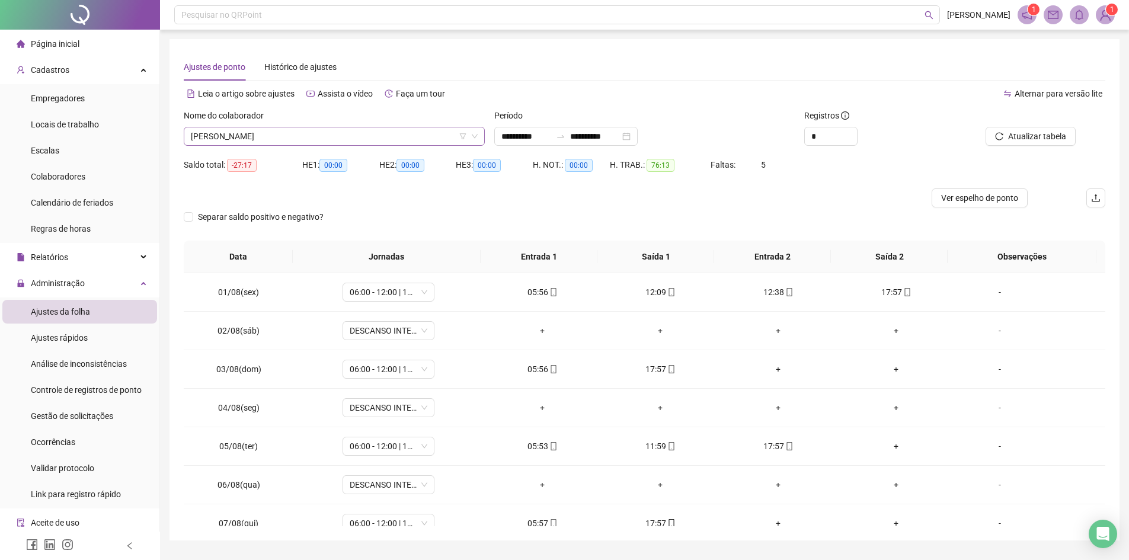
click at [352, 127] on div "[PERSON_NAME]" at bounding box center [334, 136] width 301 height 19
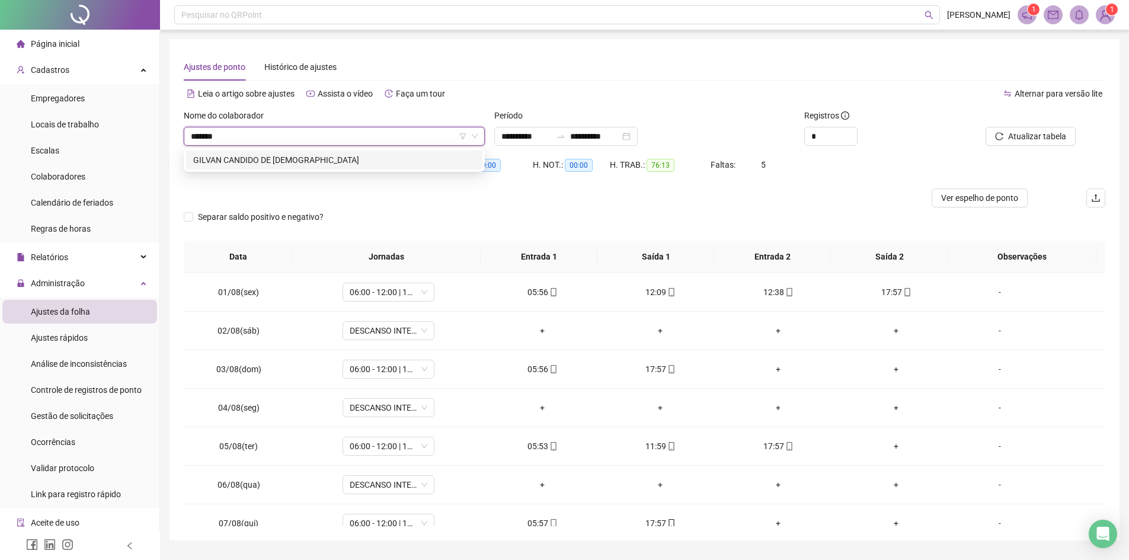
type input "********"
click at [353, 155] on div "GILVAN CANDIDO DE [DEMOGRAPHIC_DATA]" at bounding box center [334, 160] width 282 height 13
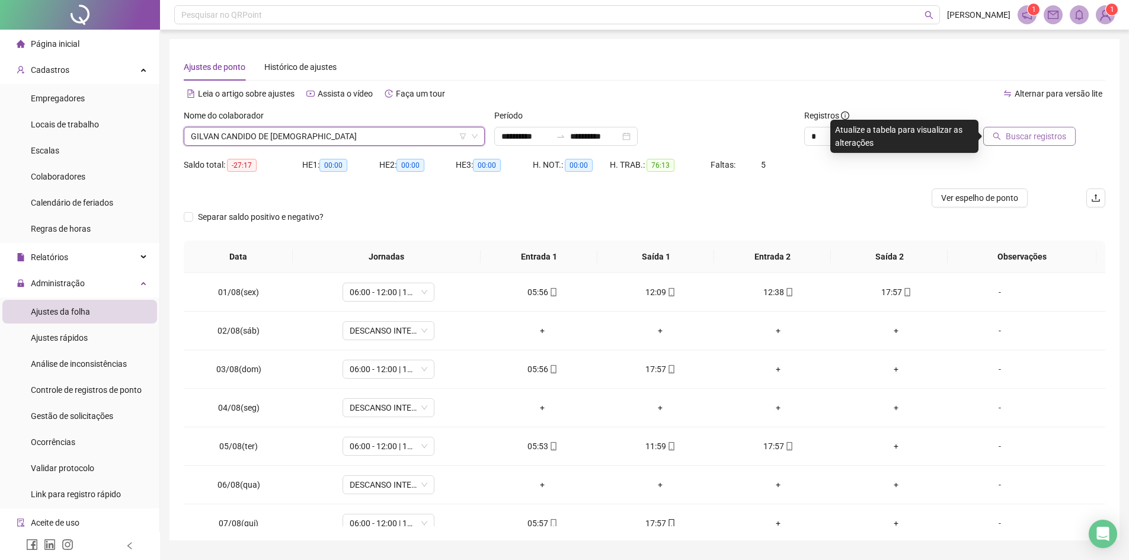
click at [1016, 141] on span "Buscar registros" at bounding box center [1036, 136] width 60 height 13
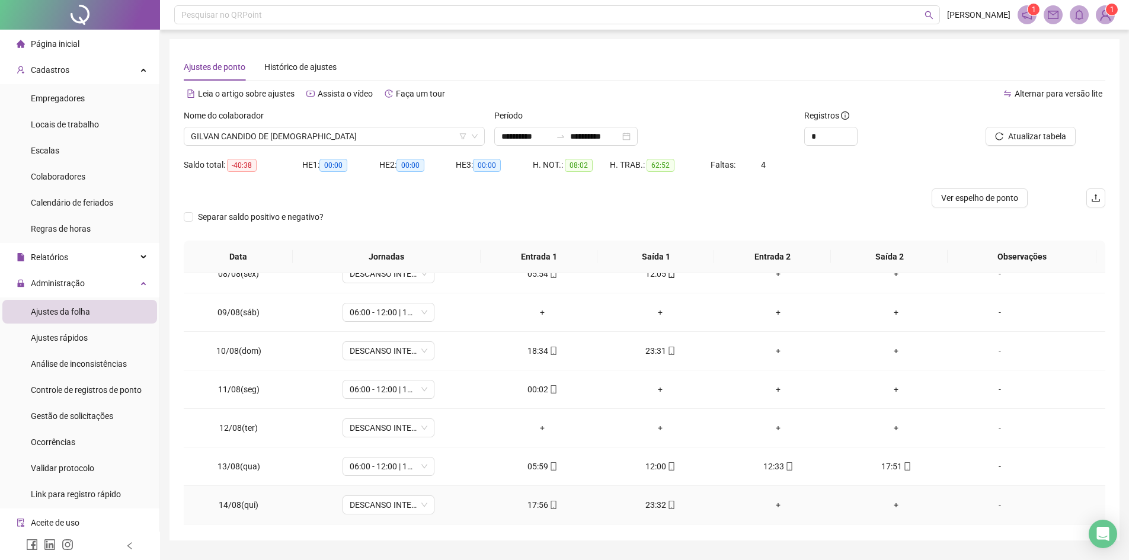
scroll to position [283, 0]
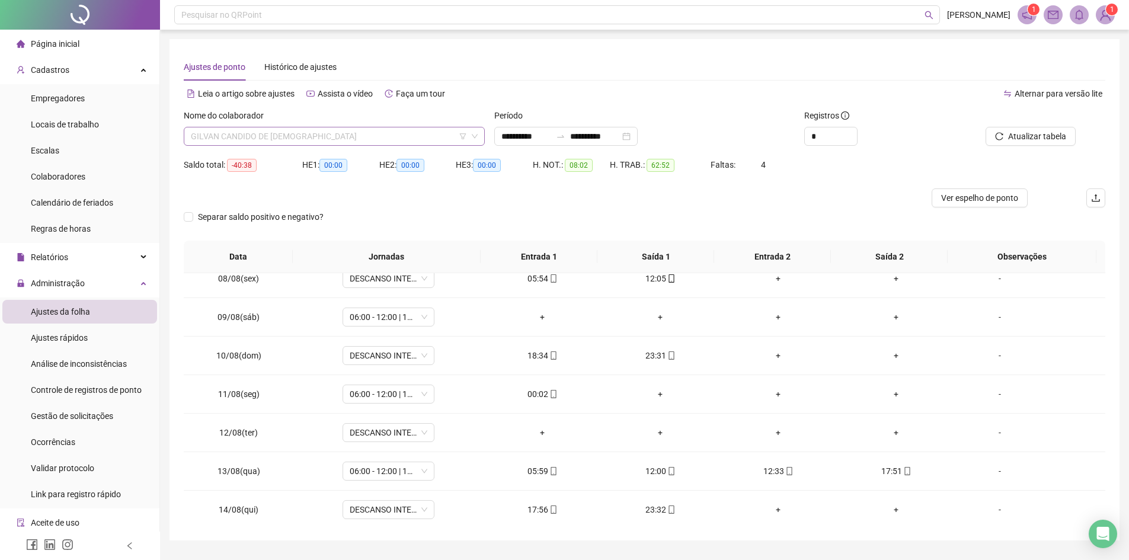
click at [315, 131] on span "GILVAN CANDIDO DE [DEMOGRAPHIC_DATA]" at bounding box center [334, 136] width 287 height 18
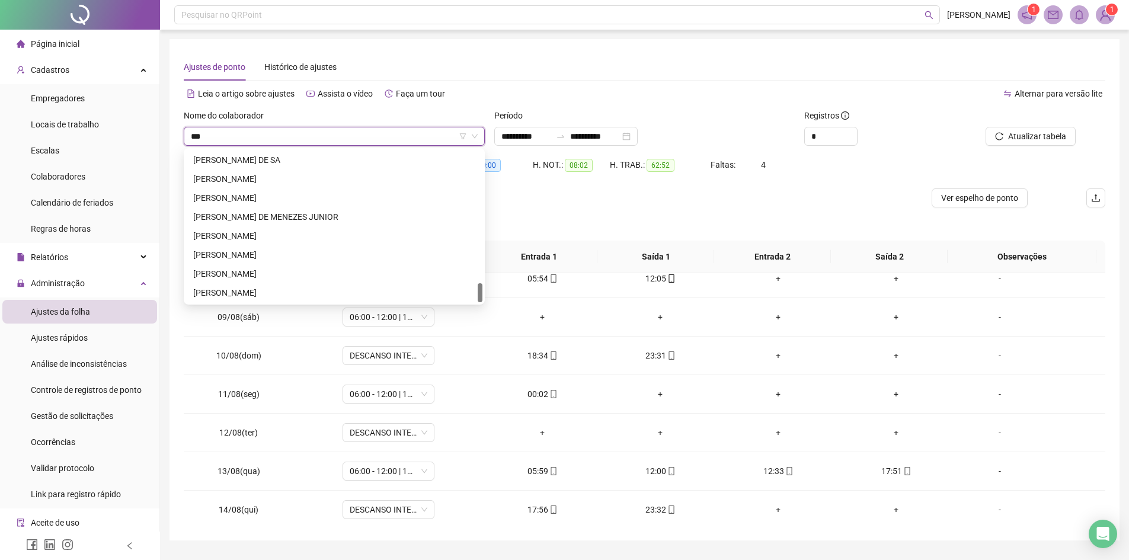
scroll to position [0, 0]
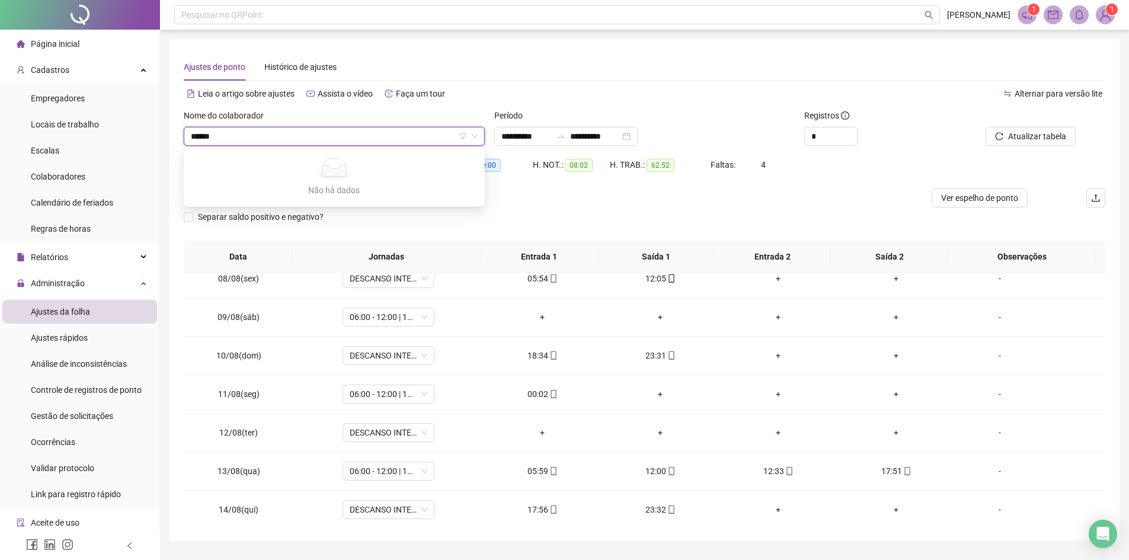
type input "*****"
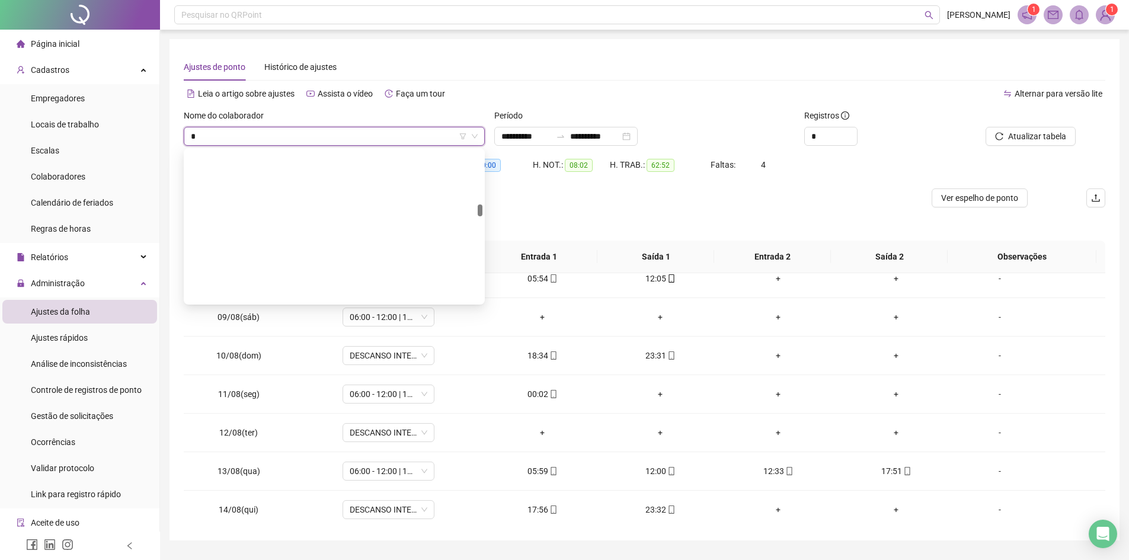
scroll to position [2808, 0]
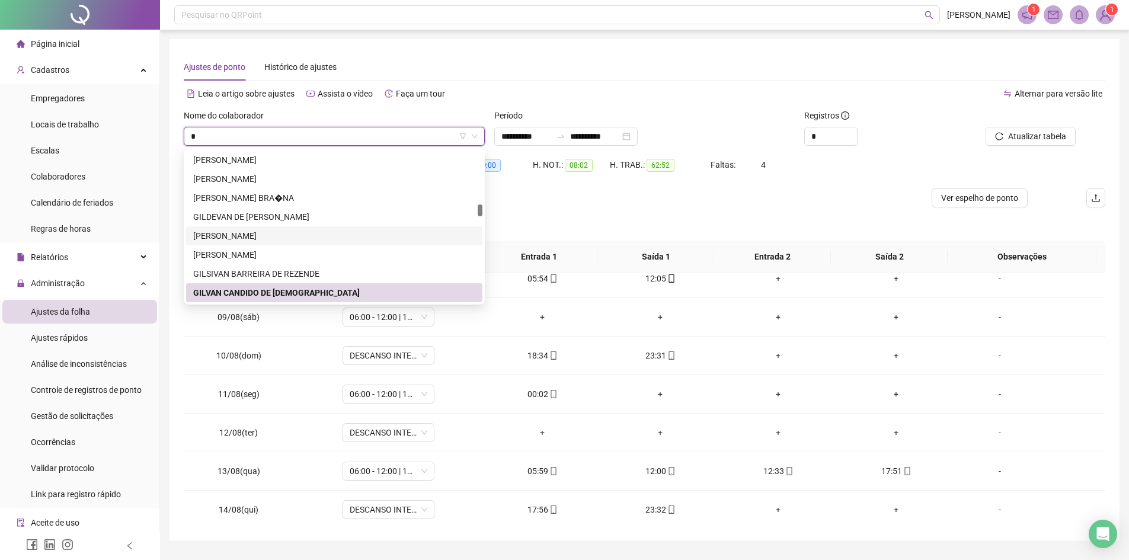
type input "*"
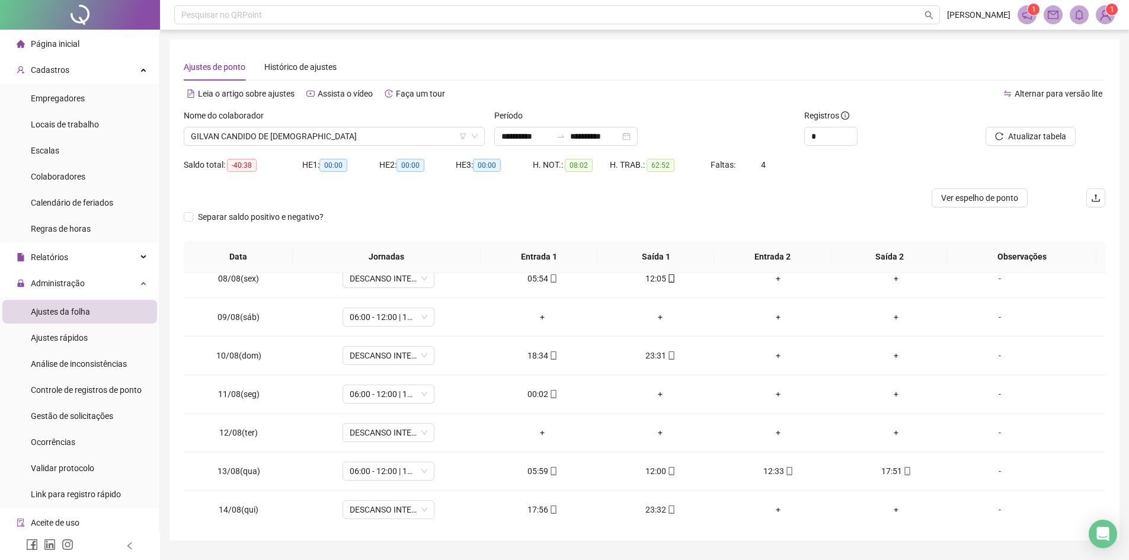
click at [617, 190] on div at bounding box center [529, 198] width 691 height 19
click at [343, 135] on span "GILVAN CANDIDO DE [DEMOGRAPHIC_DATA]" at bounding box center [334, 136] width 287 height 18
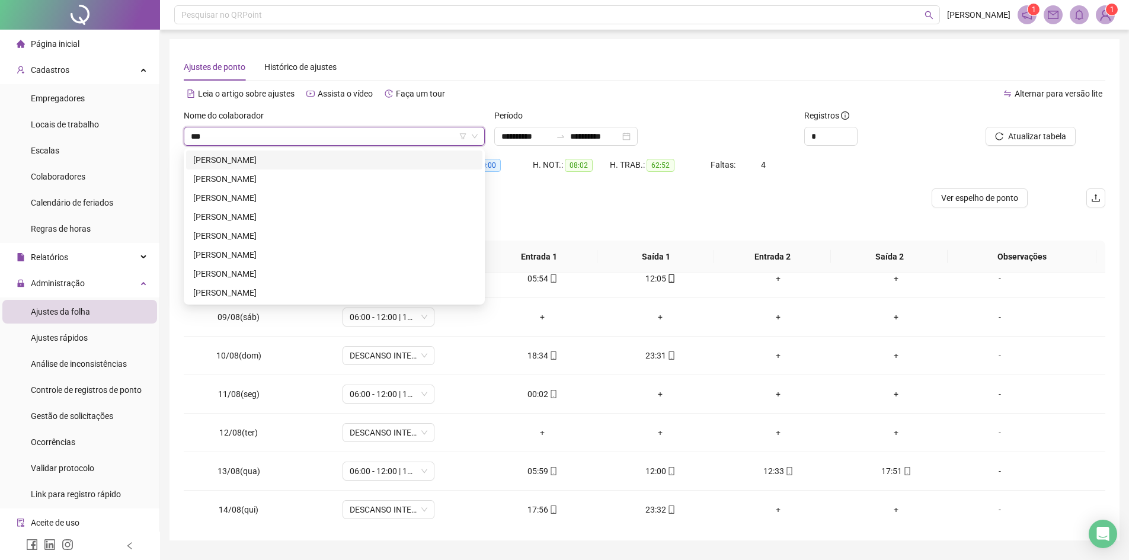
scroll to position [0, 0]
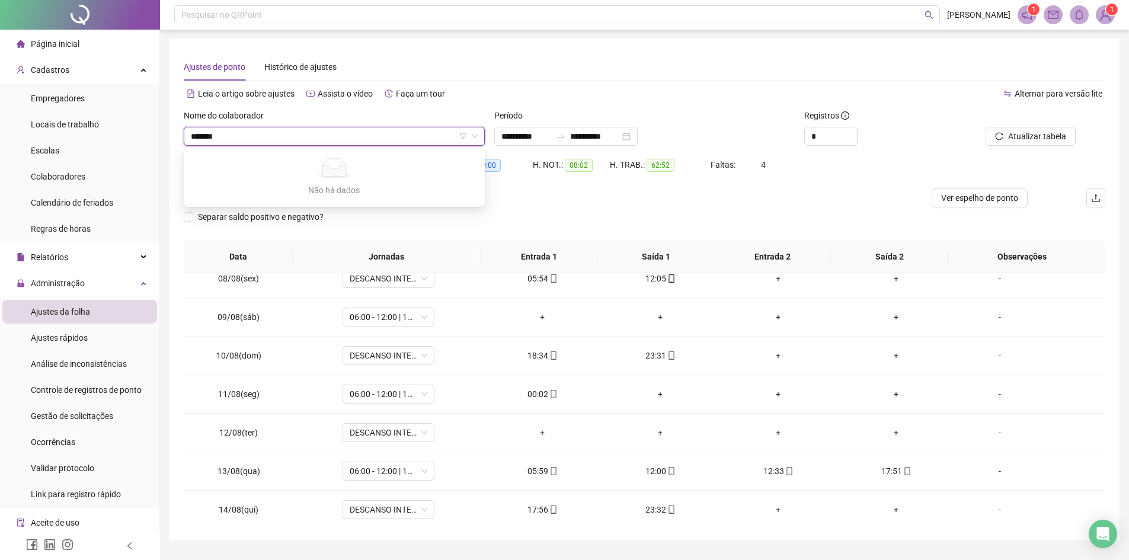
type input "********"
click at [343, 135] on span "GILVAN CANDIDO DE [DEMOGRAPHIC_DATA]" at bounding box center [334, 136] width 287 height 18
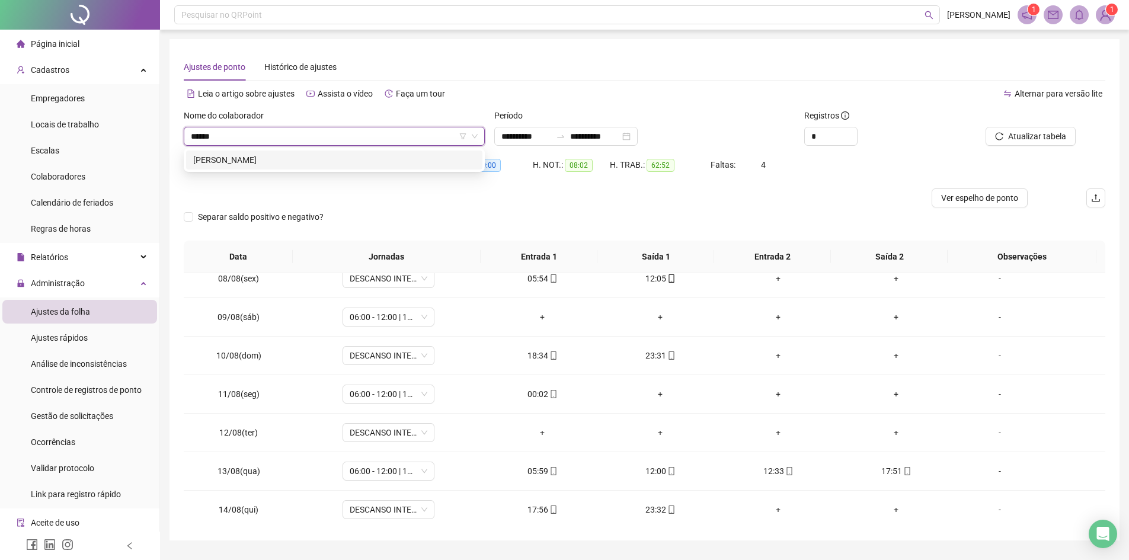
type input "*******"
click at [336, 159] on div "[PERSON_NAME]" at bounding box center [334, 160] width 282 height 13
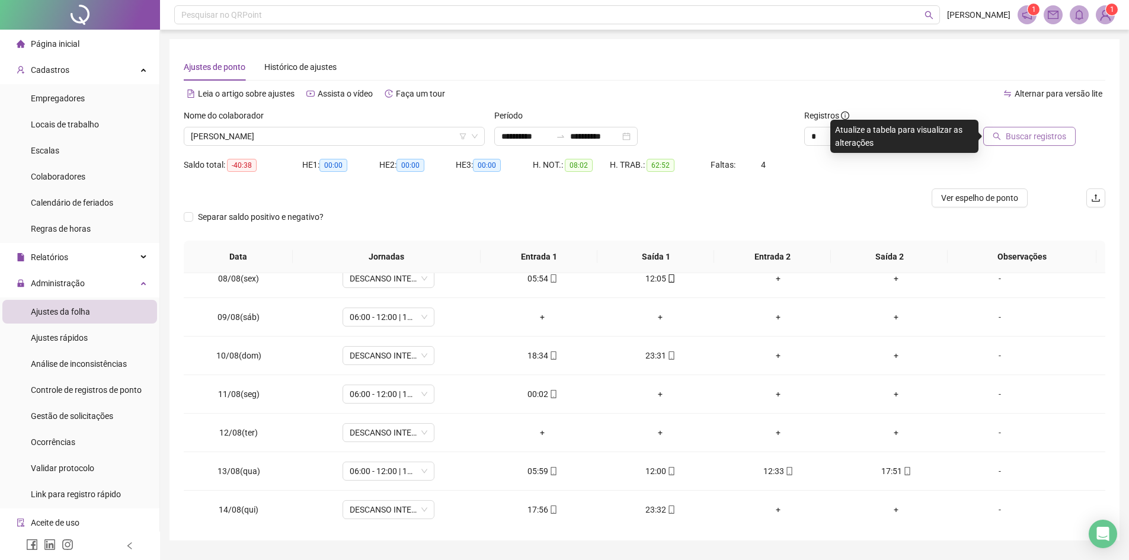
click at [1033, 139] on span "Buscar registros" at bounding box center [1036, 136] width 60 height 13
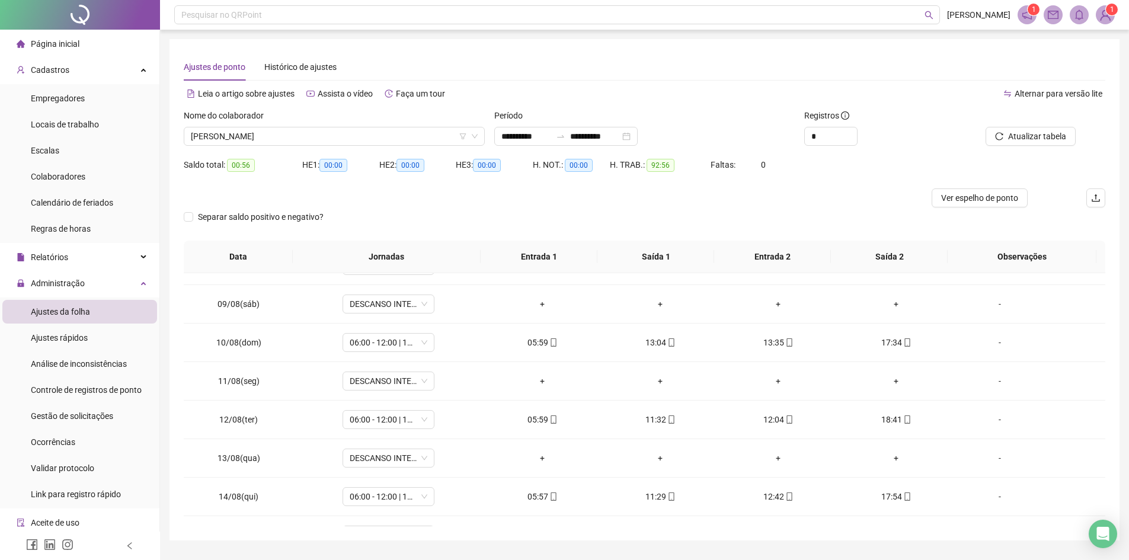
scroll to position [402, 0]
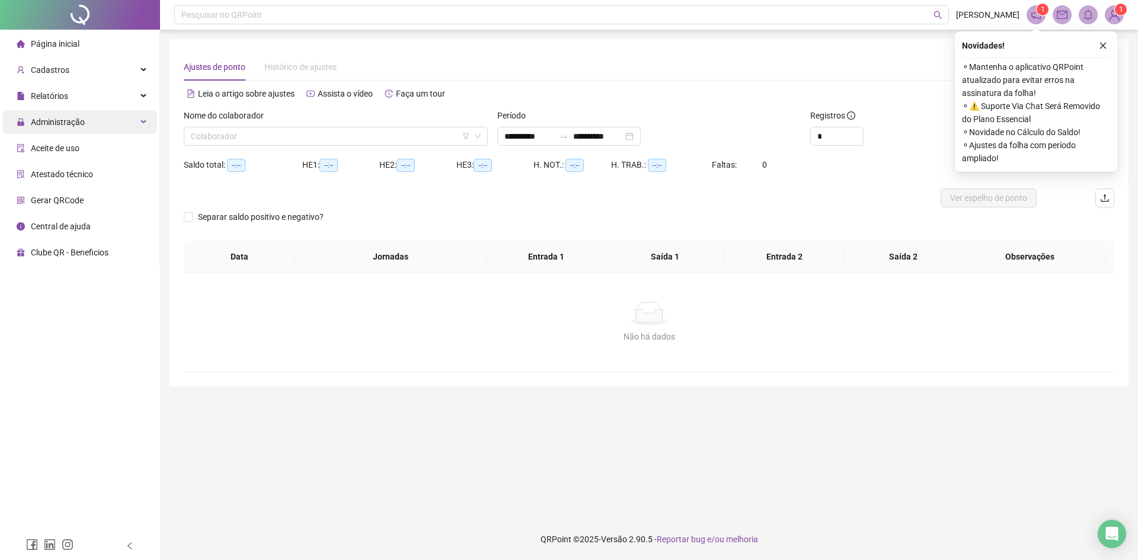
click at [74, 124] on span "Administração" at bounding box center [58, 121] width 54 height 9
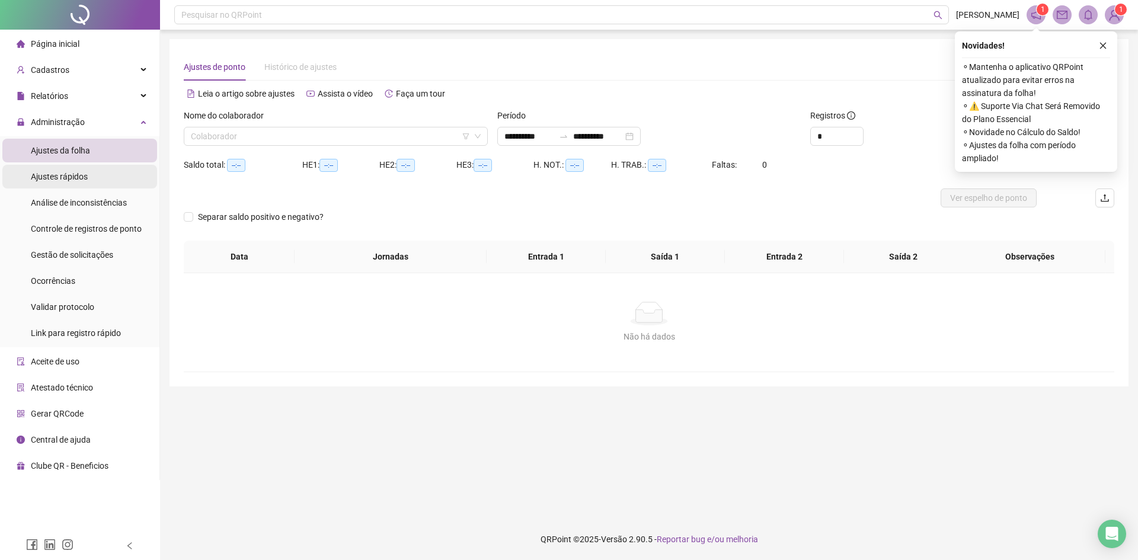
click at [74, 180] on span "Ajustes rápidos" at bounding box center [59, 176] width 57 height 9
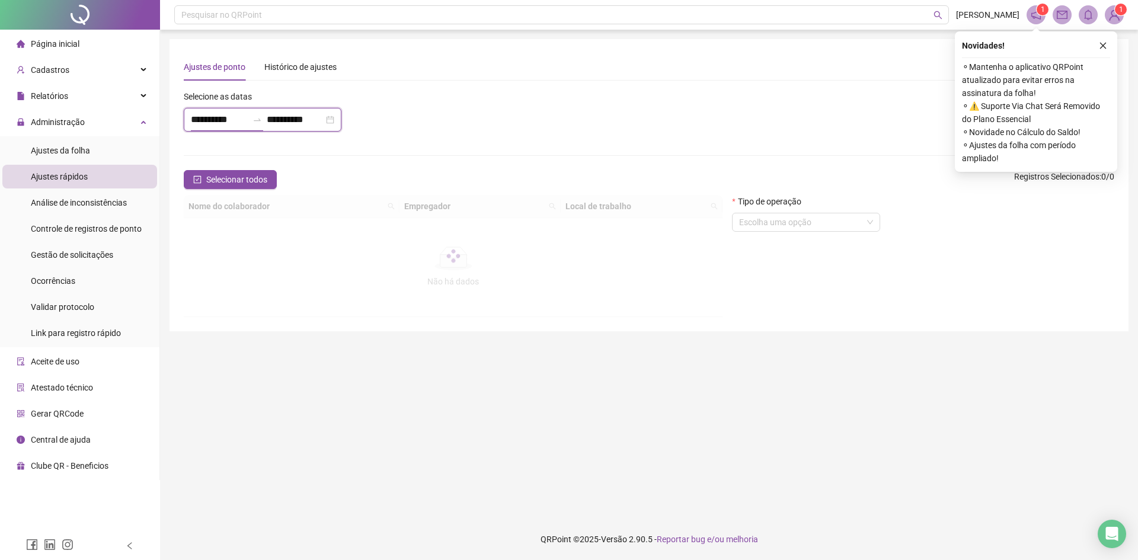
click at [248, 118] on input "**********" at bounding box center [219, 120] width 57 height 14
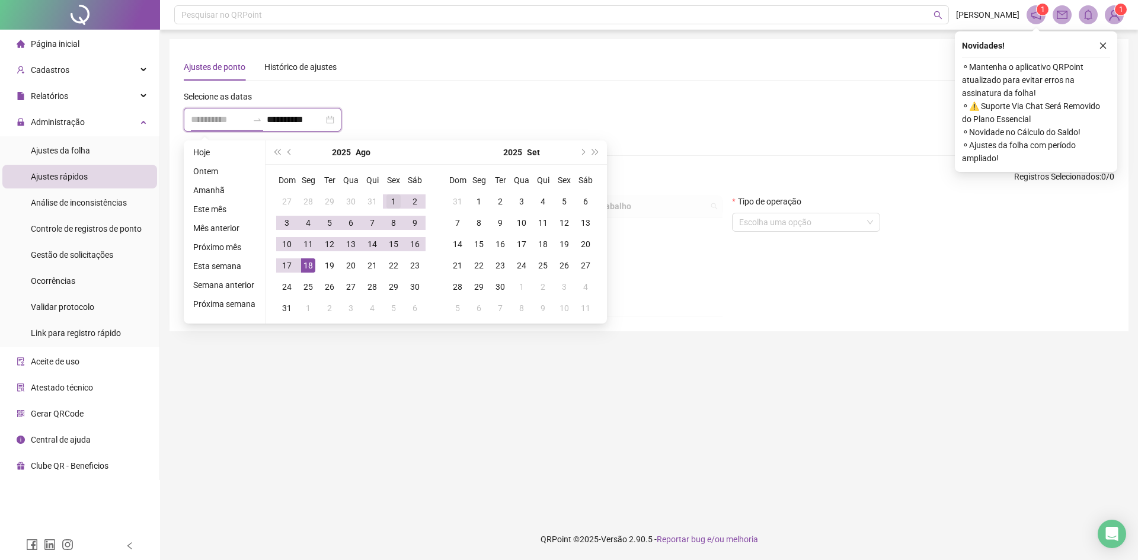
type input "**********"
click at [387, 200] on div "1" at bounding box center [394, 201] width 14 height 14
type input "**********"
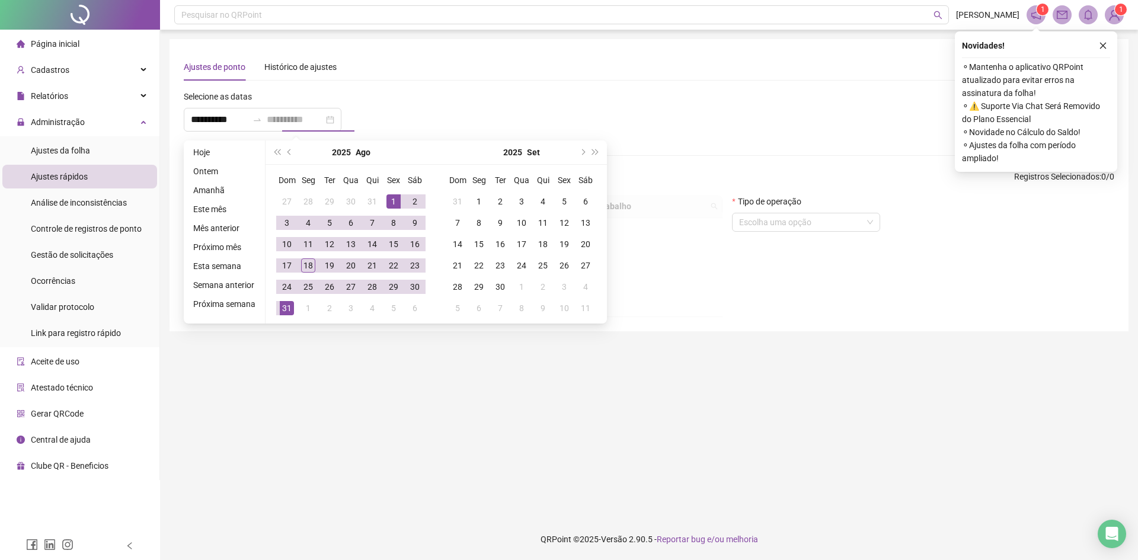
click at [283, 308] on div "31" at bounding box center [287, 308] width 14 height 14
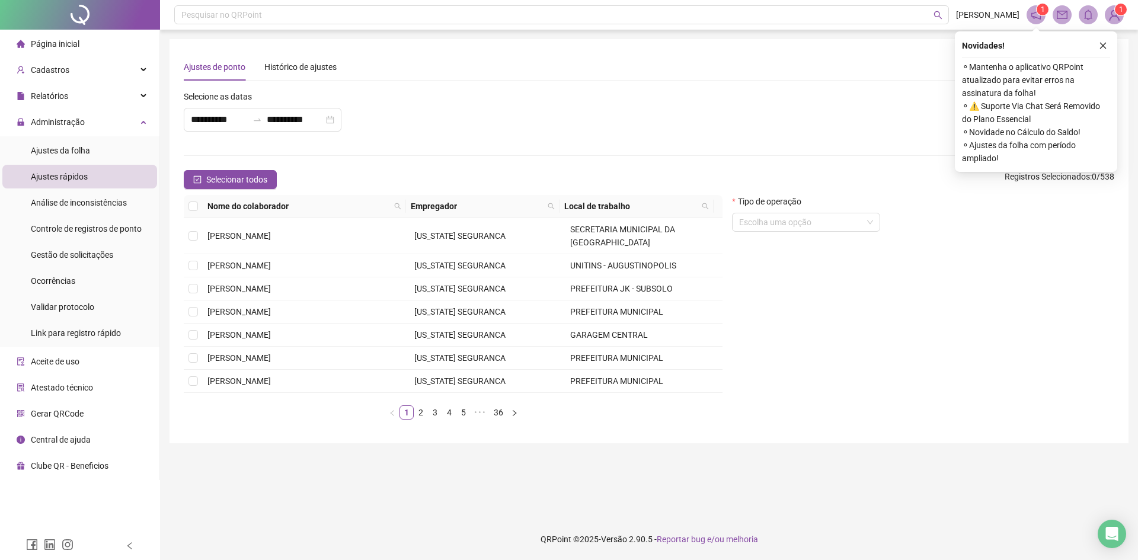
click at [391, 206] on div "Nome do colaborador" at bounding box center [304, 206] width 194 height 13
click at [396, 202] on span at bounding box center [398, 206] width 12 height 18
type input "*******"
click at [311, 245] on button "Buscar" at bounding box center [318, 248] width 53 height 14
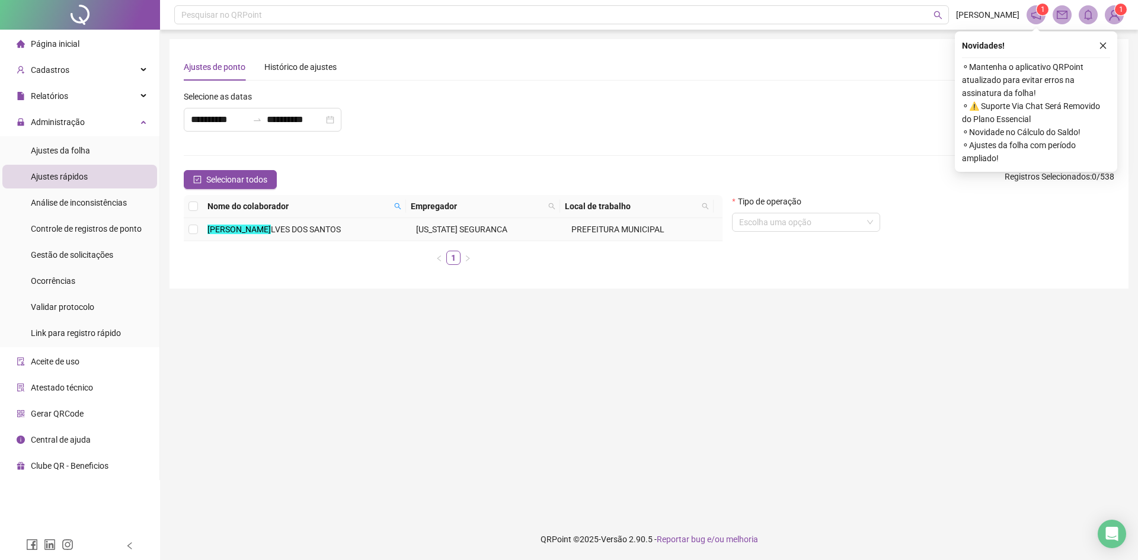
click at [198, 229] on td at bounding box center [193, 229] width 19 height 23
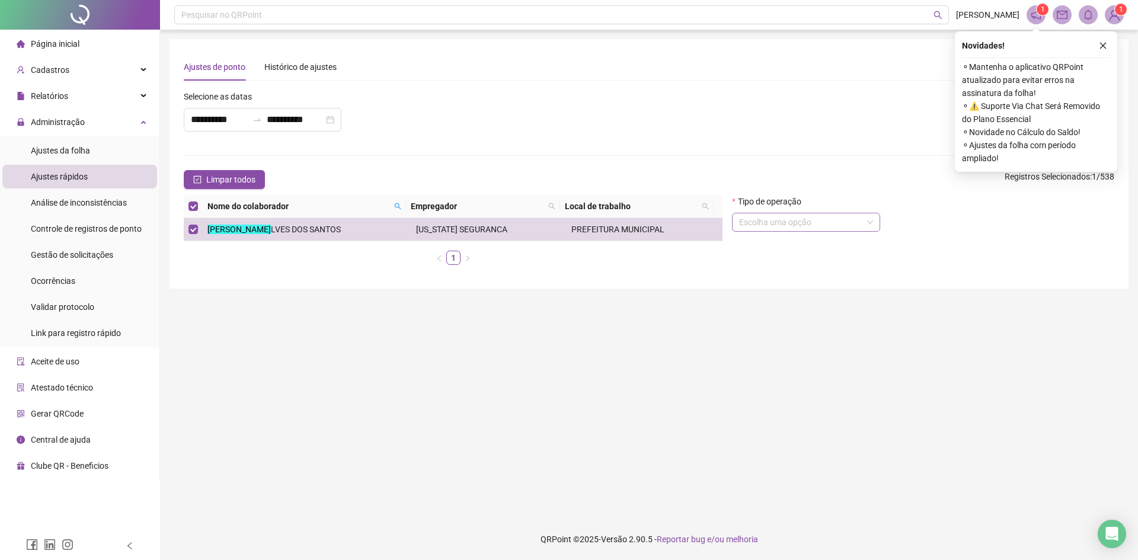
click at [852, 215] on input "search" at bounding box center [800, 222] width 123 height 18
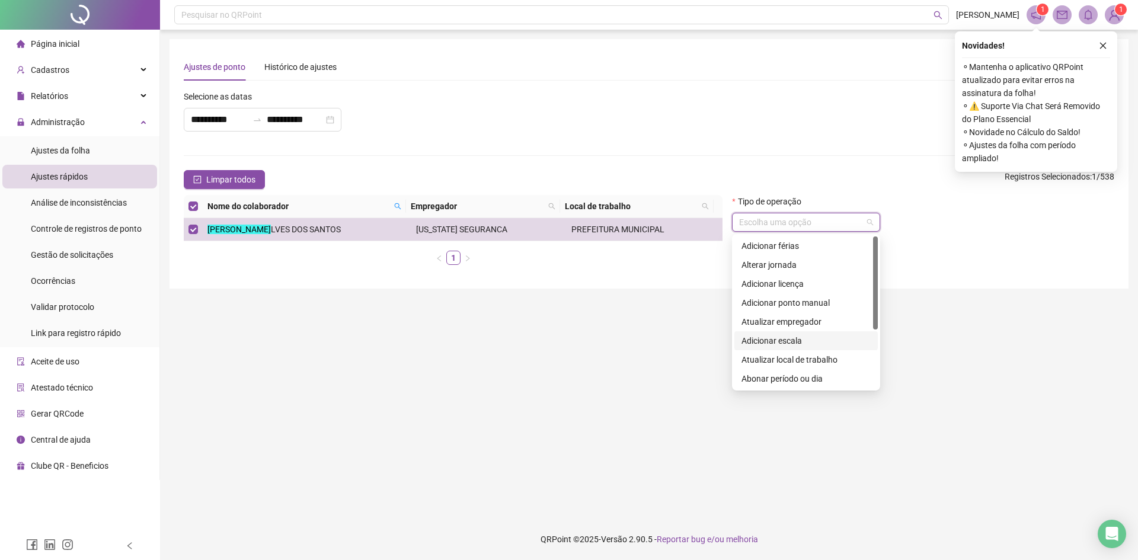
click at [804, 337] on div "Adicionar escala" at bounding box center [806, 340] width 129 height 13
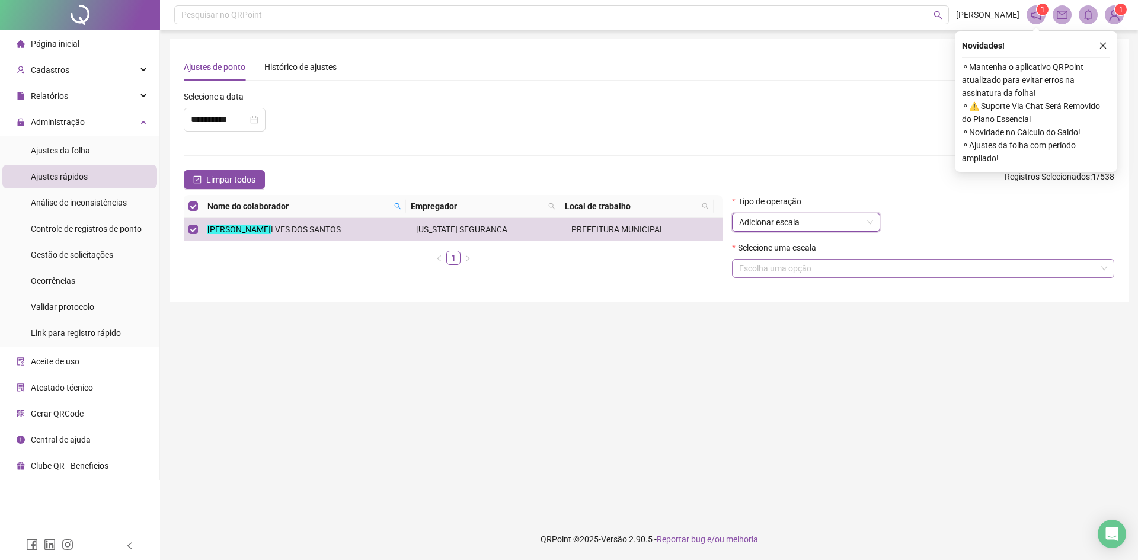
click at [794, 273] on input "search" at bounding box center [917, 269] width 357 height 18
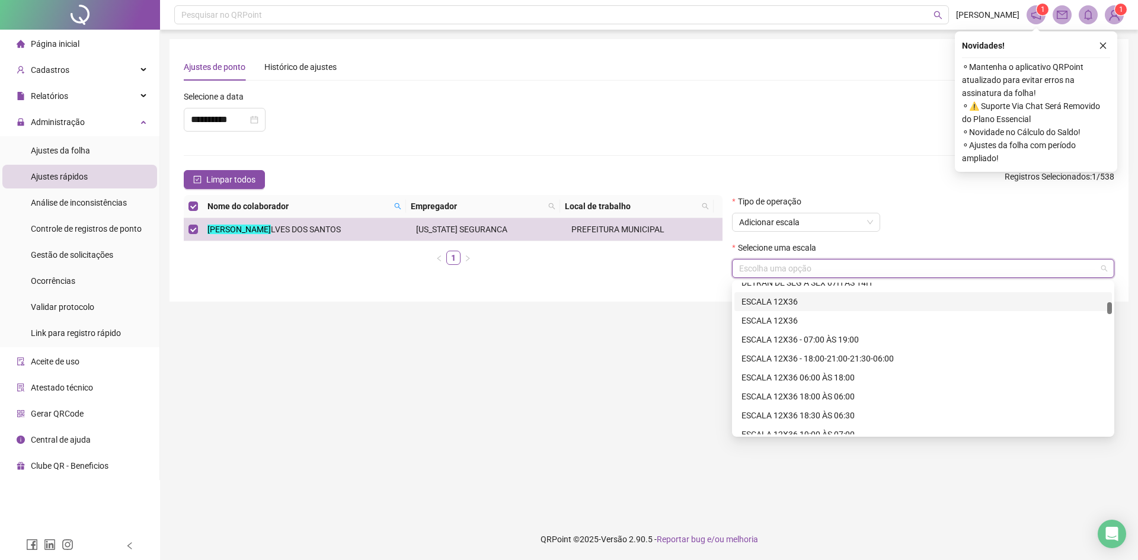
scroll to position [296, 0]
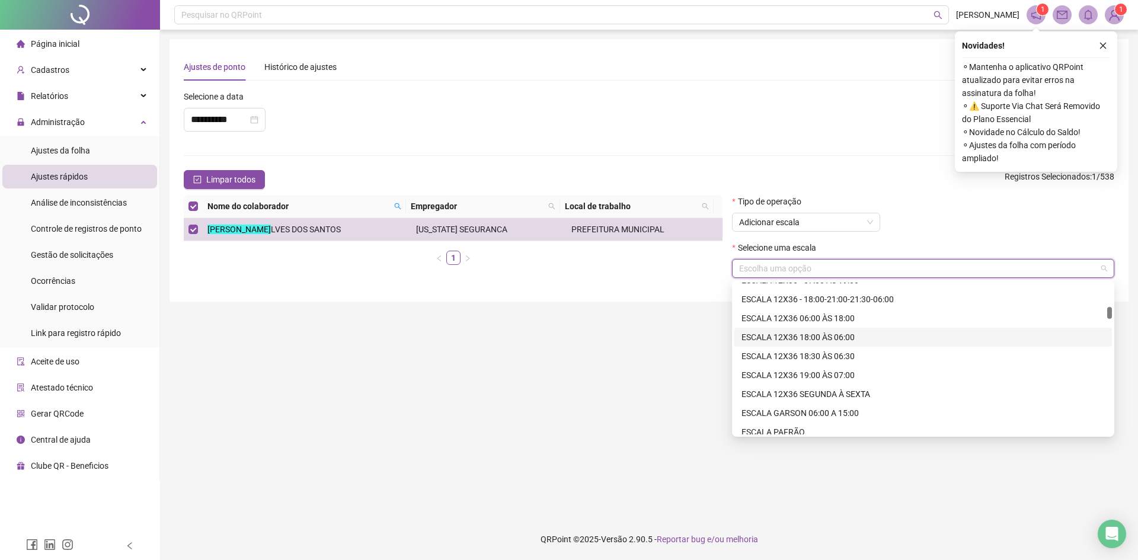
click at [781, 341] on div "ESCALA 12X36 18:00 ÀS 06:00" at bounding box center [923, 337] width 363 height 13
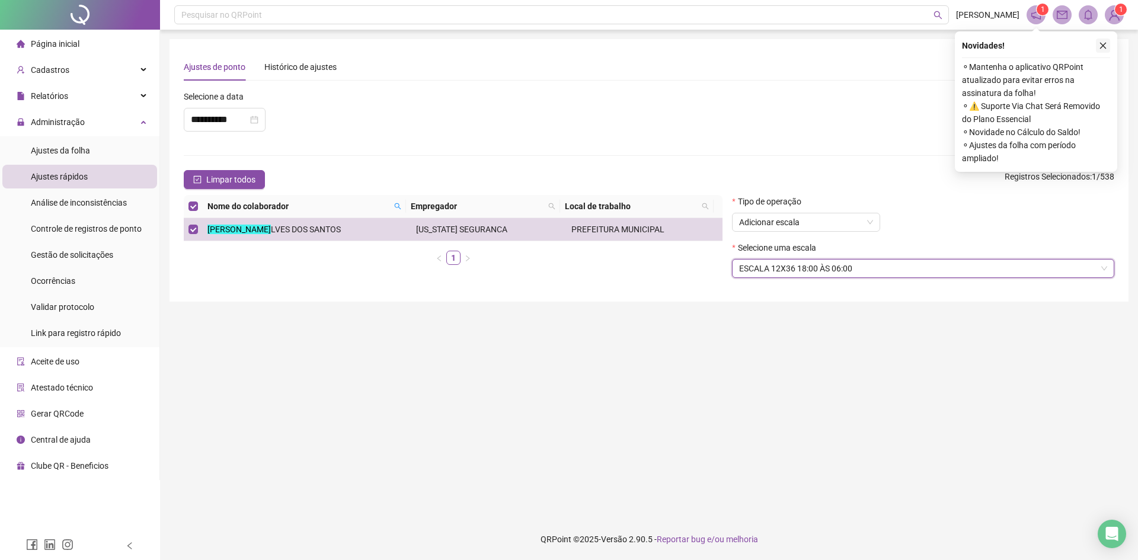
click at [1103, 49] on icon "close" at bounding box center [1103, 45] width 8 height 8
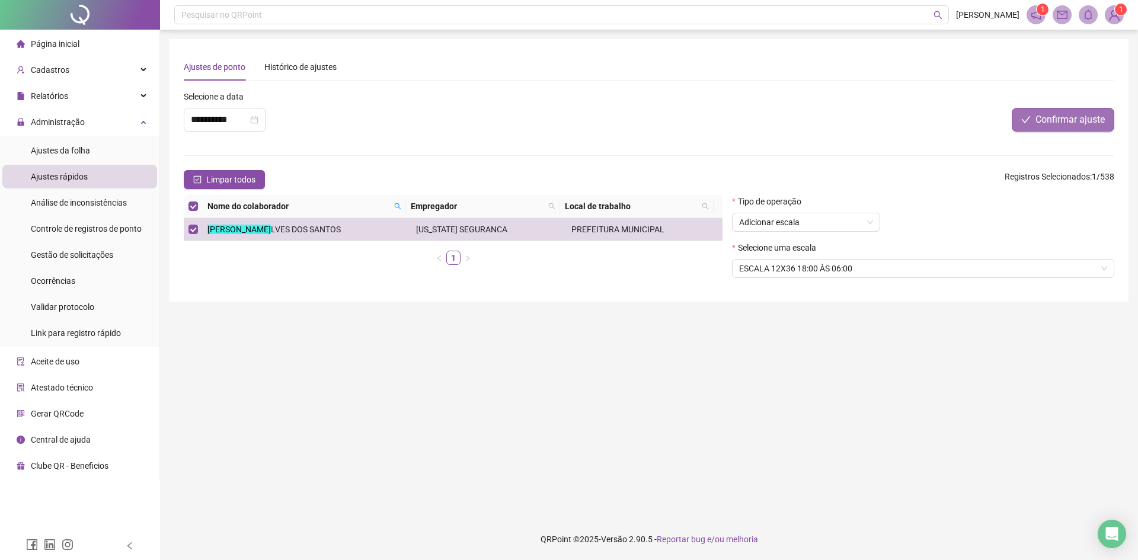
click at [1066, 111] on button "Confirmar ajuste" at bounding box center [1063, 120] width 103 height 24
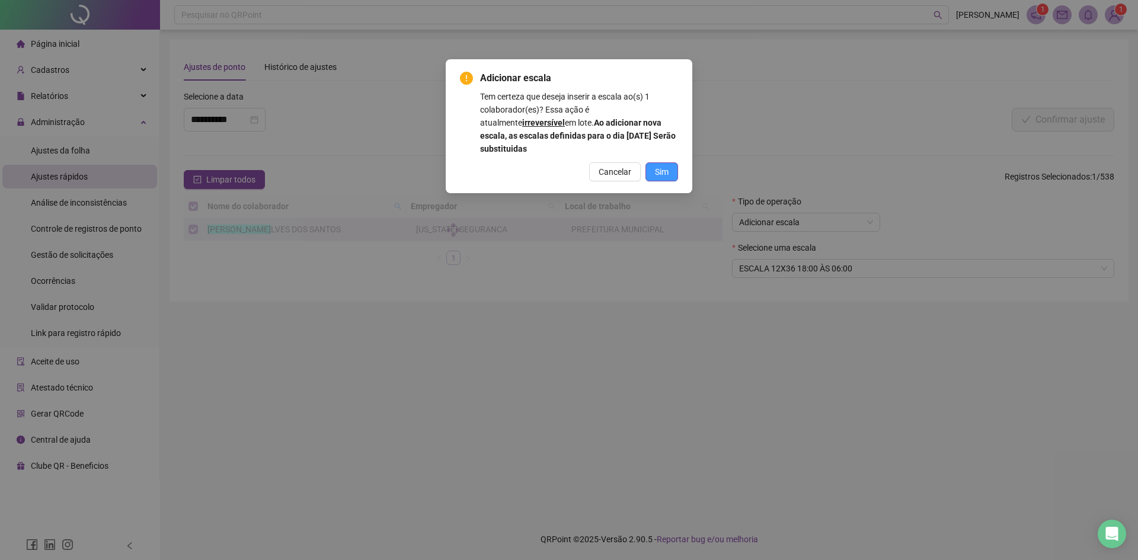
click at [665, 163] on button "Sim" at bounding box center [662, 171] width 33 height 19
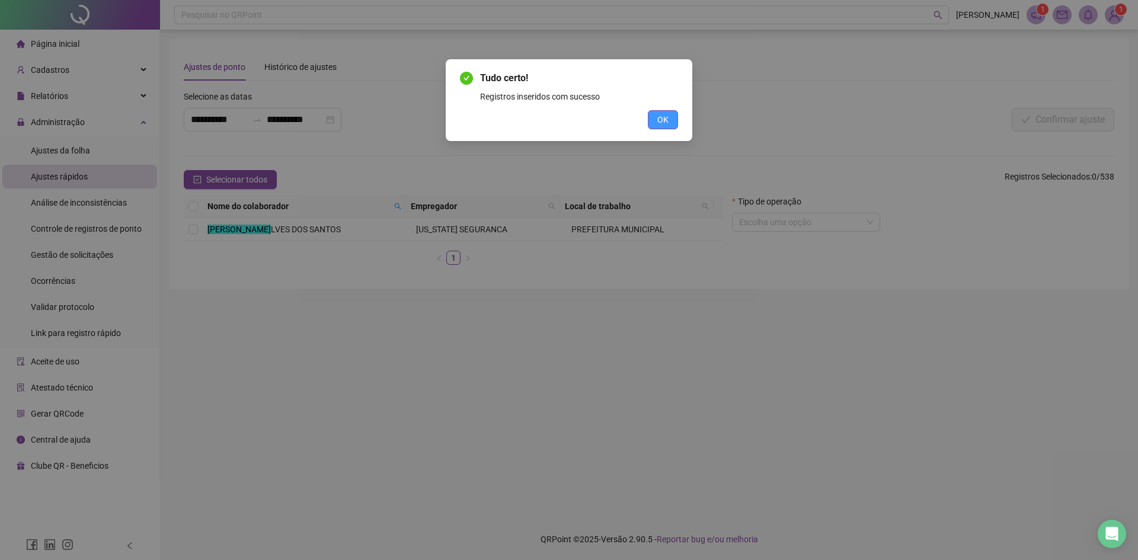
click at [676, 116] on button "OK" at bounding box center [663, 119] width 30 height 19
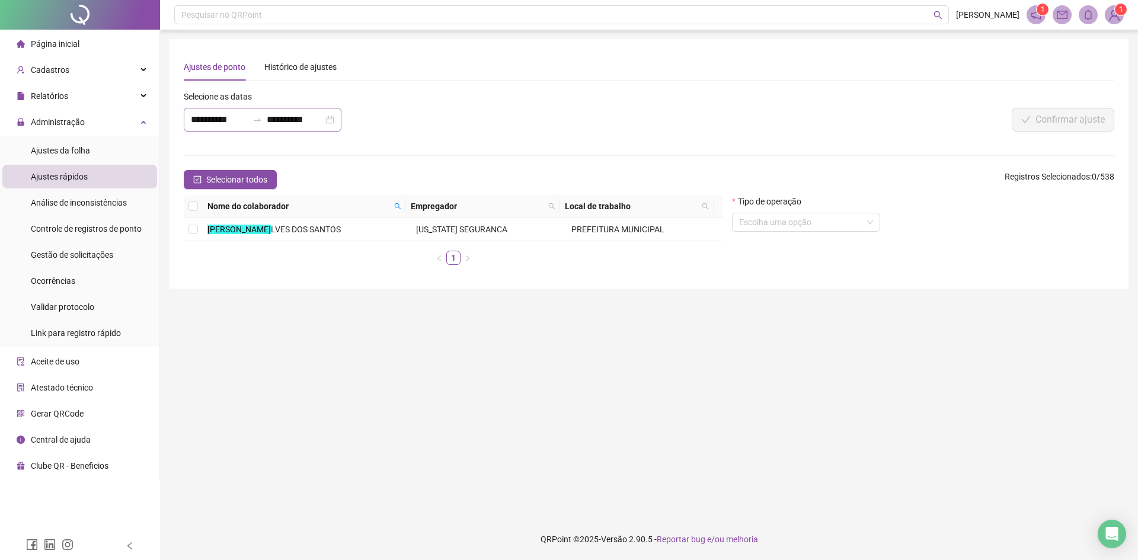
click at [216, 110] on div "**********" at bounding box center [263, 120] width 158 height 24
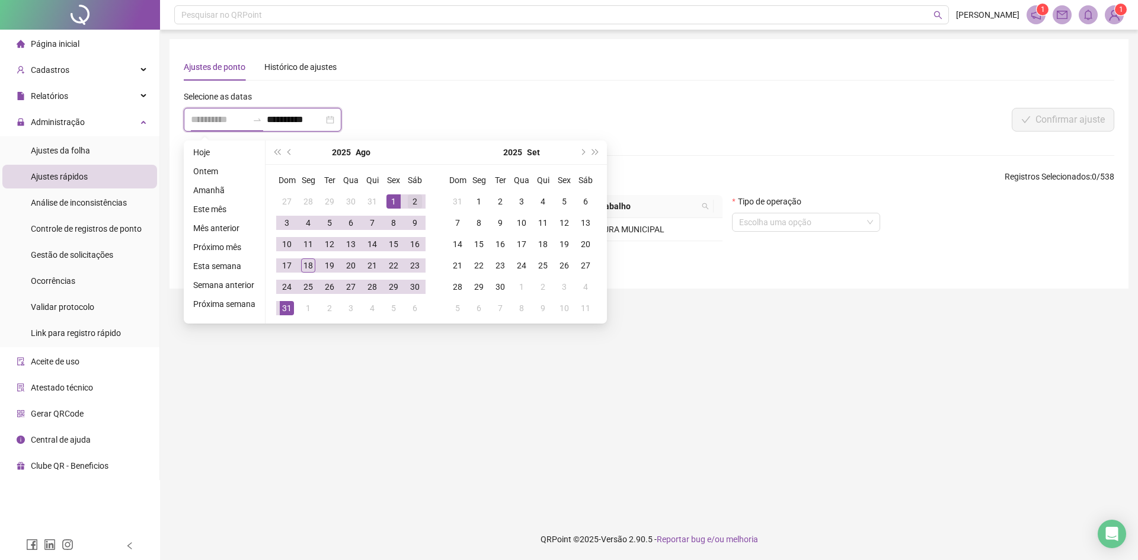
type input "**********"
click at [415, 199] on div "2" at bounding box center [415, 201] width 14 height 14
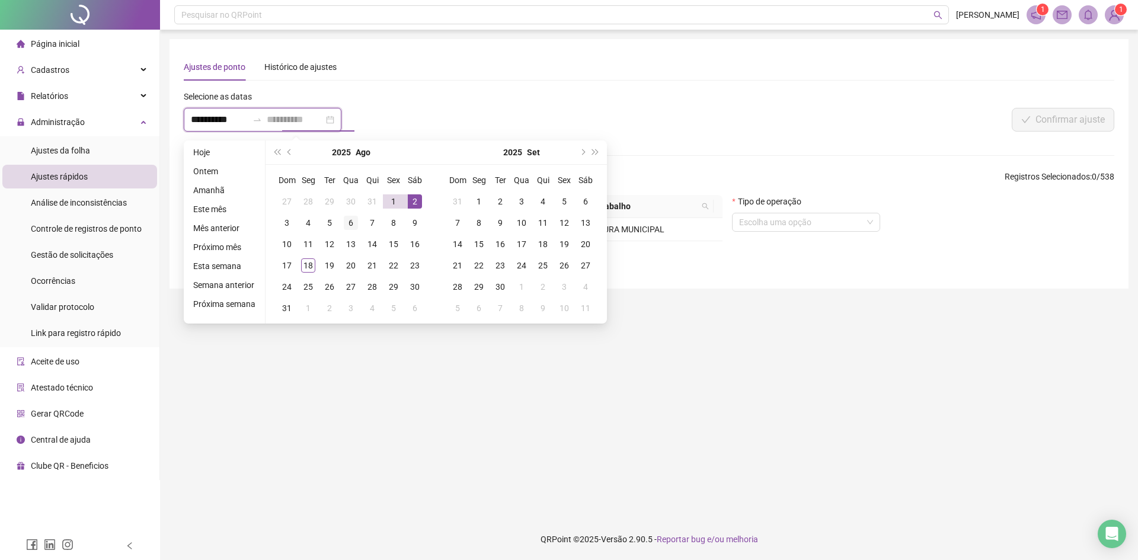
type input "**********"
click at [355, 221] on div "6" at bounding box center [351, 223] width 14 height 14
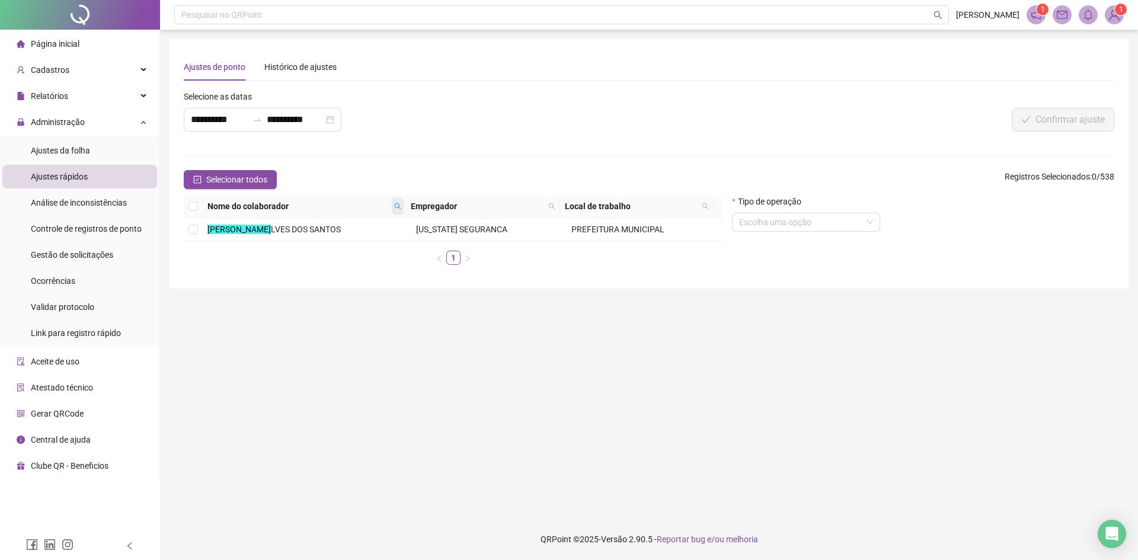
click at [396, 206] on icon "search" at bounding box center [397, 206] width 7 height 7
type input "********"
click at [328, 247] on span "Buscar" at bounding box center [325, 248] width 26 height 13
click at [227, 231] on mark "FRANCIEL" at bounding box center [226, 229] width 39 height 9
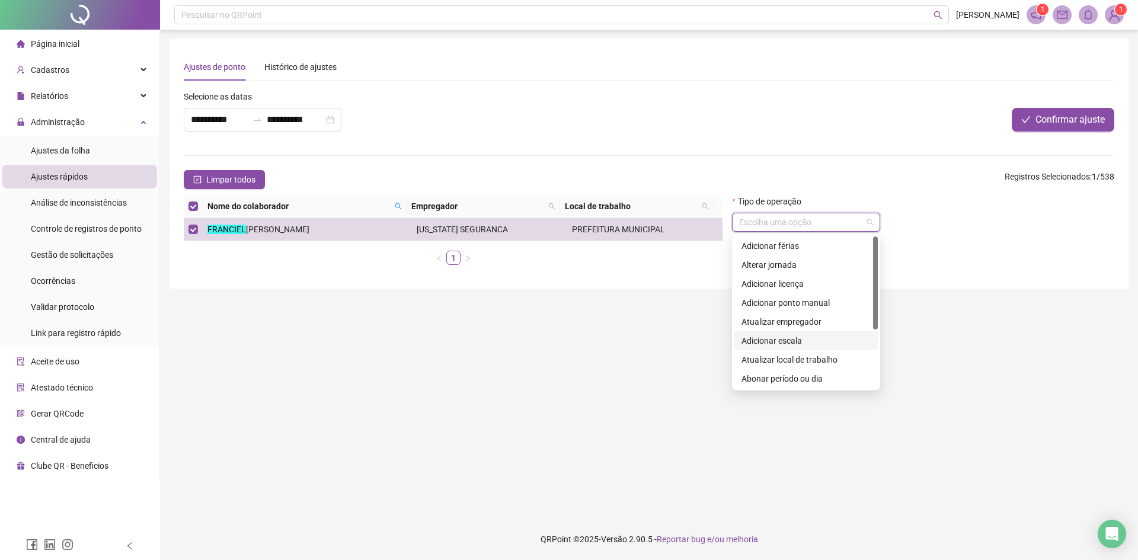
click at [829, 215] on input "search" at bounding box center [800, 222] width 123 height 18
click at [822, 336] on div "Adicionar escala" at bounding box center [806, 340] width 129 height 13
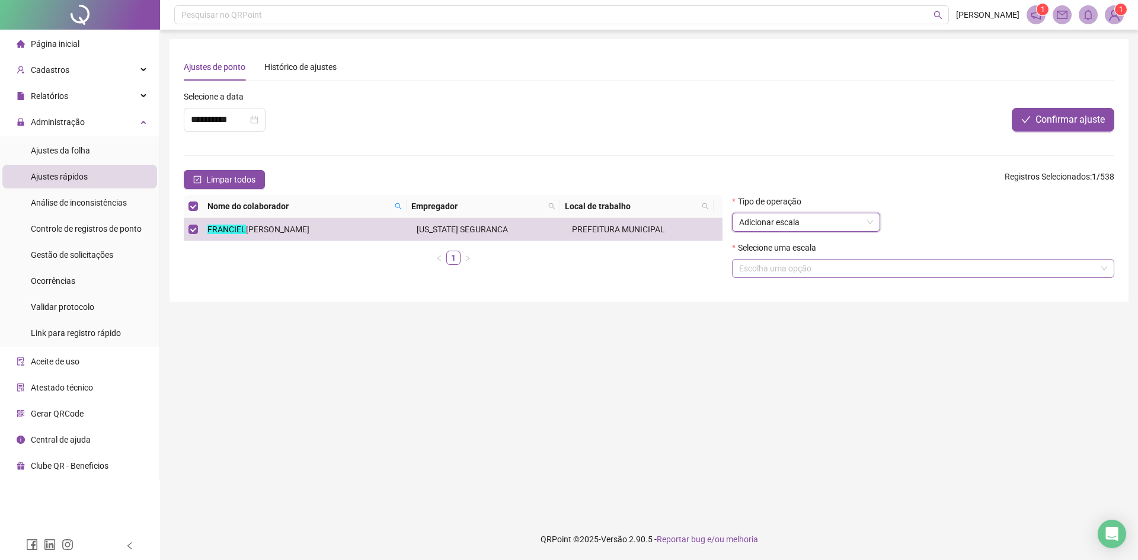
click at [770, 264] on input "search" at bounding box center [917, 269] width 357 height 18
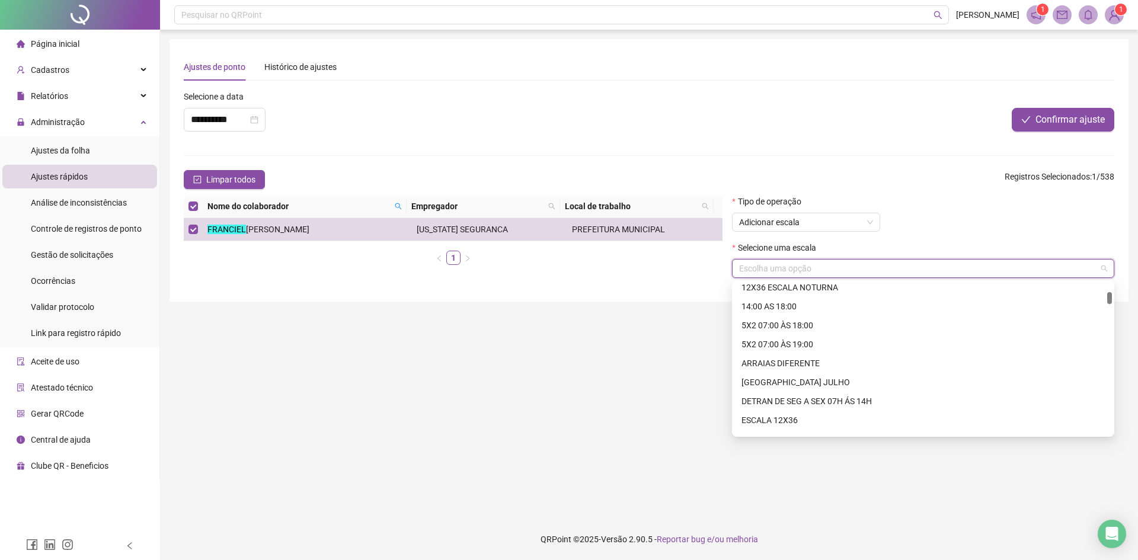
scroll to position [237, 0]
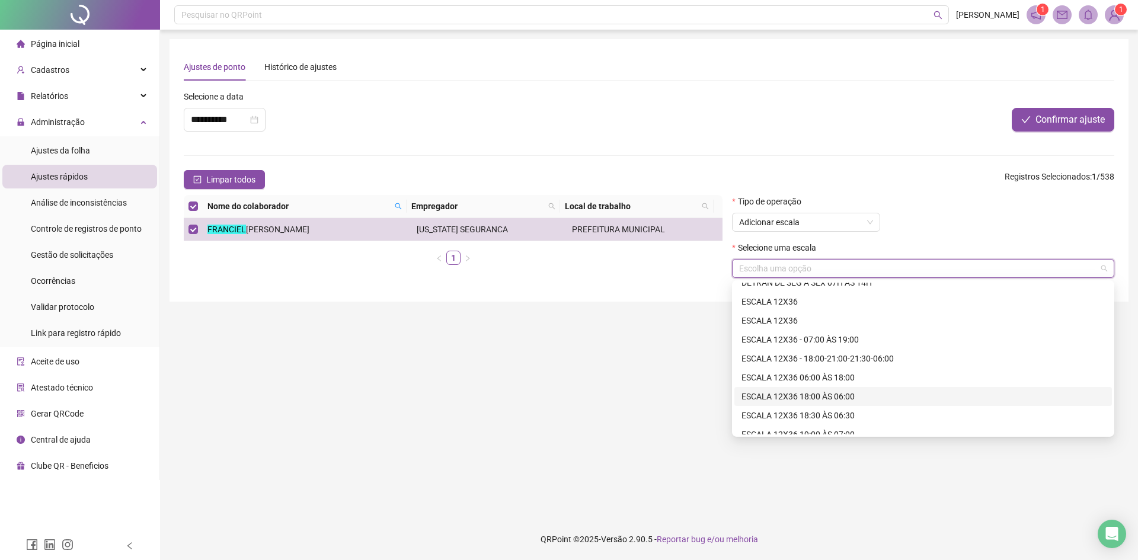
click at [835, 400] on div "ESCALA 12X36 18:00 ÀS 06:00" at bounding box center [923, 396] width 363 height 13
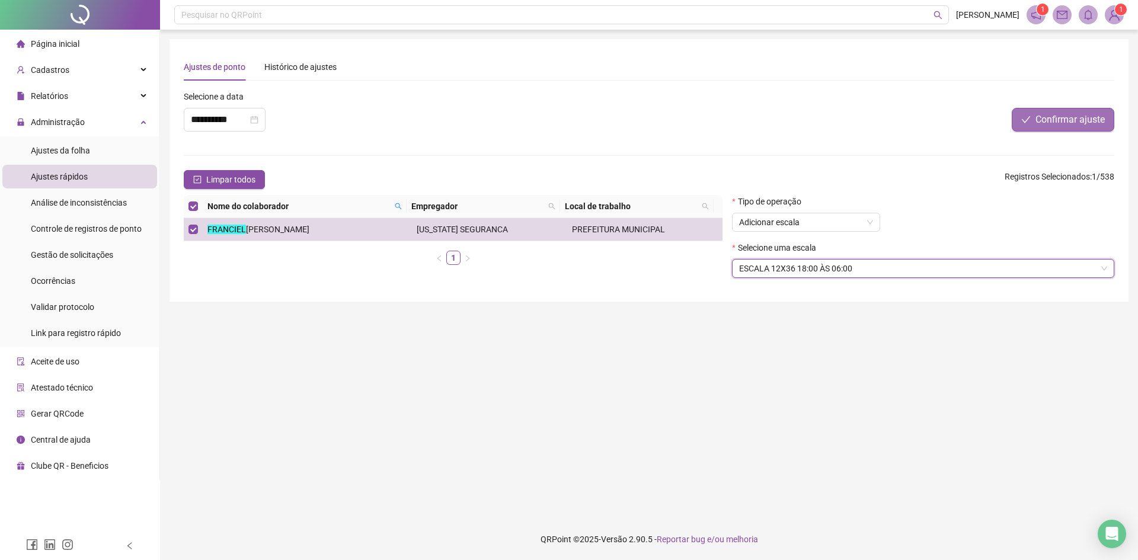
click at [1082, 116] on span "Confirmar ajuste" at bounding box center [1070, 120] width 69 height 14
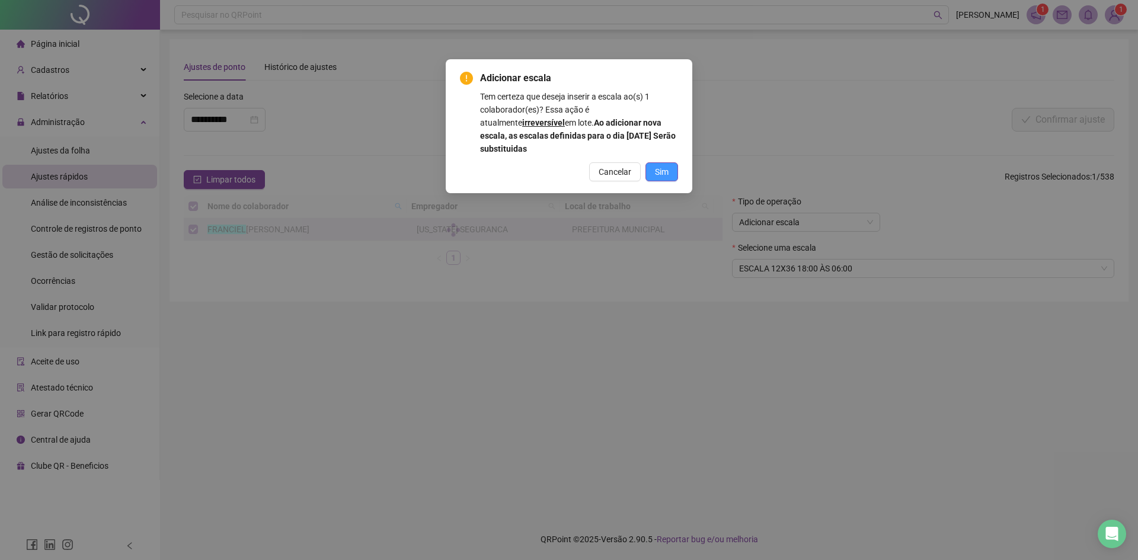
click at [666, 168] on span "Sim" at bounding box center [662, 171] width 14 height 13
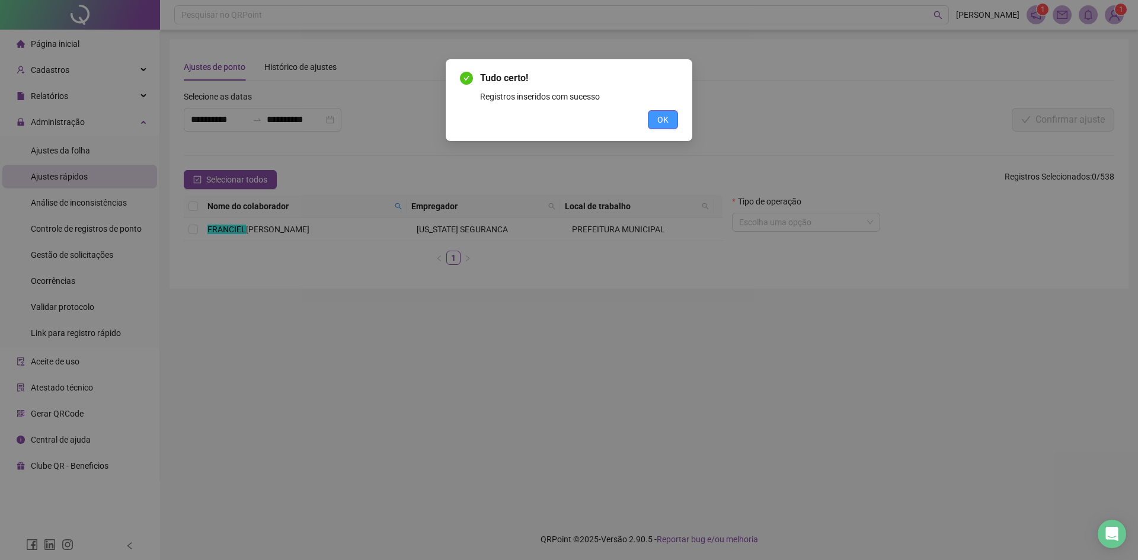
click at [667, 120] on span "OK" at bounding box center [662, 119] width 11 height 13
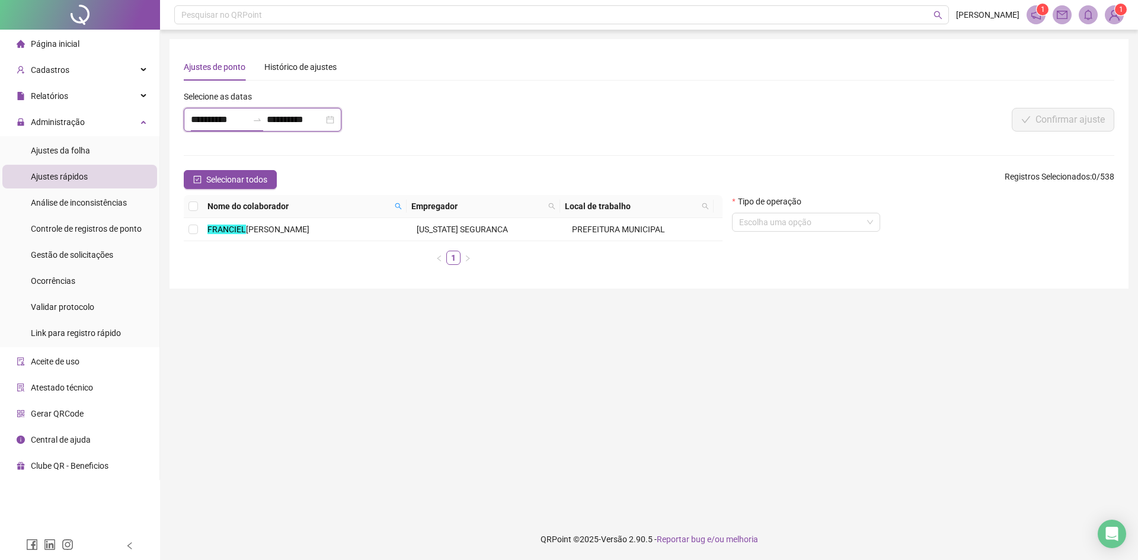
click at [235, 120] on input "**********" at bounding box center [219, 120] width 57 height 14
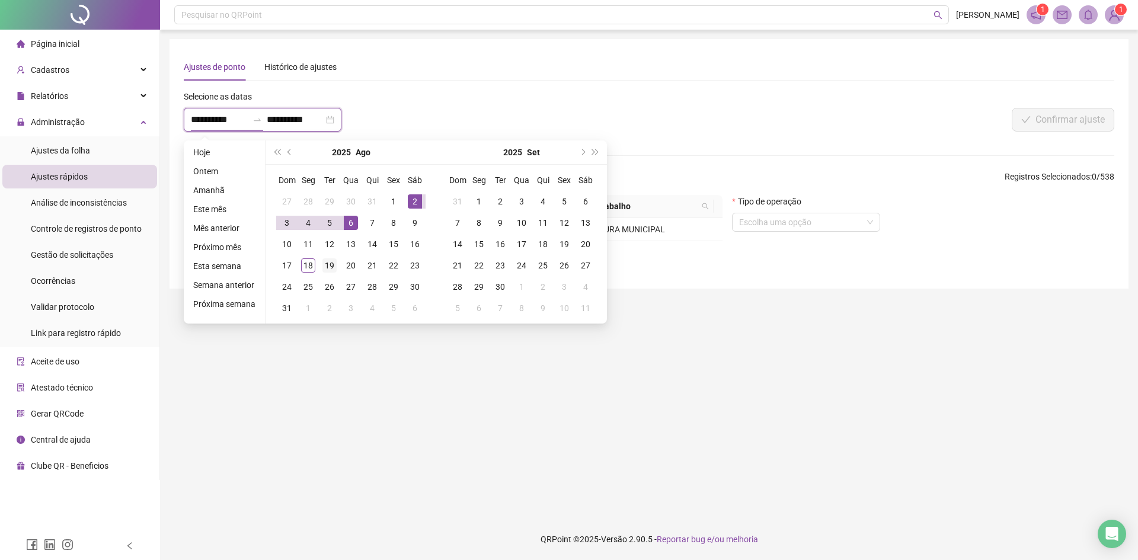
type input "**********"
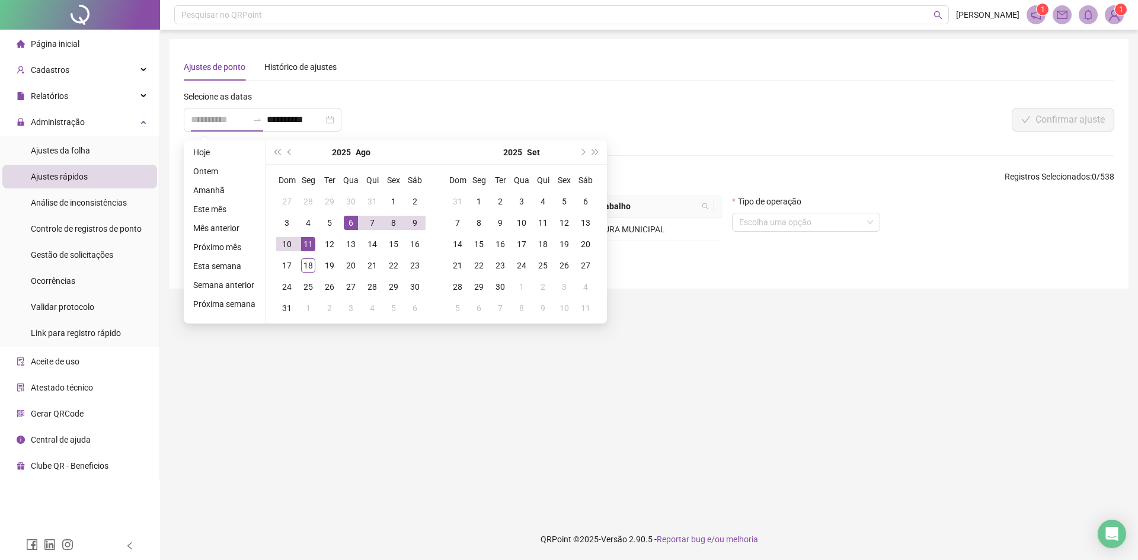
click at [306, 237] on div "11" at bounding box center [308, 244] width 14 height 14
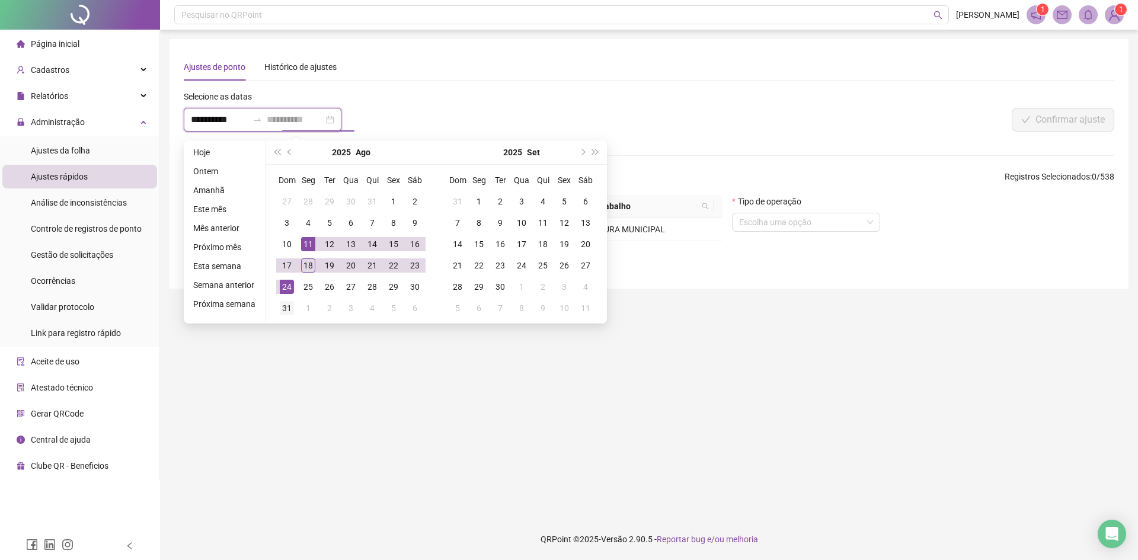
type input "**********"
click at [289, 302] on div "31" at bounding box center [287, 308] width 14 height 14
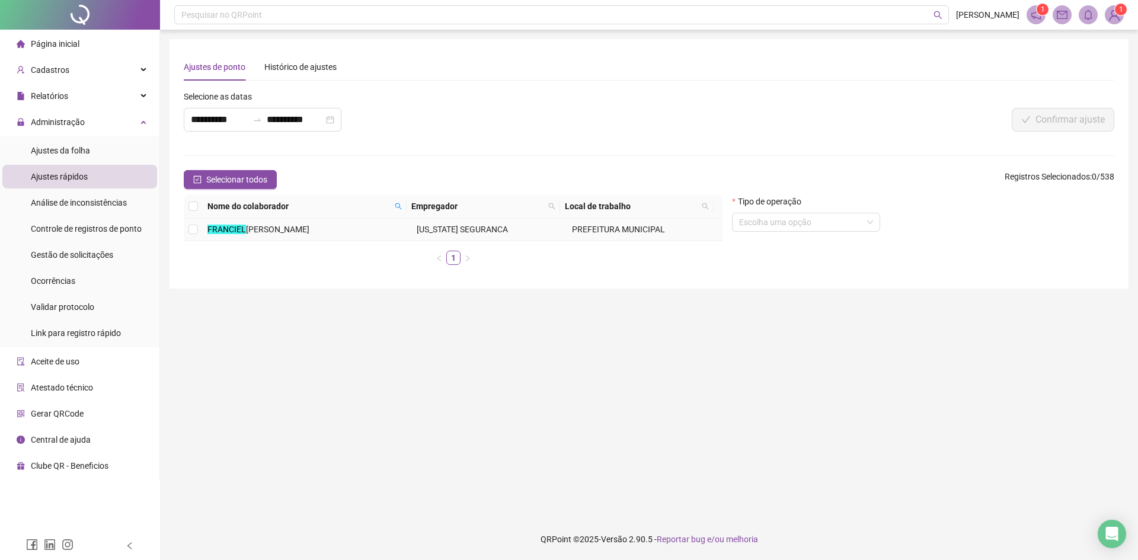
click at [231, 229] on mark "FRANCIEL" at bounding box center [226, 229] width 39 height 9
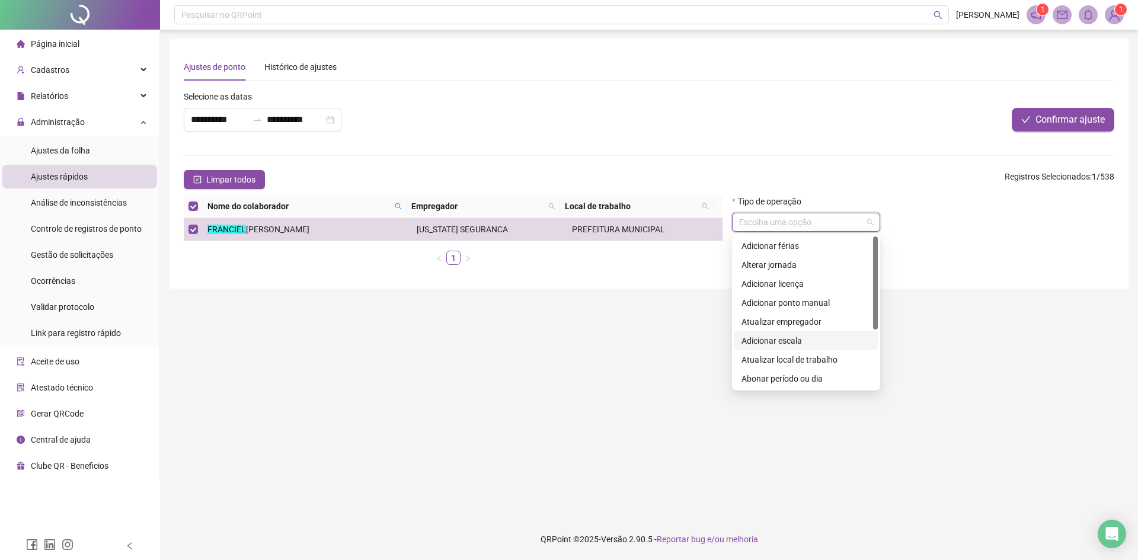
click at [852, 216] on input "search" at bounding box center [800, 222] width 123 height 18
click at [794, 343] on div "Adicionar escala" at bounding box center [806, 340] width 129 height 13
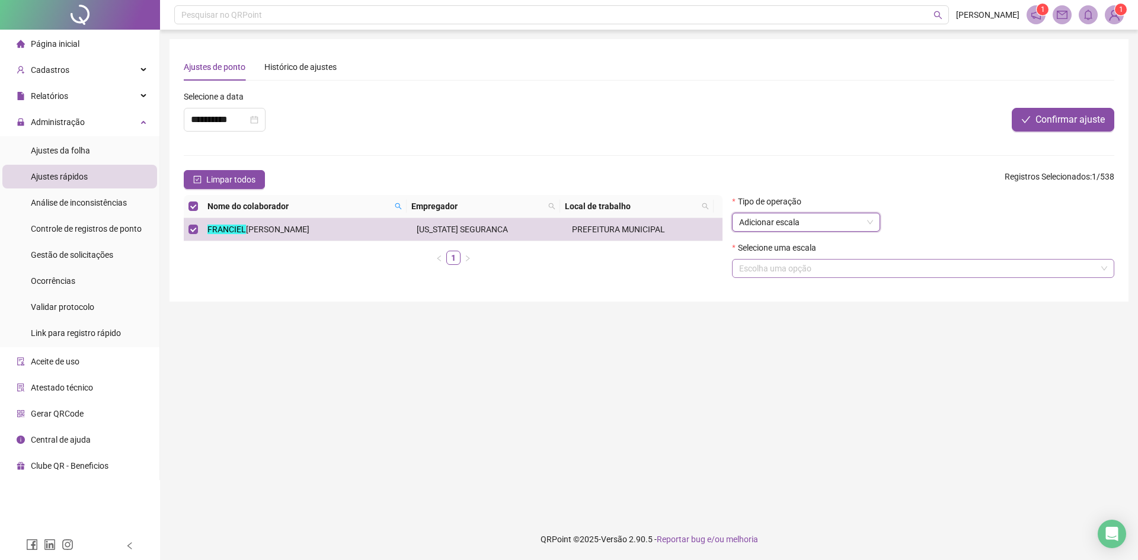
click at [806, 266] on input "search" at bounding box center [917, 269] width 357 height 18
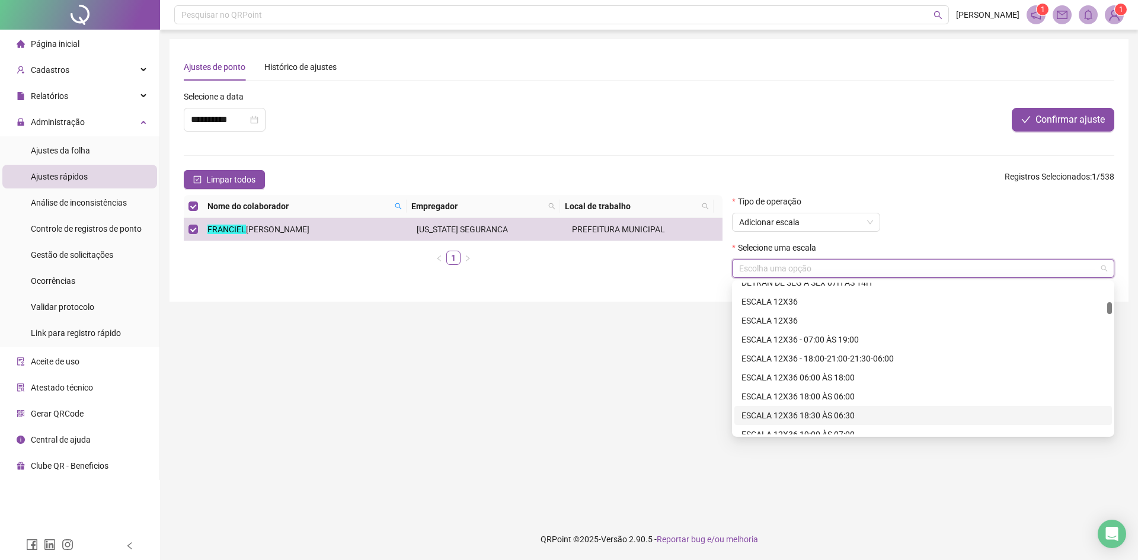
click at [834, 398] on div "ESCALA 12X36 18:00 ÀS 06:00" at bounding box center [923, 396] width 363 height 13
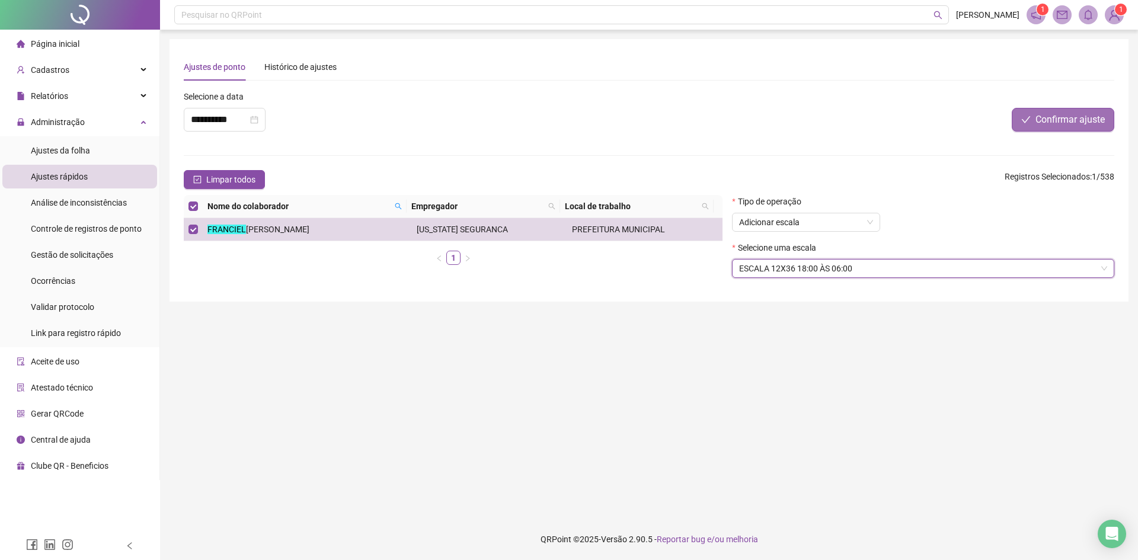
click at [1038, 111] on button "Confirmar ajuste" at bounding box center [1063, 120] width 103 height 24
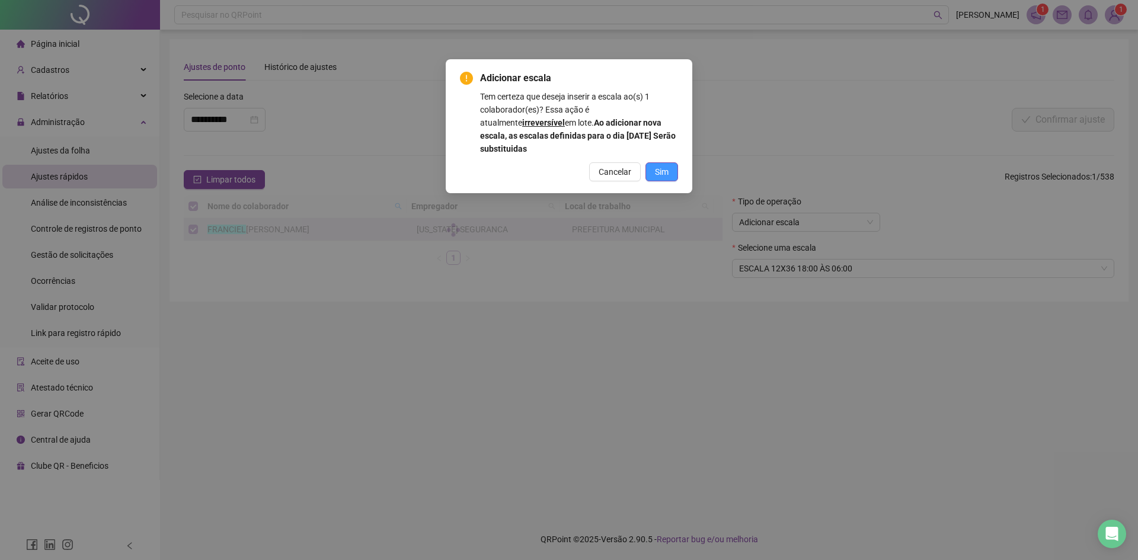
click at [654, 166] on button "Sim" at bounding box center [662, 171] width 33 height 19
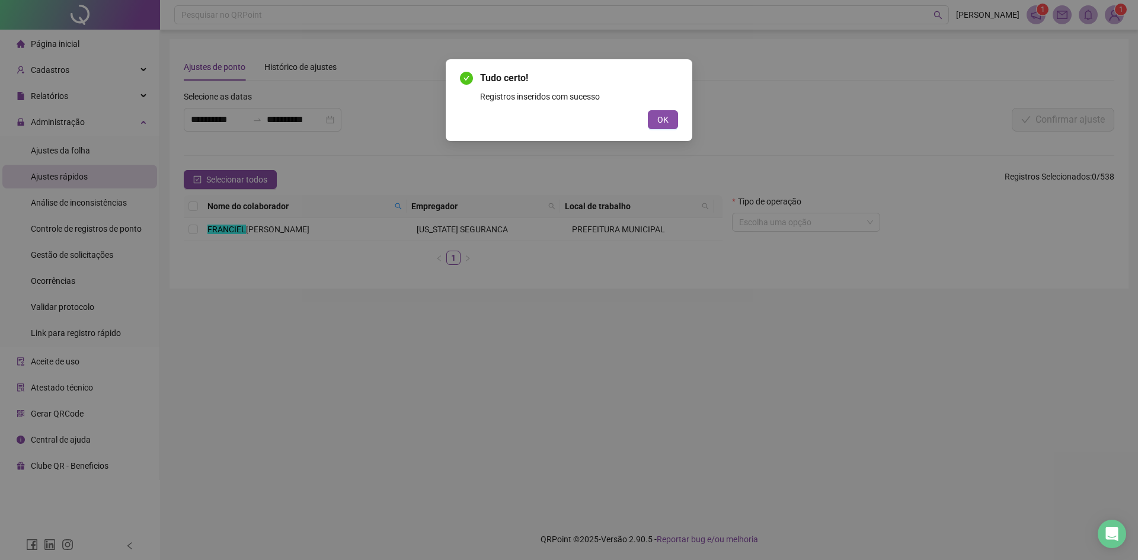
click at [651, 120] on button "OK" at bounding box center [663, 119] width 30 height 19
